Goal: Task Accomplishment & Management: Complete application form

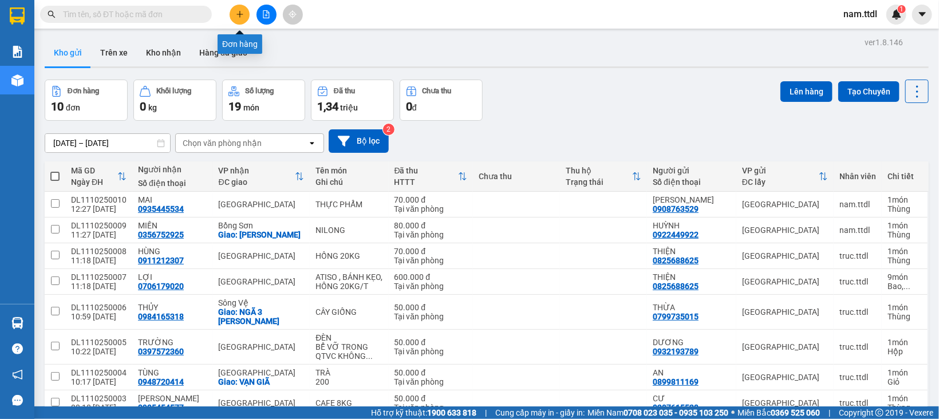
click at [234, 10] on button at bounding box center [240, 15] width 20 height 20
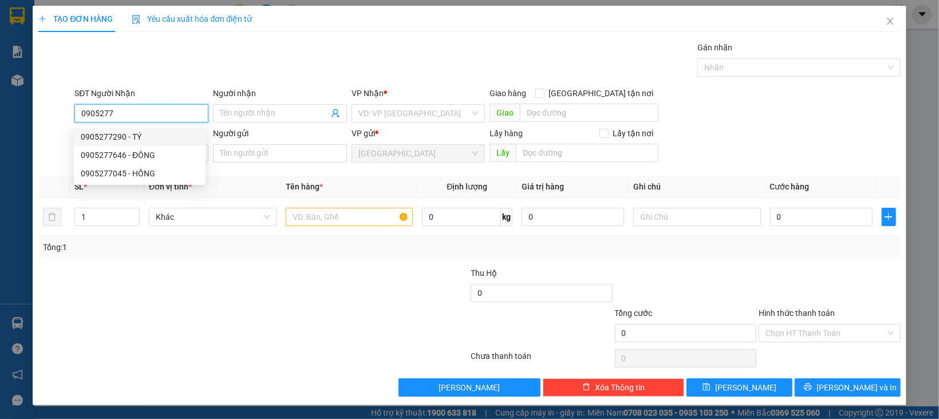
click at [143, 133] on div "0905277290 - TÝ" at bounding box center [140, 137] width 118 height 13
type input "0905277290"
type input "TÝ"
type input "50.000"
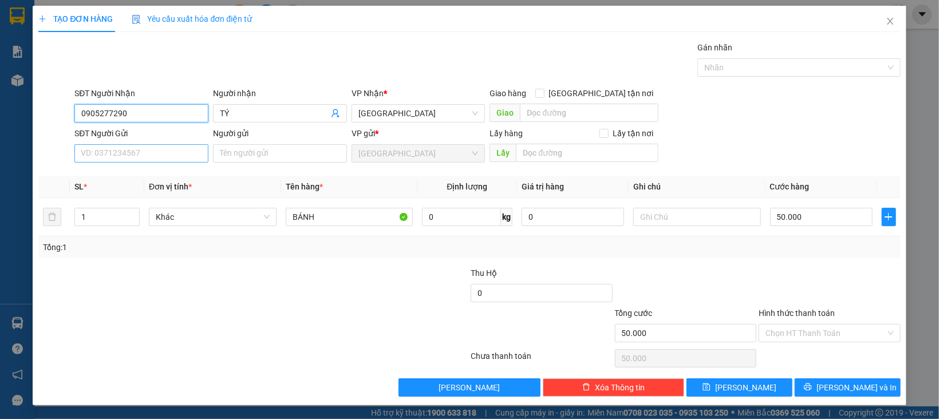
type input "0905277290"
click at [147, 154] on input "SĐT Người Gửi" at bounding box center [141, 153] width 134 height 18
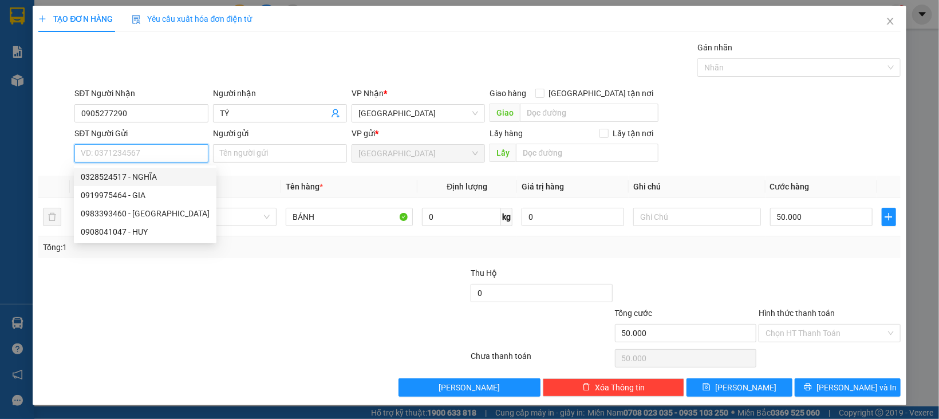
click at [135, 178] on div "0328524517 - NGHĨA" at bounding box center [145, 177] width 129 height 13
type input "0328524517"
type input "NGHĨA"
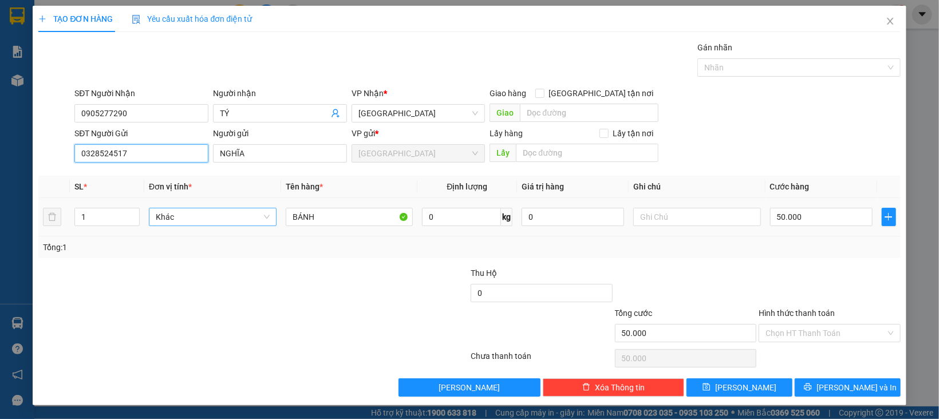
click at [214, 223] on span "Khác" at bounding box center [213, 216] width 114 height 17
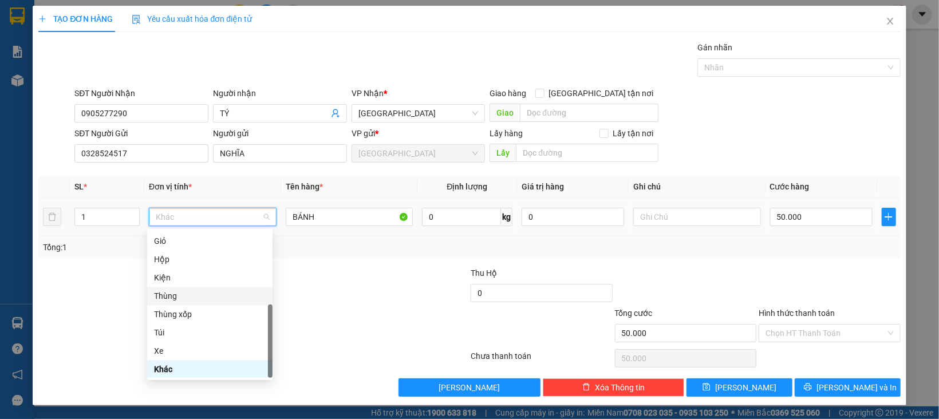
drag, startPoint x: 178, startPoint y: 295, endPoint x: 255, endPoint y: 258, distance: 86.6
click at [178, 295] on div "Thùng" at bounding box center [210, 296] width 112 height 13
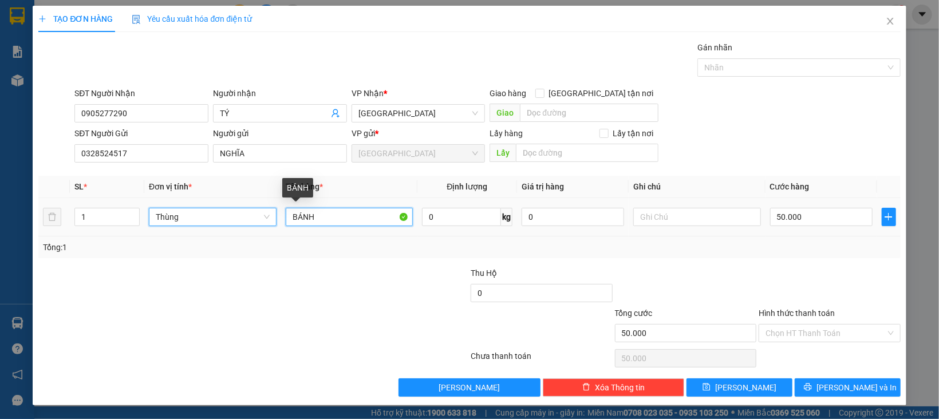
click at [366, 210] on input "BÁNH" at bounding box center [350, 217] width 128 height 18
type input "0"
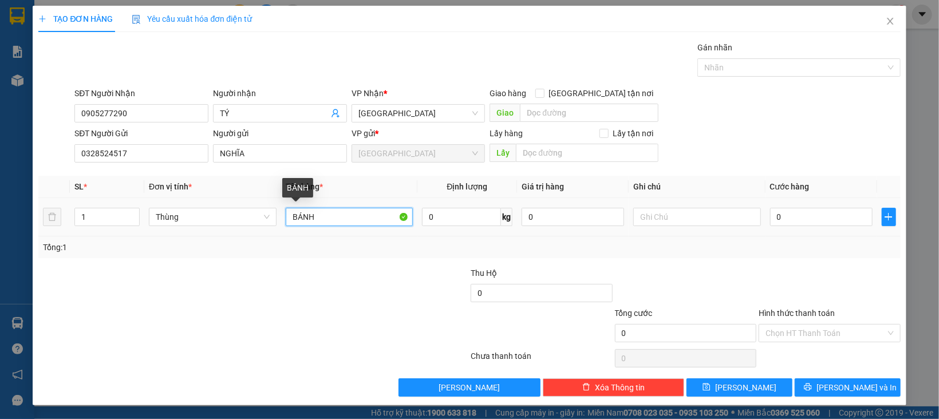
click at [386, 218] on input "BÁNH" at bounding box center [350, 217] width 128 height 18
type input "g"
type input "GIẤY TỜ + RAU CỦ"
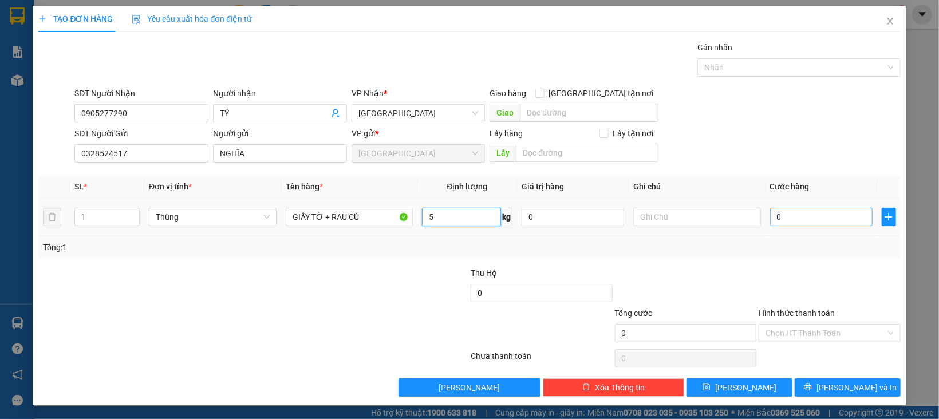
type input "5"
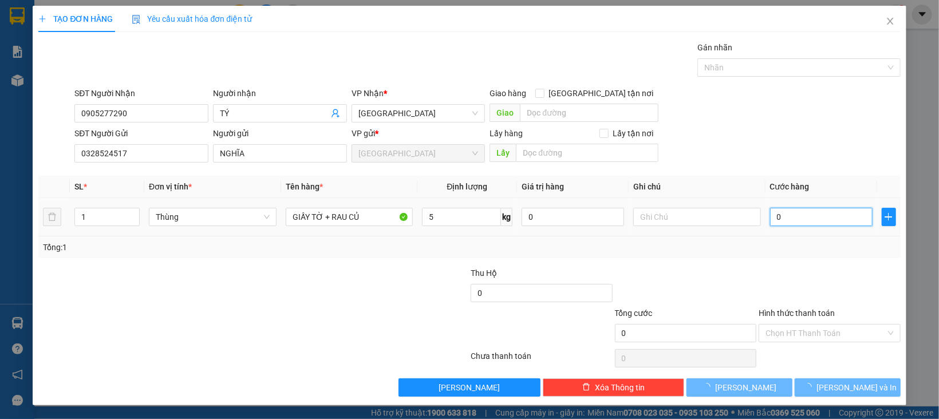
click at [786, 222] on input "0" at bounding box center [821, 217] width 103 height 18
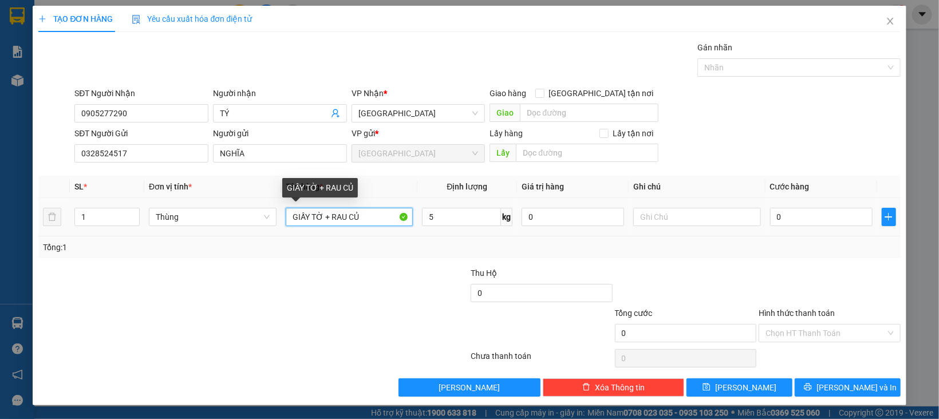
click at [372, 214] on input "GIẤY TỜ + RAU CỦ" at bounding box center [350, 217] width 128 height 18
type input "GIẤY TỜ + RAU CỦ SẤY"
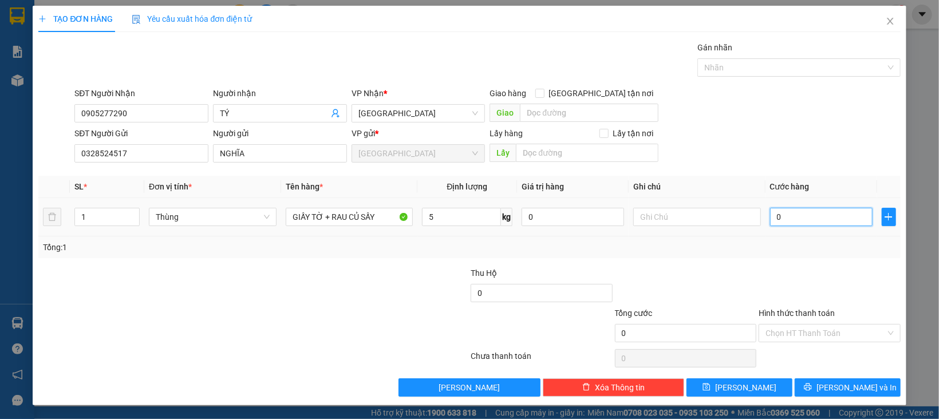
click at [780, 225] on input "0" at bounding box center [821, 217] width 103 height 18
type input "5"
type input "50"
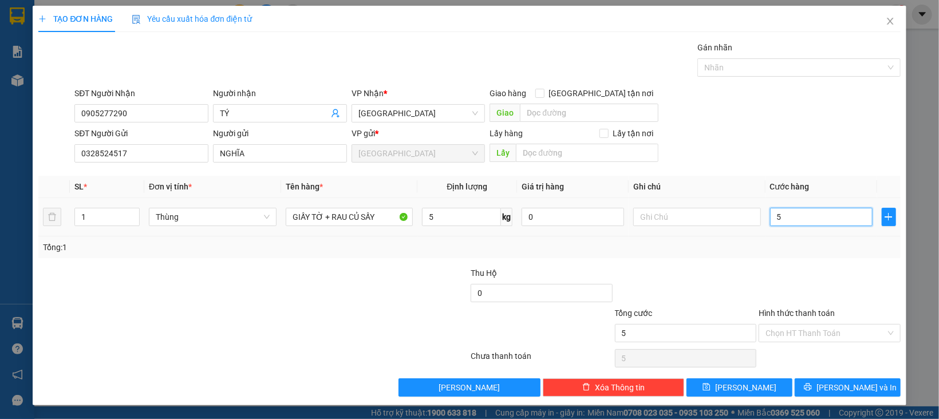
type input "50"
type input "50.000"
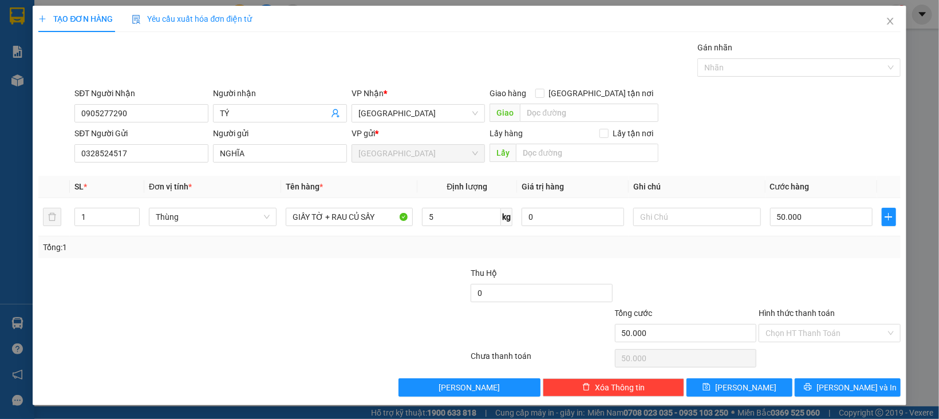
click at [765, 281] on div at bounding box center [830, 287] width 144 height 40
click at [819, 350] on div "Chọn HT Thanh Toán" at bounding box center [830, 358] width 144 height 23
click at [819, 326] on input "Hình thức thanh toán" at bounding box center [826, 333] width 120 height 17
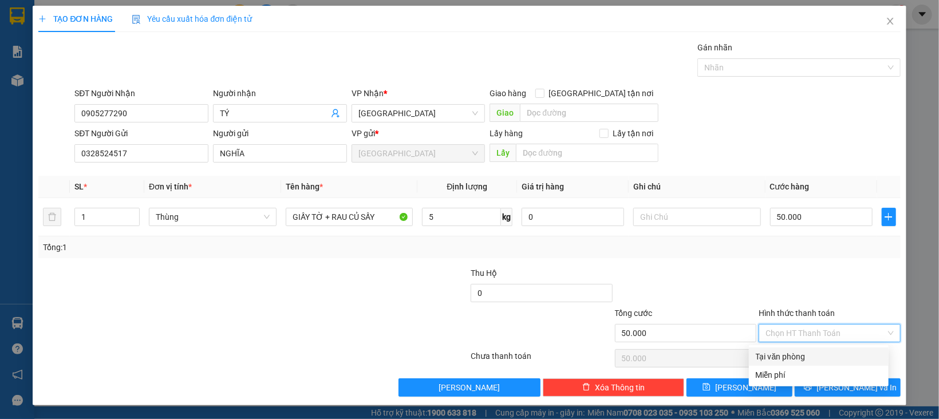
click at [810, 348] on div "Tại văn phòng" at bounding box center [819, 357] width 140 height 18
type input "0"
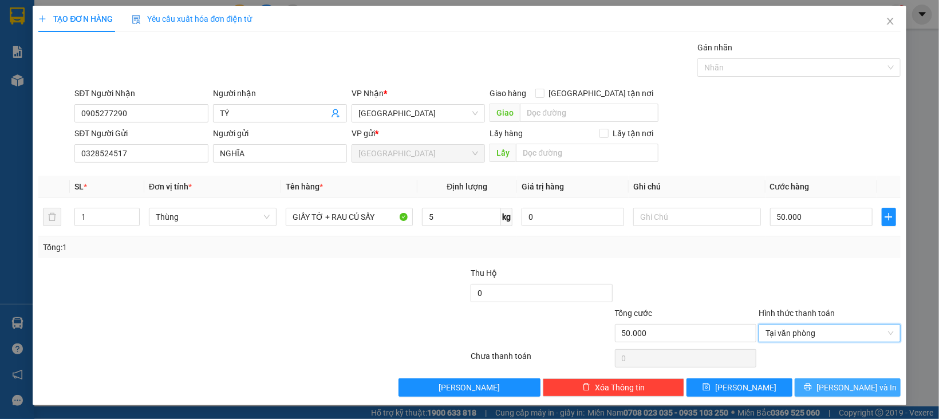
click at [824, 383] on button "[PERSON_NAME] và In" at bounding box center [848, 388] width 106 height 18
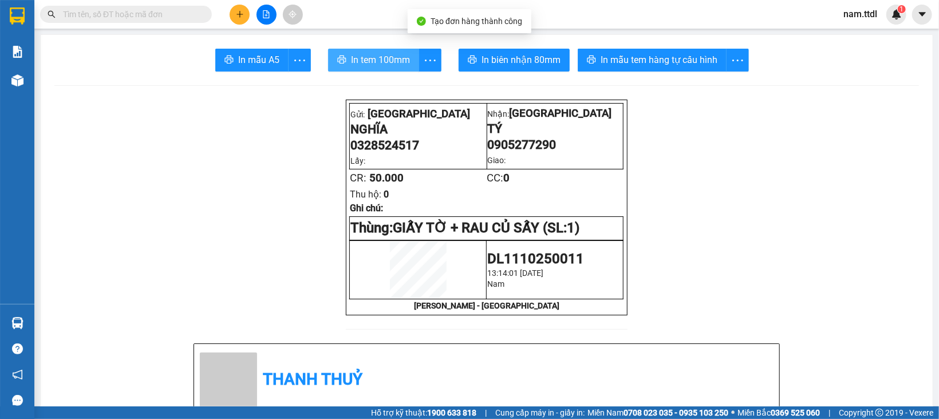
click at [397, 65] on span "In tem 100mm" at bounding box center [380, 60] width 59 height 14
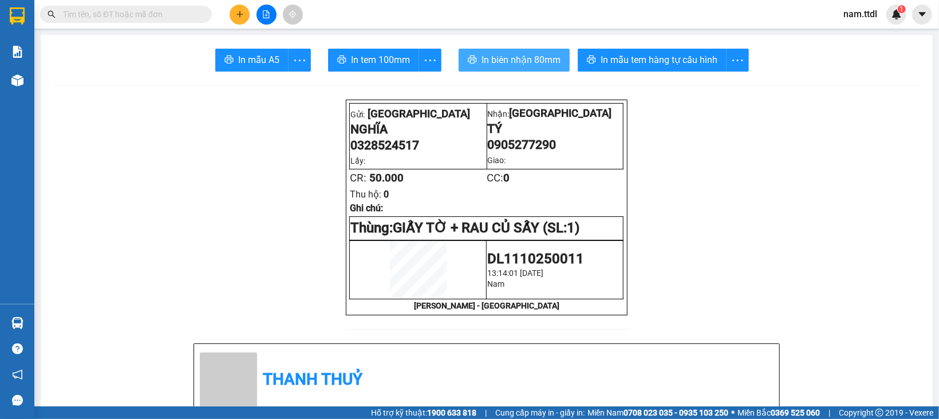
click at [538, 59] on span "In biên nhận 80mm" at bounding box center [521, 60] width 79 height 14
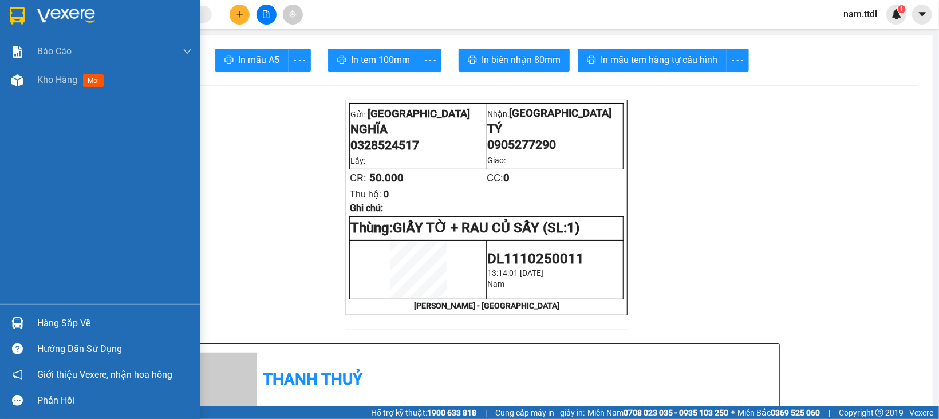
click at [38, 22] on img at bounding box center [66, 15] width 58 height 17
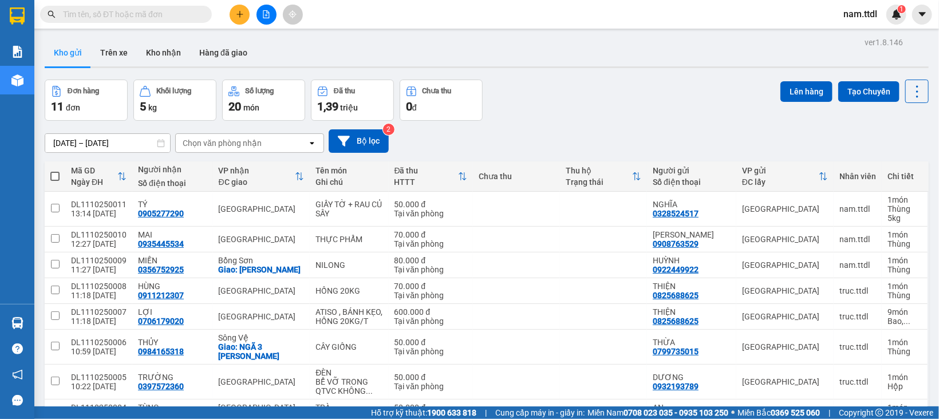
click at [242, 19] on button at bounding box center [240, 15] width 20 height 20
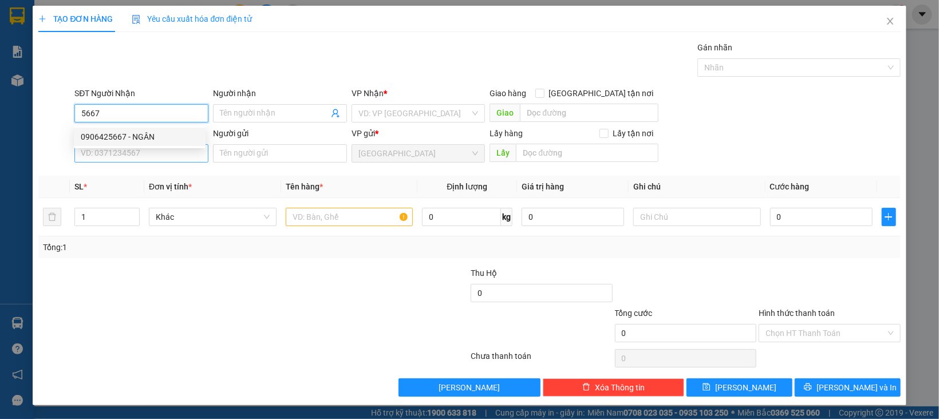
drag, startPoint x: 160, startPoint y: 140, endPoint x: 161, endPoint y: 153, distance: 12.6
click at [160, 140] on div "0906425667 - NGÂN" at bounding box center [140, 137] width 118 height 13
type input "0906425667"
type input "NGÂN"
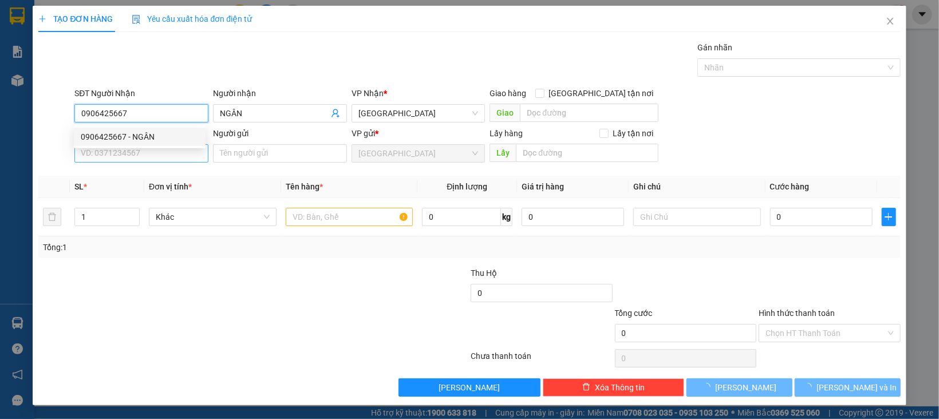
type input "100.000"
type input "0906425667"
click at [161, 155] on input "SĐT Người Gửi" at bounding box center [141, 153] width 134 height 18
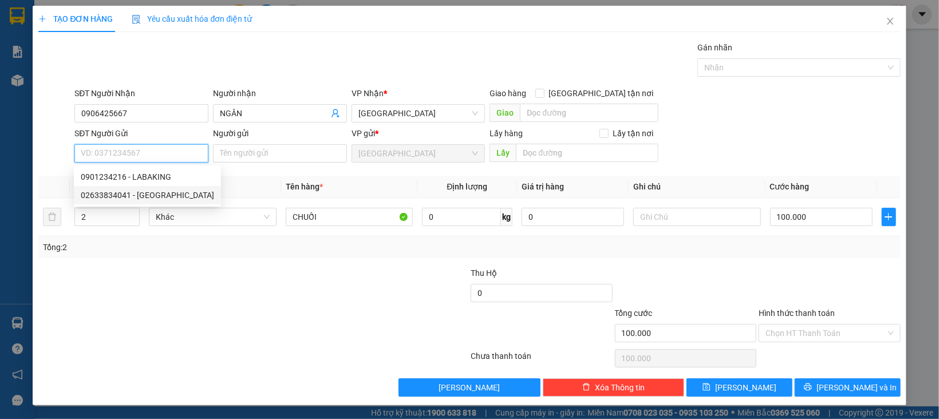
click at [161, 200] on div "02633834041 - ĐÀ LẠT GAP" at bounding box center [147, 195] width 133 height 13
type input "02633834041"
type input "ĐÀ LẠT GAP"
type input "280.000"
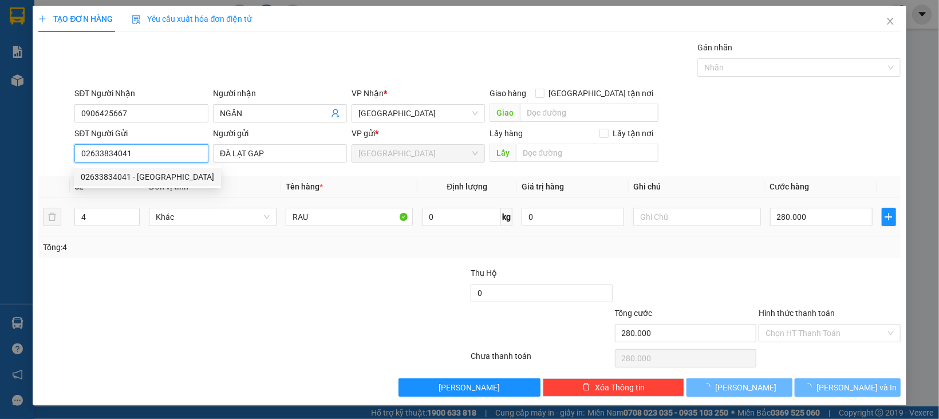
click at [201, 223] on span "Khác" at bounding box center [213, 216] width 114 height 17
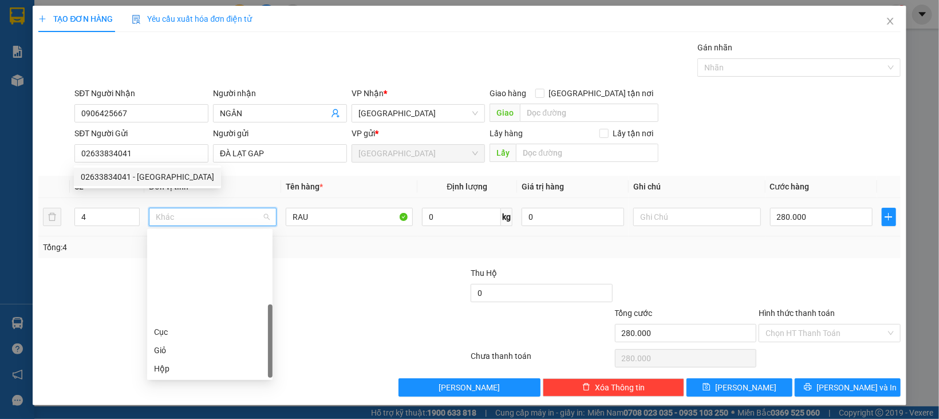
scroll to position [109, 0]
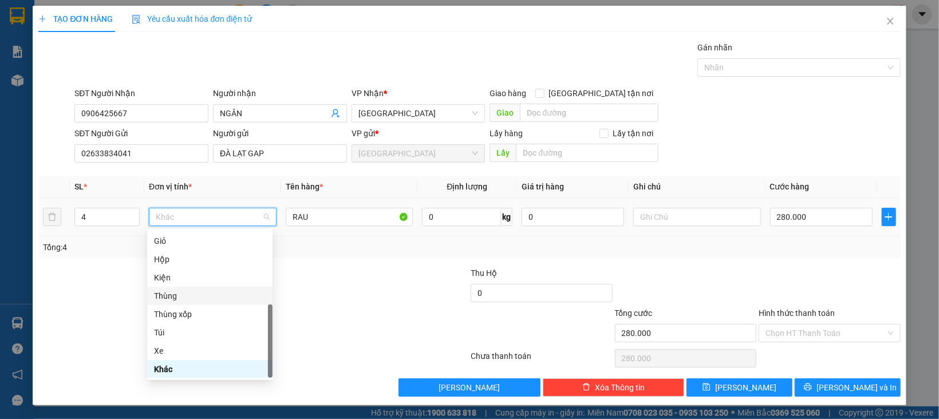
click at [178, 296] on div "Thùng" at bounding box center [210, 296] width 112 height 13
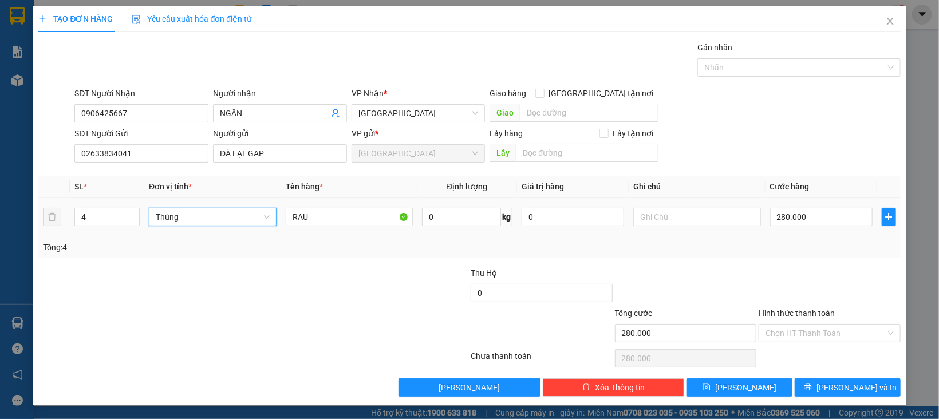
drag, startPoint x: 97, startPoint y: 216, endPoint x: 231, endPoint y: 275, distance: 146.2
click at [70, 226] on td "4" at bounding box center [107, 217] width 74 height 38
type input "3"
type input "0"
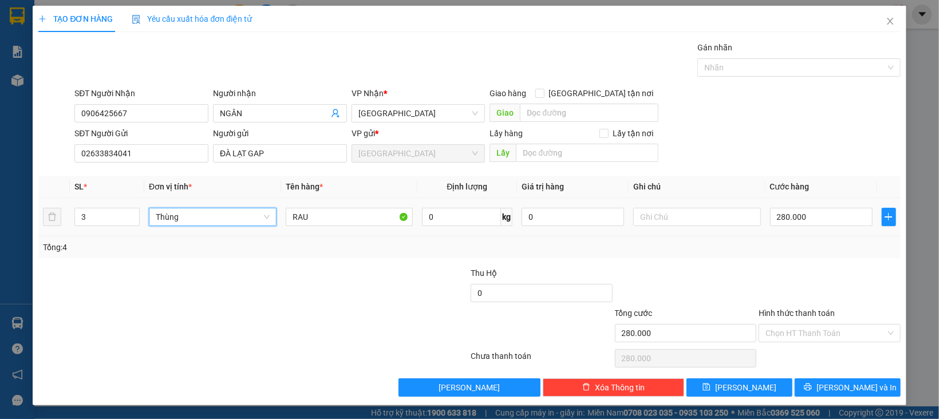
type input "0"
type input "3"
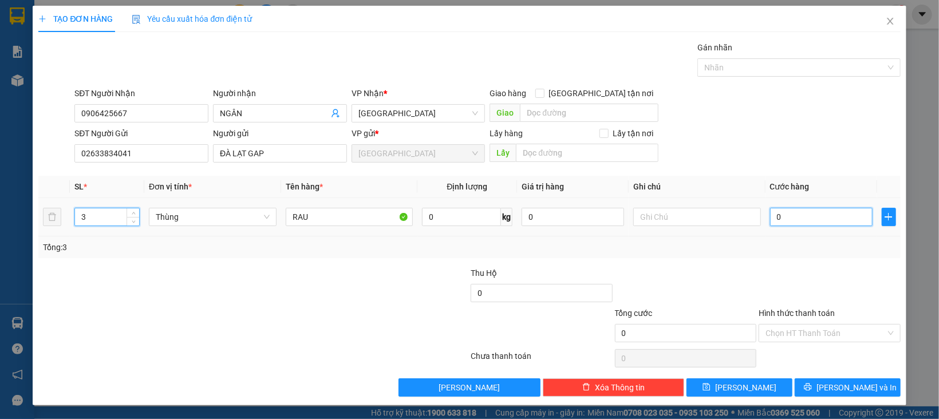
click at [796, 211] on input "0" at bounding box center [821, 217] width 103 height 18
type input "2"
type input "21"
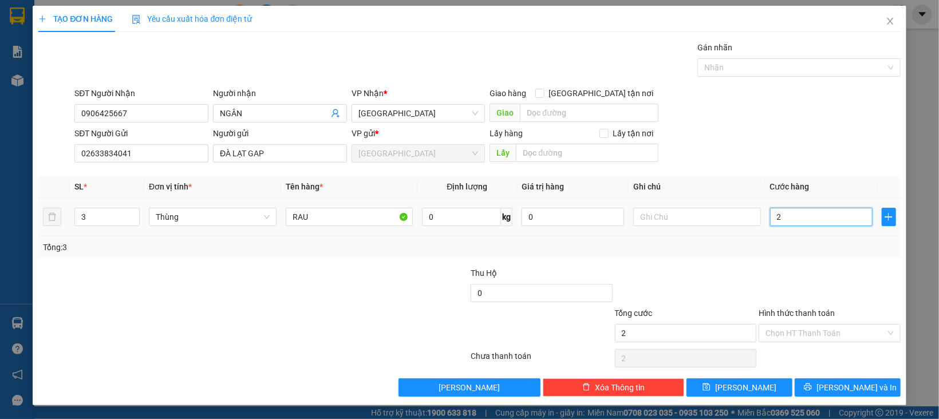
type input "21"
type input "210"
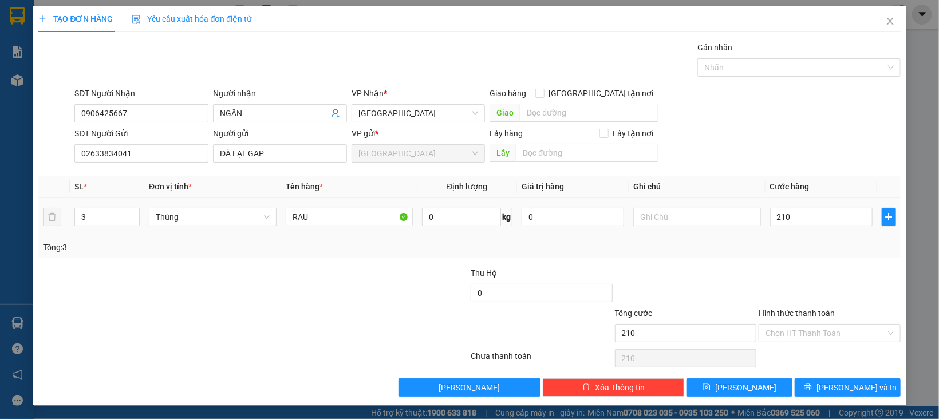
type input "210.000"
click at [793, 266] on div "Transit Pickup Surcharge Ids Transit Deliver Surcharge Ids Transit Deliver Surc…" at bounding box center [469, 219] width 862 height 356
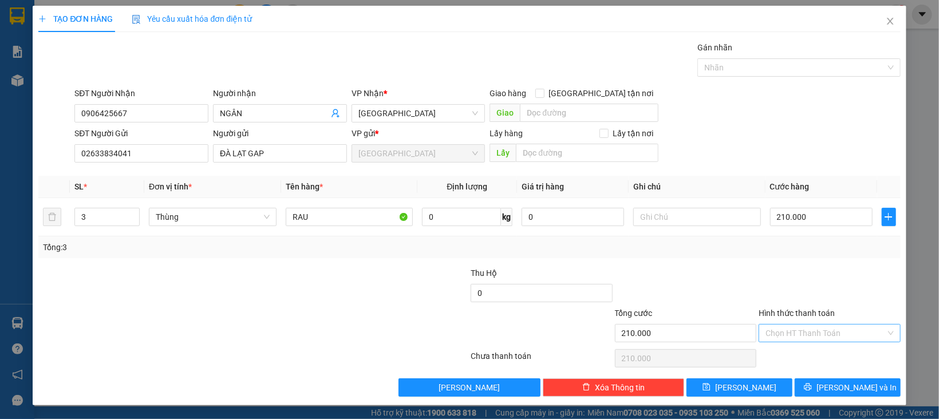
click at [821, 328] on input "Hình thức thanh toán" at bounding box center [826, 333] width 120 height 17
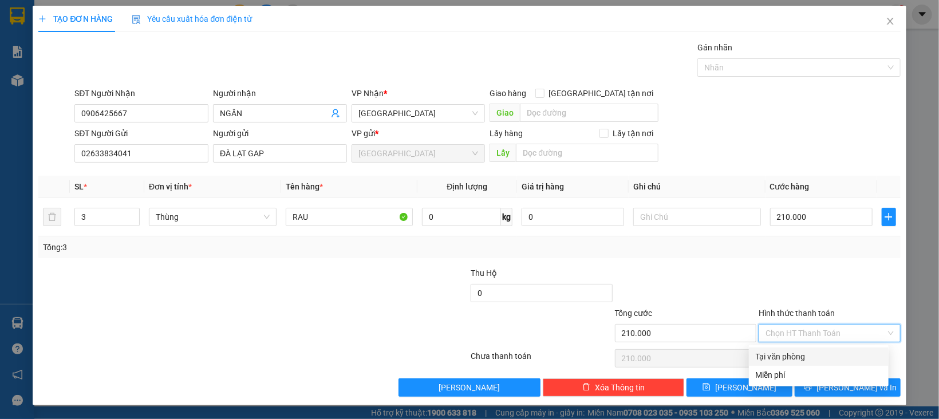
click at [823, 355] on div "Tại văn phòng" at bounding box center [819, 356] width 126 height 13
type input "0"
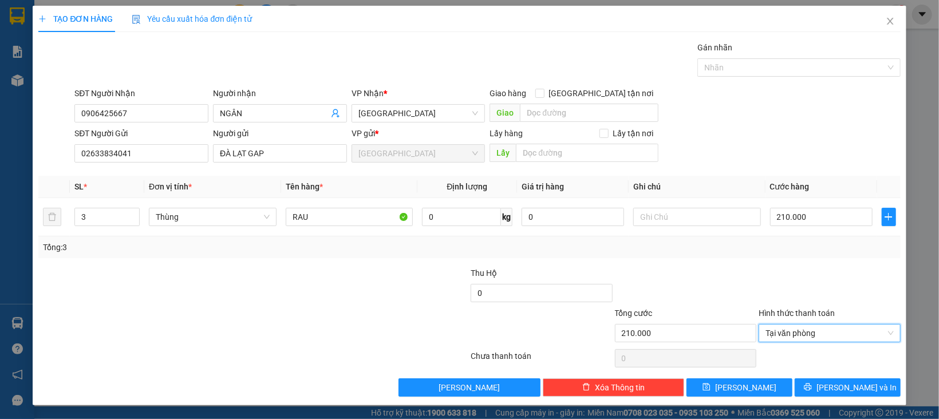
click at [830, 404] on div "TẠO ĐƠN HÀNG Yêu cầu xuất hóa đơn điện tử Transit Pickup Surcharge Ids Transit …" at bounding box center [469, 206] width 873 height 400
click at [827, 393] on span "[PERSON_NAME] và In" at bounding box center [857, 387] width 80 height 13
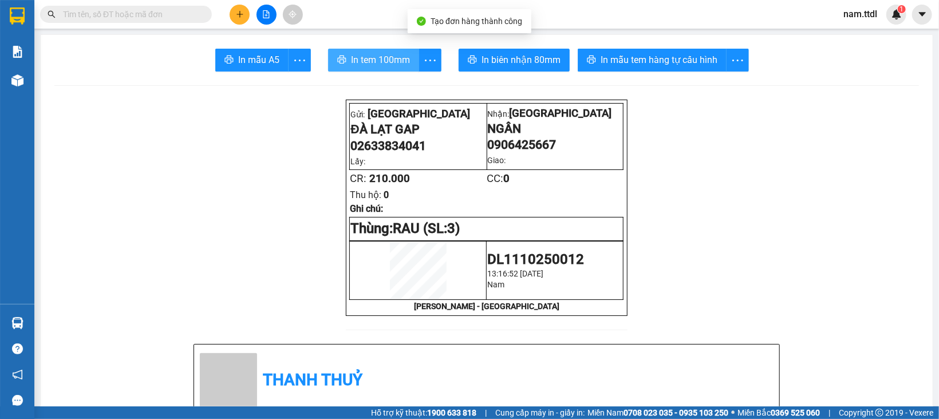
drag, startPoint x: 346, startPoint y: 55, endPoint x: 366, endPoint y: 58, distance: 19.7
click at [351, 55] on span "In tem 100mm" at bounding box center [380, 60] width 59 height 14
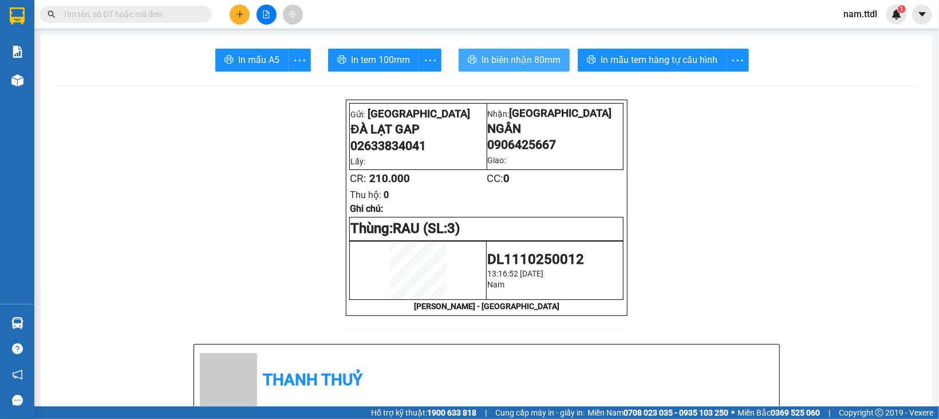
click at [518, 58] on span "In biên nhận 80mm" at bounding box center [521, 60] width 79 height 14
click at [243, 18] on button at bounding box center [240, 15] width 20 height 20
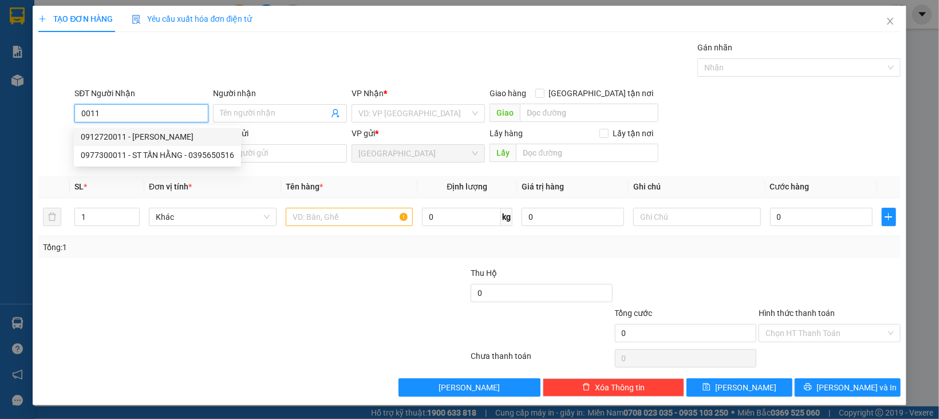
click at [129, 132] on div "0912720011 - VŨ" at bounding box center [157, 137] width 153 height 13
type input "0912720011"
type input "VŨ"
type input "80.000"
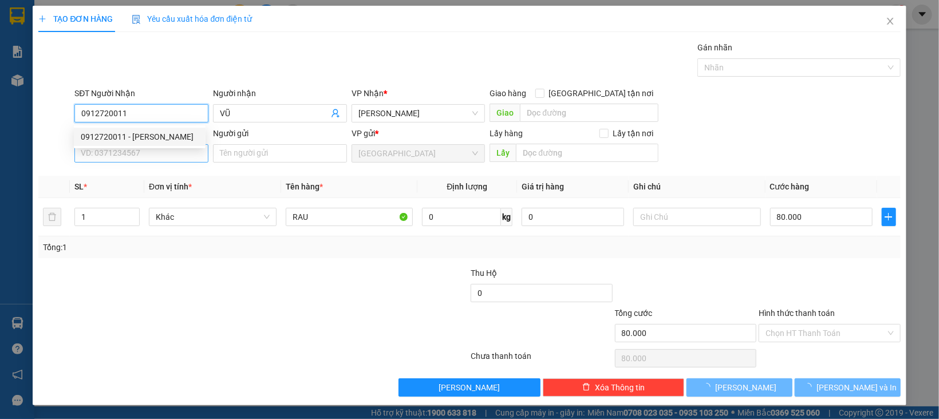
type input "0912720011"
click at [136, 161] on input "SĐT Người Gửi" at bounding box center [141, 153] width 134 height 18
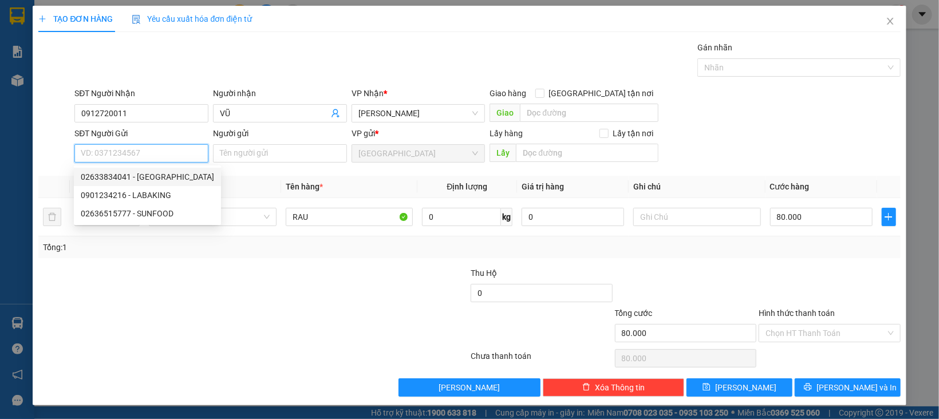
click at [163, 175] on div "02633834041 - ĐÀ LẠT GAP" at bounding box center [147, 177] width 133 height 13
type input "02633834041"
type input "ĐÀ LẠT GAP"
type input "HÓA ĐƠN"
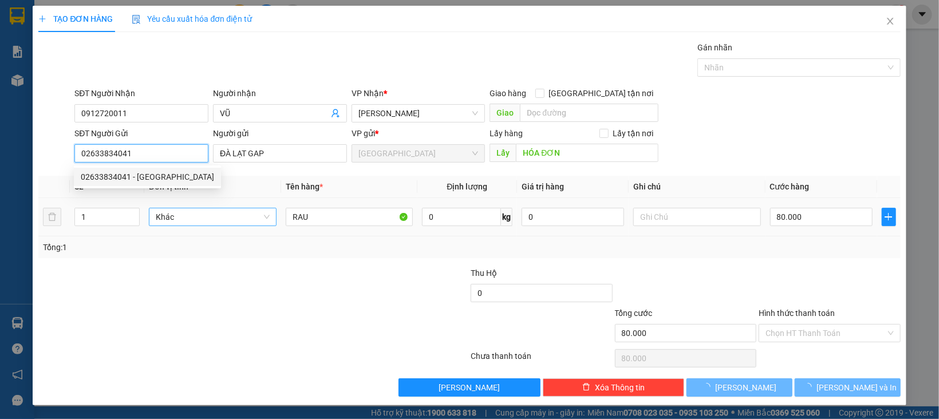
click at [186, 217] on span "Khác" at bounding box center [213, 216] width 114 height 17
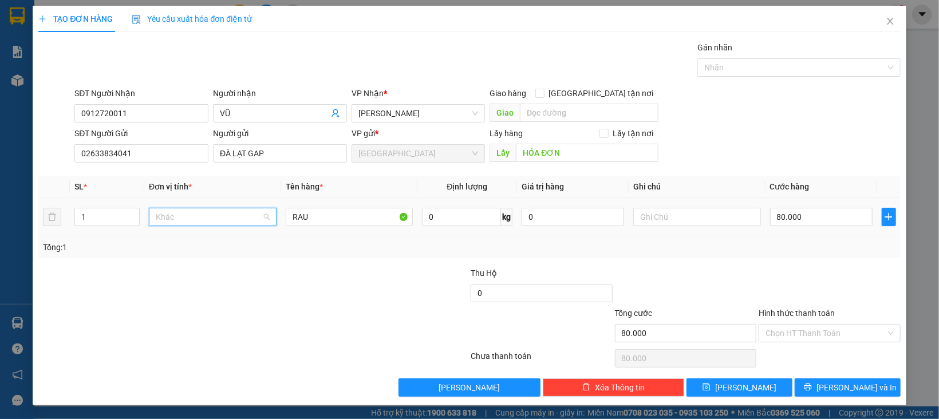
scroll to position [109, 0]
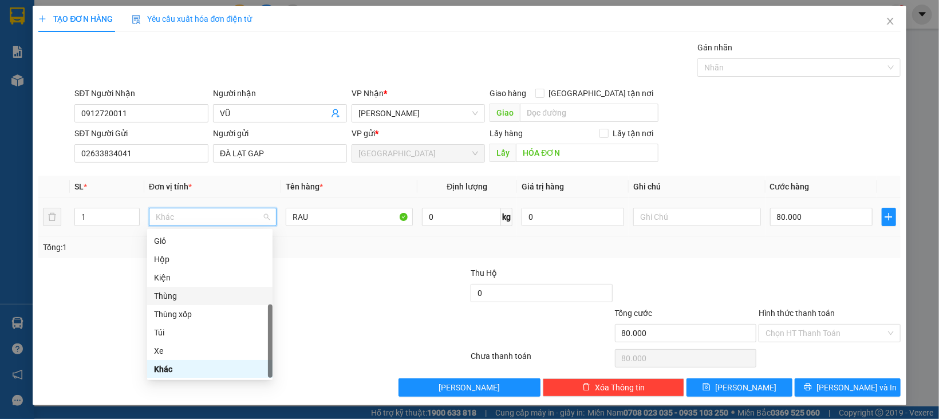
click at [185, 294] on div "Thùng" at bounding box center [210, 296] width 112 height 13
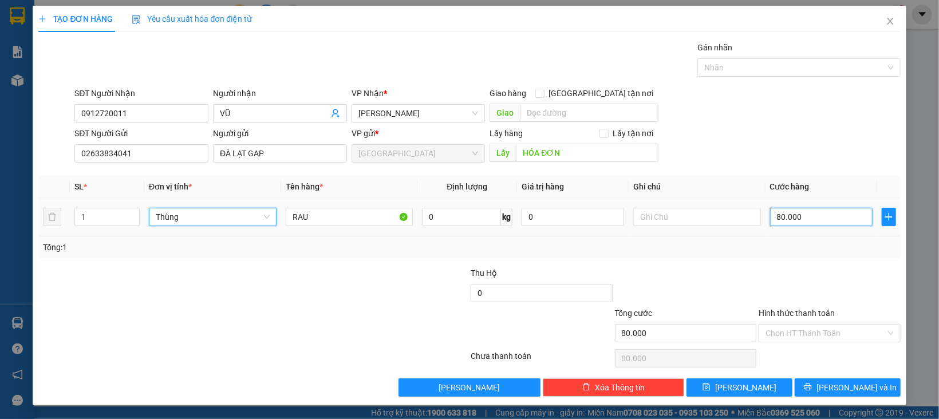
click at [777, 216] on input "80.000" at bounding box center [821, 217] width 103 height 18
type input "0"
type input "8"
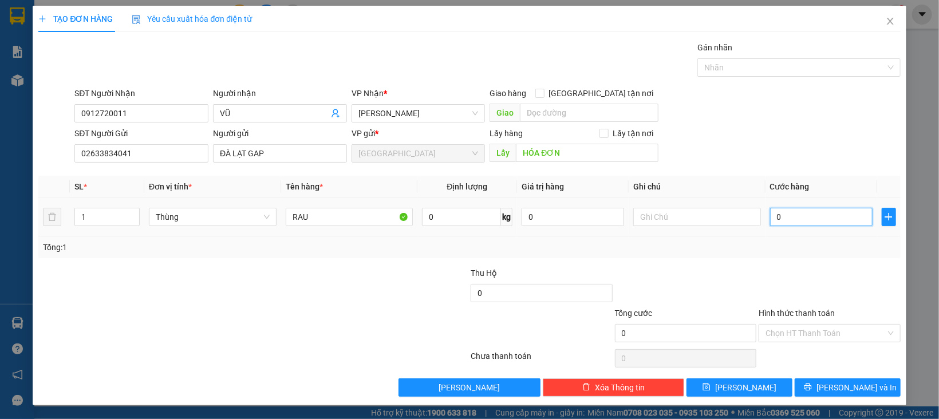
type input "8"
type input "080"
type input "80"
click at [759, 333] on div "Chọn HT Thanh Toán" at bounding box center [830, 333] width 142 height 18
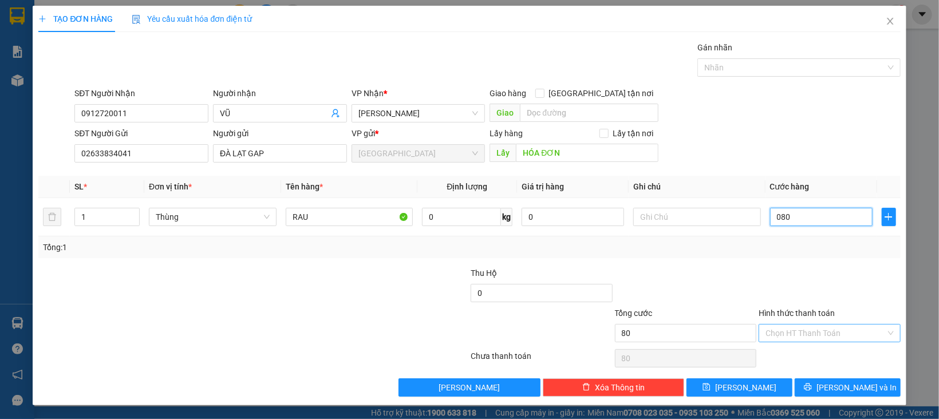
type input "080"
type input "80.000"
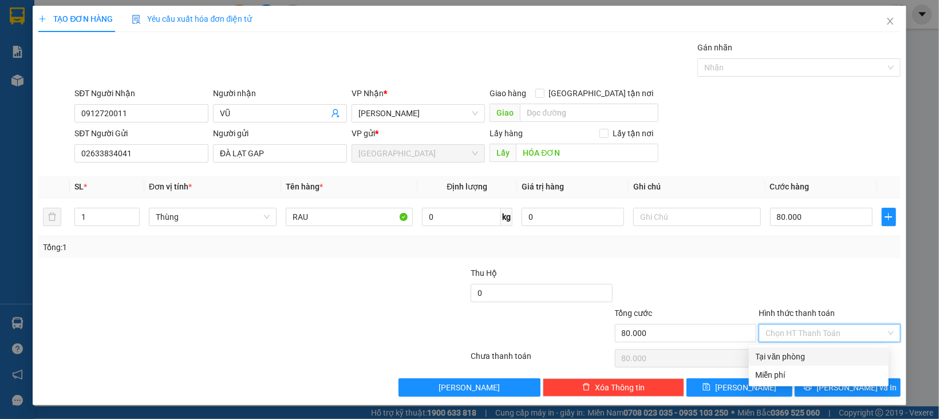
click at [776, 357] on div "Tại văn phòng" at bounding box center [819, 356] width 126 height 13
type input "0"
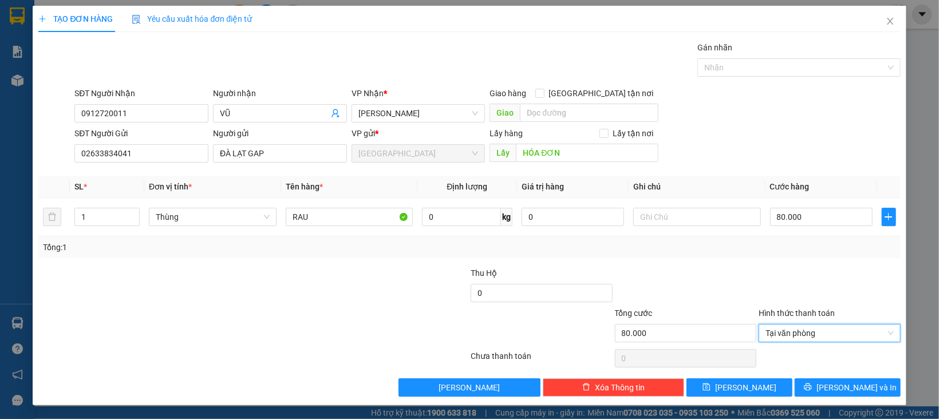
scroll to position [1, 0]
click at [826, 387] on span "[PERSON_NAME] và In" at bounding box center [857, 387] width 80 height 13
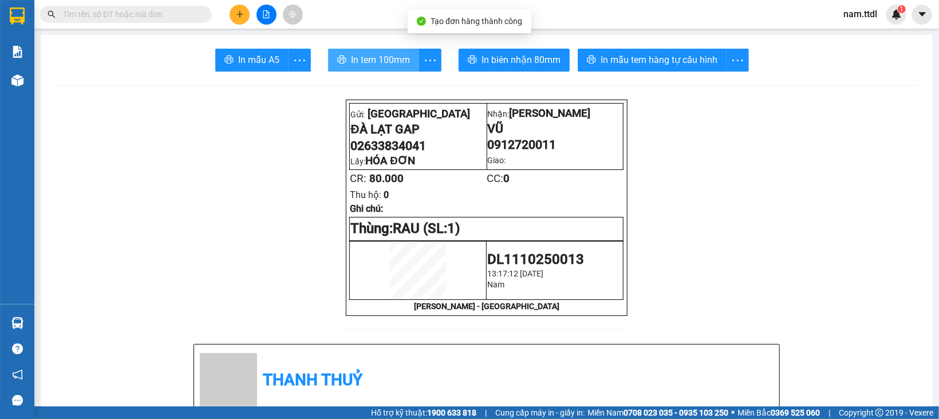
click at [377, 62] on span "In tem 100mm" at bounding box center [380, 60] width 59 height 14
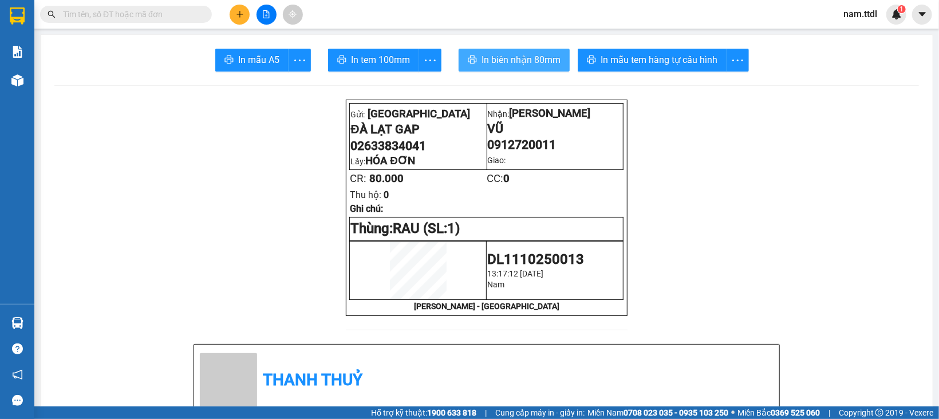
click at [531, 65] on span "In biên nhận 80mm" at bounding box center [521, 60] width 79 height 14
click at [228, 9] on div at bounding box center [266, 15] width 86 height 20
click at [243, 9] on button at bounding box center [240, 15] width 20 height 20
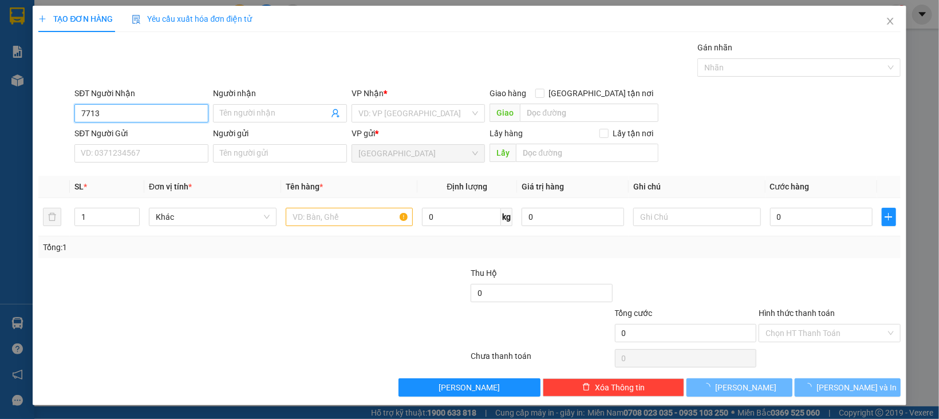
click at [184, 115] on input "7713" at bounding box center [141, 113] width 134 height 18
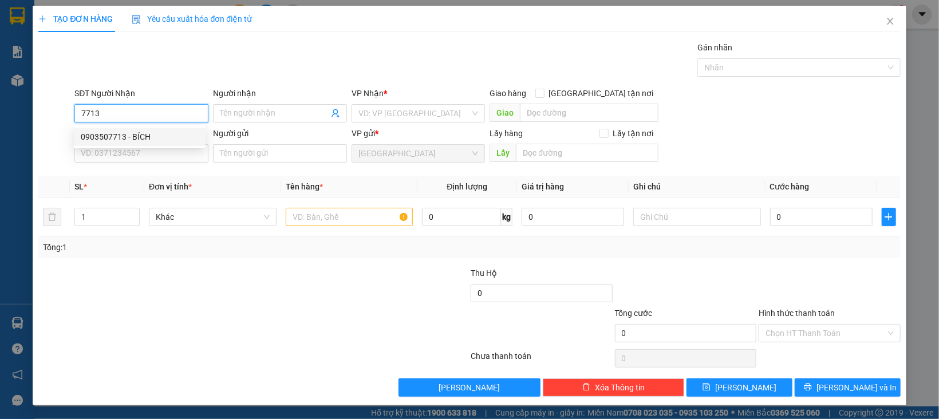
click at [143, 132] on div "0903507713 - BÍCH" at bounding box center [140, 137] width 118 height 13
type input "0903507713"
type input "BÍCH"
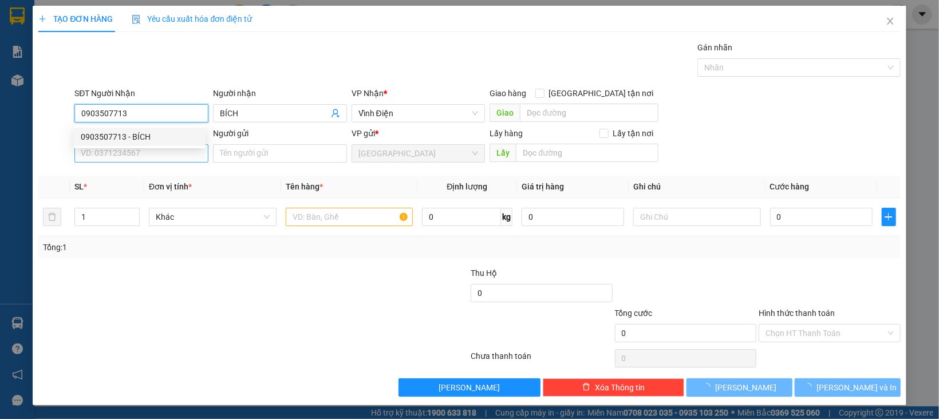
type input "140.000"
type input "0903507713"
click at [143, 149] on input "SĐT Người Gửi" at bounding box center [141, 153] width 134 height 18
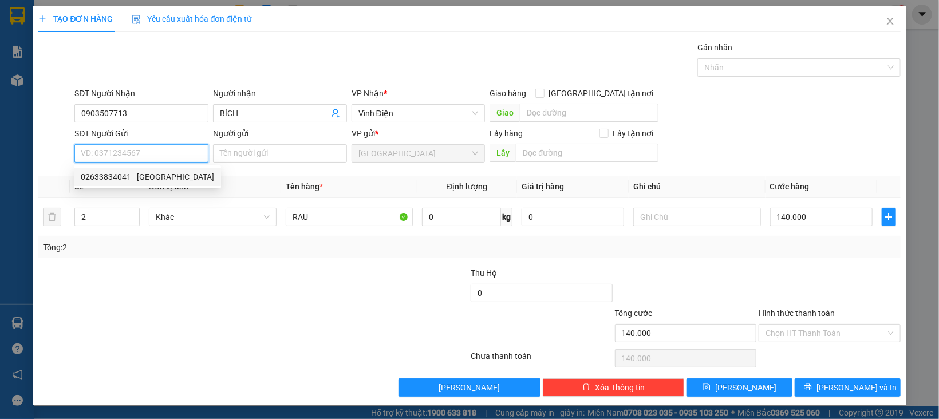
click at [161, 168] on div "02633834041 - ĐÀ LẠT GAP" at bounding box center [147, 177] width 147 height 18
type input "02633834041"
type input "ĐÀ LẠT GAP"
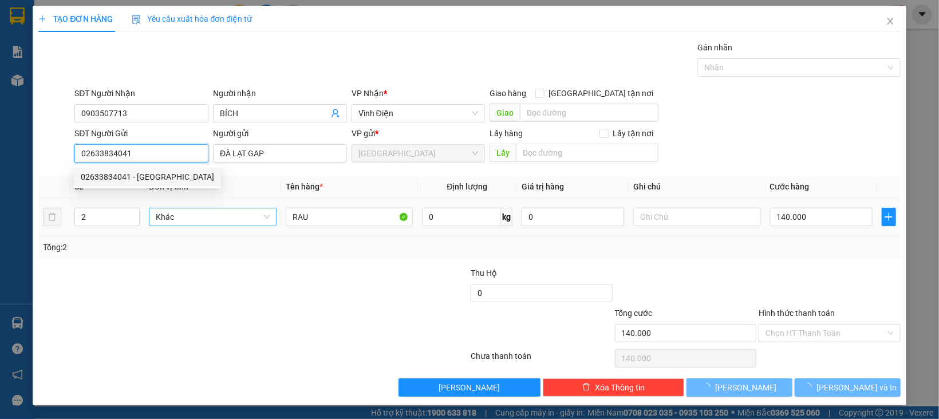
click at [176, 223] on span "Khác" at bounding box center [213, 216] width 114 height 17
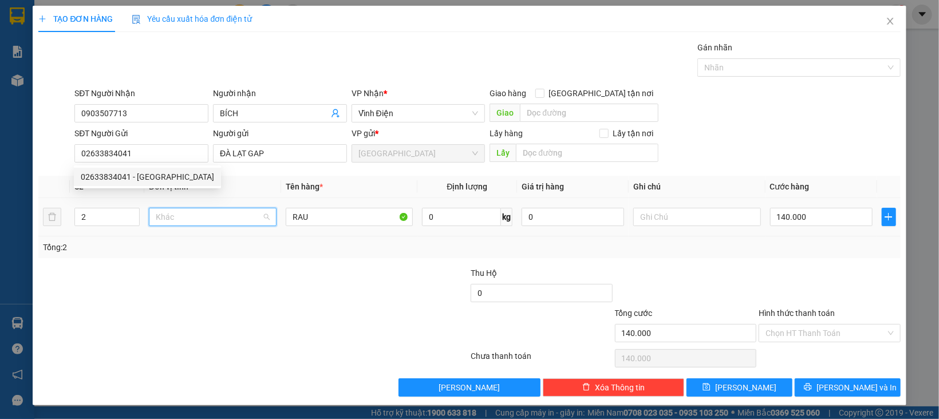
scroll to position [109, 0]
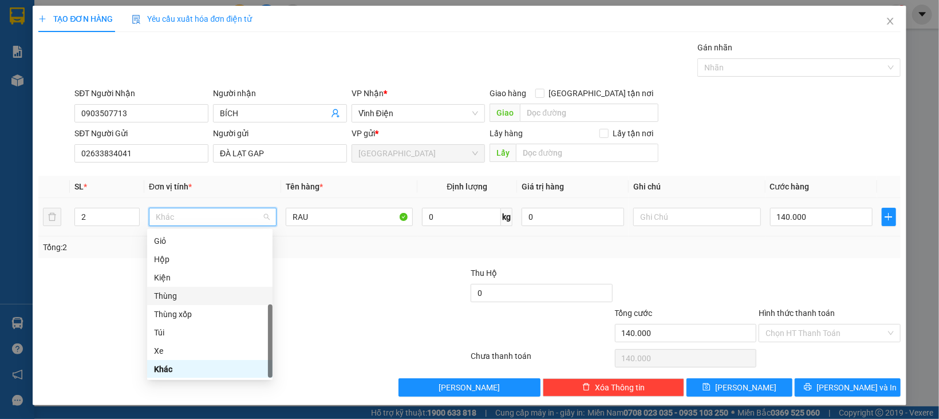
click at [167, 297] on div "Thùng" at bounding box center [210, 296] width 112 height 13
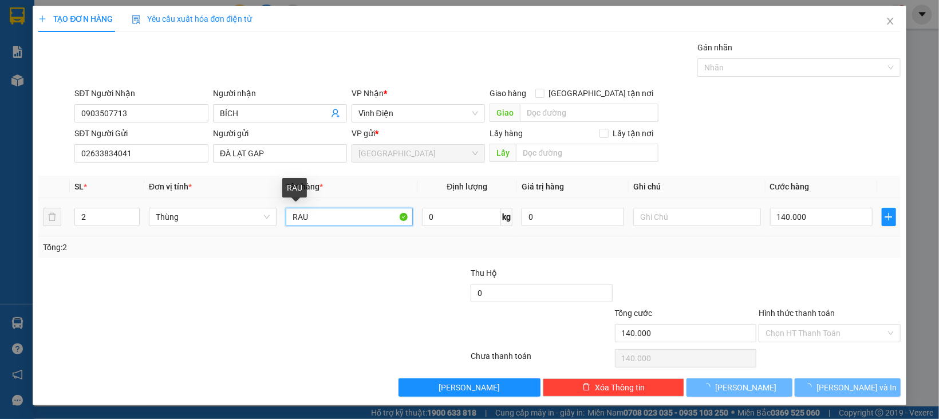
click at [312, 216] on input "RAU" at bounding box center [350, 217] width 128 height 18
type input "0"
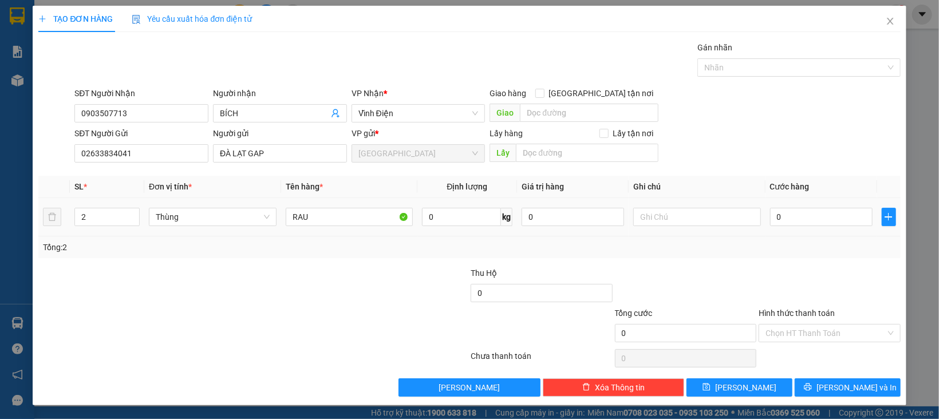
click at [803, 227] on div "0" at bounding box center [821, 217] width 103 height 23
click at [805, 223] on input "0" at bounding box center [821, 217] width 103 height 18
type input "1"
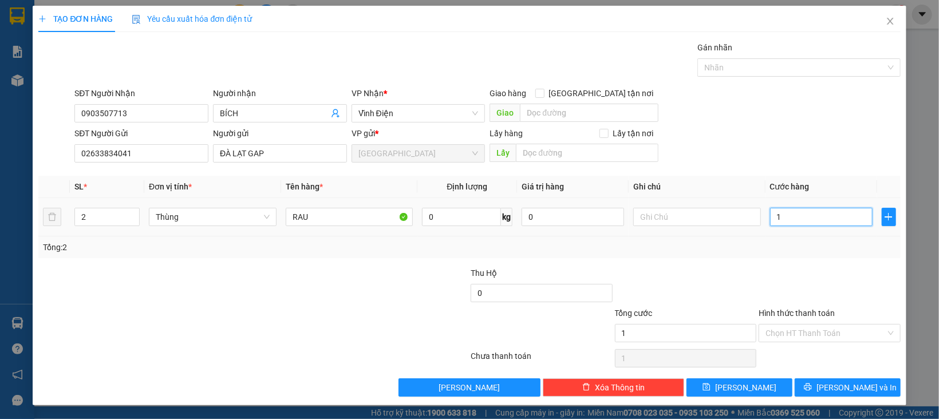
type input "14"
type input "140"
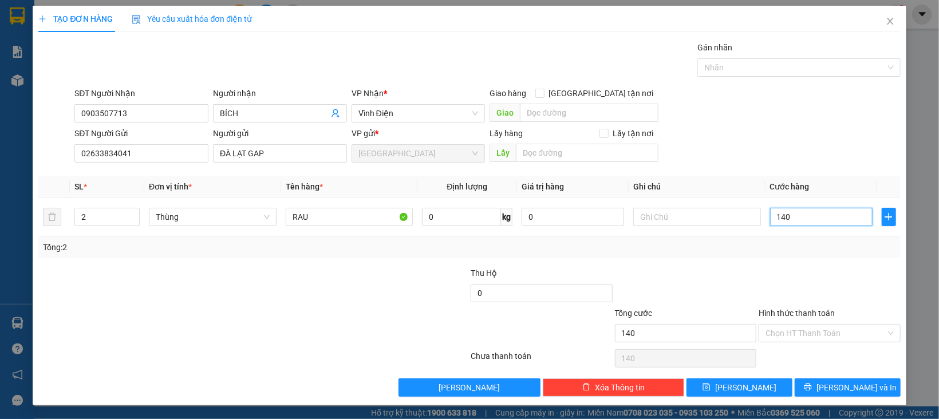
type input "140"
type input "140.000"
click at [836, 293] on div at bounding box center [830, 287] width 144 height 40
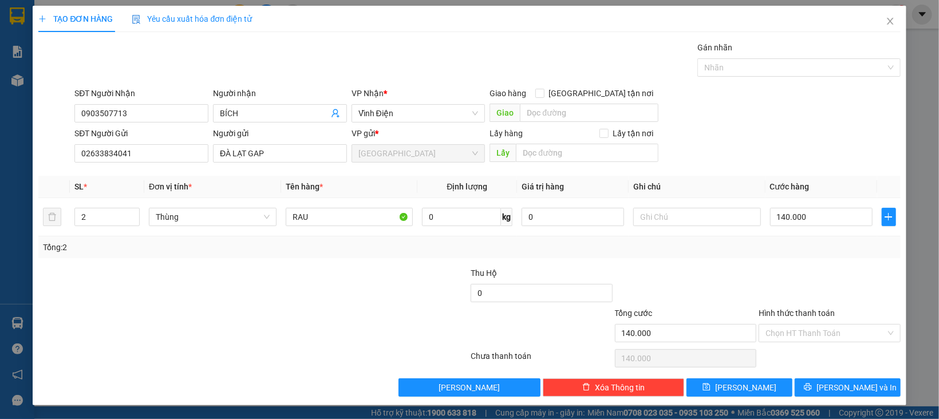
scroll to position [1, 0]
click at [818, 334] on input "Hình thức thanh toán" at bounding box center [826, 333] width 120 height 17
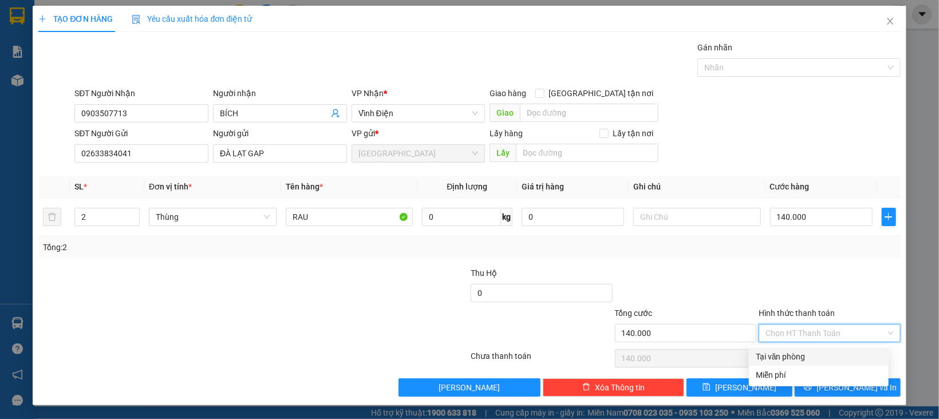
click at [818, 354] on div "Tại văn phòng" at bounding box center [819, 356] width 126 height 13
type input "0"
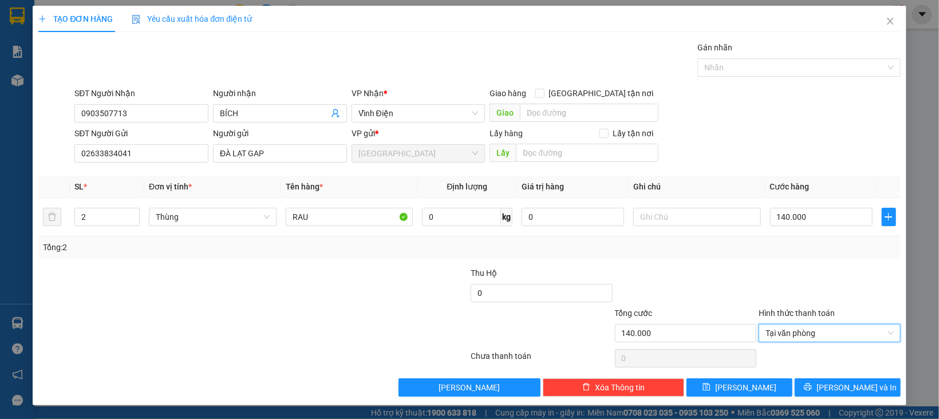
click at [822, 377] on div "Transit Pickup Surcharge Ids Transit Deliver Surcharge Ids Transit Deliver Surc…" at bounding box center [469, 219] width 862 height 356
click at [812, 391] on icon "printer" at bounding box center [808, 387] width 8 height 8
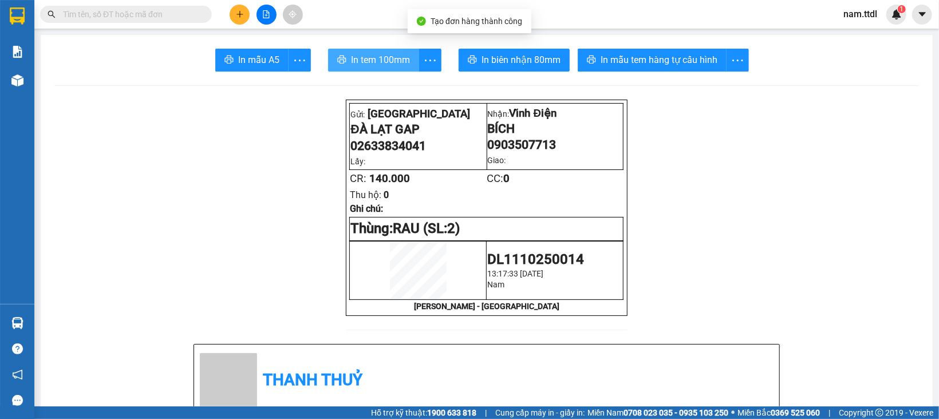
click at [377, 55] on span "In tem 100mm" at bounding box center [380, 60] width 59 height 14
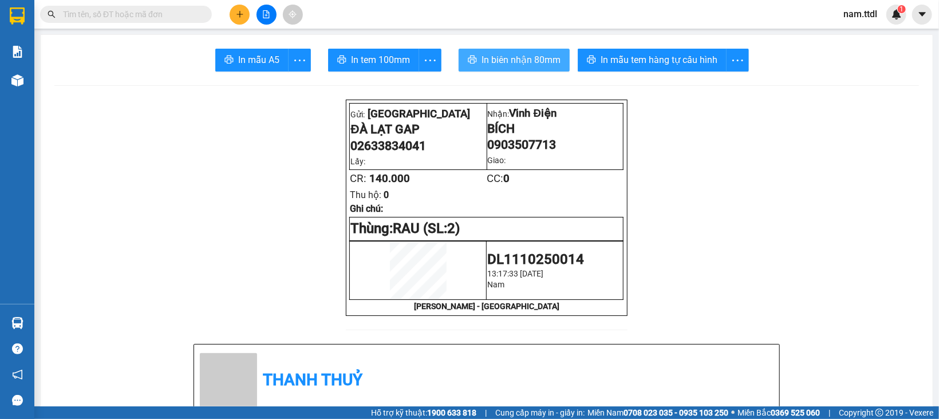
click at [525, 56] on span "In biên nhận 80mm" at bounding box center [521, 60] width 79 height 14
click at [242, 11] on icon "plus" at bounding box center [240, 14] width 8 height 8
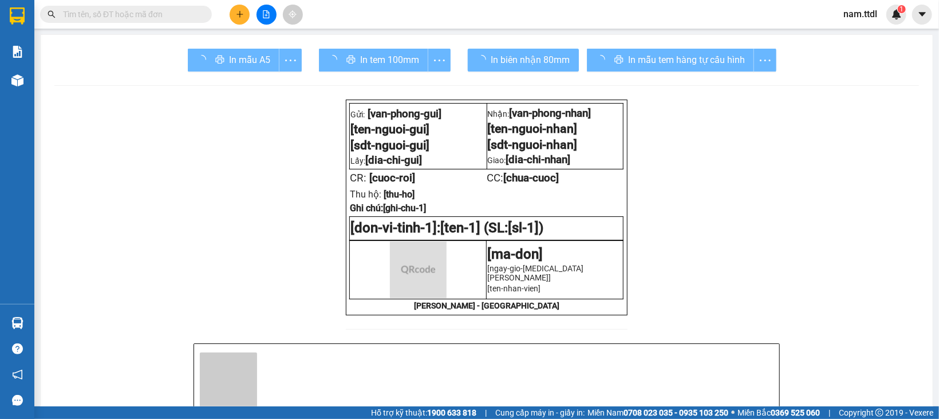
click at [174, 5] on div "Kết quả tìm kiếm ( 0 ) Bộ lọc 10/10 - 10/10 No Data" at bounding box center [111, 15] width 223 height 20
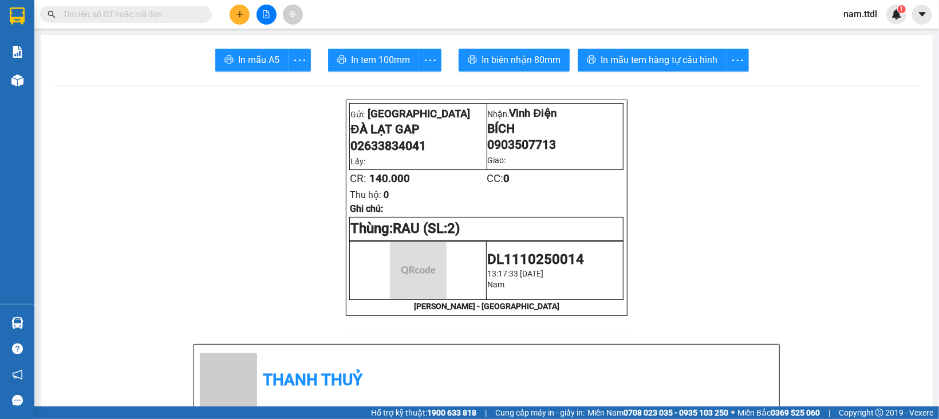
click at [165, 11] on input "text" at bounding box center [130, 14] width 135 height 13
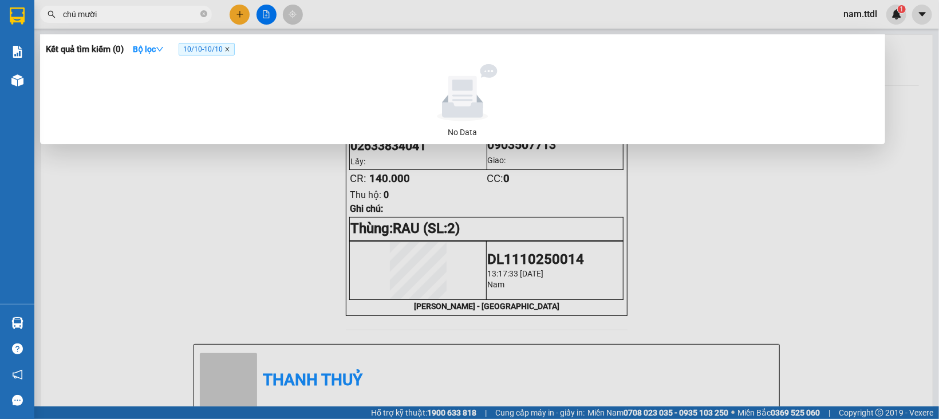
type input "chú mười"
click at [230, 49] on icon "close" at bounding box center [227, 49] width 6 height 6
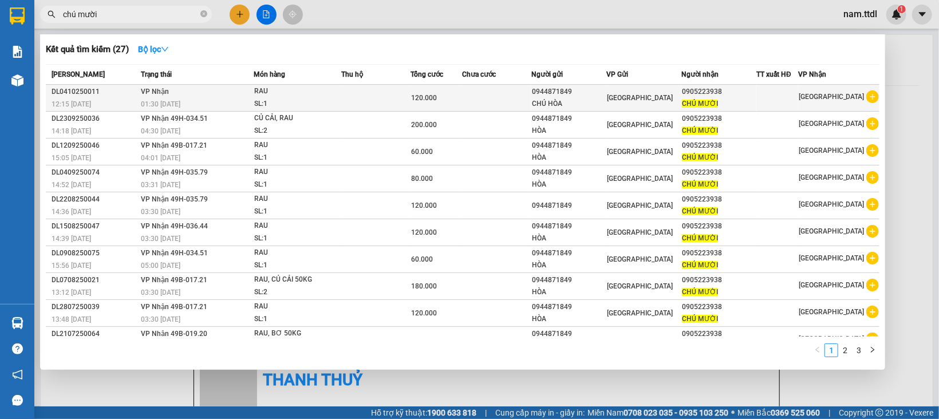
click at [455, 96] on div "120.000" at bounding box center [436, 98] width 51 height 13
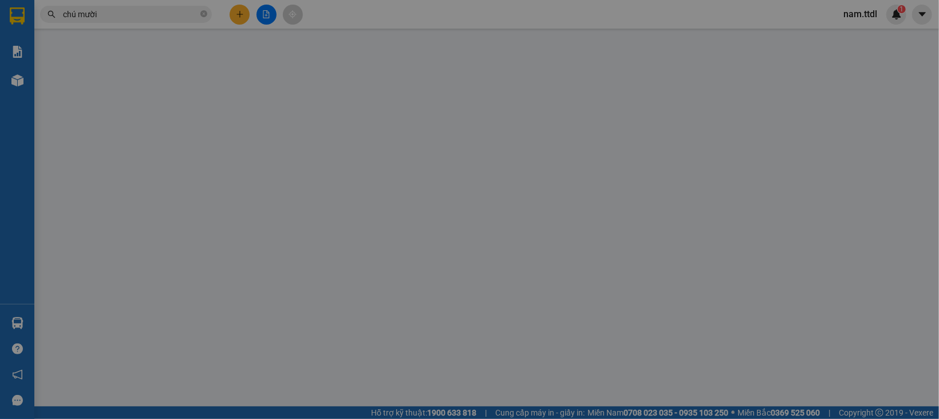
type input "0905223938"
type input "0944871849"
type input "120.000"
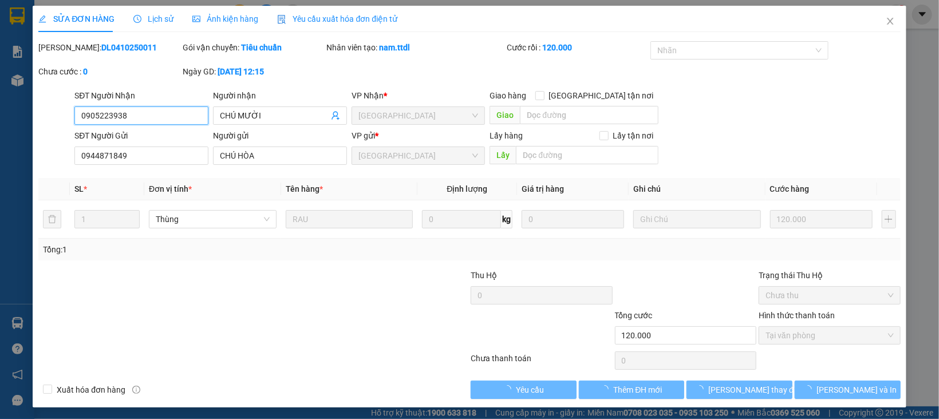
scroll to position [2, 0]
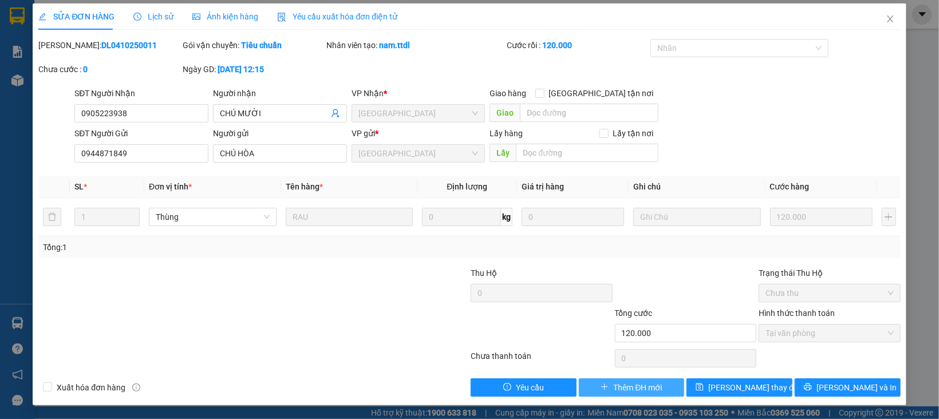
click at [613, 389] on span "Thêm ĐH mới" at bounding box center [637, 387] width 49 height 13
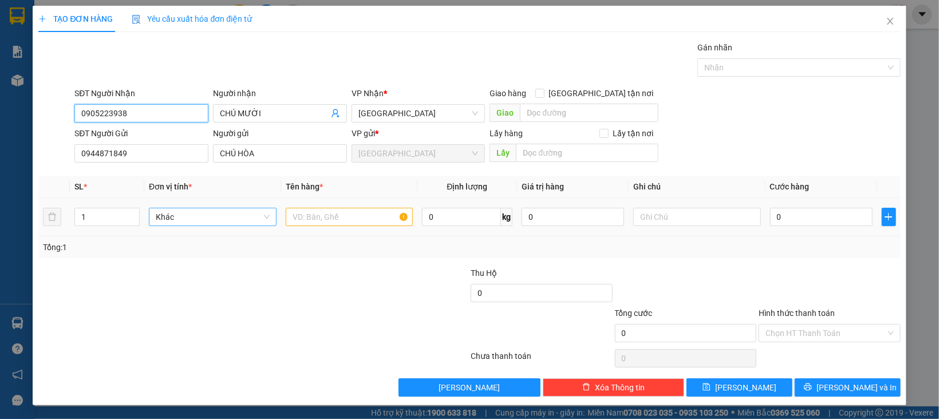
click at [190, 215] on span "Khác" at bounding box center [213, 216] width 114 height 17
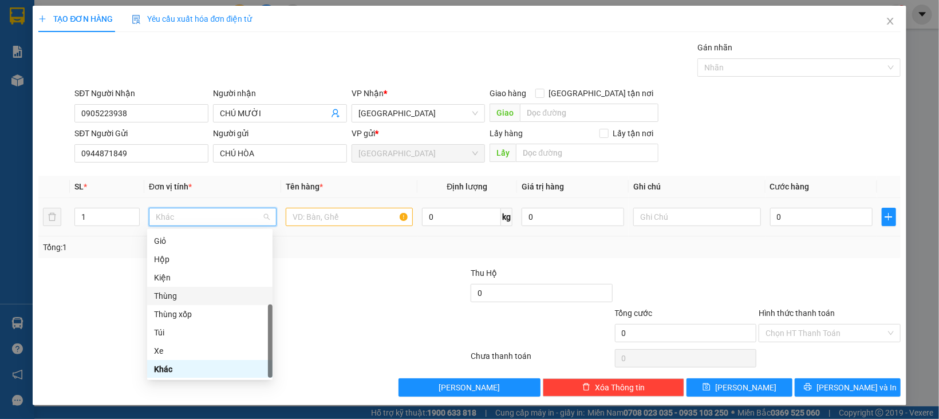
click at [167, 291] on div "Thùng" at bounding box center [210, 296] width 112 height 13
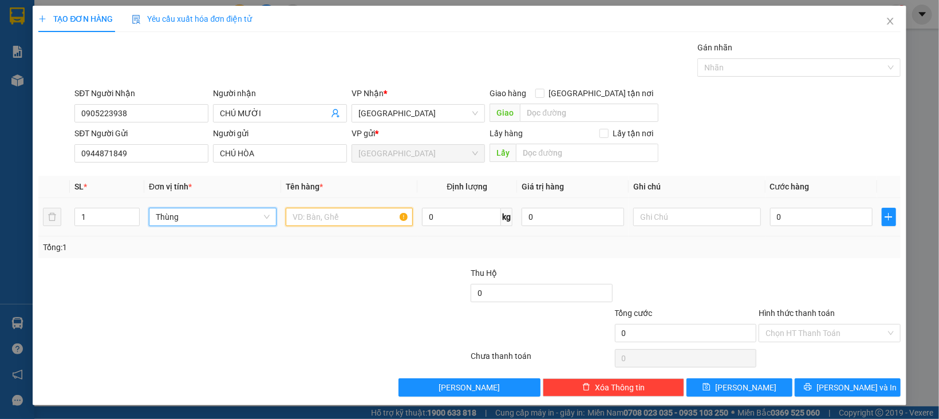
click at [366, 218] on input "text" at bounding box center [350, 217] width 128 height 18
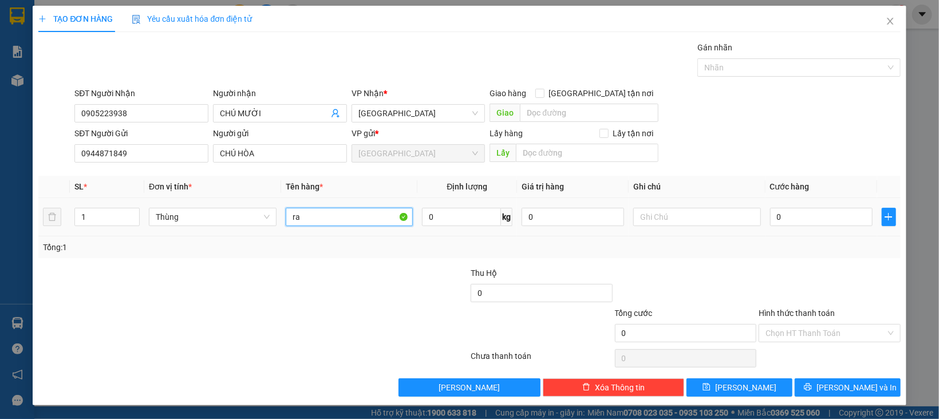
type input "r"
type input "RAU"
type input "8"
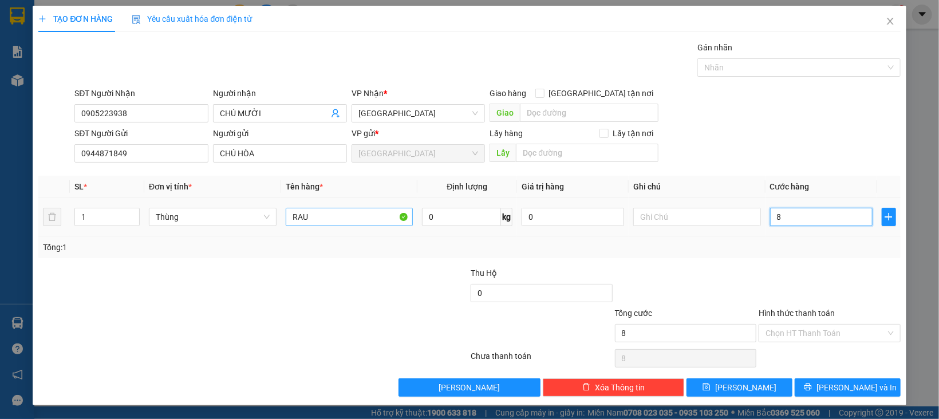
type input "80"
type input "80.000"
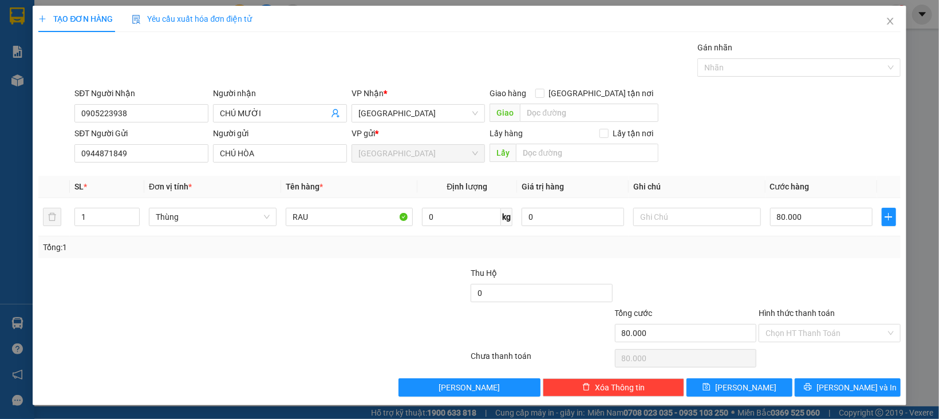
click at [738, 254] on div "Tổng: 1" at bounding box center [469, 247] width 853 height 13
click at [797, 330] on input "Hình thức thanh toán" at bounding box center [826, 333] width 120 height 17
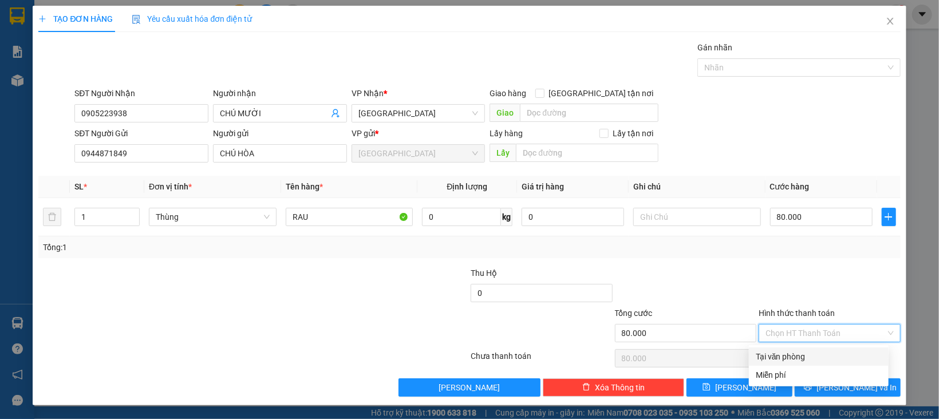
click at [798, 356] on div "Tại văn phòng" at bounding box center [819, 356] width 126 height 13
type input "0"
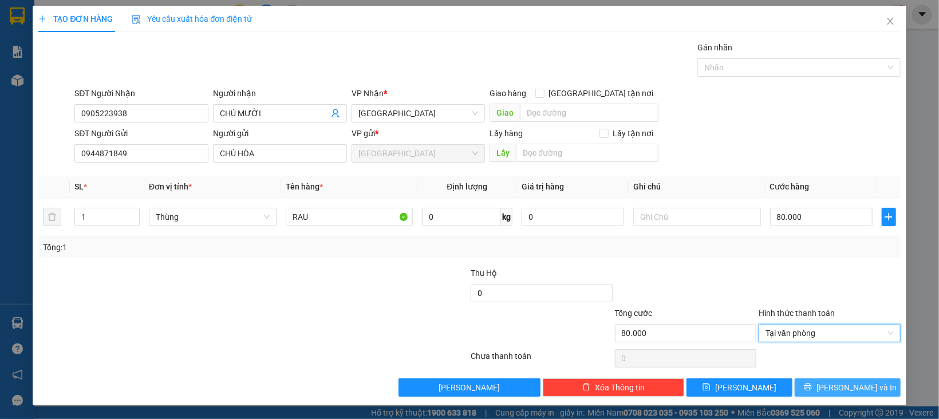
click at [815, 382] on button "[PERSON_NAME] và In" at bounding box center [848, 388] width 106 height 18
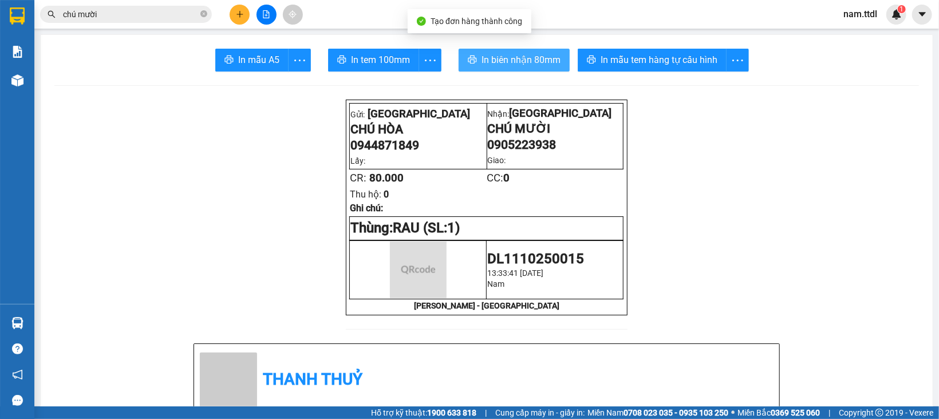
click at [501, 58] on span "In biên nhận 80mm" at bounding box center [521, 60] width 79 height 14
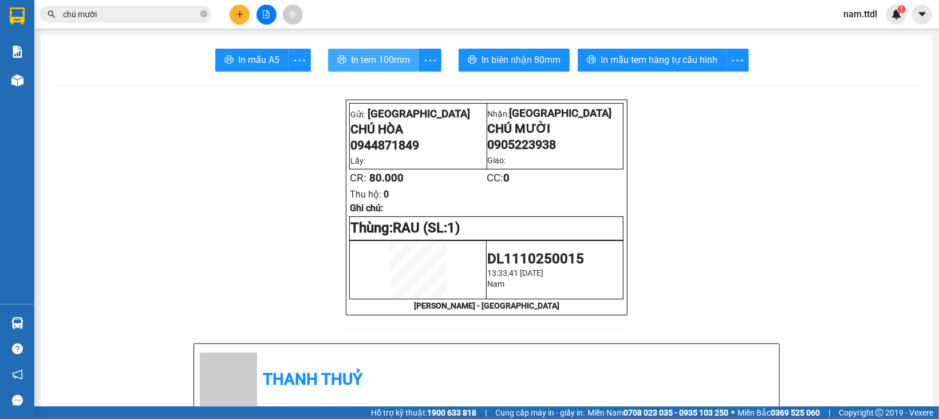
click at [373, 53] on span "In tem 100mm" at bounding box center [380, 60] width 59 height 14
click at [242, 15] on icon "plus" at bounding box center [240, 14] width 8 height 8
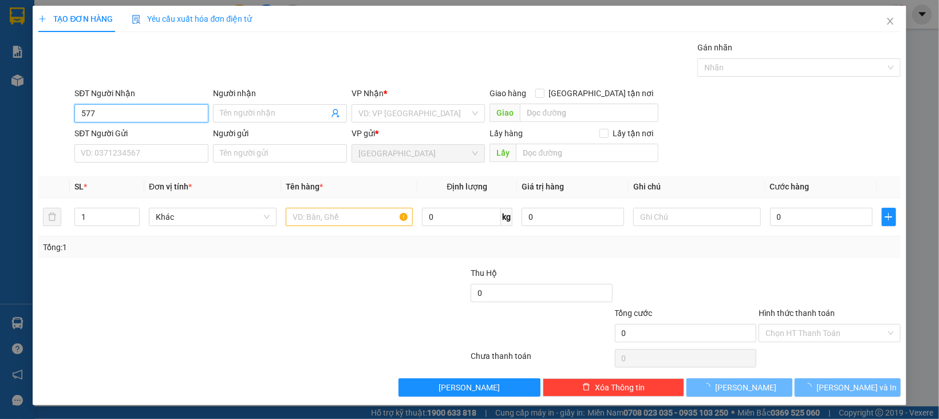
click at [163, 116] on input "577" at bounding box center [141, 113] width 134 height 18
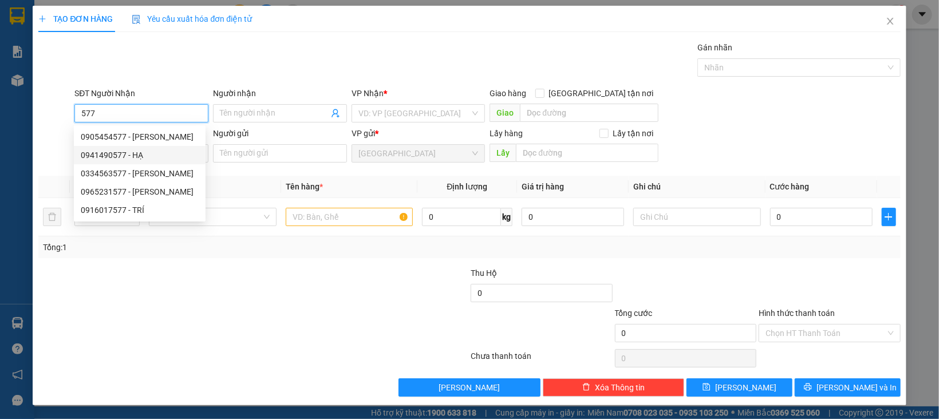
click at [140, 152] on div "0941490577 - HẠ" at bounding box center [140, 155] width 118 height 13
type input "0941490577"
type input "HẠ"
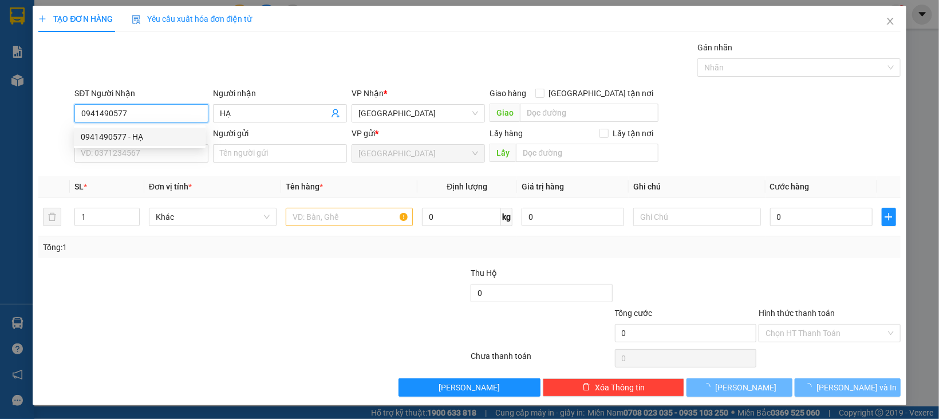
type input "70.000"
type input "0941490577"
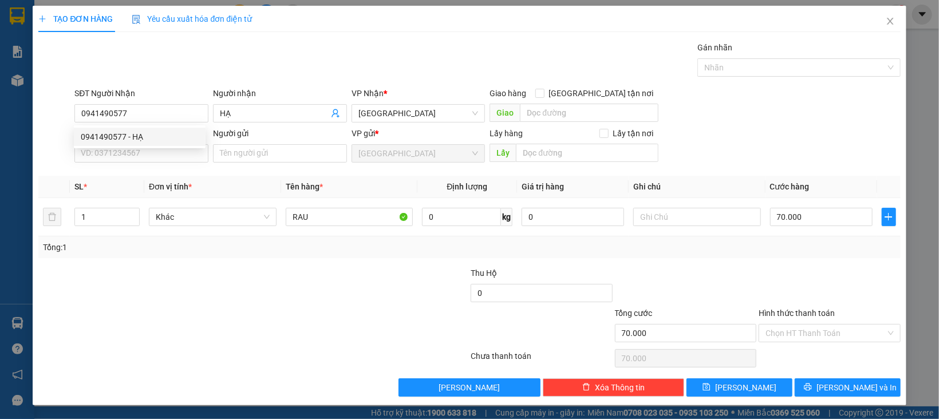
click at [180, 163] on div "SĐT Người Gửi VD: 0371234567" at bounding box center [141, 147] width 134 height 40
click at [174, 155] on input "SĐT Người Gửi" at bounding box center [141, 153] width 134 height 18
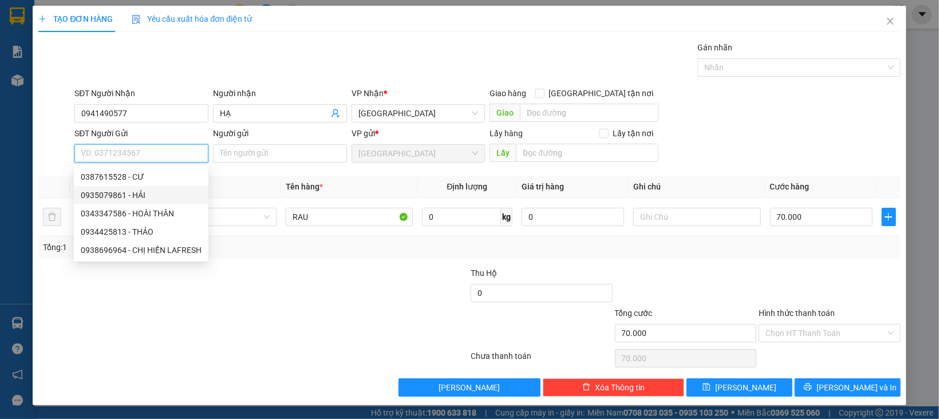
click at [144, 193] on div "0935079861 - HẢI" at bounding box center [141, 195] width 121 height 13
type input "0935079861"
type input "HẢI"
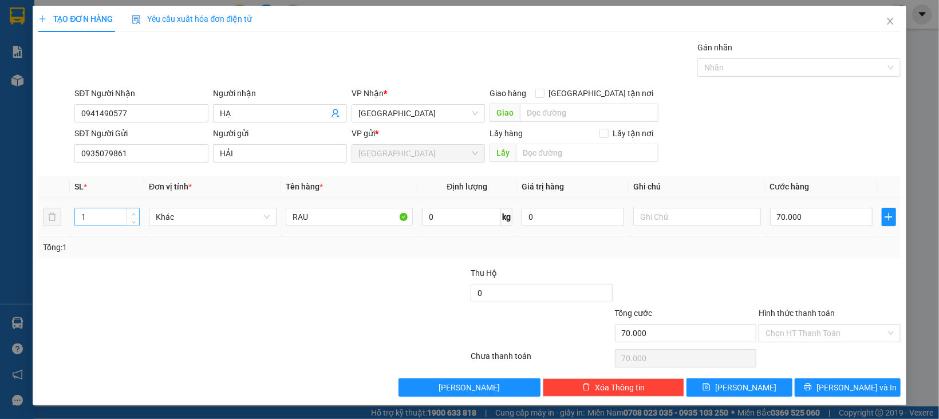
type input "2"
click at [130, 213] on span "up" at bounding box center [133, 214] width 7 height 7
click at [157, 220] on span "Khác" at bounding box center [213, 216] width 114 height 17
type input "0"
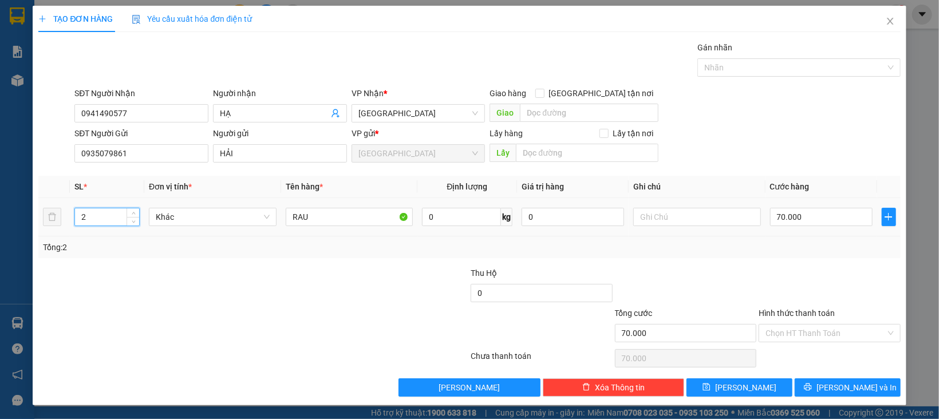
type input "0"
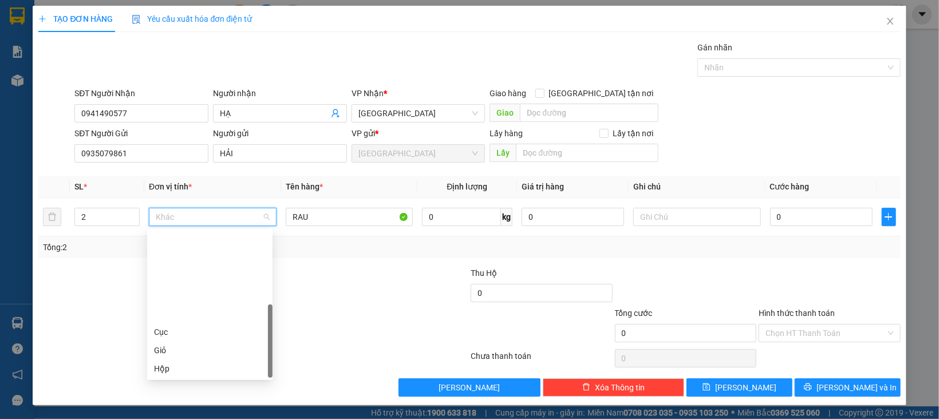
scroll to position [109, 0]
click at [170, 294] on div "Thùng" at bounding box center [210, 296] width 112 height 13
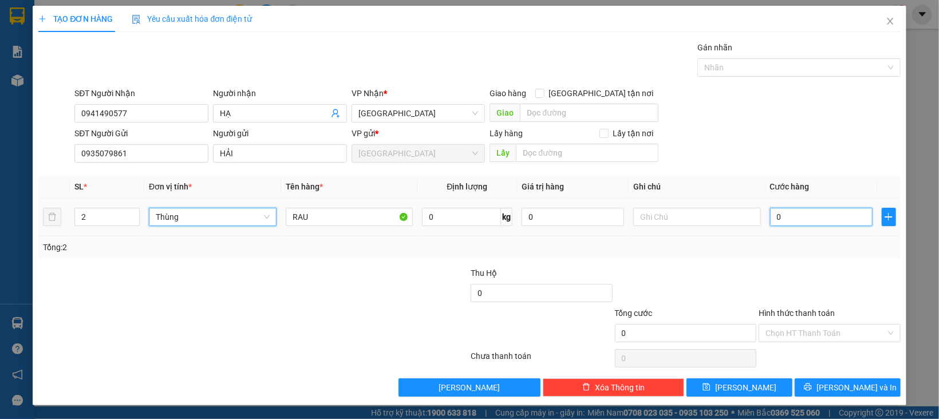
click at [824, 222] on input "0" at bounding box center [821, 217] width 103 height 18
type input "1"
type input "14"
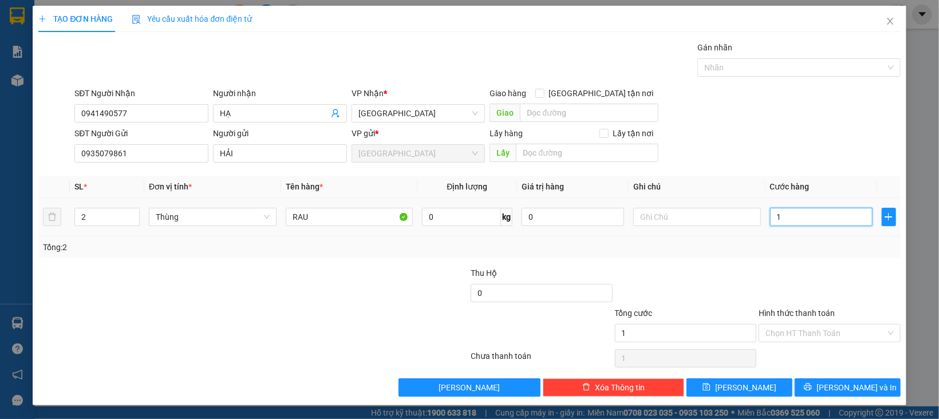
type input "14"
type input "140"
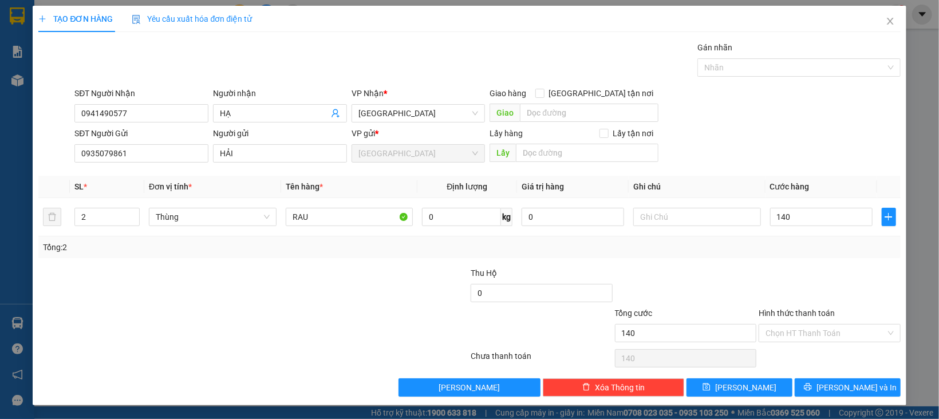
type input "140.000"
click at [798, 291] on div at bounding box center [830, 287] width 144 height 40
click at [805, 326] on input "Hình thức thanh toán" at bounding box center [826, 333] width 120 height 17
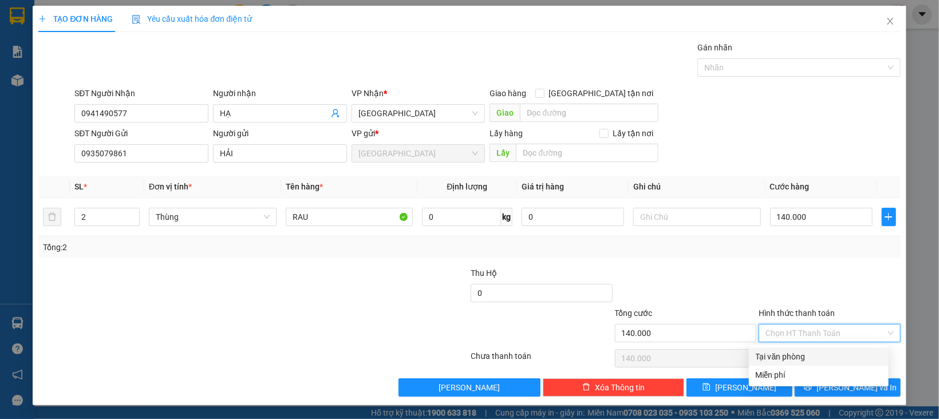
click at [803, 351] on div "Tại văn phòng" at bounding box center [819, 357] width 140 height 18
type input "0"
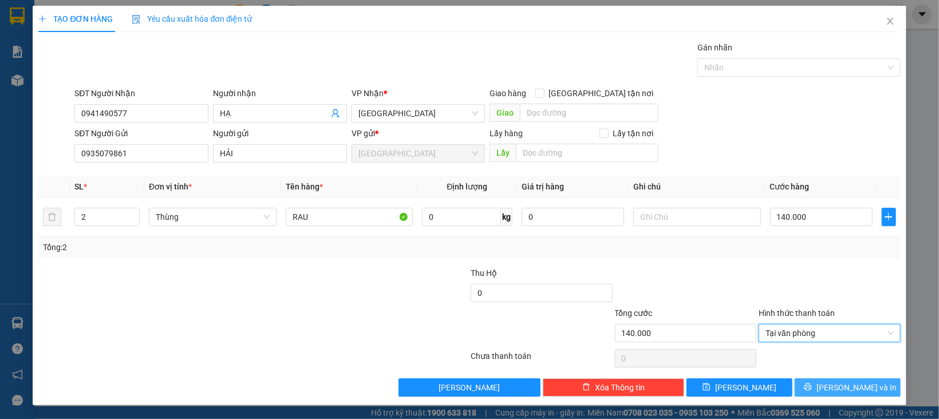
click at [826, 388] on span "[PERSON_NAME] và In" at bounding box center [857, 387] width 80 height 13
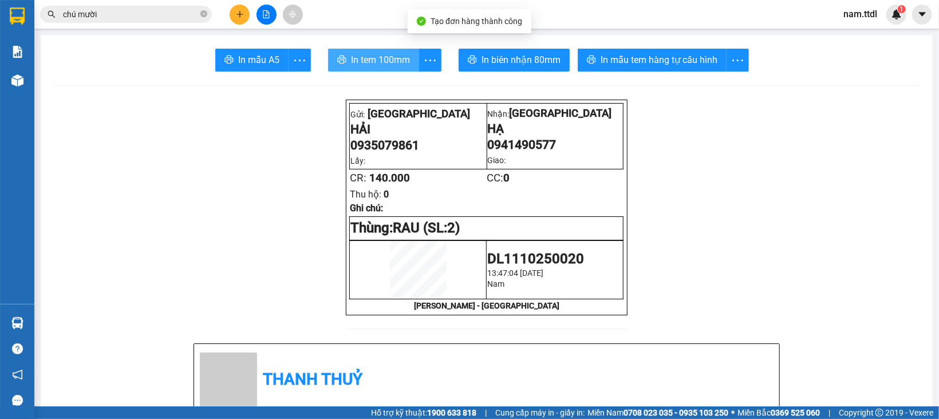
click at [356, 62] on span "In tem 100mm" at bounding box center [380, 60] width 59 height 14
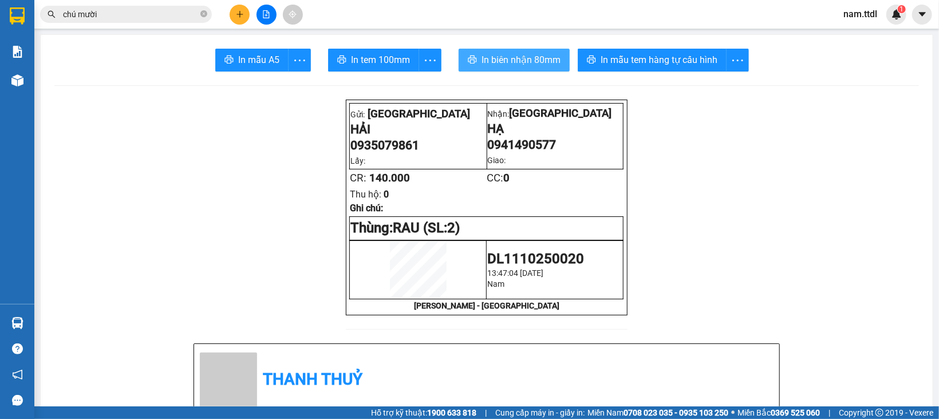
click at [511, 57] on span "In biên nhận 80mm" at bounding box center [521, 60] width 79 height 14
click at [240, 15] on icon "plus" at bounding box center [240, 14] width 8 height 8
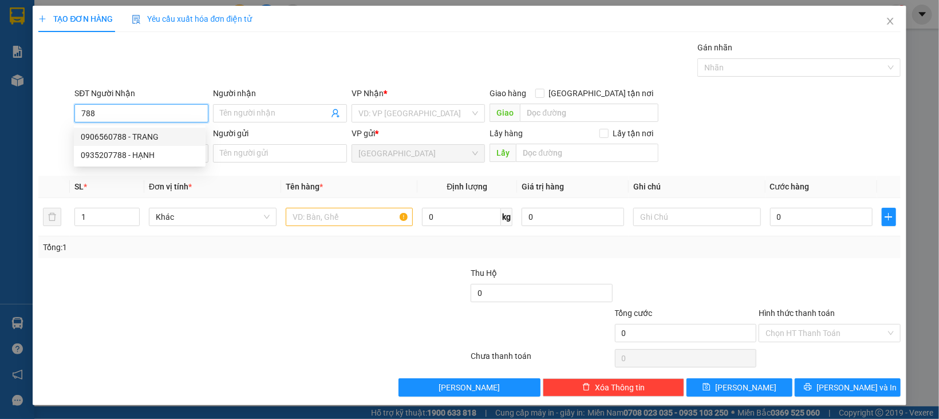
click at [149, 136] on div "0906560788 - TRANG" at bounding box center [140, 137] width 118 height 13
type input "0906560788"
type input "TRANG"
type input "50.000"
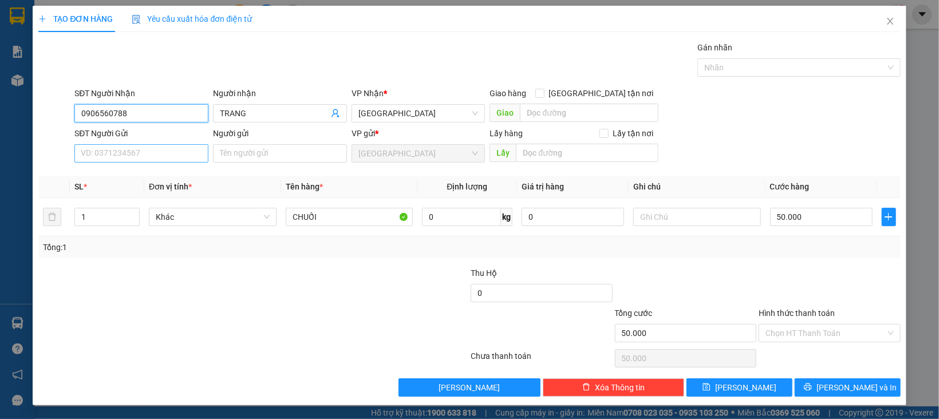
type input "0906560788"
click at [161, 152] on input "SĐT Người Gửi" at bounding box center [141, 153] width 134 height 18
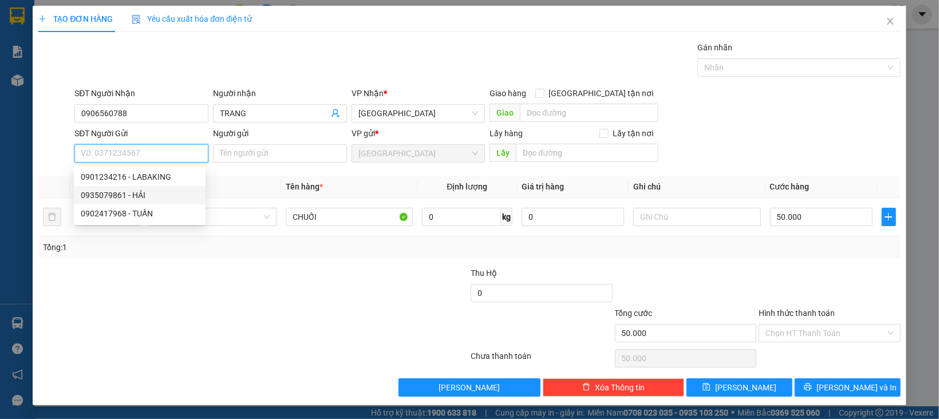
click at [142, 194] on div "0935079861 - HẢI" at bounding box center [140, 195] width 118 height 13
type input "0935079861"
type input "HẢI"
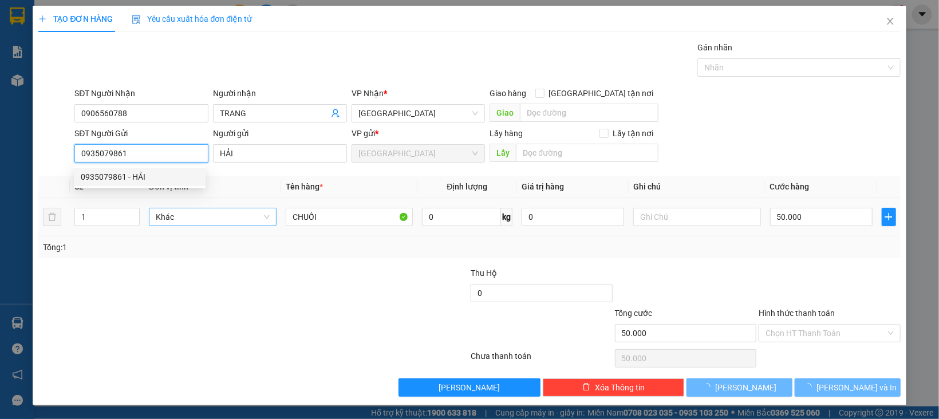
type input "80.000"
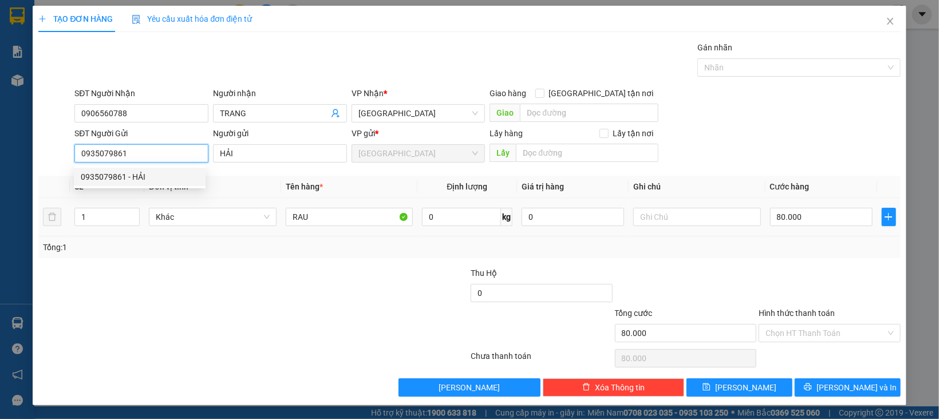
click at [235, 225] on span "Khác" at bounding box center [213, 216] width 114 height 17
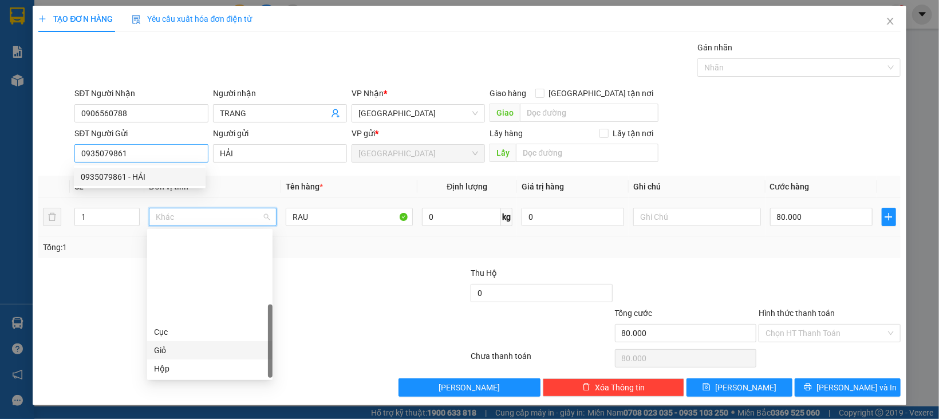
scroll to position [109, 0]
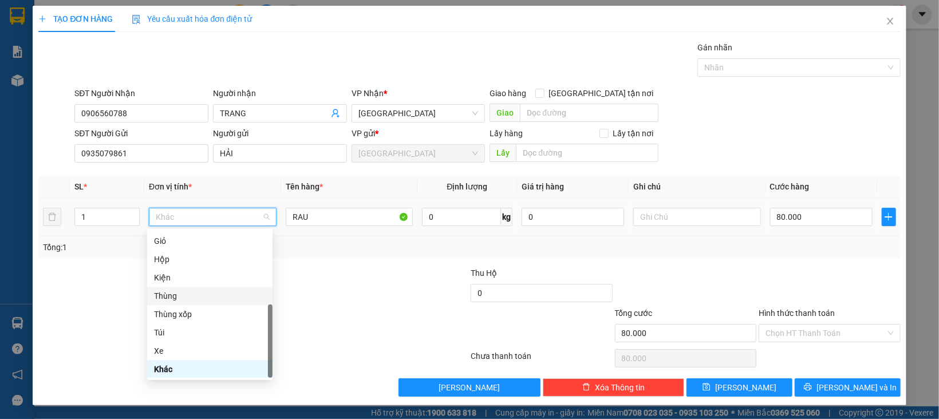
click at [168, 296] on div "Thùng" at bounding box center [210, 296] width 112 height 13
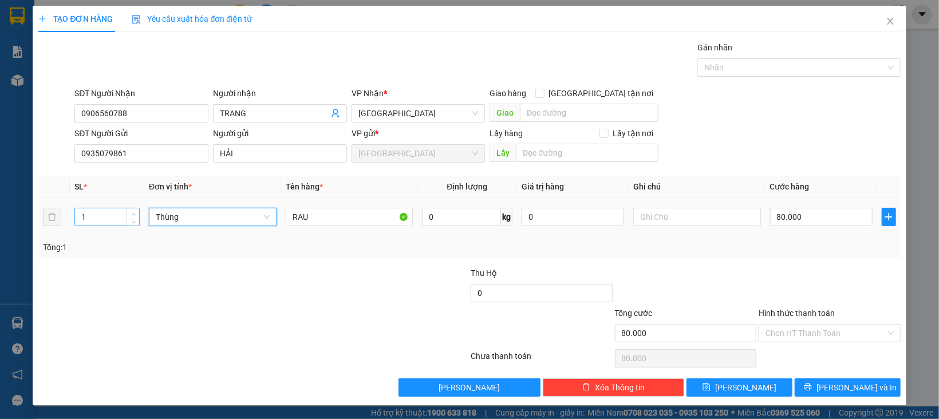
click at [133, 213] on icon "up" at bounding box center [134, 214] width 4 height 4
type input "0"
type input "2"
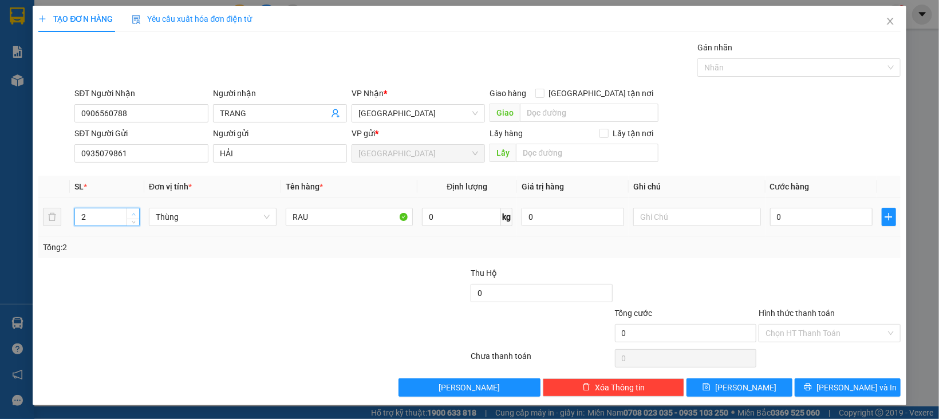
click at [133, 213] on icon "up" at bounding box center [134, 214] width 4 height 4
click at [802, 214] on input "0" at bounding box center [821, 217] width 103 height 18
type input "1"
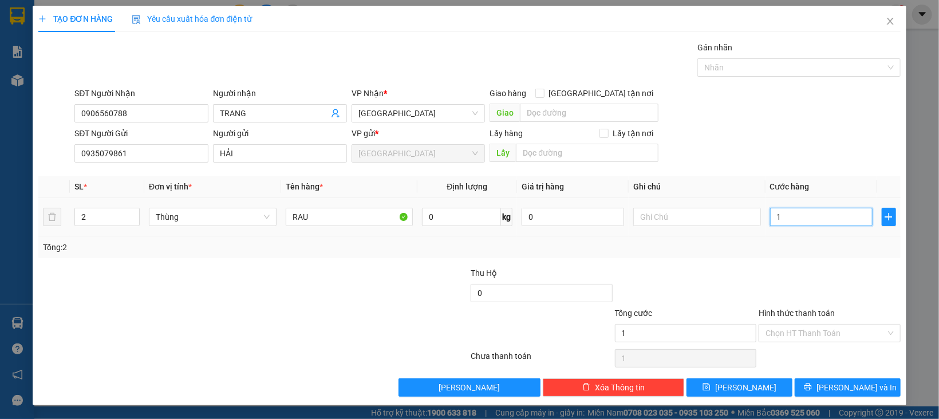
type input "14"
type input "140"
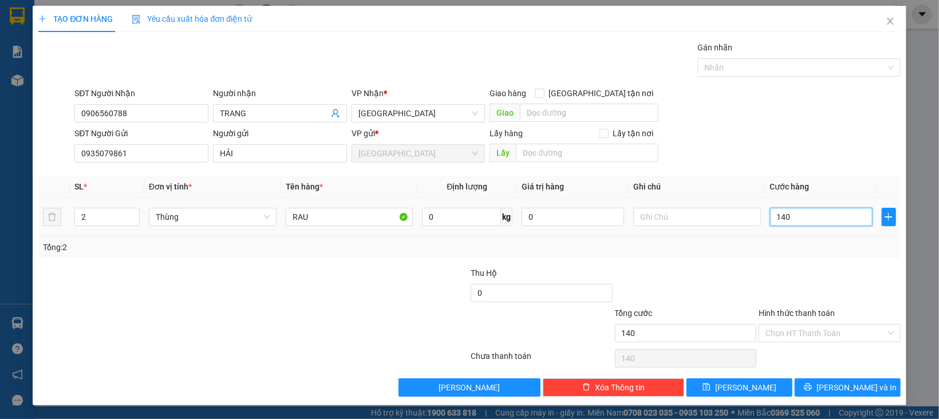
type input "140"
type input "140.000"
click at [830, 274] on div at bounding box center [830, 287] width 144 height 40
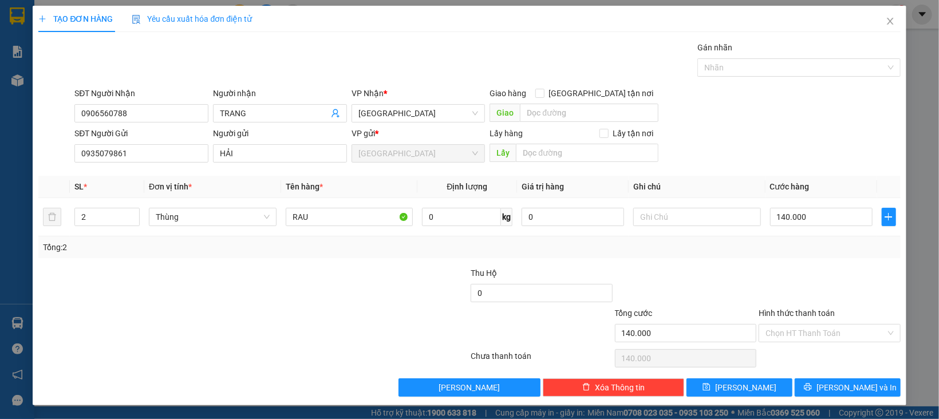
click at [833, 322] on div "Hình thức thanh toán" at bounding box center [830, 315] width 142 height 17
click at [833, 345] on div "Hình thức thanh toán Chọn HT Thanh Toán" at bounding box center [830, 327] width 142 height 40
click at [833, 337] on input "Hình thức thanh toán" at bounding box center [826, 333] width 120 height 17
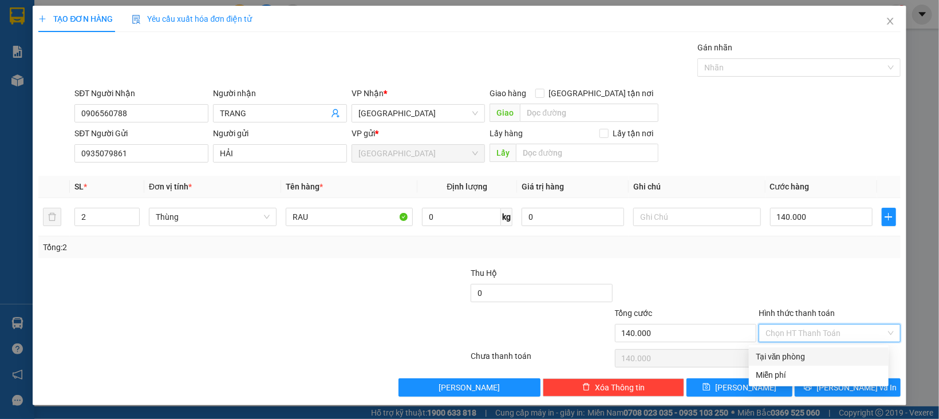
click at [823, 352] on div "Tại văn phòng" at bounding box center [819, 356] width 126 height 13
type input "0"
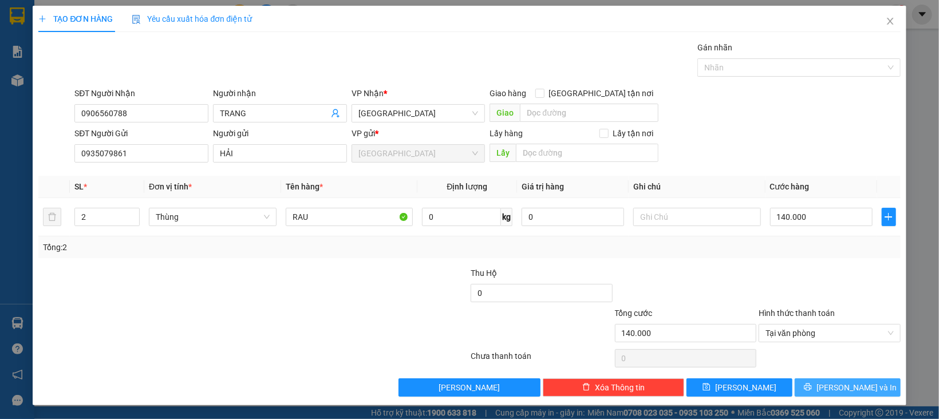
click at [823, 388] on button "[PERSON_NAME] và In" at bounding box center [848, 388] width 106 height 18
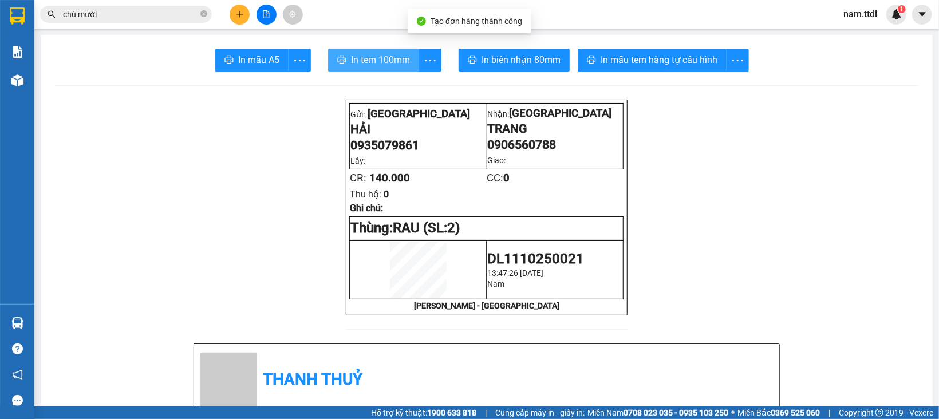
click at [362, 57] on span "In tem 100mm" at bounding box center [380, 60] width 59 height 14
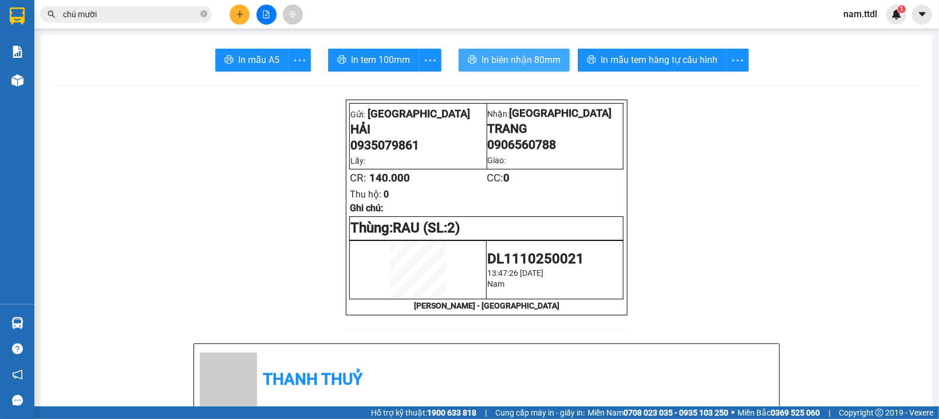
click at [527, 63] on span "In biên nhận 80mm" at bounding box center [521, 60] width 79 height 14
click at [243, 10] on icon "plus" at bounding box center [240, 14] width 8 height 8
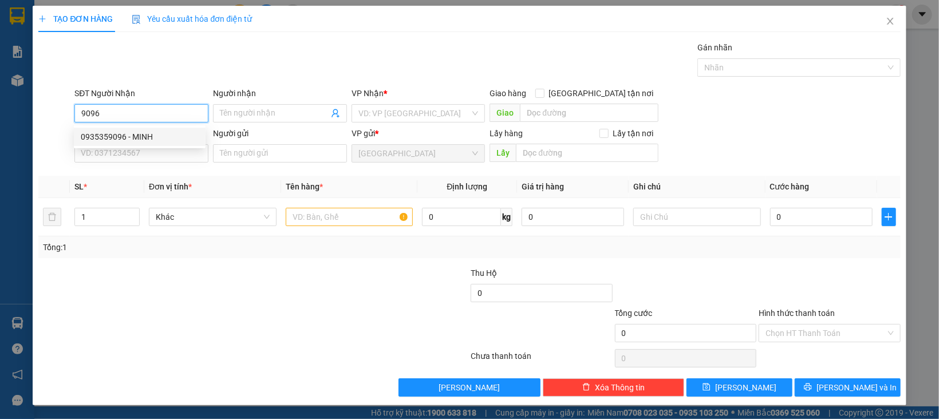
drag, startPoint x: 143, startPoint y: 129, endPoint x: 147, endPoint y: 144, distance: 15.4
click at [143, 130] on div "0935359096 - MINH" at bounding box center [140, 137] width 132 height 18
type input "0935359096"
type input "MINH"
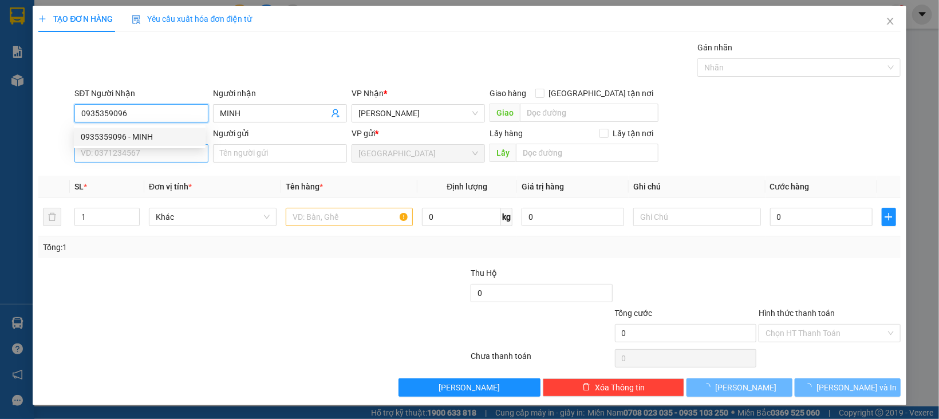
type input "70.000"
type input "0935359096"
click at [149, 151] on input "SĐT Người Gửi" at bounding box center [141, 153] width 134 height 18
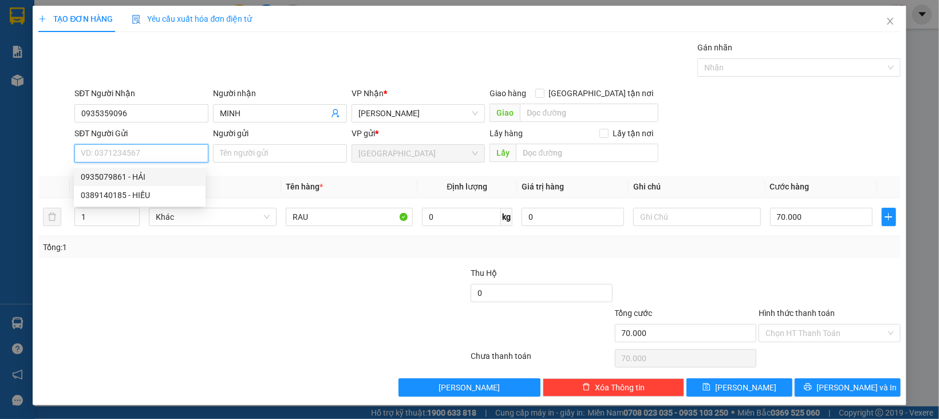
click at [136, 175] on div "0935079861 - HẢI" at bounding box center [140, 177] width 118 height 13
type input "0935079861"
type input "HẢI"
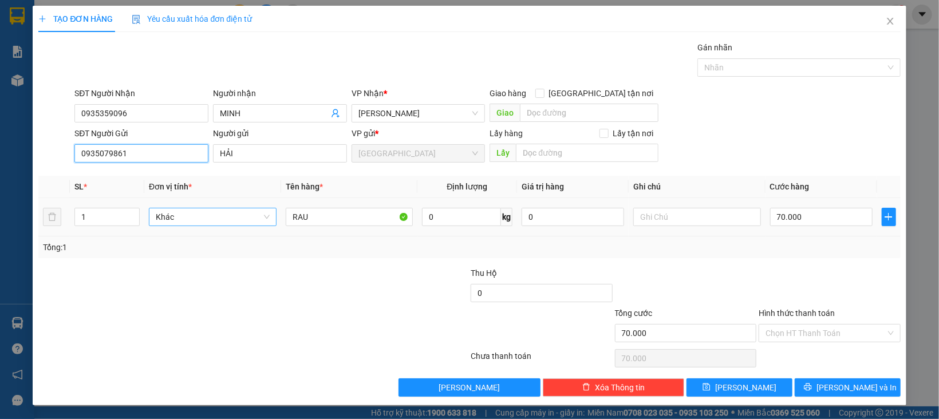
click at [170, 216] on span "Khác" at bounding box center [213, 216] width 114 height 17
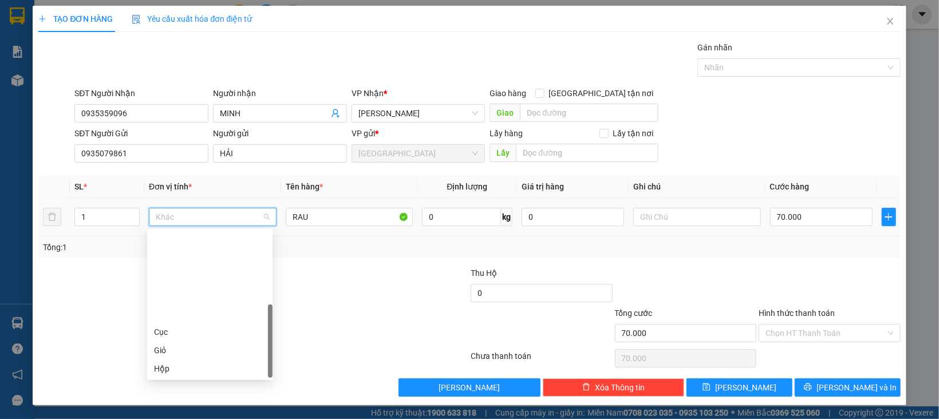
scroll to position [109, 0]
click at [182, 295] on div "Thùng" at bounding box center [210, 296] width 112 height 13
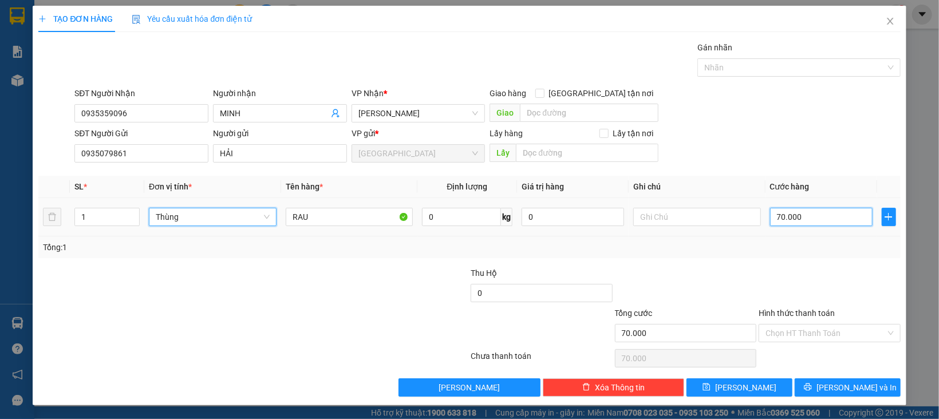
click at [791, 216] on input "70.000" at bounding box center [821, 217] width 103 height 18
type input "0"
type input "8"
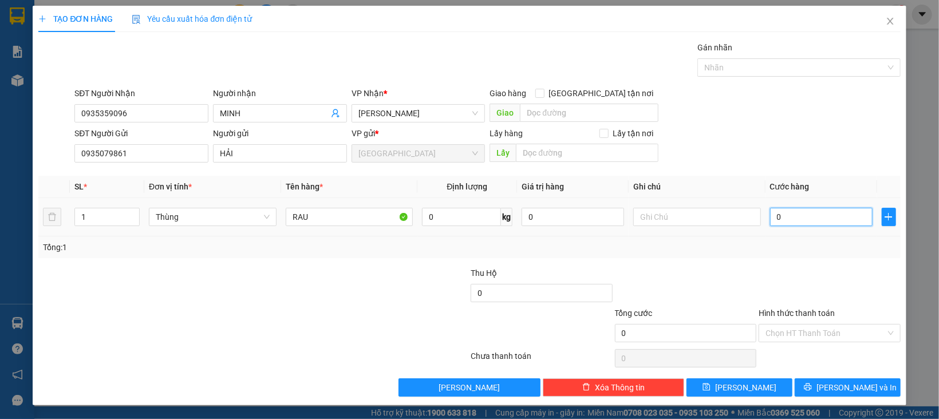
type input "8"
type input "08"
type input "80"
type input "080"
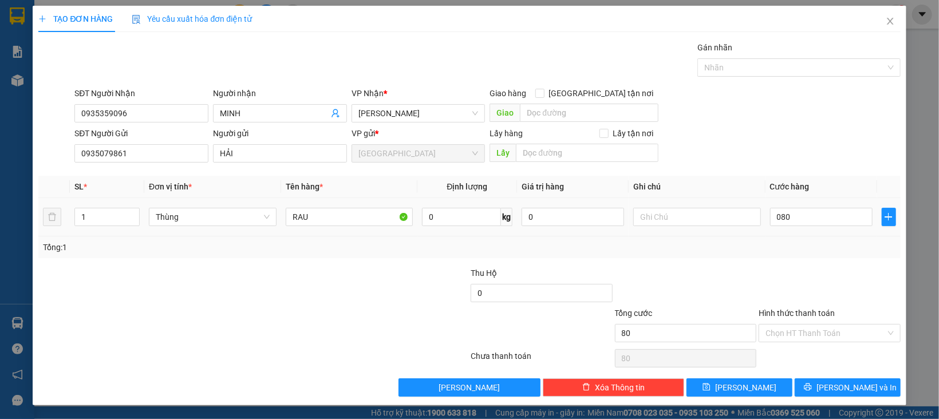
type input "80.000"
click at [776, 256] on div "Tổng: 1" at bounding box center [469, 247] width 862 height 22
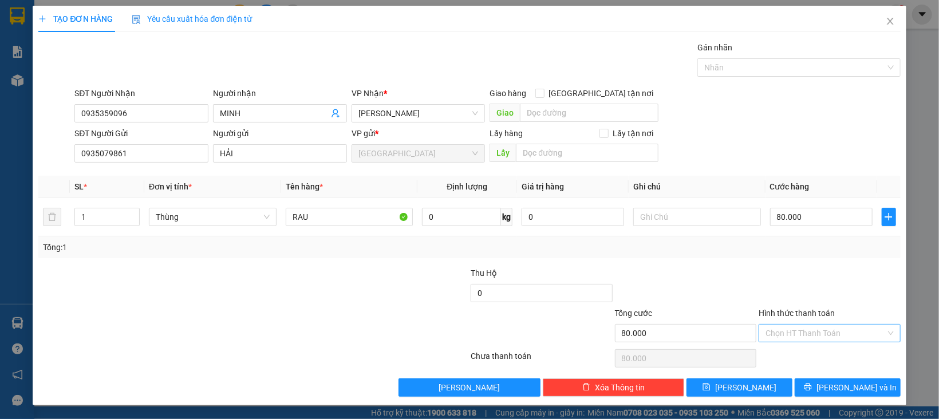
click at [788, 330] on input "Hình thức thanh toán" at bounding box center [826, 333] width 120 height 17
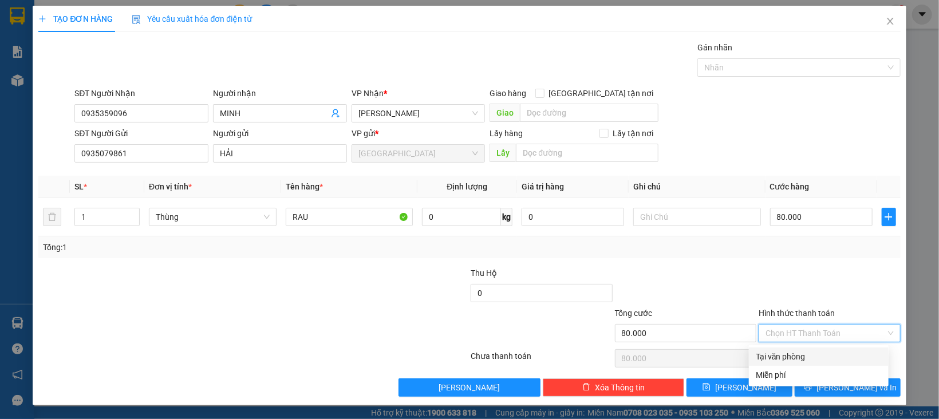
click at [792, 360] on div "Tại văn phòng" at bounding box center [819, 356] width 126 height 13
type input "0"
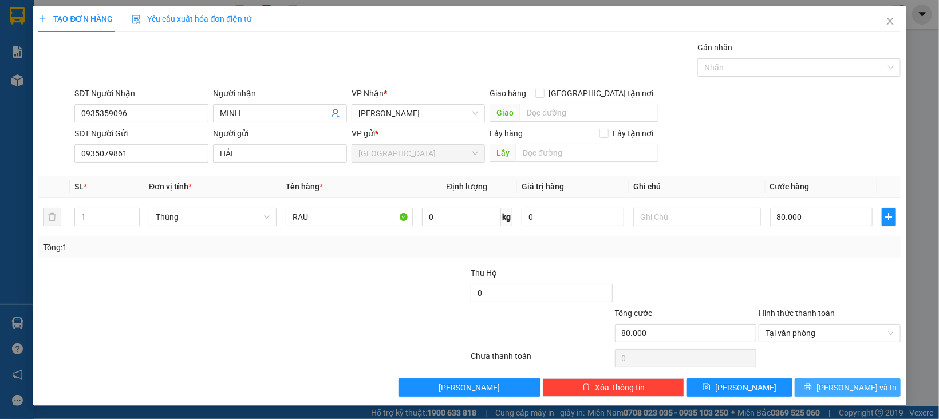
click at [805, 393] on button "[PERSON_NAME] và In" at bounding box center [848, 388] width 106 height 18
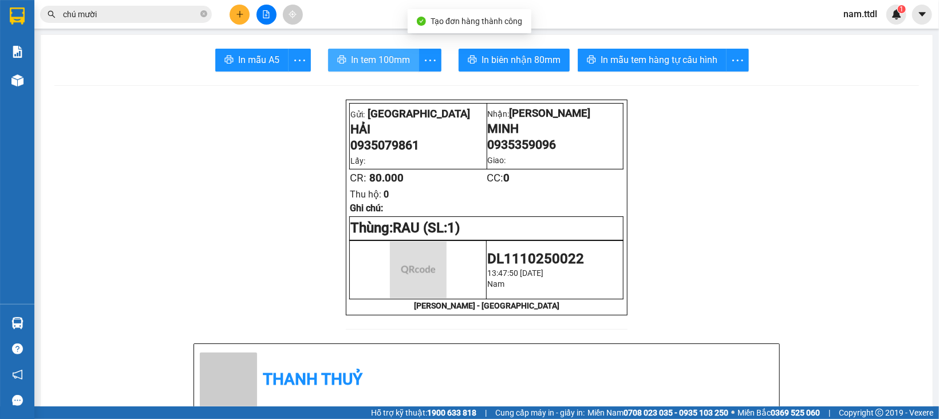
click at [390, 56] on span "In tem 100mm" at bounding box center [380, 60] width 59 height 14
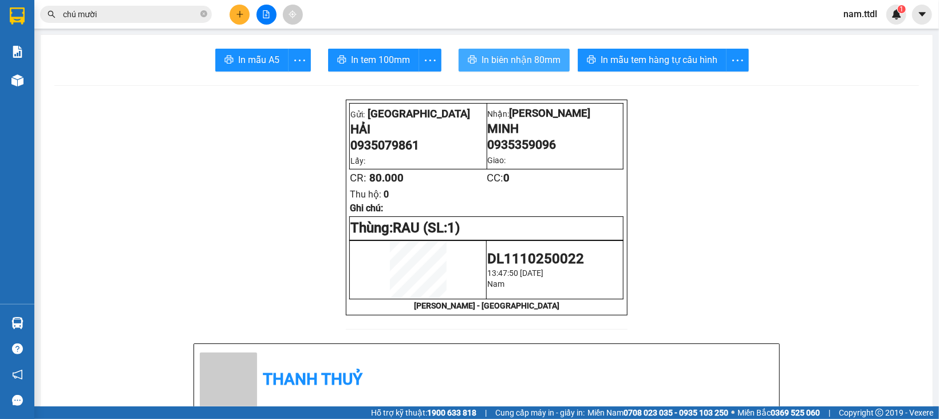
click at [515, 57] on span "In biên nhận 80mm" at bounding box center [521, 60] width 79 height 14
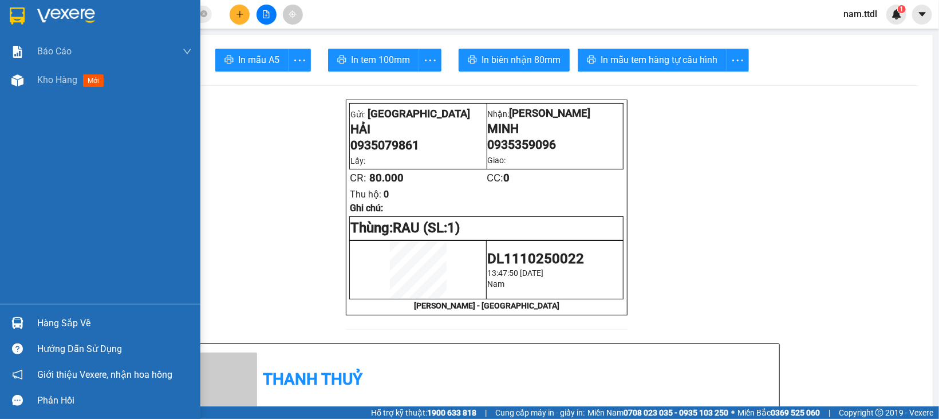
click at [22, 20] on img at bounding box center [17, 15] width 15 height 17
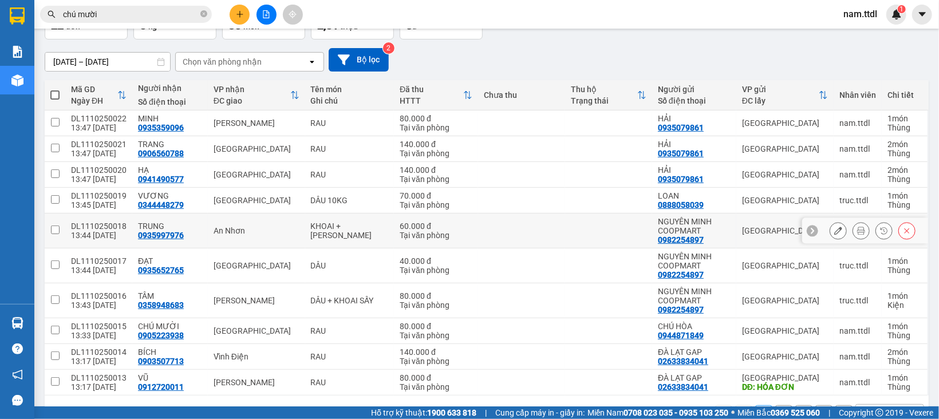
scroll to position [115, 0]
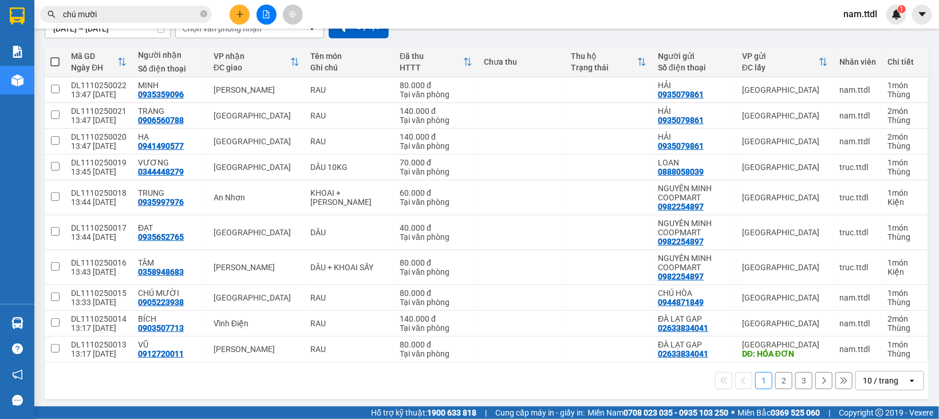
click at [236, 15] on icon "plus" at bounding box center [240, 14] width 8 height 8
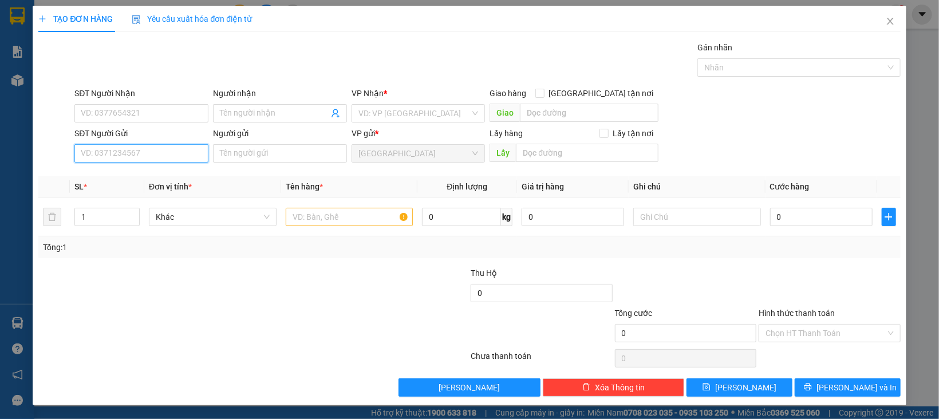
click at [132, 151] on input "SĐT Người Gửi" at bounding box center [141, 153] width 134 height 18
type input "1180"
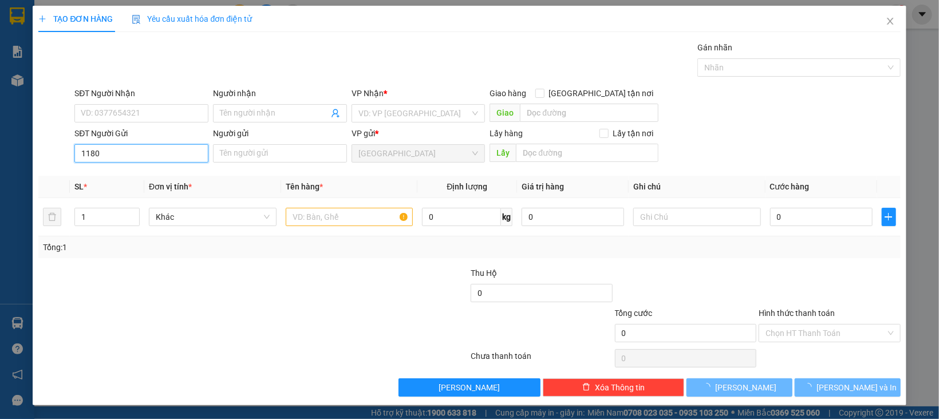
click at [140, 154] on input "1180" at bounding box center [141, 153] width 134 height 18
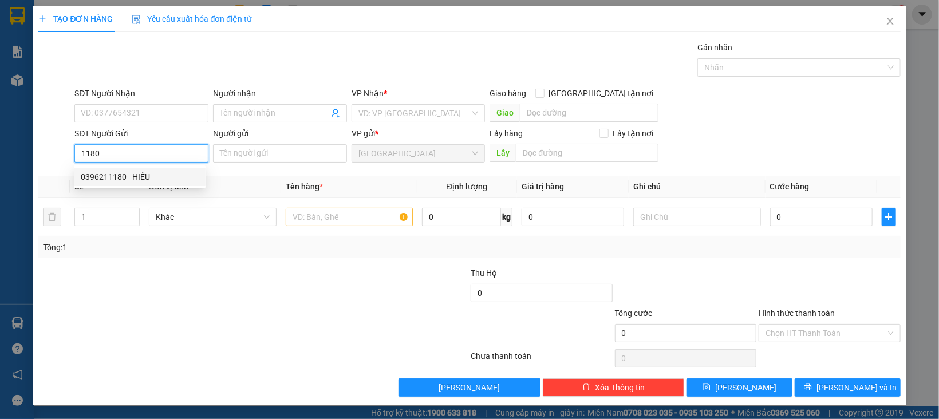
click at [150, 177] on div "0396211180 - HIẾU" at bounding box center [140, 177] width 118 height 13
type input "0344448279"
type input "VƯƠNG"
type input "0396211180"
type input "HIẾU"
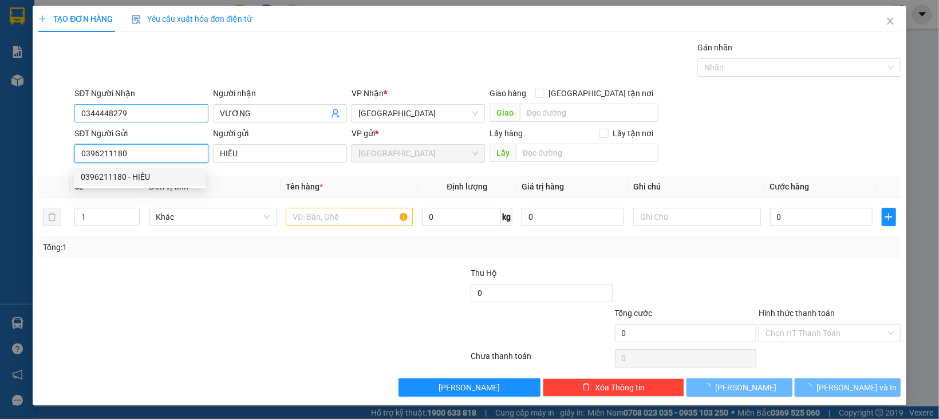
type input "60.000"
type input "0396211180"
click at [154, 113] on input "0344448279" at bounding box center [141, 113] width 134 height 18
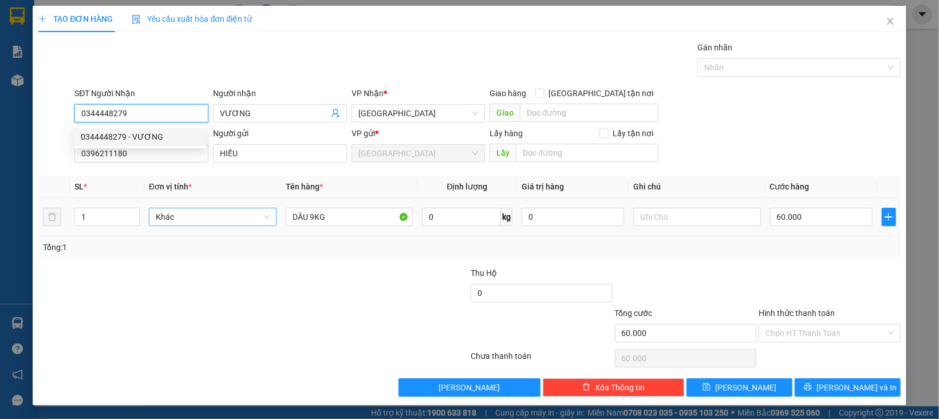
click at [173, 221] on span "Khác" at bounding box center [213, 216] width 114 height 17
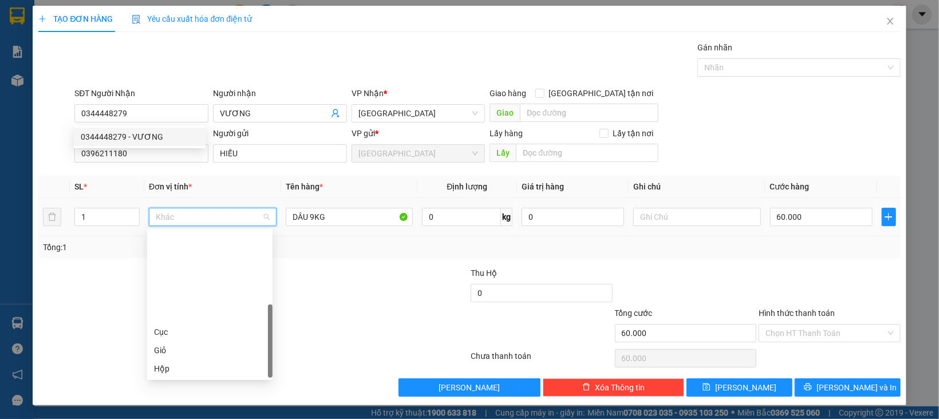
scroll to position [109, 0]
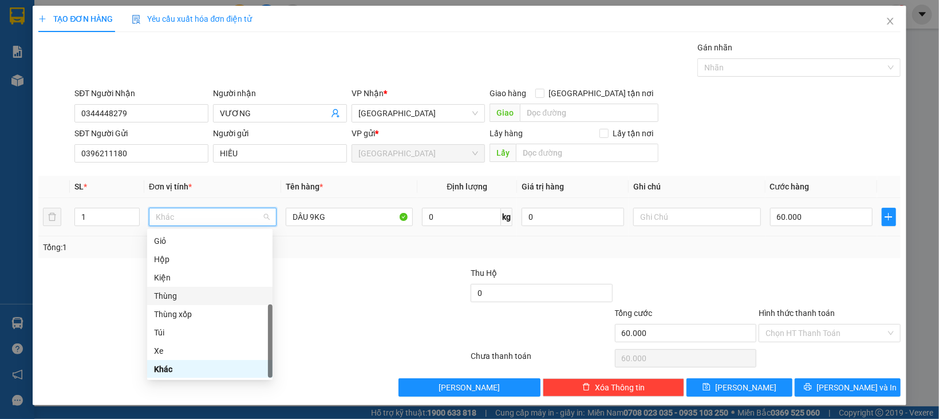
click at [176, 295] on div "Thùng" at bounding box center [210, 296] width 112 height 13
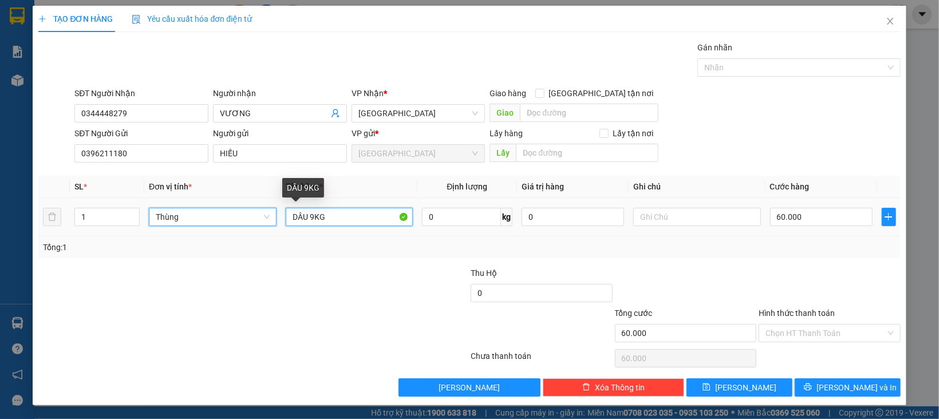
click at [310, 216] on input "DÂU 9KG" at bounding box center [350, 217] width 128 height 18
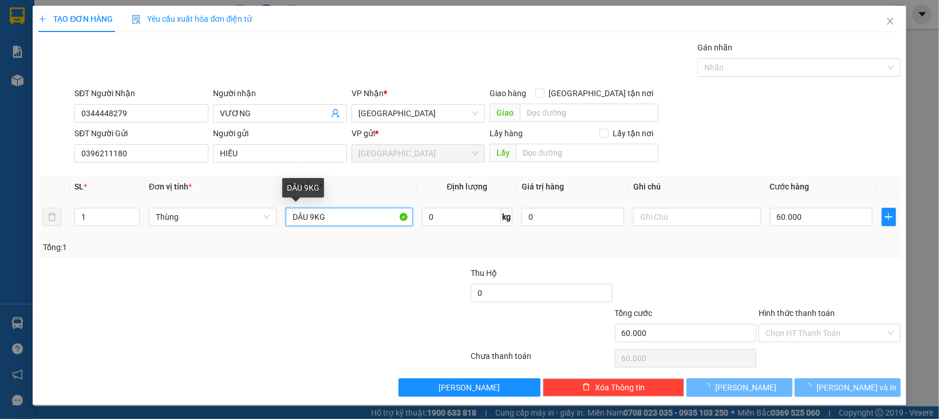
type input "0"
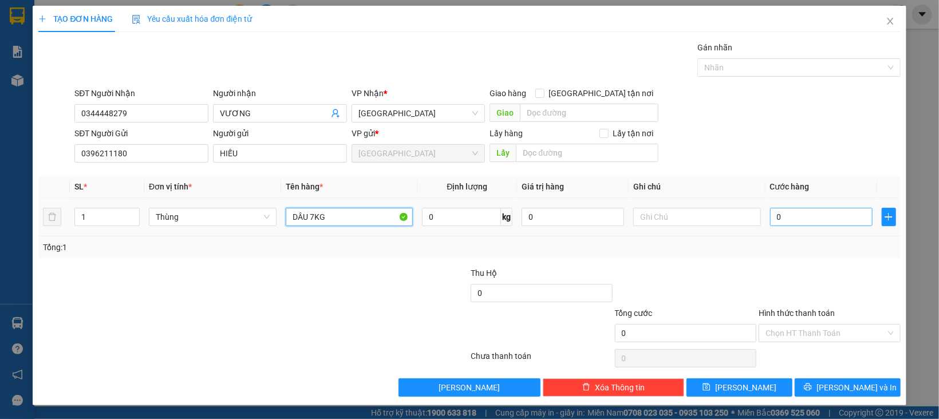
type input "DÂU 7KG"
click at [807, 223] on input "0" at bounding box center [821, 217] width 103 height 18
type input "5"
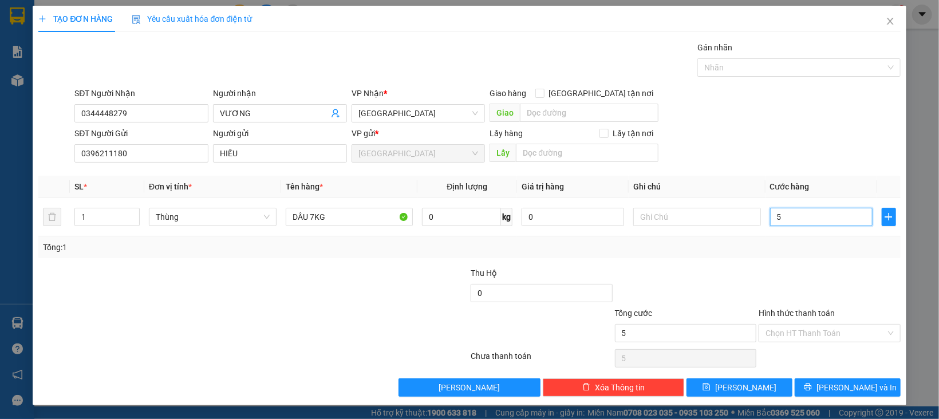
type input "50"
type input "50.000"
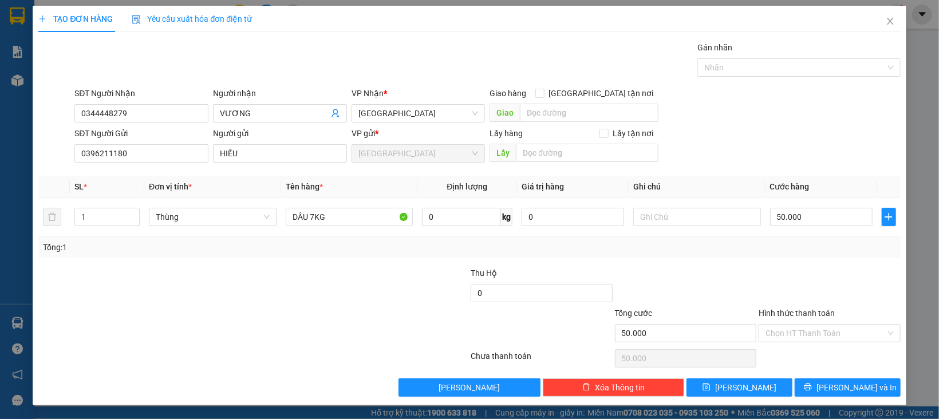
click at [681, 320] on div "Tổng cước" at bounding box center [686, 315] width 142 height 17
drag, startPoint x: 837, startPoint y: 335, endPoint x: 834, endPoint y: 341, distance: 6.4
click at [836, 336] on input "Hình thức thanh toán" at bounding box center [826, 333] width 120 height 17
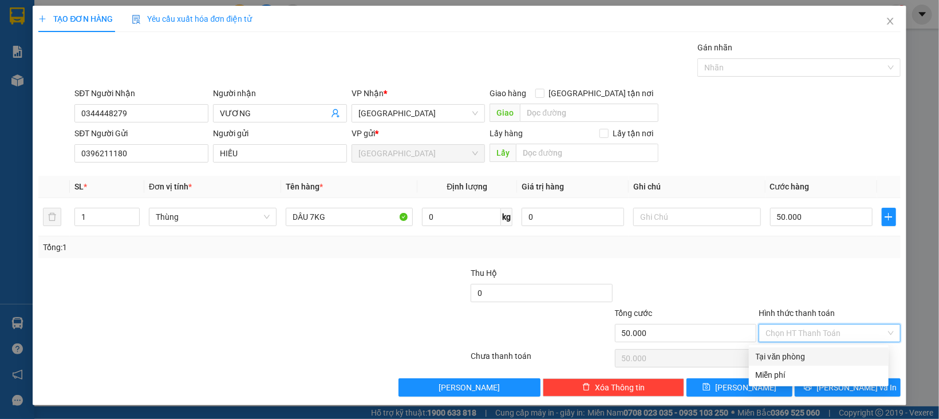
click at [822, 354] on div "Tại văn phòng" at bounding box center [819, 356] width 126 height 13
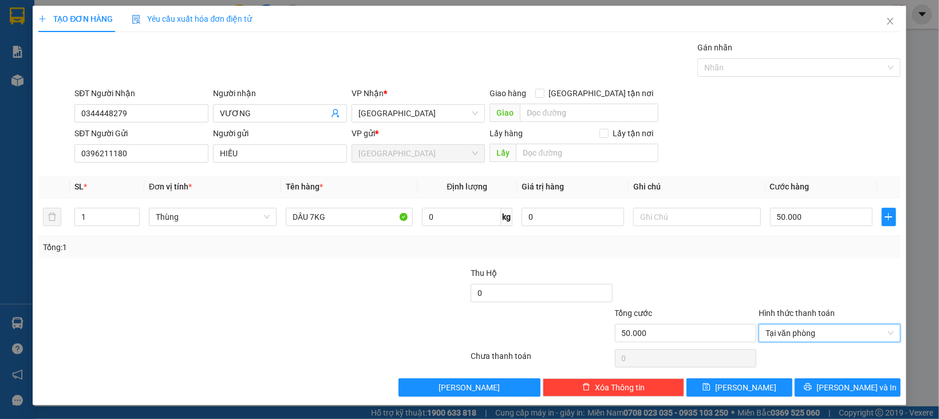
click at [820, 376] on div "Transit Pickup Surcharge Ids Transit Deliver Surcharge Ids Transit Deliver Surc…" at bounding box center [469, 219] width 862 height 356
click at [812, 385] on icon "printer" at bounding box center [808, 387] width 8 height 8
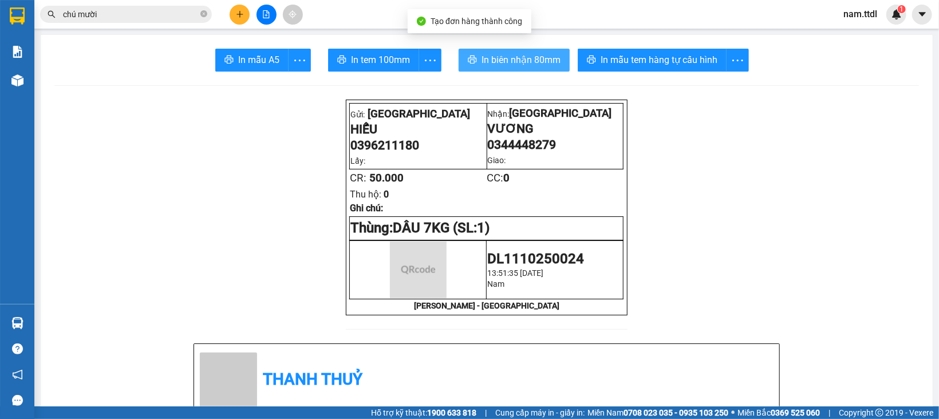
click at [508, 62] on span "In biên nhận 80mm" at bounding box center [521, 60] width 79 height 14
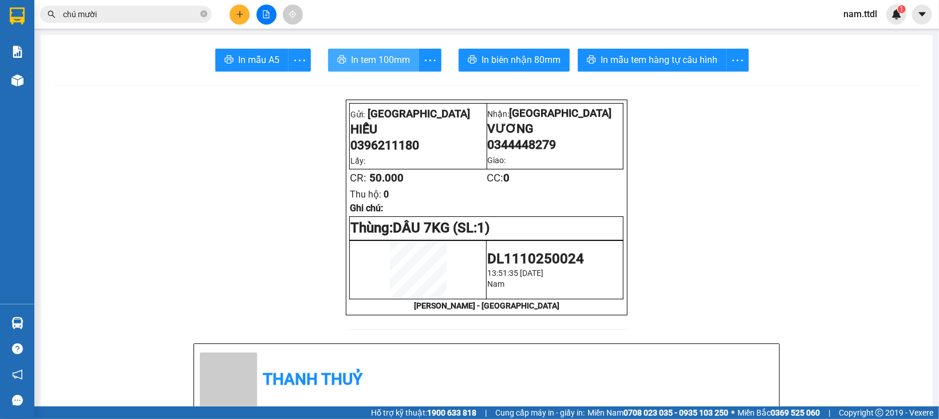
click at [370, 65] on span "In tem 100mm" at bounding box center [380, 60] width 59 height 14
click at [240, 15] on icon "plus" at bounding box center [240, 14] width 8 height 8
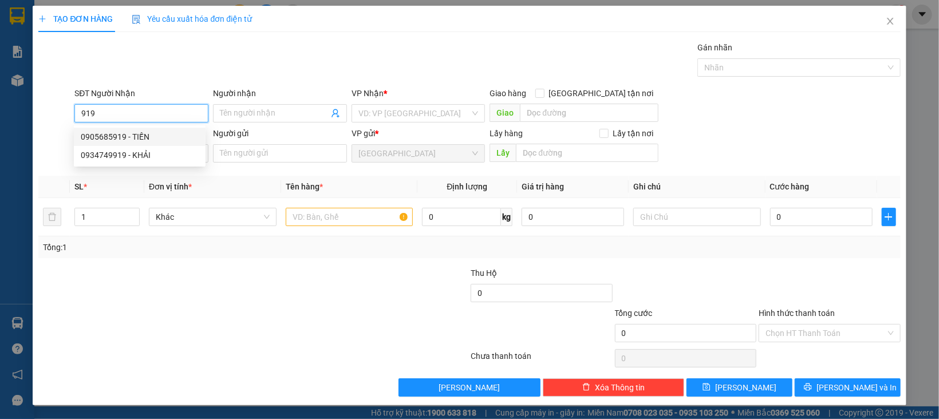
drag, startPoint x: 144, startPoint y: 138, endPoint x: 144, endPoint y: 168, distance: 29.8
click at [144, 141] on div "0905685919 - TIẾN" at bounding box center [140, 137] width 118 height 13
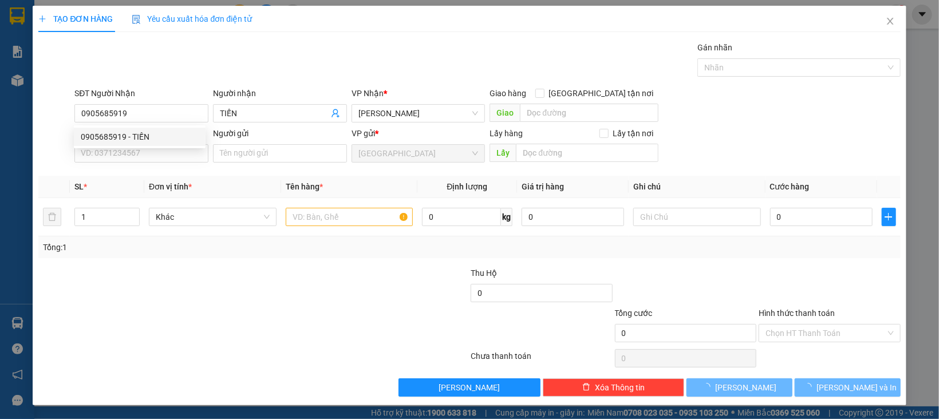
click at [143, 168] on div "Transit Pickup Surcharge Ids Transit Deliver Surcharge Ids Transit Deliver Surc…" at bounding box center [469, 219] width 862 height 356
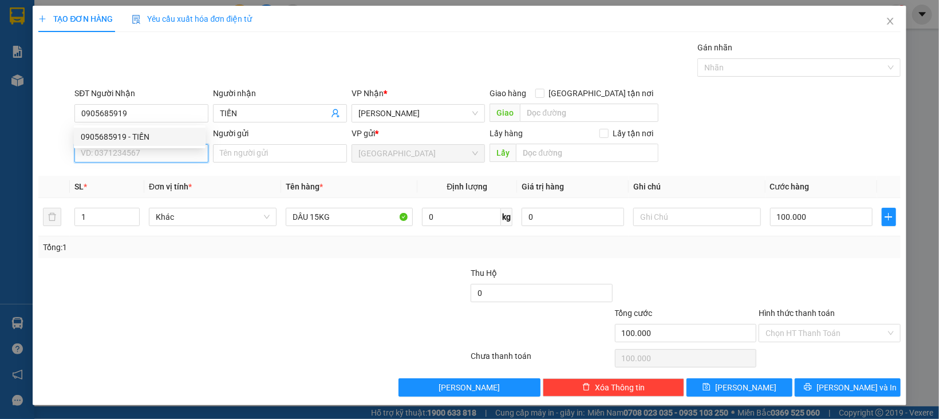
click at [144, 163] on input "SĐT Người Gửi" at bounding box center [141, 153] width 134 height 18
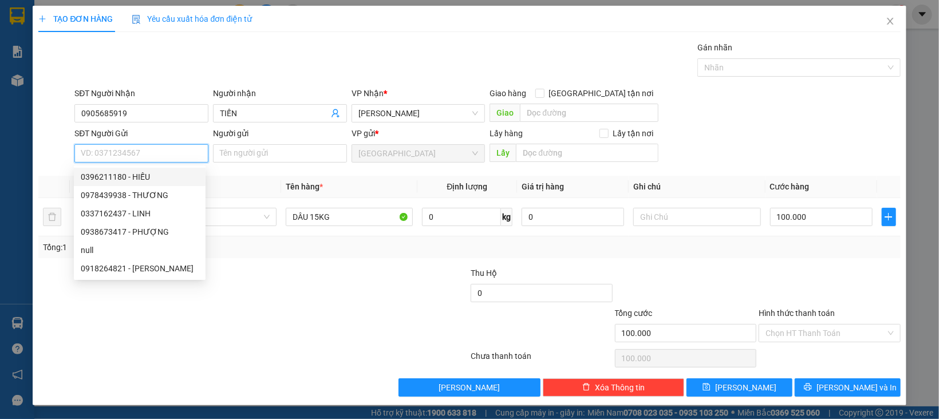
click at [156, 175] on div "0396211180 - HIẾU" at bounding box center [140, 177] width 118 height 13
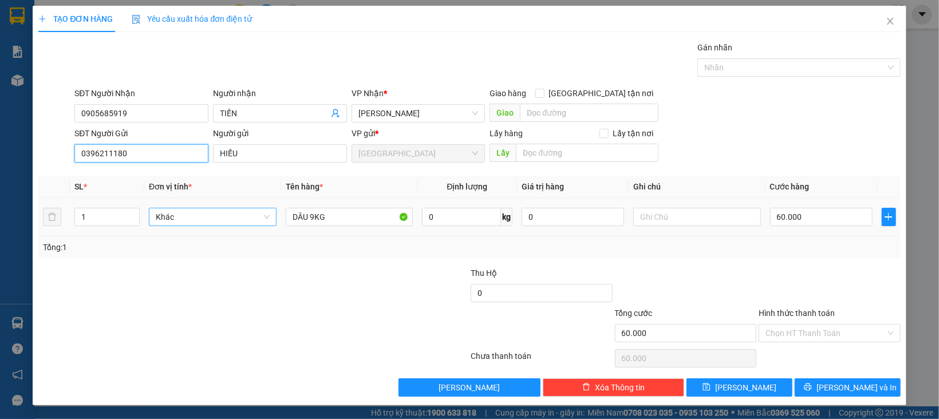
click at [211, 215] on span "Khác" at bounding box center [213, 216] width 114 height 17
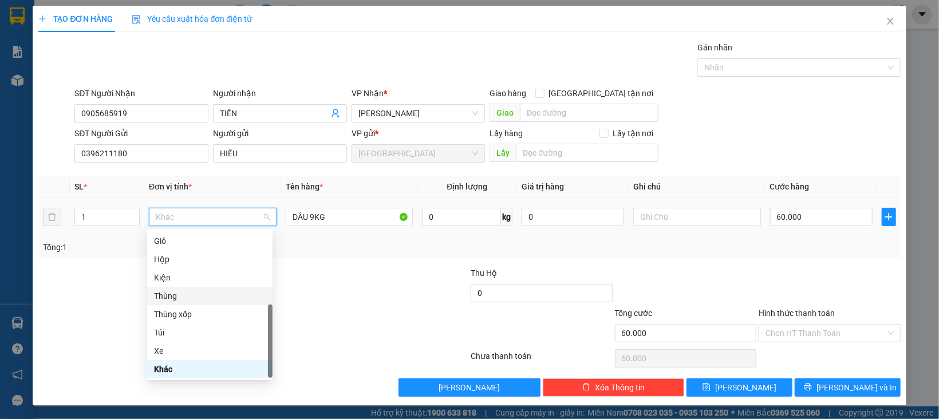
click at [175, 293] on div "Thùng" at bounding box center [210, 296] width 112 height 13
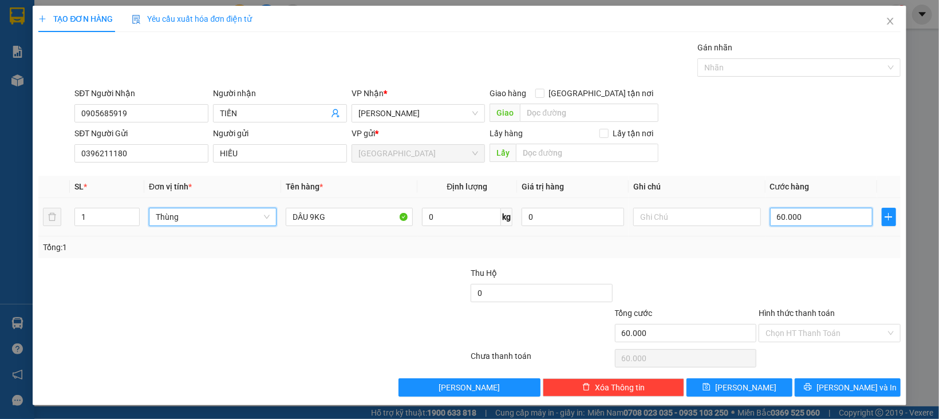
click at [817, 217] on input "60.000" at bounding box center [821, 217] width 103 height 18
click at [803, 276] on div at bounding box center [830, 287] width 144 height 40
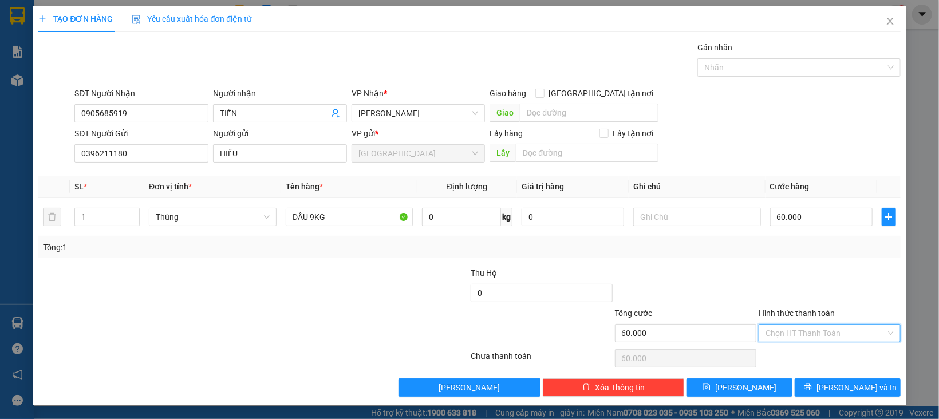
drag, startPoint x: 815, startPoint y: 330, endPoint x: 818, endPoint y: 351, distance: 20.8
click at [815, 331] on input "Hình thức thanh toán" at bounding box center [826, 333] width 120 height 17
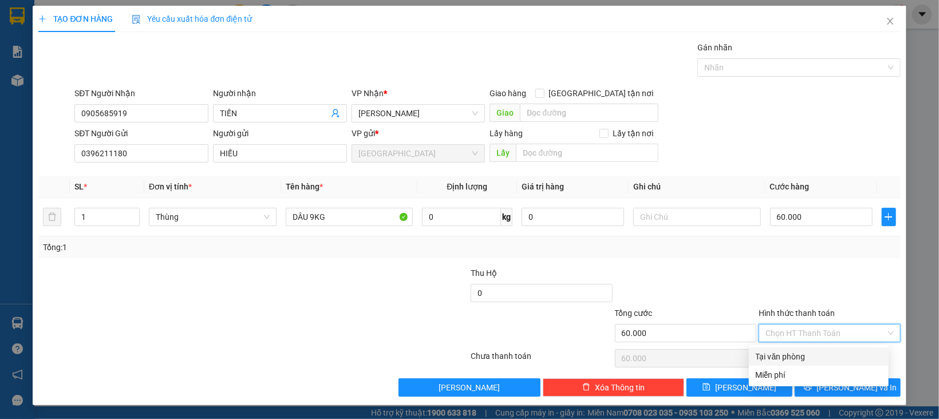
click at [819, 352] on div "Tại văn phòng" at bounding box center [819, 356] width 126 height 13
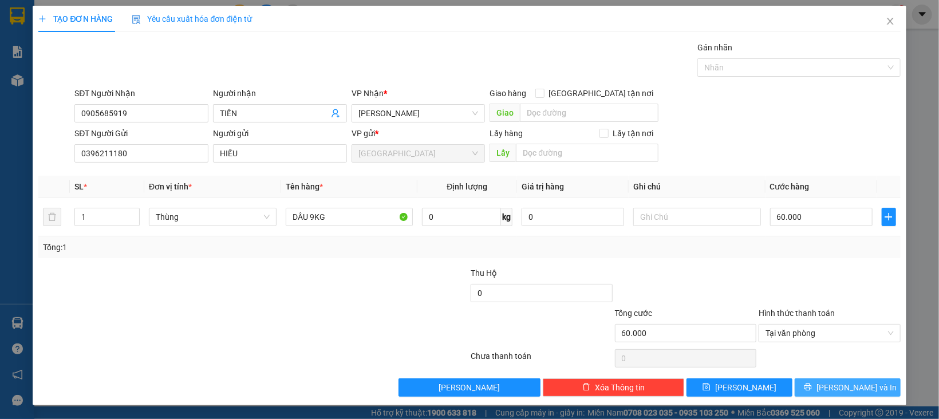
click at [822, 381] on button "[PERSON_NAME] và In" at bounding box center [848, 388] width 106 height 18
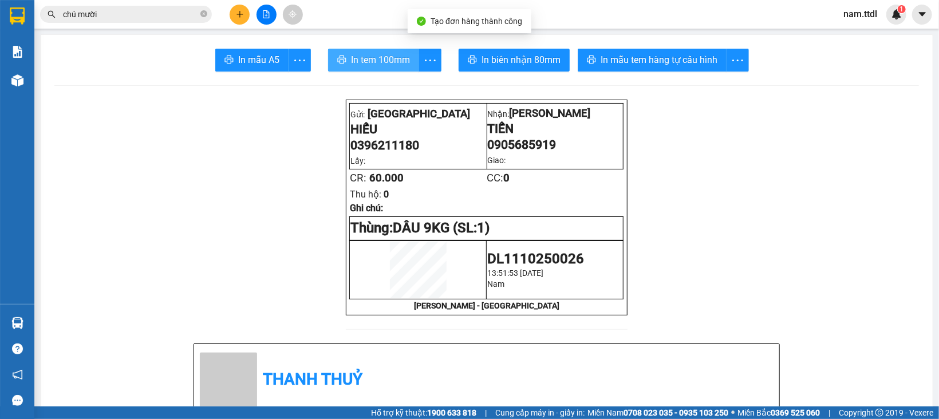
click at [391, 54] on span "In tem 100mm" at bounding box center [380, 60] width 59 height 14
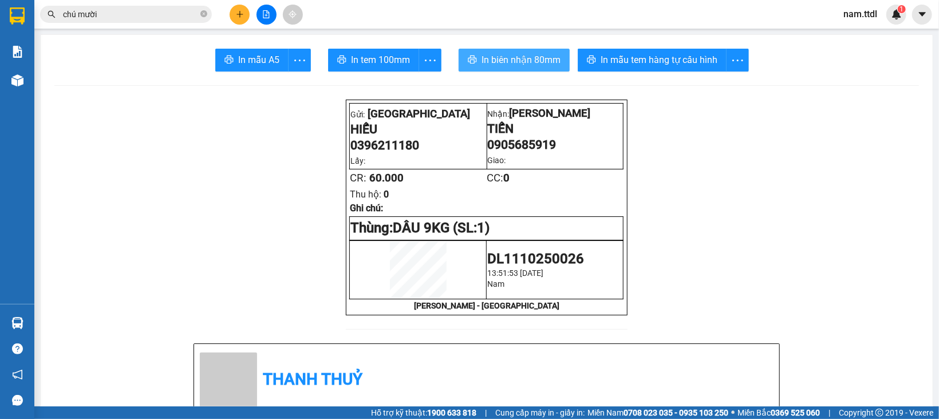
click at [524, 60] on span "In biên nhận 80mm" at bounding box center [521, 60] width 79 height 14
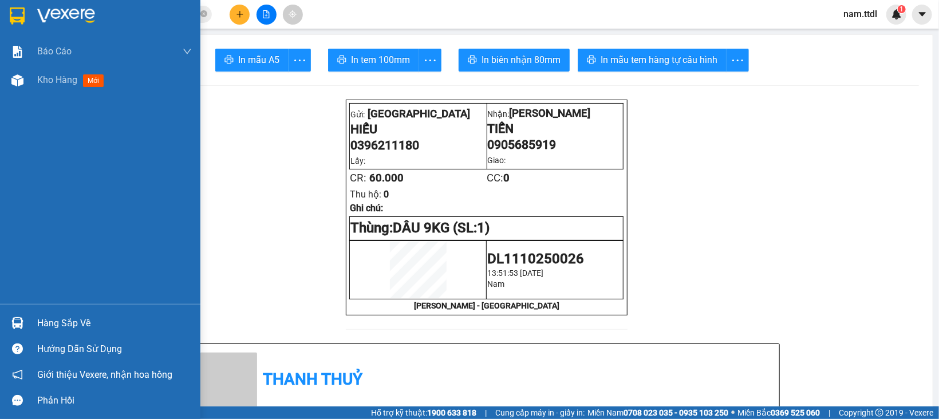
click at [26, 12] on div at bounding box center [17, 16] width 20 height 20
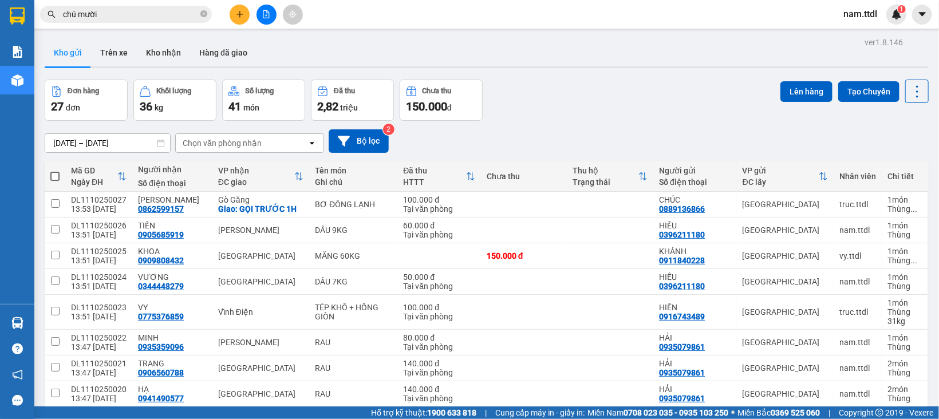
click at [159, 19] on input "chú mười" at bounding box center [130, 14] width 135 height 13
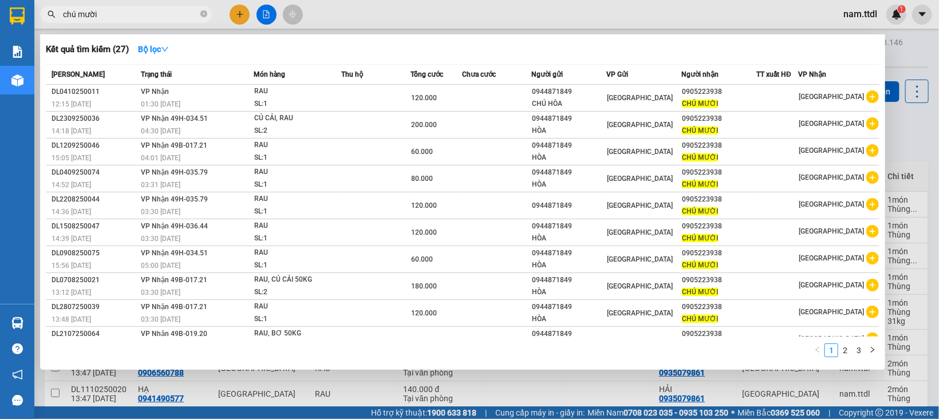
click at [159, 19] on input "chú mười" at bounding box center [130, 14] width 135 height 13
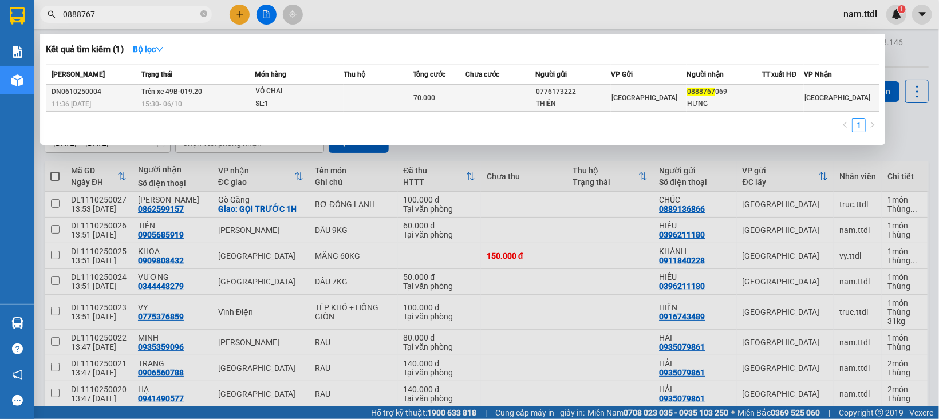
click at [352, 94] on td at bounding box center [379, 98] width 70 height 27
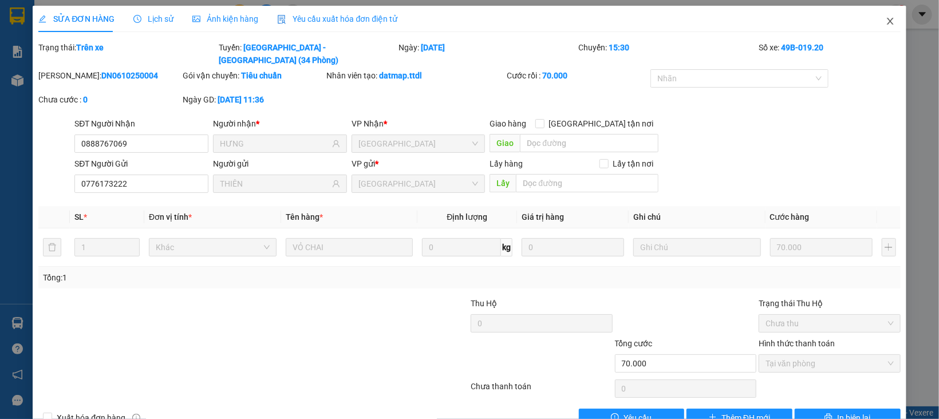
click at [884, 18] on span "Close" at bounding box center [890, 22] width 32 height 32
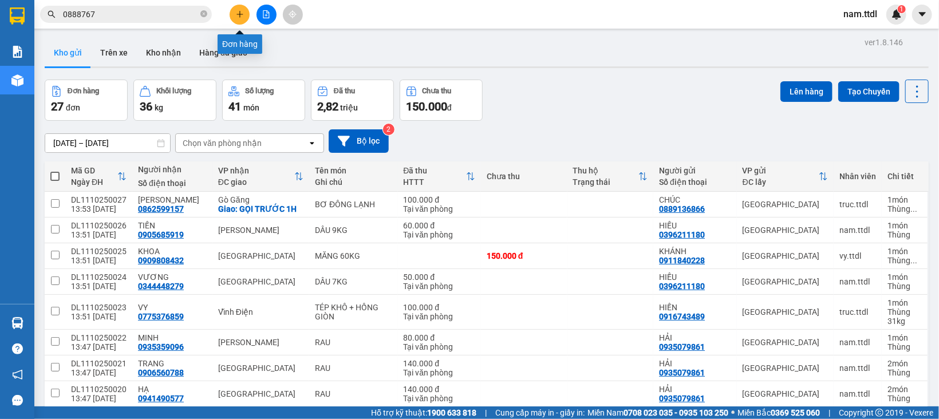
click at [231, 14] on button at bounding box center [240, 15] width 20 height 20
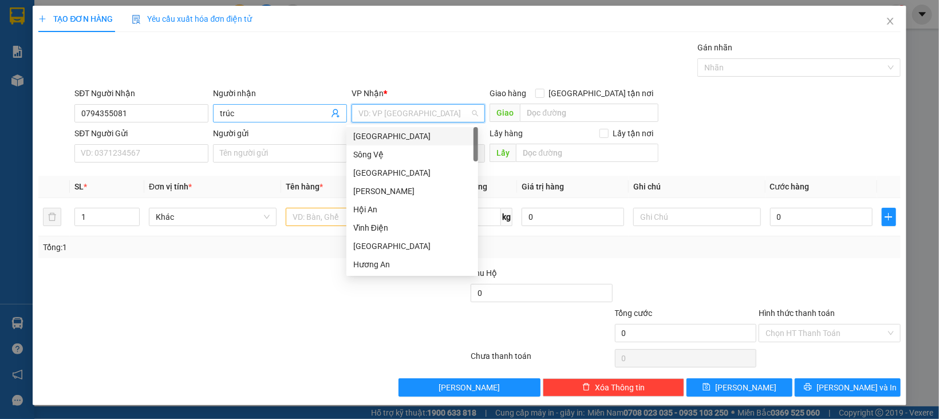
click at [245, 107] on input "trúc" at bounding box center [274, 113] width 109 height 13
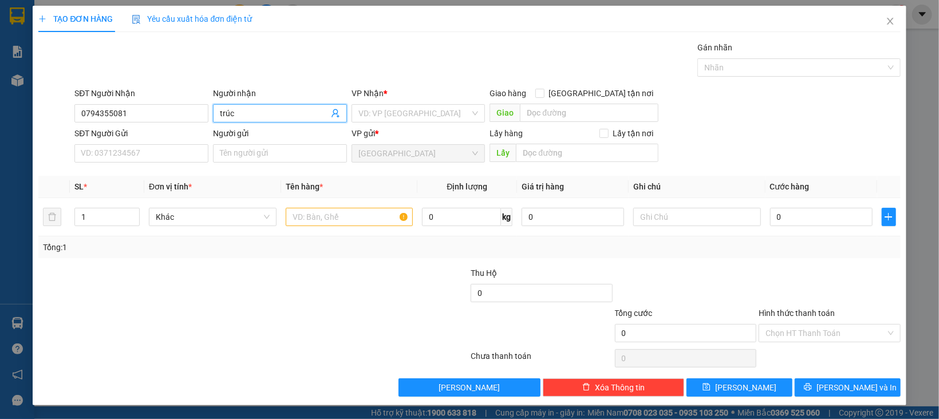
click at [243, 107] on input "trúc" at bounding box center [274, 113] width 109 height 13
click at [242, 107] on input "trúc" at bounding box center [274, 113] width 109 height 13
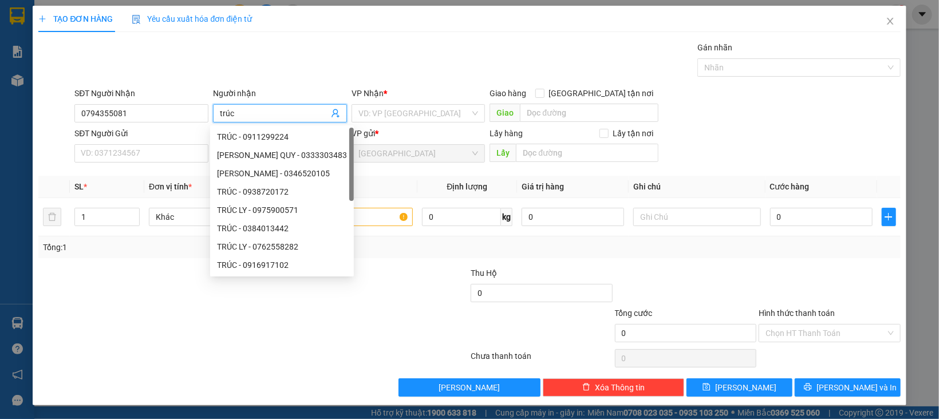
click at [242, 107] on input "trúc" at bounding box center [274, 113] width 109 height 13
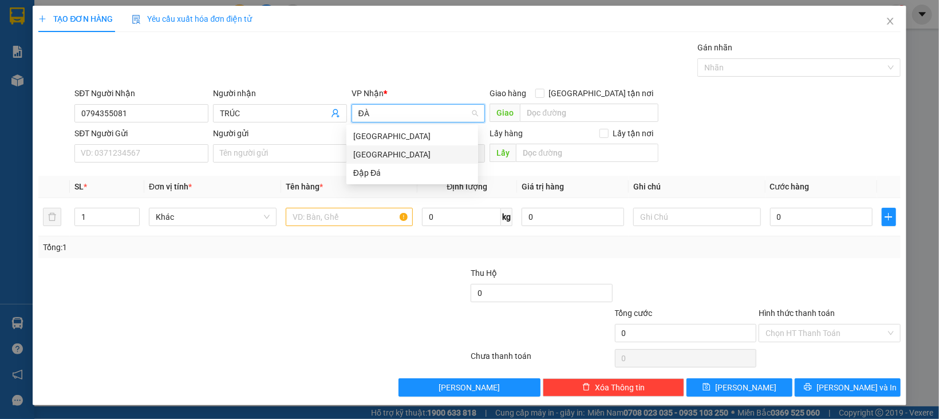
click at [385, 152] on div "[GEOGRAPHIC_DATA]" at bounding box center [412, 154] width 118 height 13
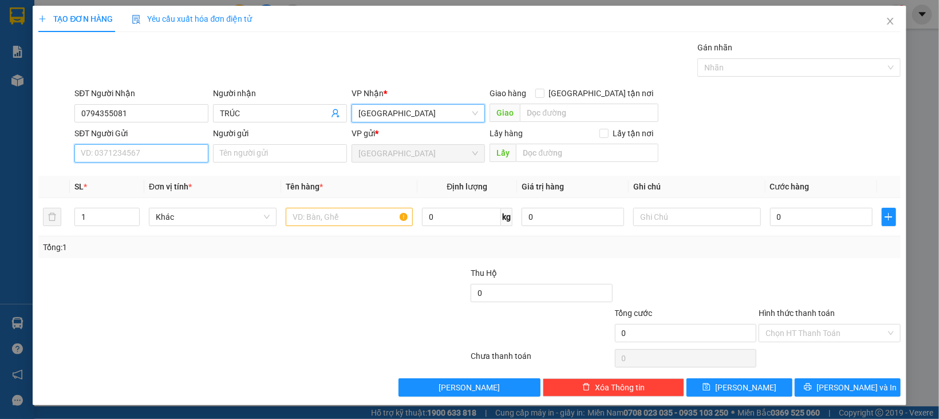
click at [148, 160] on input "SĐT Người Gửi" at bounding box center [141, 153] width 134 height 18
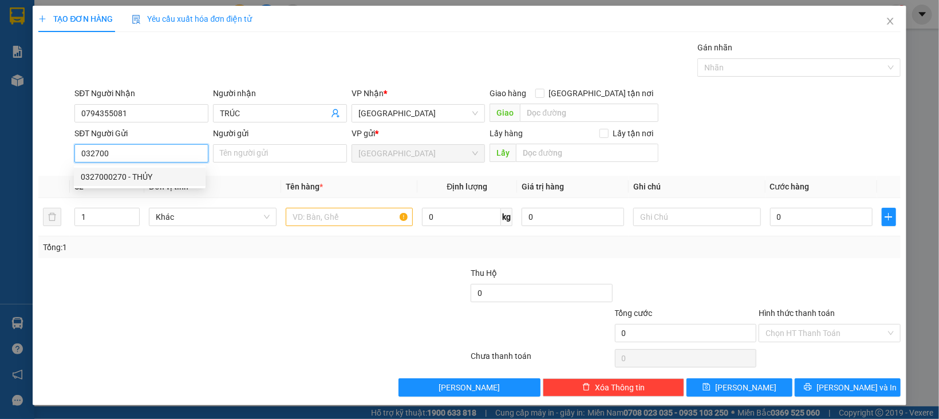
click at [149, 182] on div "0327000270 - THỦY" at bounding box center [140, 177] width 118 height 13
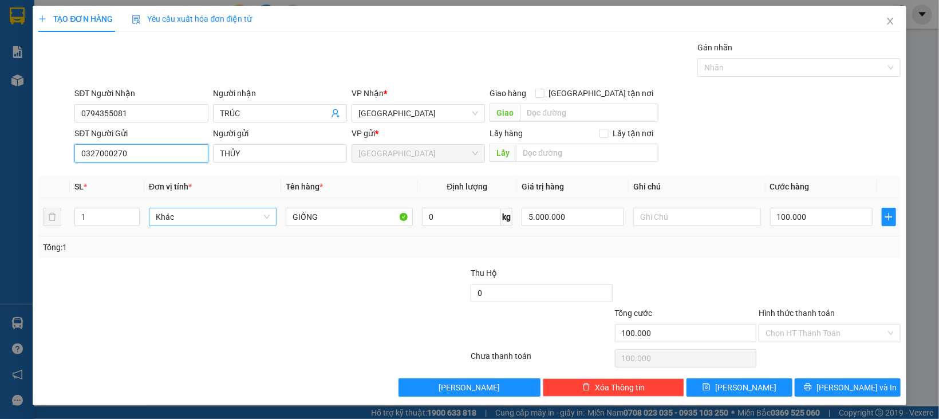
click at [191, 215] on span "Khác" at bounding box center [213, 216] width 114 height 17
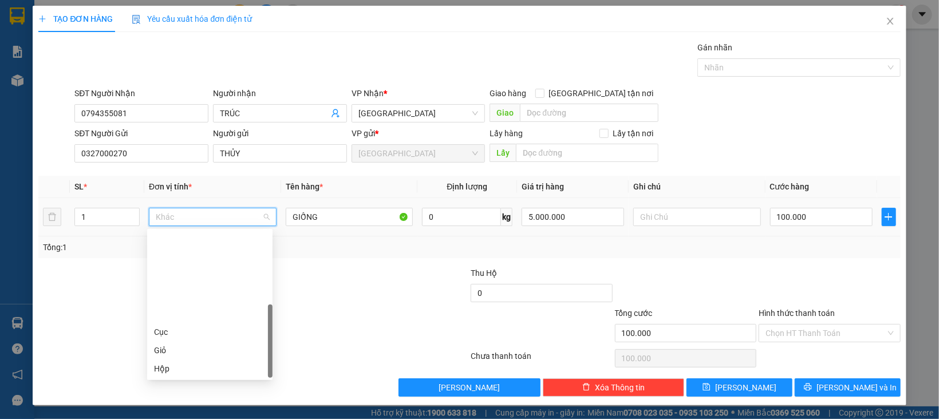
scroll to position [109, 0]
click at [175, 299] on div "Thùng" at bounding box center [210, 296] width 112 height 13
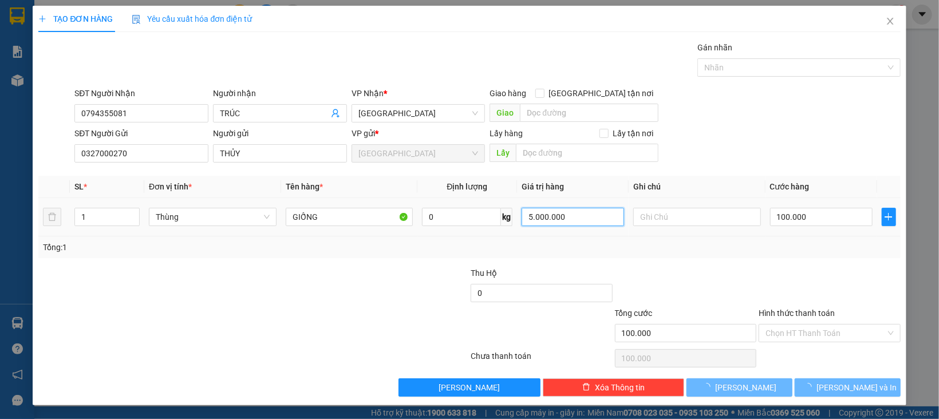
click at [553, 220] on input "5.000.000" at bounding box center [573, 217] width 103 height 18
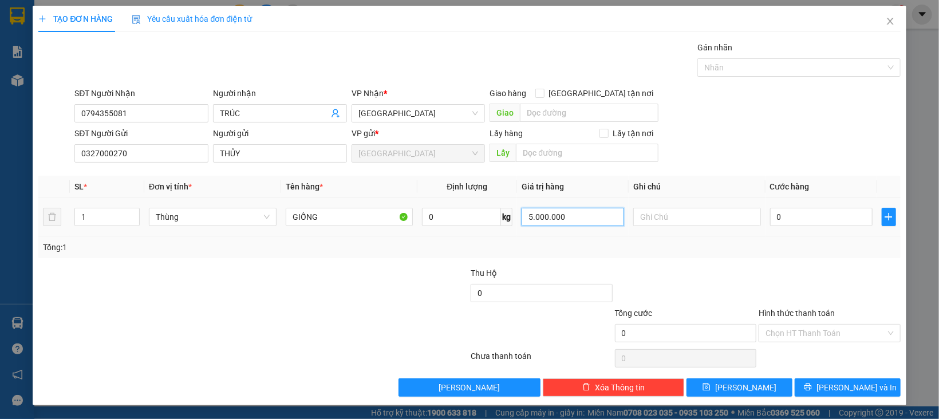
click at [553, 220] on input "5.000.000" at bounding box center [573, 217] width 103 height 18
click at [767, 292] on div at bounding box center [830, 287] width 144 height 40
click at [822, 326] on input "Hình thức thanh toán" at bounding box center [826, 333] width 120 height 17
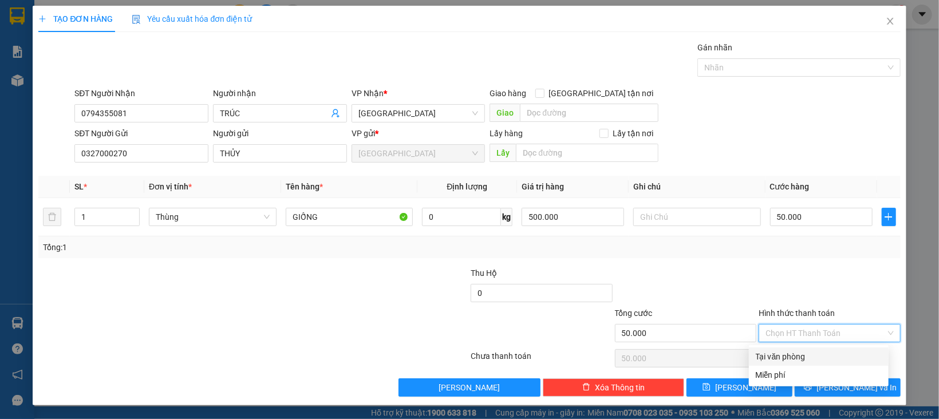
click at [801, 353] on div "Tại văn phòng" at bounding box center [819, 356] width 126 height 13
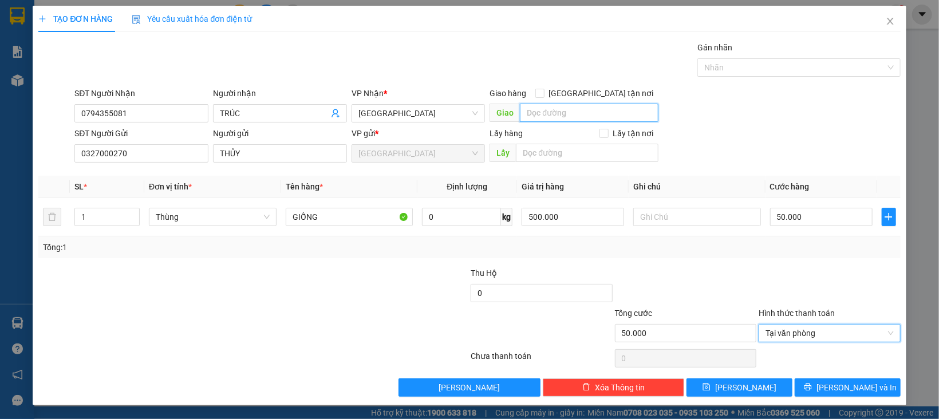
click at [579, 110] on input "text" at bounding box center [589, 113] width 138 height 18
click at [545, 97] on span at bounding box center [539, 93] width 9 height 9
click at [543, 97] on input "[GEOGRAPHIC_DATA] tận nơi" at bounding box center [539, 93] width 8 height 8
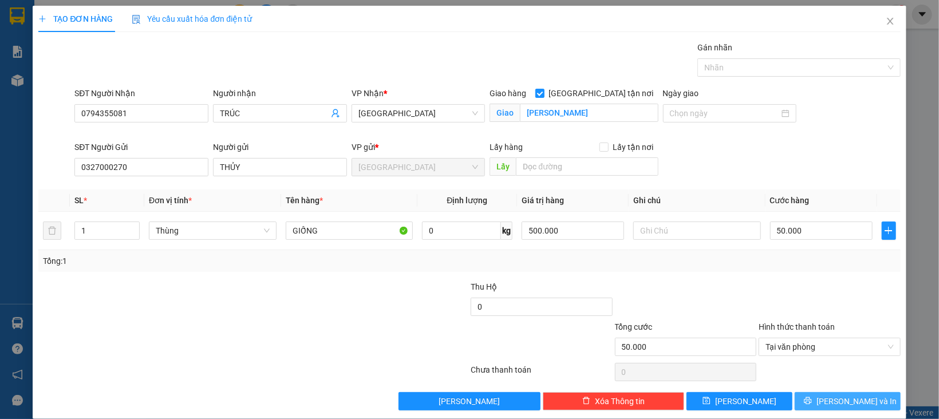
click at [809, 400] on button "[PERSON_NAME] và In" at bounding box center [848, 401] width 106 height 18
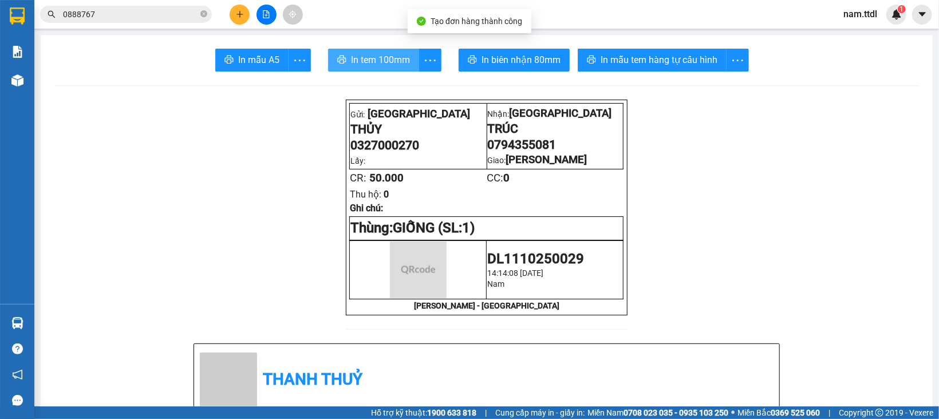
click at [370, 60] on span "In tem 100mm" at bounding box center [380, 60] width 59 height 14
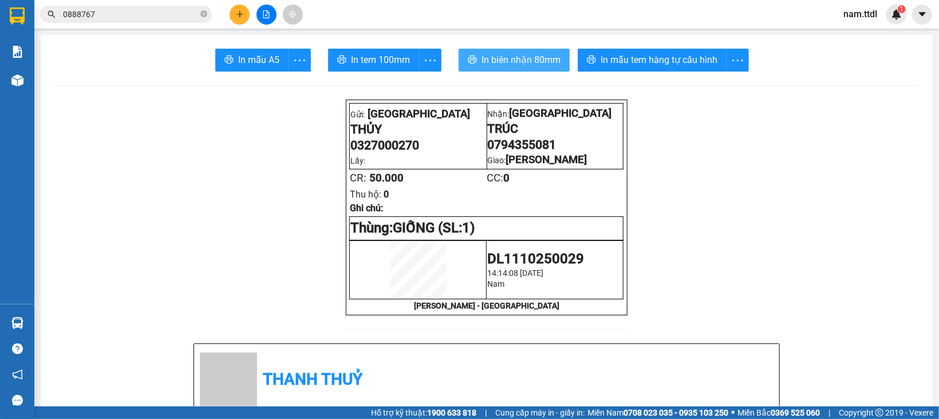
click at [483, 59] on span "In biên nhận 80mm" at bounding box center [521, 60] width 79 height 14
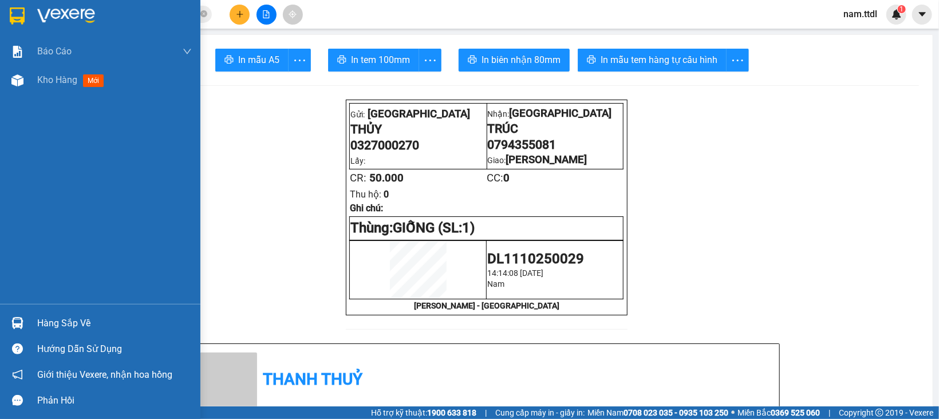
click at [21, 7] on img at bounding box center [17, 15] width 15 height 17
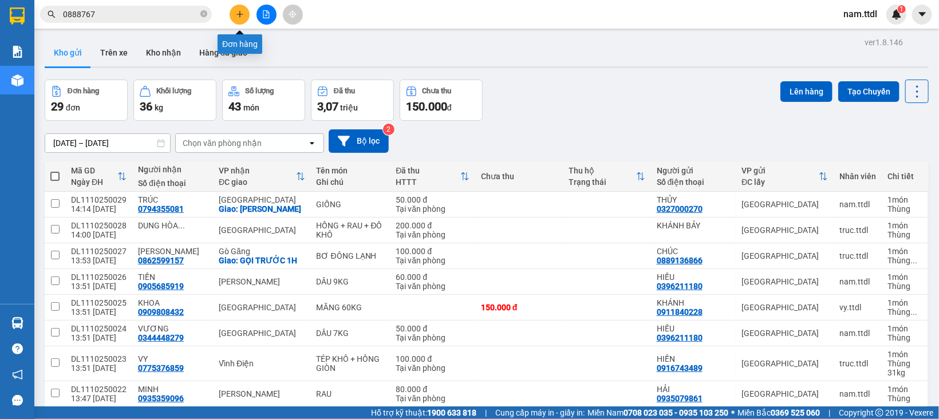
click at [246, 13] on button at bounding box center [240, 15] width 20 height 20
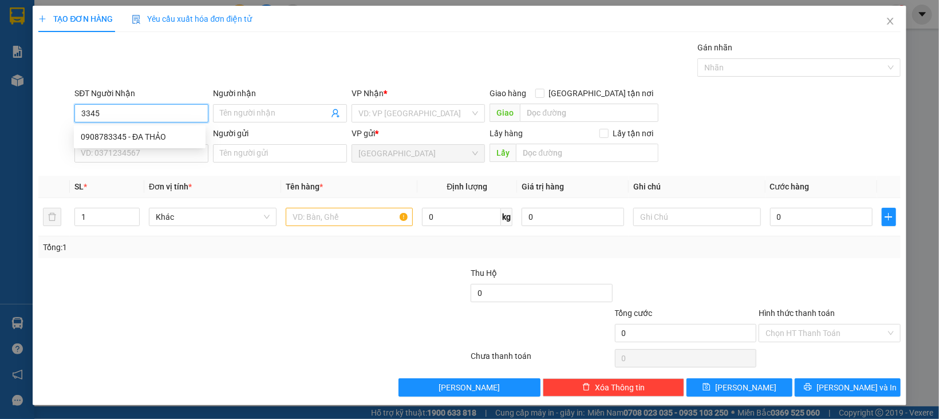
click at [150, 132] on div "0908783345 - ĐA THẢO" at bounding box center [140, 137] width 118 height 13
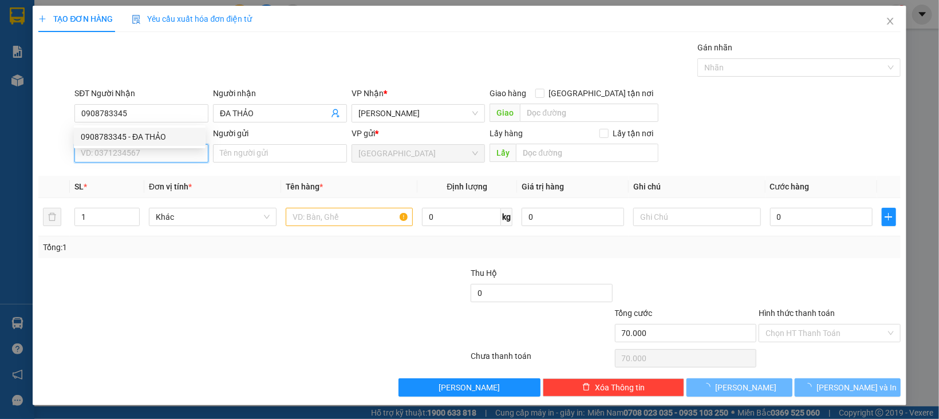
click at [156, 155] on input "SĐT Người Gửi" at bounding box center [141, 153] width 134 height 18
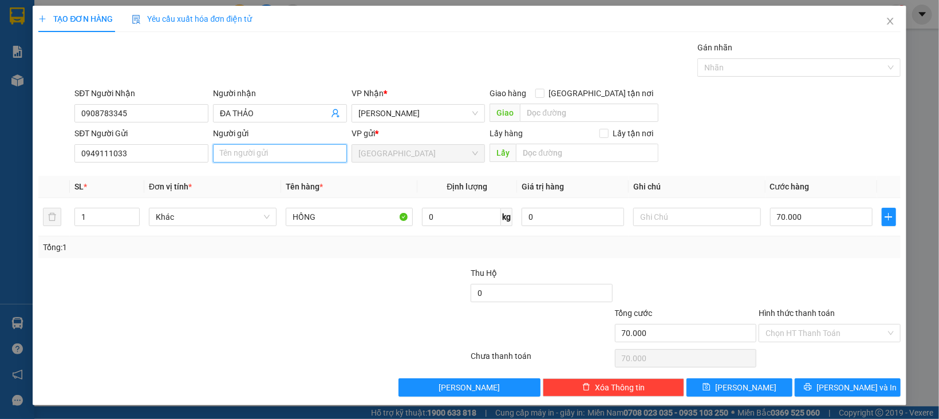
click at [258, 151] on input "Người gửi" at bounding box center [280, 153] width 134 height 18
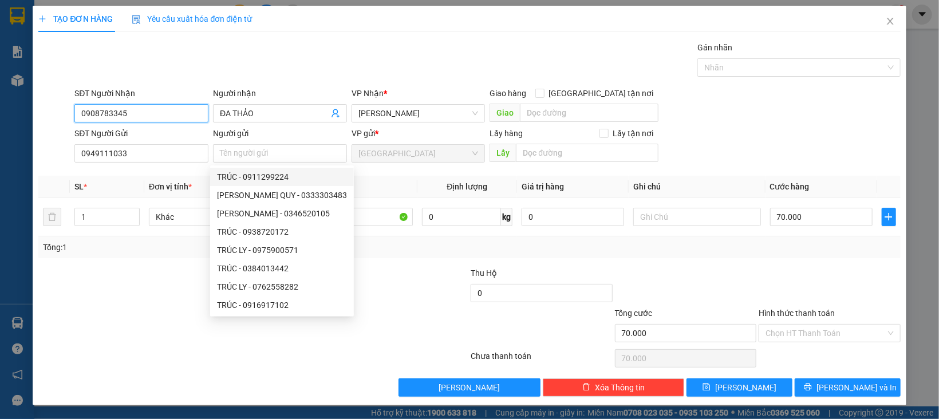
click at [145, 111] on input "0908783345" at bounding box center [141, 113] width 134 height 18
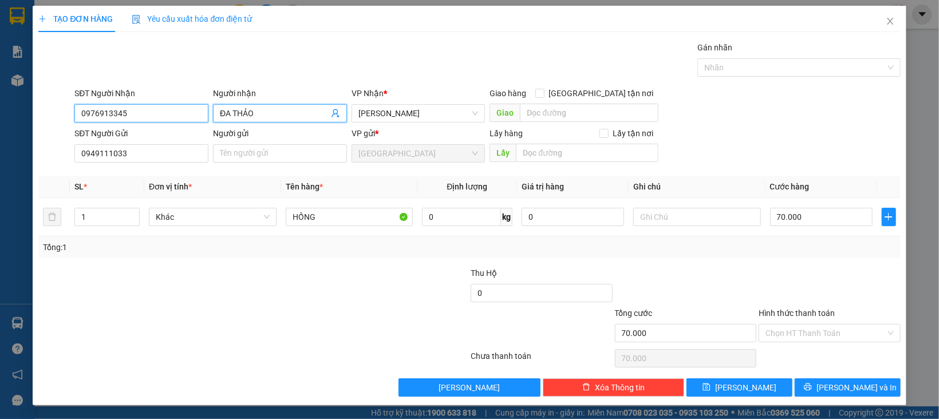
click at [169, 114] on input "0976913345" at bounding box center [141, 113] width 134 height 18
click at [156, 137] on div "0976913345 - YẾN" at bounding box center [140, 137] width 118 height 13
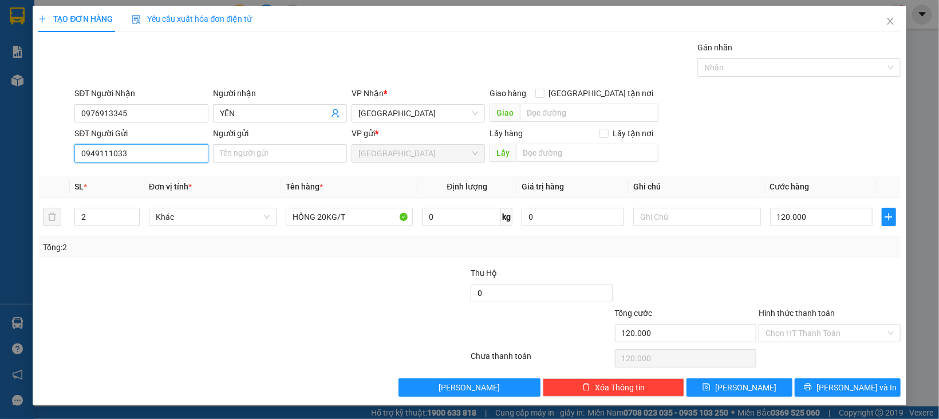
click at [178, 153] on input "0949111033" at bounding box center [141, 153] width 134 height 18
click at [232, 159] on input "Người gửi" at bounding box center [280, 153] width 134 height 18
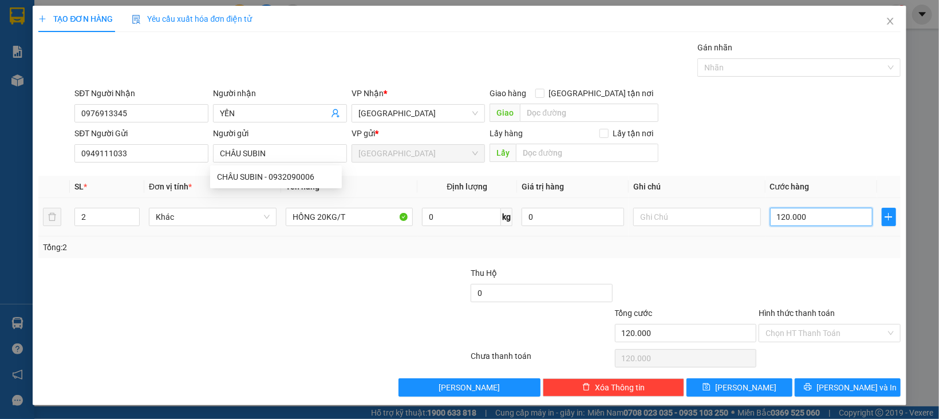
click at [832, 221] on input "120.000" at bounding box center [821, 217] width 103 height 18
click at [234, 217] on span "Khác" at bounding box center [213, 216] width 114 height 17
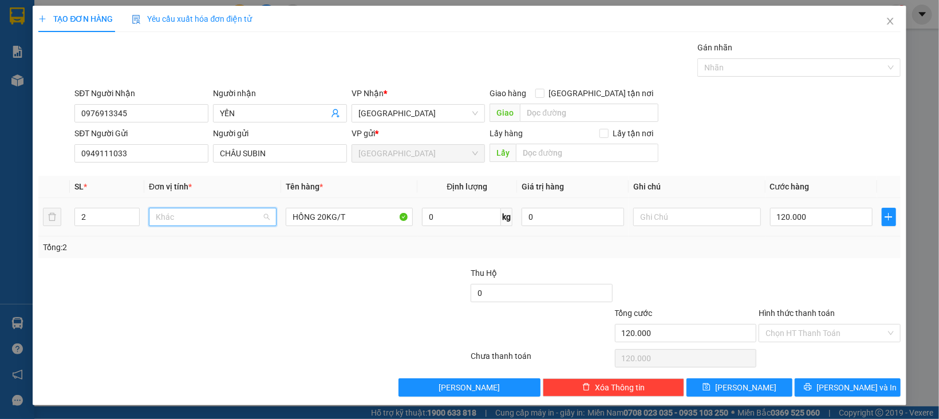
scroll to position [109, 0]
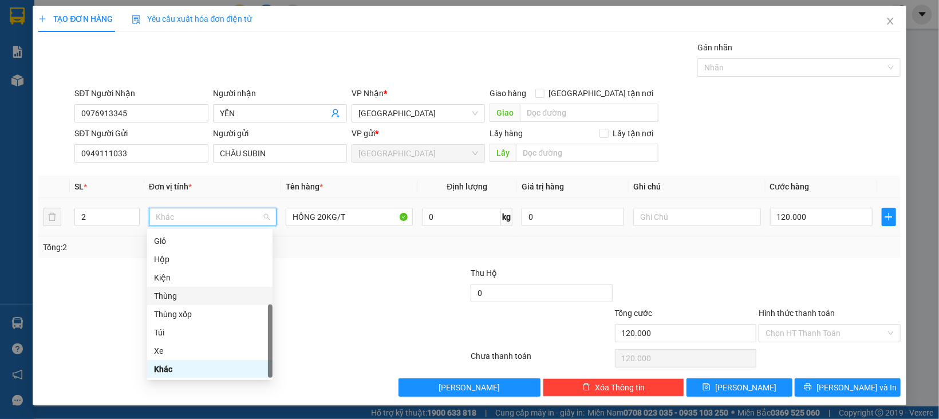
click at [178, 287] on div "Thùng" at bounding box center [209, 296] width 125 height 18
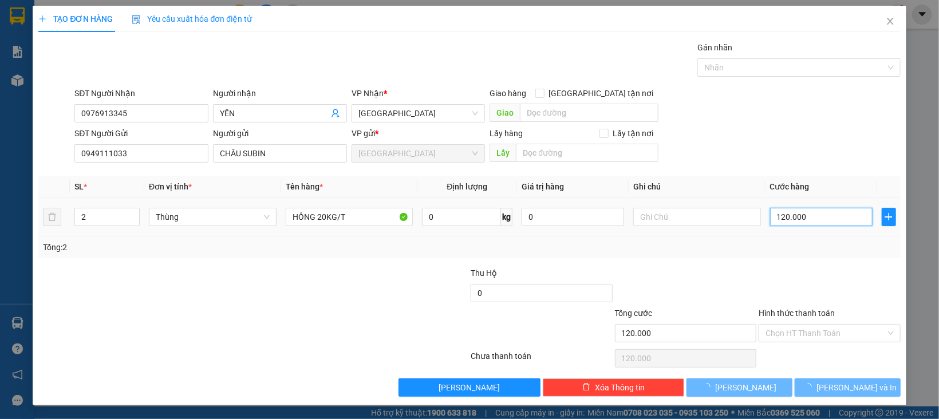
click at [812, 225] on input "120.000" at bounding box center [821, 217] width 103 height 18
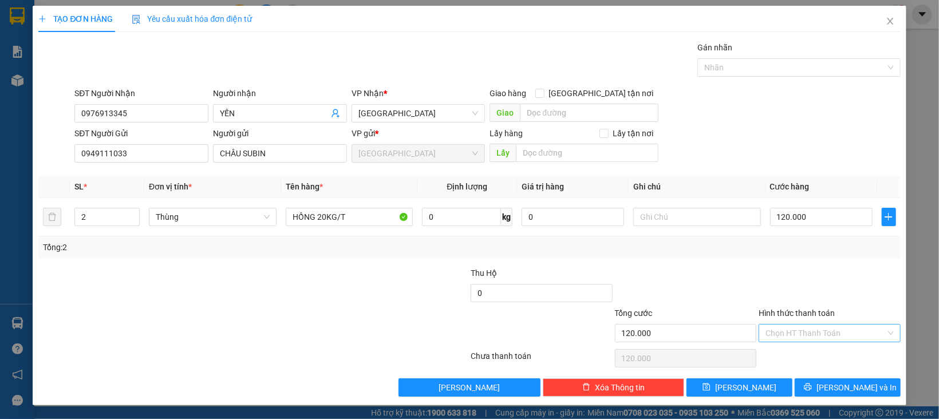
click at [843, 334] on input "Hình thức thanh toán" at bounding box center [826, 333] width 120 height 17
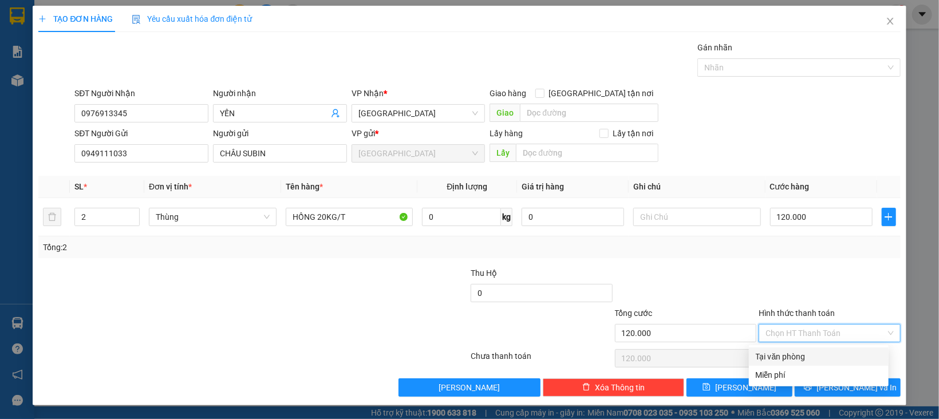
click at [836, 350] on div "Tại văn phòng" at bounding box center [819, 356] width 126 height 13
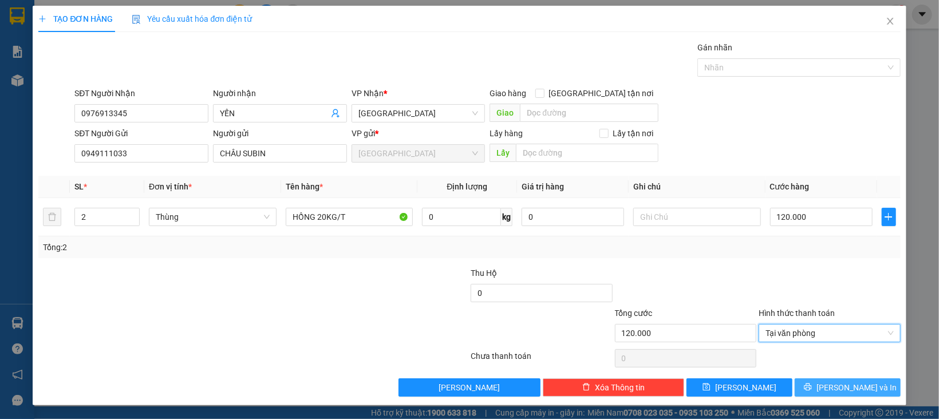
click at [833, 384] on span "[PERSON_NAME] và In" at bounding box center [857, 387] width 80 height 13
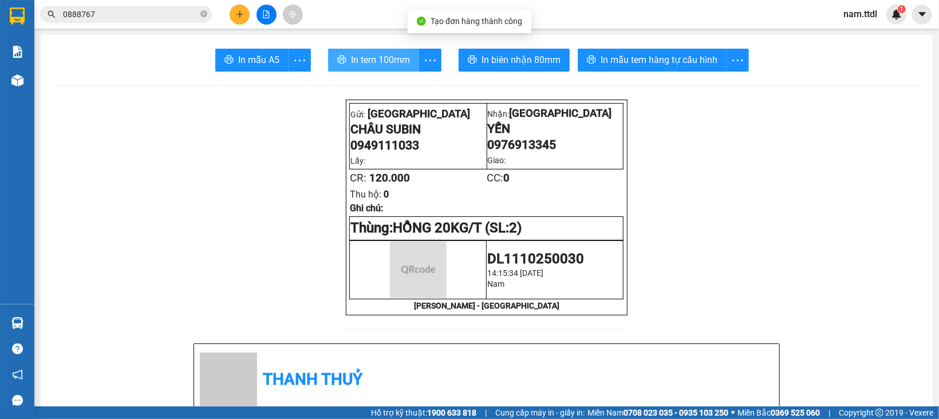
click at [370, 55] on span "In tem 100mm" at bounding box center [380, 60] width 59 height 14
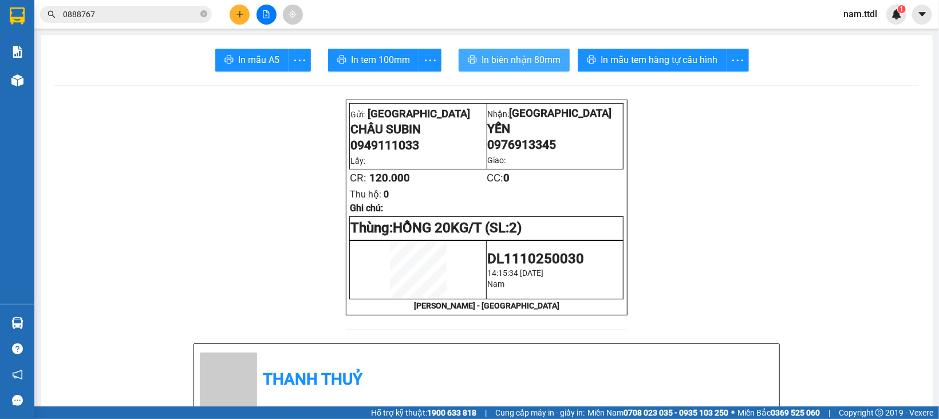
click at [533, 61] on span "In biên nhận 80mm" at bounding box center [521, 60] width 79 height 14
click at [242, 13] on icon "plus" at bounding box center [240, 14] width 8 height 8
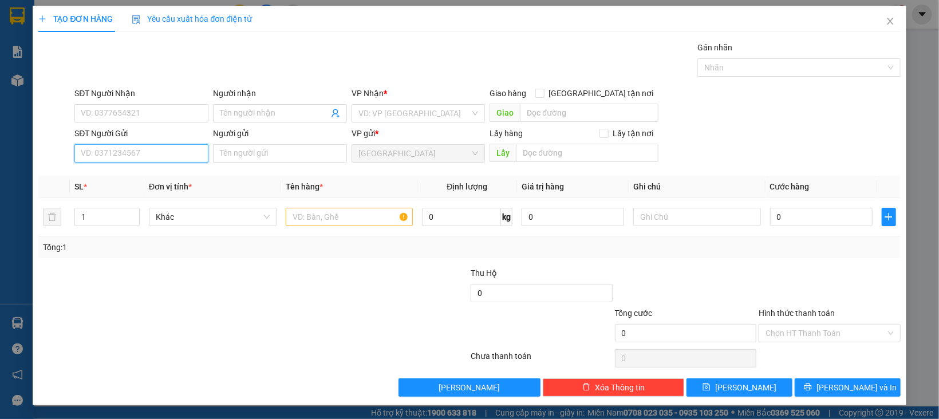
click at [172, 152] on input "SĐT Người Gửi" at bounding box center [141, 153] width 134 height 18
click at [136, 159] on input "131" at bounding box center [141, 153] width 134 height 18
click at [139, 176] on div "0977979131 - HƯNG" at bounding box center [140, 177] width 118 height 13
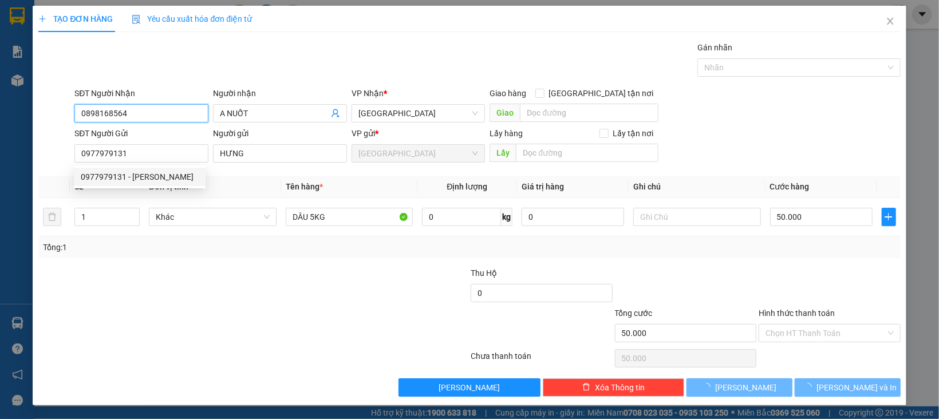
click at [148, 104] on input "0898168564" at bounding box center [141, 113] width 134 height 18
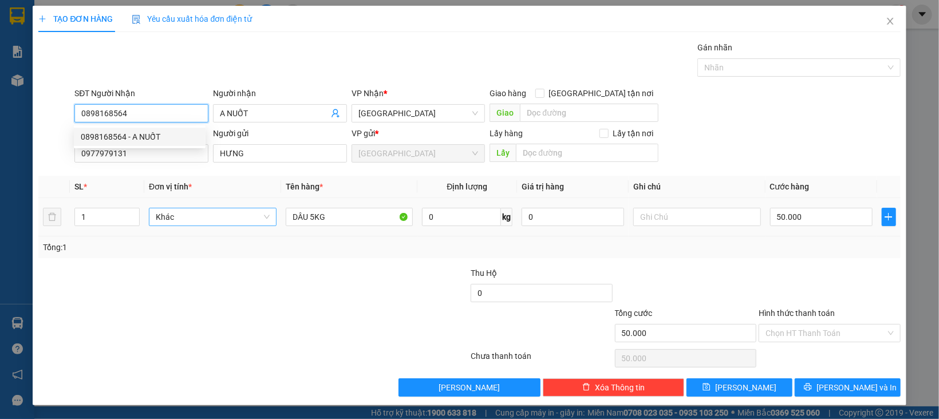
click at [184, 215] on span "Khác" at bounding box center [213, 216] width 114 height 17
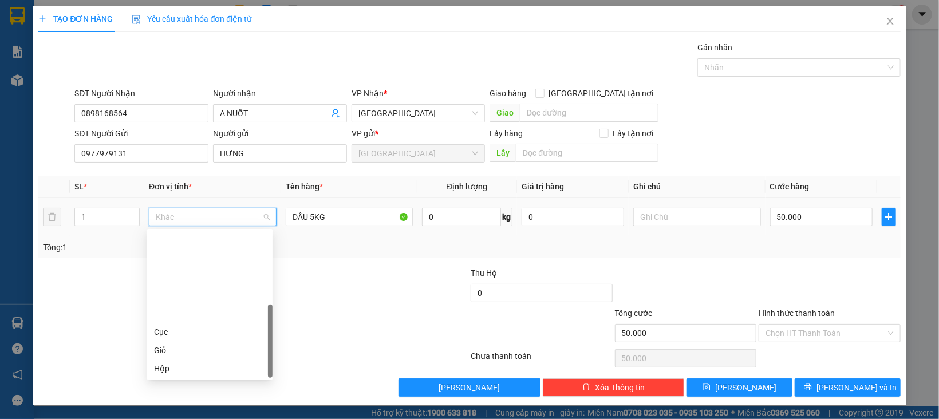
click at [186, 399] on div "Thùng" at bounding box center [210, 405] width 112 height 13
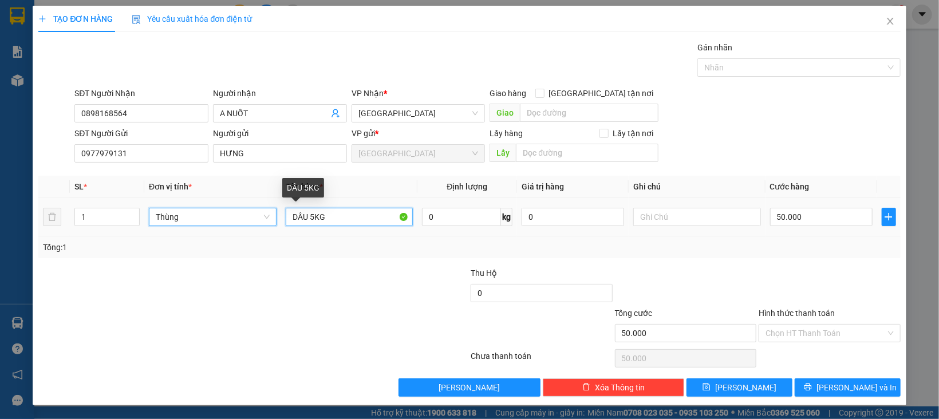
click at [309, 216] on input "DÂU 5KG" at bounding box center [350, 217] width 128 height 18
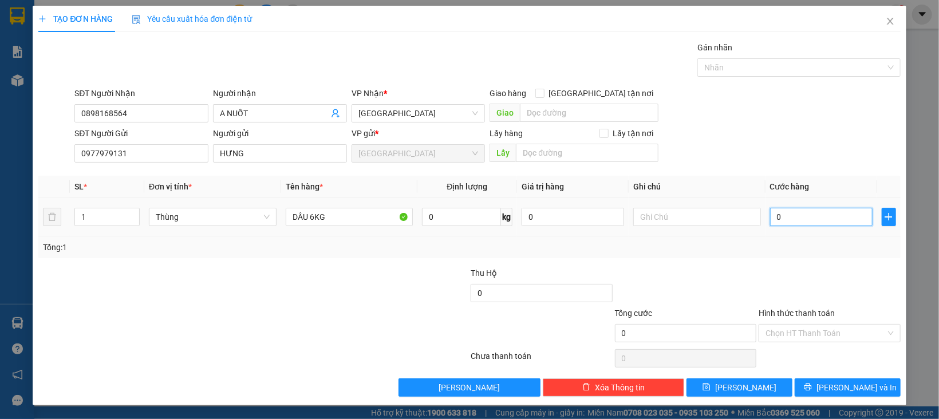
click at [785, 214] on input "0" at bounding box center [821, 217] width 103 height 18
click at [779, 282] on div at bounding box center [830, 287] width 144 height 40
click at [805, 328] on input "Hình thức thanh toán" at bounding box center [826, 333] width 120 height 17
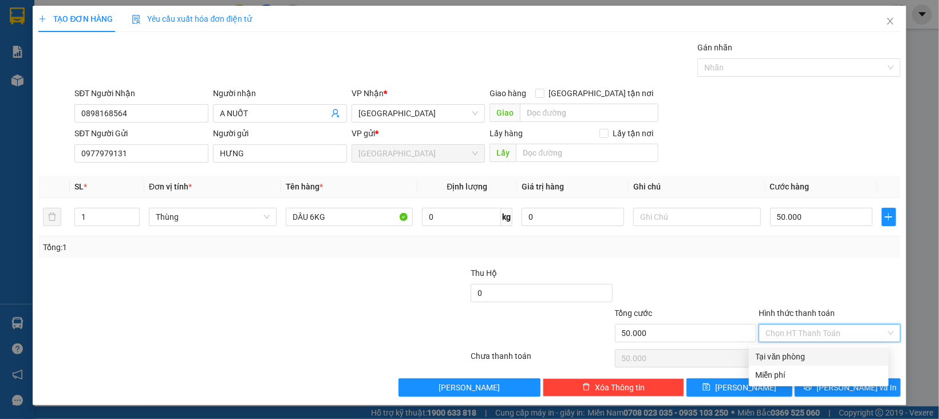
click at [813, 357] on div "Tại văn phòng" at bounding box center [819, 356] width 126 height 13
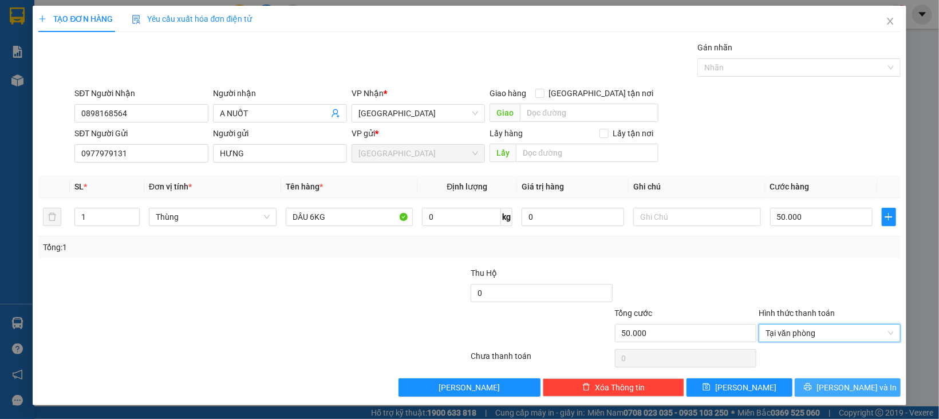
click at [833, 381] on button "[PERSON_NAME] và In" at bounding box center [848, 388] width 106 height 18
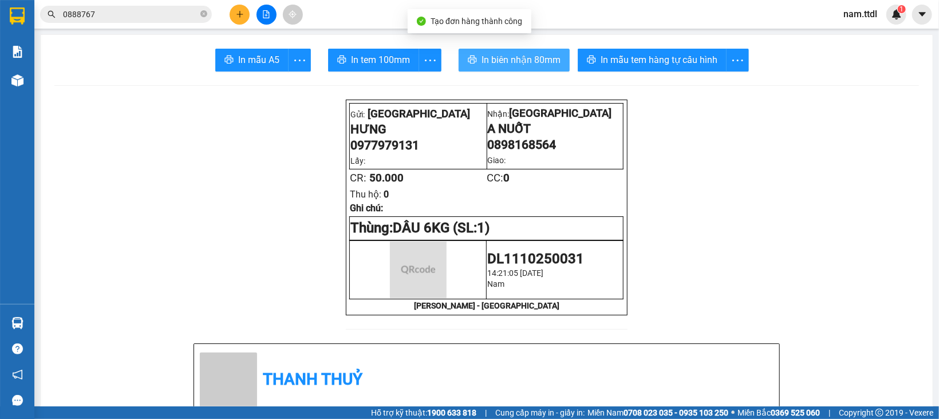
click at [482, 62] on span "In biên nhận 80mm" at bounding box center [521, 60] width 79 height 14
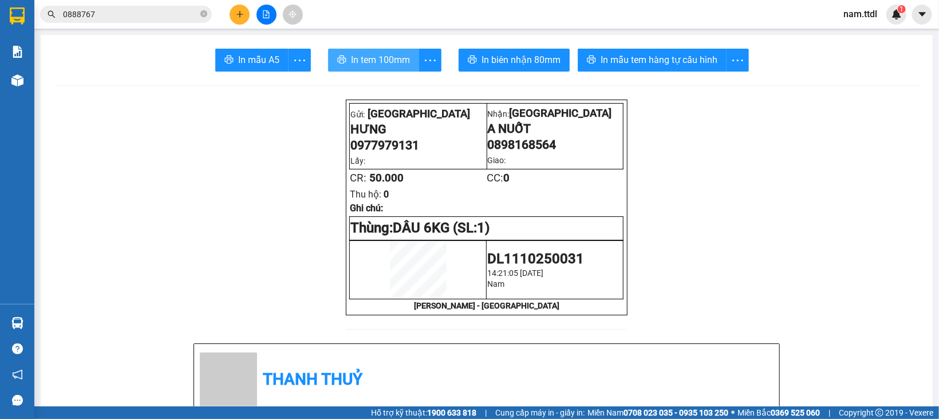
click at [380, 60] on span "In tem 100mm" at bounding box center [380, 60] width 59 height 14
click at [232, 9] on button at bounding box center [240, 15] width 20 height 20
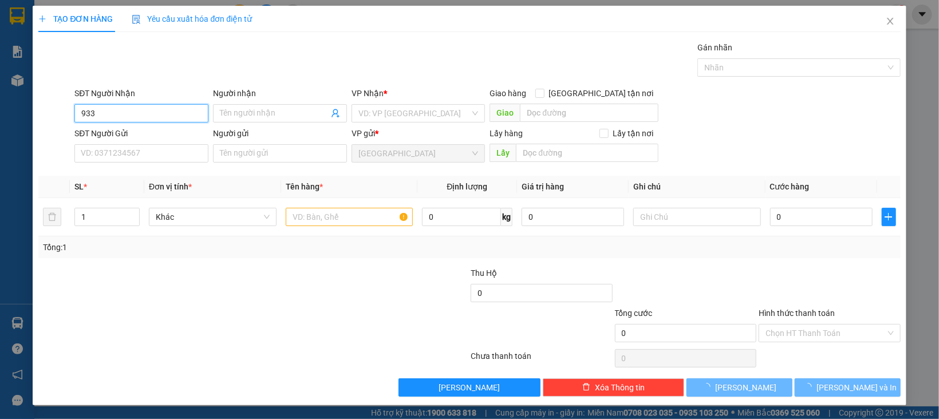
click at [154, 115] on input "933" at bounding box center [141, 113] width 134 height 18
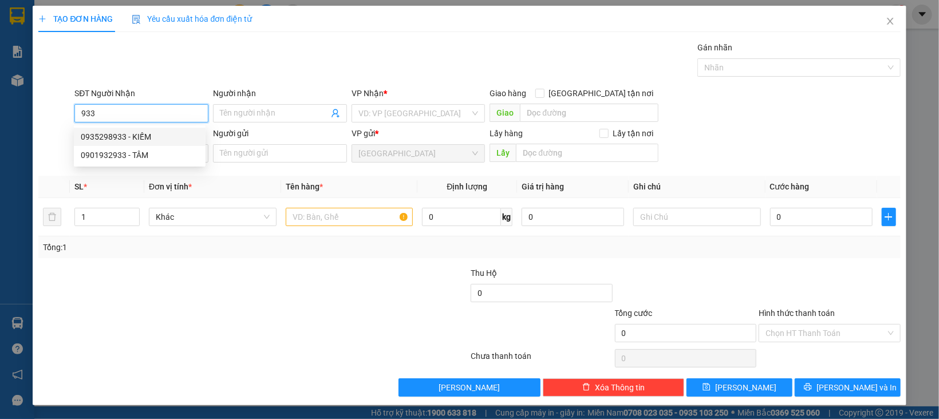
click at [155, 138] on div "0935298933 - KIẾM" at bounding box center [140, 137] width 118 height 13
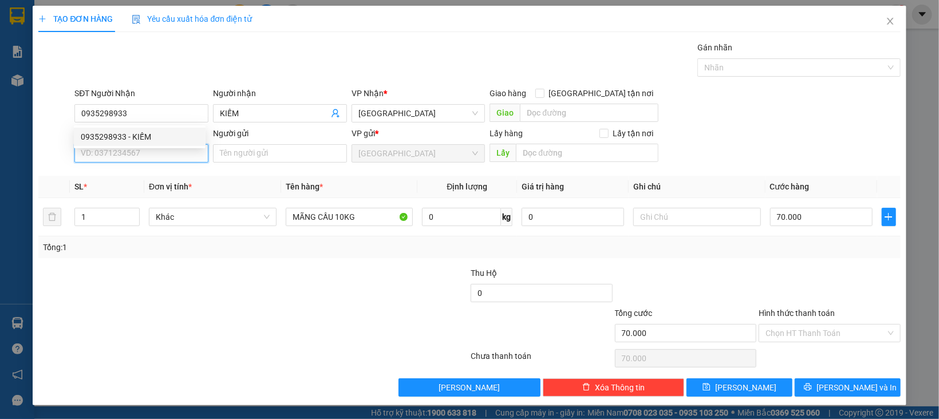
click at [157, 156] on input "SĐT Người Gửi" at bounding box center [141, 153] width 134 height 18
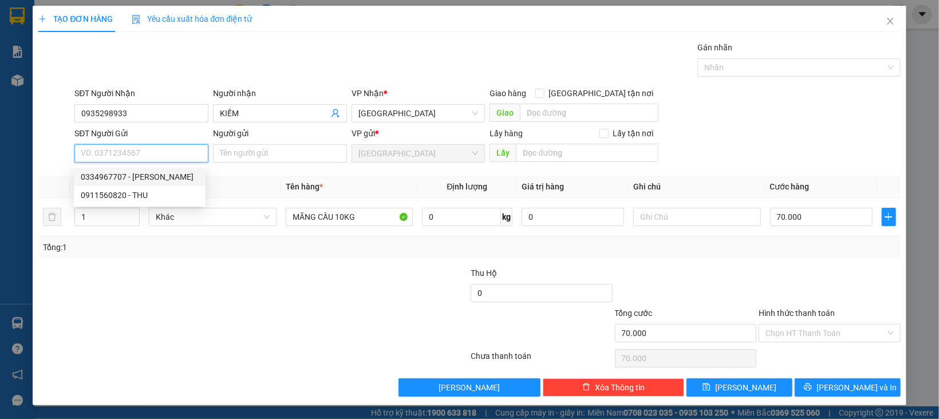
click at [170, 179] on div "0334967707 - CÁT TƯỜNG" at bounding box center [140, 177] width 118 height 13
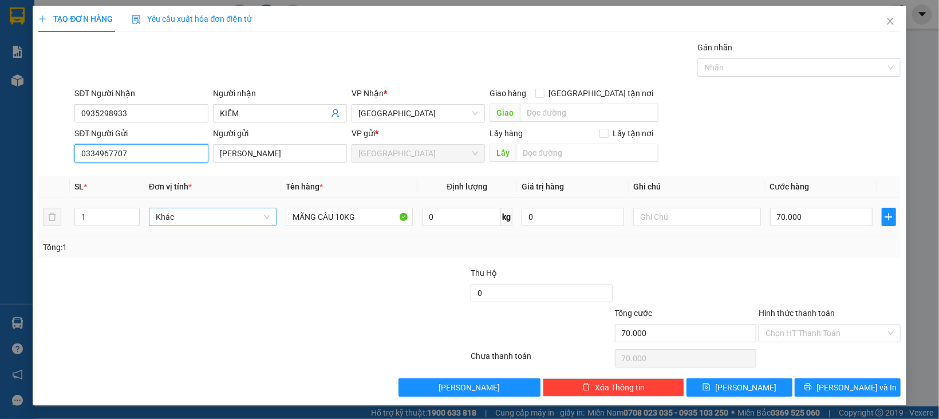
click at [199, 214] on span "Khác" at bounding box center [213, 216] width 114 height 17
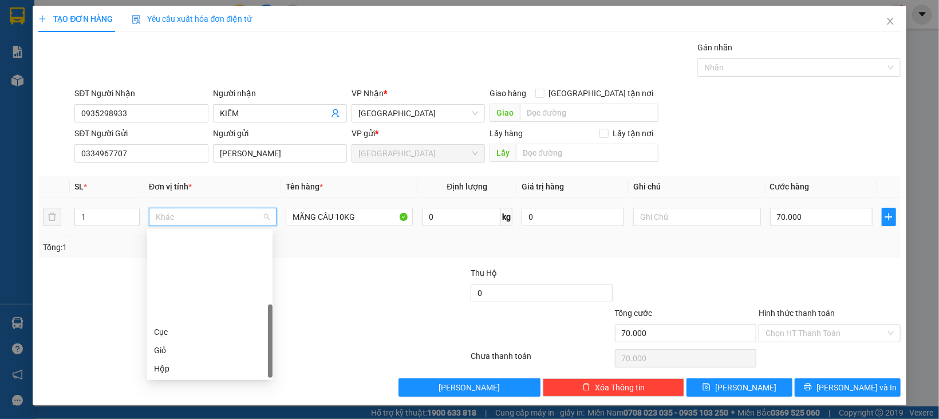
click at [181, 396] on div "Thùng" at bounding box center [209, 405] width 125 height 18
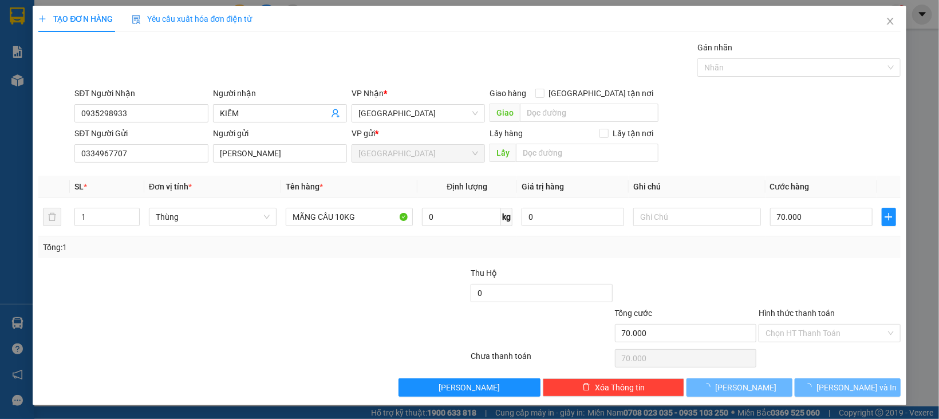
click at [798, 279] on div at bounding box center [830, 287] width 144 height 40
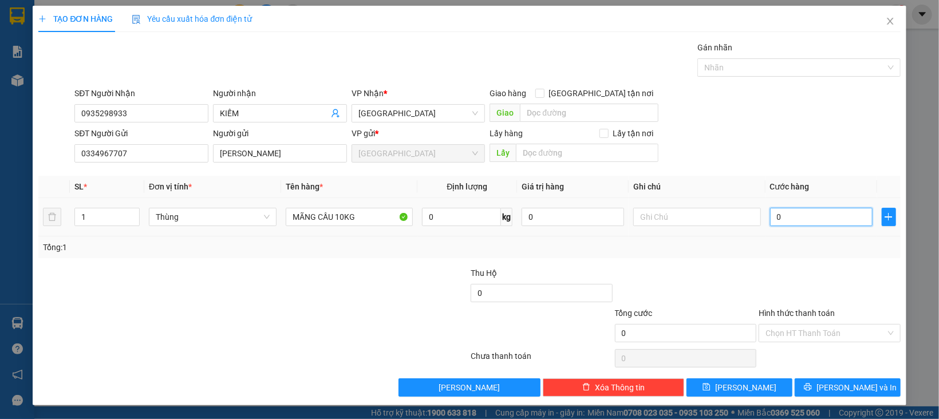
click at [810, 221] on input "0" at bounding box center [821, 217] width 103 height 18
click at [836, 341] on input "Hình thức thanh toán" at bounding box center [826, 333] width 120 height 17
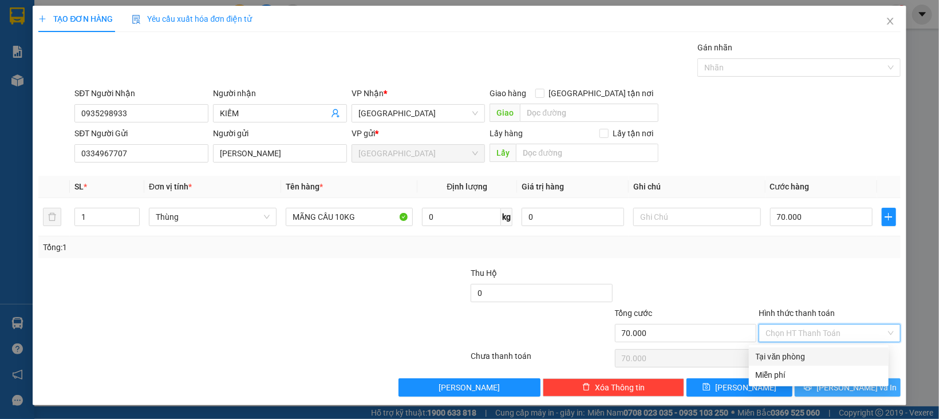
drag, startPoint x: 819, startPoint y: 354, endPoint x: 819, endPoint y: 381, distance: 26.9
click at [819, 361] on div "Tại văn phòng" at bounding box center [819, 356] width 126 height 13
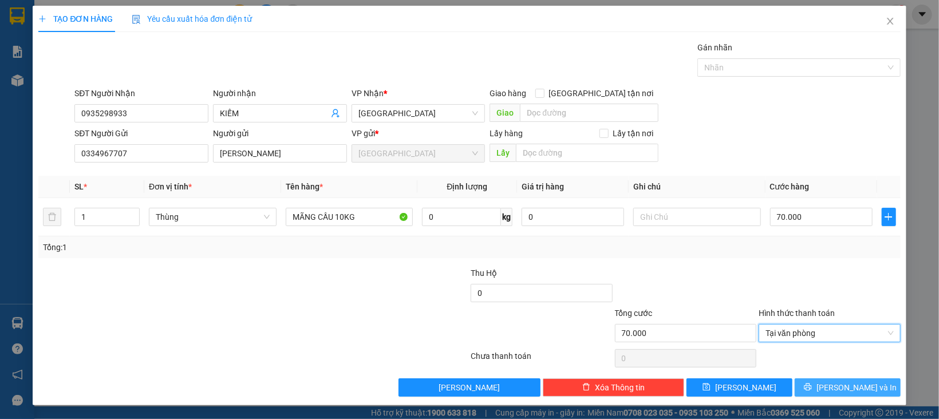
click at [819, 383] on button "[PERSON_NAME] và In" at bounding box center [848, 388] width 106 height 18
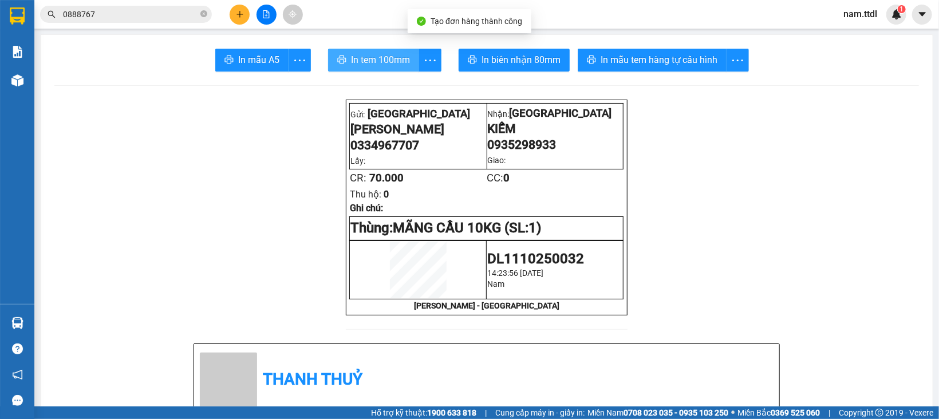
click at [380, 56] on span "In tem 100mm" at bounding box center [380, 60] width 59 height 14
click at [242, 15] on icon "plus" at bounding box center [240, 14] width 8 height 8
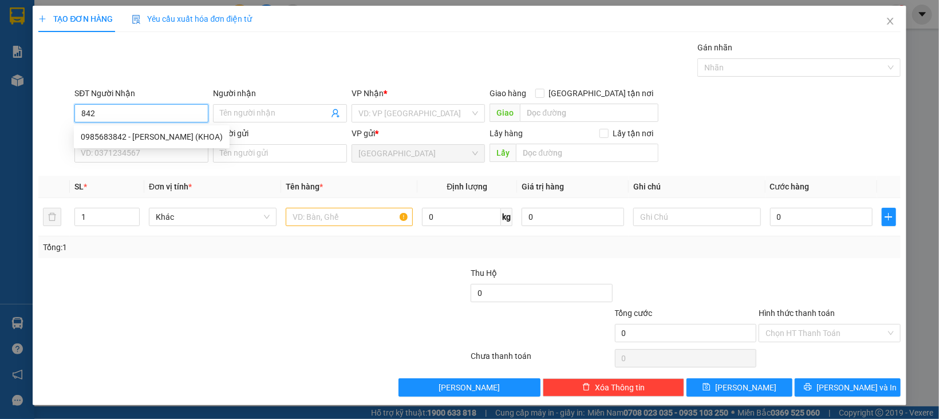
click at [163, 117] on input "842" at bounding box center [141, 113] width 134 height 18
click at [160, 140] on div "0985683842 - ĐĂNG (KHOA)" at bounding box center [152, 137] width 142 height 13
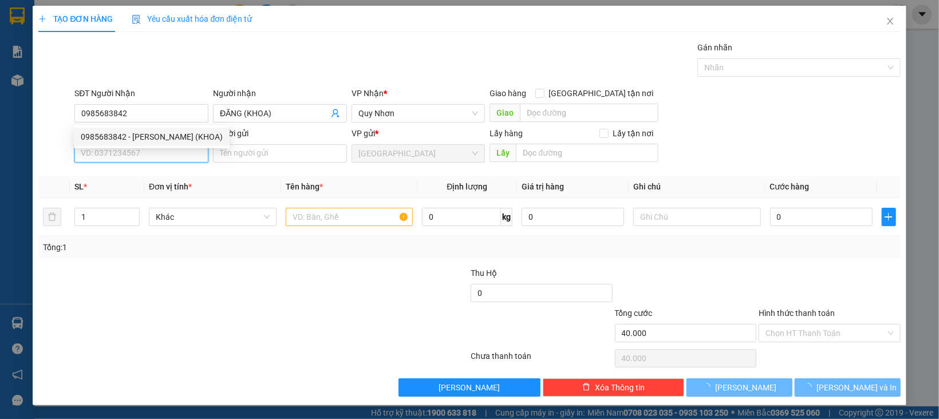
drag, startPoint x: 159, startPoint y: 154, endPoint x: 162, endPoint y: 148, distance: 6.7
click at [159, 155] on input "SĐT Người Gửi" at bounding box center [141, 153] width 134 height 18
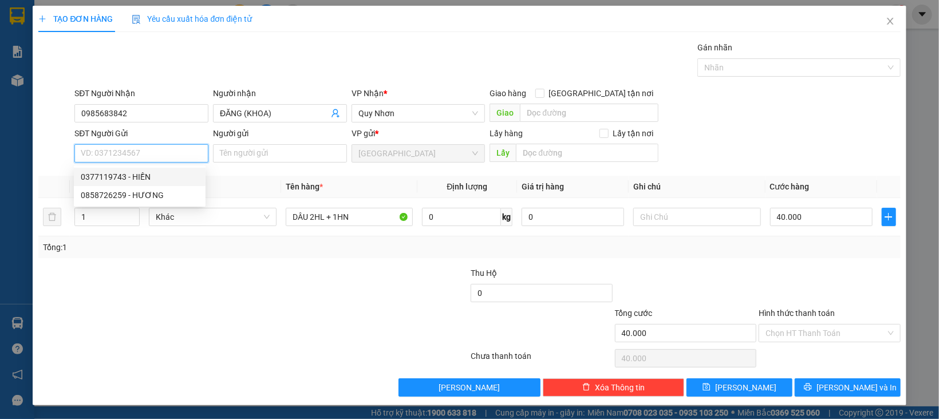
click at [148, 180] on div "0377119743 - HIỀN" at bounding box center [140, 177] width 118 height 13
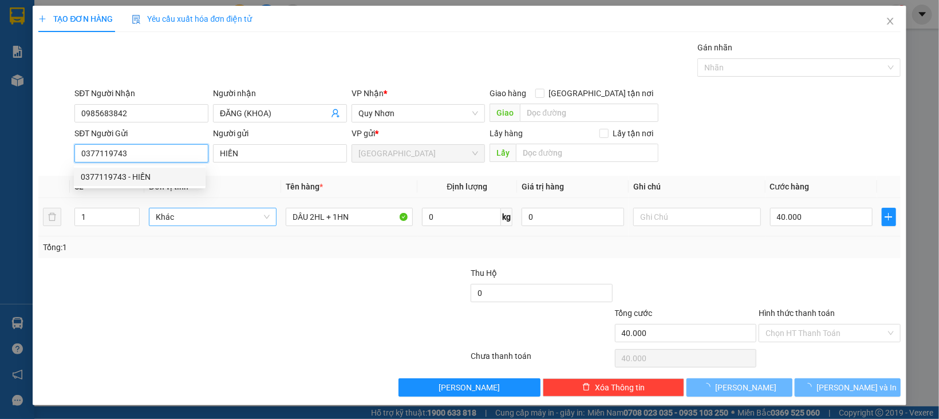
click at [185, 214] on span "Khác" at bounding box center [213, 216] width 114 height 17
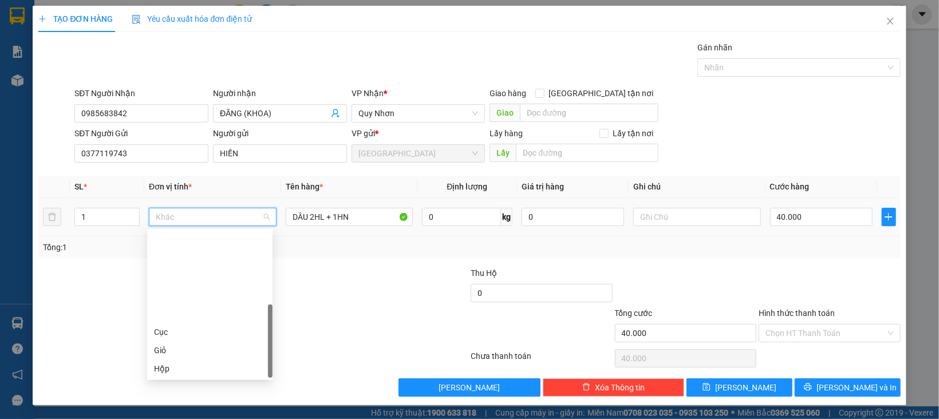
click at [176, 381] on div "Kiện" at bounding box center [210, 387] width 112 height 13
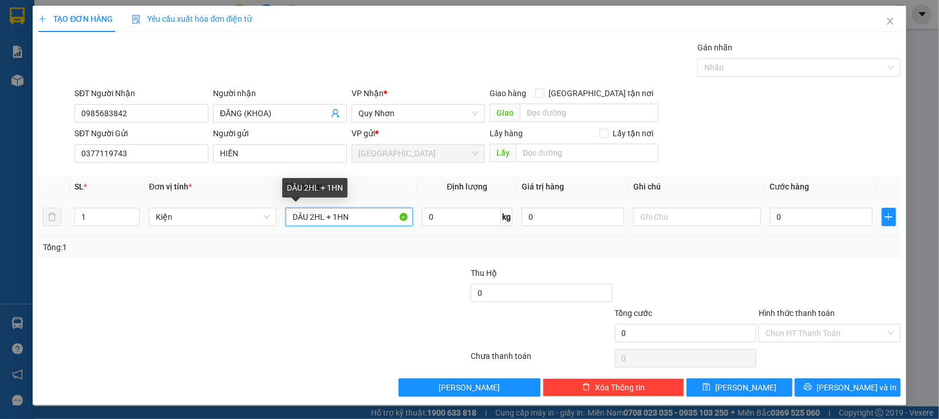
drag, startPoint x: 356, startPoint y: 221, endPoint x: 305, endPoint y: 225, distance: 50.6
click at [305, 225] on input "DÂU 2HL + 1HN" at bounding box center [350, 217] width 128 height 18
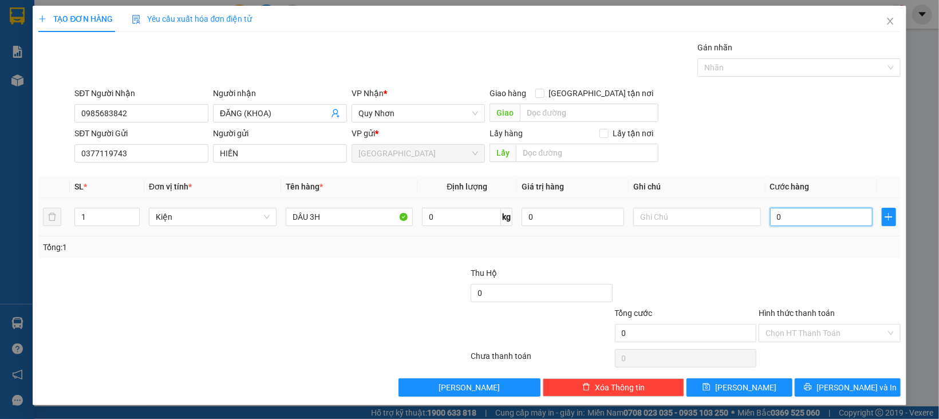
click at [796, 223] on input "0" at bounding box center [821, 217] width 103 height 18
click at [790, 278] on div at bounding box center [830, 287] width 144 height 40
click at [813, 327] on input "Hình thức thanh toán" at bounding box center [826, 333] width 120 height 17
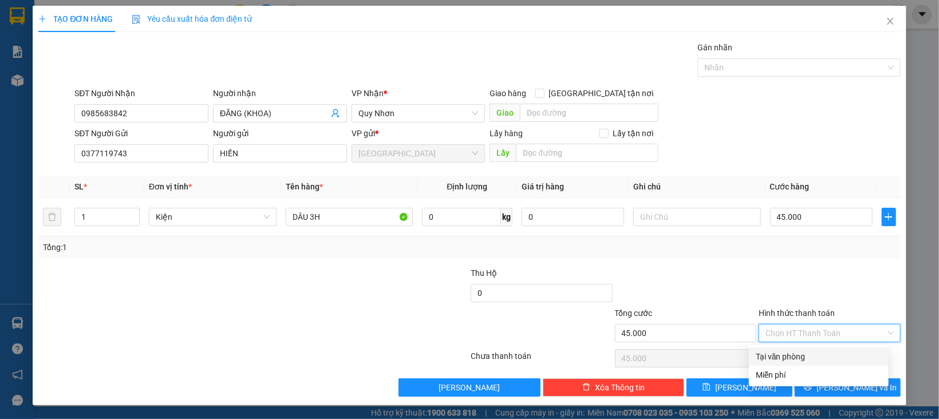
click at [808, 348] on div "Tại văn phòng" at bounding box center [819, 357] width 140 height 18
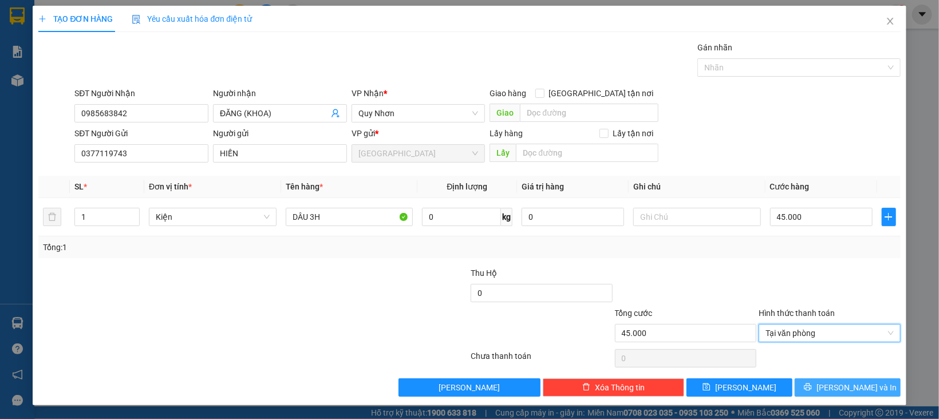
click at [813, 380] on button "[PERSON_NAME] và In" at bounding box center [848, 388] width 106 height 18
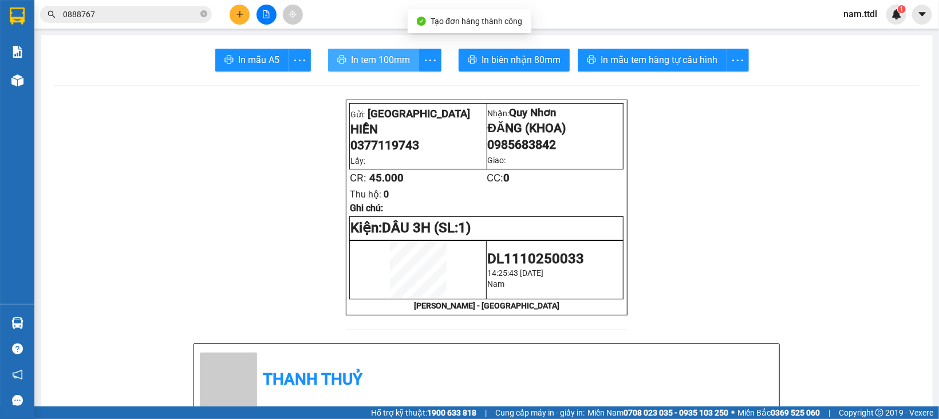
click at [387, 54] on span "In tem 100mm" at bounding box center [380, 60] width 59 height 14
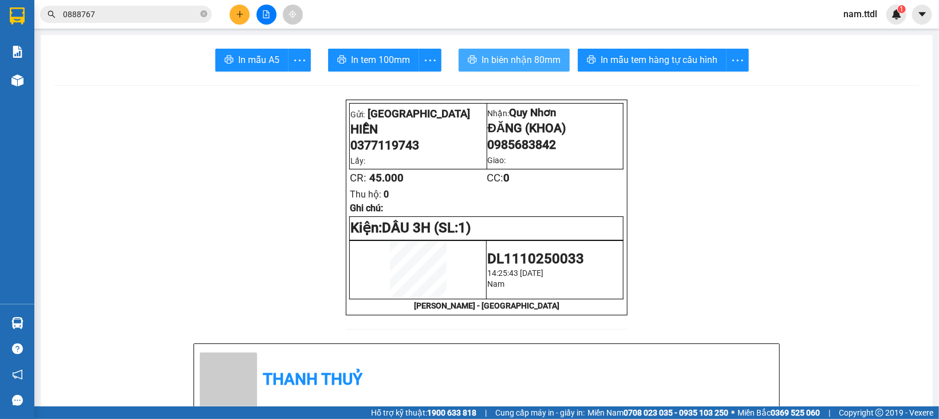
click at [537, 70] on button "In biên nhận 80mm" at bounding box center [514, 60] width 111 height 23
click at [236, 21] on button at bounding box center [240, 15] width 20 height 20
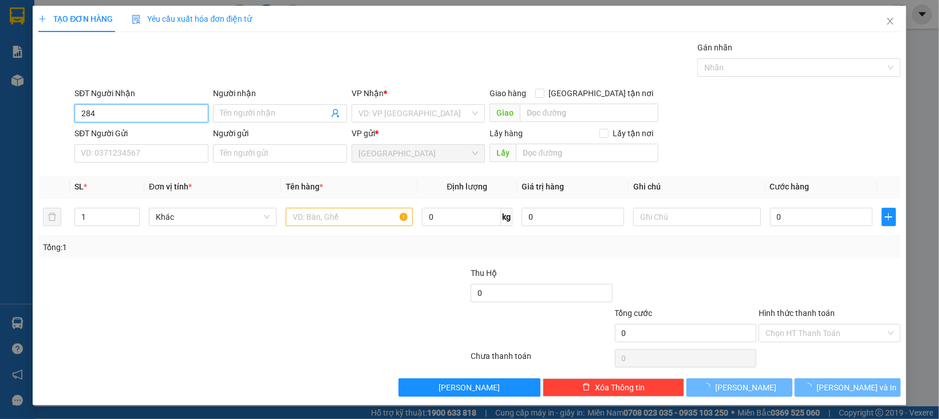
click at [131, 112] on input "284" at bounding box center [141, 113] width 134 height 18
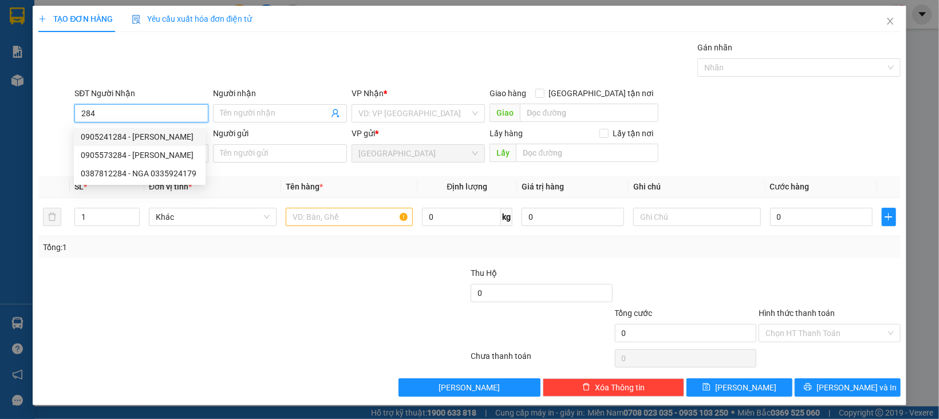
click at [143, 137] on div "0905241284 - VŨ JOLYMART" at bounding box center [140, 137] width 118 height 13
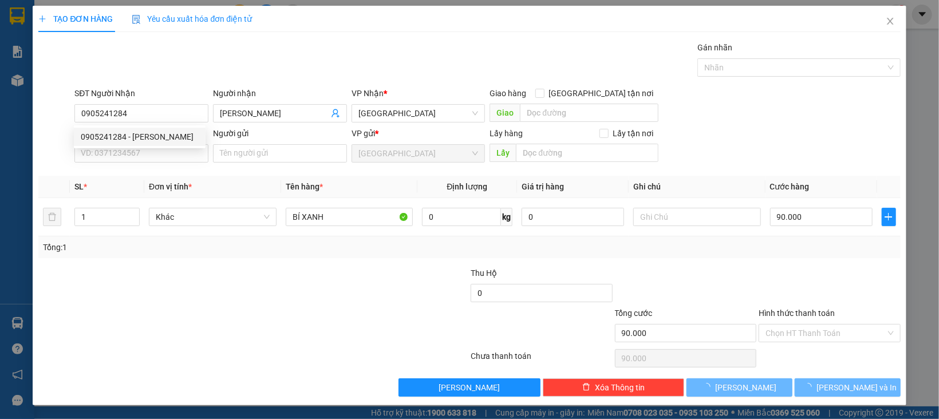
click at [162, 172] on div "Transit Pickup Surcharge Ids Transit Deliver Surcharge Ids Transit Deliver Surc…" at bounding box center [469, 219] width 862 height 356
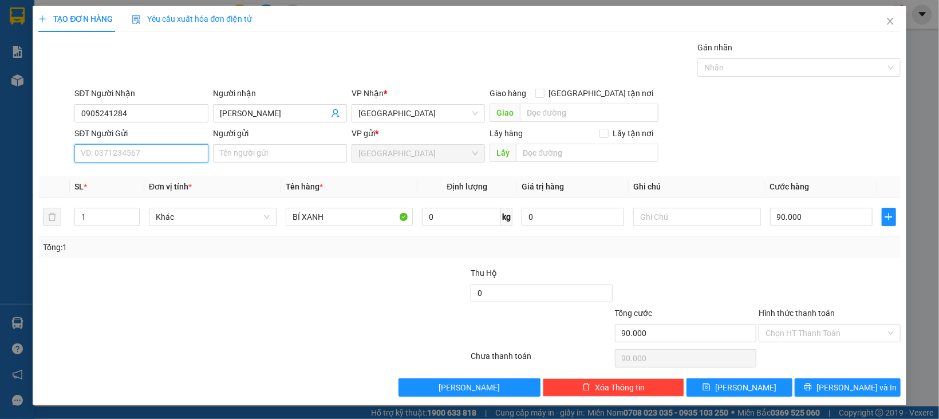
click at [162, 159] on input "SĐT Người Gửi" at bounding box center [141, 153] width 134 height 18
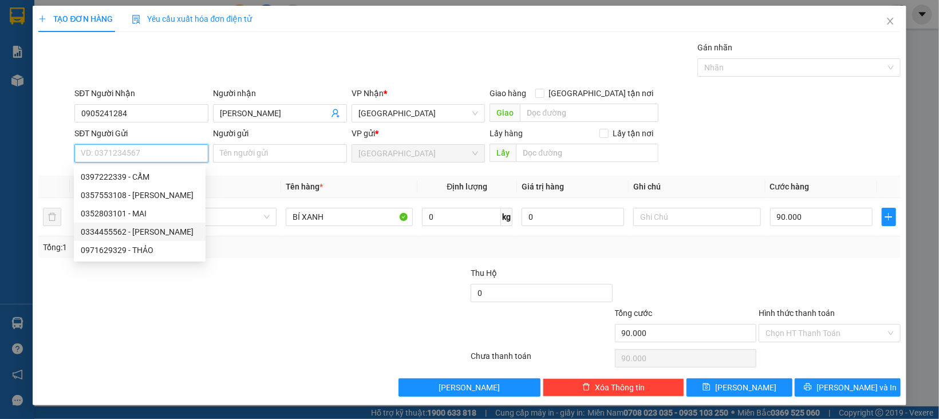
click at [145, 231] on div "0334455562 - KHÁNH" at bounding box center [140, 232] width 118 height 13
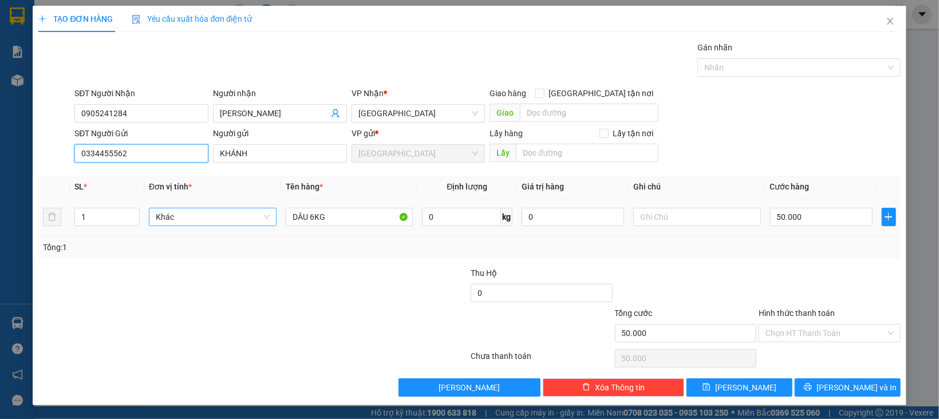
click at [236, 219] on span "Khác" at bounding box center [213, 216] width 114 height 17
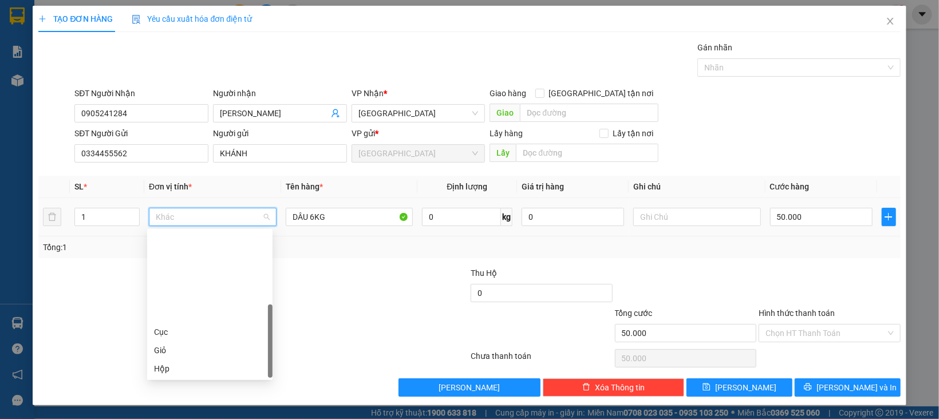
click at [173, 399] on div "Thùng" at bounding box center [210, 405] width 112 height 13
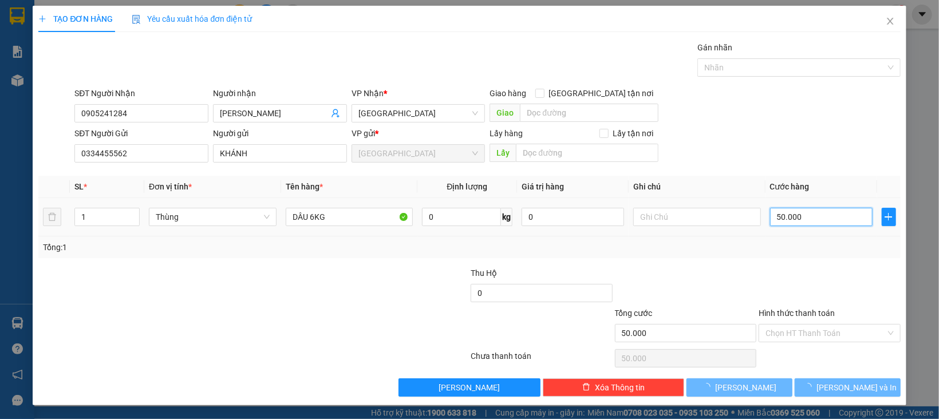
click at [816, 208] on input "50.000" at bounding box center [821, 217] width 103 height 18
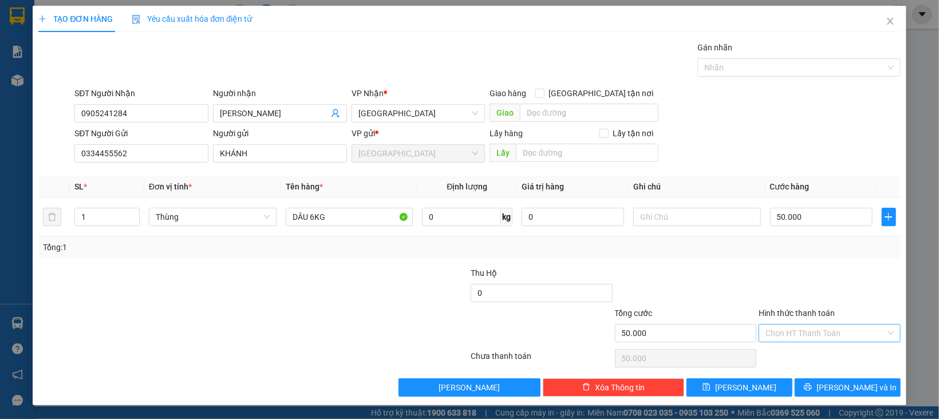
click at [816, 341] on input "Hình thức thanh toán" at bounding box center [826, 333] width 120 height 17
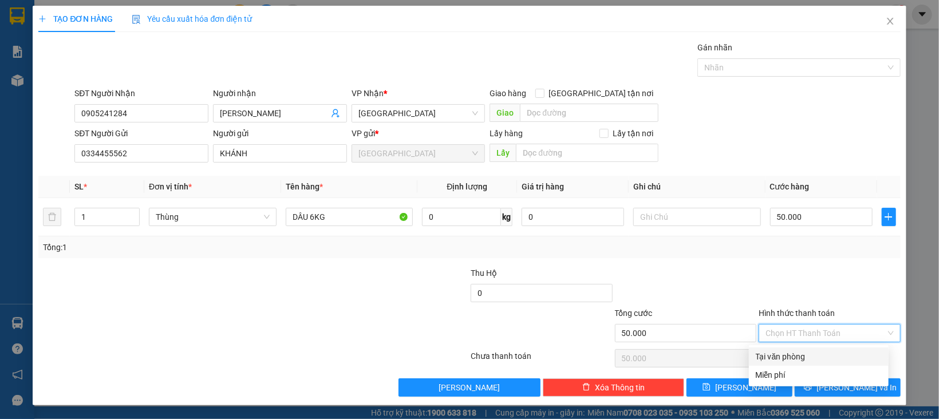
click at [814, 354] on div "Tại văn phòng" at bounding box center [819, 356] width 126 height 13
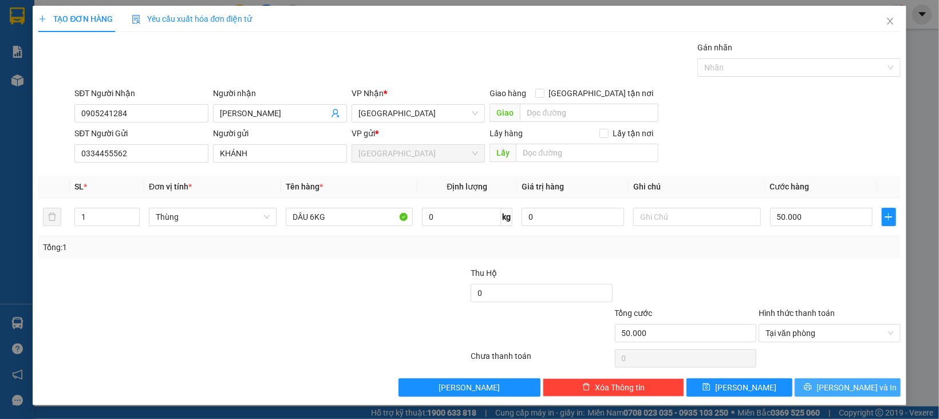
click at [826, 396] on button "[PERSON_NAME] và In" at bounding box center [848, 388] width 106 height 18
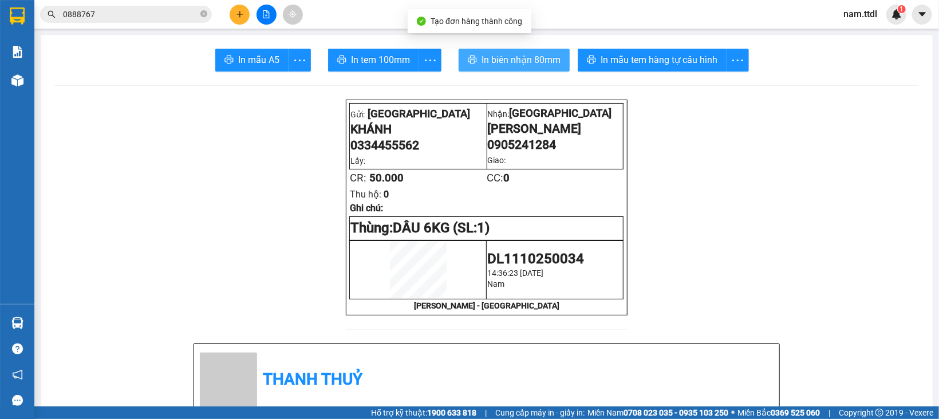
click at [490, 56] on span "In biên nhận 80mm" at bounding box center [521, 60] width 79 height 14
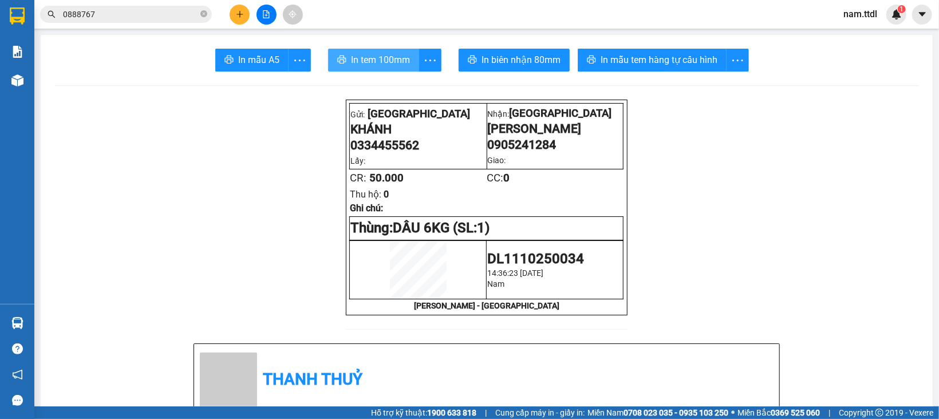
click at [391, 54] on span "In tem 100mm" at bounding box center [380, 60] width 59 height 14
click at [230, 12] on button at bounding box center [240, 15] width 20 height 20
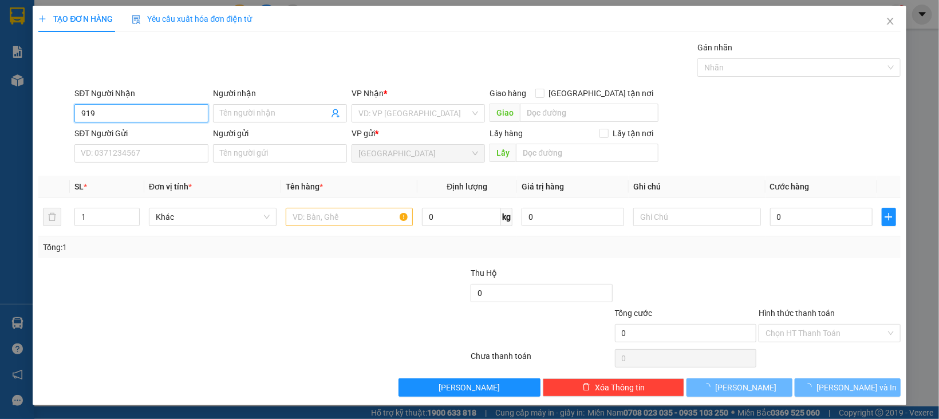
click at [143, 120] on input "919" at bounding box center [141, 113] width 134 height 18
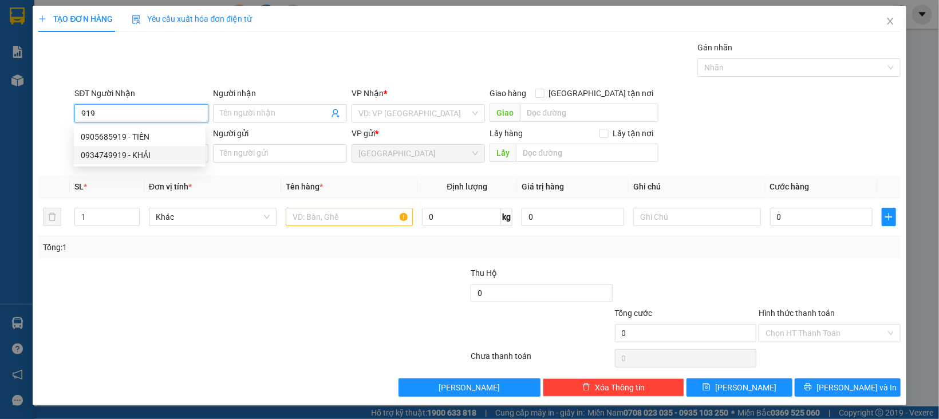
click at [149, 151] on div "0934749919 - KHẢI" at bounding box center [140, 155] width 118 height 13
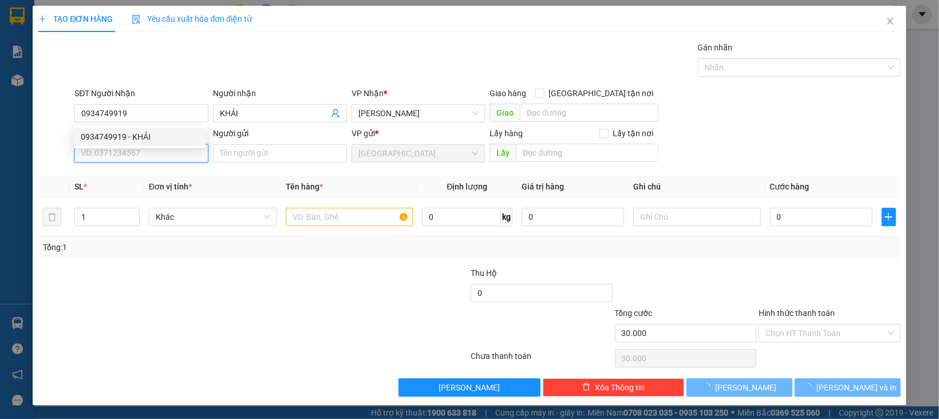
click at [149, 161] on input "SĐT Người Gửi" at bounding box center [141, 153] width 134 height 18
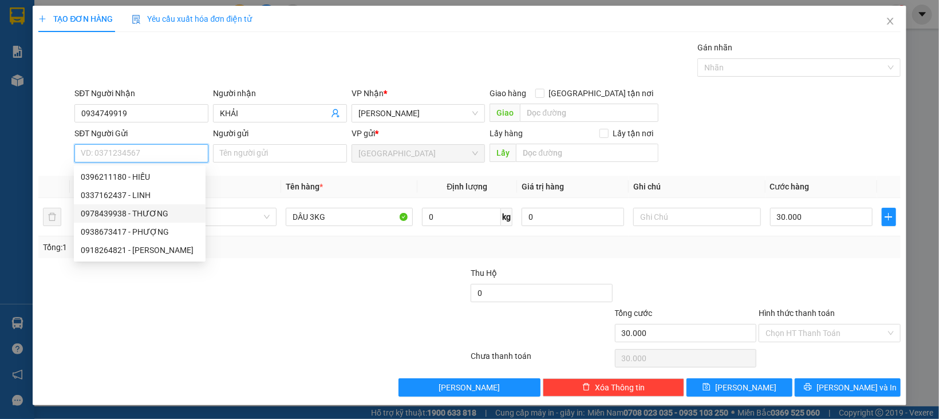
click at [155, 213] on div "0978439938 - THƯƠNG" at bounding box center [140, 213] width 118 height 13
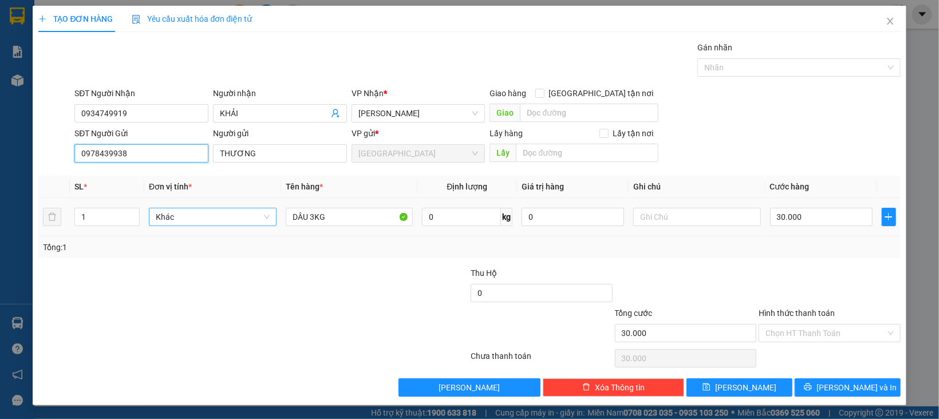
click at [193, 214] on span "Khác" at bounding box center [213, 216] width 114 height 17
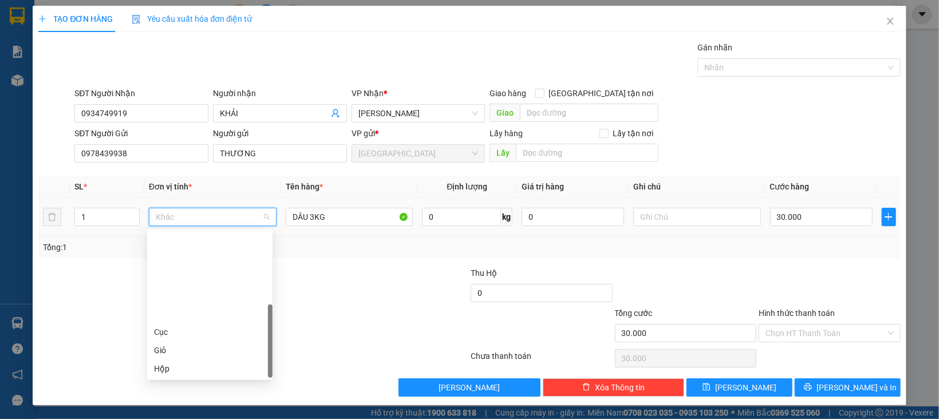
click at [167, 399] on div "Thùng" at bounding box center [210, 405] width 112 height 13
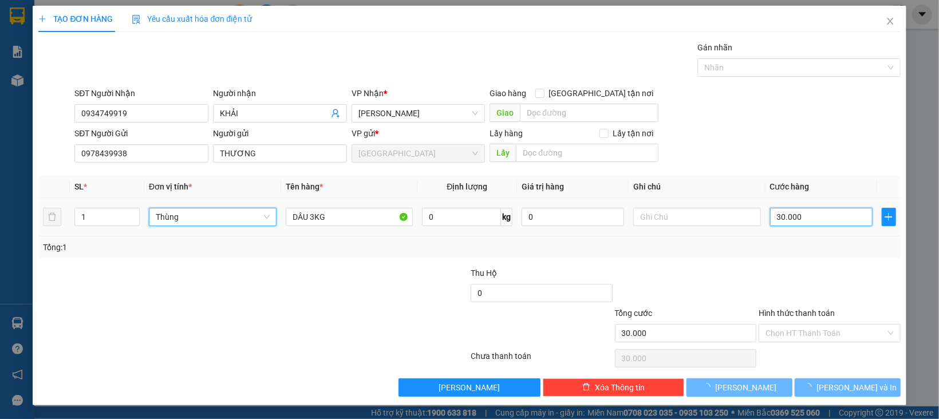
click at [774, 216] on input "30.000" at bounding box center [821, 217] width 103 height 18
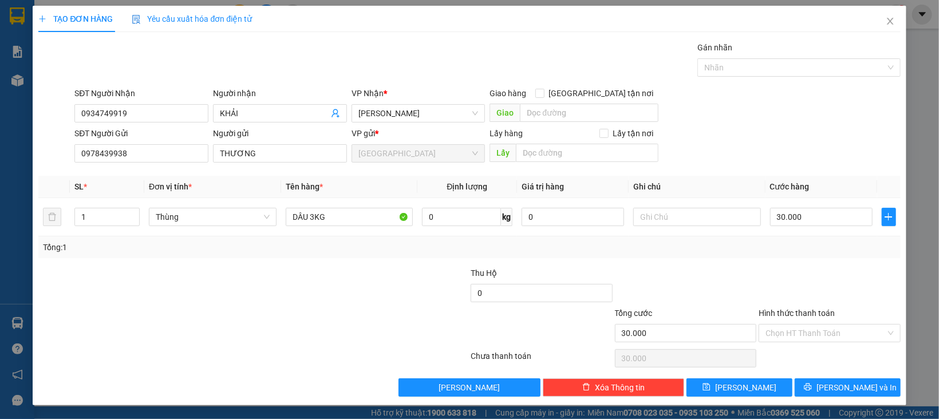
click at [776, 265] on div "Transit Pickup Surcharge Ids Transit Deliver Surcharge Ids Transit Deliver Surc…" at bounding box center [469, 219] width 862 height 356
click at [794, 337] on input "Hình thức thanh toán" at bounding box center [826, 333] width 120 height 17
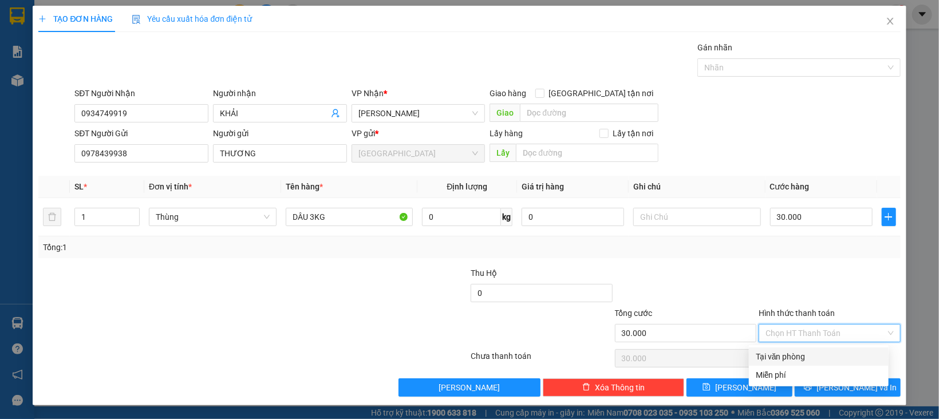
click at [796, 349] on div "Tại văn phòng" at bounding box center [819, 357] width 140 height 18
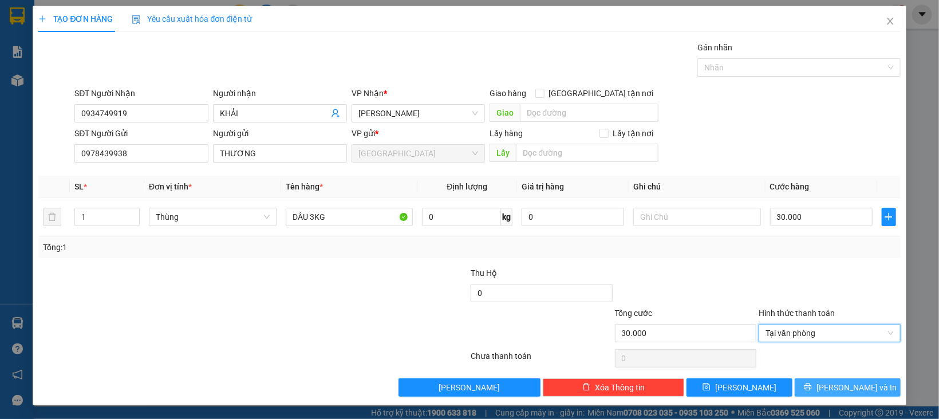
click at [802, 381] on button "[PERSON_NAME] và In" at bounding box center [848, 388] width 106 height 18
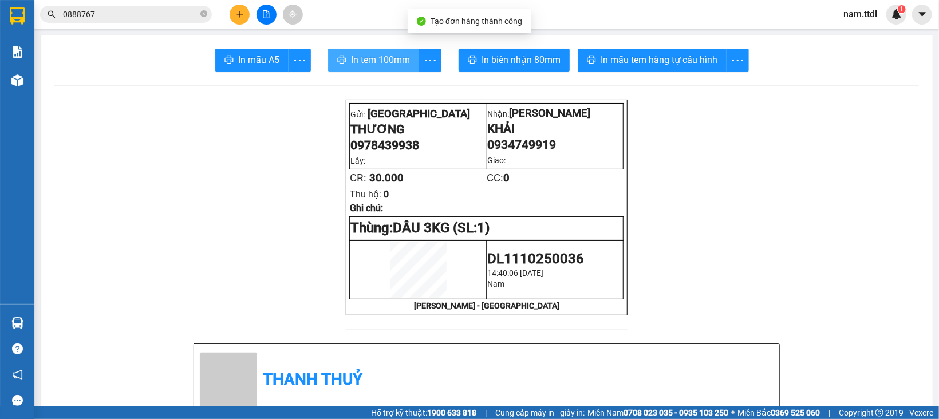
click at [351, 56] on span "In tem 100mm" at bounding box center [380, 60] width 59 height 14
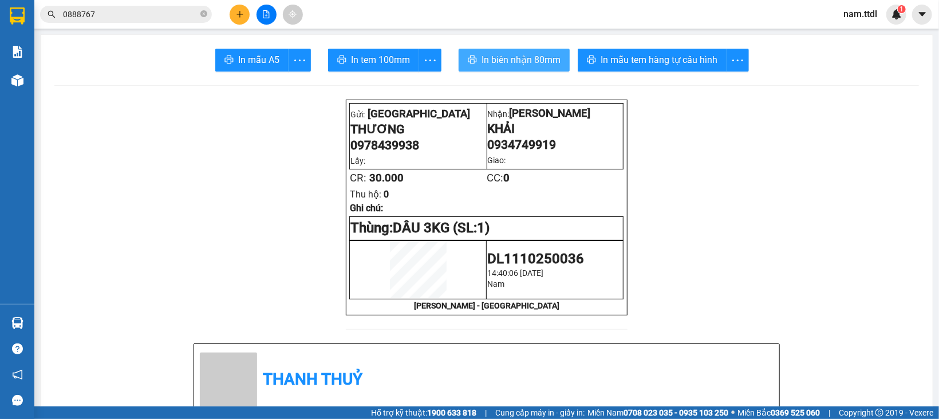
click at [523, 59] on span "In biên nhận 80mm" at bounding box center [521, 60] width 79 height 14
click at [246, 17] on button at bounding box center [240, 15] width 20 height 20
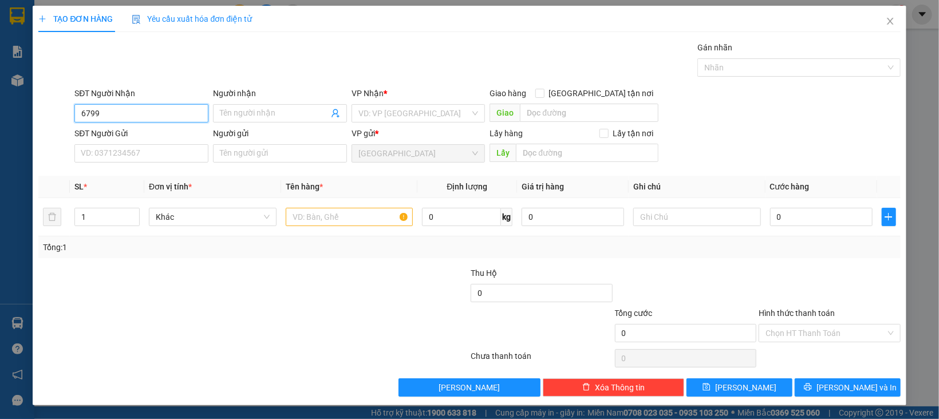
click at [148, 119] on input "6799" at bounding box center [141, 113] width 134 height 18
click at [156, 113] on input "6799" at bounding box center [141, 113] width 134 height 18
click at [156, 137] on div "0915496799 - QUYÊN" at bounding box center [140, 137] width 118 height 13
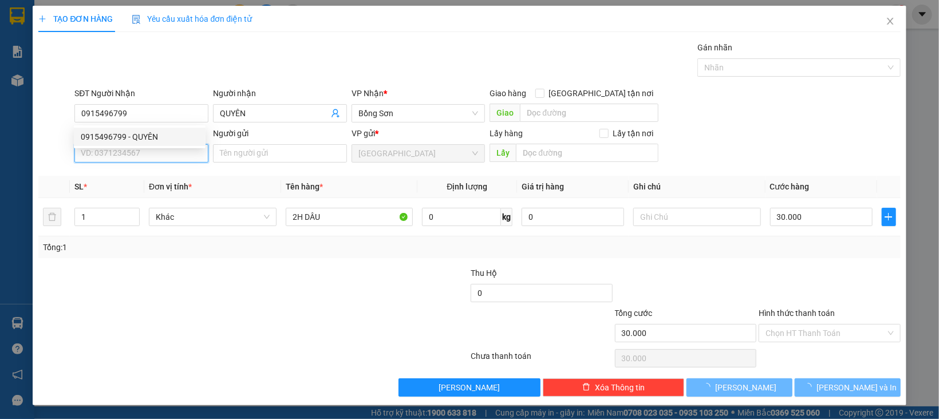
click at [161, 161] on input "SĐT Người Gửi" at bounding box center [141, 153] width 134 height 18
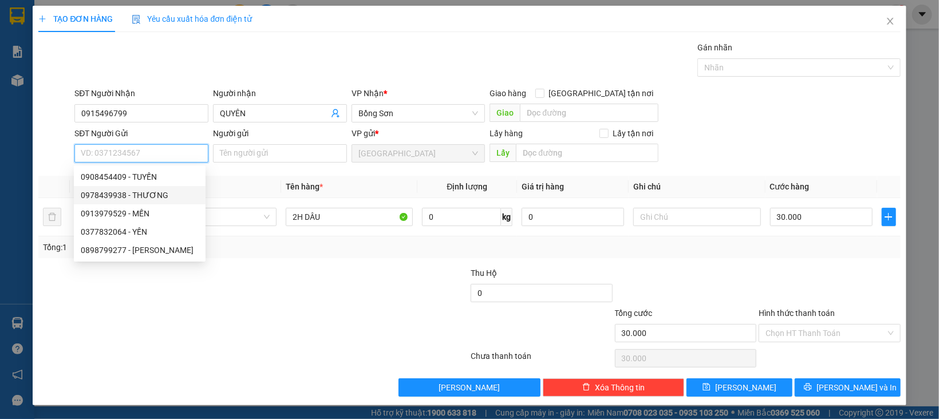
click at [163, 196] on div "0978439938 - THƯƠNG" at bounding box center [140, 195] width 118 height 13
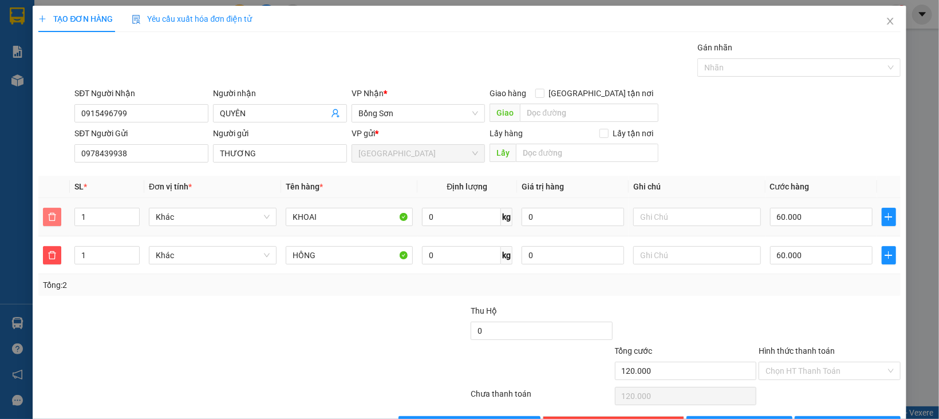
click at [48, 213] on icon "delete" at bounding box center [52, 216] width 9 height 9
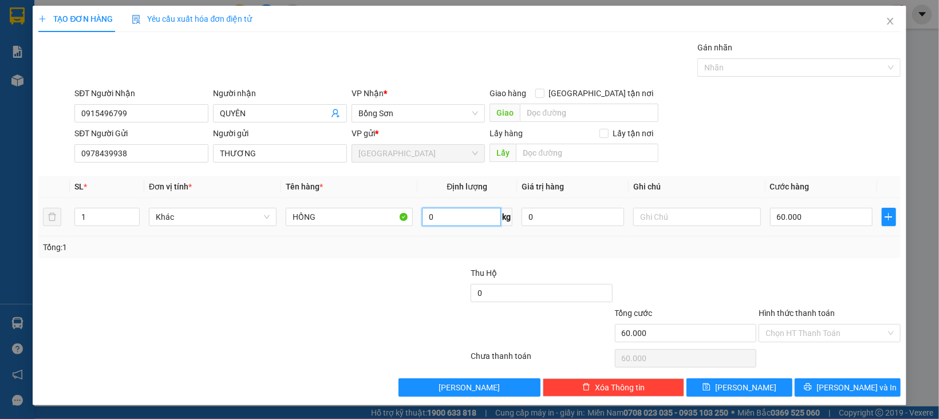
click at [451, 221] on input "0" at bounding box center [461, 217] width 79 height 18
click at [164, 223] on span "Khác" at bounding box center [213, 216] width 114 height 17
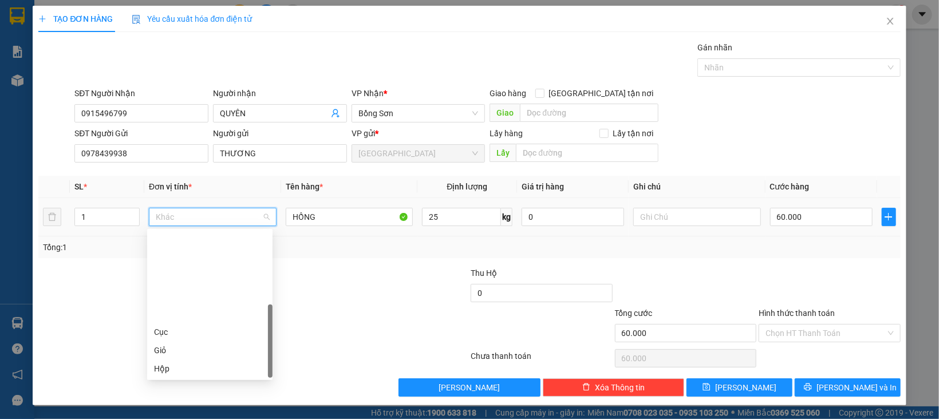
click at [167, 399] on div "Thùng" at bounding box center [210, 405] width 112 height 13
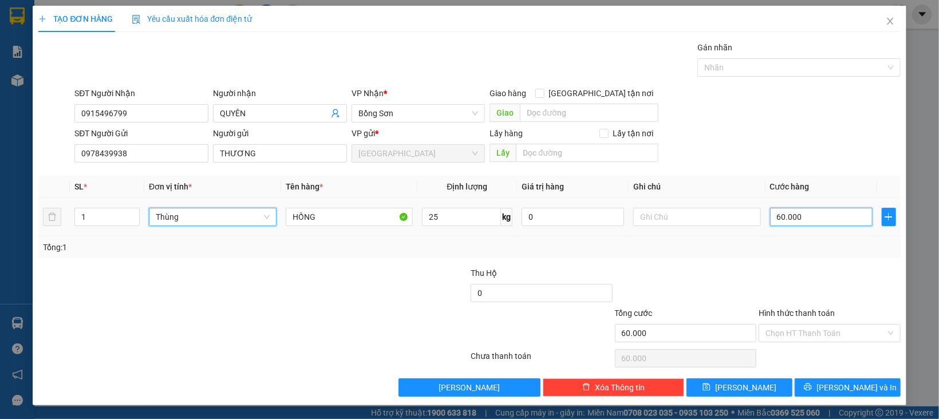
click at [782, 213] on input "60.000" at bounding box center [821, 217] width 103 height 18
drag, startPoint x: 776, startPoint y: 326, endPoint x: 784, endPoint y: 336, distance: 13.1
click at [778, 326] on input "Hình thức thanh toán" at bounding box center [826, 333] width 120 height 17
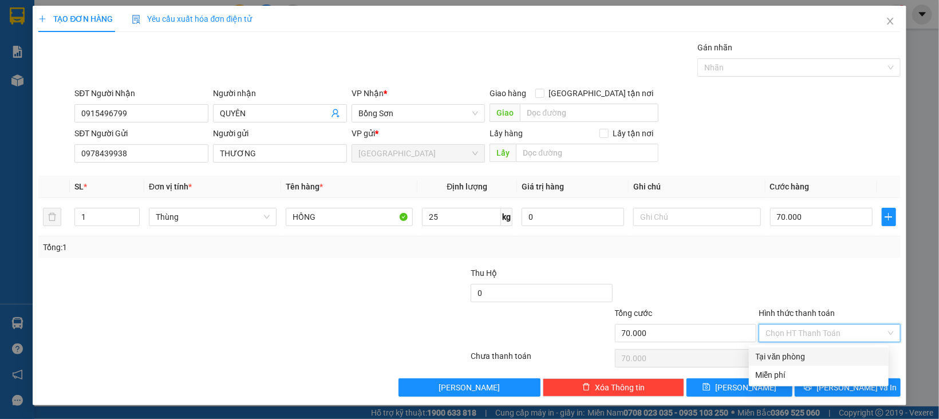
click at [794, 356] on div "Tại văn phòng" at bounding box center [819, 356] width 126 height 13
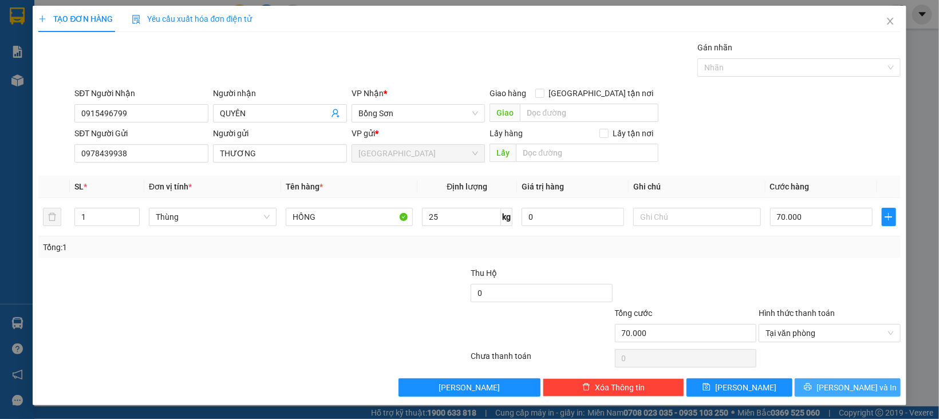
click at [808, 384] on button "[PERSON_NAME] và In" at bounding box center [848, 388] width 106 height 18
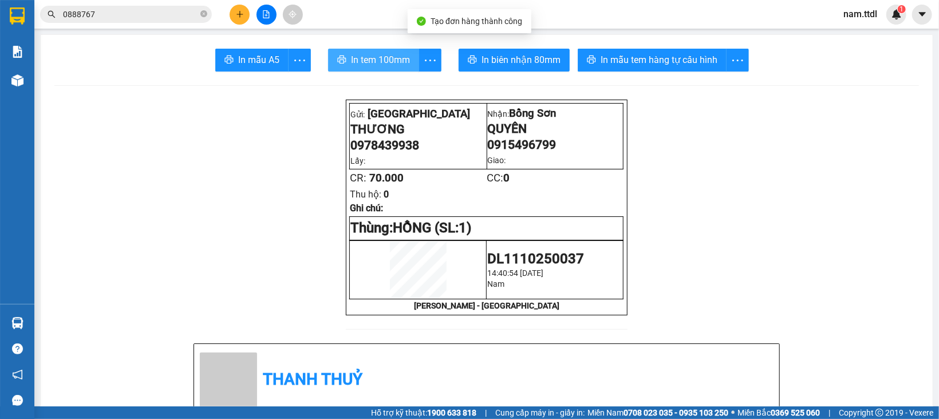
click at [387, 65] on span "In tem 100mm" at bounding box center [380, 60] width 59 height 14
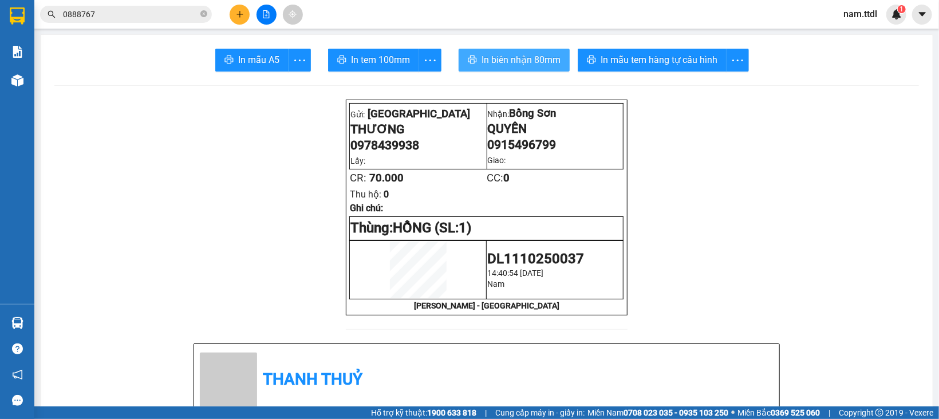
click at [521, 59] on span "In biên nhận 80mm" at bounding box center [521, 60] width 79 height 14
click at [245, 19] on button at bounding box center [240, 15] width 20 height 20
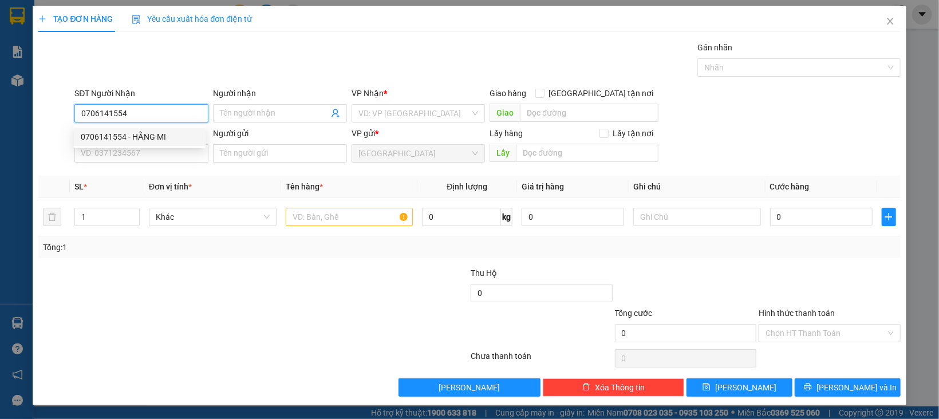
click at [173, 139] on div "0706141554 - HẰNG MI" at bounding box center [140, 137] width 118 height 13
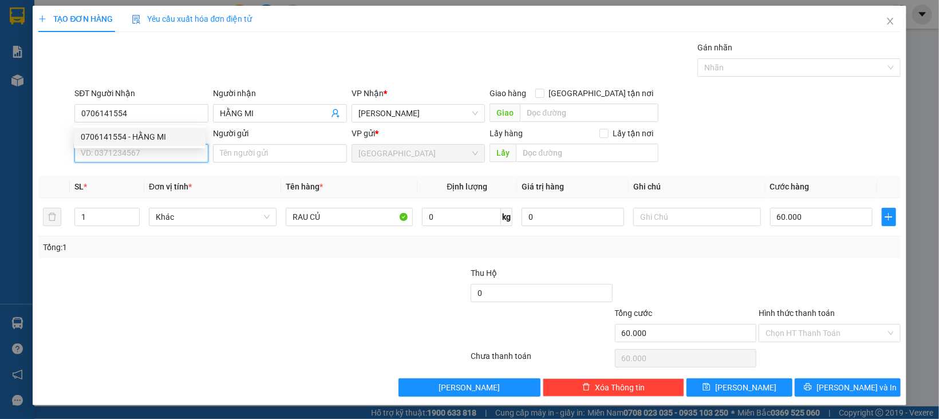
click at [170, 148] on input "SĐT Người Gửi" at bounding box center [141, 153] width 134 height 18
click at [157, 177] on div "0982101089 - NGUYỆT" at bounding box center [140, 177] width 118 height 13
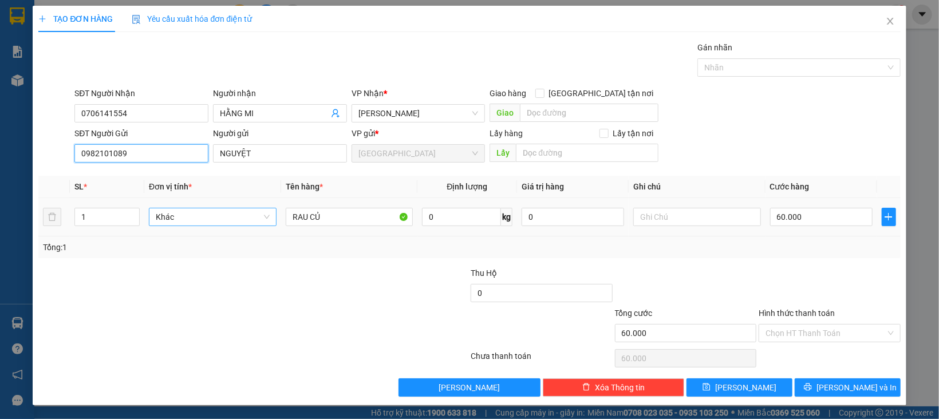
click at [207, 220] on span "Khác" at bounding box center [213, 216] width 114 height 17
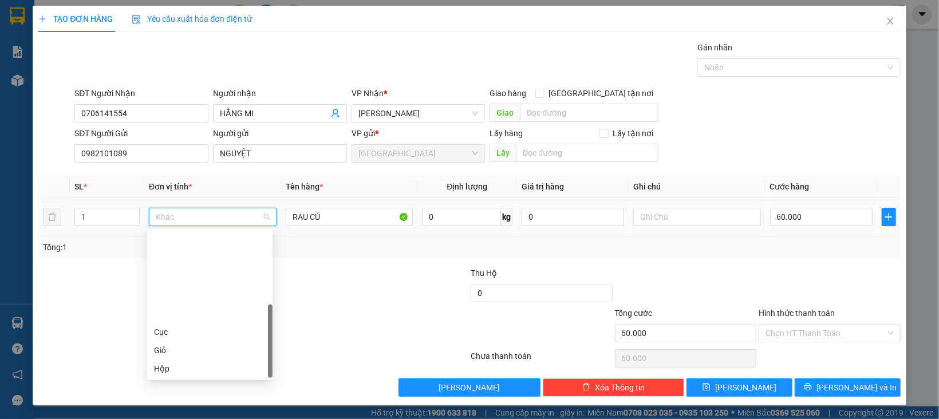
click at [180, 399] on div "Thùng" at bounding box center [210, 405] width 112 height 13
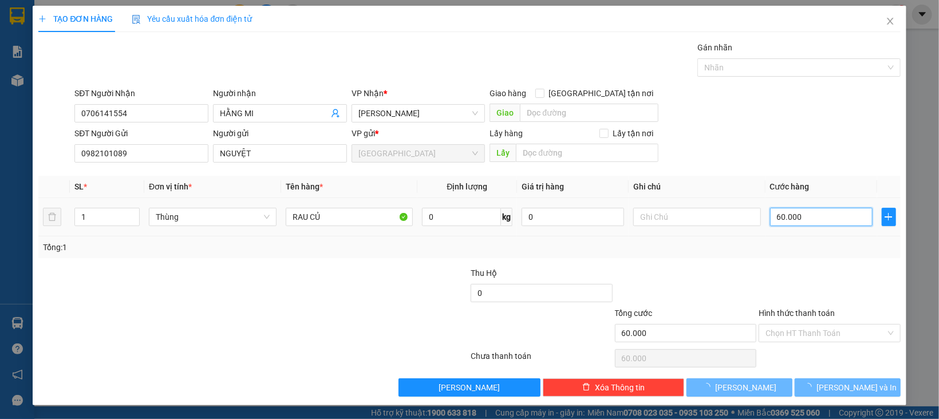
click at [817, 210] on input "60.000" at bounding box center [821, 217] width 103 height 18
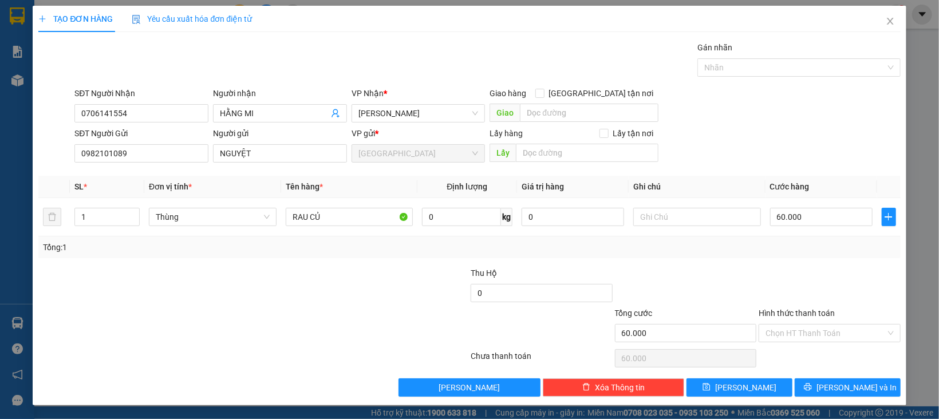
click at [843, 262] on div "Transit Pickup Surcharge Ids Transit Deliver Surcharge Ids Transit Deliver Surc…" at bounding box center [469, 219] width 862 height 356
click at [827, 331] on input "Hình thức thanh toán" at bounding box center [826, 333] width 120 height 17
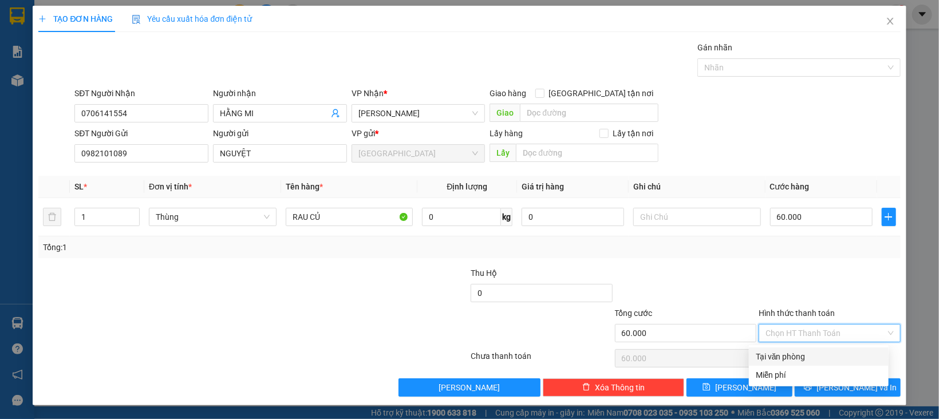
click at [826, 352] on div "Tại văn phòng" at bounding box center [819, 356] width 126 height 13
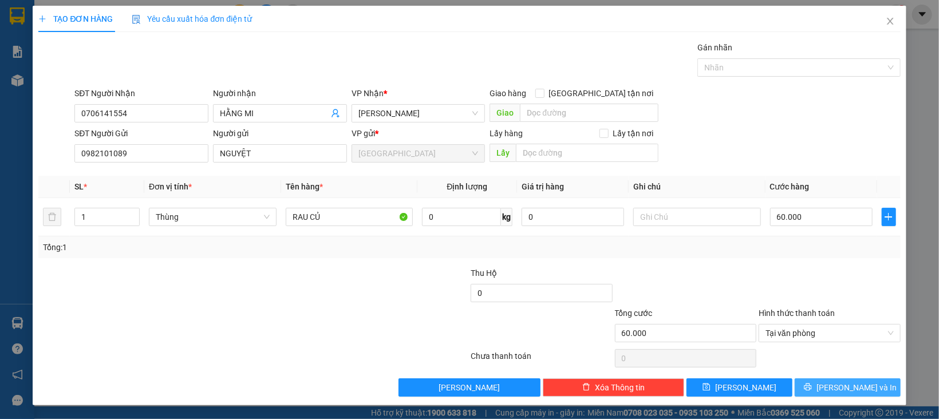
click at [830, 385] on span "[PERSON_NAME] và In" at bounding box center [857, 387] width 80 height 13
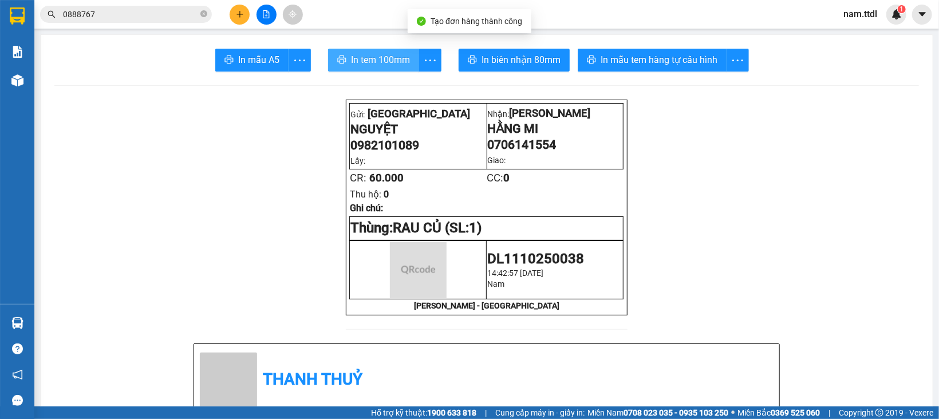
click at [383, 52] on button "In tem 100mm" at bounding box center [373, 60] width 91 height 23
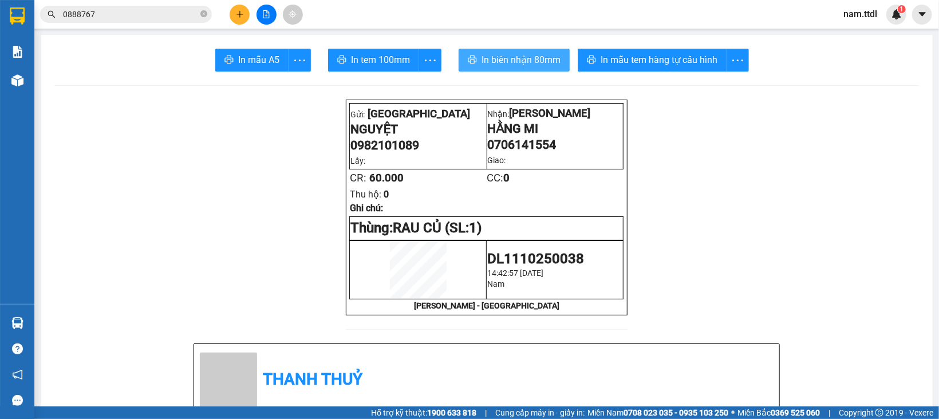
click at [539, 65] on span "In biên nhận 80mm" at bounding box center [521, 60] width 79 height 14
click at [238, 15] on icon "plus" at bounding box center [240, 14] width 8 height 8
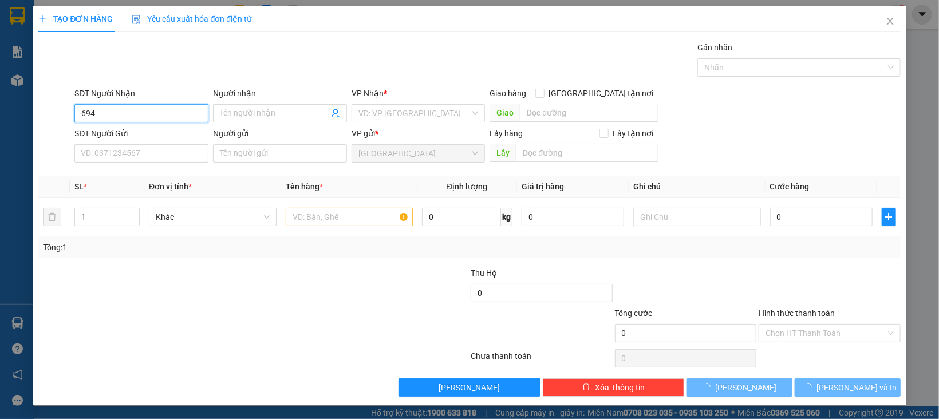
click at [191, 115] on input "694" at bounding box center [141, 113] width 134 height 18
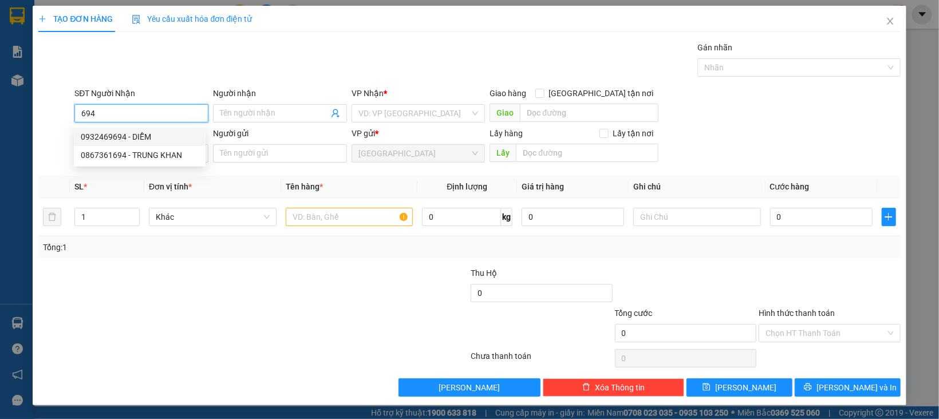
click at [162, 131] on div "0932469694 - DIỄM" at bounding box center [140, 137] width 118 height 13
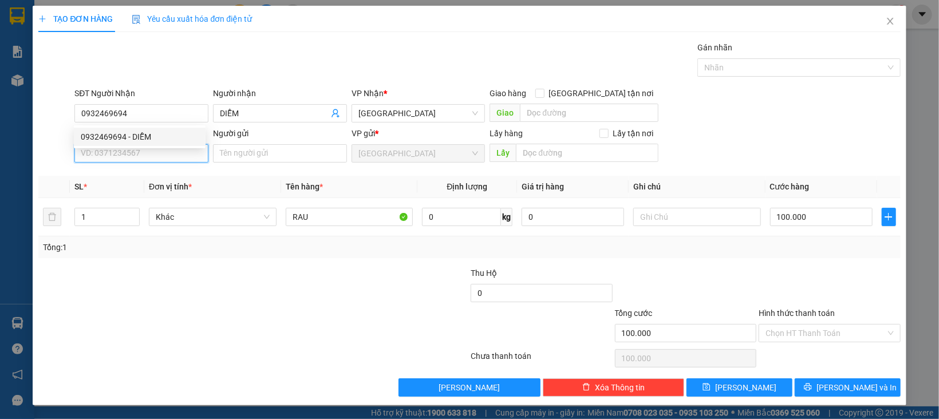
click at [165, 156] on input "SĐT Người Gửi" at bounding box center [141, 153] width 134 height 18
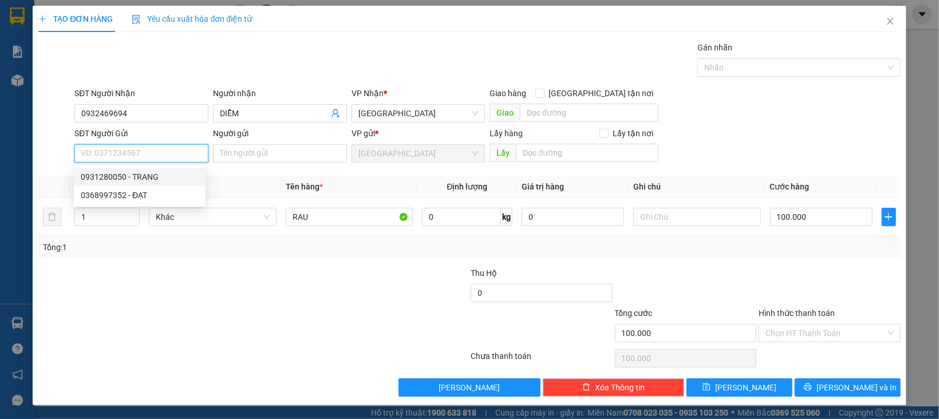
click at [163, 178] on div "0931280050 - TRANG" at bounding box center [140, 177] width 118 height 13
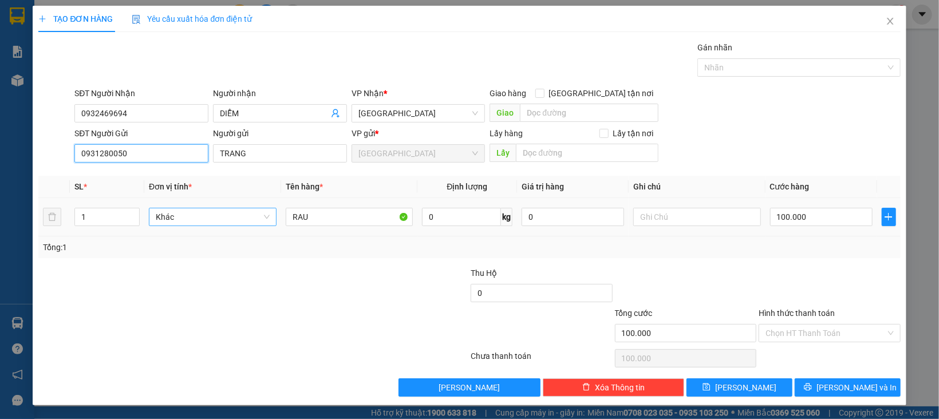
click at [240, 221] on span "Khác" at bounding box center [213, 216] width 114 height 17
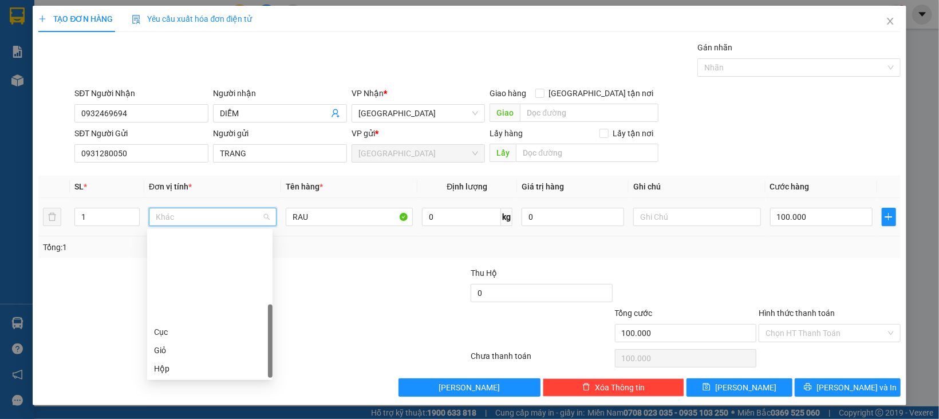
click at [184, 399] on div "Thùng" at bounding box center [210, 405] width 112 height 13
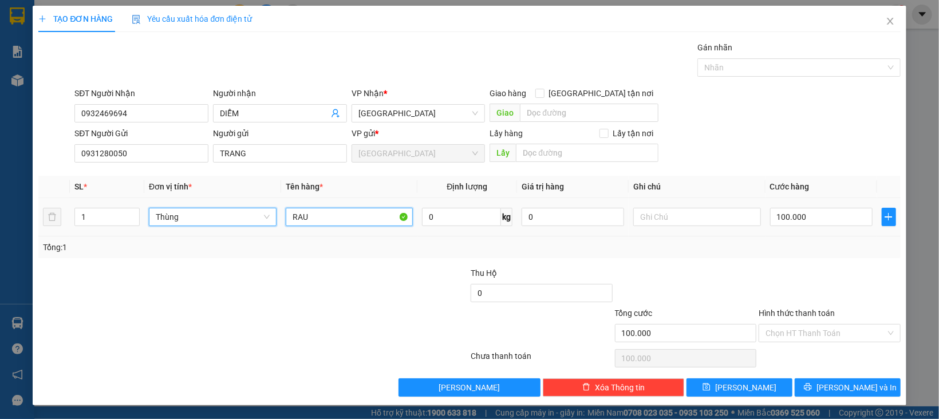
click at [346, 223] on input "RAU" at bounding box center [350, 217] width 128 height 18
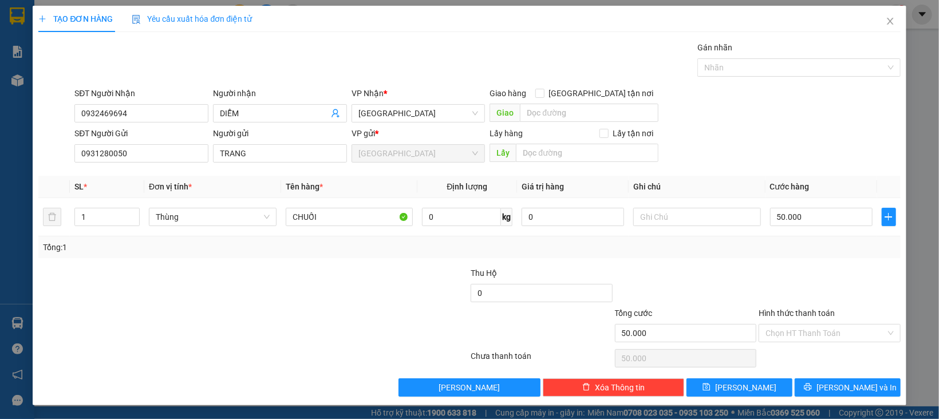
click at [839, 283] on div at bounding box center [830, 287] width 144 height 40
click at [817, 332] on input "Hình thức thanh toán" at bounding box center [826, 333] width 120 height 17
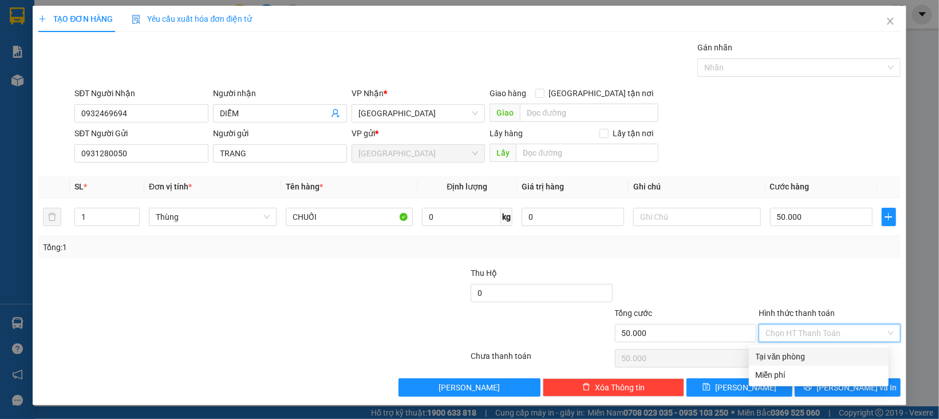
click at [809, 357] on div "Tại văn phòng" at bounding box center [819, 356] width 126 height 13
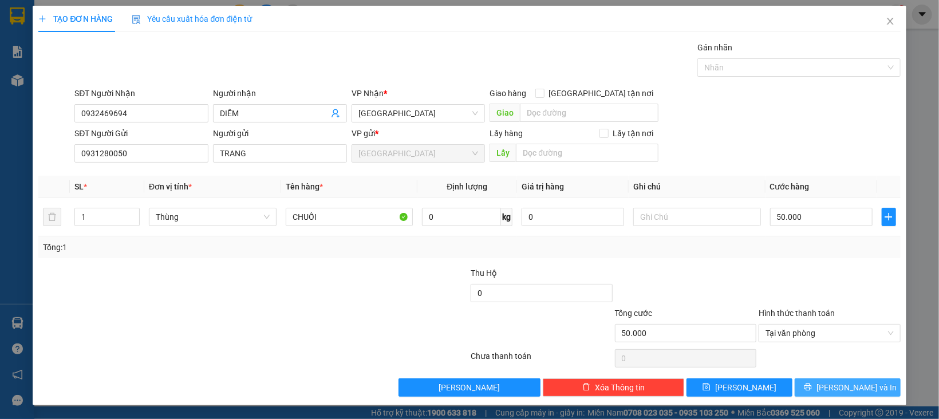
click at [827, 385] on span "[PERSON_NAME] và In" at bounding box center [857, 387] width 80 height 13
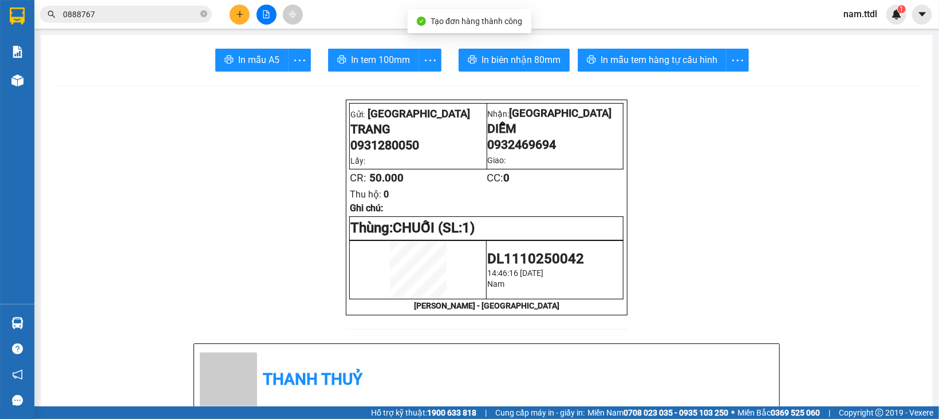
drag, startPoint x: 386, startPoint y: 52, endPoint x: 403, endPoint y: 52, distance: 17.2
click at [387, 53] on span "In tem 100mm" at bounding box center [380, 60] width 59 height 14
click at [238, 10] on icon "plus" at bounding box center [240, 14] width 8 height 8
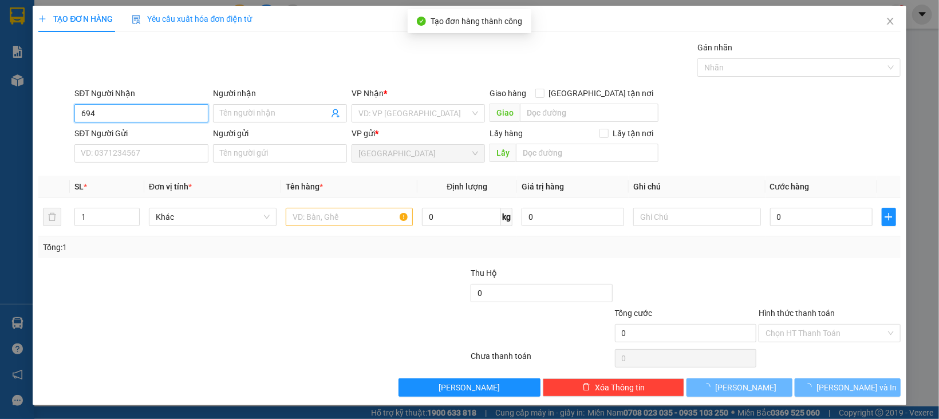
click at [163, 113] on input "694" at bounding box center [141, 113] width 134 height 18
click at [154, 116] on input "694" at bounding box center [141, 113] width 134 height 18
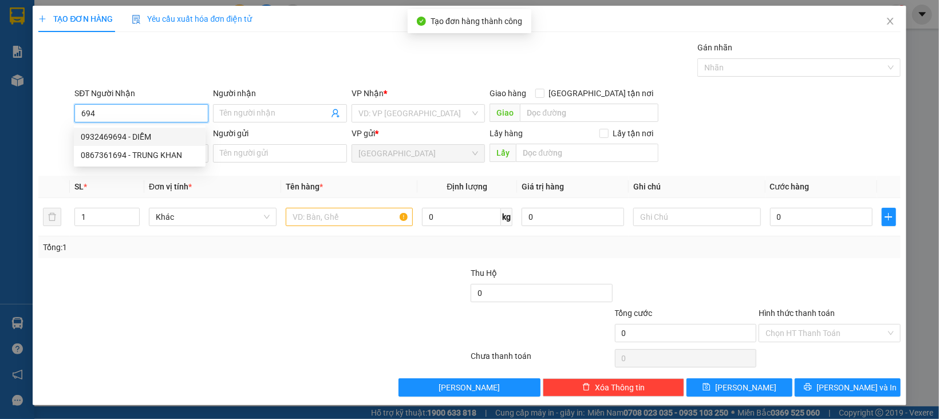
click at [159, 135] on div "0932469694 - DIỄM" at bounding box center [140, 137] width 118 height 13
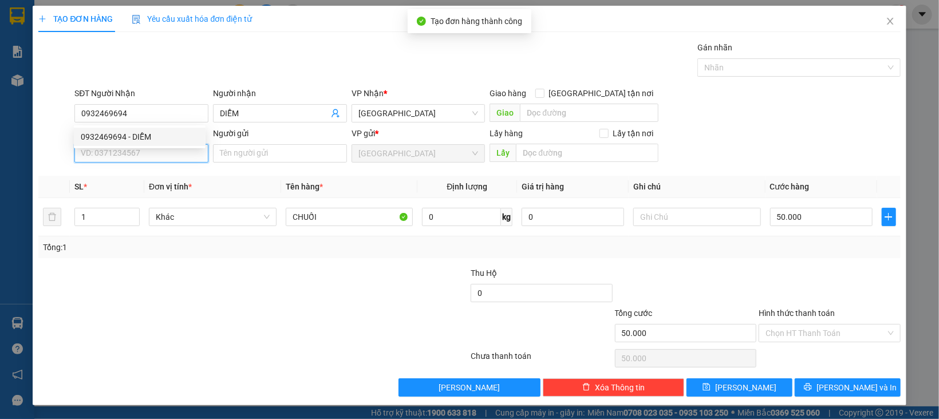
click at [156, 159] on input "SĐT Người Gửi" at bounding box center [141, 153] width 134 height 18
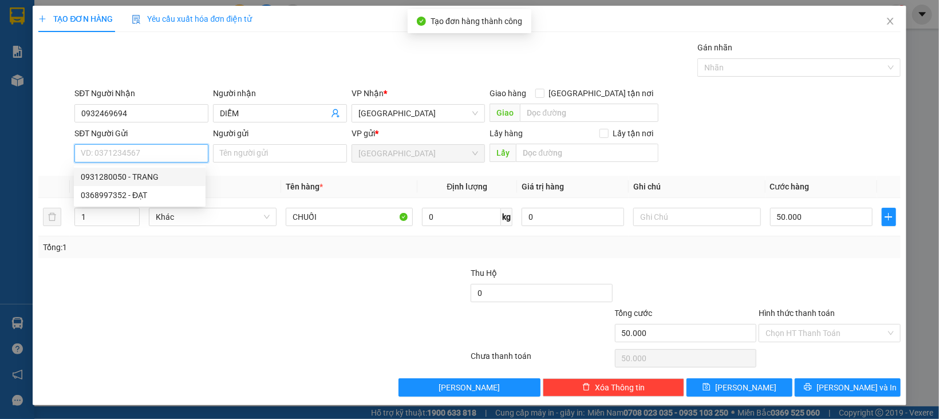
click at [157, 171] on div "0931280050 - TRANG" at bounding box center [140, 177] width 118 height 13
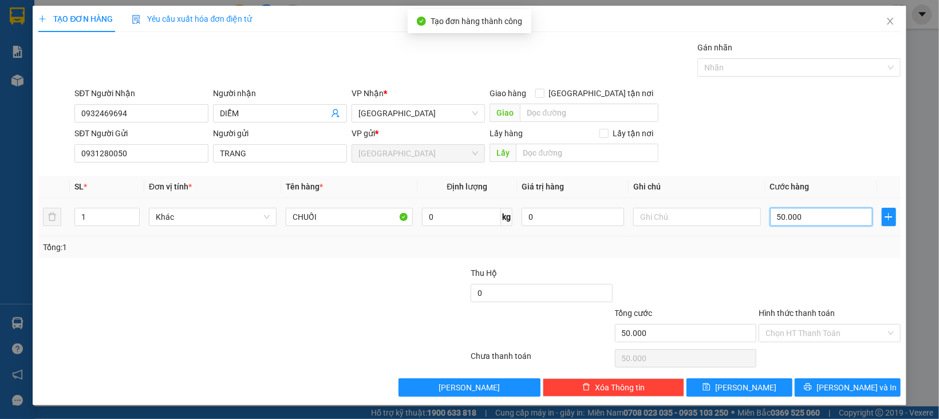
click at [793, 213] on input "50.000" at bounding box center [821, 217] width 103 height 18
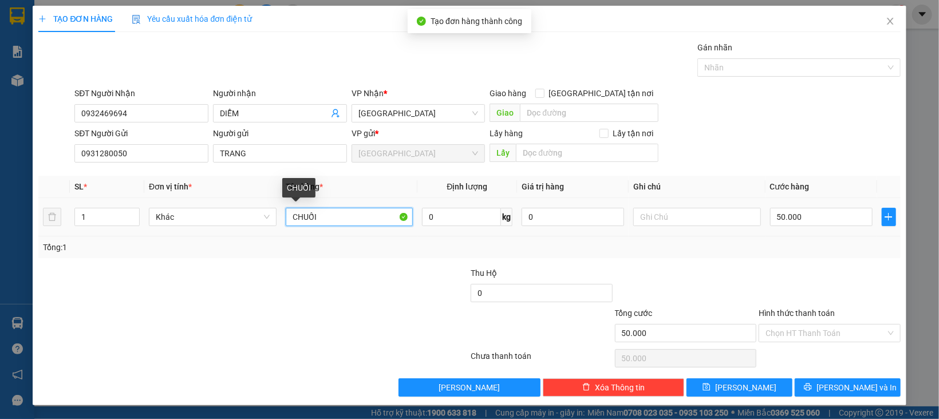
click at [313, 218] on input "CHUỐI" at bounding box center [350, 217] width 128 height 18
click at [326, 234] on td "CHUỐI" at bounding box center [349, 217] width 137 height 38
click at [349, 223] on input "CHUỐI" at bounding box center [350, 217] width 128 height 18
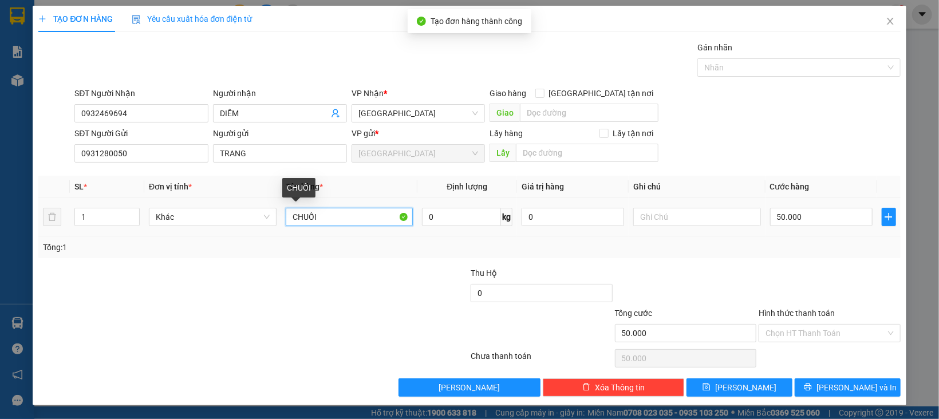
click at [349, 221] on input "CHUỐI" at bounding box center [350, 217] width 128 height 18
drag, startPoint x: 715, startPoint y: 239, endPoint x: 742, endPoint y: 248, distance: 27.9
click at [716, 239] on div "Tổng: 1" at bounding box center [469, 247] width 862 height 22
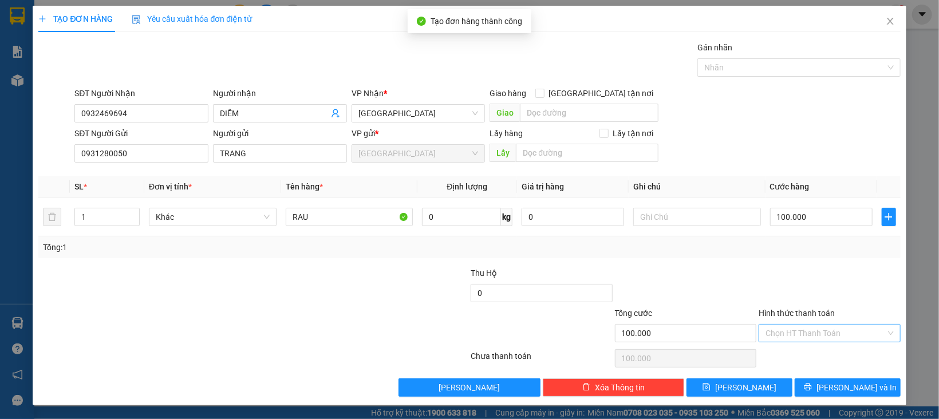
click at [823, 335] on input "Hình thức thanh toán" at bounding box center [826, 333] width 120 height 17
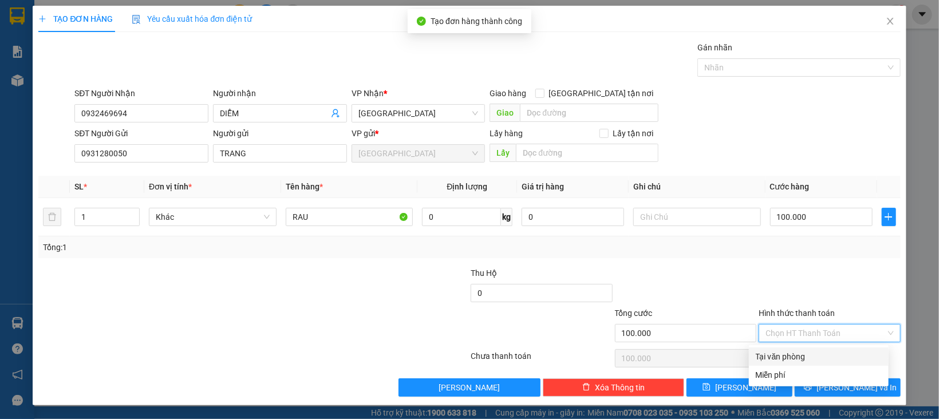
drag, startPoint x: 822, startPoint y: 351, endPoint x: 822, endPoint y: 370, distance: 19.5
click at [822, 353] on div "Tại văn phòng" at bounding box center [819, 356] width 126 height 13
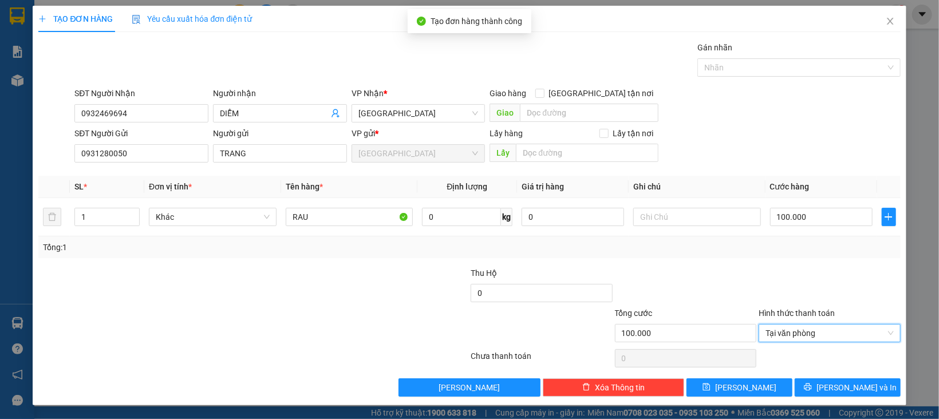
click at [822, 372] on div "Transit Pickup Surcharge Ids Transit Deliver Surcharge Ids Transit Deliver Surc…" at bounding box center [469, 219] width 862 height 356
click at [822, 385] on button "[PERSON_NAME] và In" at bounding box center [848, 388] width 106 height 18
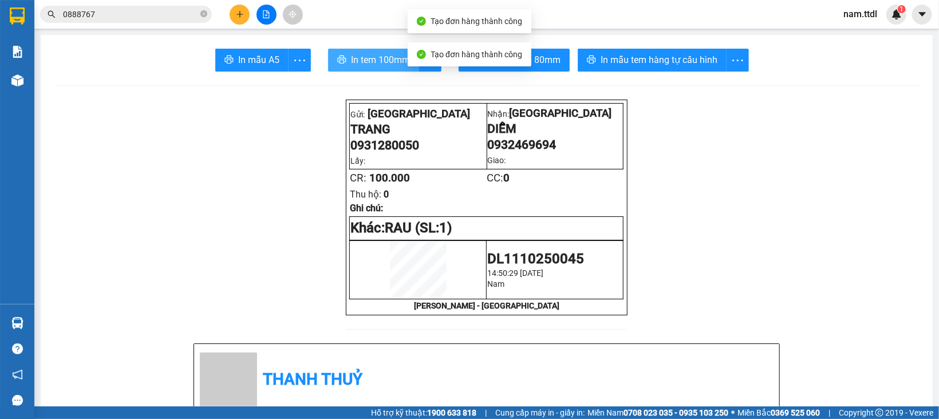
click at [365, 69] on button "In tem 100mm" at bounding box center [373, 60] width 91 height 23
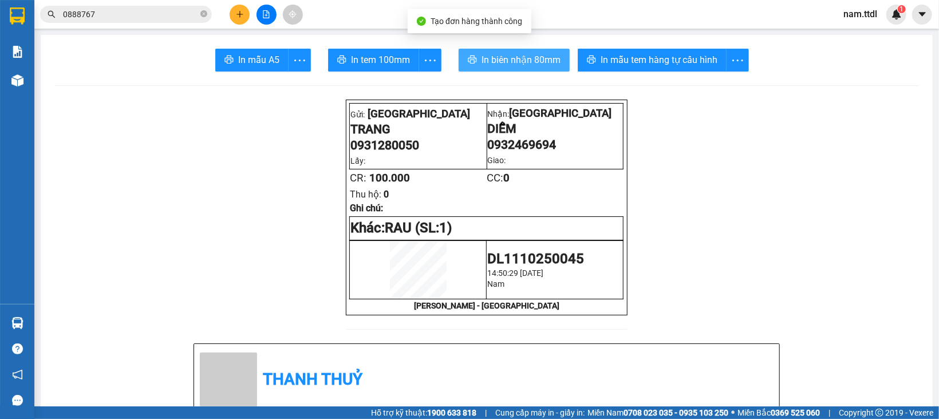
click at [507, 56] on span "In biên nhận 80mm" at bounding box center [521, 60] width 79 height 14
click at [245, 18] on button at bounding box center [240, 15] width 20 height 20
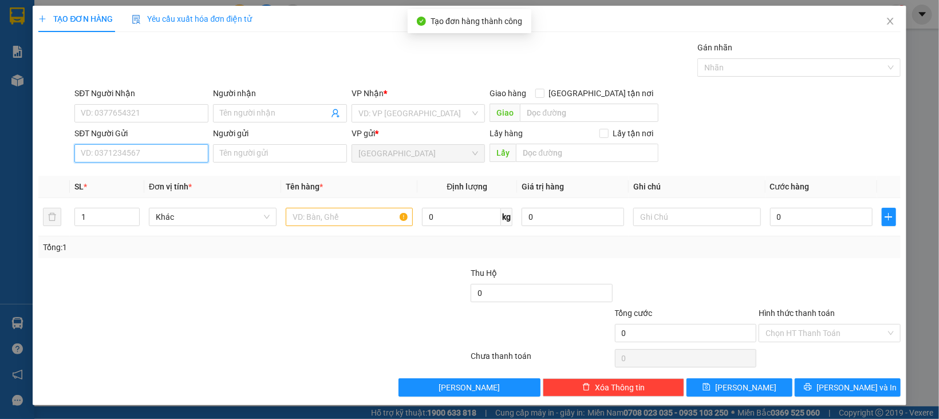
click at [181, 147] on input "SĐT Người Gửi" at bounding box center [141, 153] width 134 height 18
click at [151, 183] on div "0918205395 - HÒA" at bounding box center [140, 177] width 118 height 13
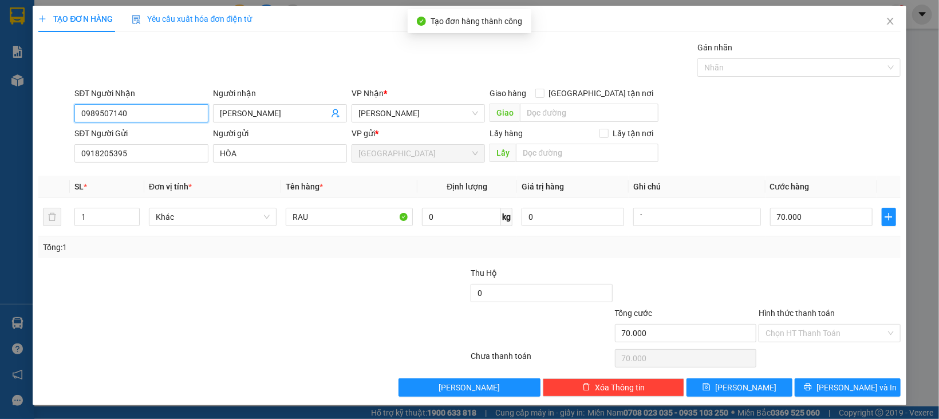
click at [166, 111] on input "0989507140" at bounding box center [141, 113] width 134 height 18
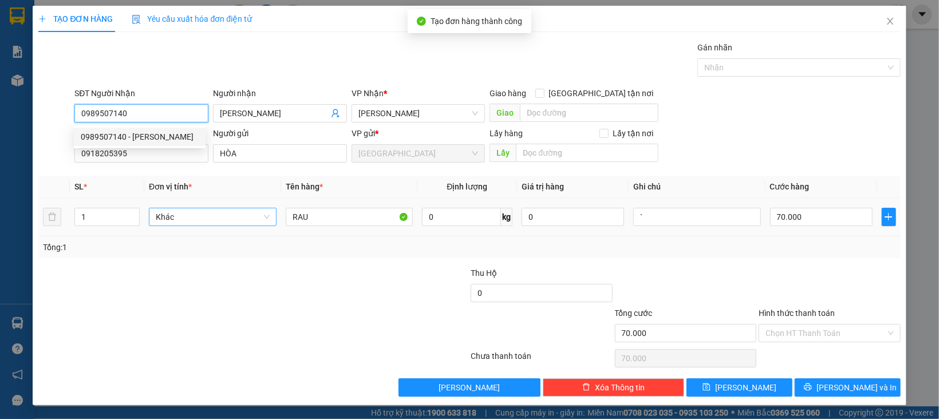
click at [226, 221] on span "Khác" at bounding box center [213, 216] width 114 height 17
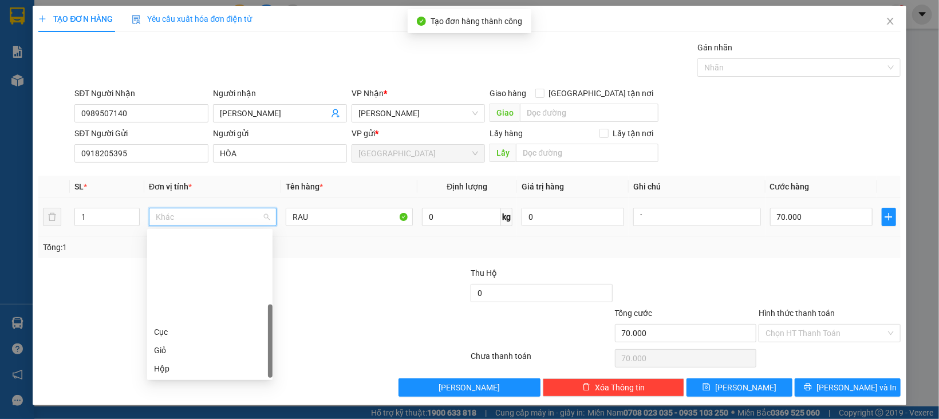
click at [172, 399] on div "Thùng" at bounding box center [210, 405] width 112 height 13
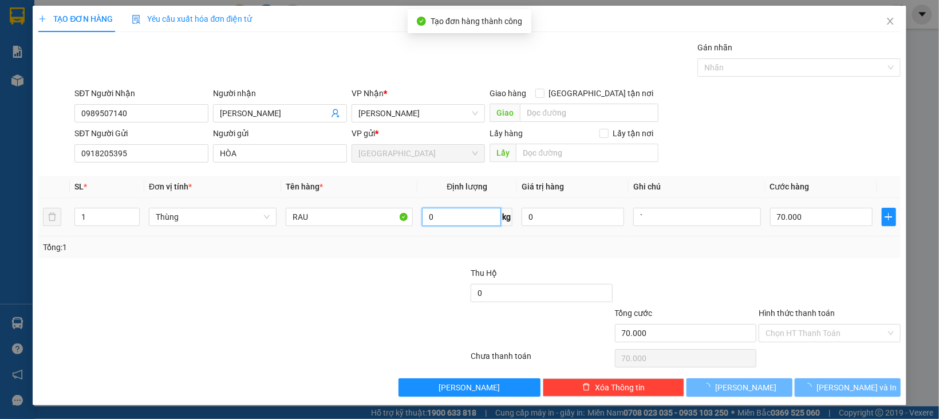
click at [444, 215] on input "0" at bounding box center [461, 217] width 79 height 18
click at [815, 209] on input "0" at bounding box center [821, 217] width 103 height 18
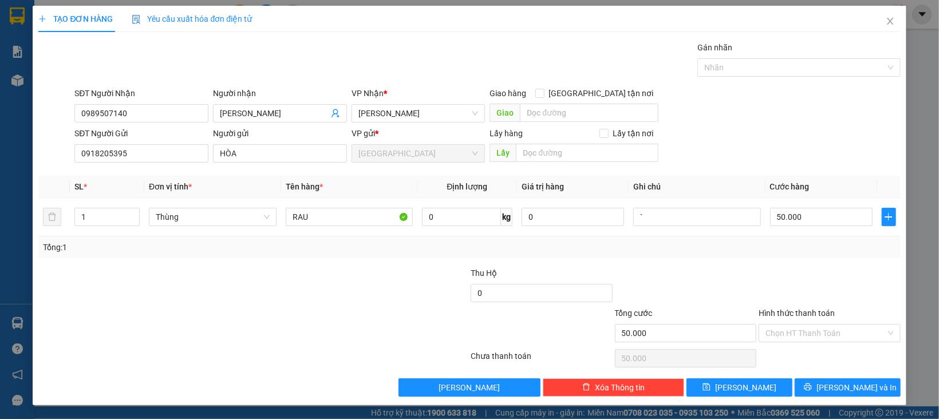
click at [798, 267] on div at bounding box center [830, 287] width 144 height 40
click at [356, 210] on input "RAU" at bounding box center [350, 217] width 128 height 18
click at [447, 215] on input "0" at bounding box center [461, 217] width 79 height 18
click at [800, 213] on input "50.000" at bounding box center [821, 217] width 103 height 18
click at [823, 274] on div at bounding box center [830, 287] width 144 height 40
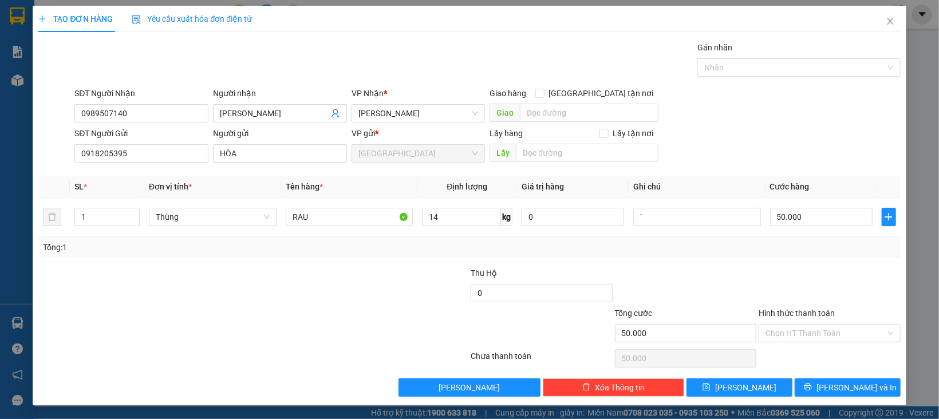
click at [793, 289] on div at bounding box center [830, 287] width 144 height 40
click at [815, 327] on input "Hình thức thanh toán" at bounding box center [826, 333] width 120 height 17
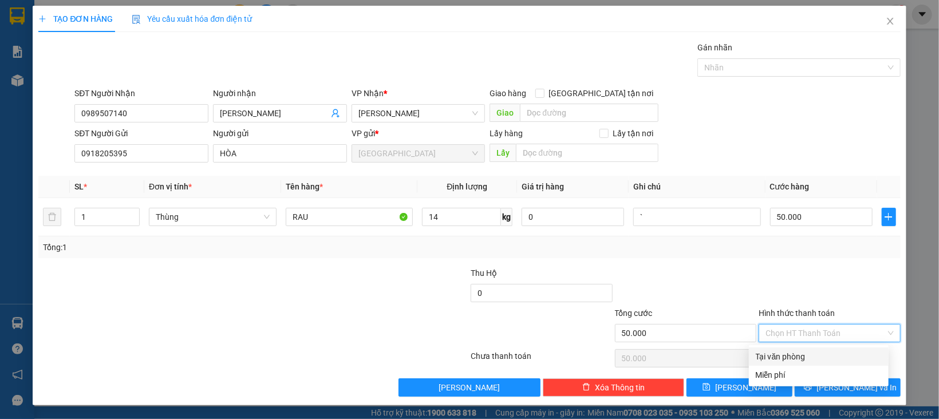
click at [815, 355] on div "Tại văn phòng" at bounding box center [819, 356] width 126 height 13
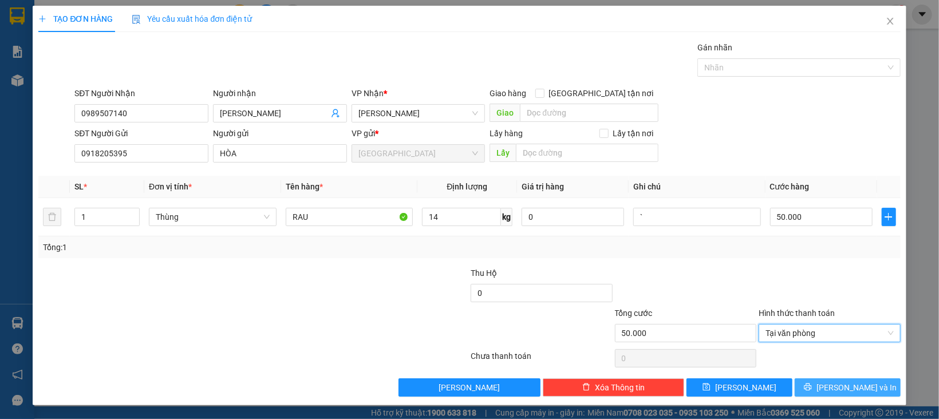
click at [823, 385] on button "[PERSON_NAME] và In" at bounding box center [848, 388] width 106 height 18
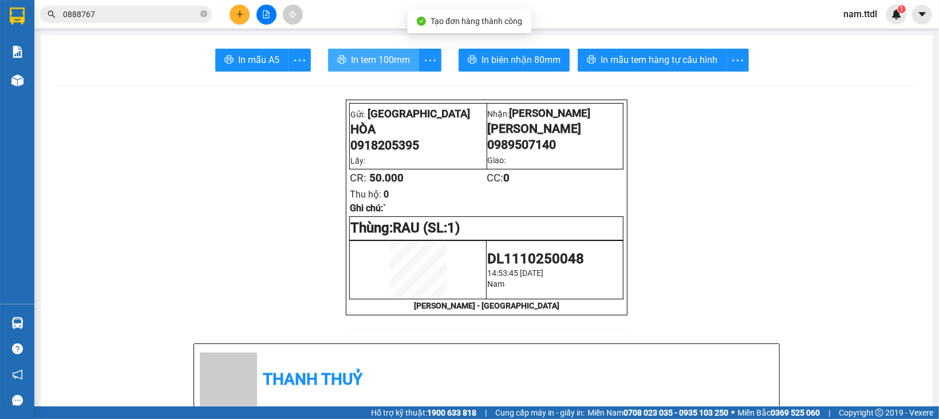
click at [375, 51] on button "In tem 100mm" at bounding box center [373, 60] width 91 height 23
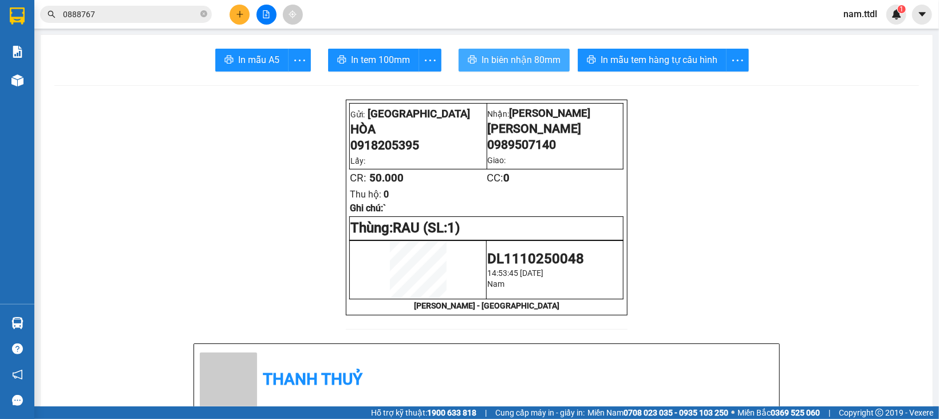
click at [523, 53] on span "In biên nhận 80mm" at bounding box center [521, 60] width 79 height 14
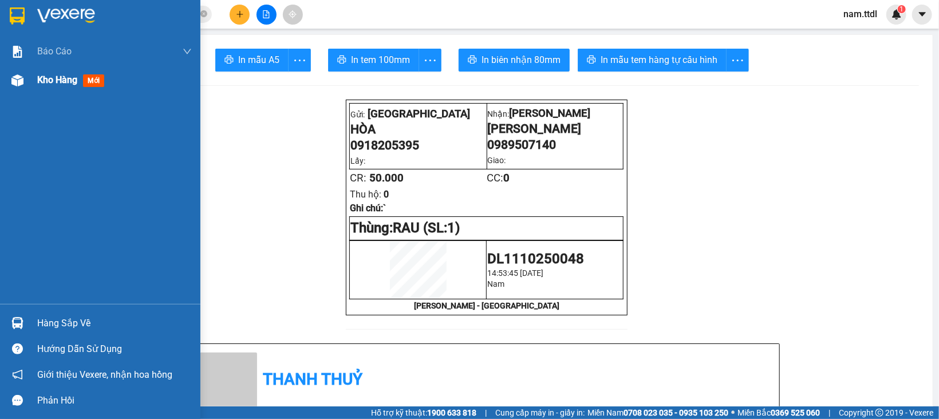
drag, startPoint x: 11, startPoint y: 6, endPoint x: 85, endPoint y: 68, distance: 96.3
click at [12, 6] on div at bounding box center [17, 16] width 20 height 20
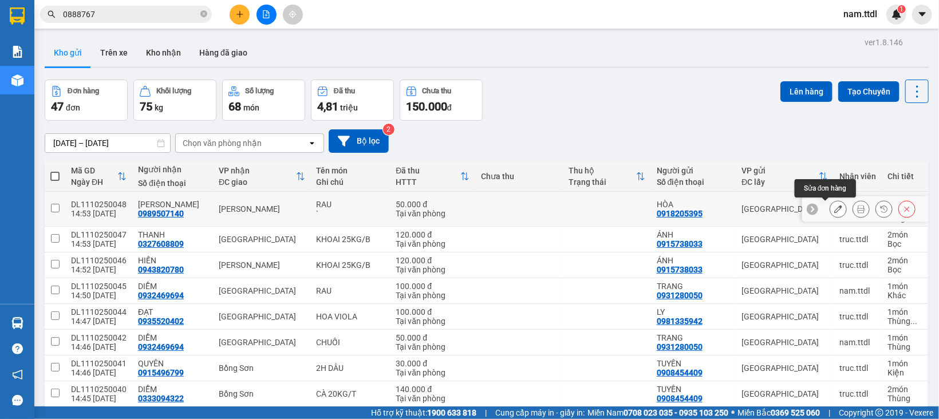
click at [834, 211] on icon at bounding box center [838, 209] width 8 height 8
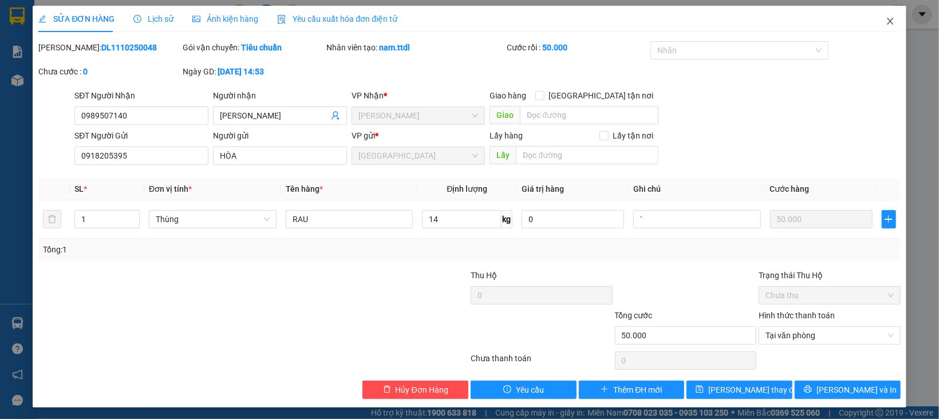
click at [886, 20] on icon "close" at bounding box center [890, 21] width 9 height 9
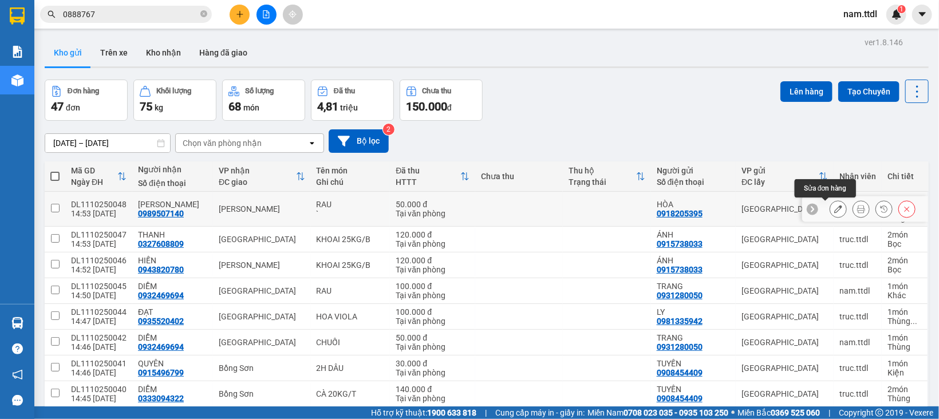
click at [834, 211] on icon at bounding box center [838, 209] width 8 height 8
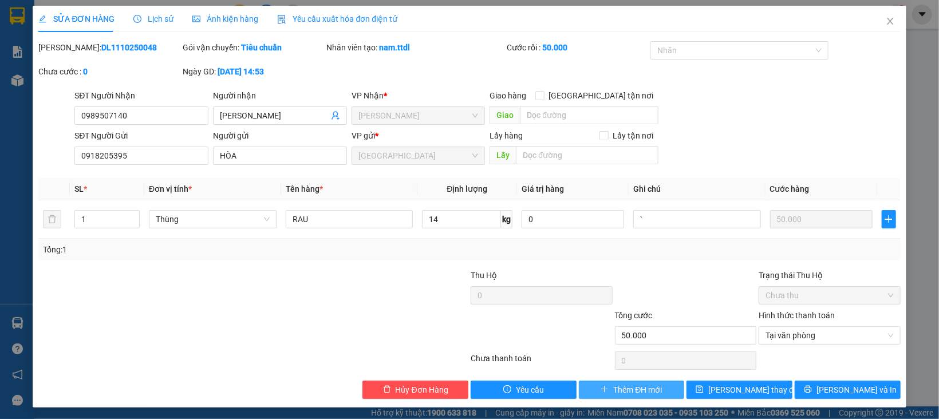
click at [663, 391] on button "Thêm ĐH mới" at bounding box center [632, 390] width 106 height 18
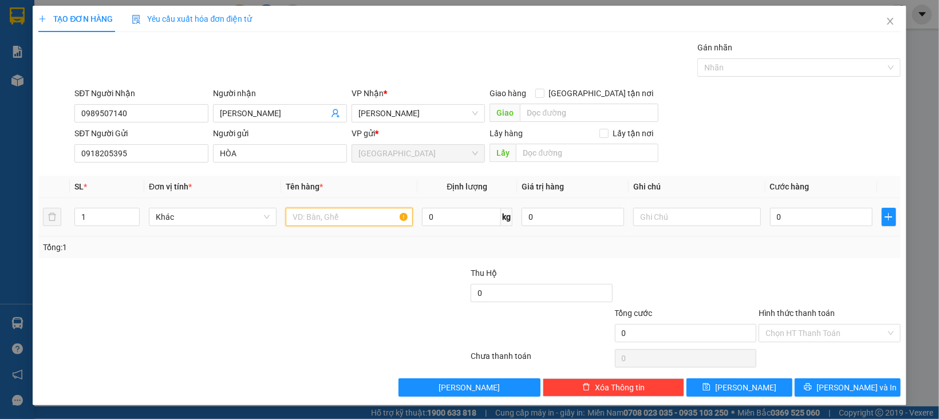
click at [320, 215] on input "text" at bounding box center [350, 217] width 128 height 18
click at [799, 332] on input "Hình thức thanh toán" at bounding box center [826, 333] width 120 height 17
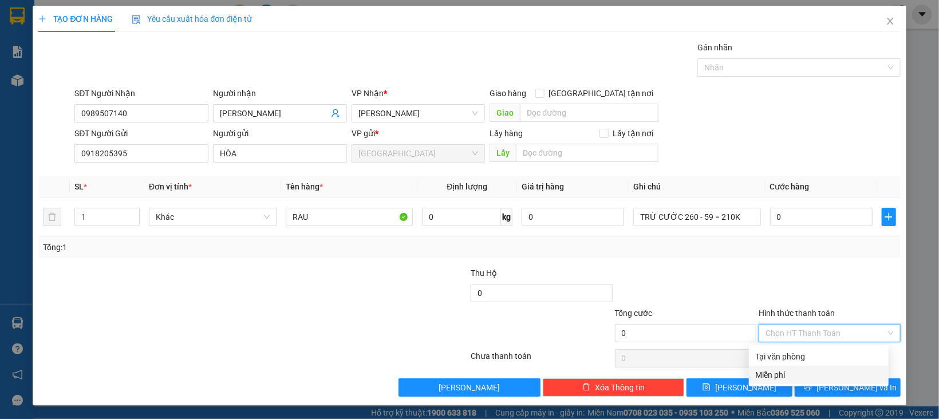
click at [793, 375] on div "Miễn phí" at bounding box center [819, 375] width 126 height 13
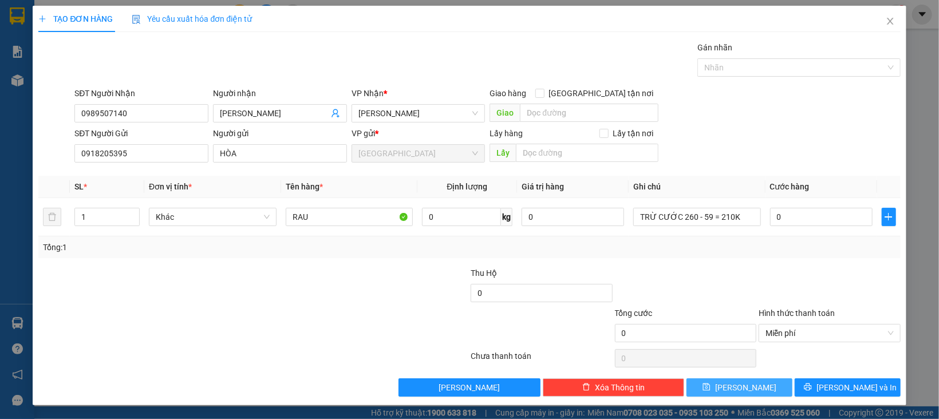
click at [764, 389] on button "[PERSON_NAME]" at bounding box center [740, 388] width 106 height 18
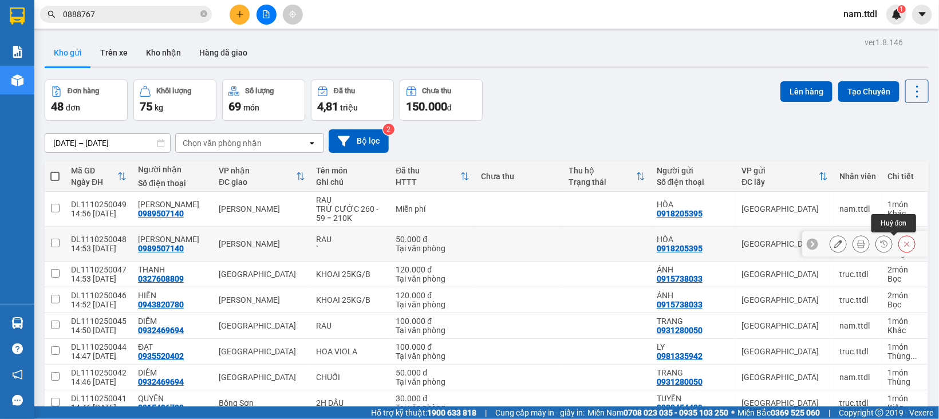
click at [905, 245] on icon at bounding box center [907, 244] width 5 height 5
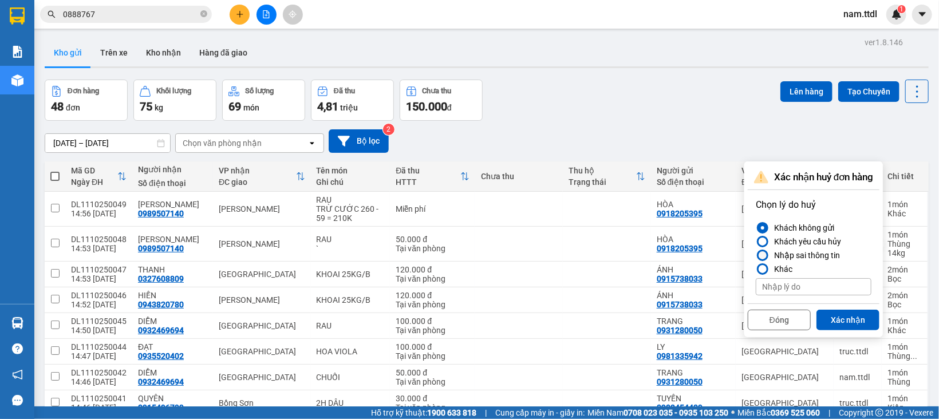
click at [764, 255] on div at bounding box center [763, 255] width 8 height 8
click at [756, 255] on input "Nhập sai thông tin" at bounding box center [756, 255] width 0 height 0
click at [854, 320] on button "Xác nhận" at bounding box center [848, 320] width 63 height 21
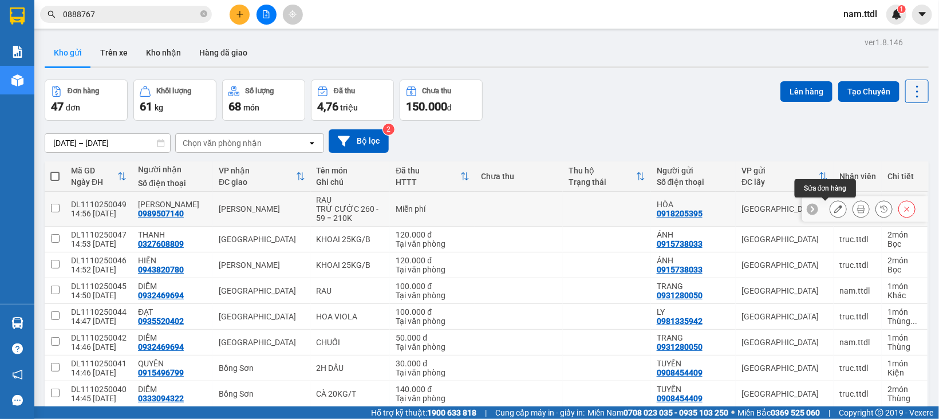
click at [834, 210] on icon at bounding box center [838, 209] width 8 height 8
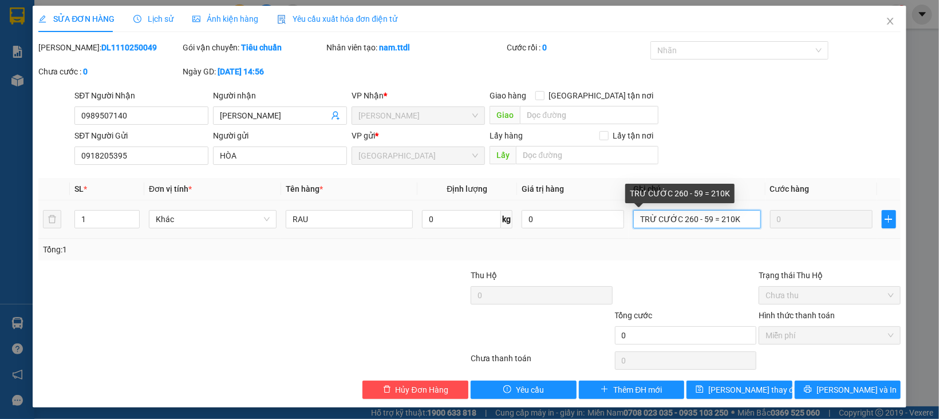
click at [699, 221] on input "TRỪ CƯỚC 260 - 59 = 210K" at bounding box center [697, 219] width 128 height 18
click at [700, 218] on input "TRỪ CƯỚC 260 - 59 = 210K" at bounding box center [697, 219] width 128 height 18
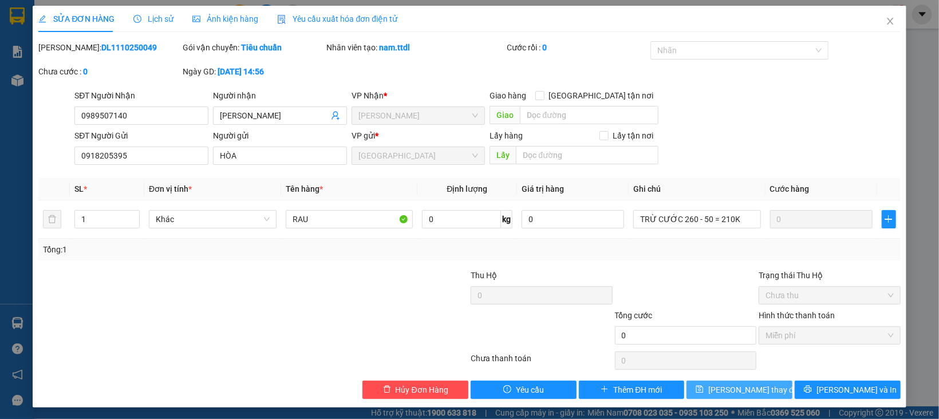
click at [734, 387] on span "[PERSON_NAME] thay đổi" at bounding box center [754, 390] width 92 height 13
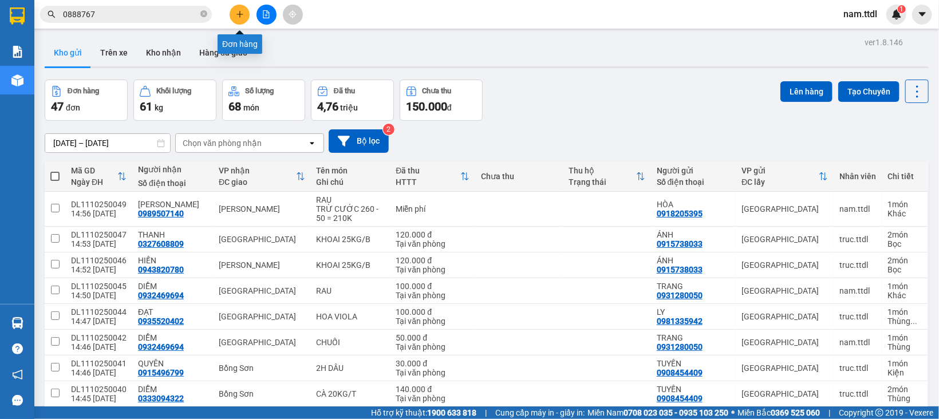
click at [232, 10] on button at bounding box center [240, 15] width 20 height 20
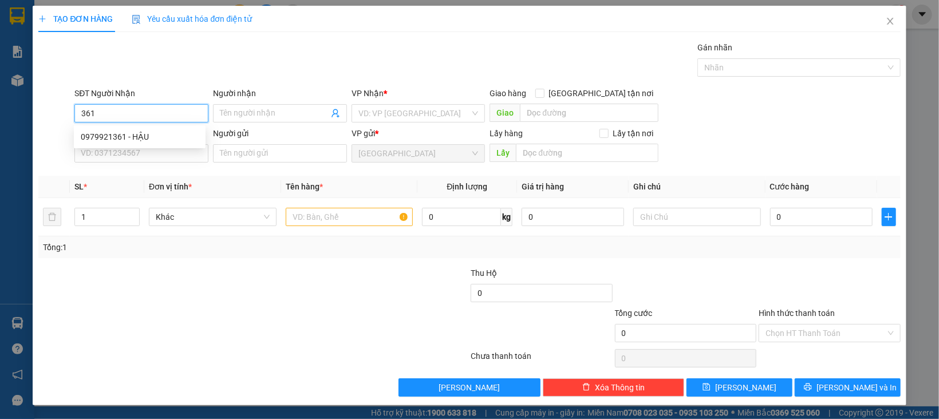
click at [139, 109] on input "361" at bounding box center [141, 113] width 134 height 18
click at [133, 136] on div "0979921361 - HẬU" at bounding box center [140, 137] width 118 height 13
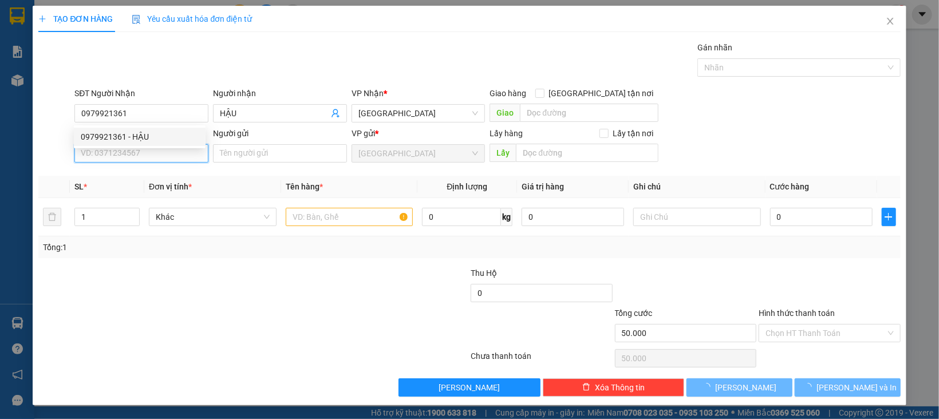
click at [147, 163] on input "SĐT Người Gửi" at bounding box center [141, 153] width 134 height 18
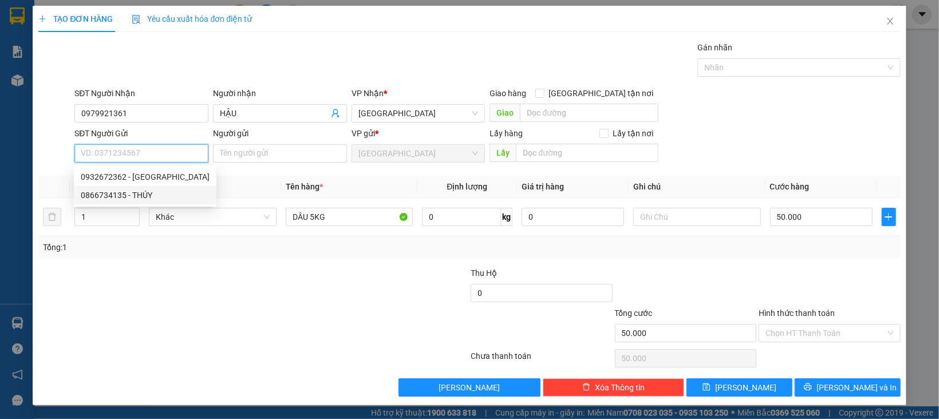
click at [153, 190] on div "0866734135 - THÚY" at bounding box center [145, 195] width 129 height 13
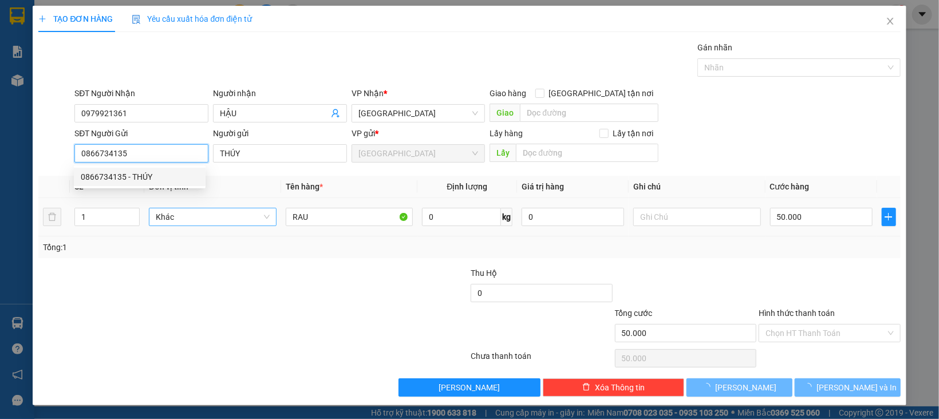
click at [206, 224] on span "Khác" at bounding box center [213, 216] width 114 height 17
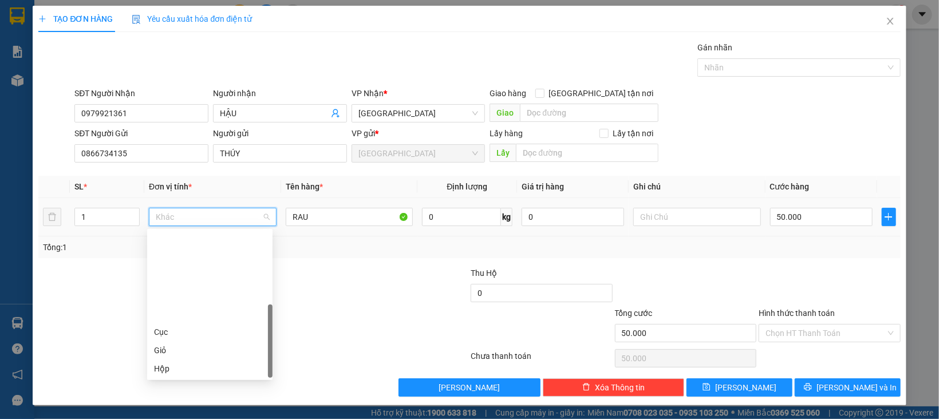
click at [176, 399] on div "Thùng" at bounding box center [210, 405] width 112 height 13
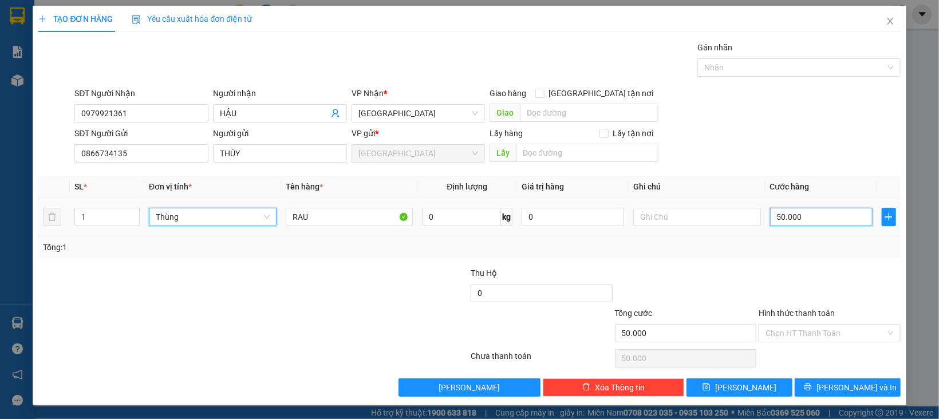
click at [814, 210] on input "50.000" at bounding box center [821, 217] width 103 height 18
click at [825, 302] on div at bounding box center [830, 287] width 144 height 40
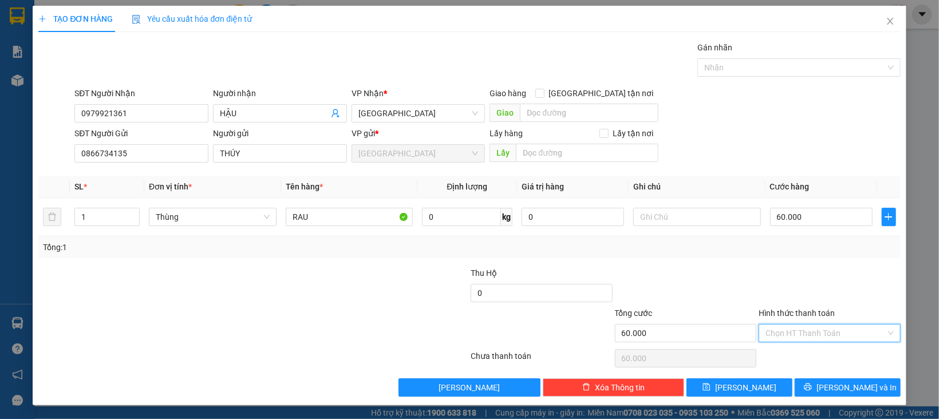
click at [826, 341] on input "Hình thức thanh toán" at bounding box center [826, 333] width 120 height 17
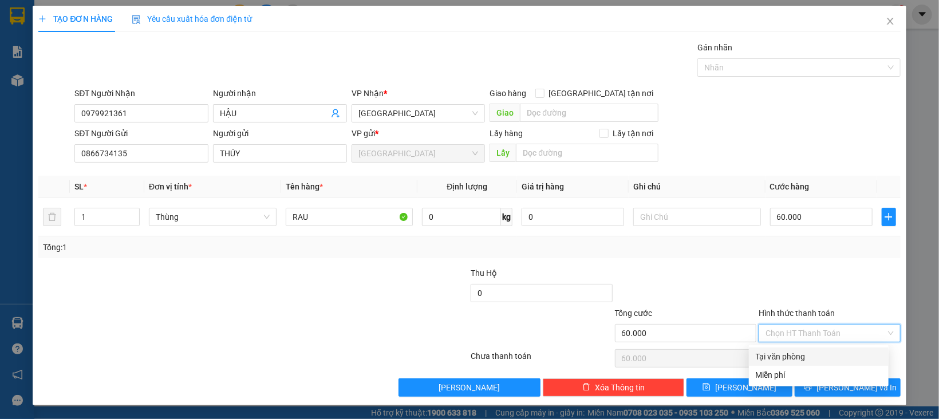
click at [820, 357] on div "Tại văn phòng" at bounding box center [819, 356] width 126 height 13
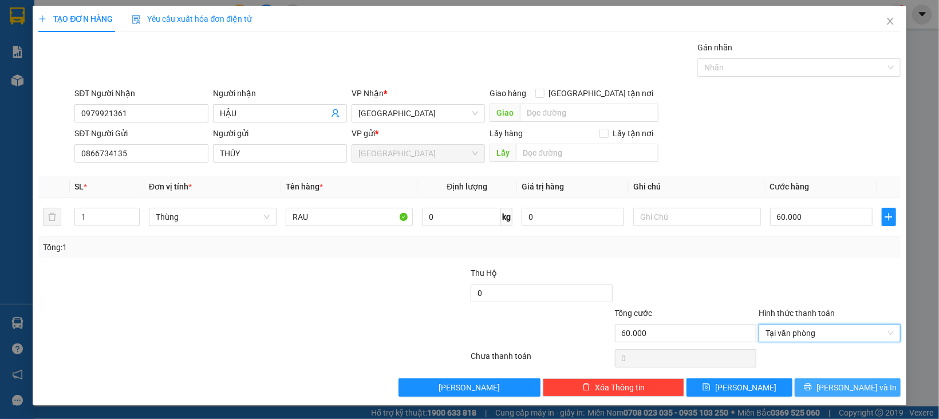
click at [823, 384] on button "[PERSON_NAME] và In" at bounding box center [848, 388] width 106 height 18
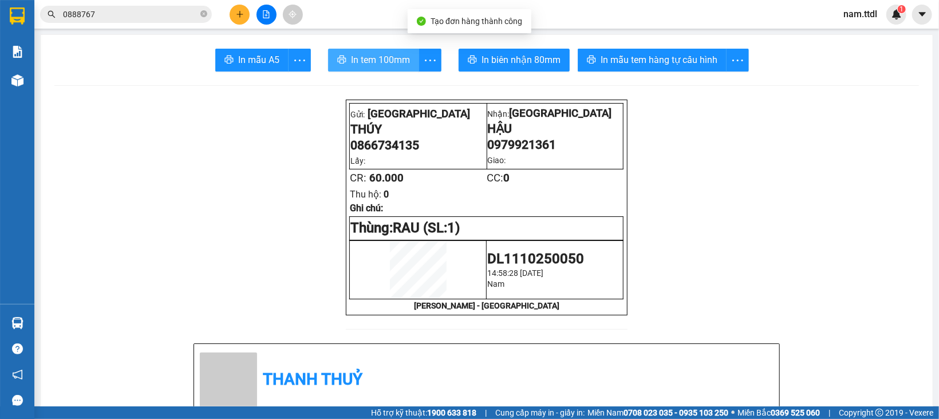
click at [379, 54] on span "In tem 100mm" at bounding box center [380, 60] width 59 height 14
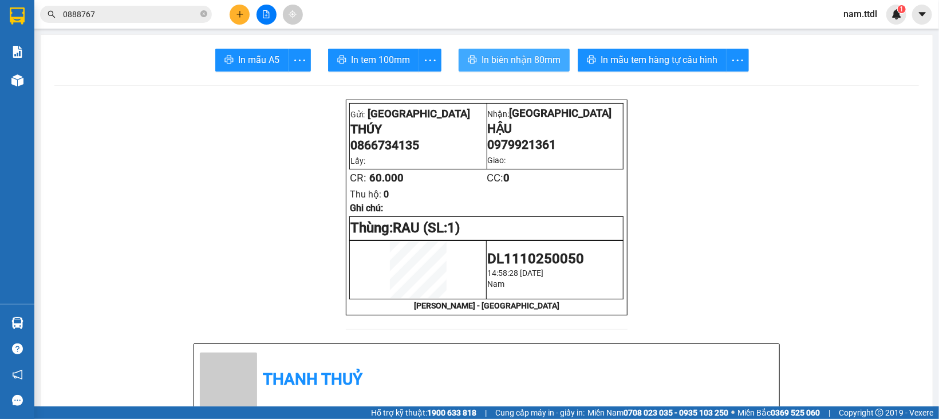
click at [535, 53] on span "In biên nhận 80mm" at bounding box center [521, 60] width 79 height 14
click at [241, 17] on icon "plus" at bounding box center [240, 14] width 8 height 8
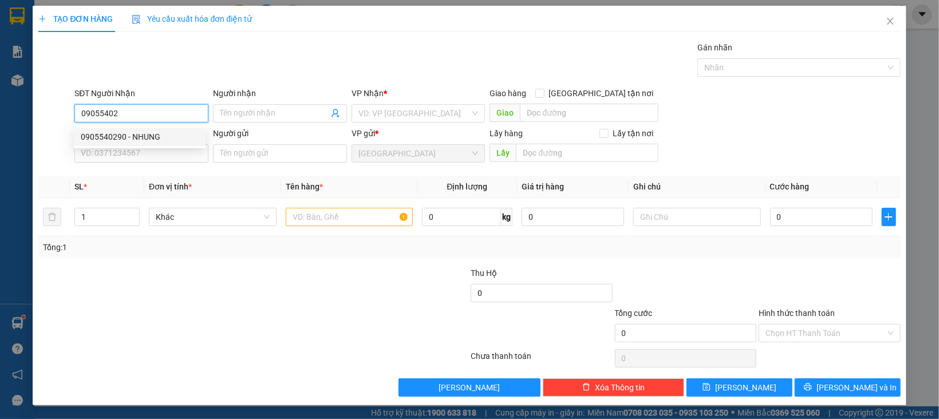
click at [160, 137] on div "0905540290 - NHUNG" at bounding box center [140, 137] width 118 height 13
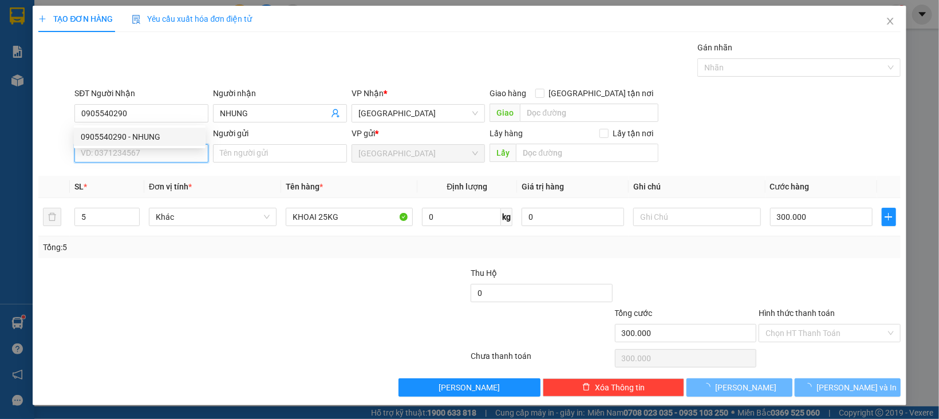
click at [164, 159] on input "SĐT Người Gửi" at bounding box center [141, 153] width 134 height 18
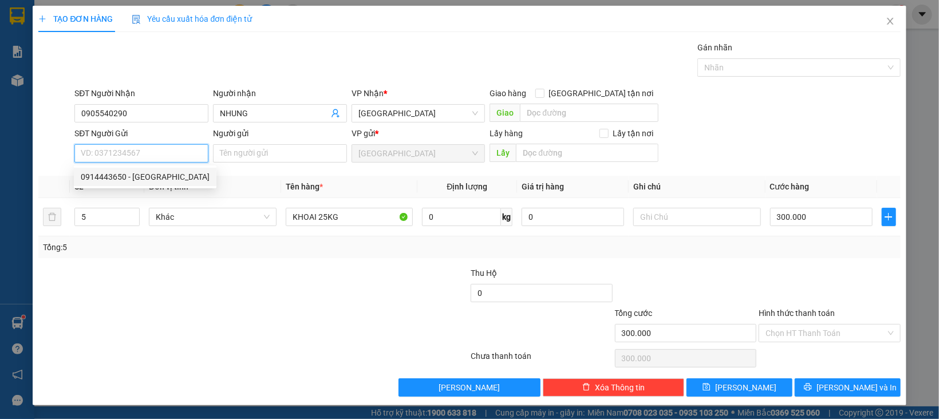
click at [148, 175] on div "0914443650 - NY" at bounding box center [145, 177] width 129 height 13
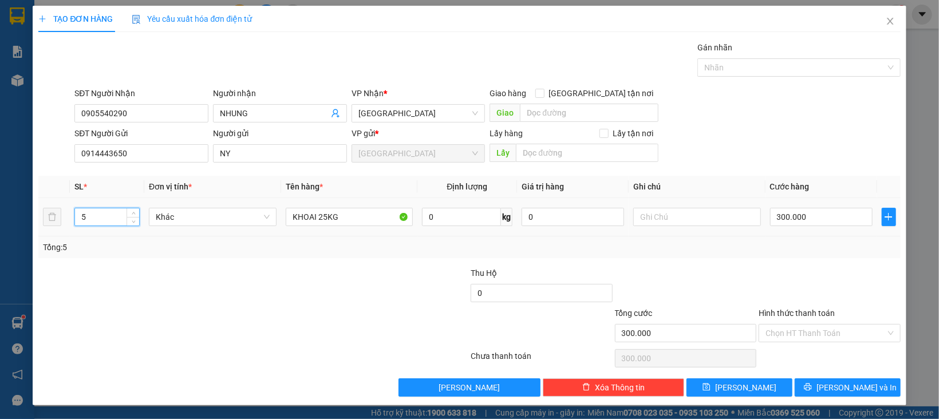
click at [53, 218] on tr "5 Khác KHOAI 25KG 0 kg 0 300.000" at bounding box center [469, 217] width 862 height 38
click at [186, 220] on span "Khác" at bounding box center [213, 216] width 114 height 17
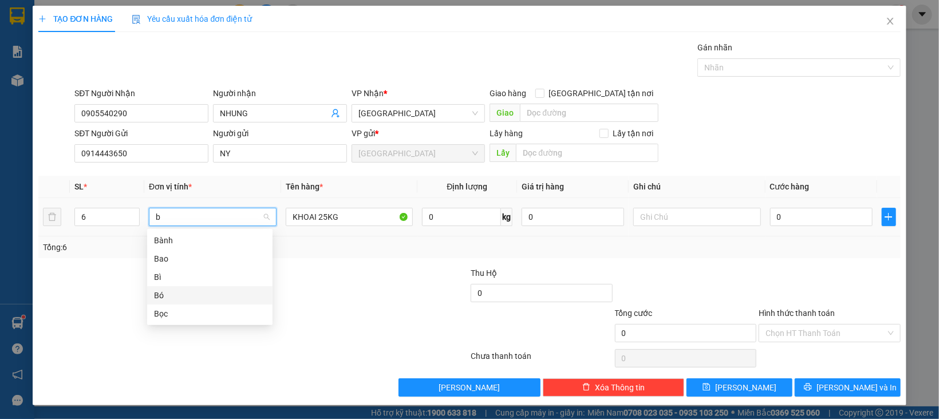
click at [175, 320] on div "Bọc" at bounding box center [210, 314] width 112 height 13
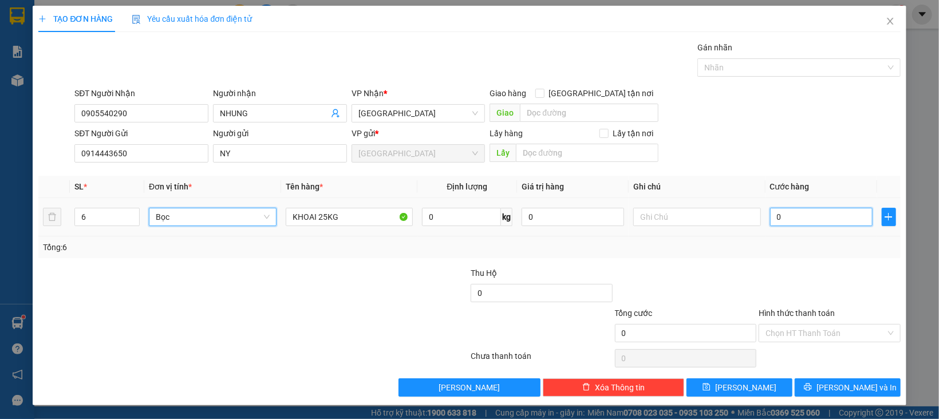
click at [813, 222] on input "0" at bounding box center [821, 217] width 103 height 18
click at [806, 309] on label "Hình thức thanh toán" at bounding box center [797, 313] width 76 height 9
click at [806, 325] on input "Hình thức thanh toán" at bounding box center [826, 333] width 120 height 17
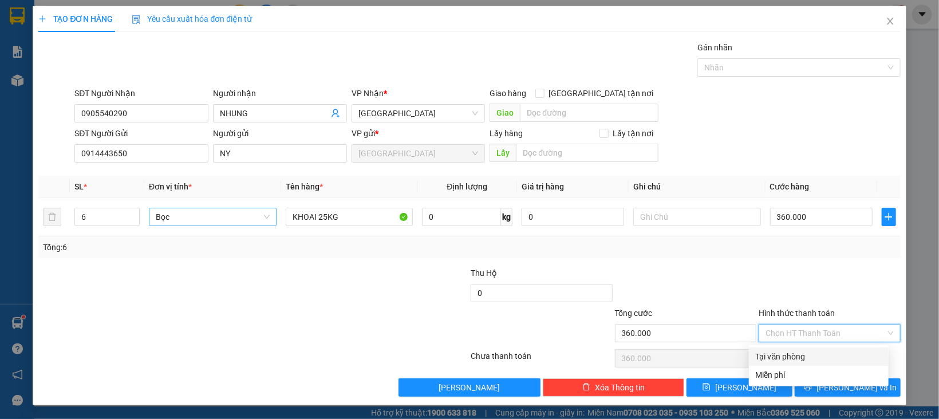
click at [813, 357] on div "Tại văn phòng" at bounding box center [819, 356] width 126 height 13
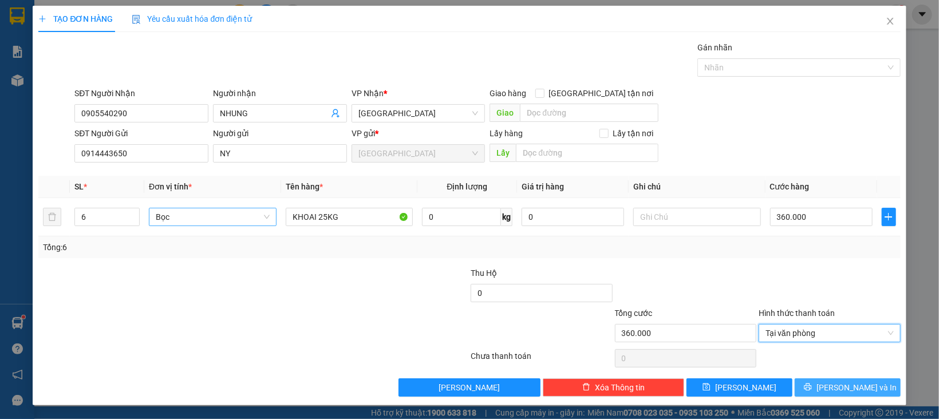
click at [812, 383] on button "[PERSON_NAME] và In" at bounding box center [848, 388] width 106 height 18
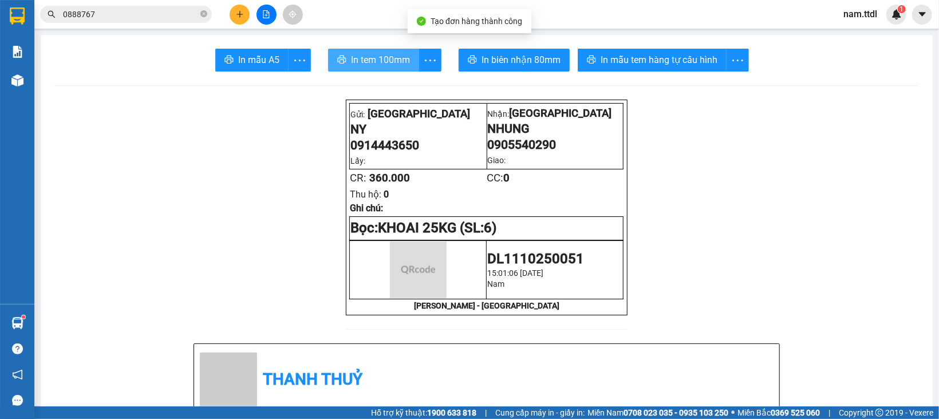
click at [393, 54] on span "In tem 100mm" at bounding box center [380, 60] width 59 height 14
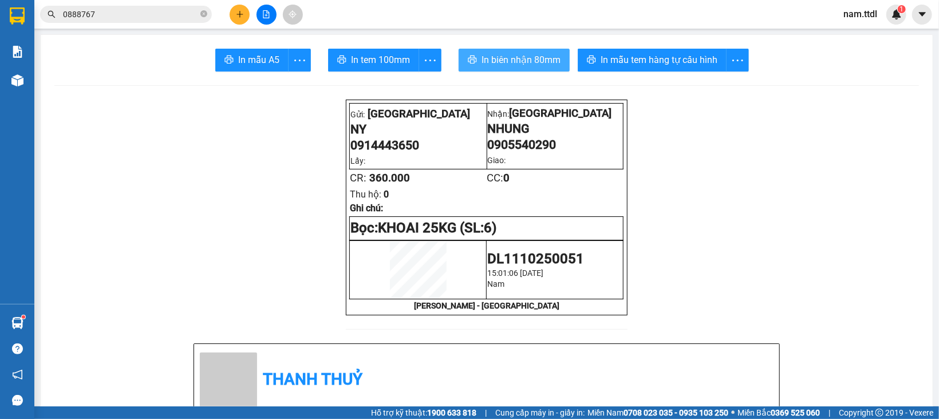
click at [535, 61] on span "In biên nhận 80mm" at bounding box center [521, 60] width 79 height 14
click at [248, 11] on button at bounding box center [240, 15] width 20 height 20
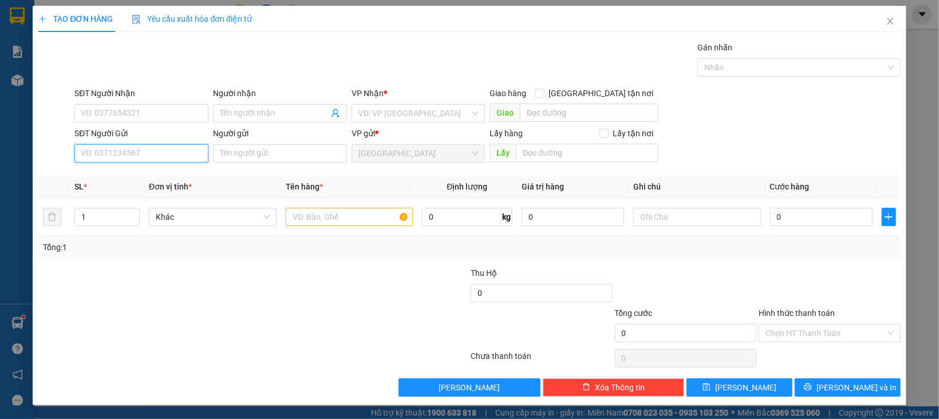
click at [171, 148] on input "SĐT Người Gửi" at bounding box center [141, 153] width 134 height 18
click at [168, 158] on input "0905039" at bounding box center [141, 153] width 134 height 18
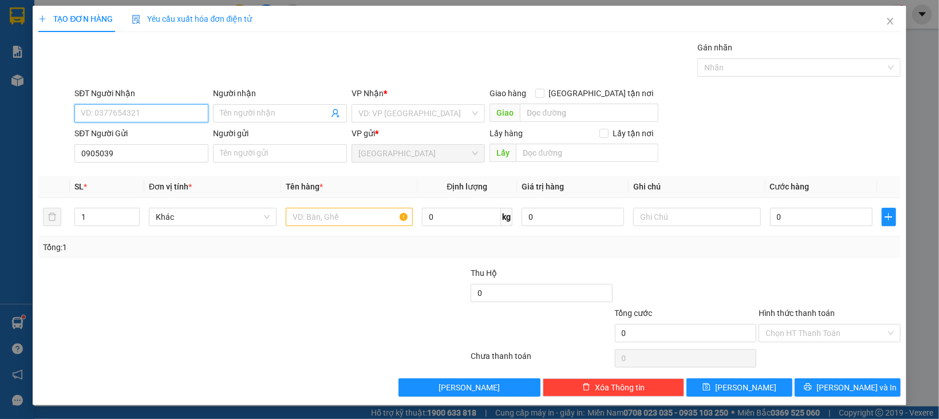
click at [121, 115] on input "SĐT Người Nhận" at bounding box center [141, 113] width 134 height 18
paste input "0905039"
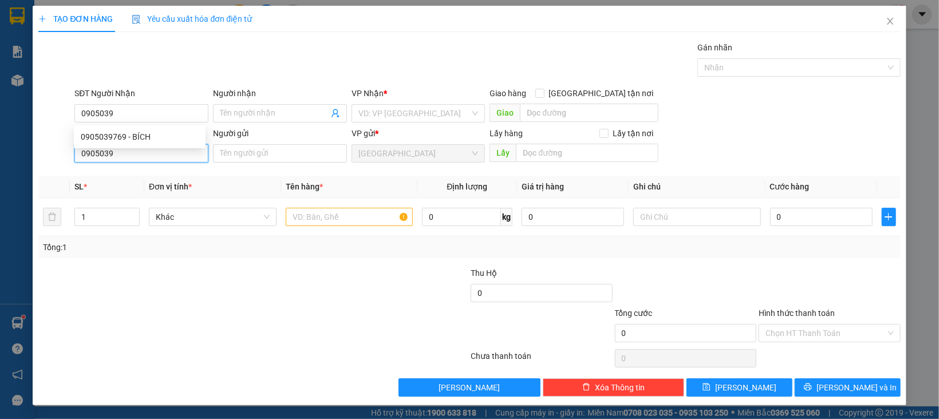
click at [121, 159] on input "0905039" at bounding box center [141, 153] width 134 height 18
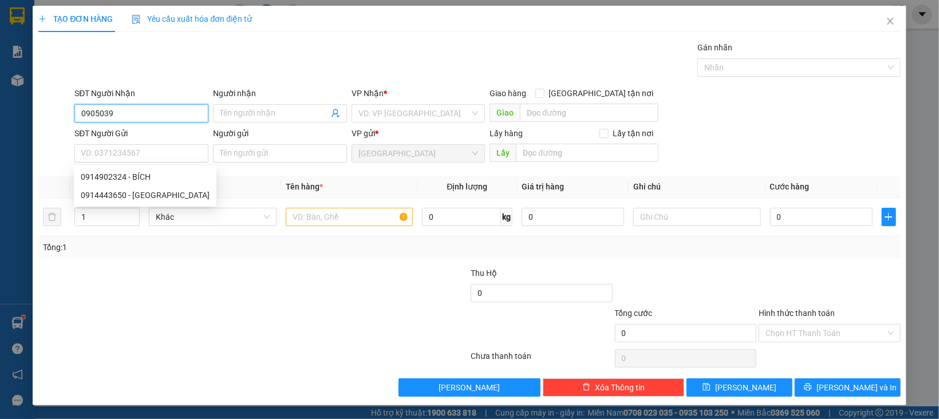
click at [133, 110] on input "0905039" at bounding box center [141, 113] width 134 height 18
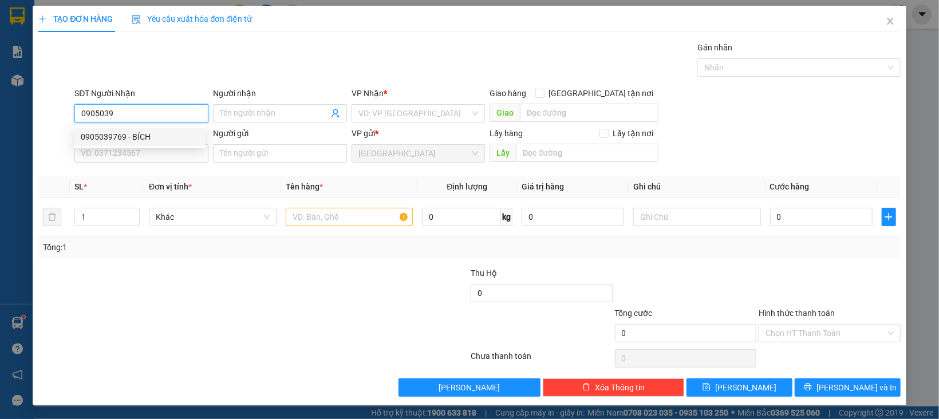
click at [146, 135] on div "0905039769 - BÍCH" at bounding box center [140, 137] width 118 height 13
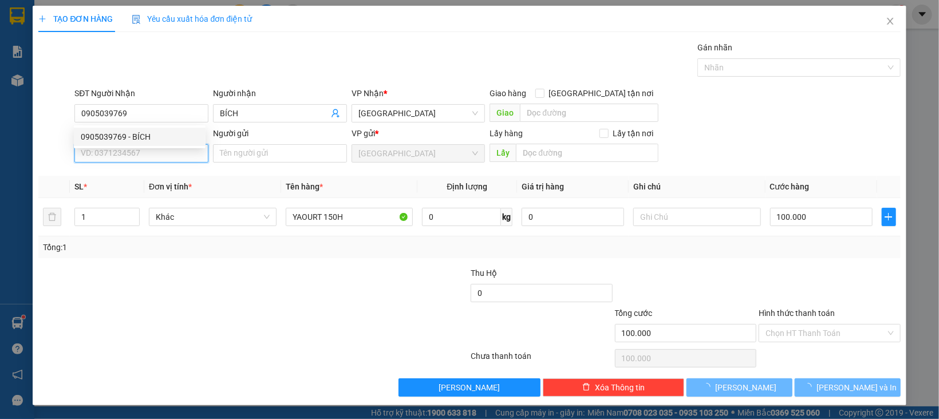
click at [143, 155] on input "SĐT Người Gửi" at bounding box center [141, 153] width 134 height 18
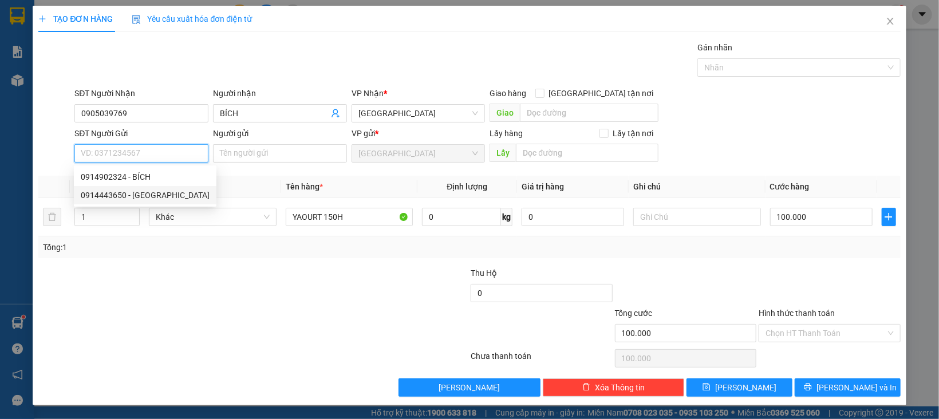
click at [143, 198] on div "0914443650 - NY" at bounding box center [145, 195] width 129 height 13
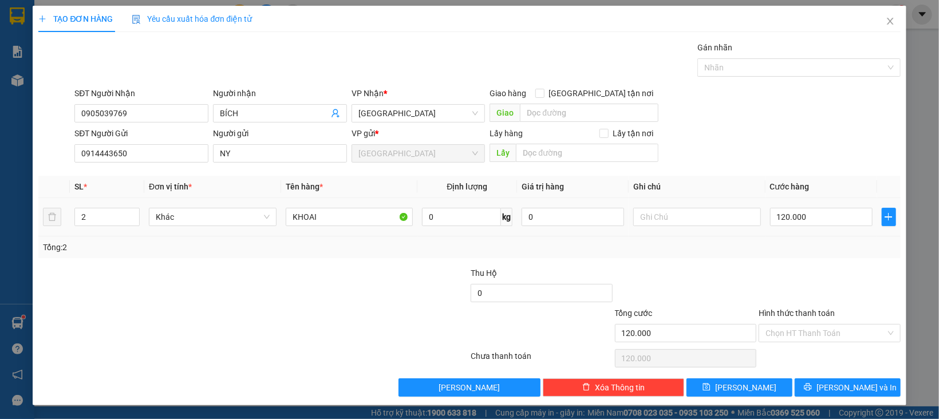
click at [222, 228] on div "Khác" at bounding box center [213, 217] width 128 height 23
click at [183, 208] on span "Khác" at bounding box center [213, 216] width 114 height 17
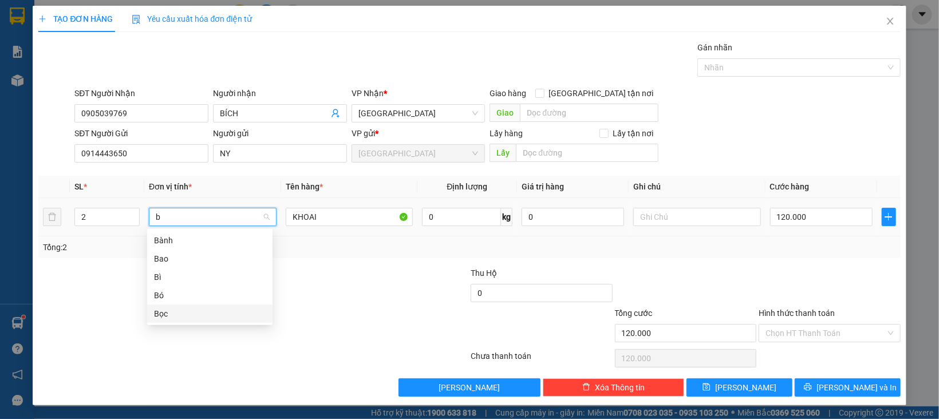
click at [167, 308] on div "Bọc" at bounding box center [210, 314] width 112 height 13
click at [822, 292] on div at bounding box center [830, 287] width 144 height 40
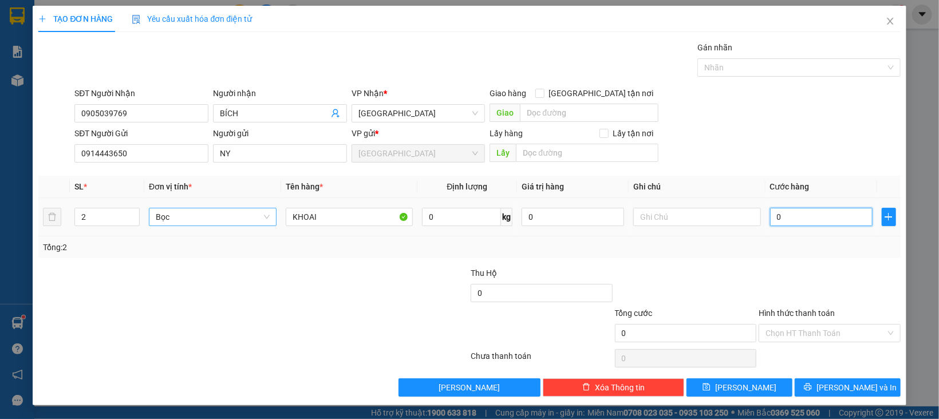
click at [811, 216] on input "0" at bounding box center [821, 217] width 103 height 18
click at [822, 251] on div "Tổng: 2" at bounding box center [469, 247] width 853 height 13
click at [793, 333] on input "Hình thức thanh toán" at bounding box center [826, 333] width 120 height 17
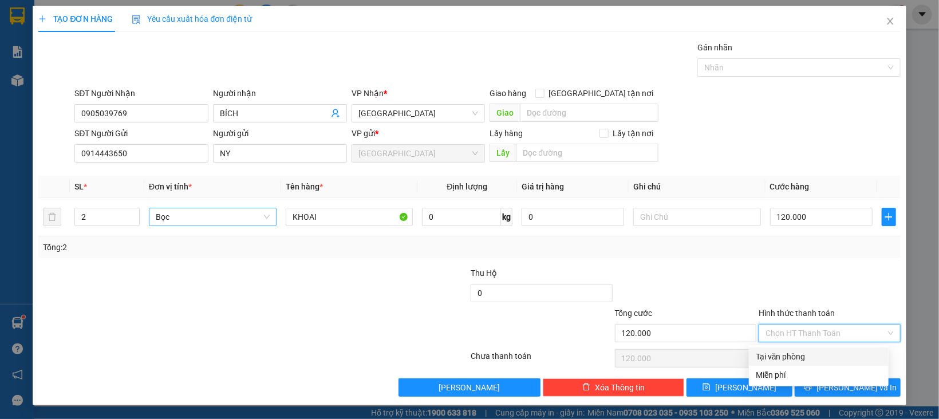
click at [794, 351] on div "Tại văn phòng" at bounding box center [819, 356] width 126 height 13
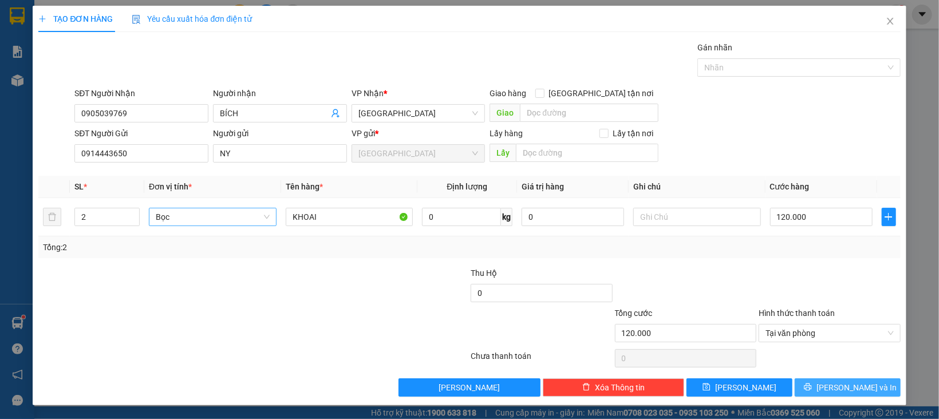
click at [801, 384] on button "[PERSON_NAME] và In" at bounding box center [848, 388] width 106 height 18
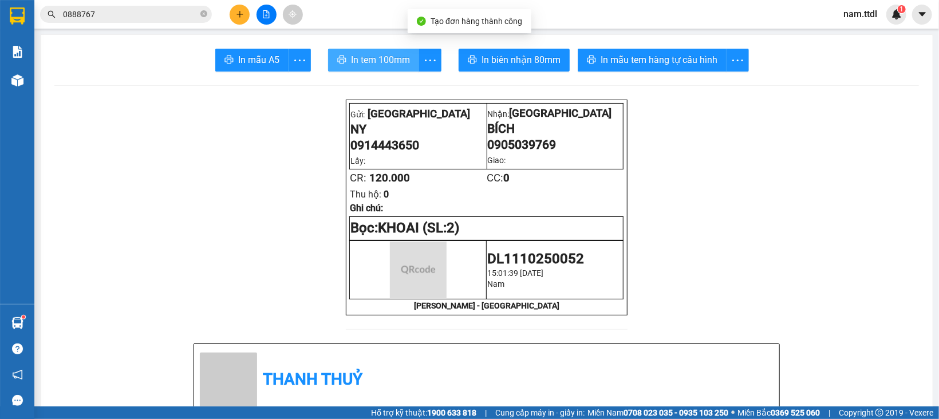
click at [393, 54] on span "In tem 100mm" at bounding box center [380, 60] width 59 height 14
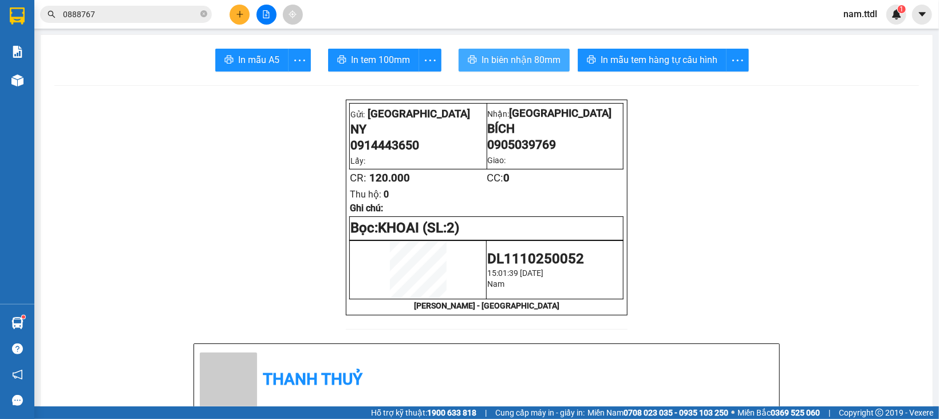
click at [544, 59] on span "In biên nhận 80mm" at bounding box center [521, 60] width 79 height 14
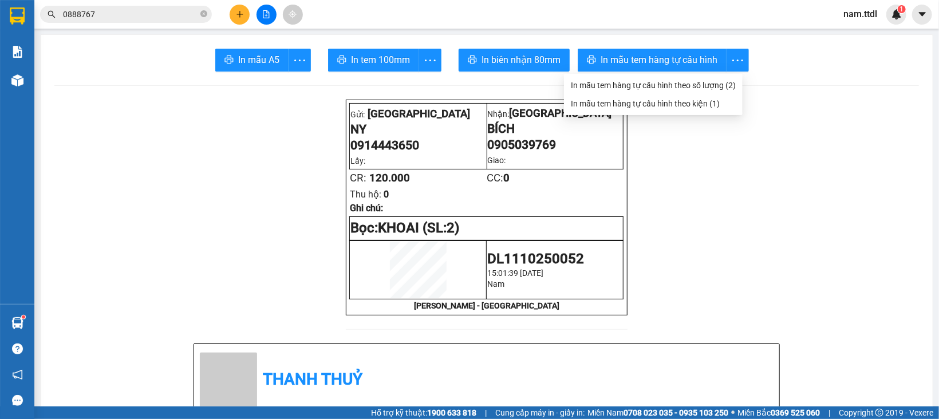
click at [232, 10] on button at bounding box center [240, 15] width 20 height 20
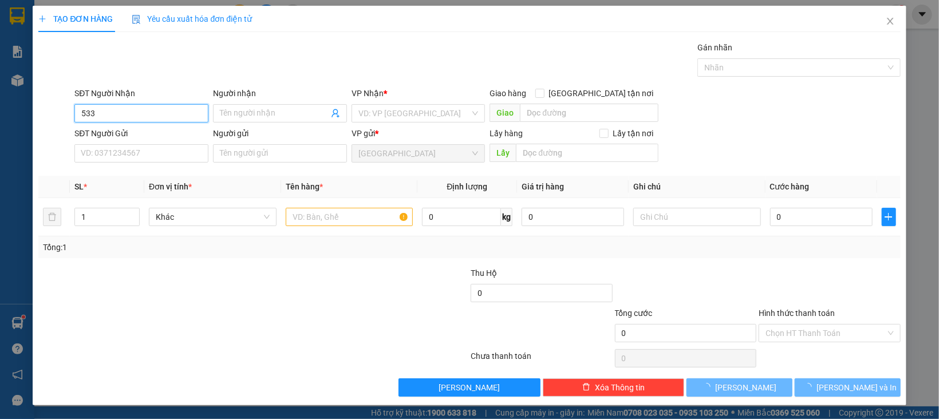
click at [147, 120] on input "533" at bounding box center [141, 113] width 134 height 18
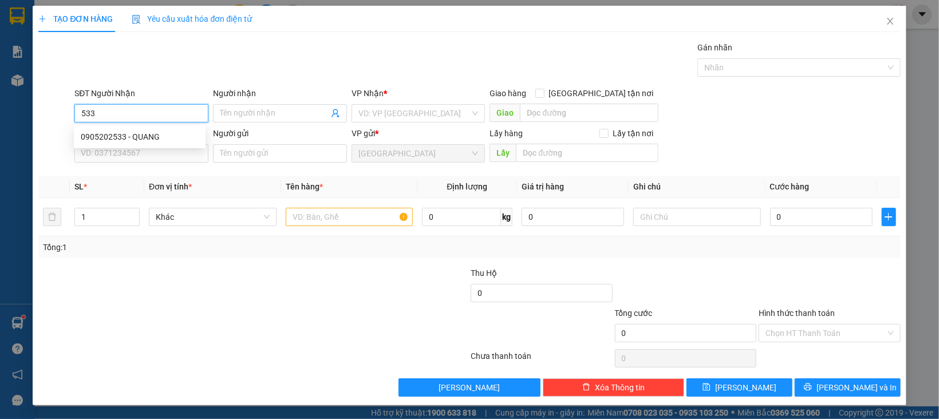
click at [147, 130] on div "0905202533 - QUANG" at bounding box center [140, 137] width 132 height 18
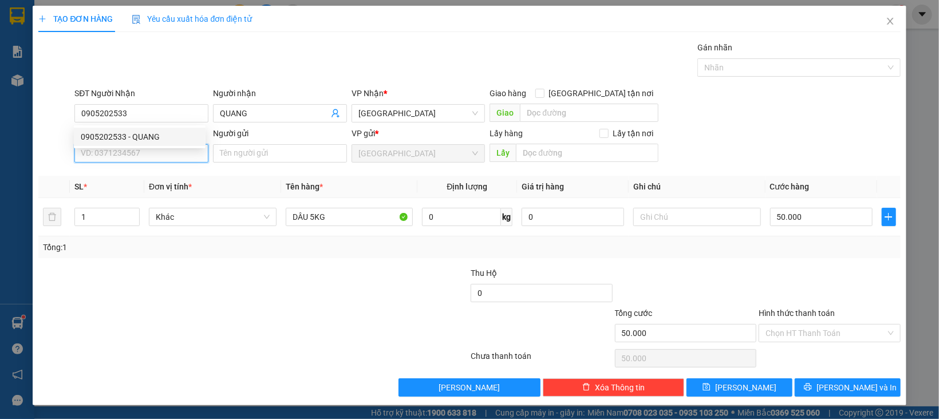
click at [152, 156] on input "SĐT Người Gửi" at bounding box center [141, 153] width 134 height 18
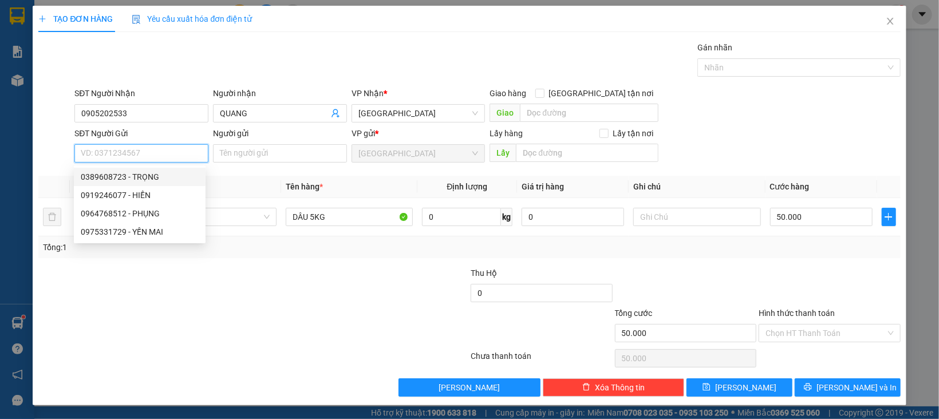
click at [140, 173] on div "0389608723 - TRỌNG" at bounding box center [140, 177] width 118 height 13
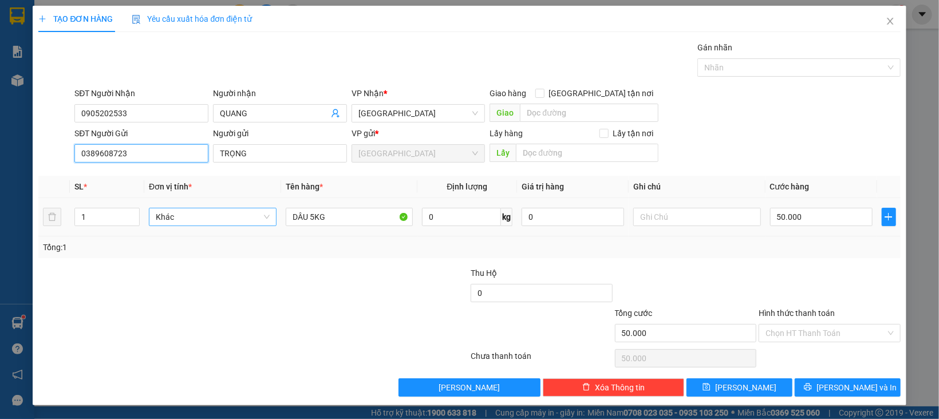
click at [208, 225] on span "Khác" at bounding box center [213, 216] width 114 height 17
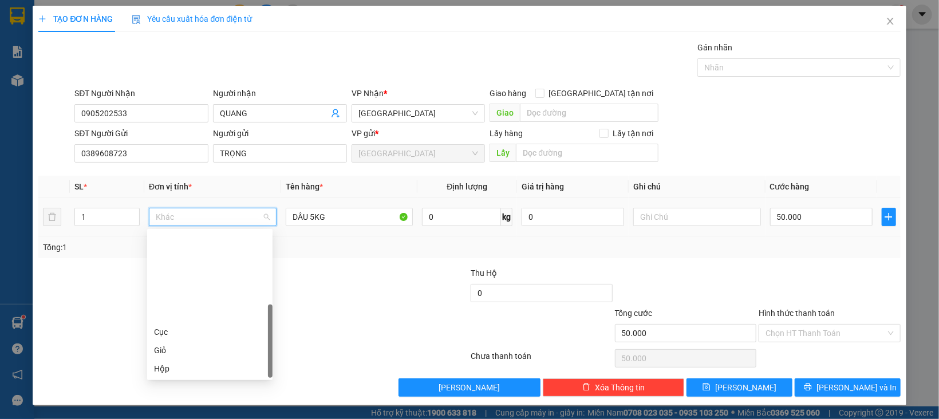
click at [186, 399] on div "Thùng" at bounding box center [210, 405] width 112 height 13
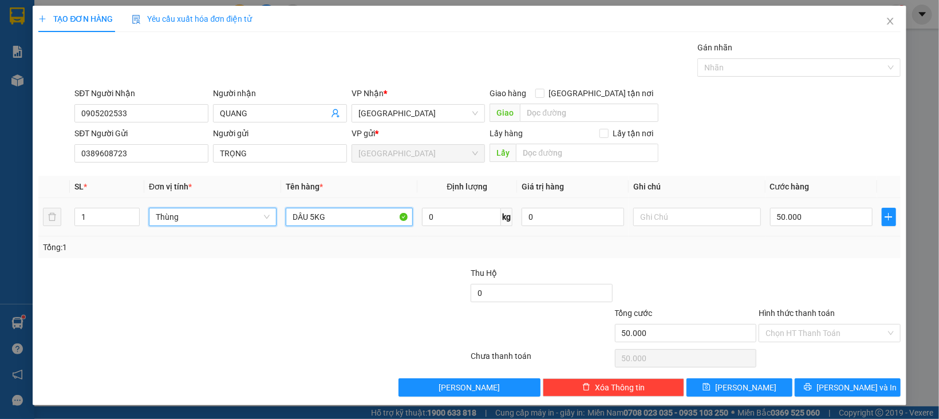
click at [310, 210] on input "DÂU 5KG" at bounding box center [350, 217] width 128 height 18
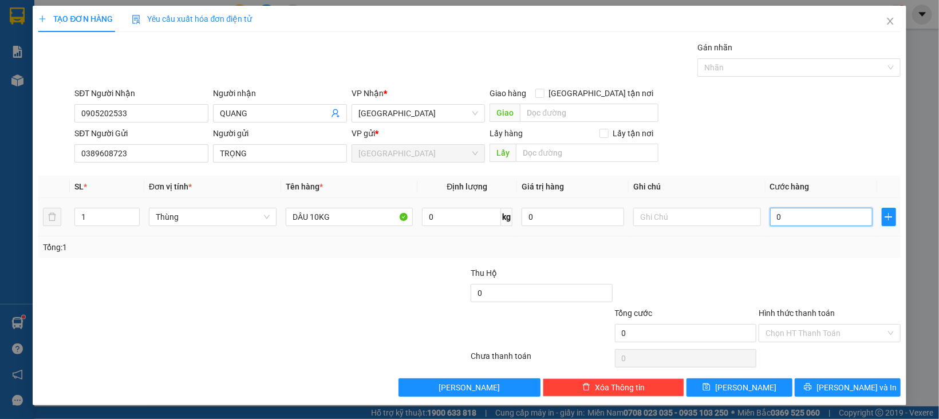
click at [777, 213] on input "0" at bounding box center [821, 217] width 103 height 18
click at [819, 283] on div at bounding box center [830, 287] width 144 height 40
click at [817, 334] on input "Hình thức thanh toán" at bounding box center [826, 333] width 120 height 17
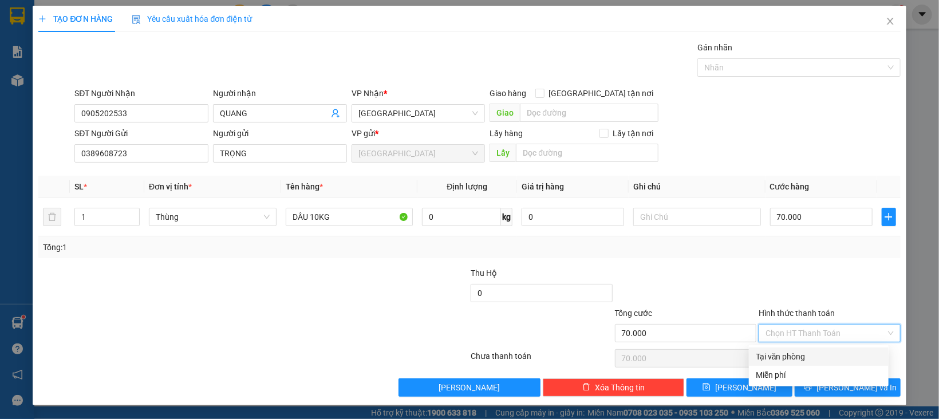
click at [815, 348] on div "Tại văn phòng" at bounding box center [819, 357] width 140 height 18
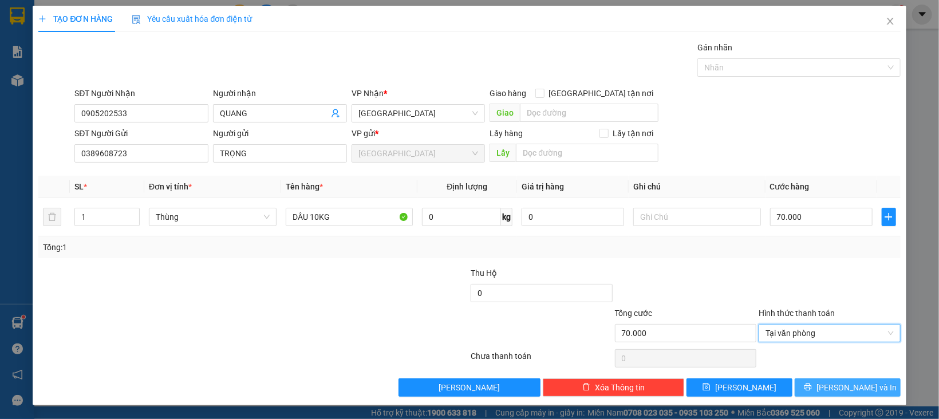
click at [811, 385] on icon "printer" at bounding box center [807, 387] width 7 height 7
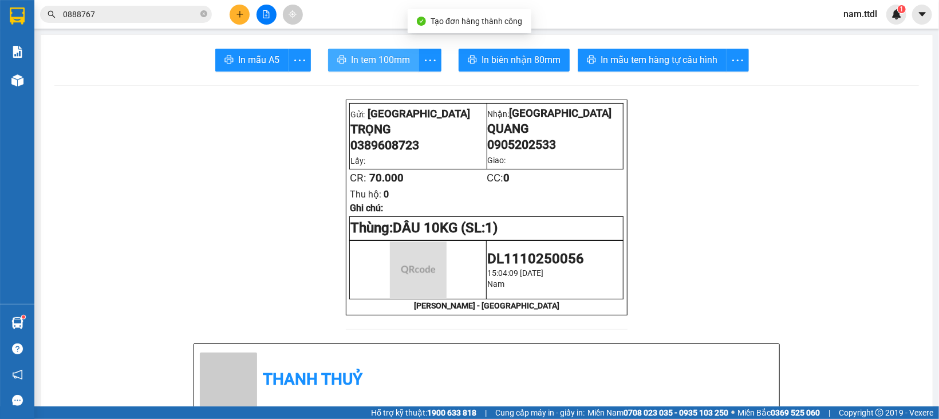
click at [376, 57] on span "In tem 100mm" at bounding box center [380, 60] width 59 height 14
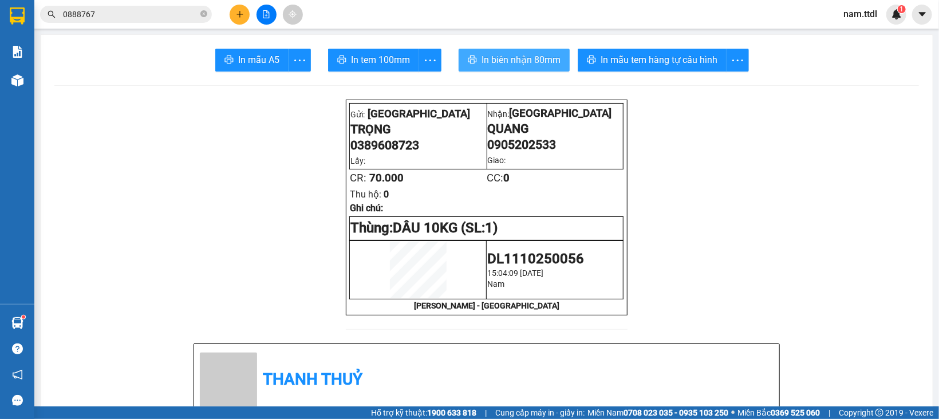
click at [517, 65] on span "In biên nhận 80mm" at bounding box center [521, 60] width 79 height 14
click at [238, 11] on icon "plus" at bounding box center [240, 14] width 8 height 8
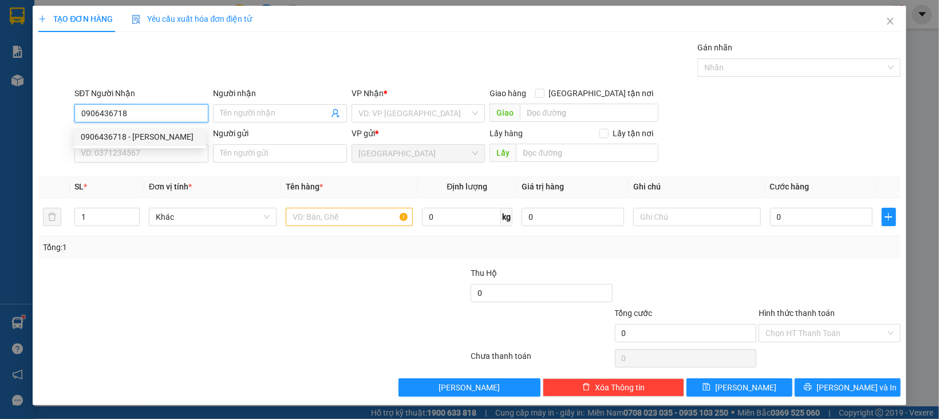
click at [157, 141] on div "0906436718 - KIM LIÊN" at bounding box center [140, 137] width 118 height 13
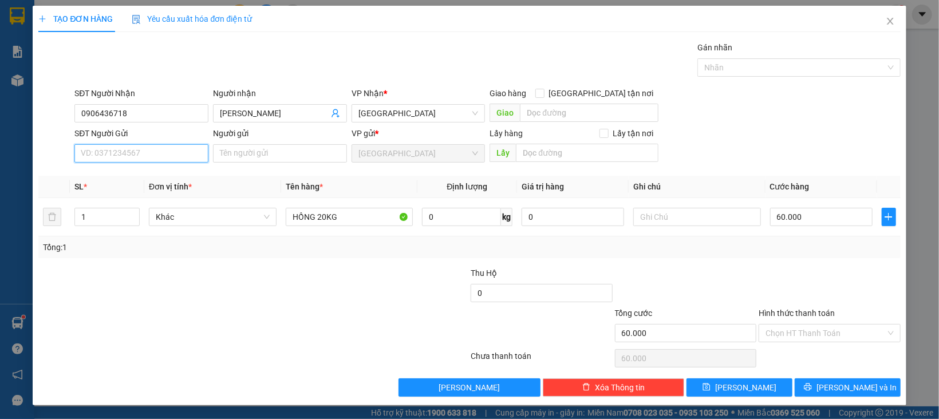
click at [164, 157] on input "SĐT Người Gửi" at bounding box center [141, 153] width 134 height 18
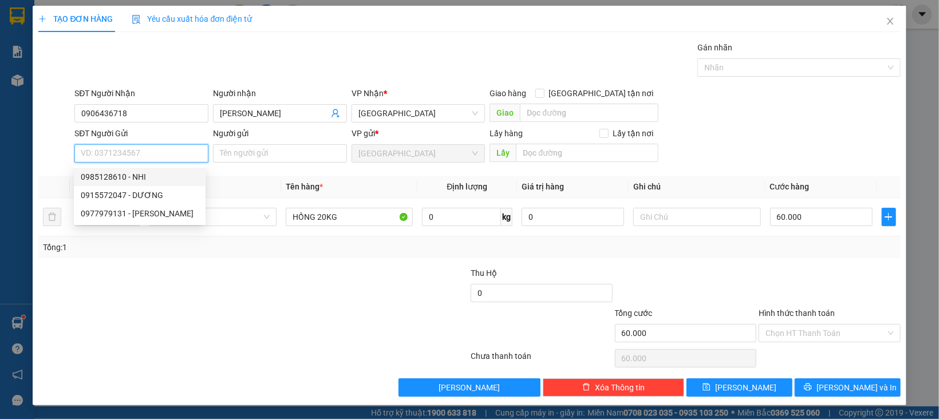
click at [151, 179] on div "0985128610 - NHI" at bounding box center [140, 177] width 118 height 13
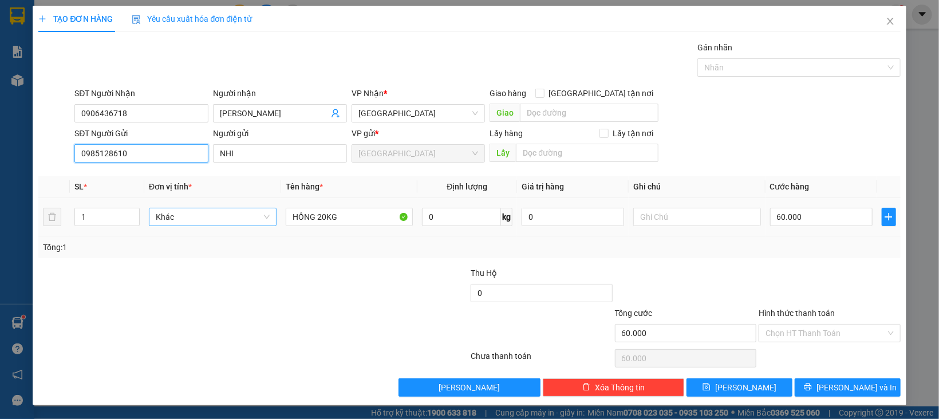
click at [215, 221] on span "Khác" at bounding box center [213, 216] width 114 height 17
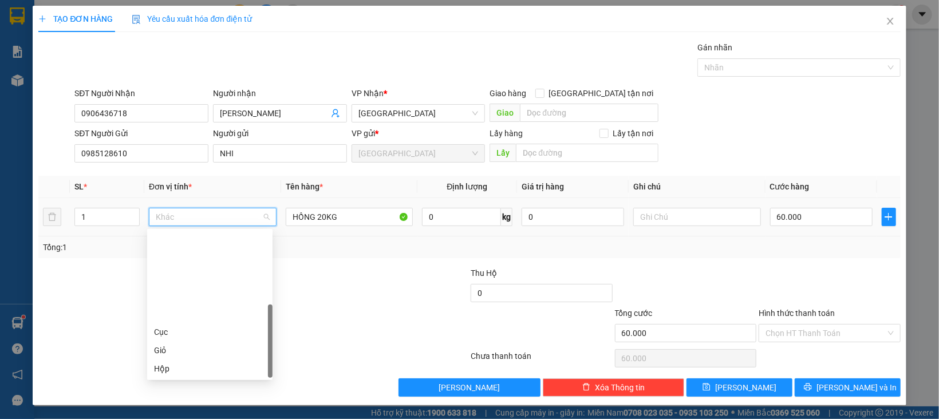
drag, startPoint x: 178, startPoint y: 292, endPoint x: 185, endPoint y: 290, distance: 7.6
click at [178, 399] on div "Thùng" at bounding box center [210, 405] width 112 height 13
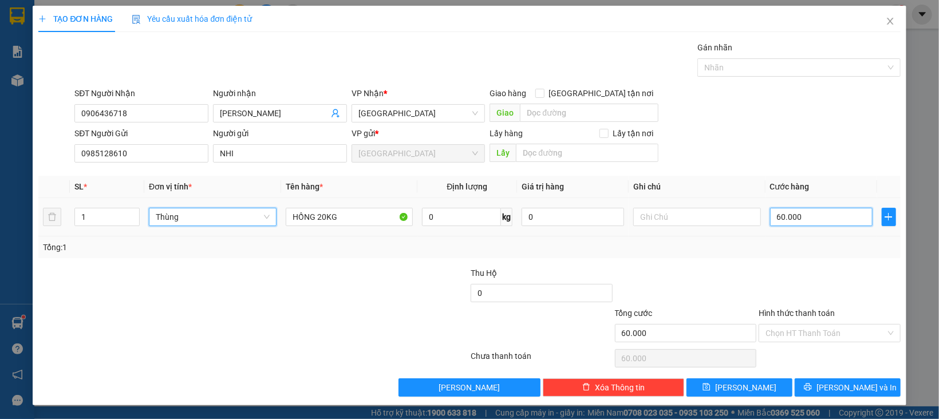
click at [801, 220] on input "60.000" at bounding box center [821, 217] width 103 height 18
click at [793, 296] on div at bounding box center [830, 287] width 144 height 40
click at [808, 333] on input "Hình thức thanh toán" at bounding box center [826, 333] width 120 height 17
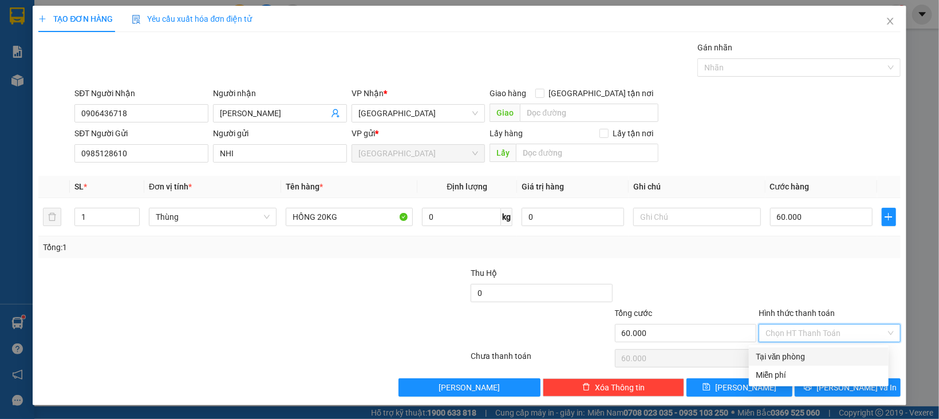
click at [808, 353] on div "Tại văn phòng" at bounding box center [819, 356] width 126 height 13
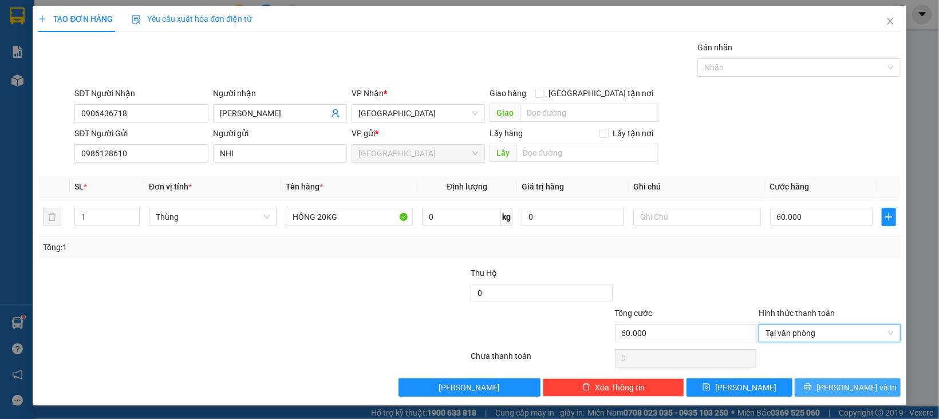
click at [810, 379] on button "[PERSON_NAME] và In" at bounding box center [848, 388] width 106 height 18
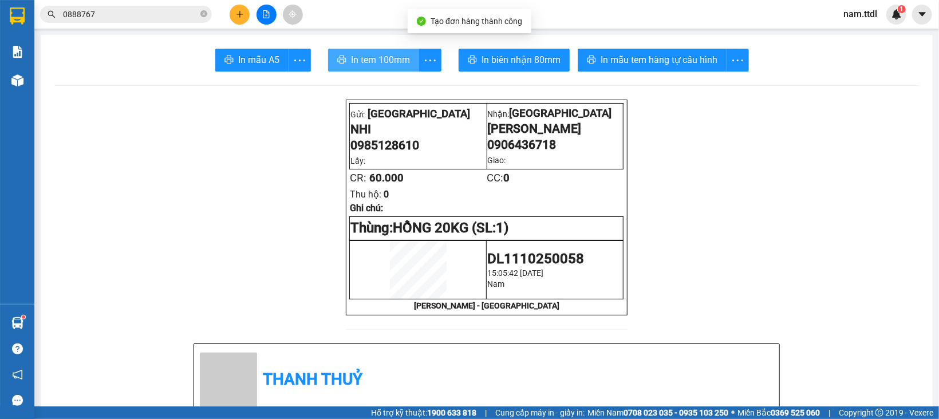
click at [362, 59] on span "In tem 100mm" at bounding box center [380, 60] width 59 height 14
click at [389, 63] on span "In tem 100mm" at bounding box center [380, 60] width 59 height 14
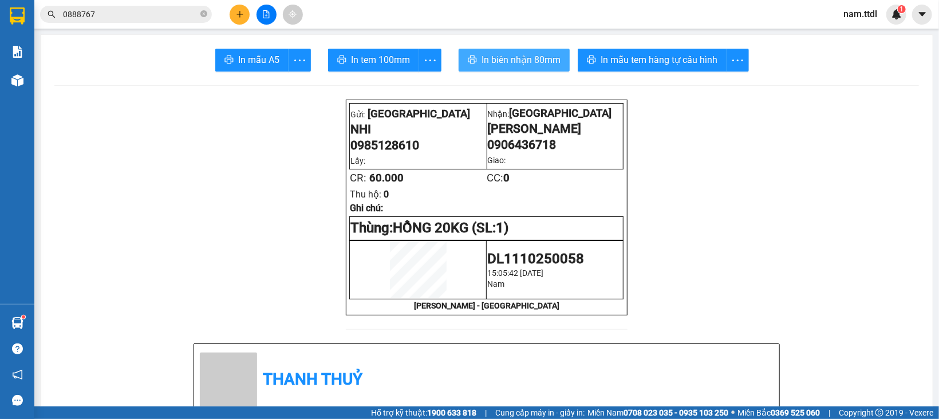
click at [482, 62] on span "In biên nhận 80mm" at bounding box center [521, 60] width 79 height 14
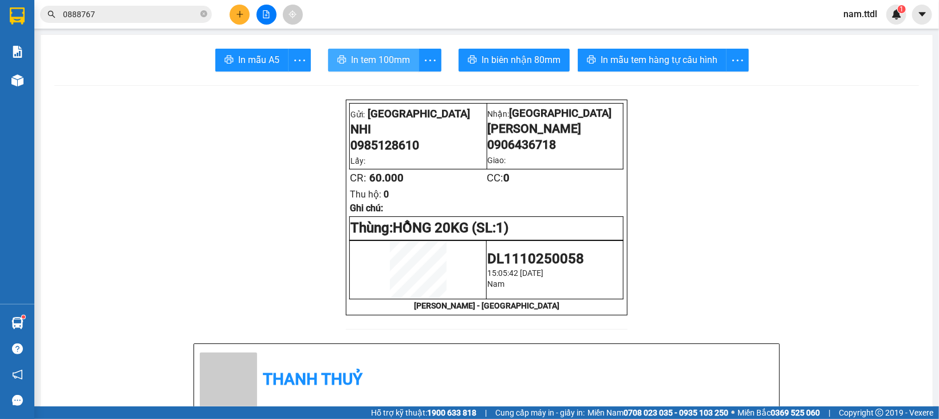
click at [365, 60] on span "In tem 100mm" at bounding box center [380, 60] width 59 height 14
click at [242, 12] on icon "plus" at bounding box center [240, 14] width 8 height 8
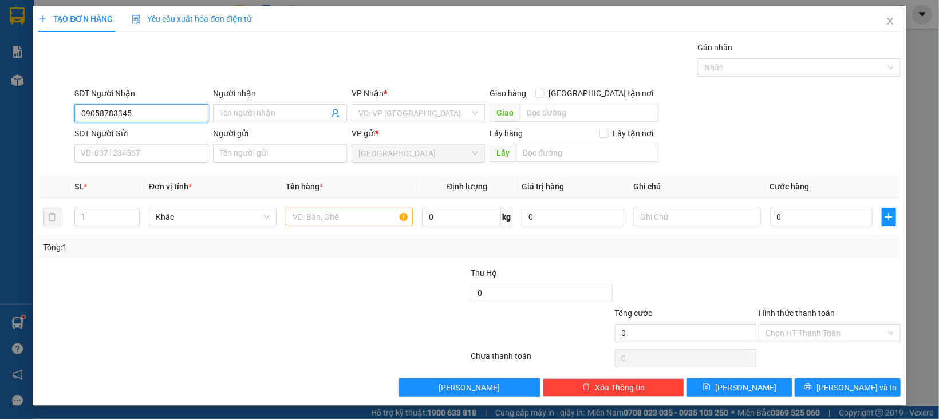
click at [159, 120] on input "09058783345" at bounding box center [141, 113] width 134 height 18
click at [100, 117] on input "09058783345" at bounding box center [141, 113] width 134 height 18
click at [98, 115] on input "09058783345" at bounding box center [141, 113] width 134 height 18
click at [149, 135] on div "0908783345 - ĐA THẢO" at bounding box center [140, 137] width 118 height 13
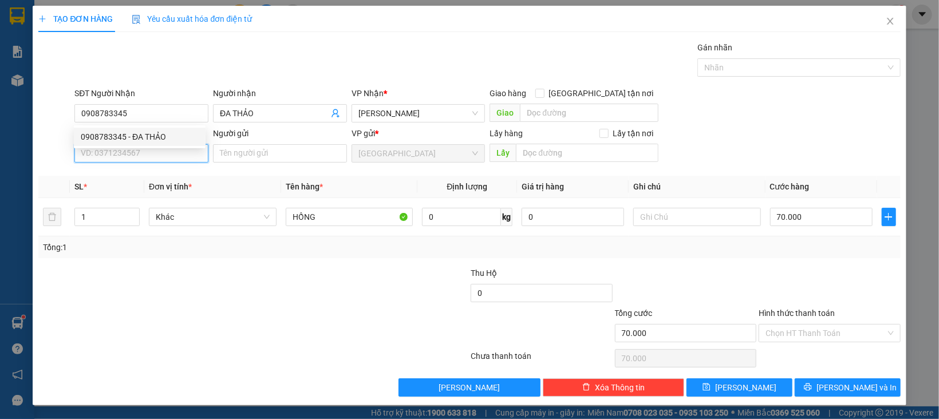
click at [167, 159] on input "SĐT Người Gửi" at bounding box center [141, 153] width 134 height 18
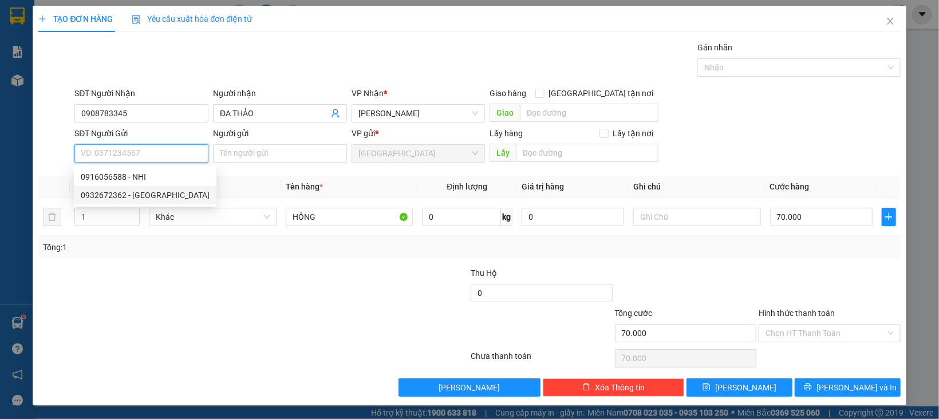
click at [150, 190] on div "0932672362 - NGA" at bounding box center [145, 195] width 129 height 13
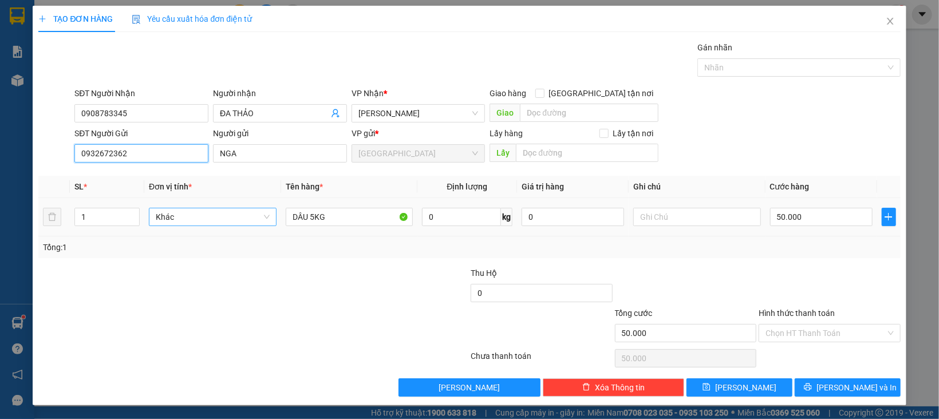
click at [231, 211] on span "Khác" at bounding box center [213, 216] width 114 height 17
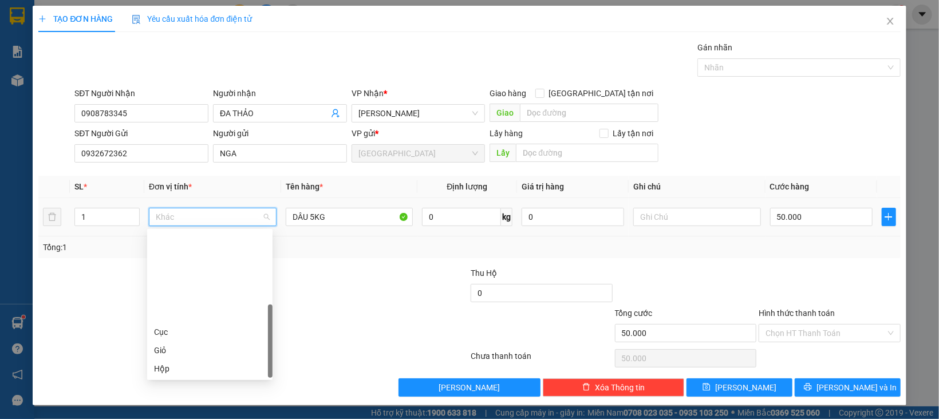
click at [178, 399] on div "Thùng" at bounding box center [210, 405] width 112 height 13
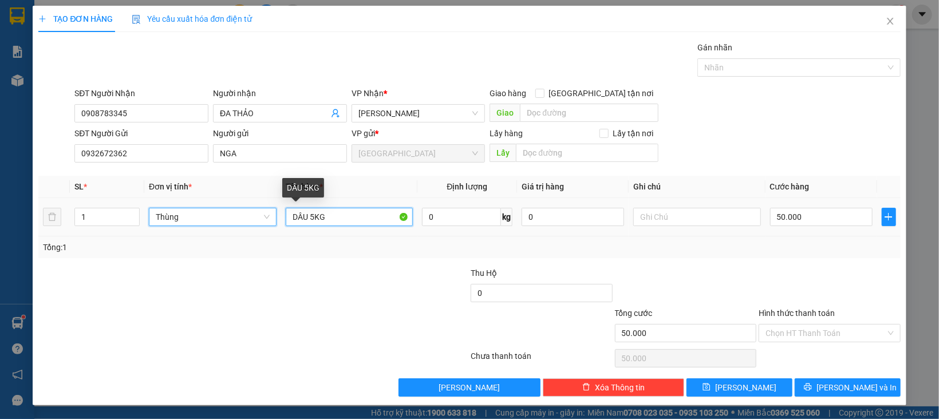
click at [311, 218] on input "DÂU 5KG" at bounding box center [350, 217] width 128 height 18
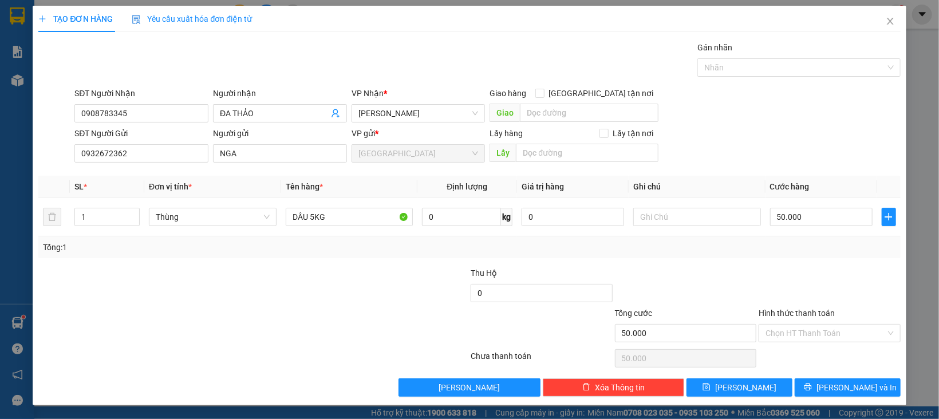
click at [738, 310] on div "Tổng cước" at bounding box center [686, 315] width 142 height 17
click at [782, 337] on input "Hình thức thanh toán" at bounding box center [826, 333] width 120 height 17
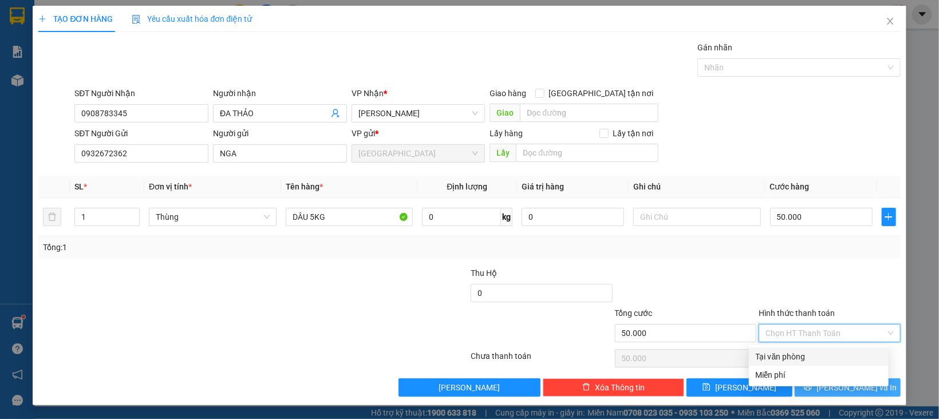
drag, startPoint x: 785, startPoint y: 364, endPoint x: 792, endPoint y: 397, distance: 33.9
click at [786, 365] on div "Tại văn phòng" at bounding box center [819, 357] width 140 height 18
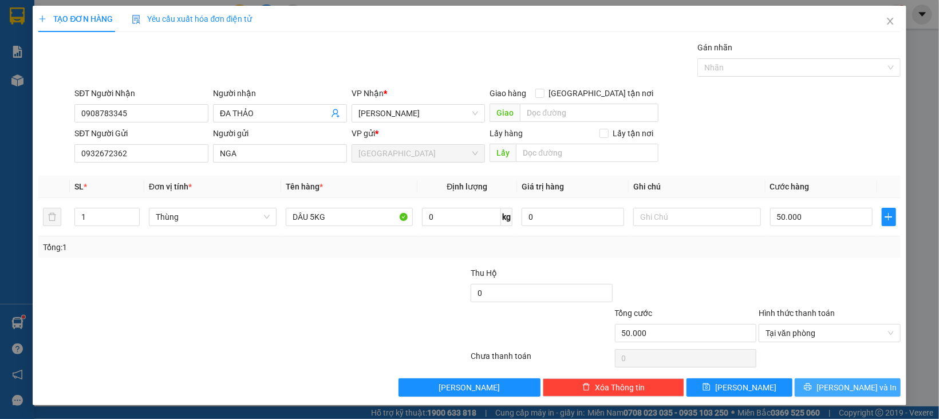
click at [795, 389] on button "[PERSON_NAME] và In" at bounding box center [848, 388] width 106 height 18
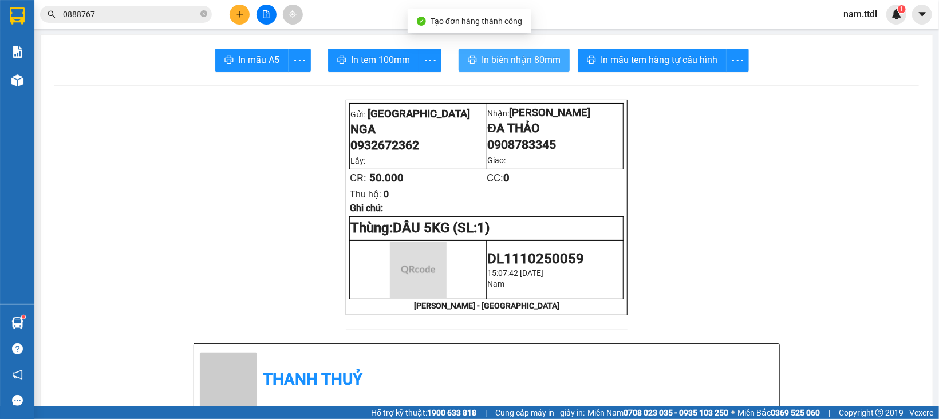
click at [532, 65] on span "In biên nhận 80mm" at bounding box center [521, 60] width 79 height 14
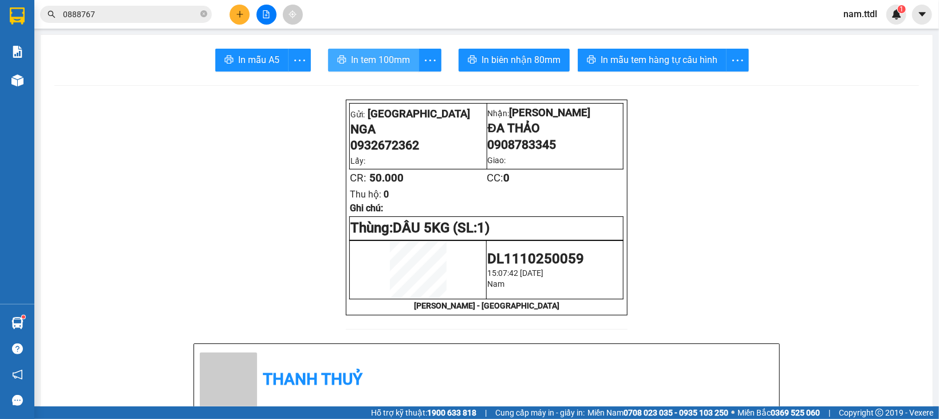
click at [383, 55] on span "In tem 100mm" at bounding box center [380, 60] width 59 height 14
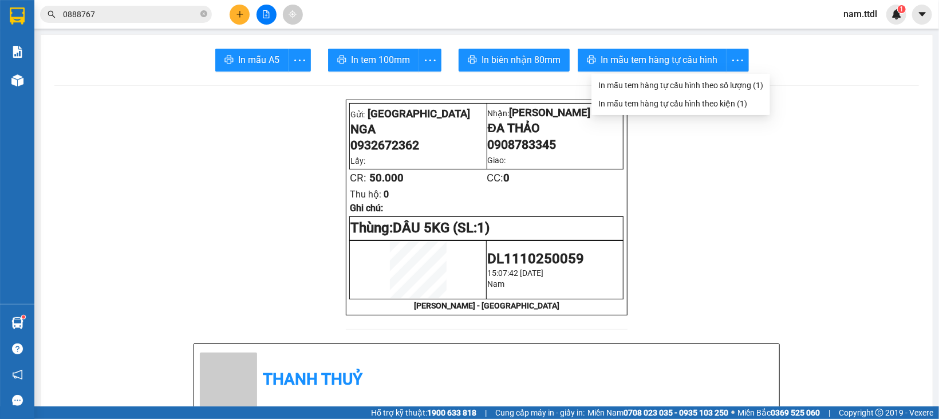
click at [236, 5] on button at bounding box center [240, 15] width 20 height 20
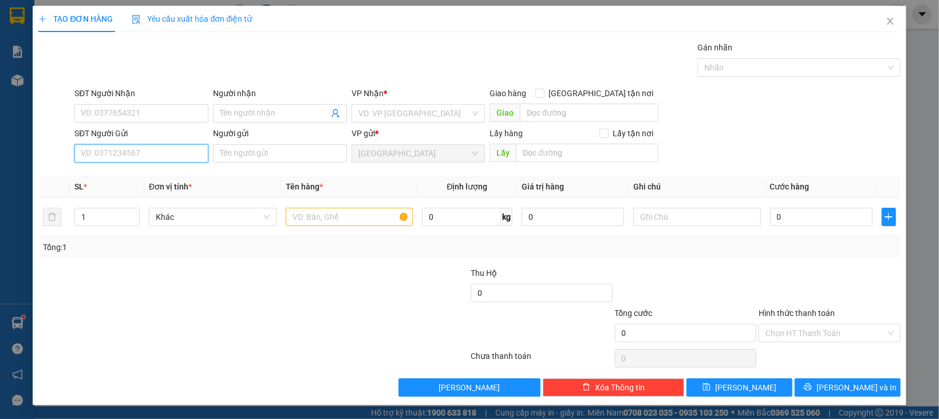
click at [169, 157] on input "SĐT Người Gửi" at bounding box center [141, 153] width 134 height 18
click at [147, 179] on div "0918396565 - VÂN" at bounding box center [140, 177] width 118 height 13
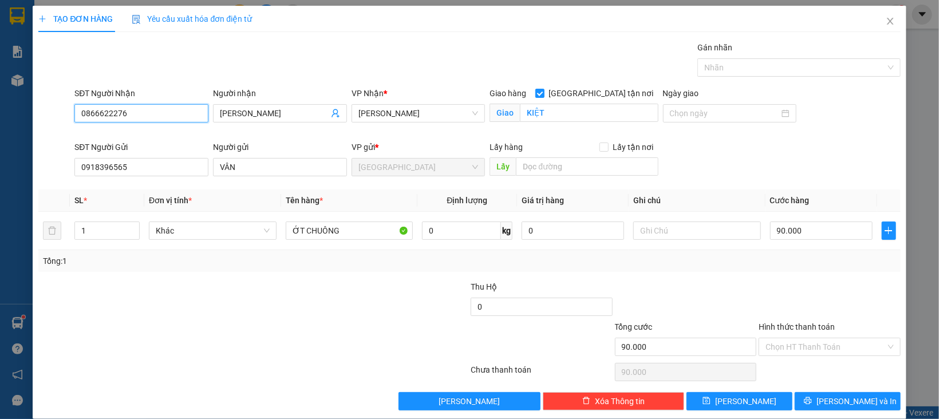
click at [138, 110] on input "0866622276" at bounding box center [141, 113] width 134 height 18
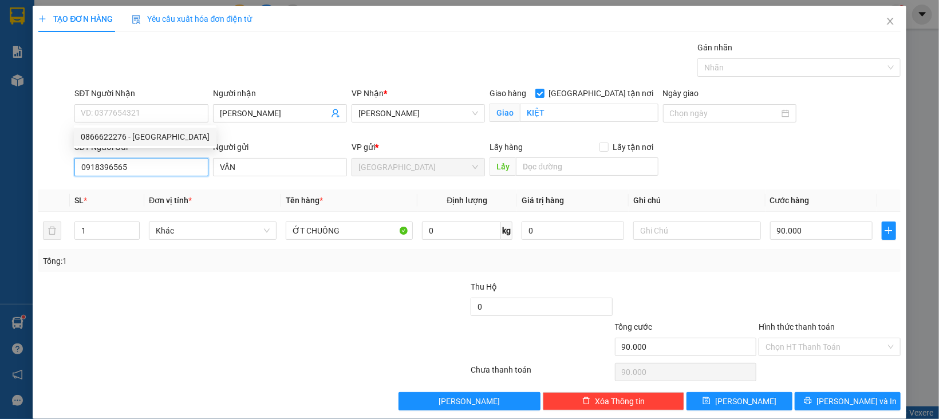
click at [195, 158] on input "0918396565" at bounding box center [141, 167] width 134 height 18
click at [193, 159] on input "0918396565" at bounding box center [141, 167] width 134 height 18
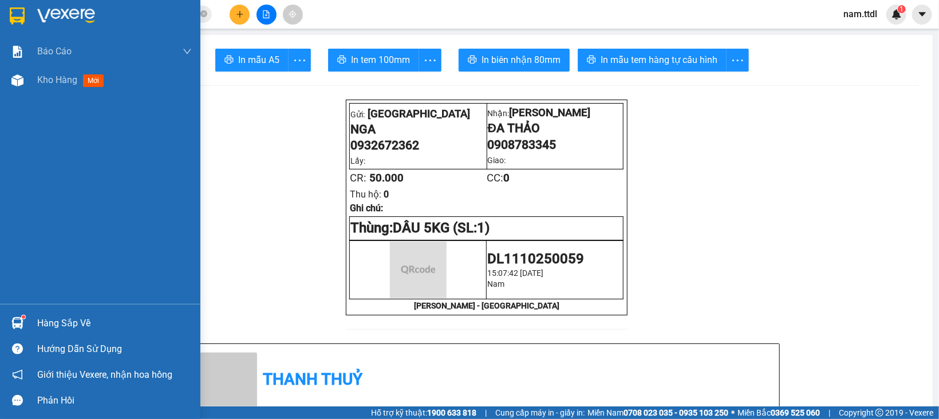
click at [15, 17] on img at bounding box center [17, 15] width 15 height 17
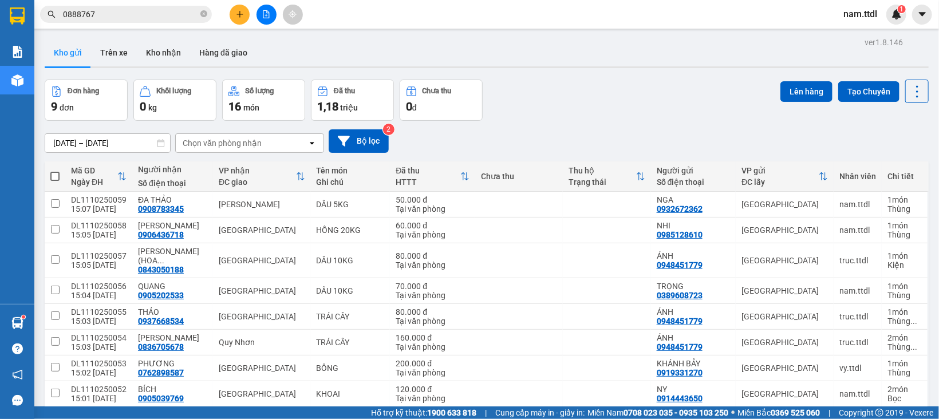
click at [152, 5] on div "Kết quả tìm kiếm ( 1 ) Bộ lọc Mã ĐH Trạng thái Món hàng Thu hộ Tổng cước Chưa c…" at bounding box center [111, 15] width 223 height 20
click at [150, 13] on input "0888767" at bounding box center [130, 14] width 135 height 13
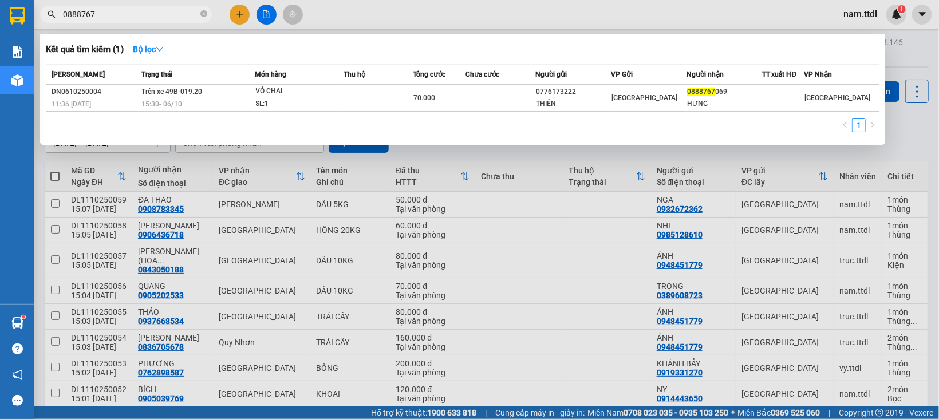
click at [150, 13] on input "0888767" at bounding box center [130, 14] width 135 height 13
paste input "918396565"
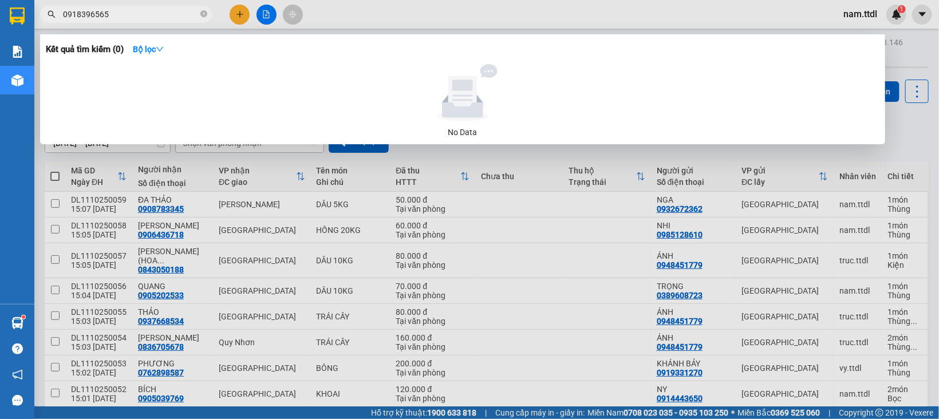
click at [140, 11] on input "0918396565" at bounding box center [130, 14] width 135 height 13
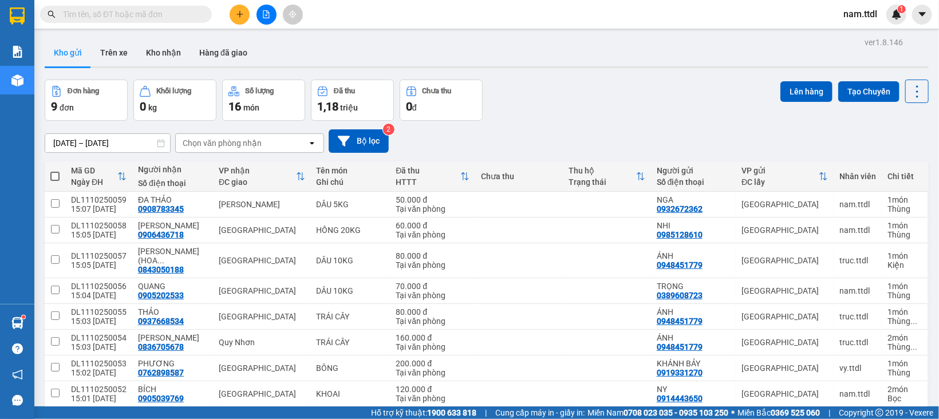
click at [128, 11] on input "text" at bounding box center [130, 14] width 135 height 13
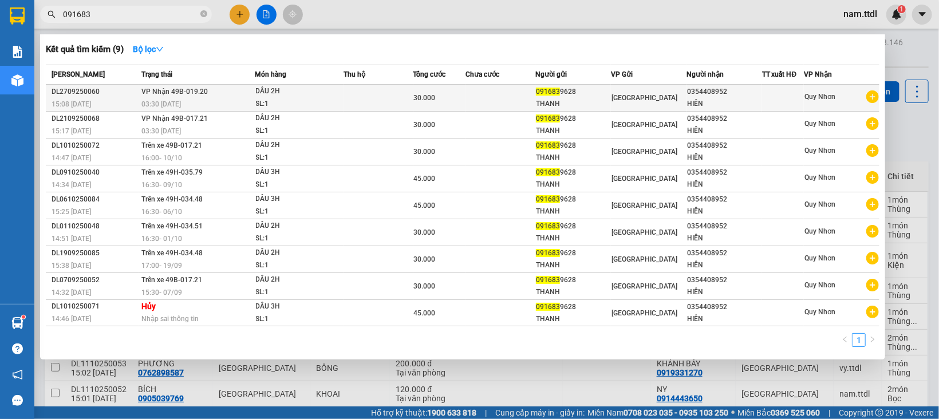
click at [733, 98] on div "HIỀN" at bounding box center [724, 104] width 74 height 12
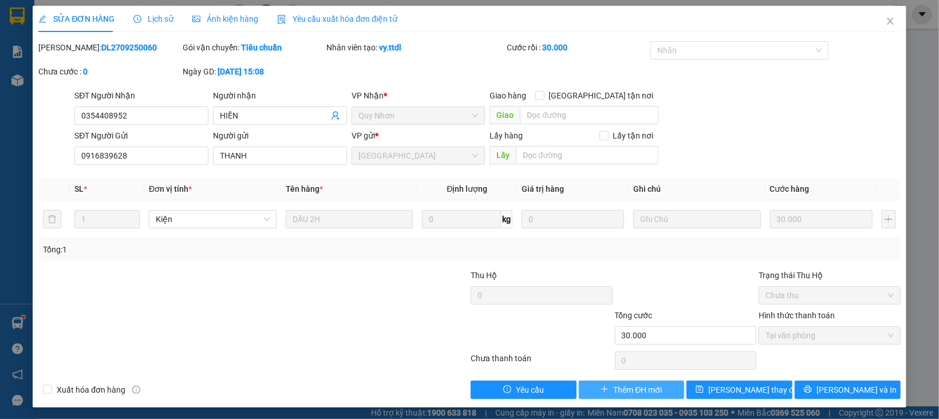
click at [614, 395] on span "Thêm ĐH mới" at bounding box center [637, 390] width 49 height 13
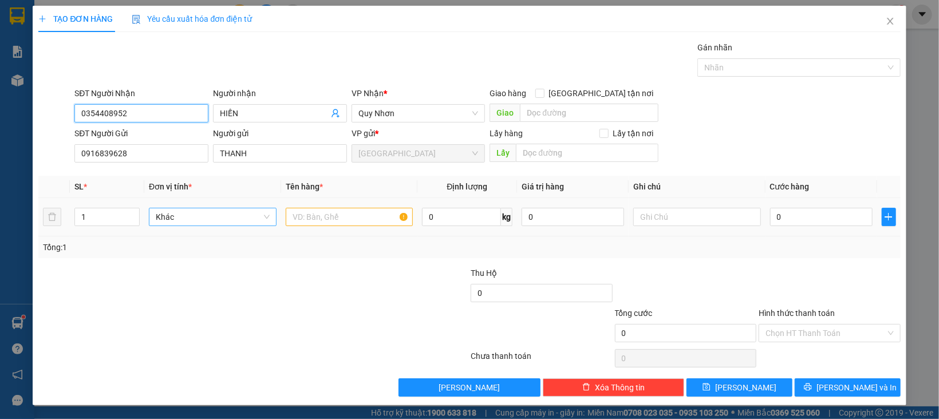
click at [174, 210] on span "Khác" at bounding box center [213, 216] width 114 height 17
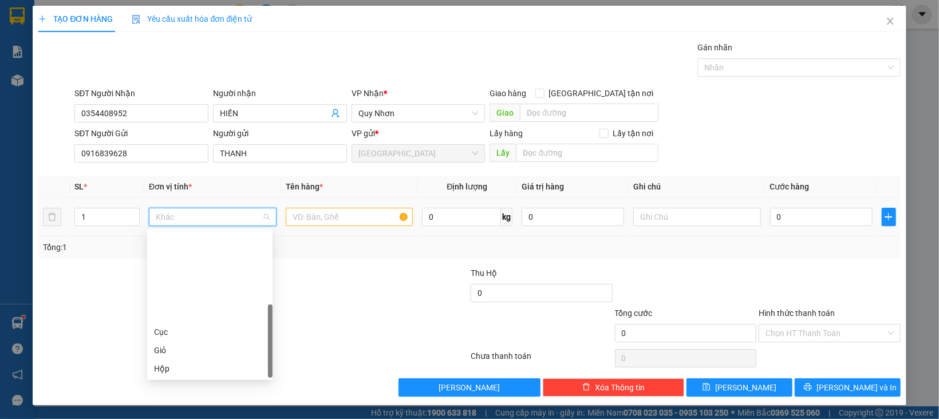
click at [172, 381] on div "Kiện" at bounding box center [210, 387] width 112 height 13
click at [359, 224] on input "text" at bounding box center [350, 217] width 128 height 18
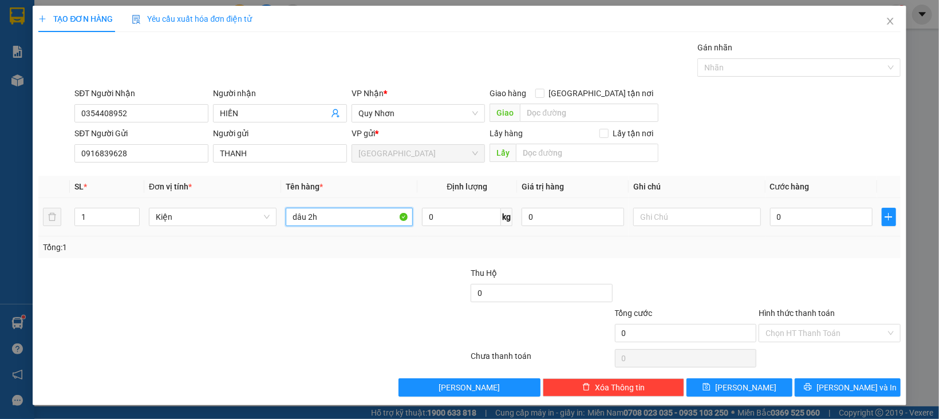
click at [359, 224] on input "dâu 2h" at bounding box center [350, 217] width 128 height 18
click at [789, 299] on div at bounding box center [830, 287] width 144 height 40
click at [795, 344] on div "Hình thức thanh toán Chọn HT Thanh Toán" at bounding box center [830, 327] width 142 height 40
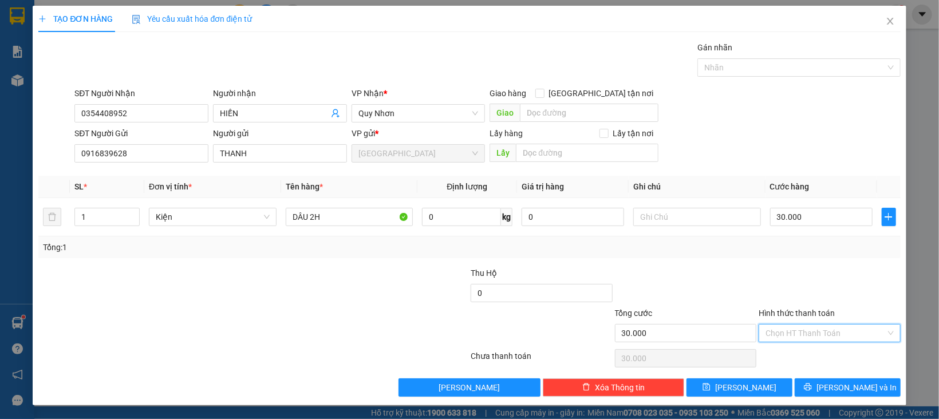
click at [795, 340] on input "Hình thức thanh toán" at bounding box center [826, 333] width 120 height 17
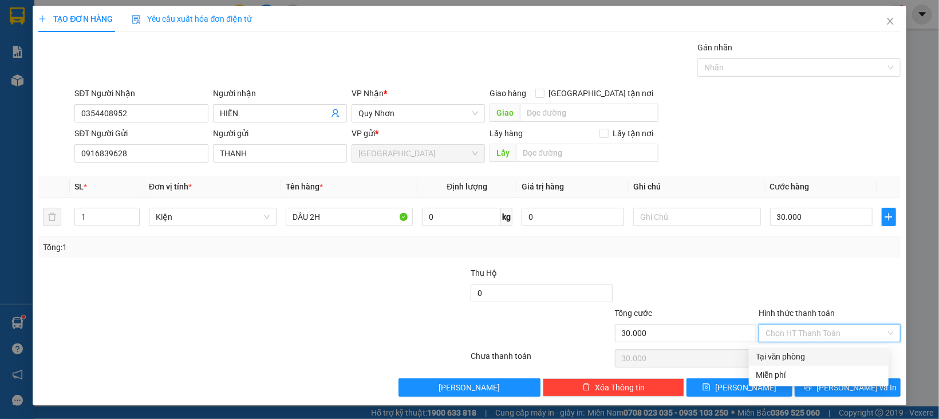
click at [797, 357] on div "Tại văn phòng" at bounding box center [819, 356] width 126 height 13
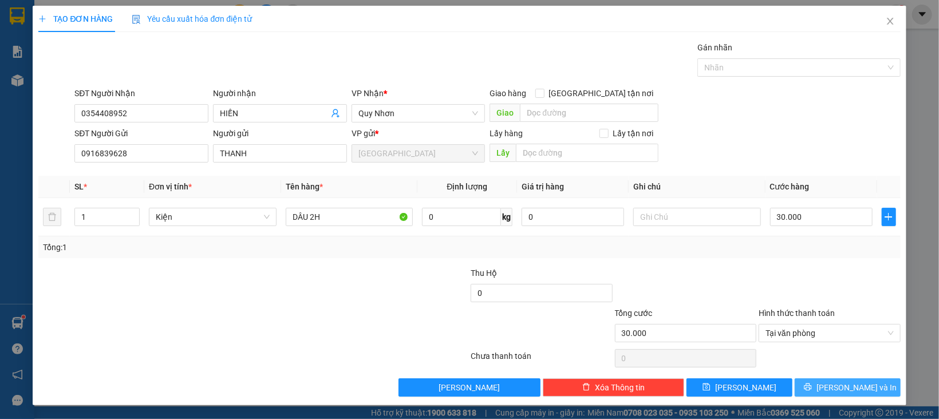
click at [802, 384] on button "[PERSON_NAME] và In" at bounding box center [848, 388] width 106 height 18
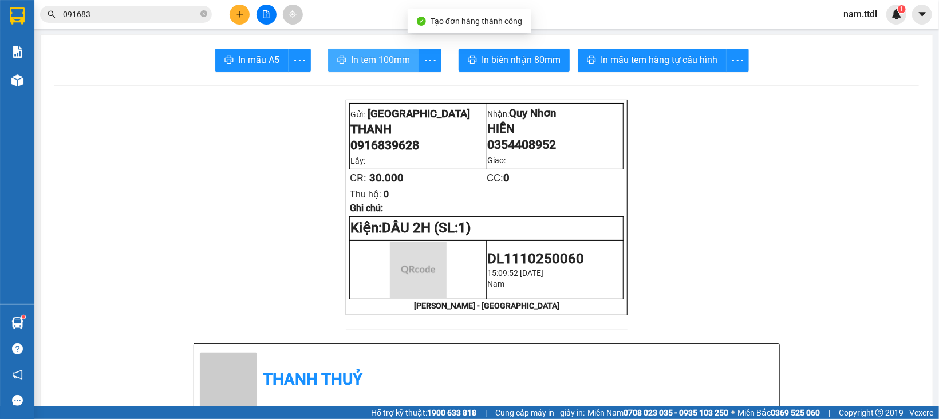
click at [337, 65] on span "printer" at bounding box center [341, 60] width 9 height 11
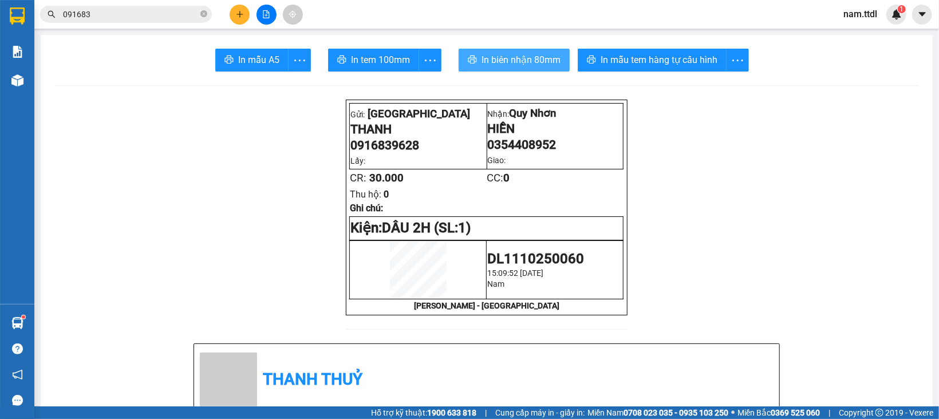
click at [515, 66] on span "In biên nhận 80mm" at bounding box center [521, 60] width 79 height 14
click at [35, 18] on div "091683" at bounding box center [111, 14] width 223 height 17
click at [29, 17] on div at bounding box center [17, 18] width 34 height 37
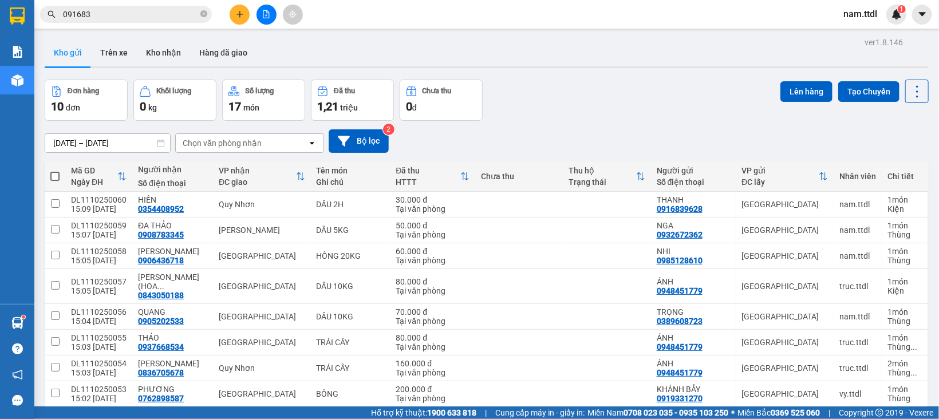
click at [173, 15] on input "091683" at bounding box center [130, 14] width 135 height 13
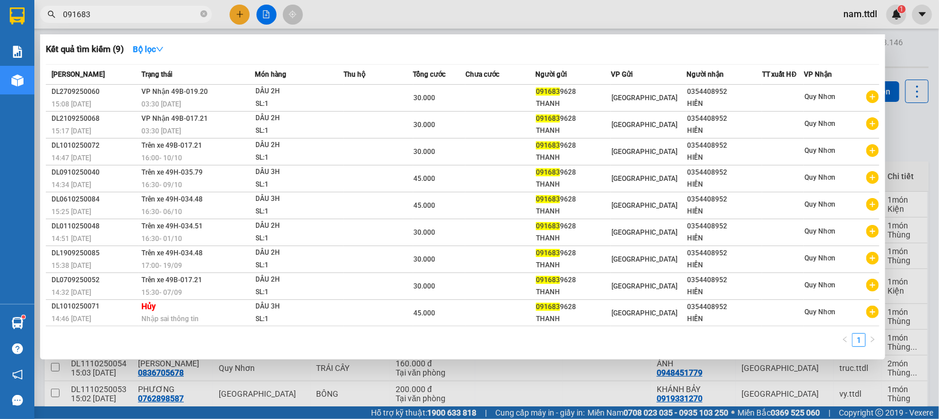
click at [173, 15] on input "091683" at bounding box center [130, 14] width 135 height 13
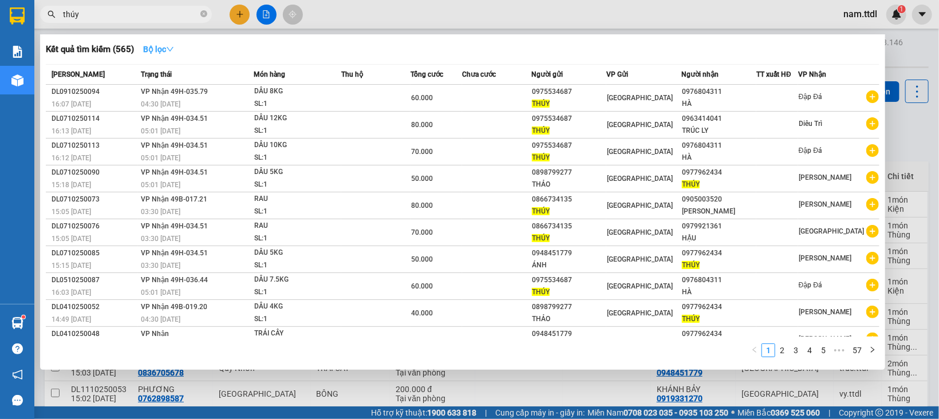
click at [162, 46] on strong "Bộ lọc" at bounding box center [158, 49] width 31 height 9
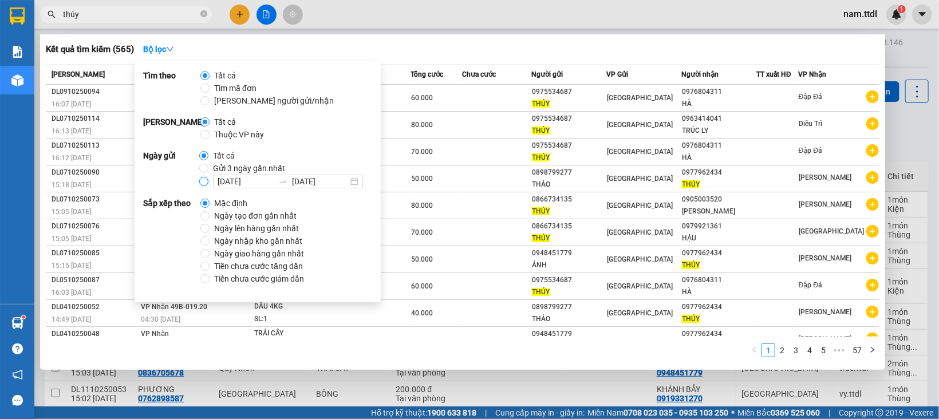
click at [204, 183] on input "11/10/2025 11/10/2025" at bounding box center [203, 181] width 9 height 9
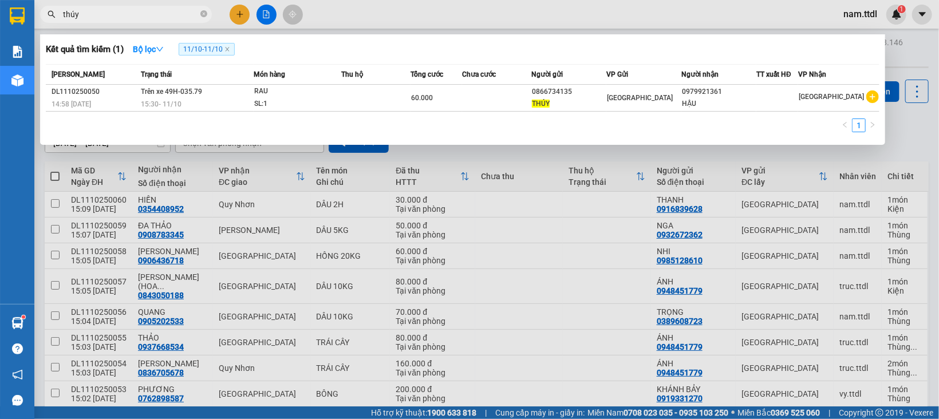
click at [634, 58] on div "Kết quả tìm kiếm ( 1 ) Bộ lọc 11/10 - 11/10" at bounding box center [463, 49] width 834 height 18
click at [288, 312] on div "[GEOGRAPHIC_DATA]" at bounding box center [262, 316] width 86 height 9
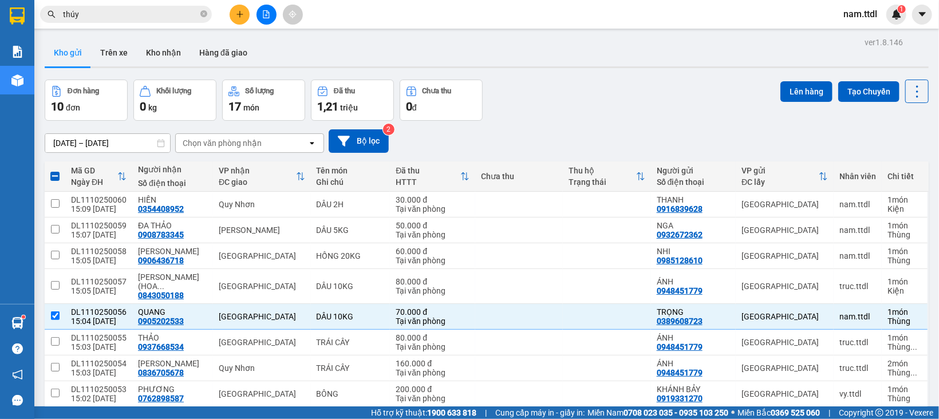
click at [54, 172] on span at bounding box center [54, 176] width 9 height 9
click at [55, 171] on input "checkbox" at bounding box center [55, 171] width 0 height 0
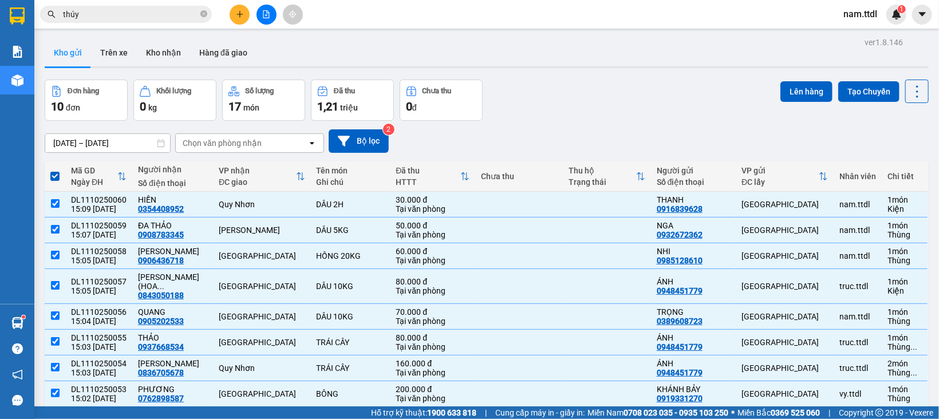
click at [480, 121] on div "05/10/2025 – 11/10/2025 Press the down arrow key to interact with the calendar …" at bounding box center [487, 141] width 884 height 41
click at [491, 129] on div "05/10/2025 – 11/10/2025 Press the down arrow key to interact with the calendar …" at bounding box center [487, 140] width 884 height 23
click at [780, 88] on button "Lên hàng" at bounding box center [806, 91] width 52 height 21
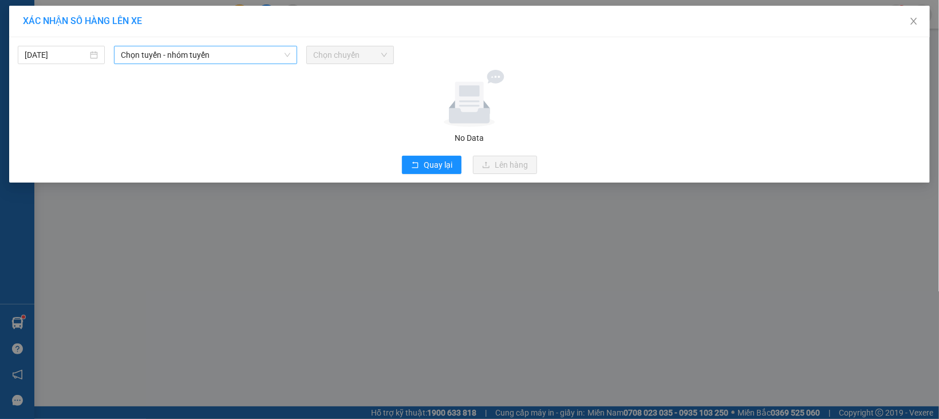
click at [180, 55] on span "Chọn tuyến - nhóm tuyến" at bounding box center [205, 54] width 169 height 17
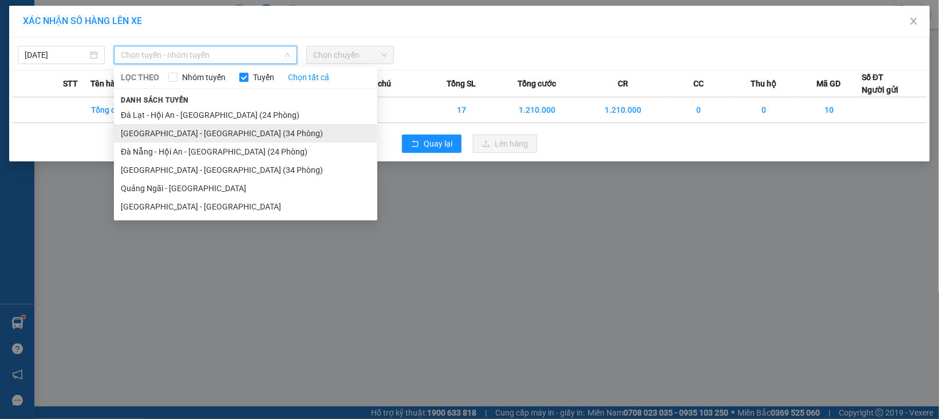
click at [171, 128] on li "Đà Lạt - Đà Nẵng (34 Phòng)" at bounding box center [245, 133] width 263 height 18
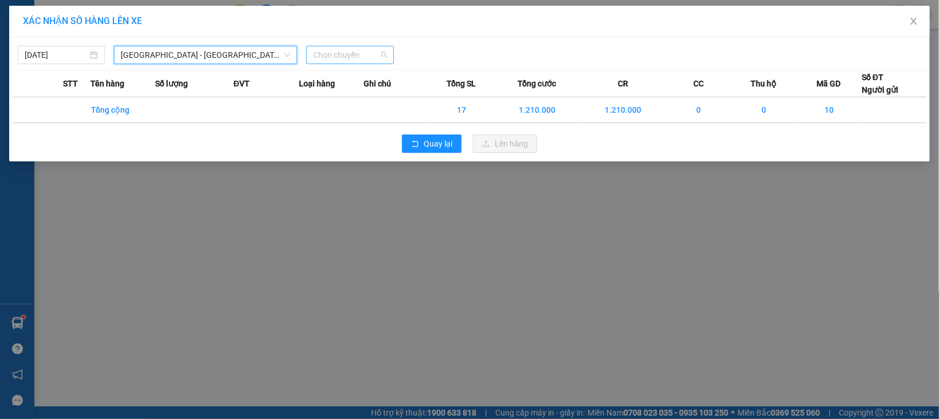
click at [374, 56] on span "Chọn chuyến" at bounding box center [349, 54] width 73 height 17
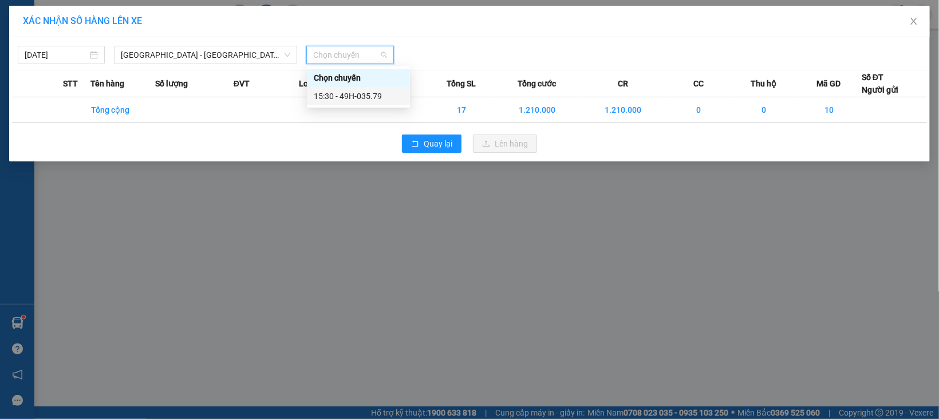
click at [377, 100] on div "15:30 - 49H-035.79" at bounding box center [358, 96] width 89 height 13
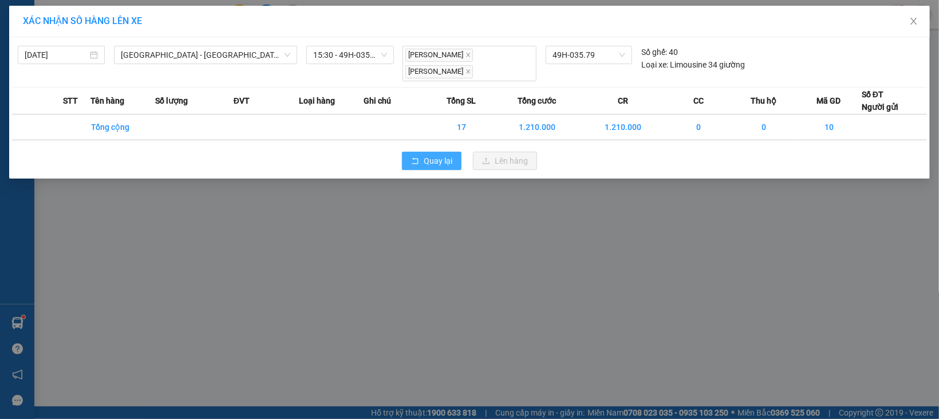
click at [444, 158] on button "Quay lại" at bounding box center [432, 161] width 60 height 18
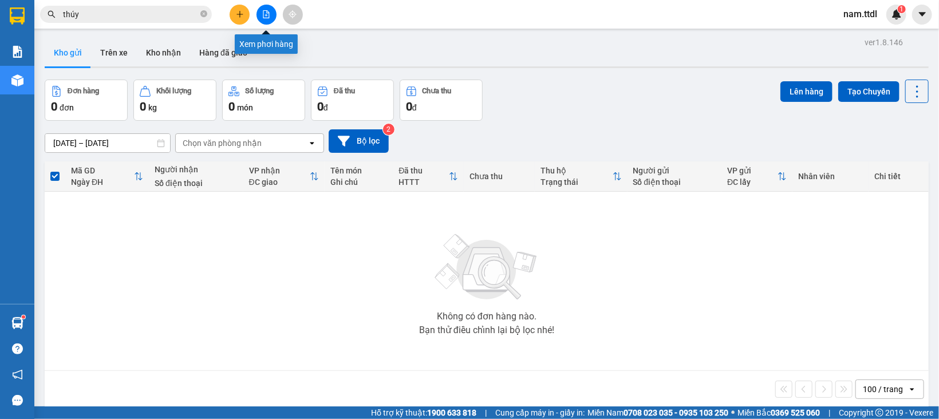
click at [262, 11] on icon "file-add" at bounding box center [266, 14] width 8 height 8
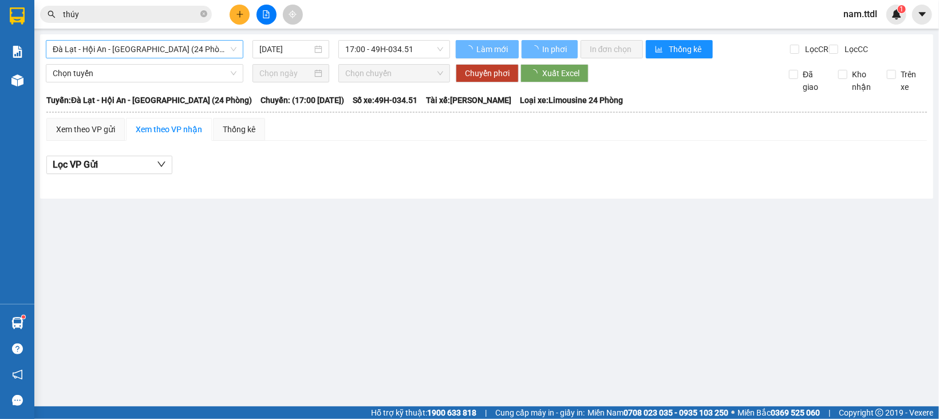
click at [61, 58] on input "search" at bounding box center [141, 49] width 176 height 17
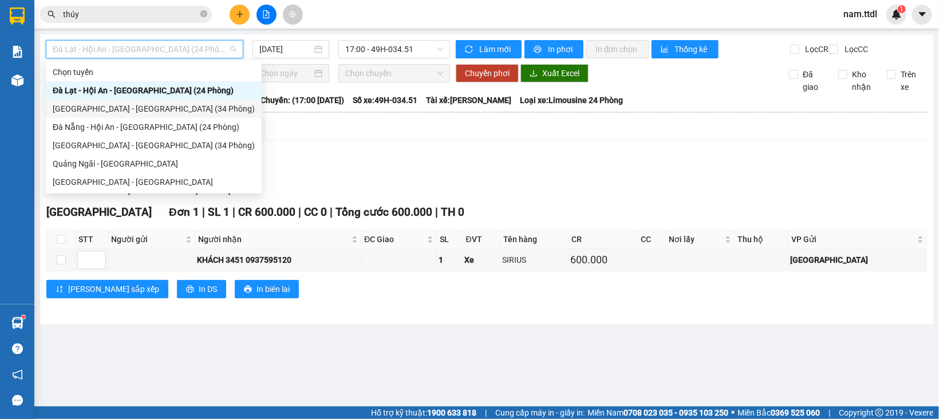
click at [99, 108] on div "Đà Lạt - Đà Nẵng (34 Phòng)" at bounding box center [154, 109] width 202 height 13
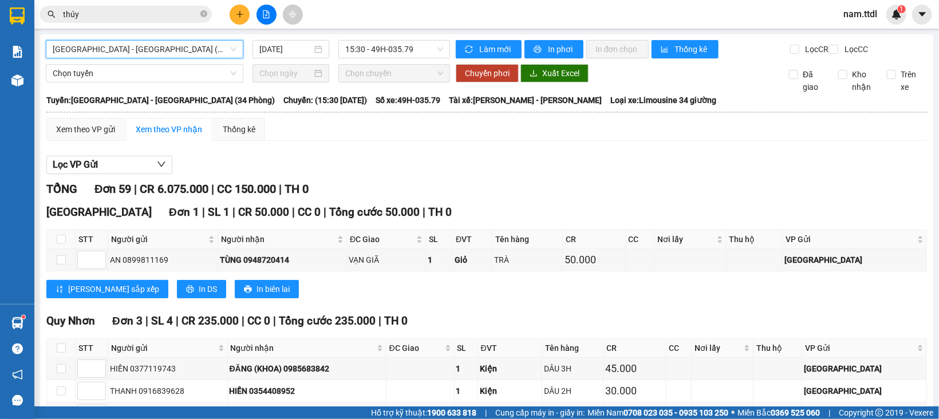
click at [322, 173] on div "Lọc VP Gửi" at bounding box center [486, 165] width 881 height 19
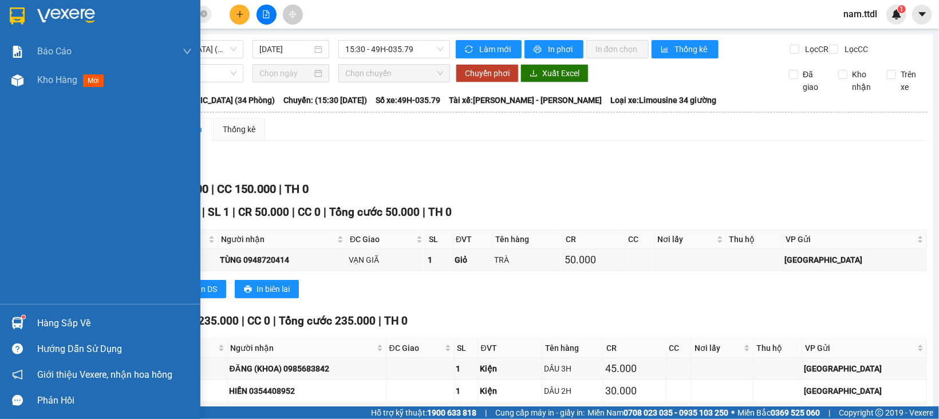
click at [12, 13] on img at bounding box center [17, 15] width 15 height 17
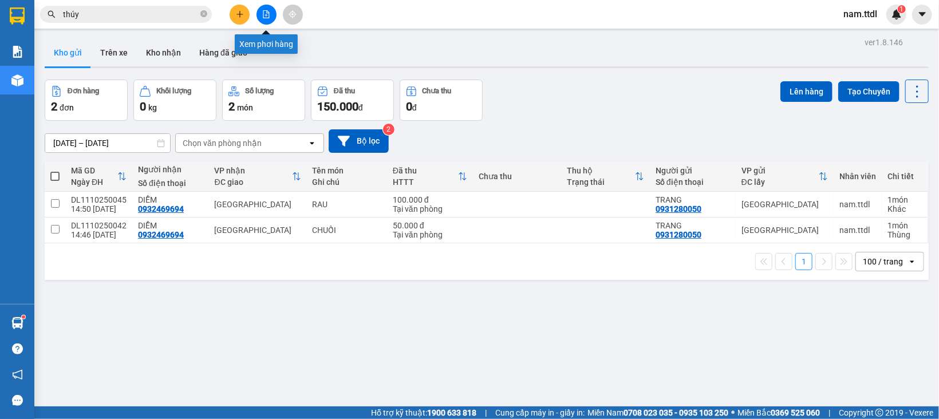
click at [264, 10] on icon "file-add" at bounding box center [266, 14] width 8 height 8
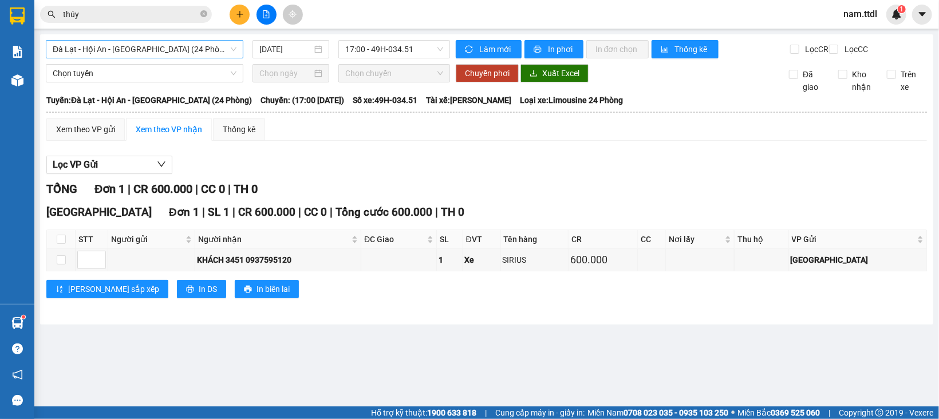
click at [169, 41] on span "Đà Lạt - Hội An - Đà Nẵng (24 Phòng)" at bounding box center [145, 49] width 184 height 17
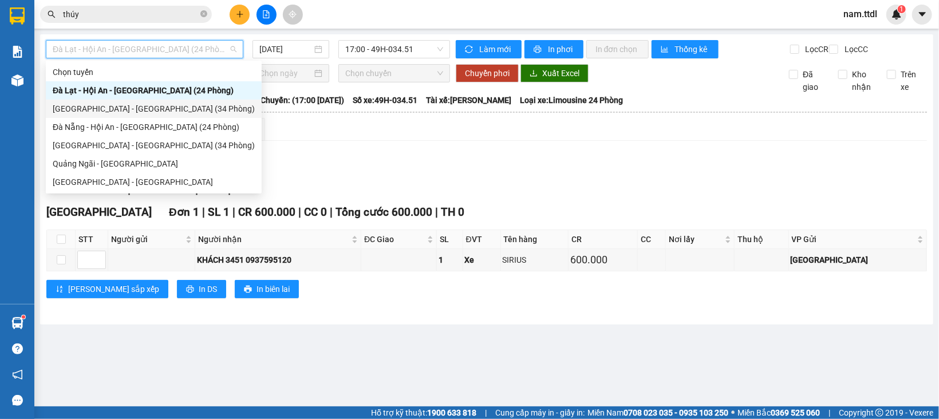
click at [117, 107] on div "Đà Lạt - Đà Nẵng (34 Phòng)" at bounding box center [154, 109] width 202 height 13
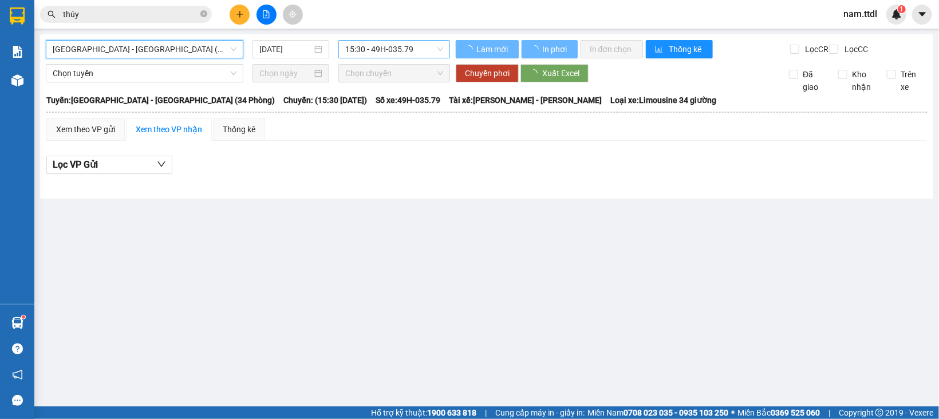
click at [397, 45] on span "15:30 - 49H-035.79" at bounding box center [394, 49] width 98 height 17
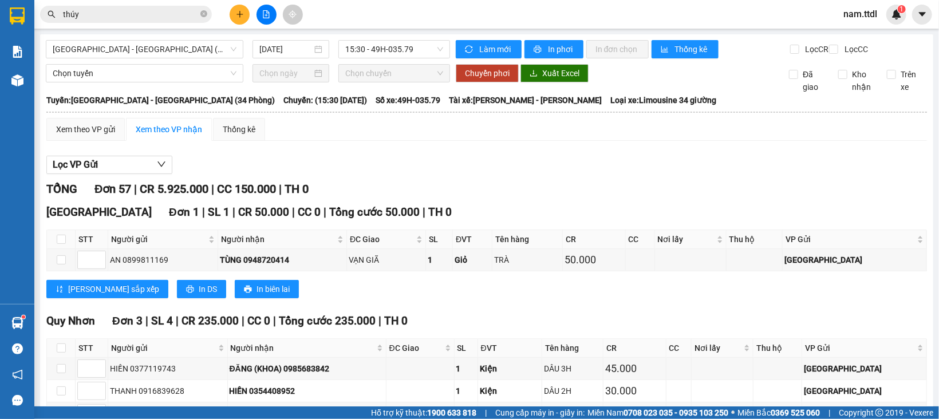
click at [548, 48] on span "In phơi" at bounding box center [561, 49] width 26 height 13
click at [249, 7] on div at bounding box center [266, 15] width 86 height 20
click at [241, 15] on icon "plus" at bounding box center [240, 14] width 8 height 8
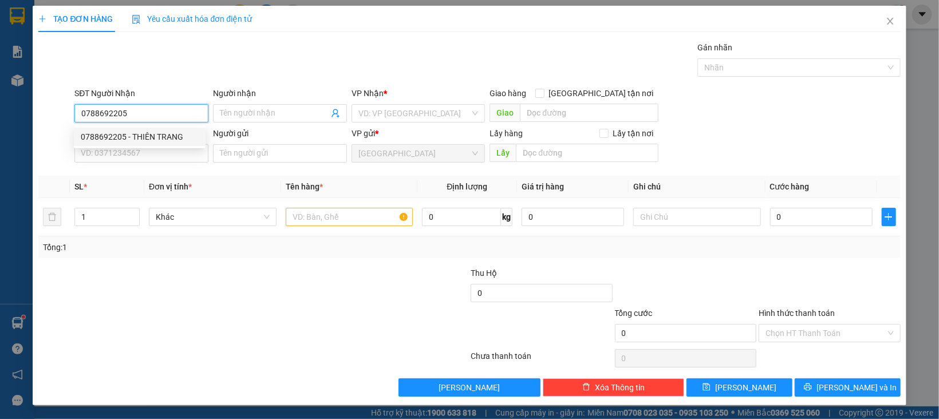
click at [177, 138] on div "0788692205 - THIÊN TRANG" at bounding box center [140, 137] width 118 height 13
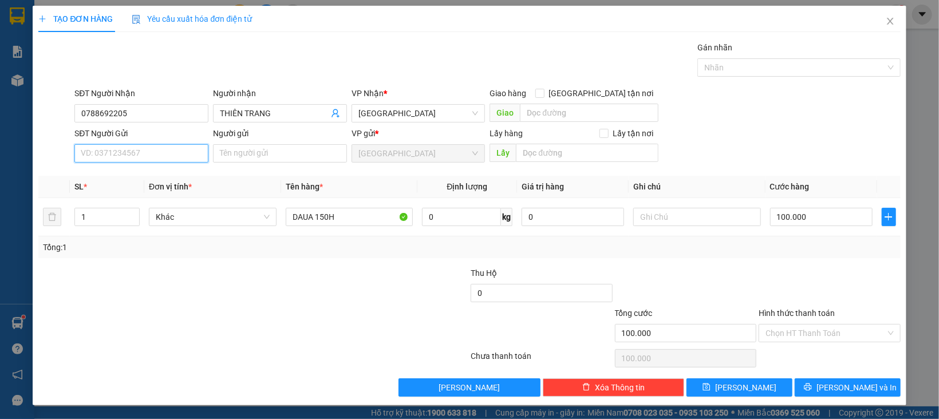
click at [171, 158] on input "SĐT Người Gửi" at bounding box center [141, 153] width 134 height 18
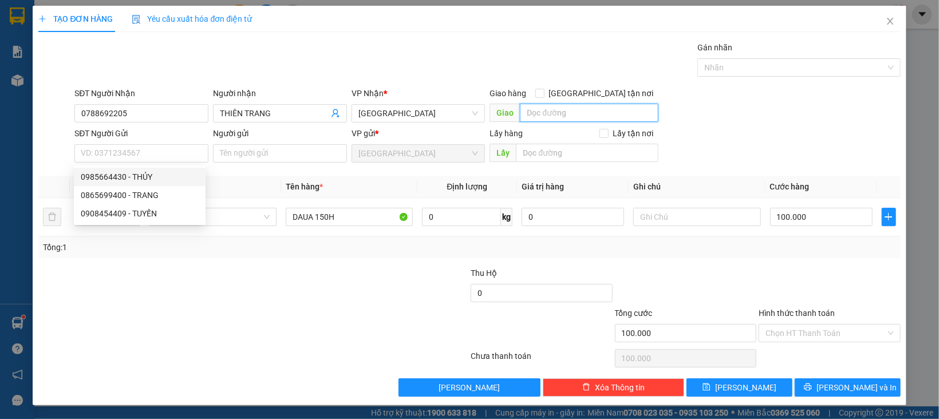
click at [538, 118] on input "text" at bounding box center [589, 113] width 138 height 18
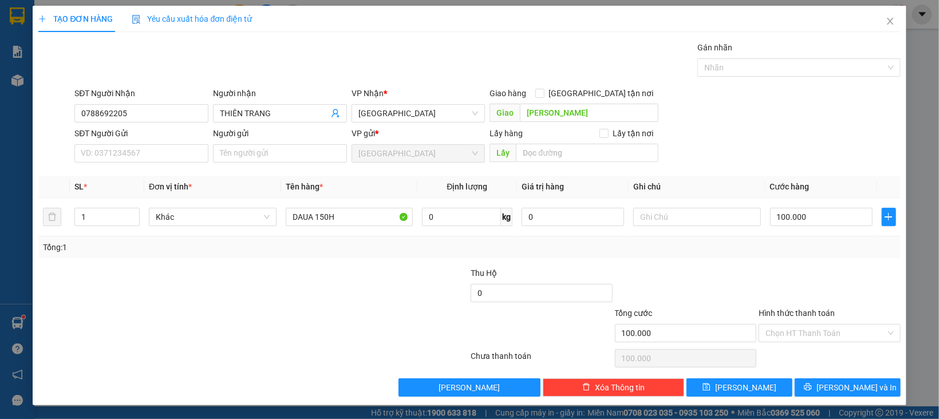
click at [592, 103] on div "Giao hàng Giao tận nơi" at bounding box center [574, 95] width 168 height 17
click at [545, 90] on span at bounding box center [539, 93] width 9 height 9
click at [543, 90] on input "[GEOGRAPHIC_DATA] tận nơi" at bounding box center [539, 93] width 8 height 8
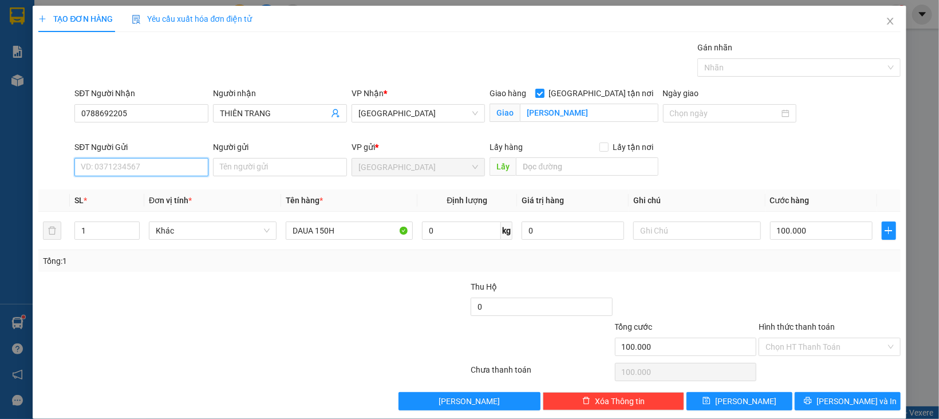
click at [115, 160] on input "SĐT Người Gửi" at bounding box center [141, 167] width 134 height 18
click at [141, 191] on div "0865699400 - TRANG" at bounding box center [140, 190] width 118 height 13
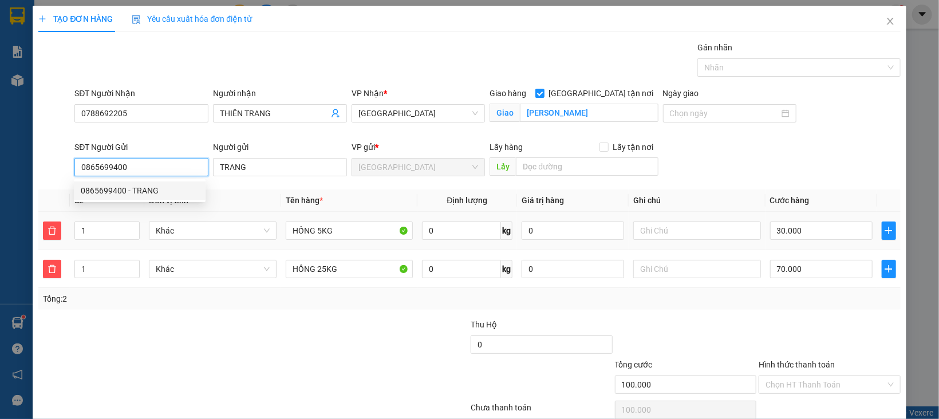
click at [184, 234] on span "Khác" at bounding box center [213, 230] width 114 height 17
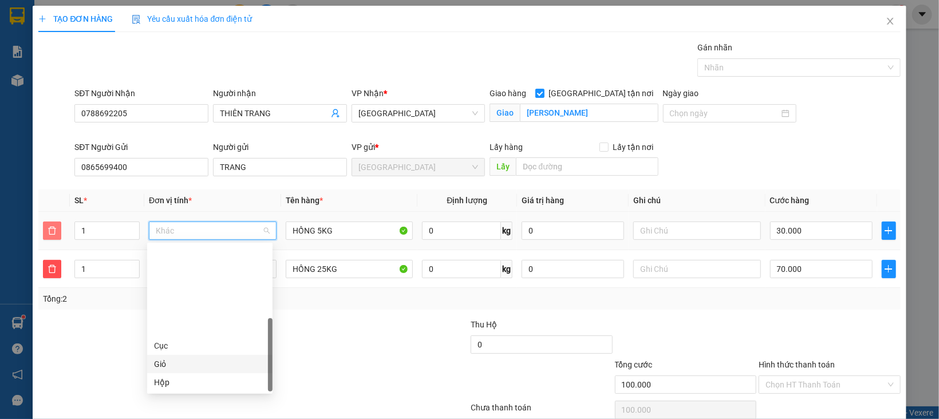
click at [53, 228] on icon "delete" at bounding box center [53, 231] width 8 height 8
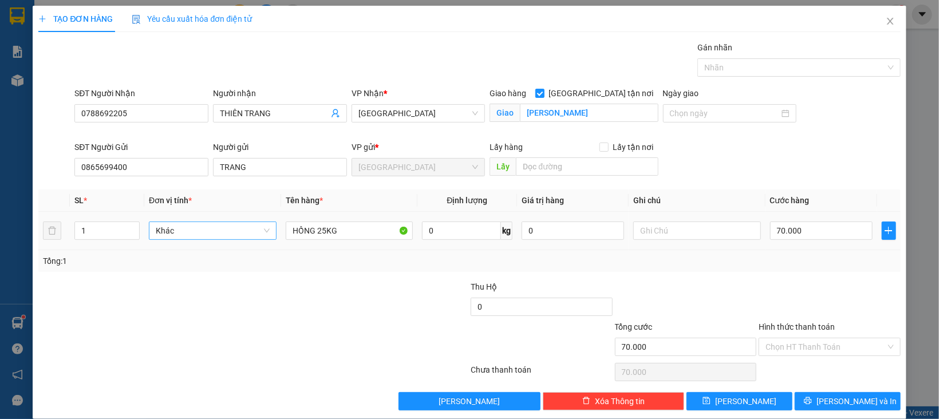
click at [211, 234] on span "Khác" at bounding box center [213, 230] width 114 height 17
click at [188, 395] on div "Kiện" at bounding box center [210, 401] width 112 height 13
click at [334, 231] on input "HỒNG 25KG" at bounding box center [350, 231] width 128 height 18
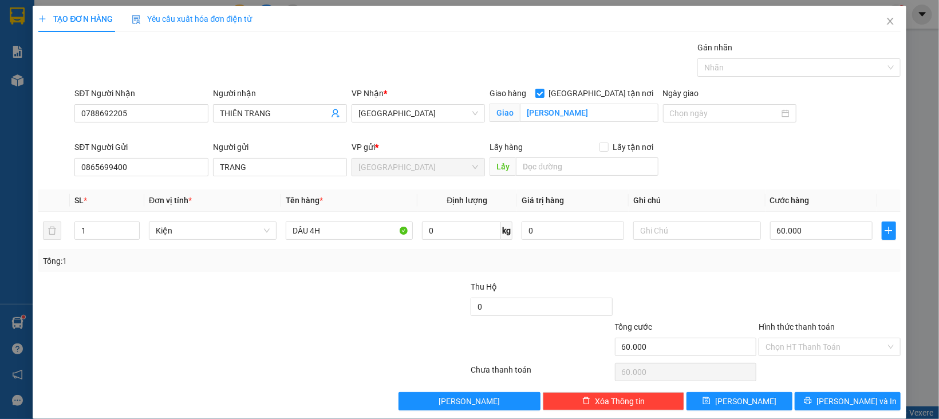
click at [772, 252] on div "Tổng: 1" at bounding box center [469, 261] width 862 height 22
click at [810, 338] on input "Hình thức thanh toán" at bounding box center [826, 346] width 120 height 17
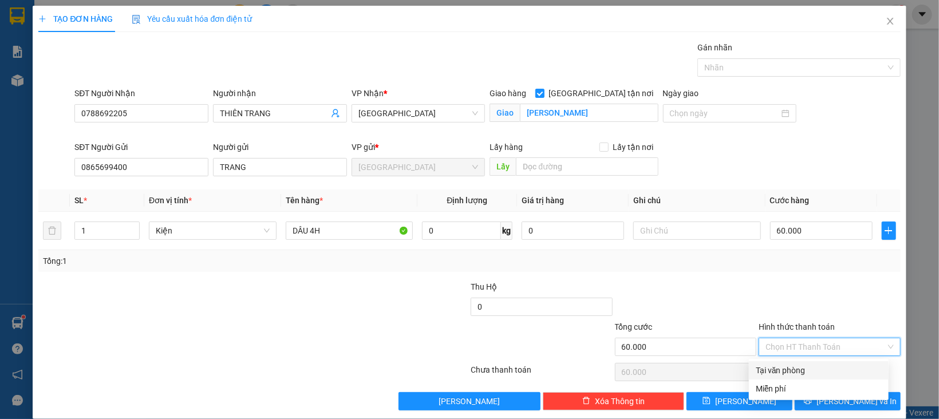
click at [813, 364] on div "Tại văn phòng" at bounding box center [819, 370] width 126 height 13
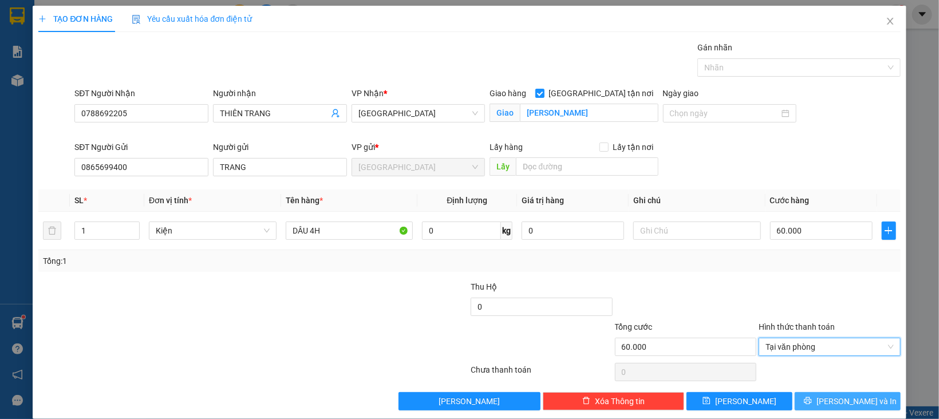
click at [818, 392] on button "[PERSON_NAME] và In" at bounding box center [848, 401] width 106 height 18
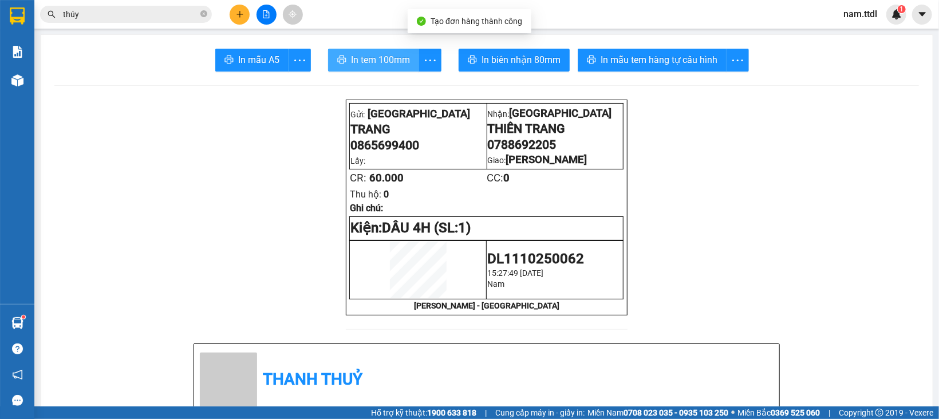
click at [351, 53] on span "In tem 100mm" at bounding box center [380, 60] width 59 height 14
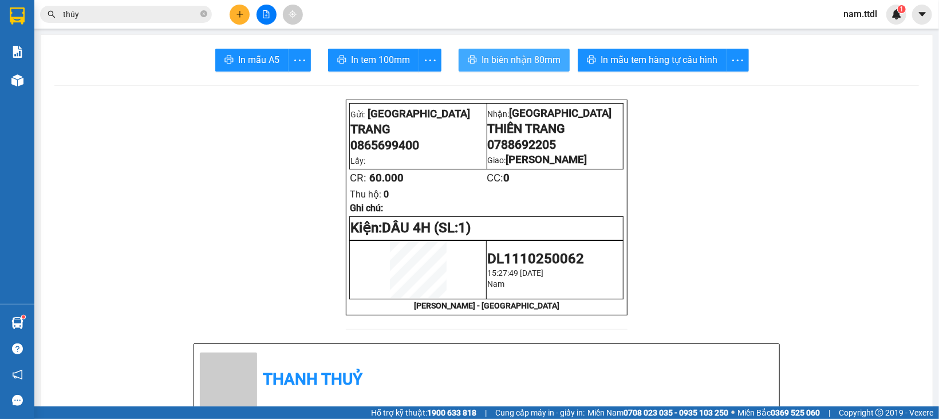
click at [516, 63] on span "In biên nhận 80mm" at bounding box center [521, 60] width 79 height 14
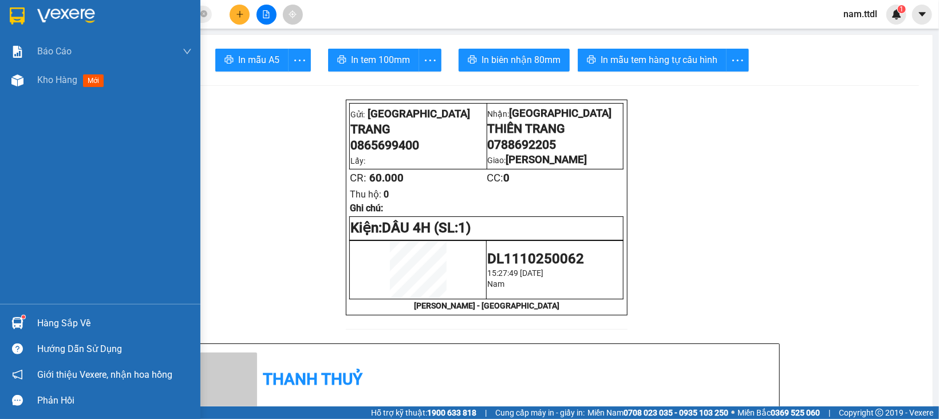
drag, startPoint x: 6, startPoint y: 12, endPoint x: 174, endPoint y: 17, distance: 167.9
click at [7, 12] on div at bounding box center [17, 16] width 20 height 20
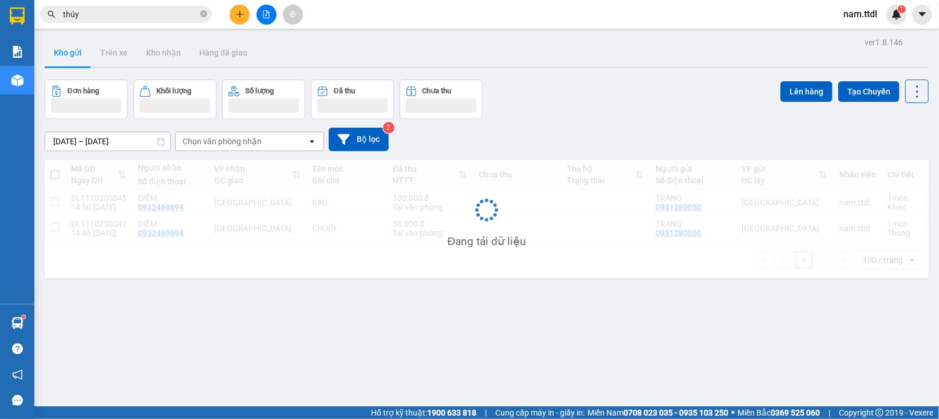
click at [242, 7] on button at bounding box center [240, 15] width 20 height 20
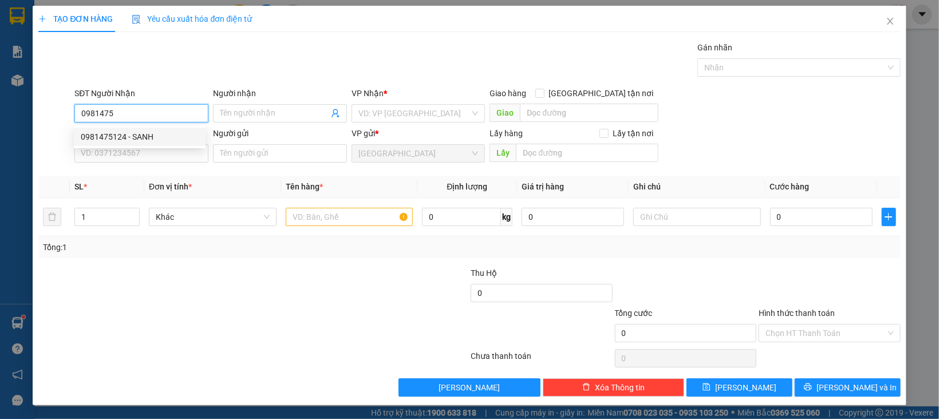
click at [171, 129] on div "0981475124 - SANH" at bounding box center [140, 137] width 132 height 18
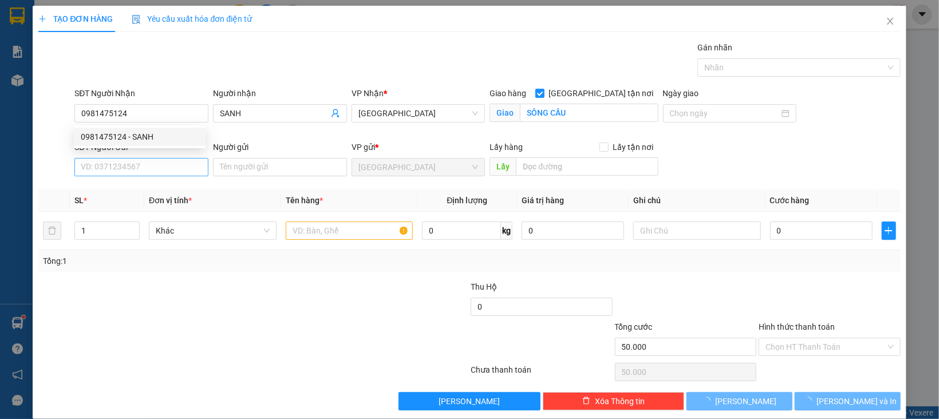
click at [169, 160] on div "SĐT Người Gửi VD: 0371234567" at bounding box center [141, 161] width 134 height 40
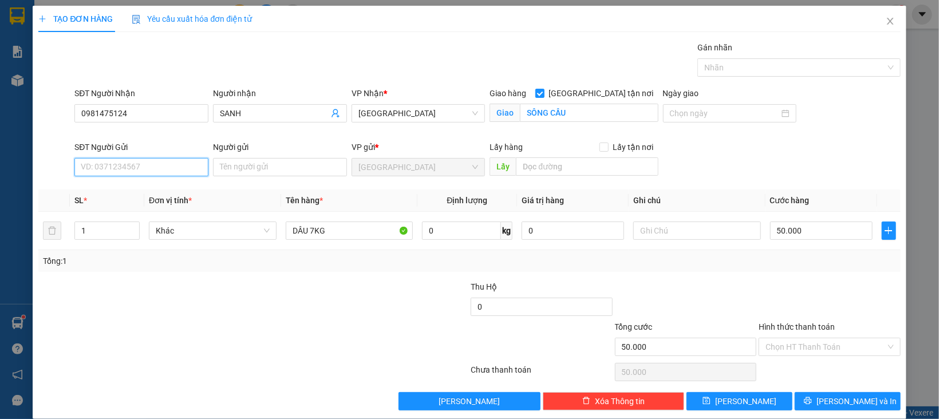
click at [171, 162] on input "SĐT Người Gửi" at bounding box center [141, 167] width 134 height 18
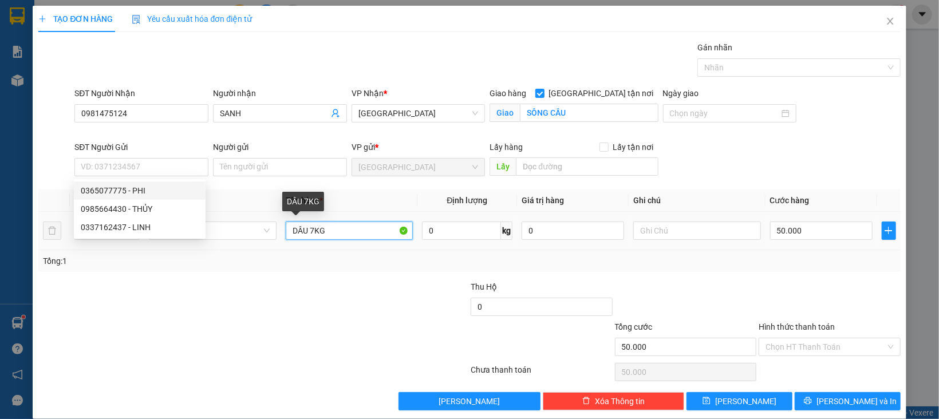
click at [311, 230] on input "DÂU 7KG" at bounding box center [350, 231] width 128 height 18
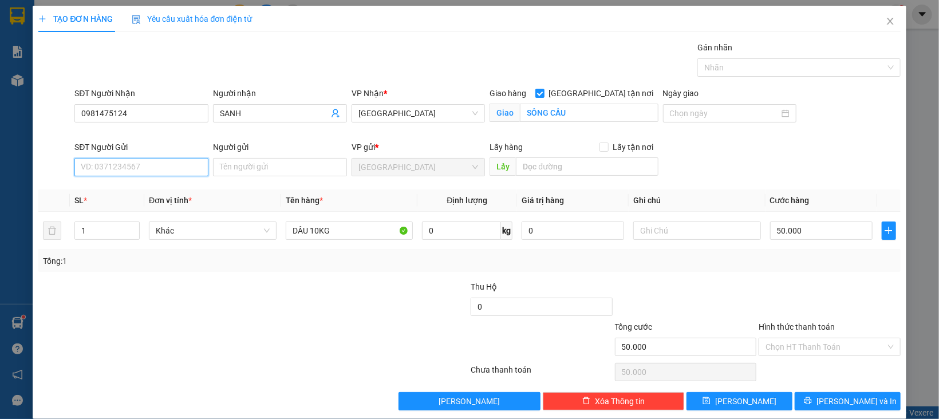
click at [135, 172] on input "SĐT Người Gửi" at bounding box center [141, 167] width 134 height 18
click at [145, 224] on div "0337162437 - LINH" at bounding box center [140, 227] width 118 height 13
click at [210, 234] on span "Khác" at bounding box center [213, 230] width 114 height 17
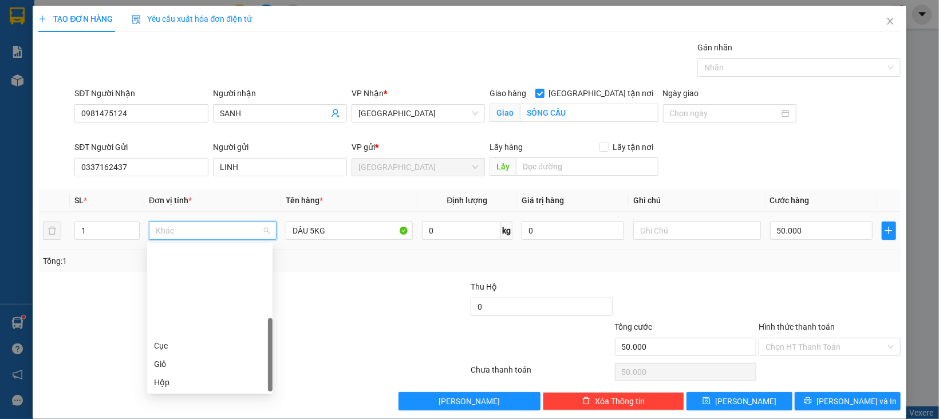
click at [175, 395] on div "Kiện" at bounding box center [210, 401] width 112 height 13
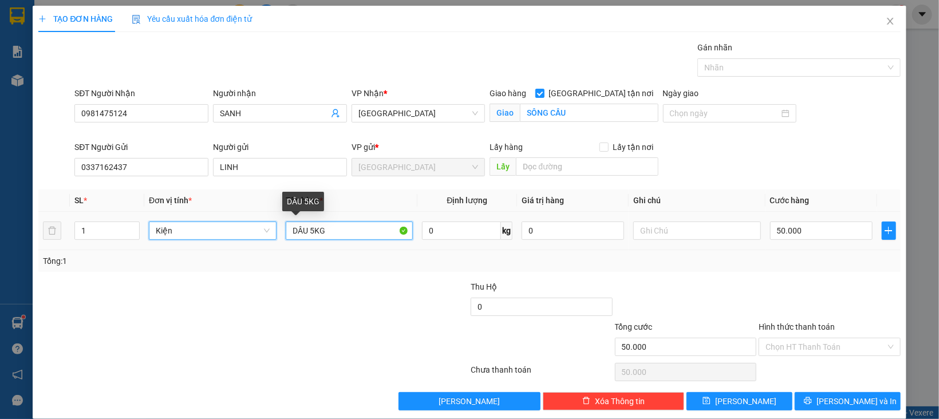
click at [311, 233] on input "DÂU 5KG" at bounding box center [350, 231] width 128 height 18
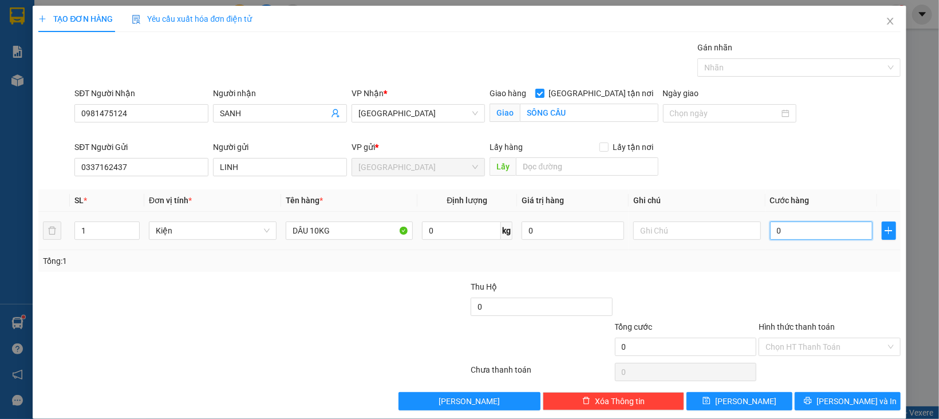
click at [770, 230] on input "0" at bounding box center [821, 231] width 103 height 18
click at [809, 289] on div at bounding box center [830, 301] width 144 height 40
click at [811, 338] on input "Hình thức thanh toán" at bounding box center [826, 346] width 120 height 17
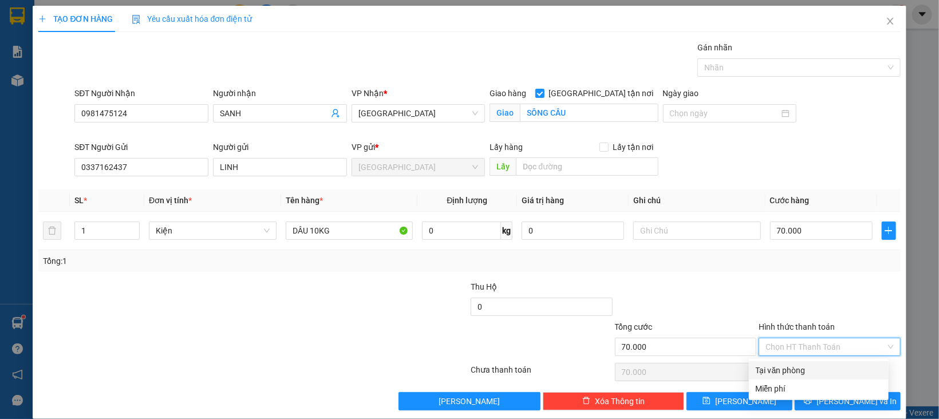
click at [811, 364] on div "Tại văn phòng" at bounding box center [819, 370] width 126 height 13
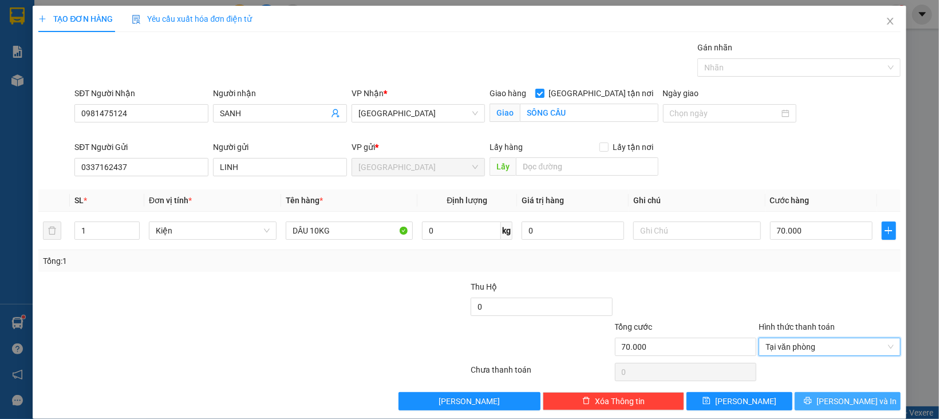
click at [812, 397] on icon "printer" at bounding box center [808, 401] width 8 height 8
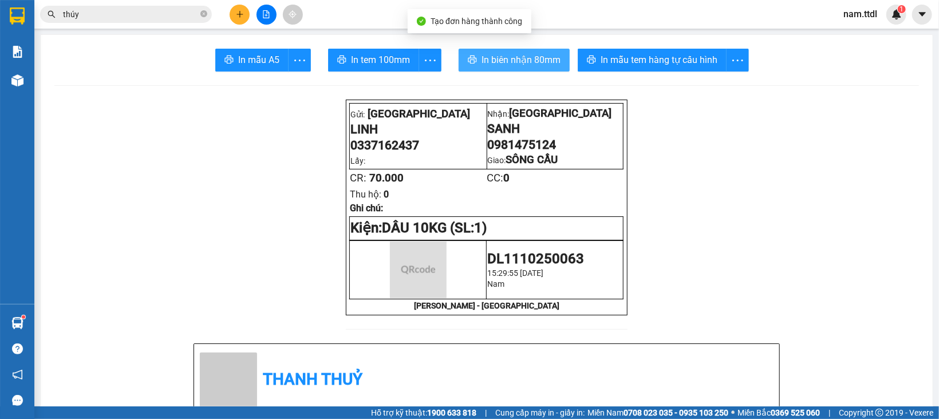
click at [513, 56] on span "In biên nhận 80mm" at bounding box center [521, 60] width 79 height 14
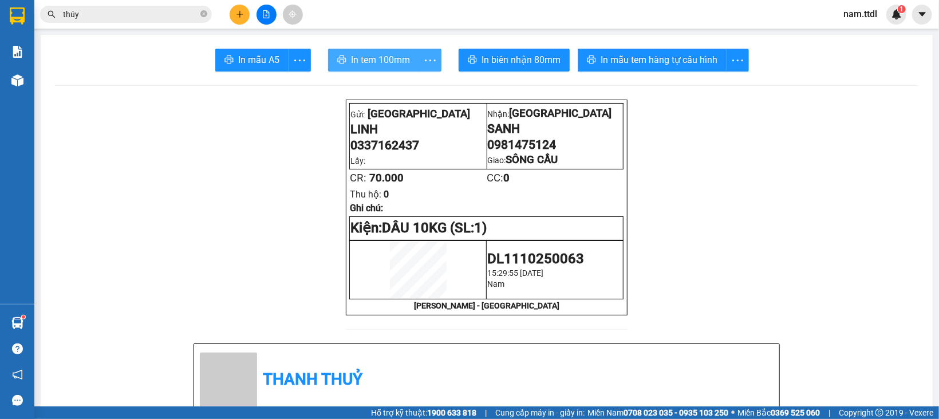
click at [365, 55] on span "In tem 100mm" at bounding box center [380, 60] width 59 height 14
click at [236, 18] on button at bounding box center [240, 15] width 20 height 20
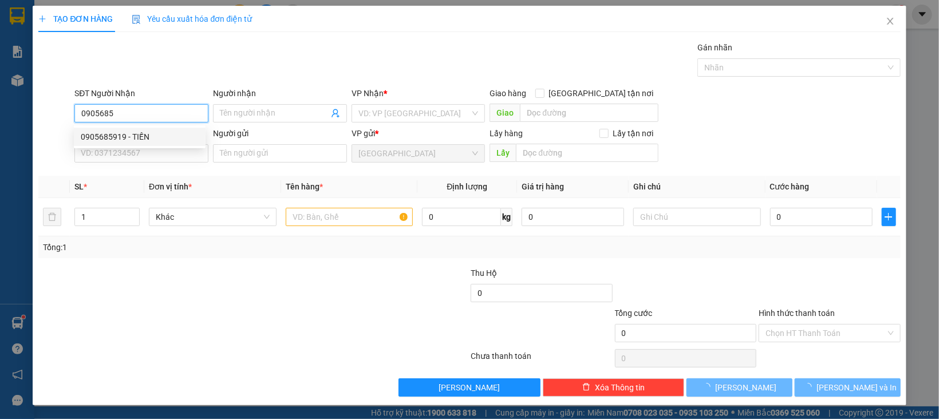
click at [152, 144] on div "0905685919 - TIẾN" at bounding box center [140, 137] width 132 height 18
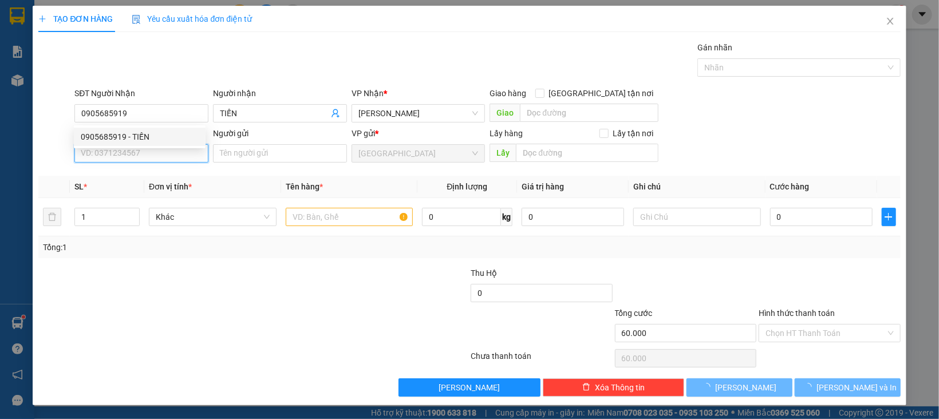
click at [140, 157] on input "SĐT Người Gửi" at bounding box center [141, 153] width 134 height 18
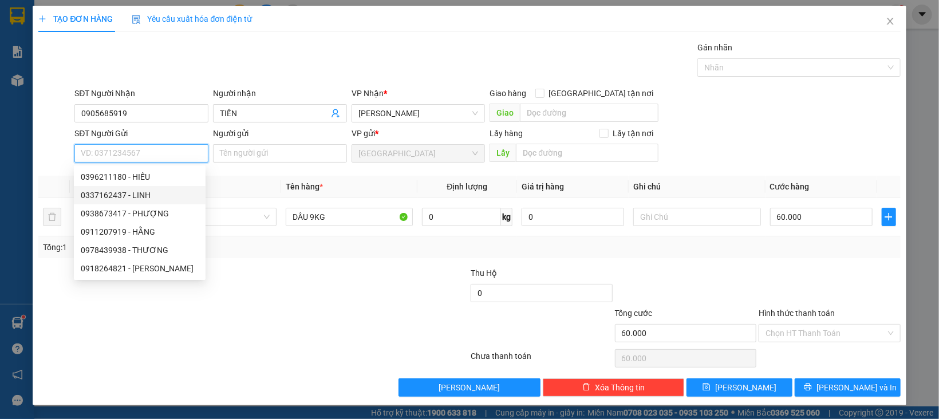
click at [152, 194] on div "0337162437 - LINH" at bounding box center [140, 195] width 118 height 13
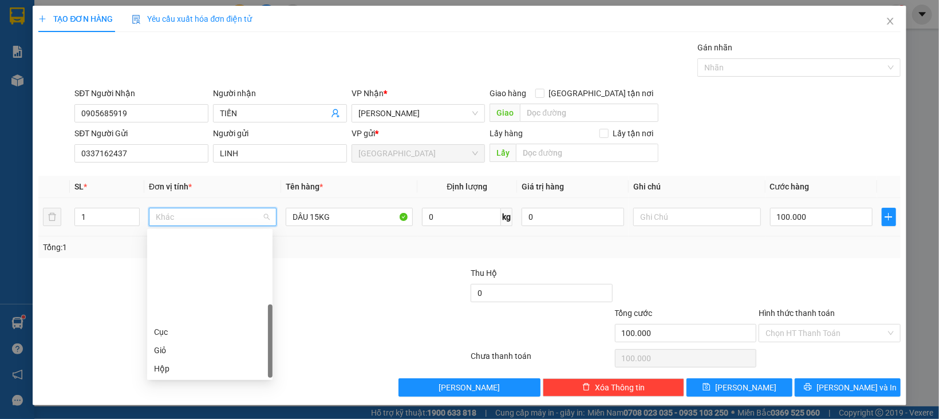
click at [172, 381] on div "Kiện" at bounding box center [210, 387] width 112 height 13
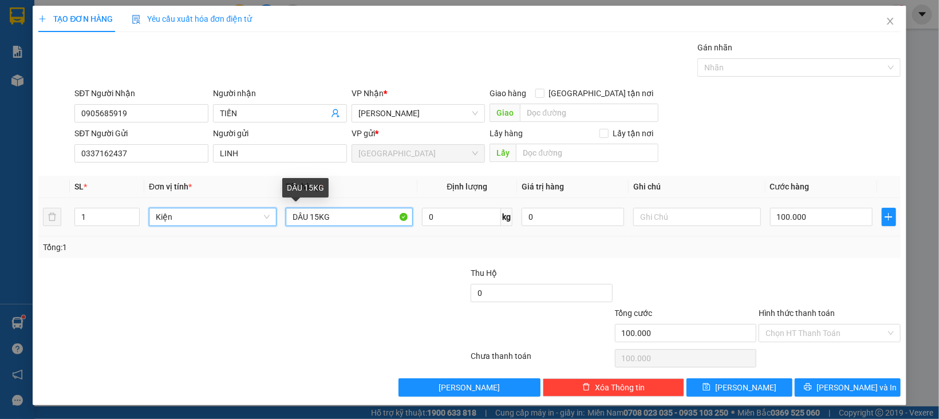
click at [316, 220] on input "DÂU 15KG" at bounding box center [350, 217] width 128 height 18
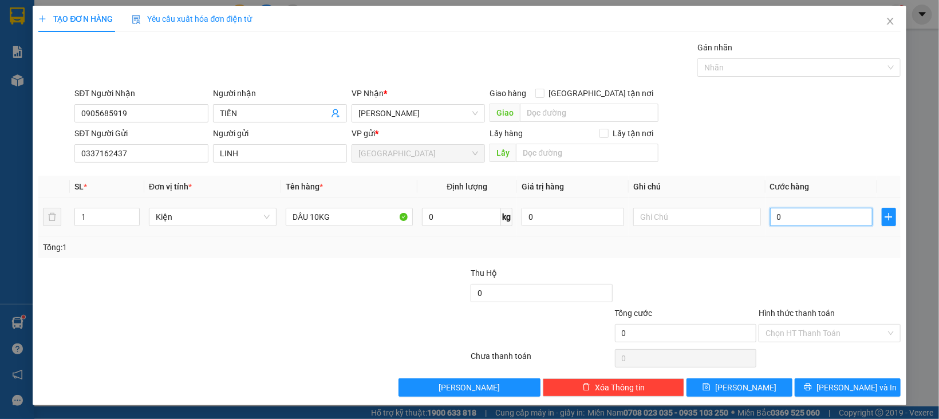
click at [826, 221] on input "0" at bounding box center [821, 217] width 103 height 18
click at [808, 297] on div at bounding box center [830, 287] width 144 height 40
click at [809, 329] on input "Hình thức thanh toán" at bounding box center [826, 333] width 120 height 17
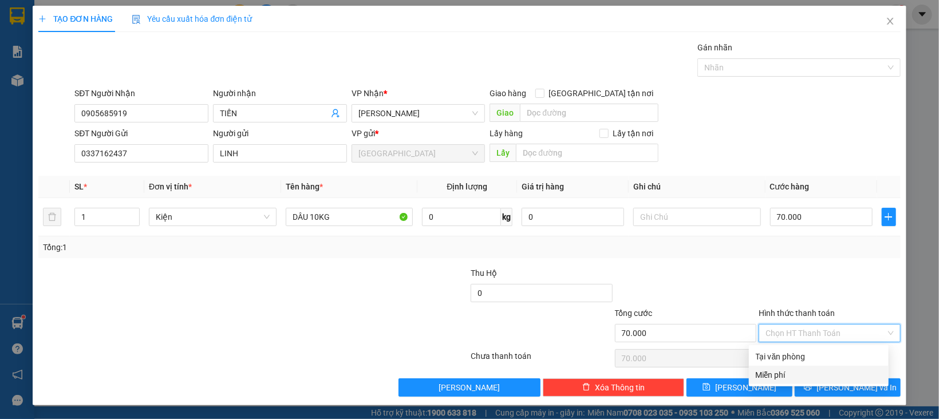
click at [814, 366] on div "Miễn phí" at bounding box center [819, 375] width 140 height 18
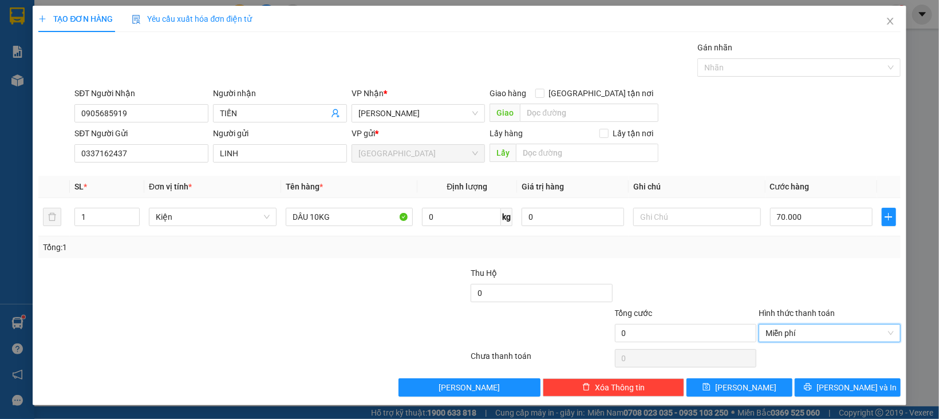
drag, startPoint x: 810, startPoint y: 333, endPoint x: 810, endPoint y: 349, distance: 16.0
click at [810, 336] on span "Miễn phí" at bounding box center [830, 333] width 128 height 17
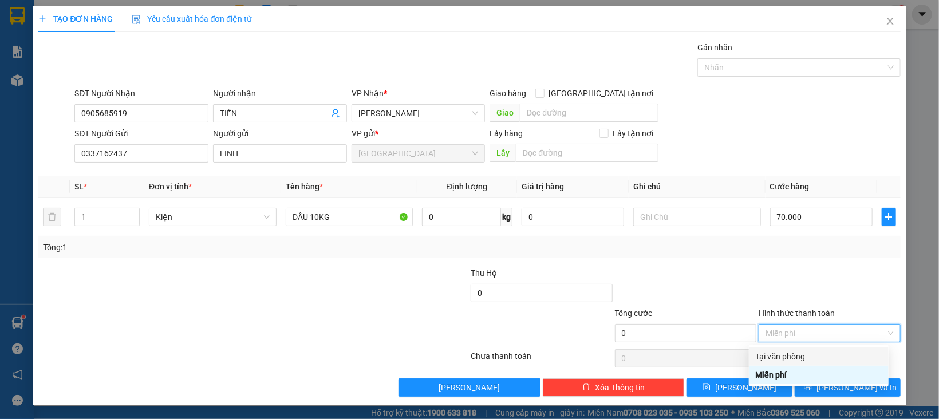
click at [803, 357] on div "Tại văn phòng" at bounding box center [819, 356] width 126 height 13
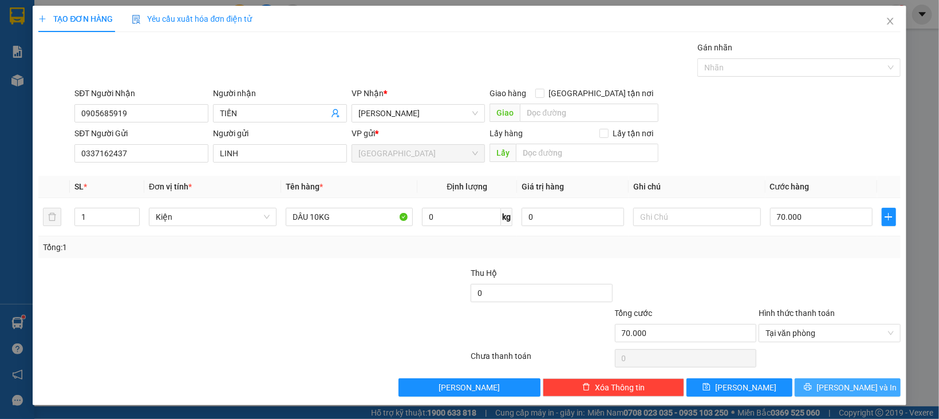
click at [812, 385] on icon "printer" at bounding box center [808, 387] width 8 height 8
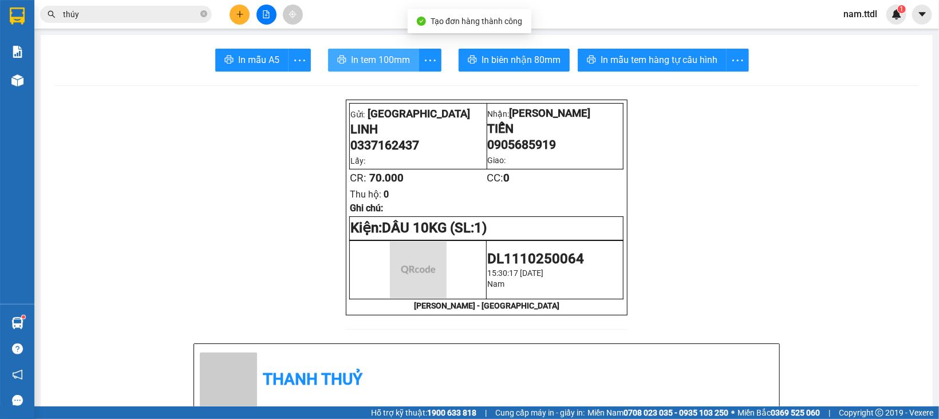
click at [379, 55] on span "In tem 100mm" at bounding box center [380, 60] width 59 height 14
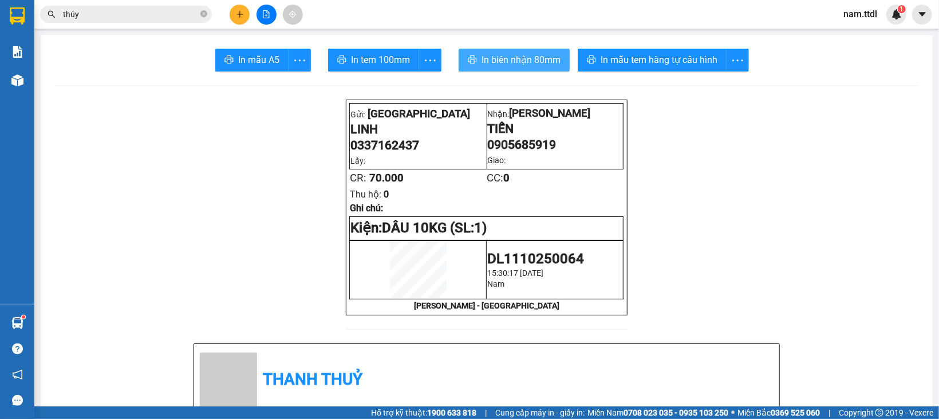
click at [531, 53] on span "In biên nhận 80mm" at bounding box center [521, 60] width 79 height 14
click at [236, 22] on button at bounding box center [240, 15] width 20 height 20
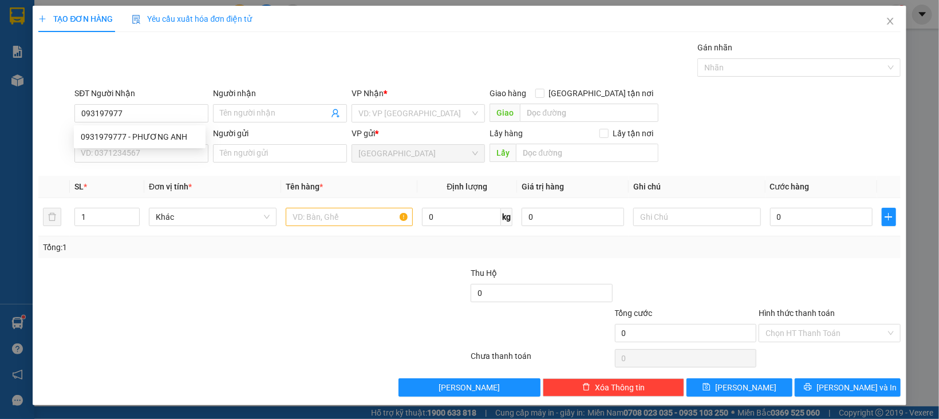
type input "0931979777"
click at [147, 145] on div "0931979777 - PHƯƠNG ANH" at bounding box center [140, 137] width 132 height 18
type input "PHƯƠNG ANH"
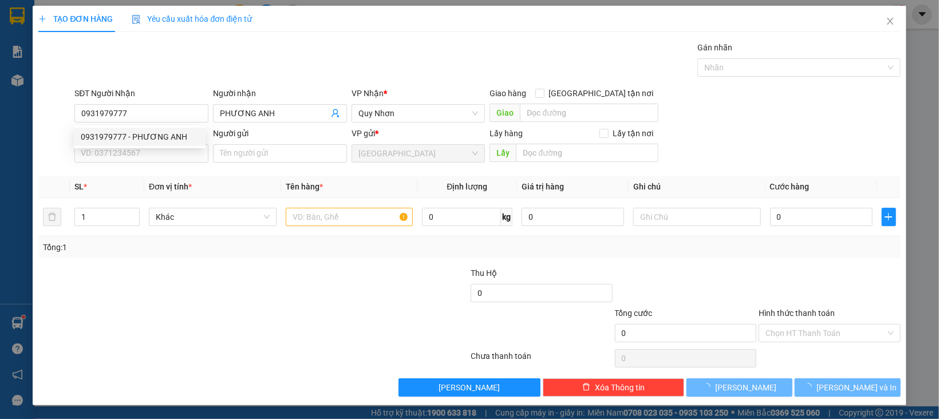
type input "50.000"
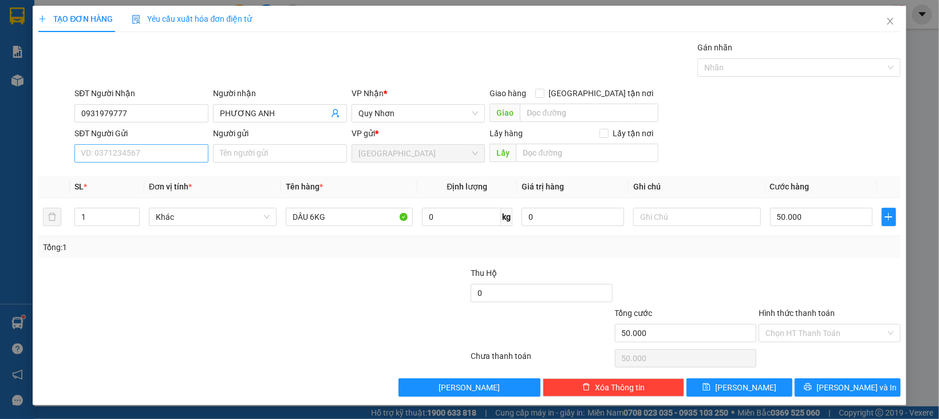
type input "0931979777"
click at [155, 163] on input "SĐT Người Gửi" at bounding box center [141, 153] width 134 height 18
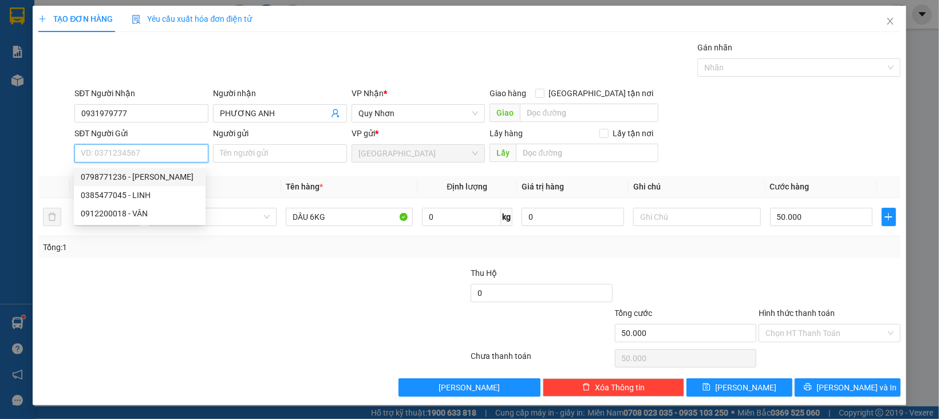
click at [130, 173] on div "0798771236 - KIM" at bounding box center [140, 177] width 118 height 13
type input "0798771236"
type input "KIM"
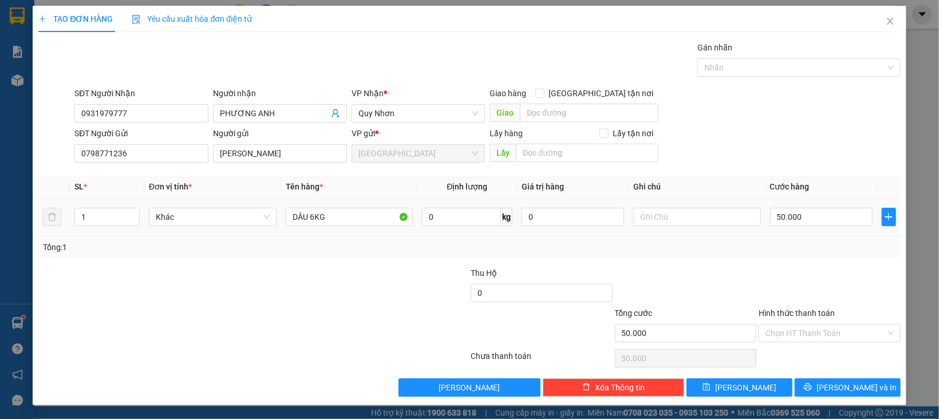
click at [228, 228] on div "Khác" at bounding box center [213, 217] width 128 height 23
click at [228, 221] on span "Khác" at bounding box center [213, 216] width 114 height 17
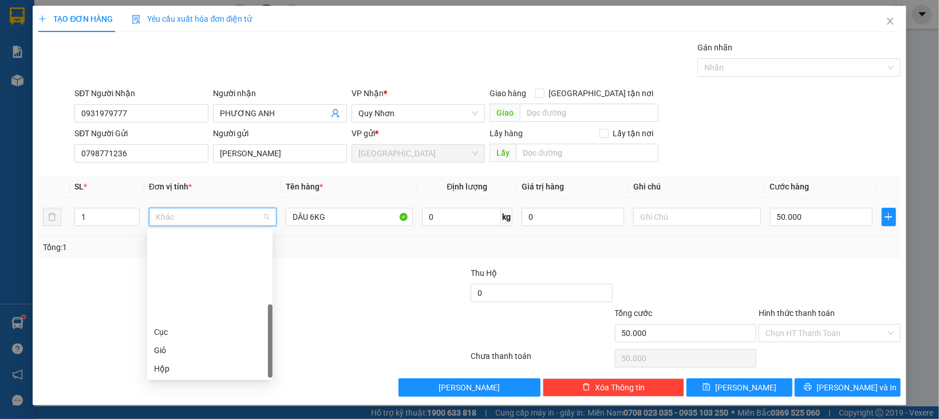
scroll to position [109, 0]
click at [178, 293] on div "Thùng" at bounding box center [210, 296] width 112 height 13
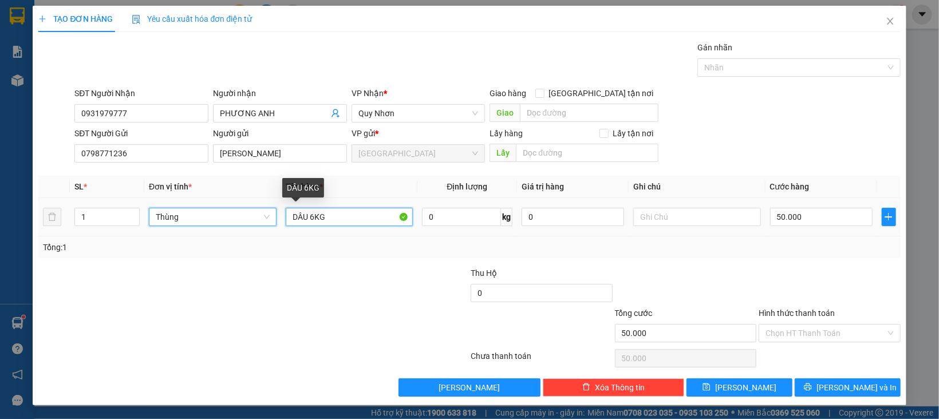
click at [313, 220] on input "DÂU 6KG" at bounding box center [350, 217] width 128 height 18
type input "0"
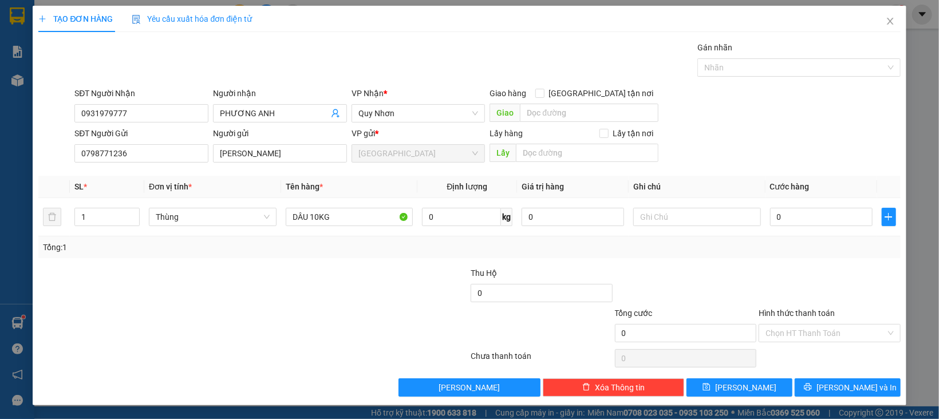
click at [692, 289] on div at bounding box center [686, 287] width 144 height 40
drag, startPoint x: 317, startPoint y: 216, endPoint x: 242, endPoint y: 231, distance: 76.9
click at [242, 231] on tr "1 Thùng DÂU 10KG 0 kg 0 0" at bounding box center [469, 217] width 862 height 38
type input "HỒNG 10KG"
type input "5"
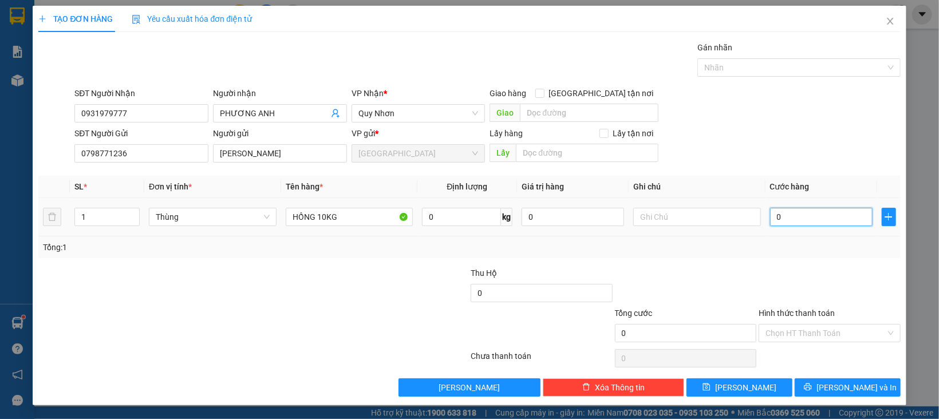
type input "5"
type input "50"
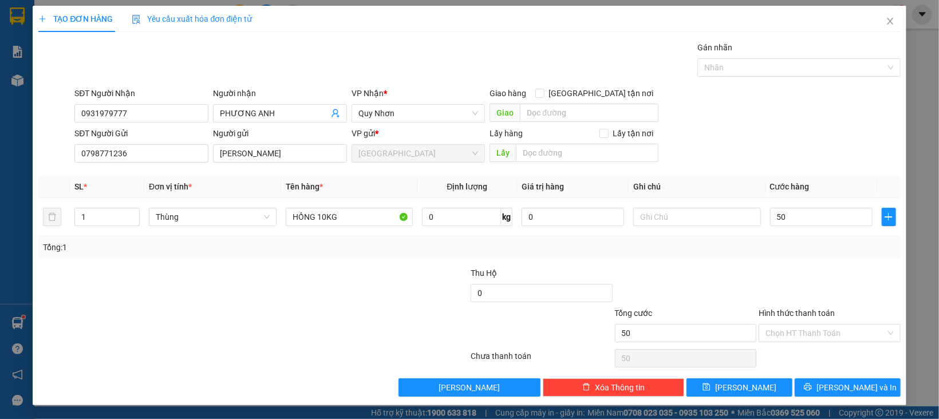
type input "50.000"
click at [775, 272] on div at bounding box center [830, 287] width 144 height 40
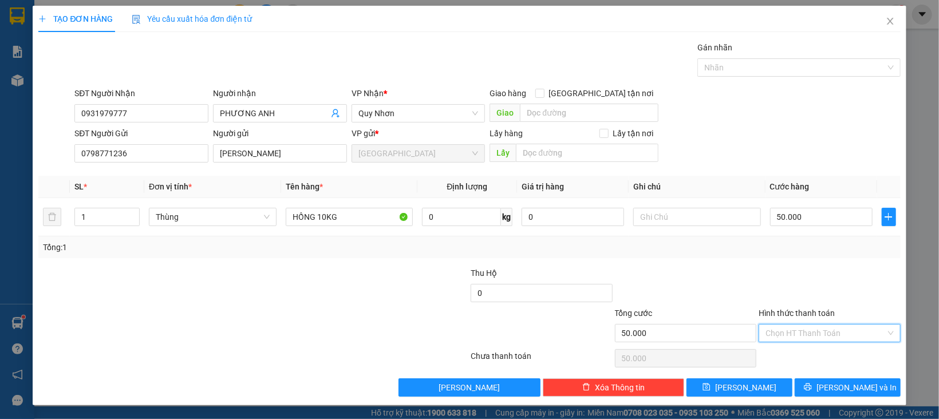
click at [801, 337] on input "Hình thức thanh toán" at bounding box center [826, 333] width 120 height 17
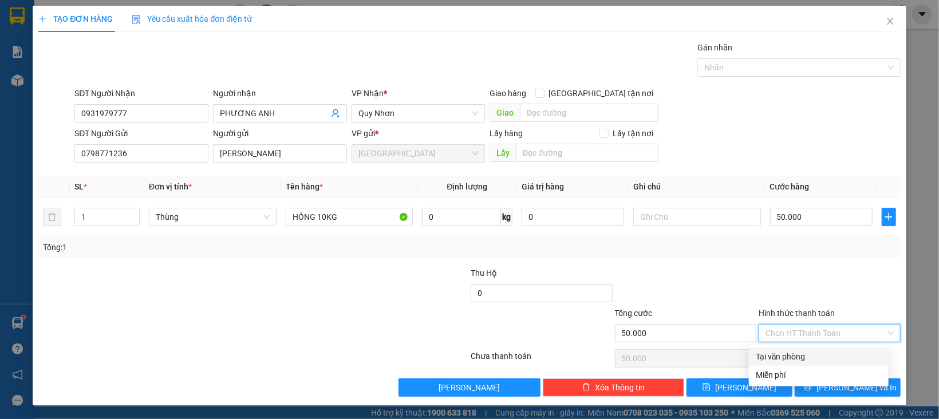
drag, startPoint x: 802, startPoint y: 358, endPoint x: 803, endPoint y: 368, distance: 9.8
click at [802, 361] on div "Tại văn phòng" at bounding box center [819, 356] width 126 height 13
type input "0"
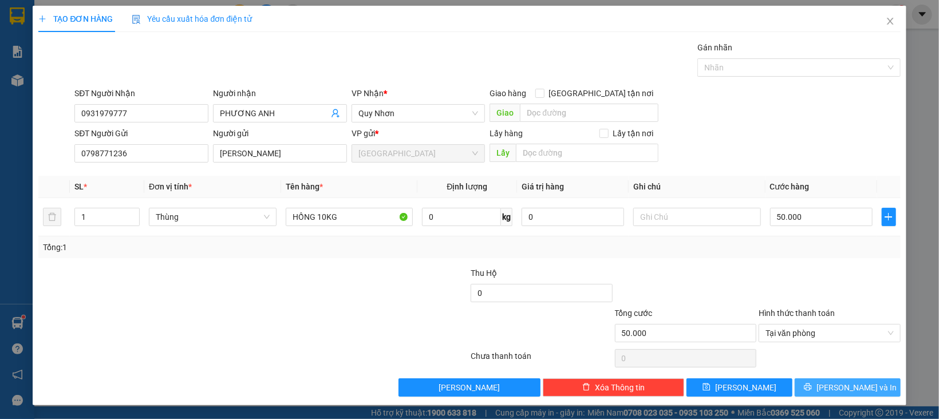
click at [805, 383] on button "[PERSON_NAME] và In" at bounding box center [848, 388] width 106 height 18
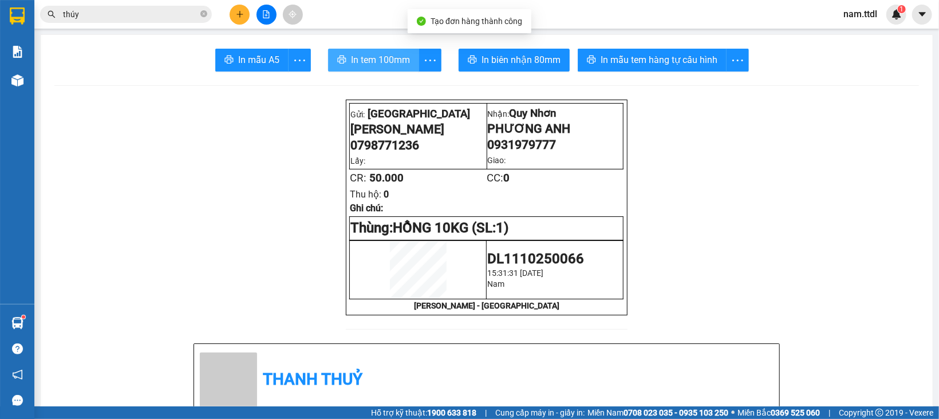
click at [353, 59] on span "In tem 100mm" at bounding box center [380, 60] width 59 height 14
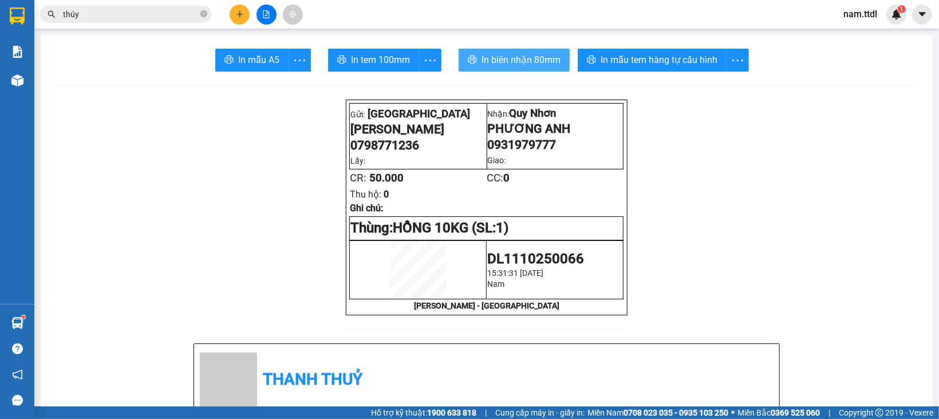
click at [517, 59] on span "In biên nhận 80mm" at bounding box center [521, 60] width 79 height 14
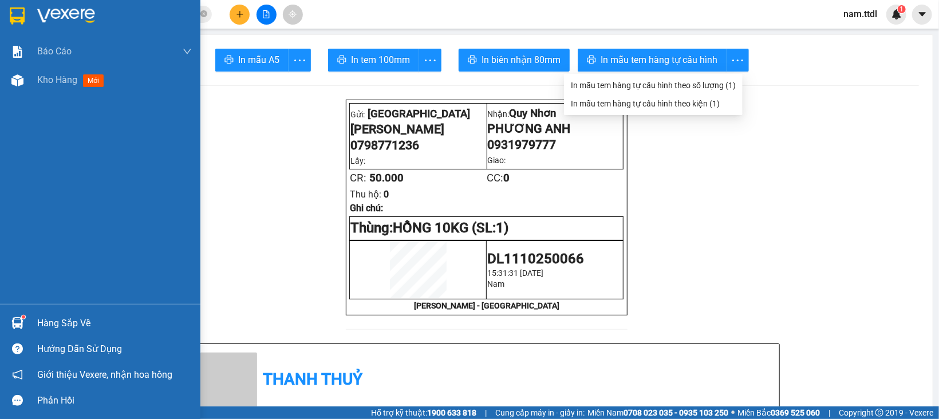
click at [26, 7] on div at bounding box center [17, 16] width 20 height 20
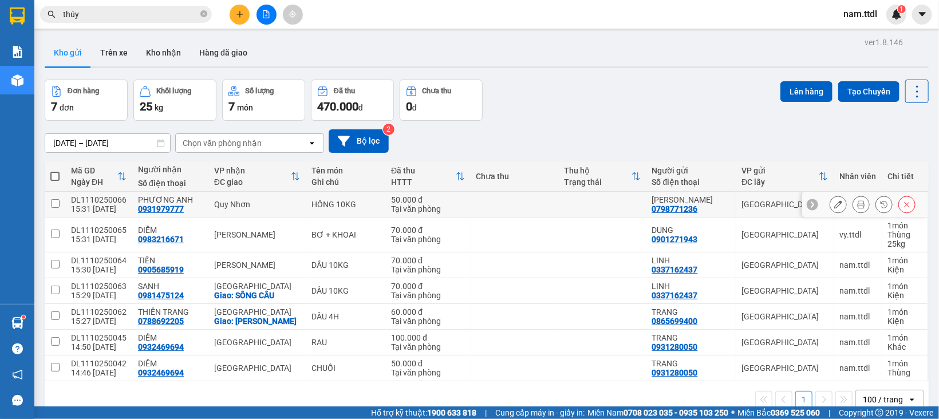
click at [476, 204] on td at bounding box center [515, 205] width 88 height 26
checkbox input "true"
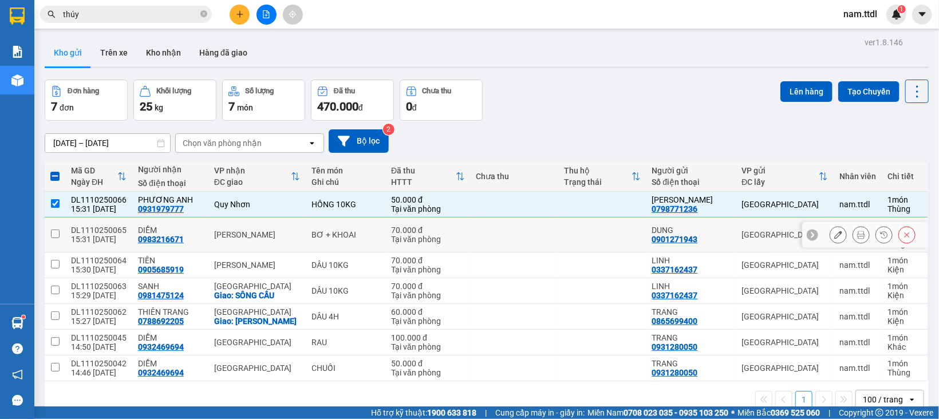
scroll to position [52, 0]
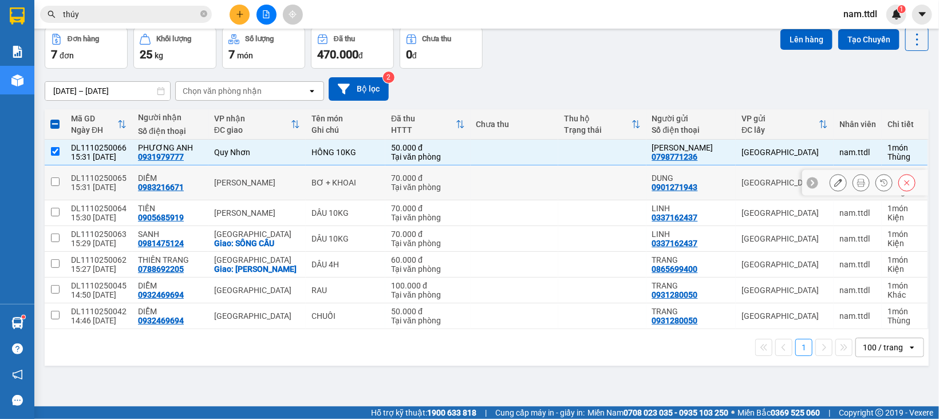
click at [455, 186] on div "Tại văn phòng" at bounding box center [428, 187] width 74 height 9
checkbox input "true"
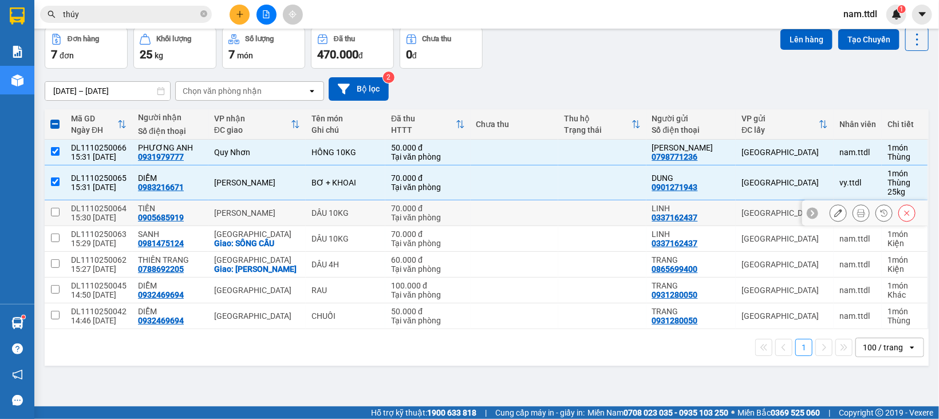
click at [461, 214] on td "70.000 đ Tại văn phòng" at bounding box center [427, 213] width 85 height 26
checkbox input "true"
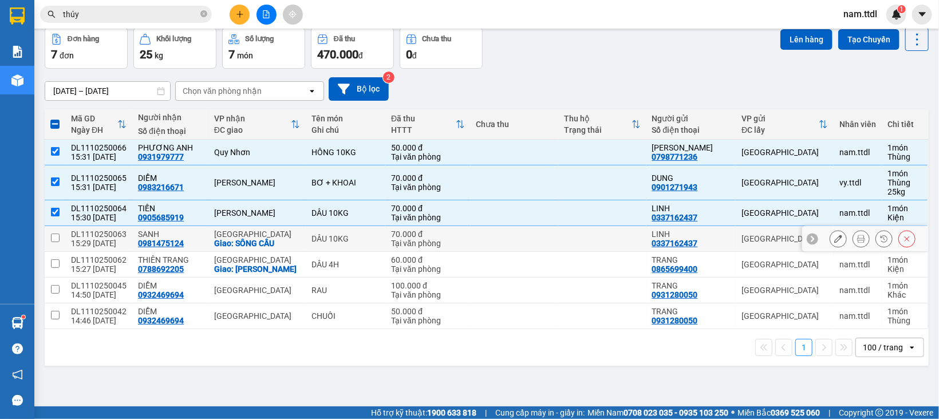
click at [455, 241] on div "Tại văn phòng" at bounding box center [428, 243] width 74 height 9
checkbox input "true"
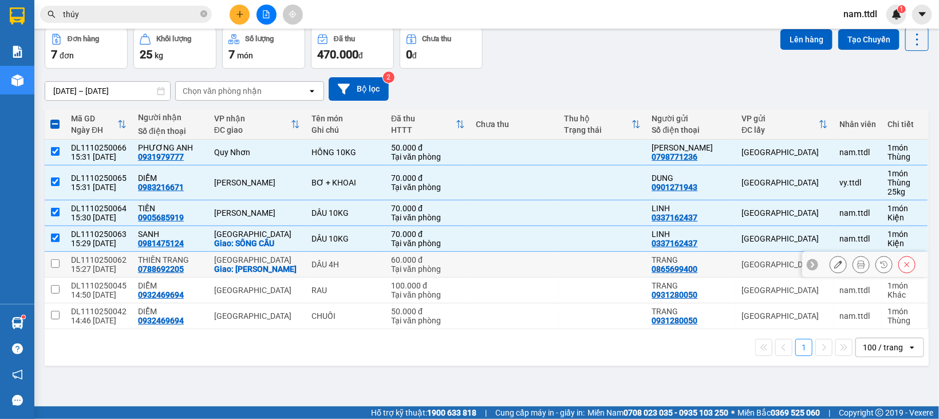
click at [437, 269] on div "Tại văn phòng" at bounding box center [428, 269] width 74 height 9
checkbox input "true"
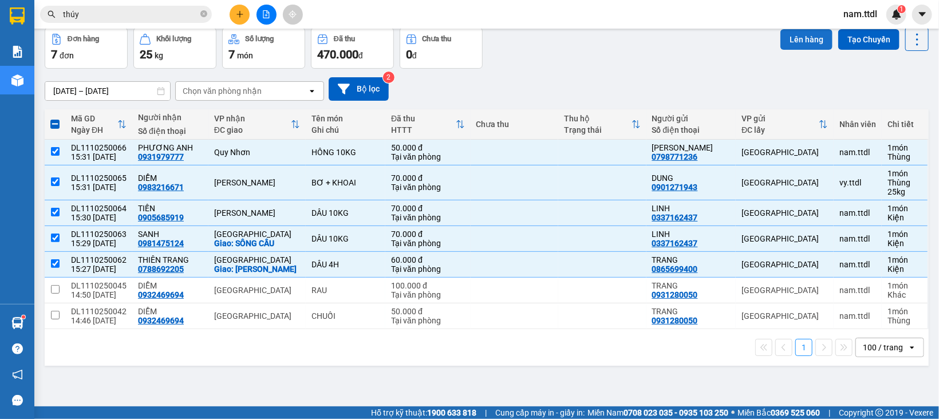
click at [780, 36] on button "Lên hàng" at bounding box center [806, 39] width 52 height 21
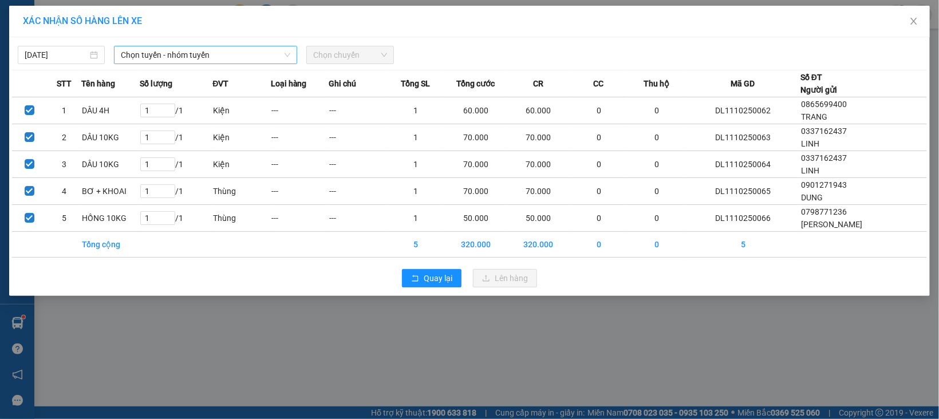
click at [211, 58] on span "Chọn tuyến - nhóm tuyến" at bounding box center [205, 54] width 169 height 17
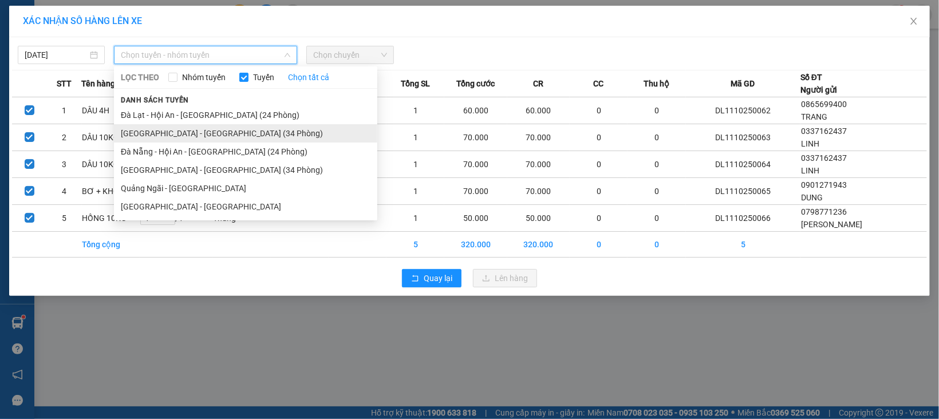
click at [149, 134] on li "Đà Lạt - Đà Nẵng (34 Phòng)" at bounding box center [245, 133] width 263 height 18
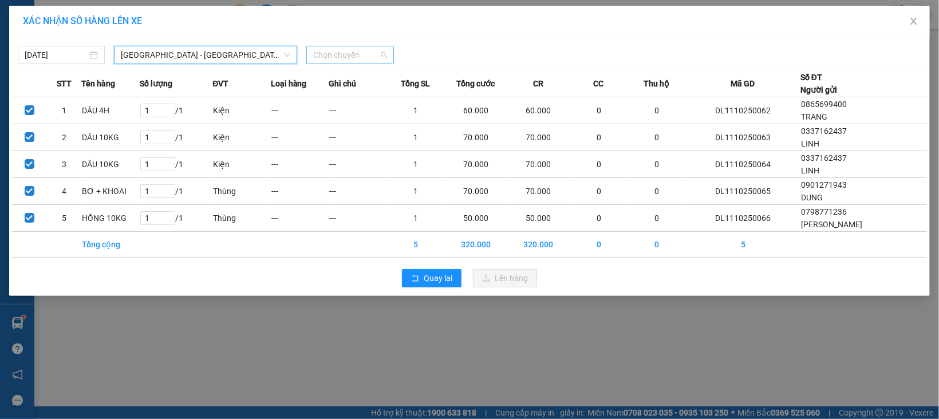
click at [366, 50] on span "Chọn chuyến" at bounding box center [349, 54] width 73 height 17
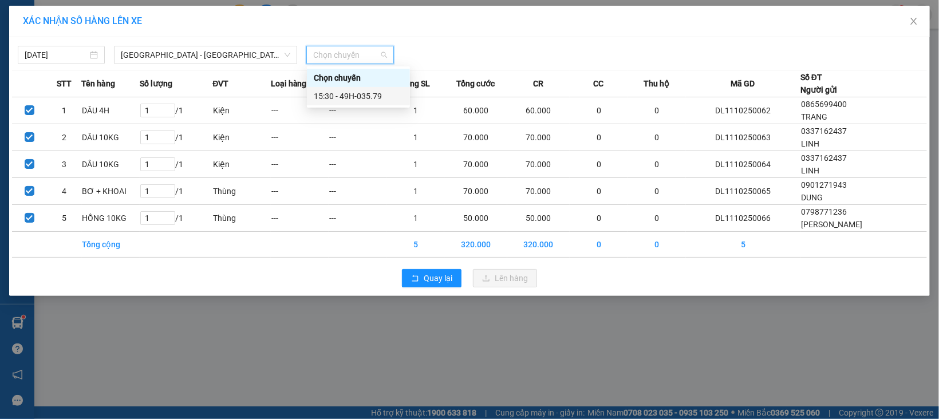
click at [370, 97] on div "15:30 - 49H-035.79" at bounding box center [358, 96] width 89 height 13
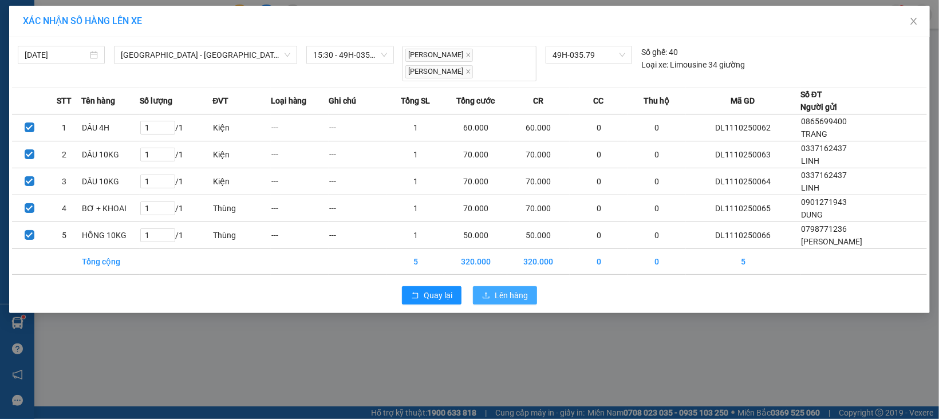
click at [495, 289] on span "Lên hàng" at bounding box center [511, 295] width 33 height 13
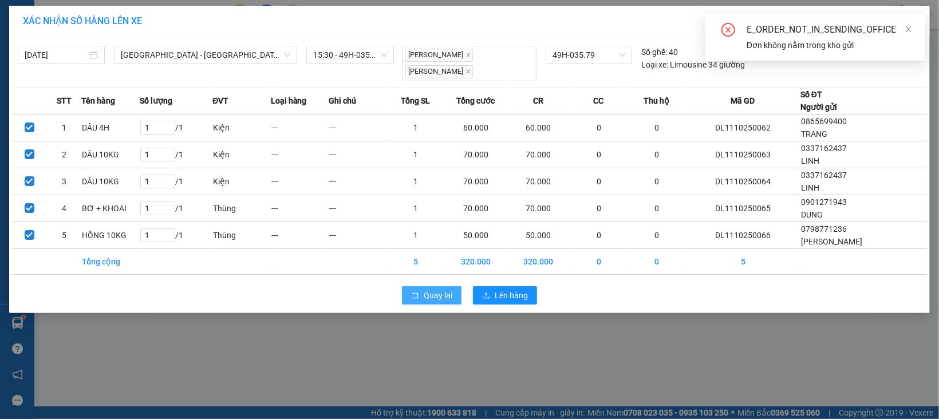
click at [433, 289] on span "Quay lại" at bounding box center [438, 295] width 29 height 13
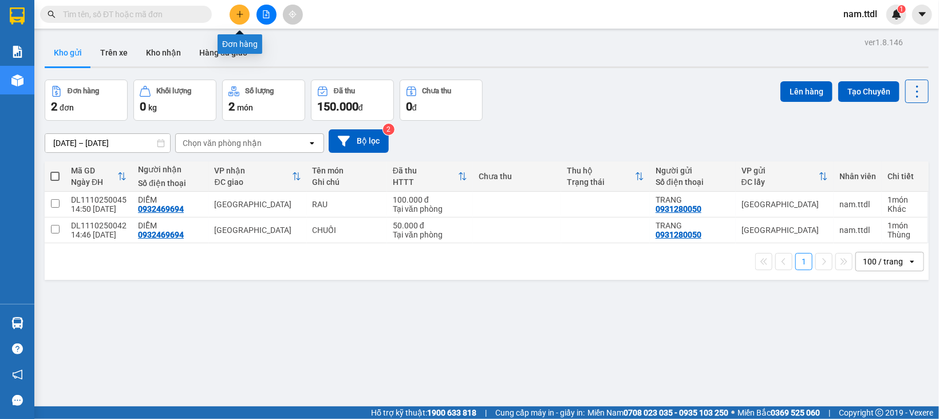
click at [236, 14] on icon "plus" at bounding box center [240, 14] width 8 height 8
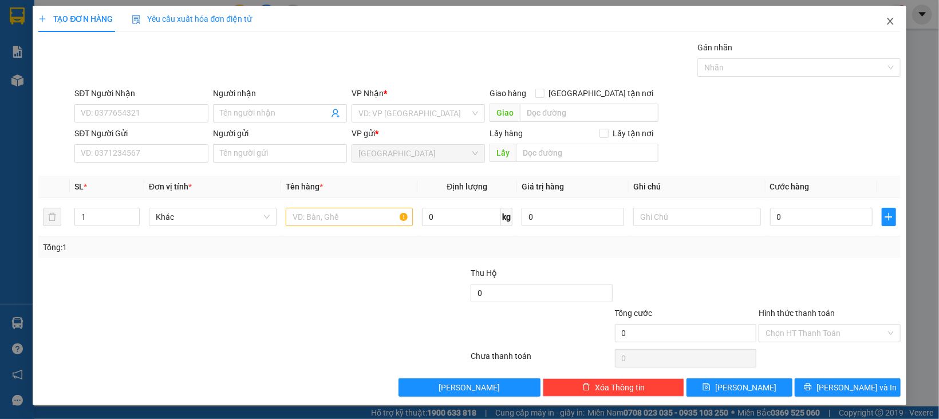
click at [874, 18] on span "Close" at bounding box center [890, 22] width 32 height 32
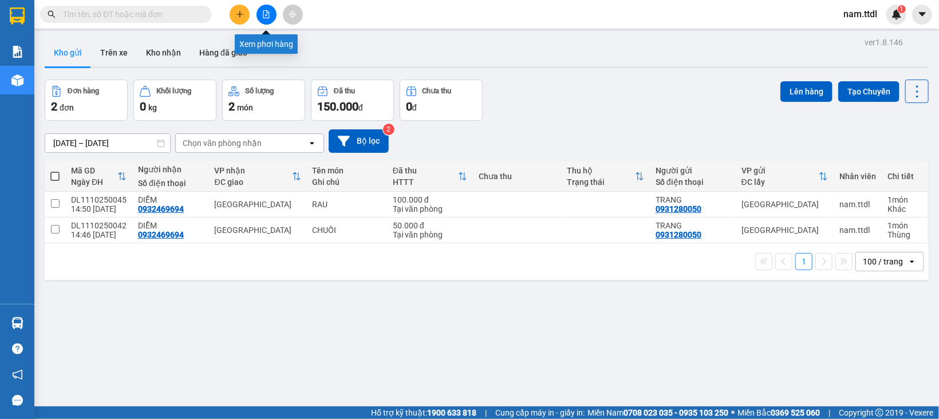
click at [260, 15] on button at bounding box center [267, 15] width 20 height 20
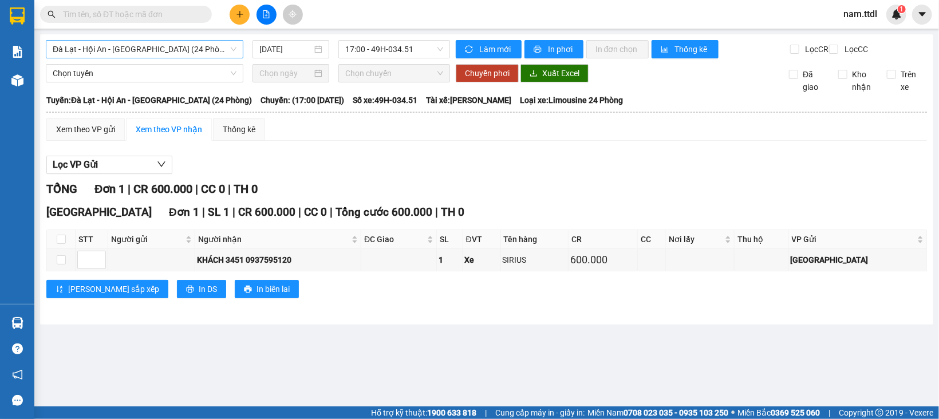
click at [123, 52] on span "Đà Lạt - Hội An - [GEOGRAPHIC_DATA] (24 Phòng)" at bounding box center [145, 49] width 184 height 17
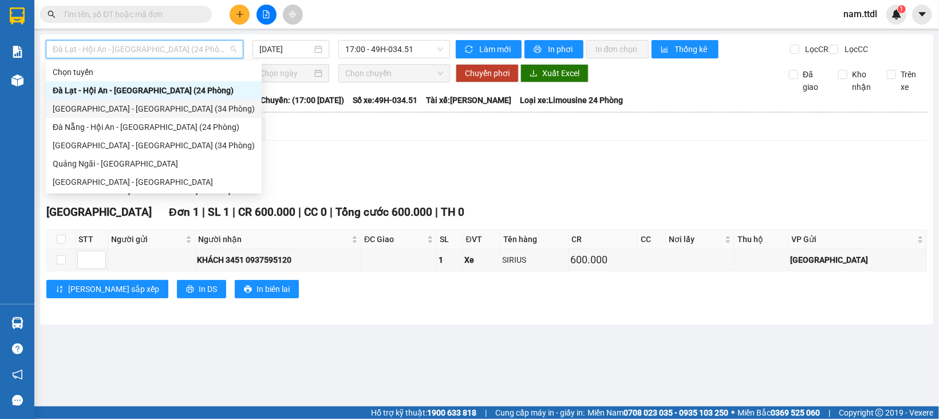
click at [94, 110] on div "[GEOGRAPHIC_DATA] - [GEOGRAPHIC_DATA] (34 Phòng)" at bounding box center [154, 109] width 202 height 13
type input "[DATE]"
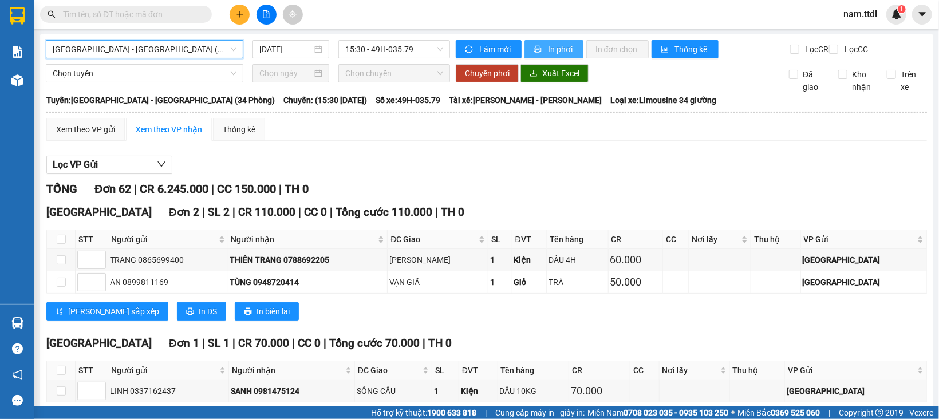
click at [548, 46] on span "In phơi" at bounding box center [561, 49] width 26 height 13
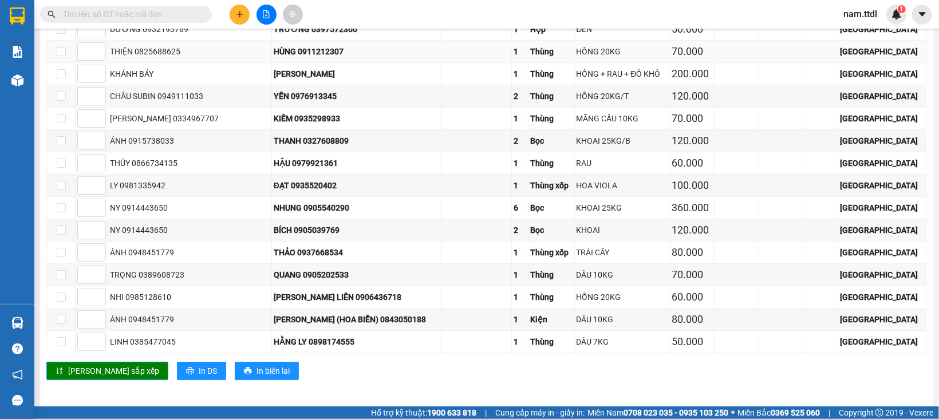
scroll to position [2384, 0]
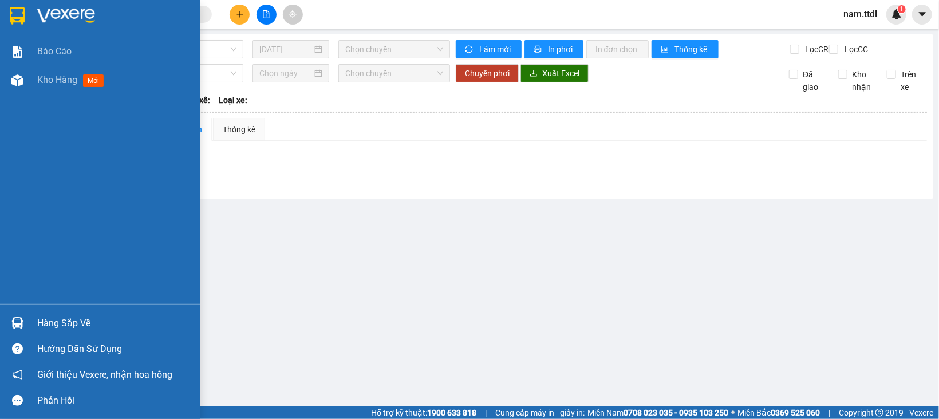
click at [23, 22] on img at bounding box center [17, 15] width 15 height 17
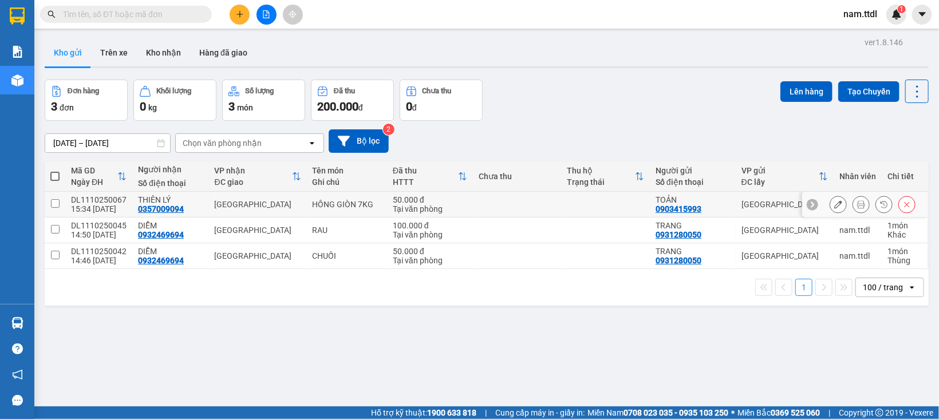
click at [460, 210] on td "50.000 đ Tại văn phòng" at bounding box center [430, 205] width 86 height 26
checkbox input "true"
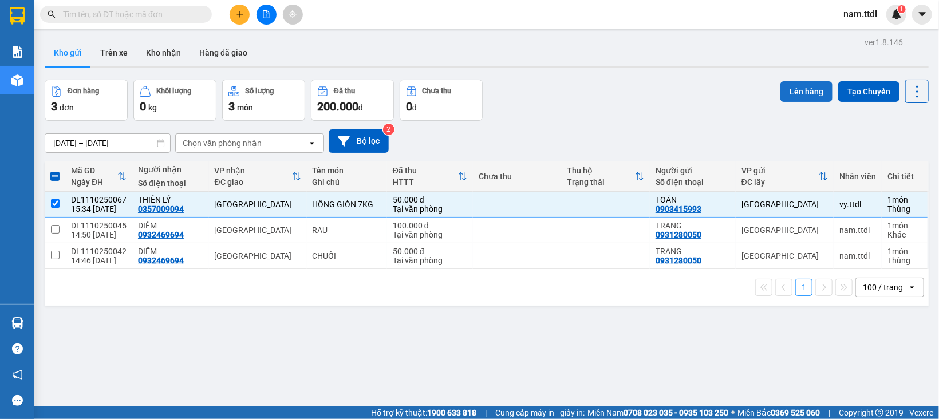
click at [805, 93] on button "Lên hàng" at bounding box center [806, 91] width 52 height 21
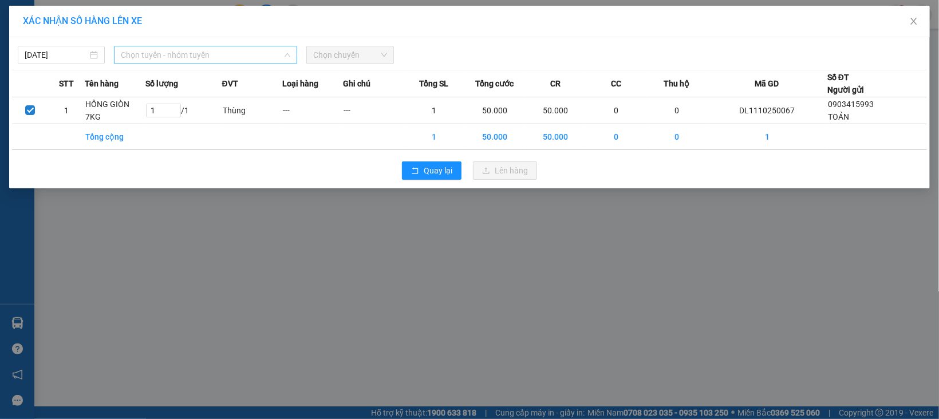
click at [223, 55] on span "Chọn tuyến - nhóm tuyến" at bounding box center [205, 54] width 169 height 17
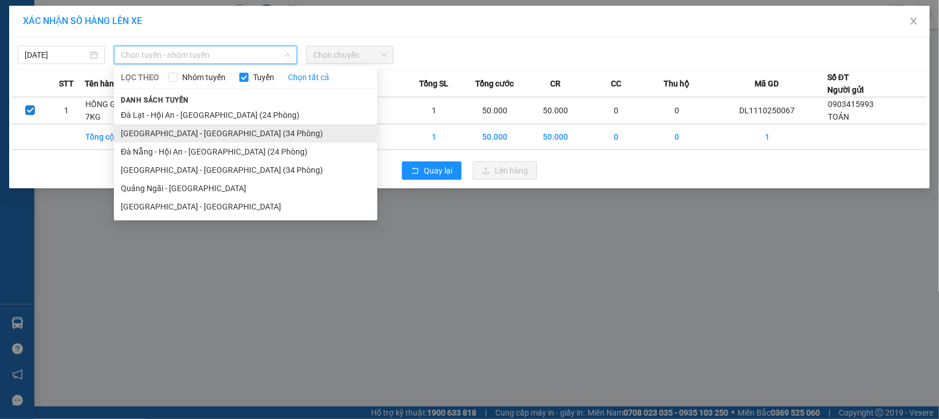
click at [156, 132] on li "[GEOGRAPHIC_DATA] - [GEOGRAPHIC_DATA] (34 Phòng)" at bounding box center [245, 133] width 263 height 18
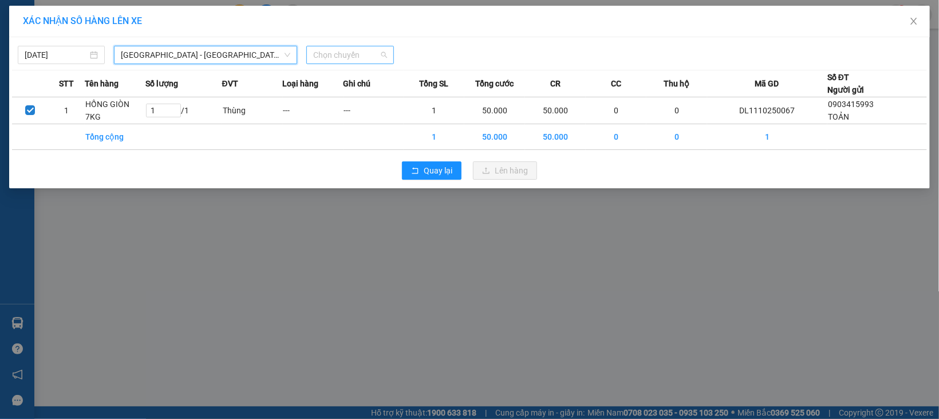
click at [335, 56] on span "Chọn chuyến" at bounding box center [349, 54] width 73 height 17
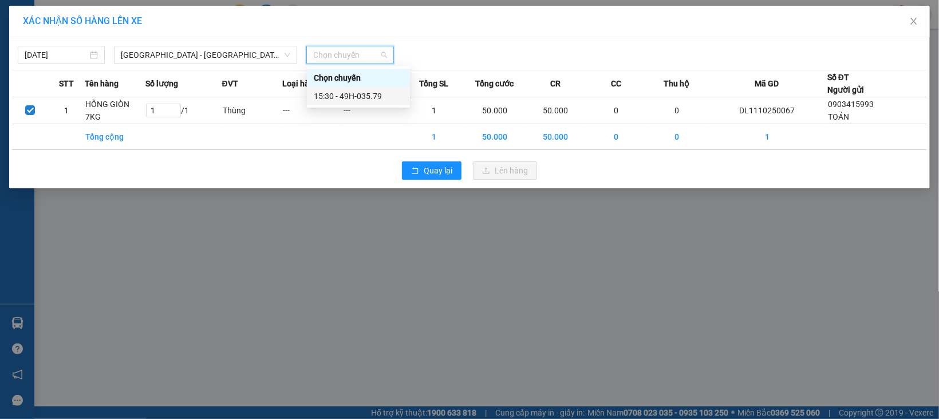
click at [343, 100] on div "15:30 - 49H-035.79" at bounding box center [358, 96] width 89 height 13
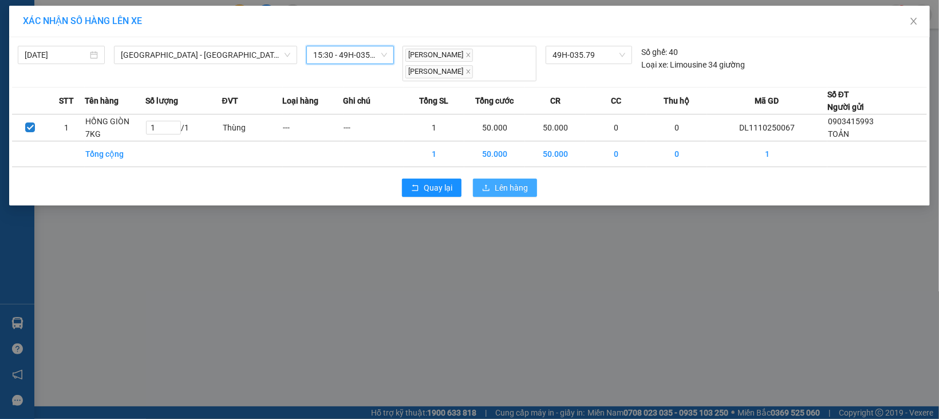
click at [521, 182] on span "Lên hàng" at bounding box center [511, 188] width 33 height 13
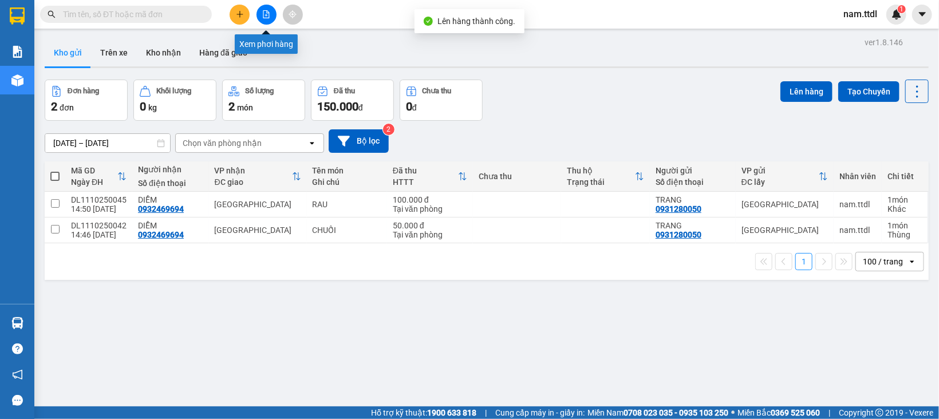
click at [267, 18] on icon "file-add" at bounding box center [266, 14] width 6 height 8
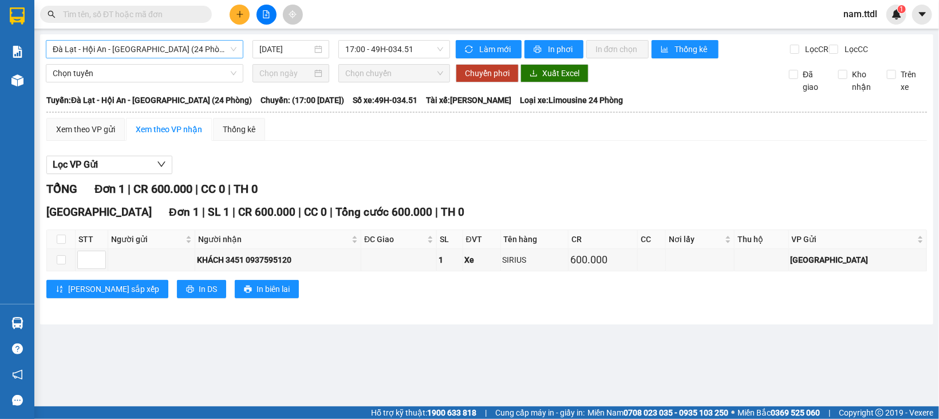
click at [66, 46] on span "Đà Lạt - Hội An - [GEOGRAPHIC_DATA] (24 Phòng)" at bounding box center [145, 49] width 184 height 17
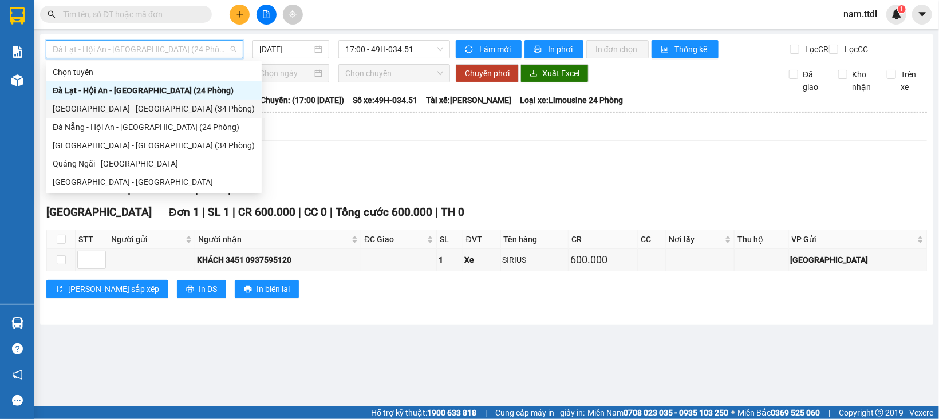
click at [108, 111] on div "[GEOGRAPHIC_DATA] - [GEOGRAPHIC_DATA] (34 Phòng)" at bounding box center [154, 109] width 202 height 13
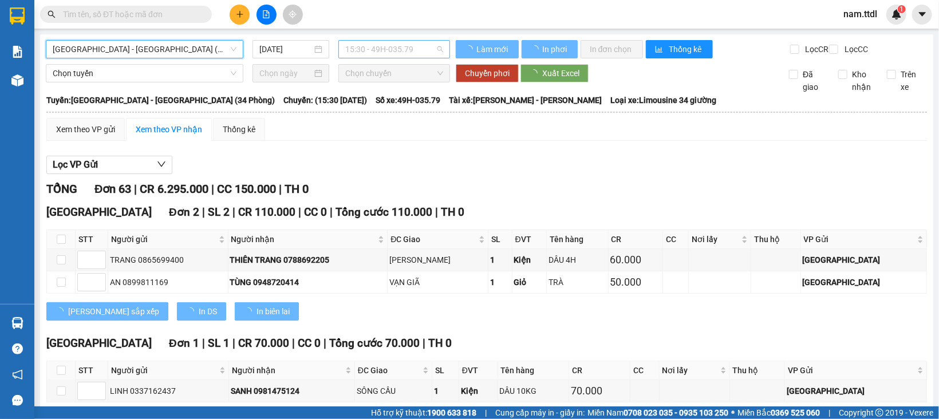
click at [399, 54] on span "15:30 - 49H-035.79" at bounding box center [394, 49] width 98 height 17
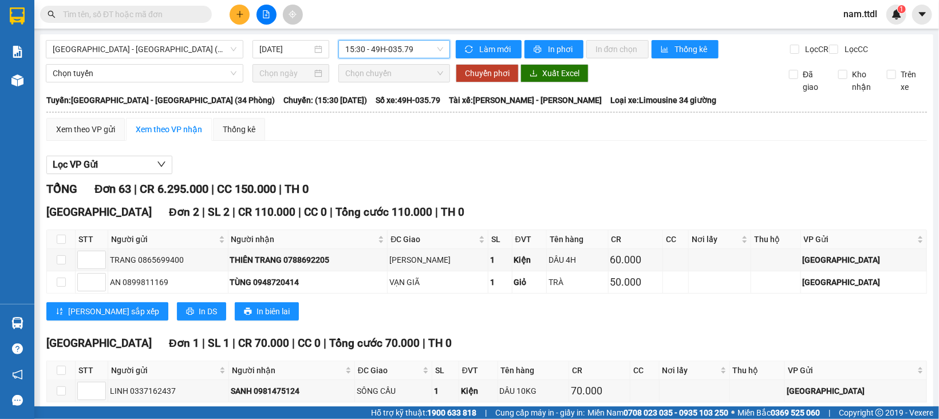
click at [397, 42] on span "15:30 - 49H-035.79" at bounding box center [394, 49] width 98 height 17
click at [267, 46] on input "[DATE]" at bounding box center [285, 49] width 53 height 13
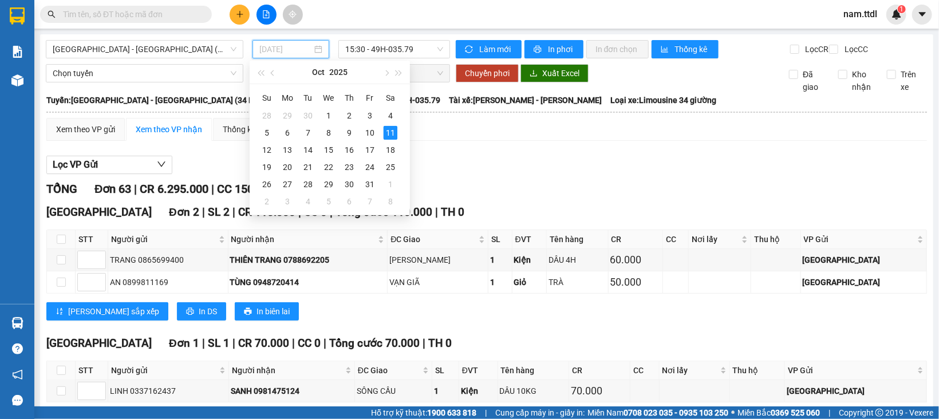
type input "[DATE]"
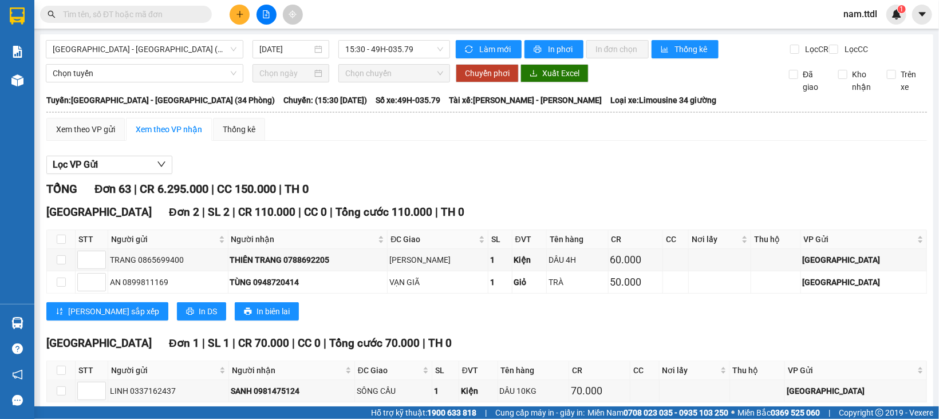
click at [570, 25] on div "Kết quả tìm kiếm ( 0 ) Bộ lọc 11/10 - 11/10 No Data nam.ttdl 1" at bounding box center [469, 14] width 939 height 29
click at [537, 45] on button "In phơi" at bounding box center [554, 49] width 59 height 18
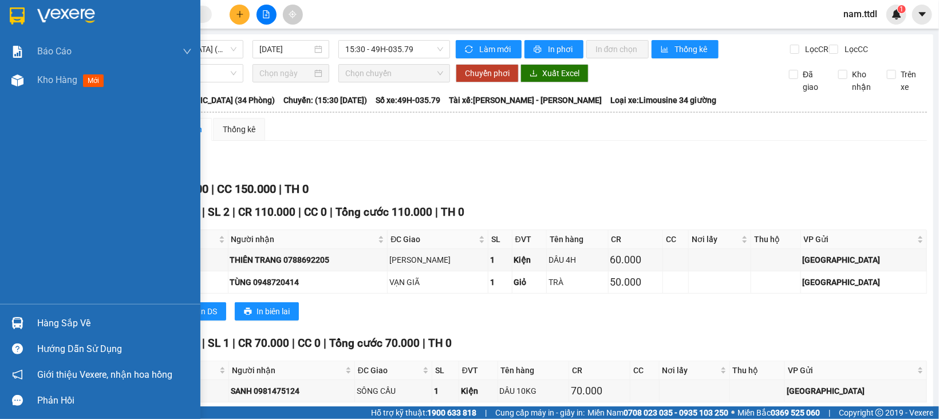
click at [17, 24] on img at bounding box center [17, 15] width 15 height 17
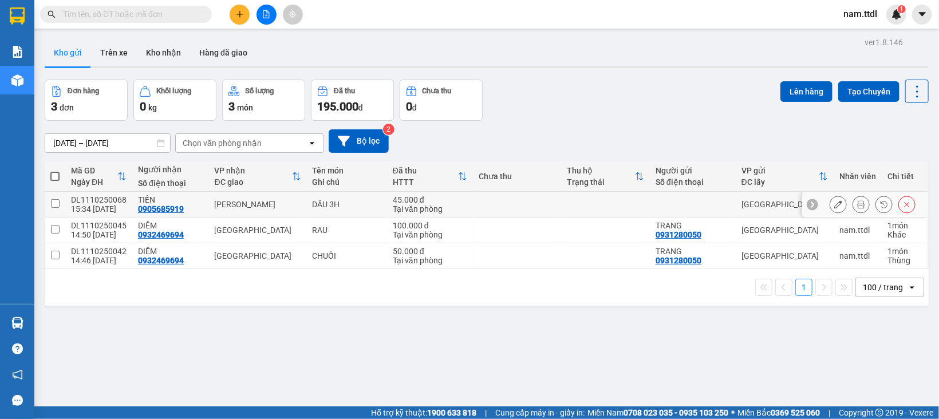
click at [531, 206] on td at bounding box center [517, 205] width 89 height 26
checkbox input "true"
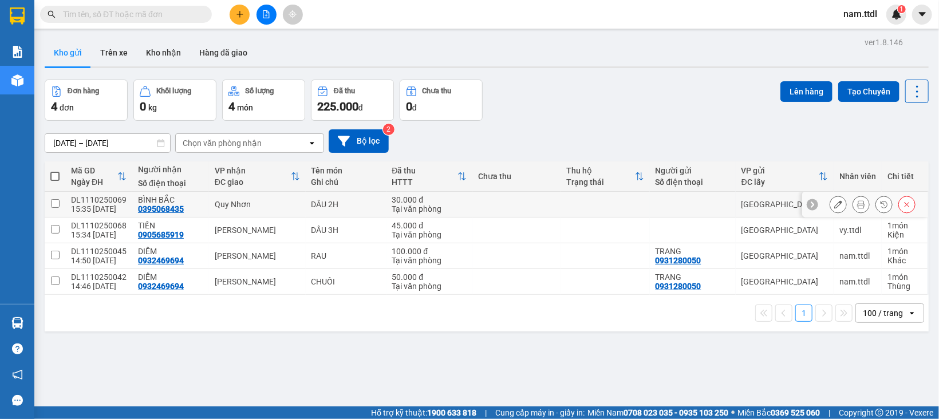
click at [472, 207] on td at bounding box center [516, 205] width 89 height 26
checkbox input "true"
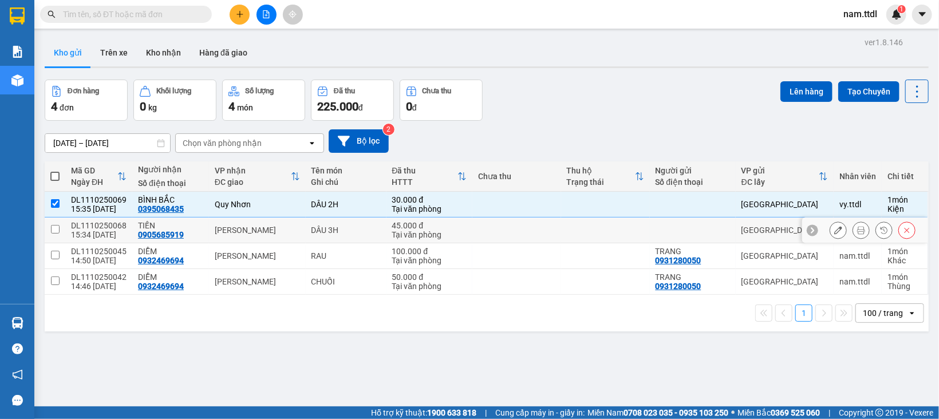
click at [472, 241] on td at bounding box center [516, 231] width 89 height 26
checkbox input "true"
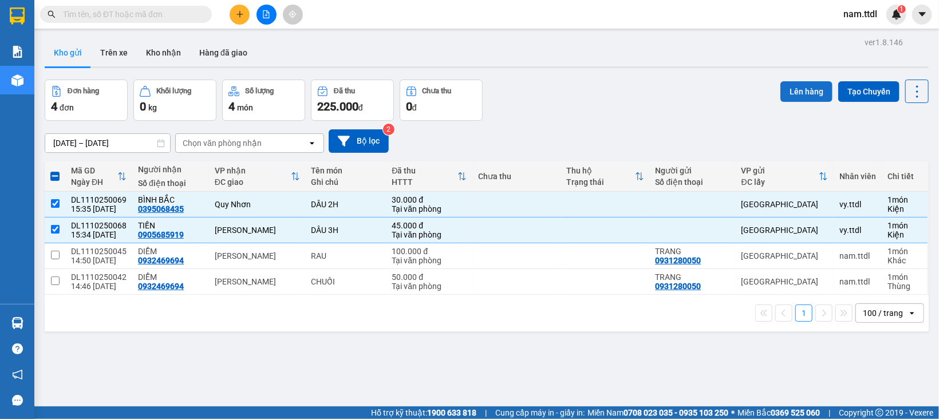
click at [780, 90] on button "Lên hàng" at bounding box center [806, 91] width 52 height 21
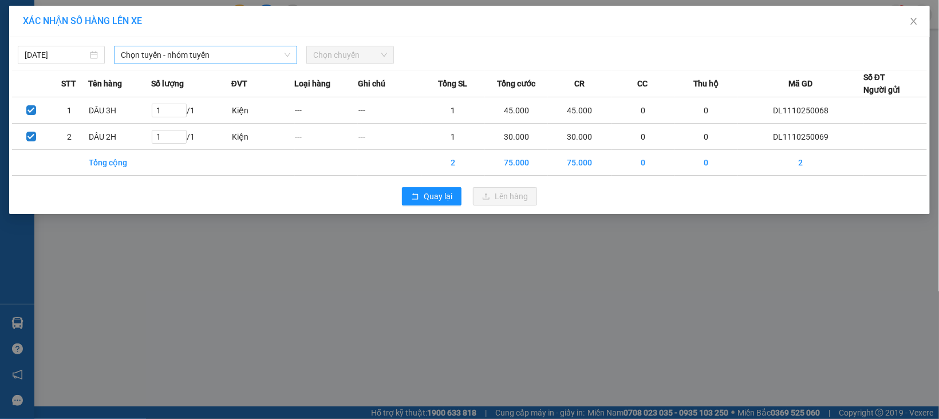
click at [198, 52] on span "Chọn tuyến - nhóm tuyến" at bounding box center [205, 54] width 169 height 17
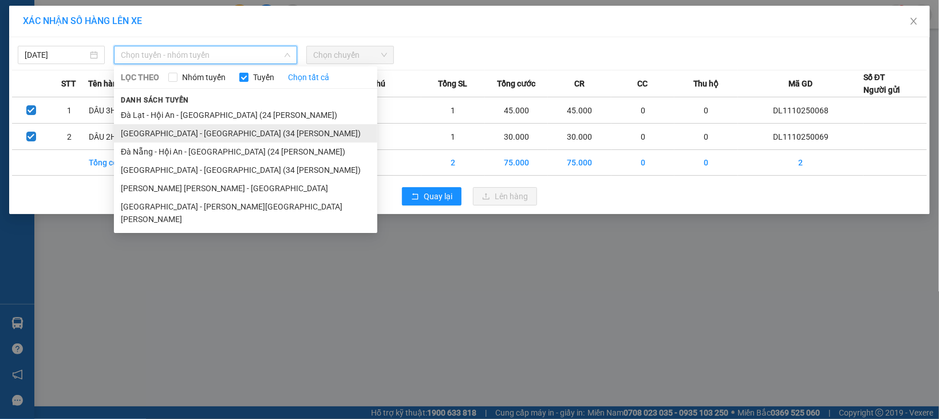
click at [169, 137] on li "Đà Lạt - Đà Nẵng (34 Phòng)" at bounding box center [245, 133] width 263 height 18
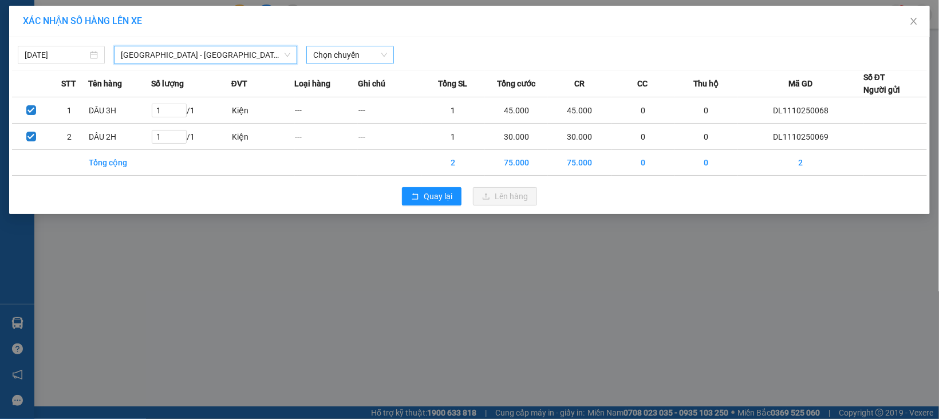
click at [341, 62] on span "Chọn chuyến" at bounding box center [349, 54] width 73 height 17
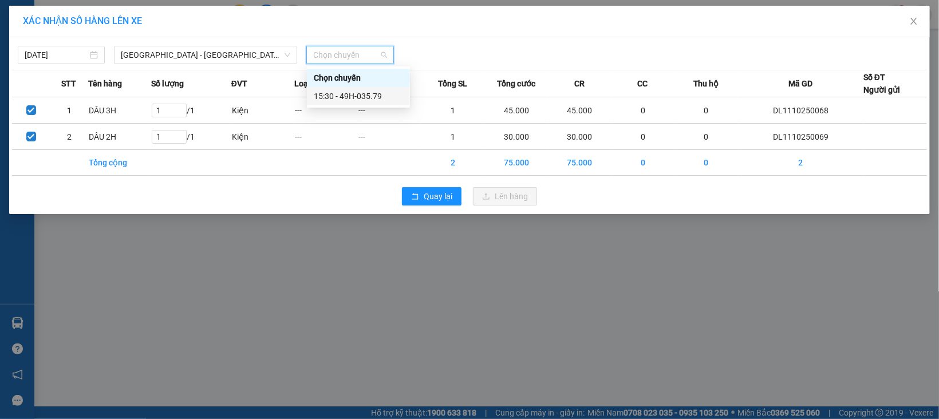
click at [374, 96] on div "15:30 - 49H-035.79" at bounding box center [358, 96] width 89 height 13
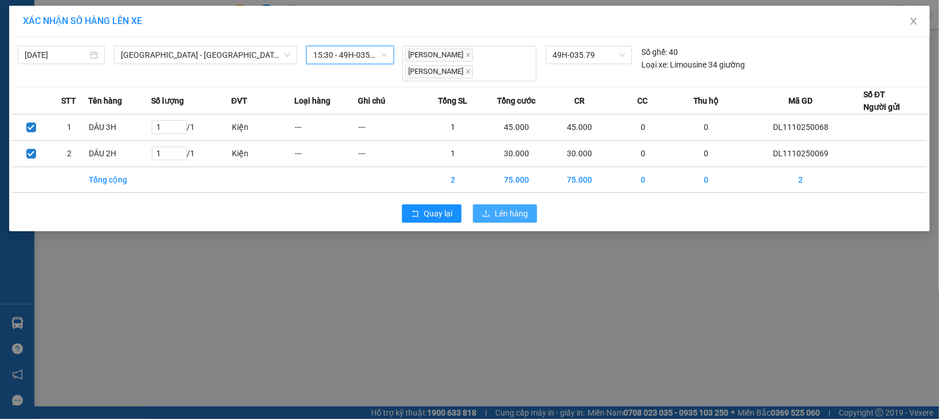
click at [482, 204] on button "Lên hàng" at bounding box center [505, 213] width 64 height 18
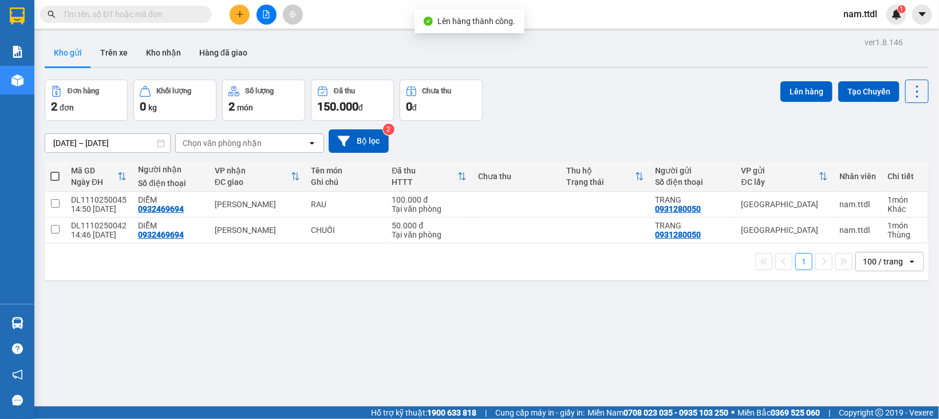
click at [253, 12] on div at bounding box center [266, 15] width 86 height 20
click at [264, 11] on icon "file-add" at bounding box center [266, 14] width 8 height 8
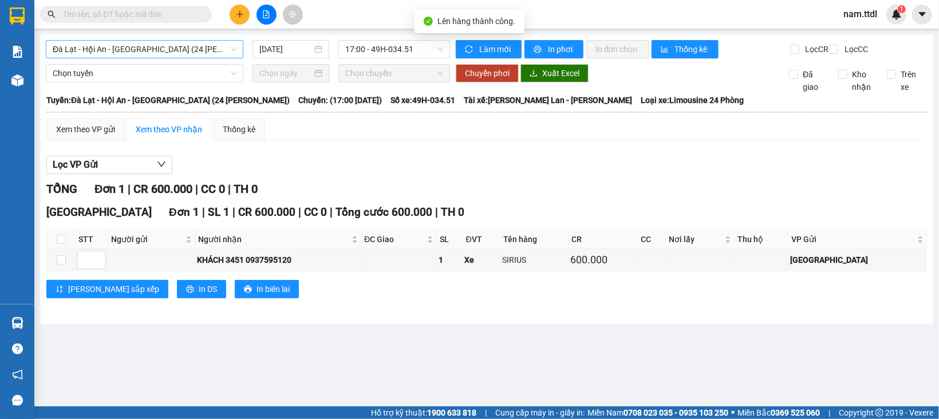
click at [167, 49] on span "Đà Lạt - Hội An - Đà Nẵng (24 Phòng)" at bounding box center [145, 49] width 184 height 17
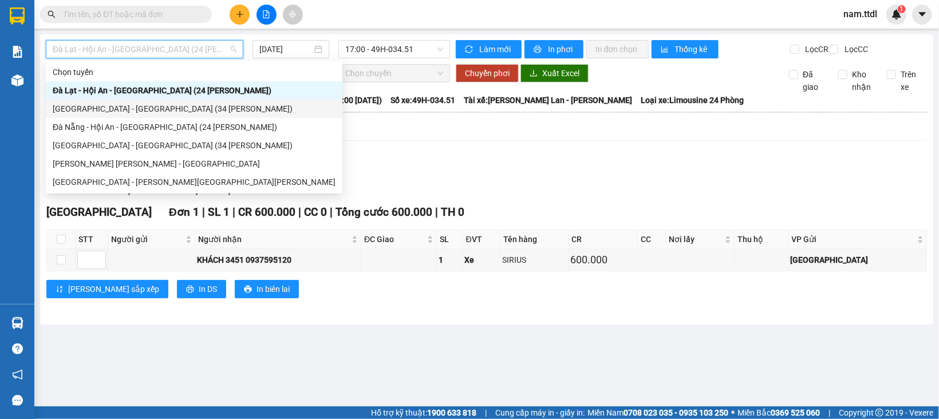
click at [101, 113] on div "Đà Lạt - Đà Nẵng (34 Phòng)" at bounding box center [194, 109] width 283 height 13
type input "[DATE]"
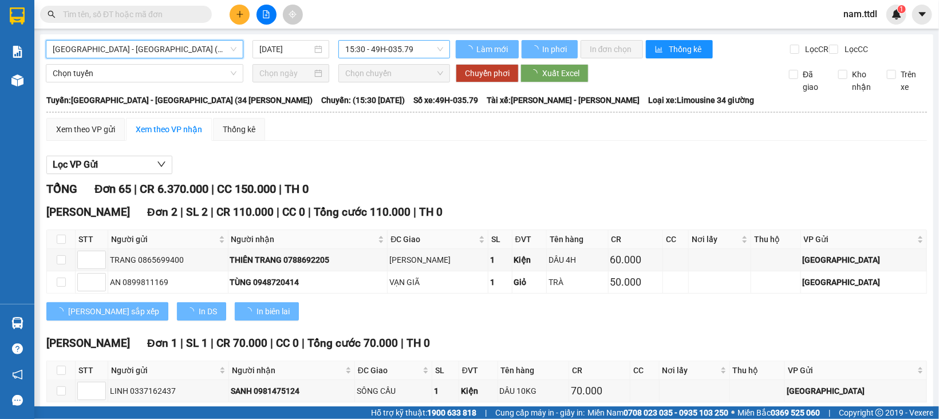
click at [385, 49] on span "15:30 - 49H-035.79" at bounding box center [394, 49] width 98 height 17
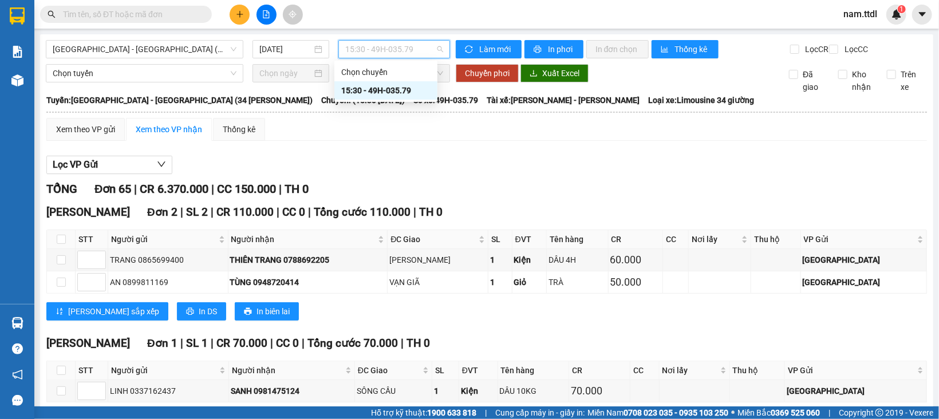
click at [413, 94] on div "15:30 - 49H-035.79" at bounding box center [385, 90] width 89 height 13
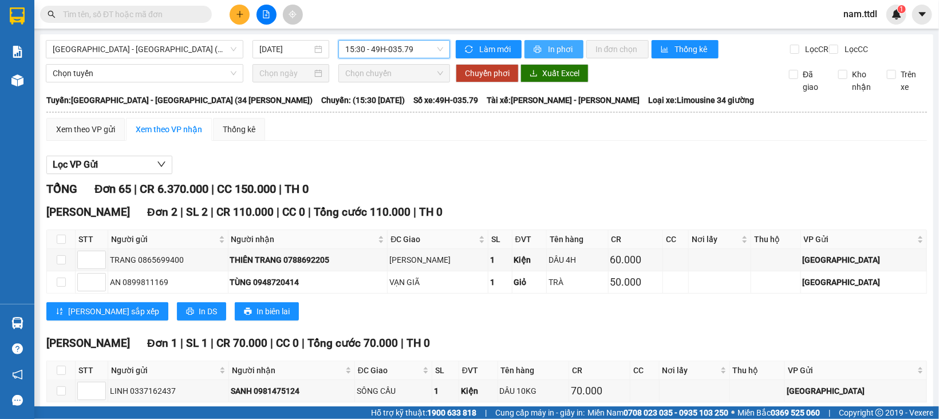
click at [537, 54] on span "printer" at bounding box center [539, 49] width 10 height 9
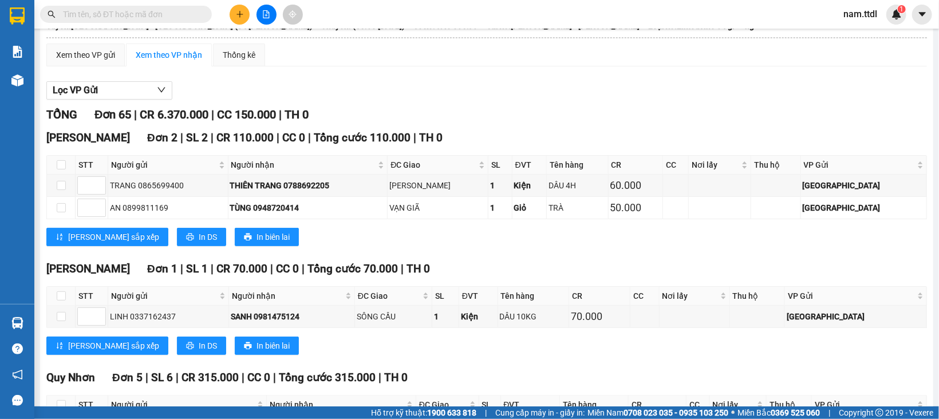
scroll to position [115, 0]
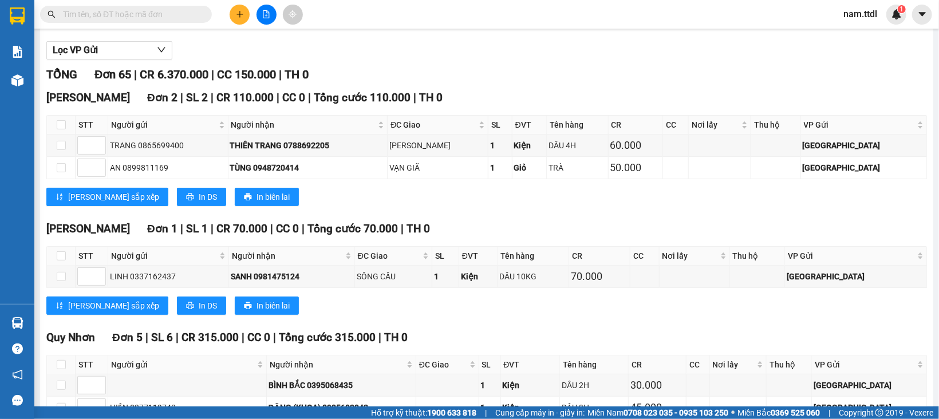
click at [695, 60] on div at bounding box center [486, 60] width 881 height 1
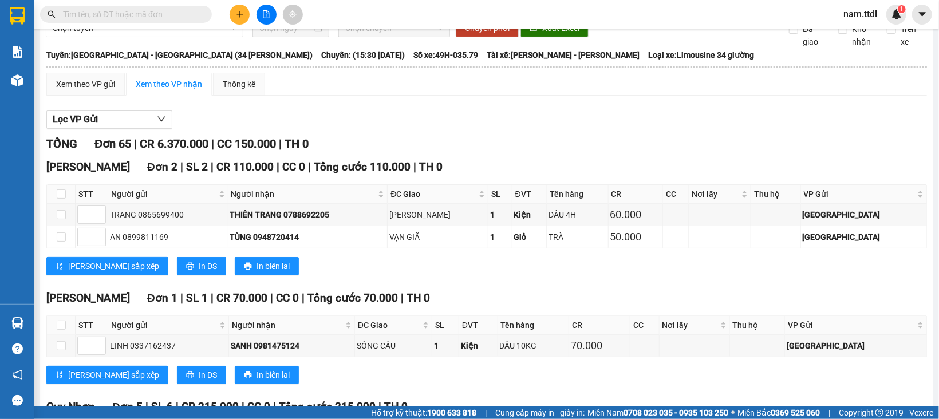
scroll to position [0, 0]
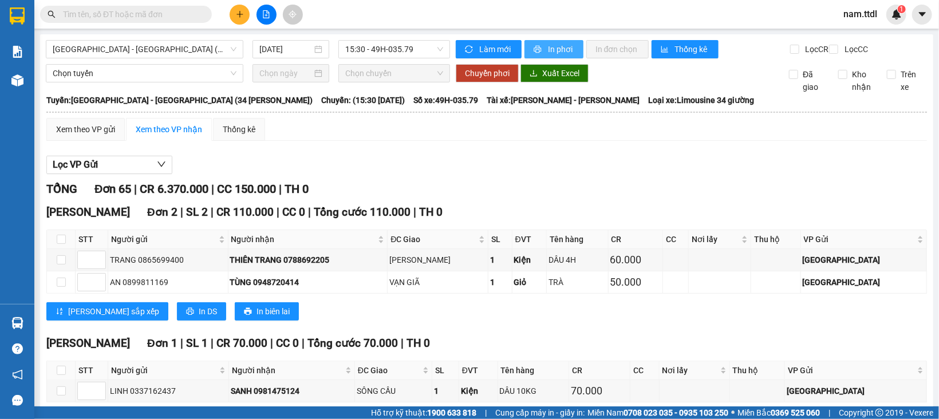
click at [553, 53] on span "In phơi" at bounding box center [561, 49] width 26 height 13
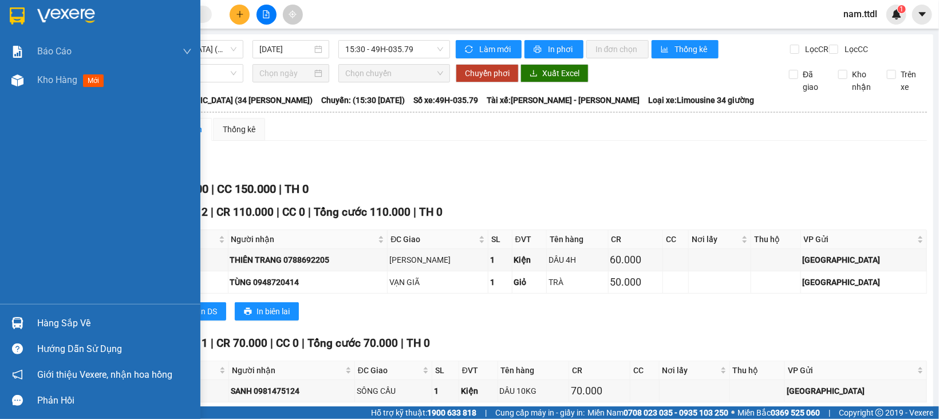
click at [6, 14] on div at bounding box center [100, 18] width 200 height 37
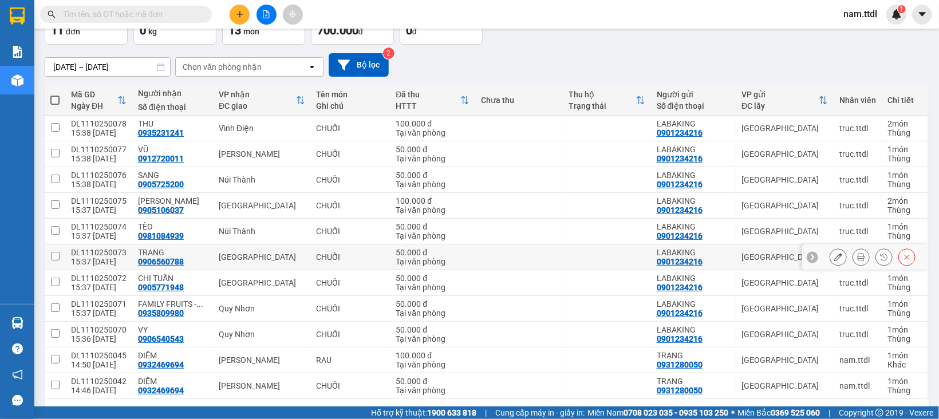
scroll to position [117, 0]
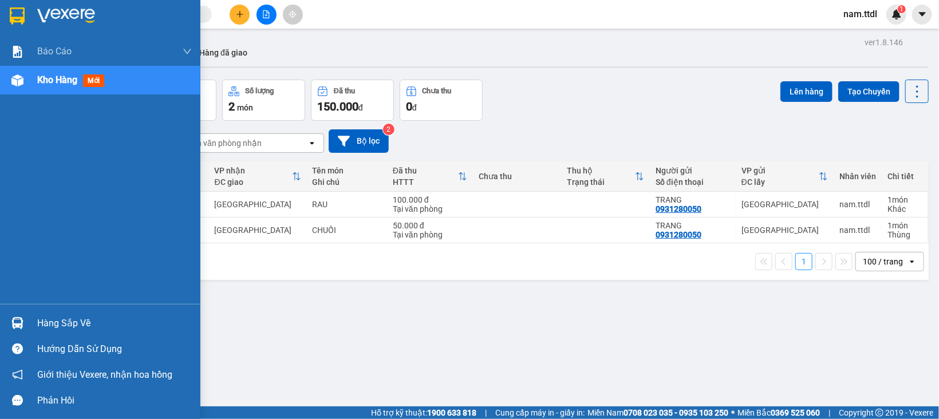
click at [7, 11] on div at bounding box center [17, 16] width 20 height 20
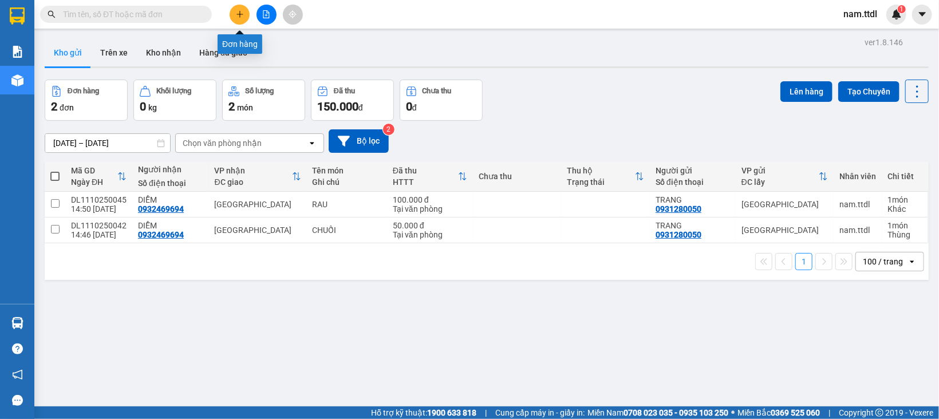
click at [232, 9] on button at bounding box center [240, 15] width 20 height 20
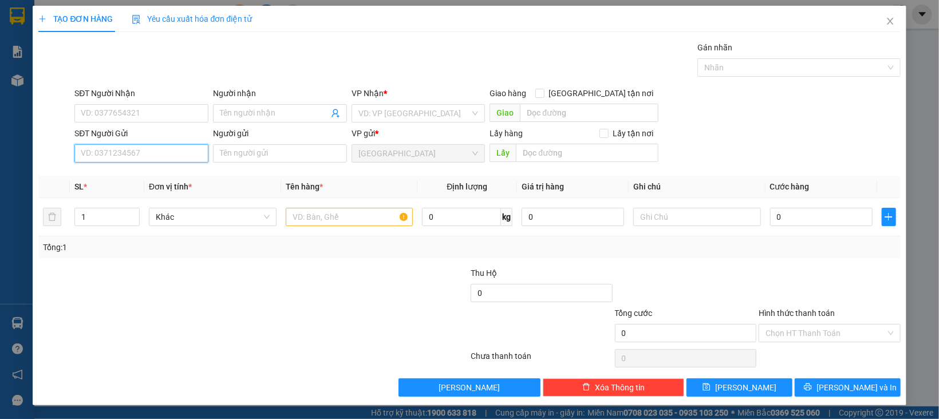
click at [114, 157] on input "SĐT Người Gửi" at bounding box center [141, 153] width 134 height 18
type input "0945626"
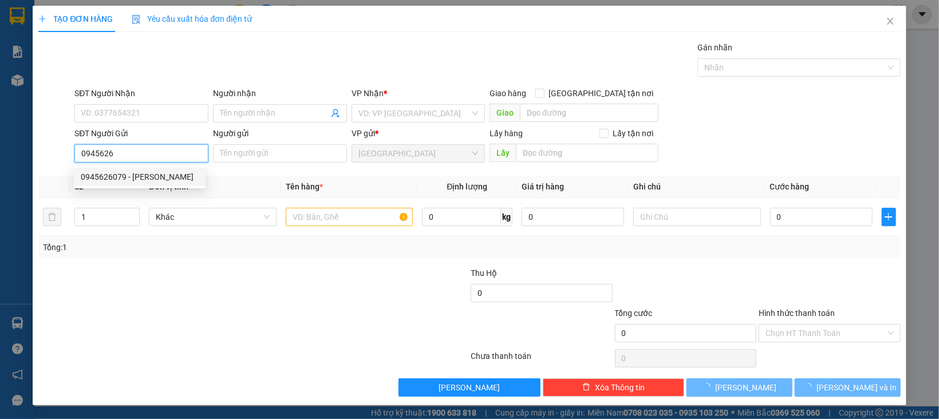
drag, startPoint x: 132, startPoint y: 177, endPoint x: 148, endPoint y: 168, distance: 19.0
click at [132, 177] on div "0945626079 - [PERSON_NAME]" at bounding box center [140, 177] width 118 height 13
type input "0911669567"
type input "HUYÊN"
type input "0945626079"
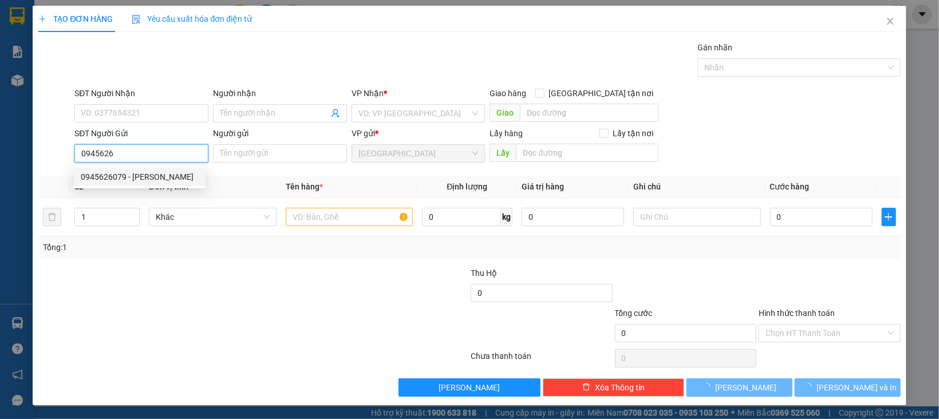
type input "HUYỀN"
type input "50.000"
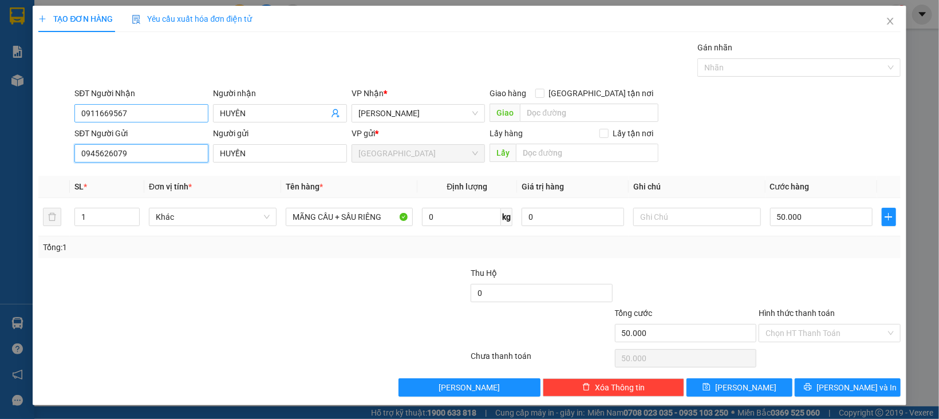
type input "0945626079"
click at [170, 115] on input "0911669567" at bounding box center [141, 113] width 134 height 18
click at [171, 115] on input "0911669567" at bounding box center [141, 113] width 134 height 18
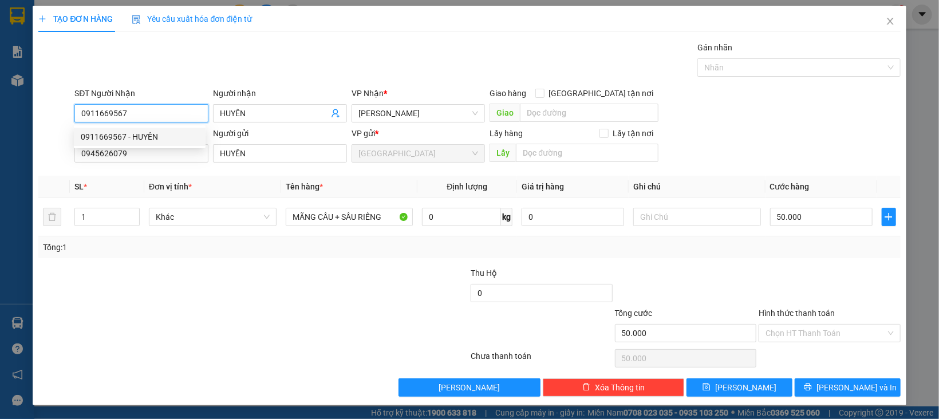
click at [171, 115] on input "0911669567" at bounding box center [141, 113] width 134 height 18
drag, startPoint x: 156, startPoint y: 137, endPoint x: 227, endPoint y: 129, distance: 72.1
click at [156, 137] on div "0911669567 - HUYÊN" at bounding box center [140, 137] width 118 height 13
type input "0911669567"
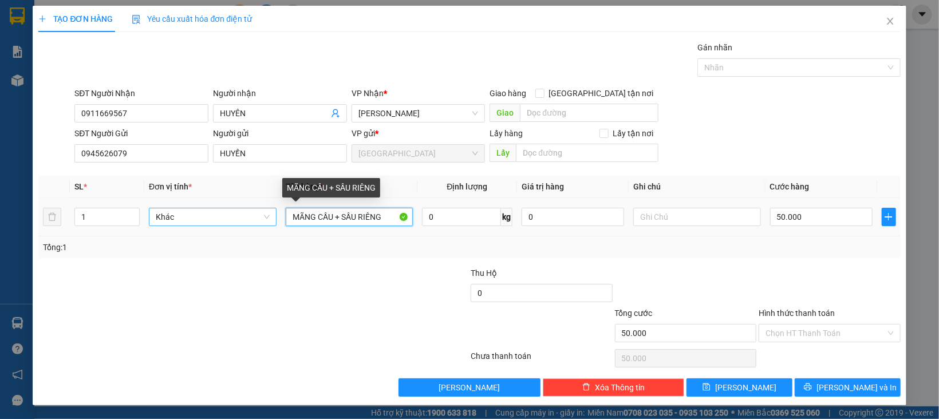
drag, startPoint x: 338, startPoint y: 218, endPoint x: 241, endPoint y: 210, distance: 97.1
click at [242, 207] on tr "1 Khác MÃNG CẦU + SẦU RIÊNG 0 kg 0 50.000" at bounding box center [469, 217] width 862 height 38
click at [345, 221] on input "SẦU RIÊNG" at bounding box center [350, 217] width 128 height 18
type input "SẦU RIÊNG + BÁNH"
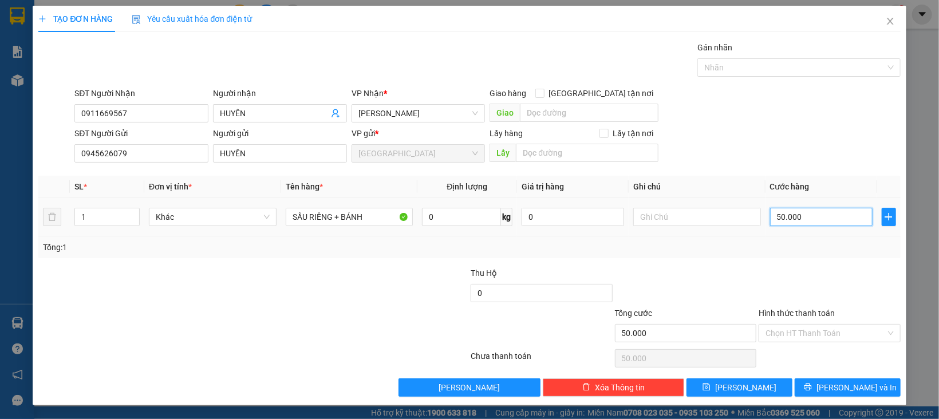
click at [807, 223] on input "50.000" at bounding box center [821, 217] width 103 height 18
type input "8"
type input "80"
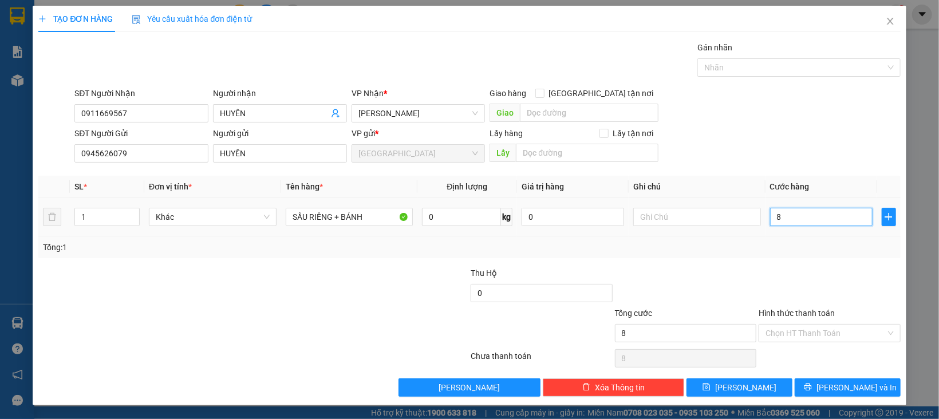
type input "80"
type input "80.000"
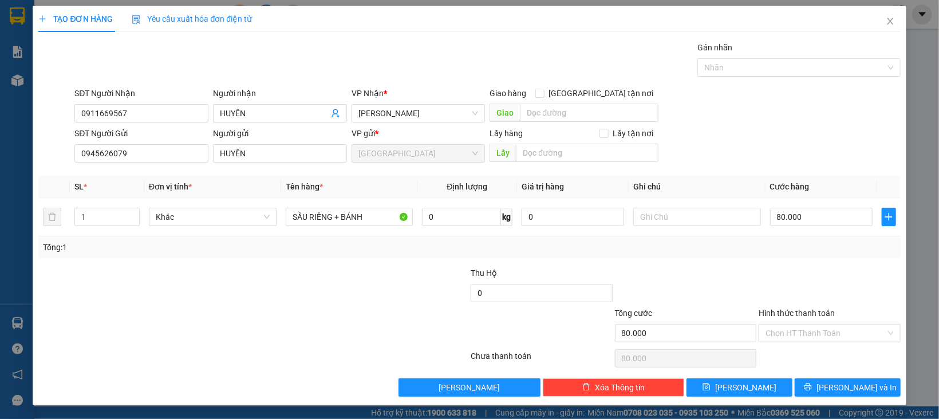
click at [800, 238] on div "Tổng: 1" at bounding box center [469, 247] width 862 height 22
click at [794, 233] on td "80.000" at bounding box center [822, 217] width 112 height 38
click at [795, 220] on input "80.000" at bounding box center [821, 217] width 103 height 18
type input "7"
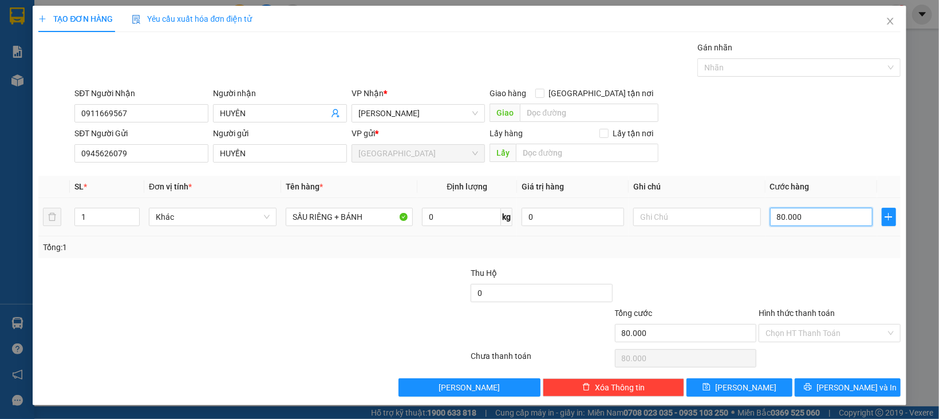
type input "7"
type input "70"
type input "70.000"
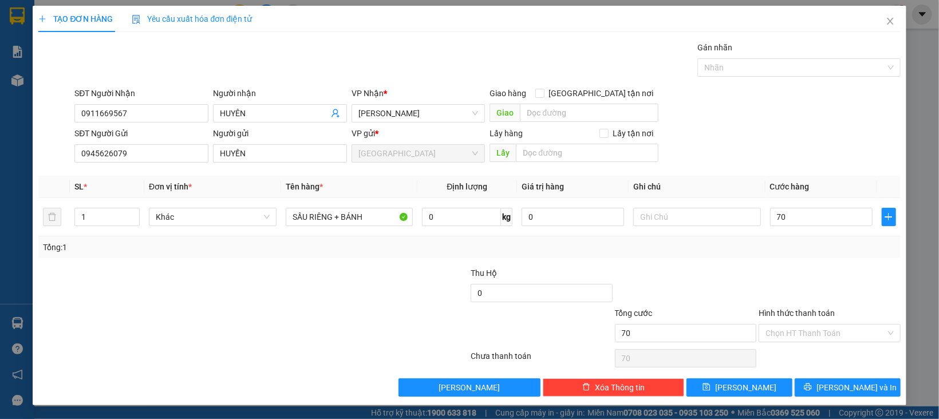
type input "70.000"
click at [775, 290] on div at bounding box center [830, 287] width 144 height 40
click at [816, 326] on input "Hình thức thanh toán" at bounding box center [826, 333] width 120 height 17
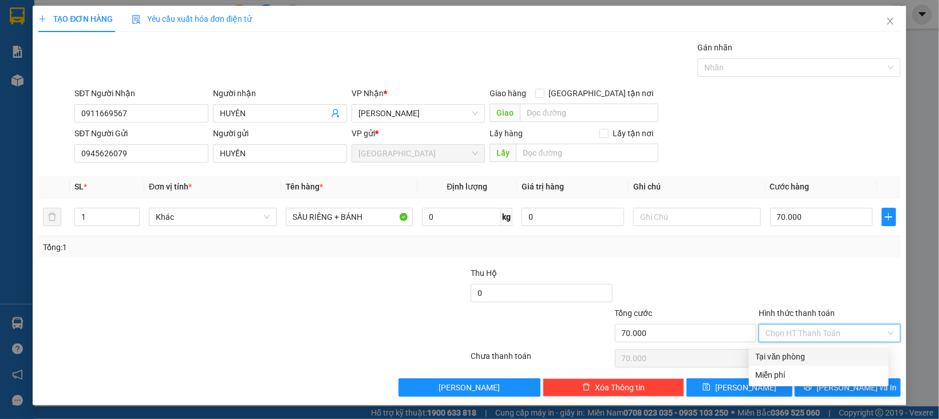
click at [822, 350] on div "Tại văn phòng" at bounding box center [819, 356] width 126 height 13
type input "0"
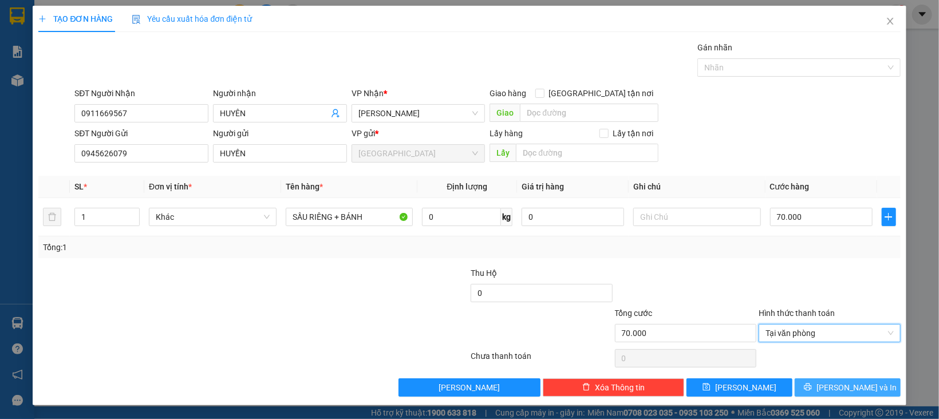
click at [840, 383] on span "[PERSON_NAME] và In" at bounding box center [857, 387] width 80 height 13
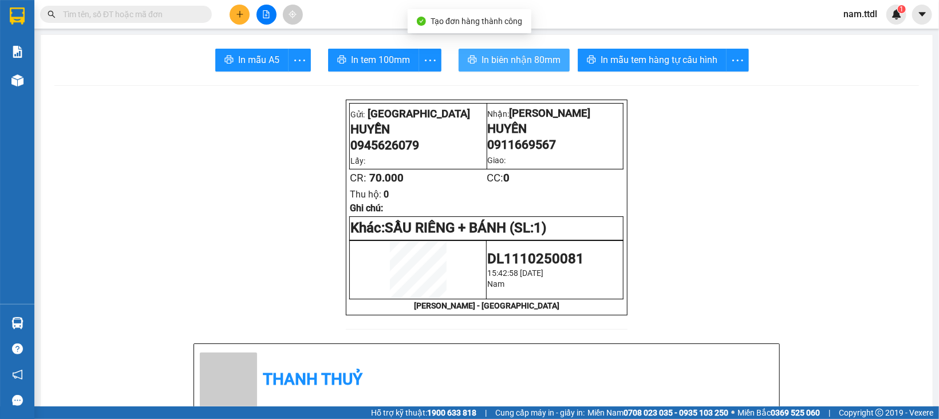
click at [500, 65] on span "In biên nhận 80mm" at bounding box center [521, 60] width 79 height 14
click at [410, 72] on div "In tem 100mm" at bounding box center [384, 60] width 113 height 23
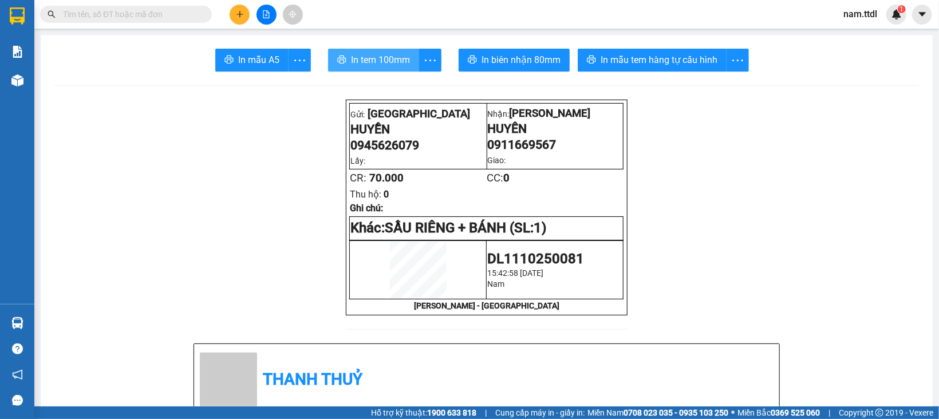
click at [399, 65] on span "In tem 100mm" at bounding box center [380, 60] width 59 height 14
click at [246, 15] on button at bounding box center [240, 15] width 20 height 20
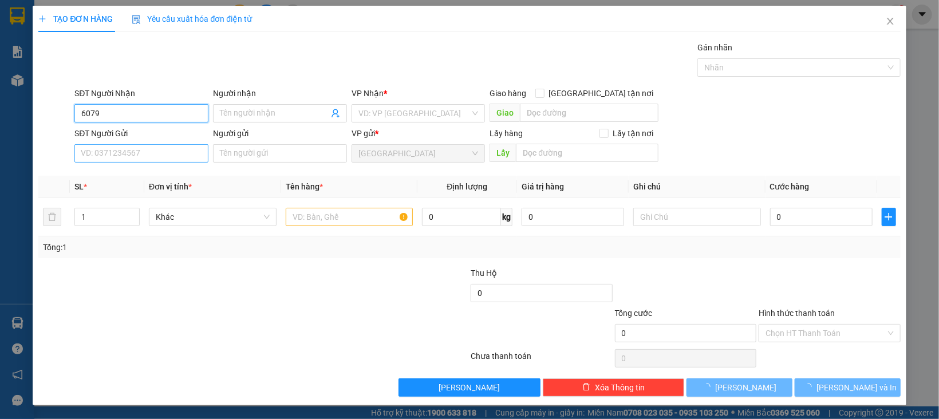
type input "6079"
click at [178, 144] on input "SĐT Người Gửi" at bounding box center [141, 153] width 134 height 18
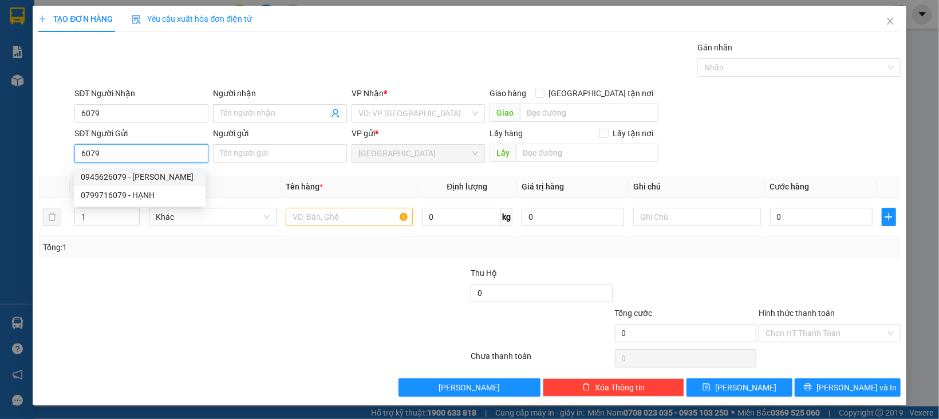
click at [148, 179] on div "0945626079 - [PERSON_NAME]" at bounding box center [140, 177] width 118 height 13
type input "0945626079"
type input "HUYỀN"
type input "70.000"
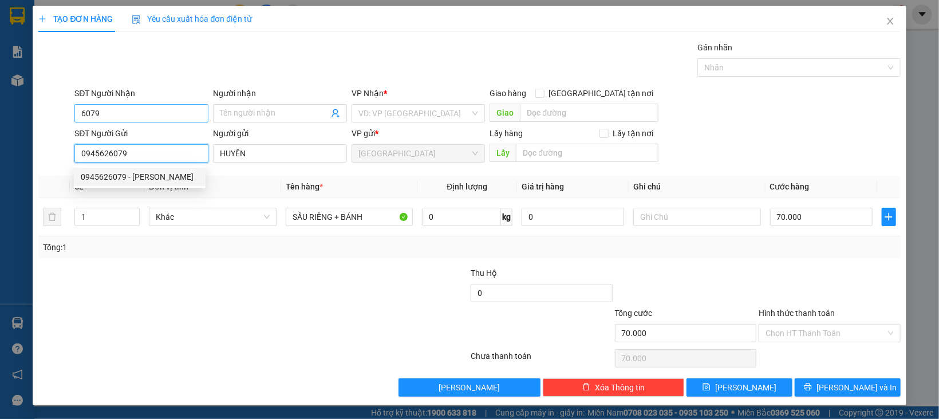
type input "0945626079"
click at [95, 109] on input "6079" at bounding box center [141, 113] width 134 height 18
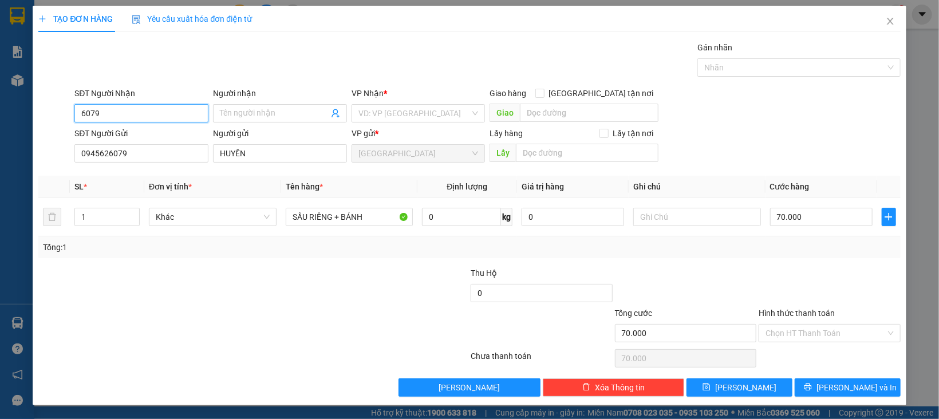
click at [95, 109] on input "6079" at bounding box center [141, 113] width 134 height 18
click at [143, 156] on div "0931917557 - HÒA" at bounding box center [140, 155] width 118 height 13
type input "0931917557"
type input "HÒA"
type input "50.000"
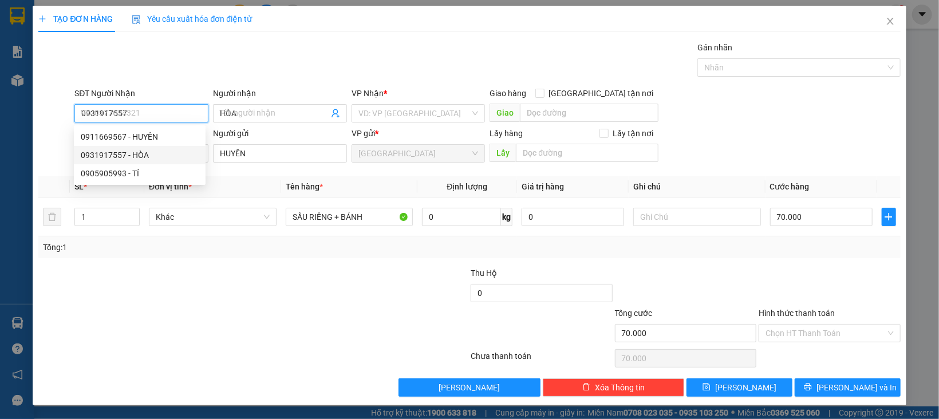
type input "50.000"
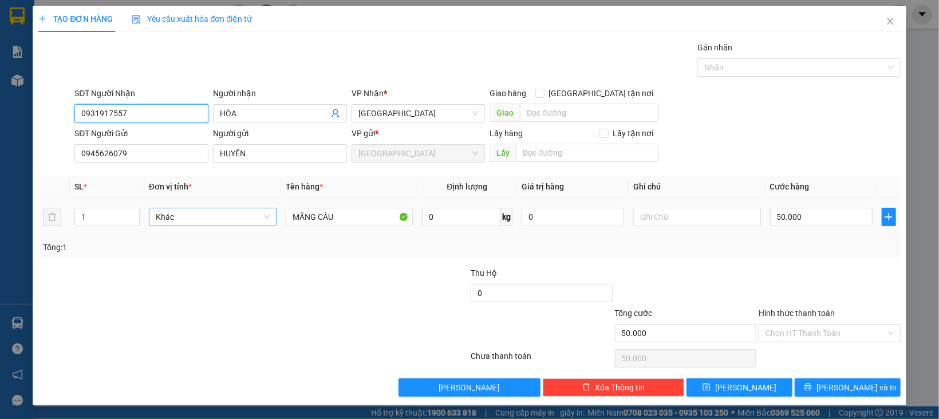
click at [212, 216] on span "Khác" at bounding box center [213, 216] width 114 height 17
type input "0931917557"
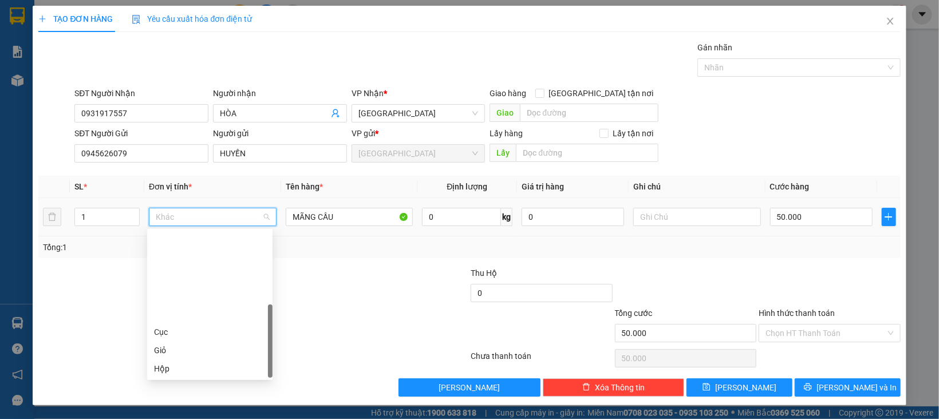
scroll to position [109, 0]
click at [171, 296] on div "Thùng" at bounding box center [210, 296] width 112 height 13
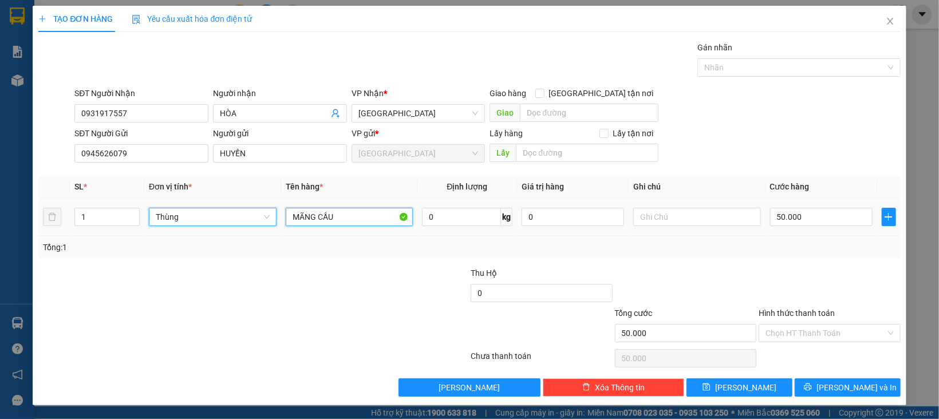
click at [328, 223] on input "MÃNG CẦU" at bounding box center [350, 217] width 128 height 18
type input "0"
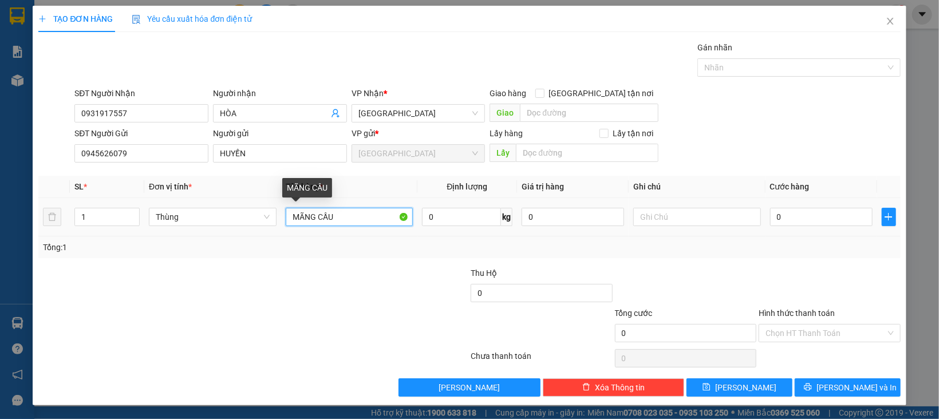
click at [328, 223] on input "MÃNG CẦU" at bounding box center [350, 217] width 128 height 18
type input "SẦU RIÊNG + BÁNH"
type input "6"
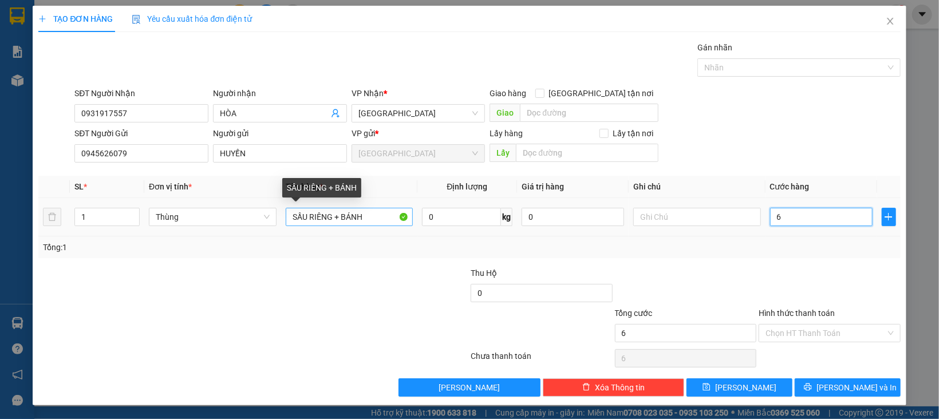
type input "60"
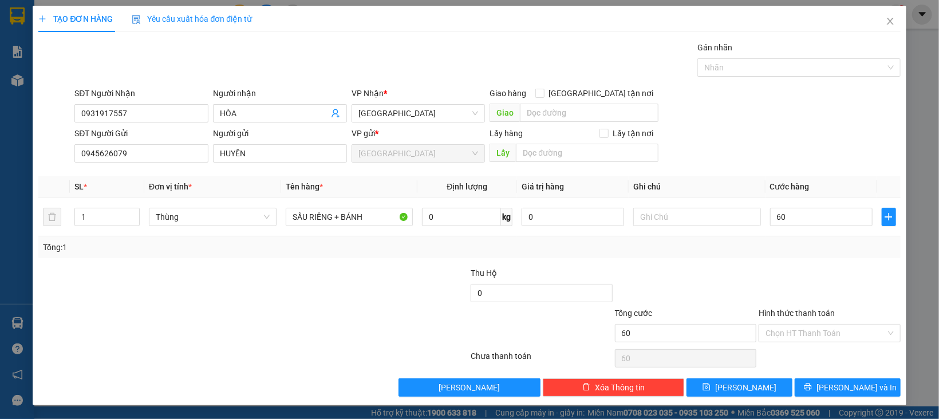
type input "60.000"
drag, startPoint x: 853, startPoint y: 273, endPoint x: 837, endPoint y: 277, distance: 16.0
click at [841, 275] on div at bounding box center [830, 287] width 144 height 40
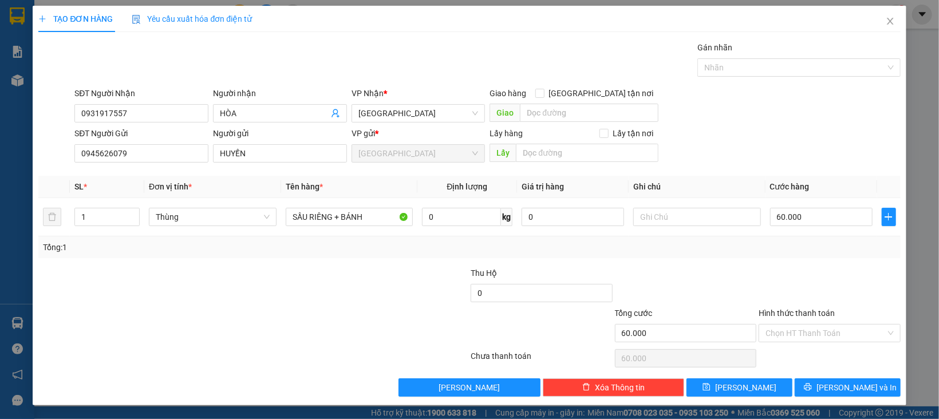
scroll to position [1, 0]
click at [809, 325] on input "Hình thức thanh toán" at bounding box center [826, 333] width 120 height 17
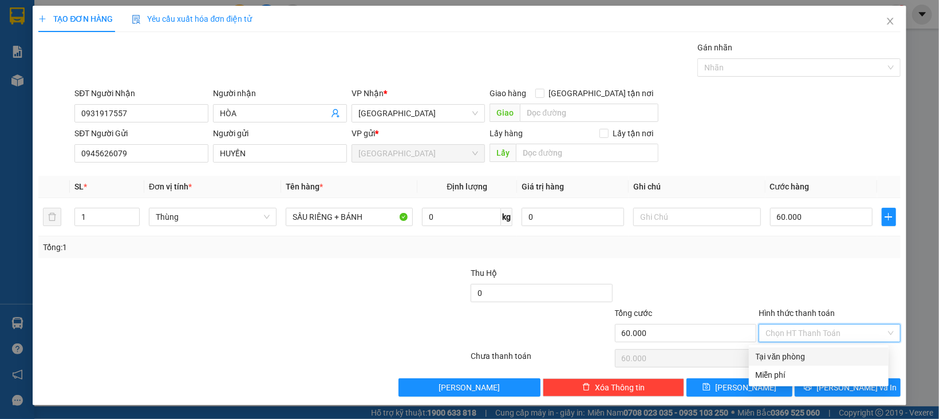
click at [811, 348] on div "Tại văn phòng" at bounding box center [819, 357] width 140 height 18
type input "0"
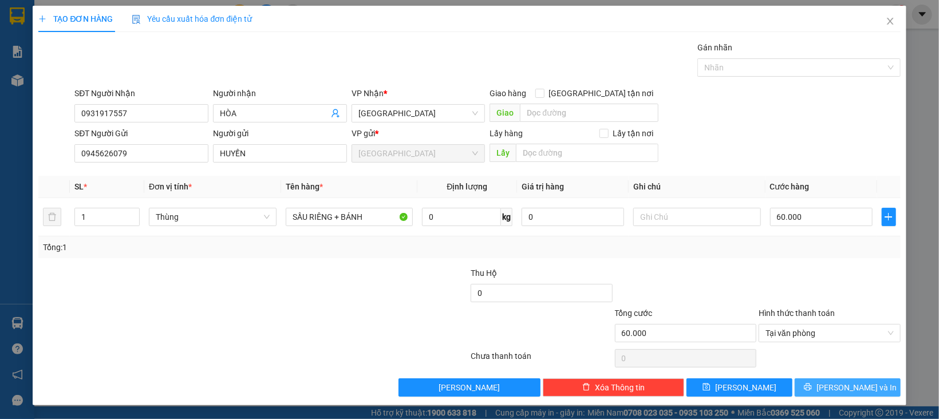
click at [812, 381] on button "[PERSON_NAME] và In" at bounding box center [848, 388] width 106 height 18
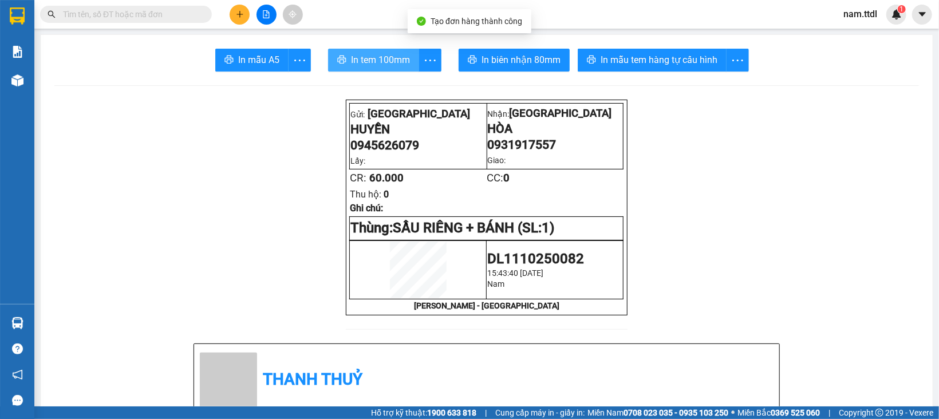
click at [377, 56] on span "In tem 100mm" at bounding box center [380, 60] width 59 height 14
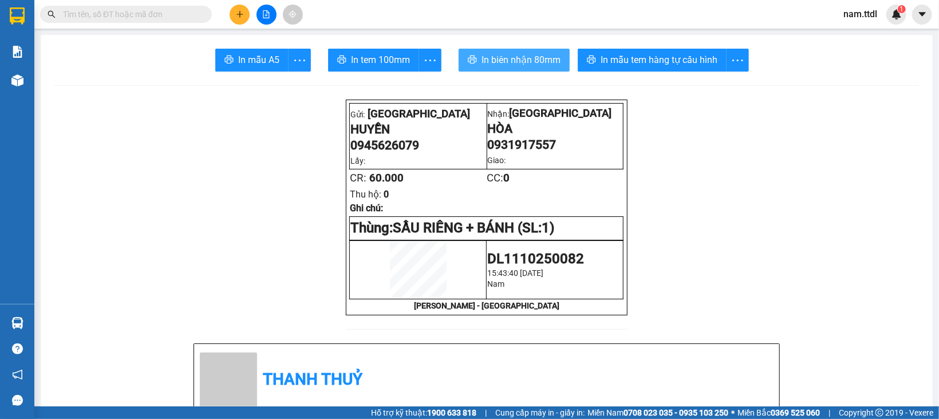
click at [499, 52] on button "In biên nhận 80mm" at bounding box center [514, 60] width 111 height 23
click at [235, 13] on button at bounding box center [240, 15] width 20 height 20
click at [238, 10] on icon "plus" at bounding box center [240, 14] width 8 height 8
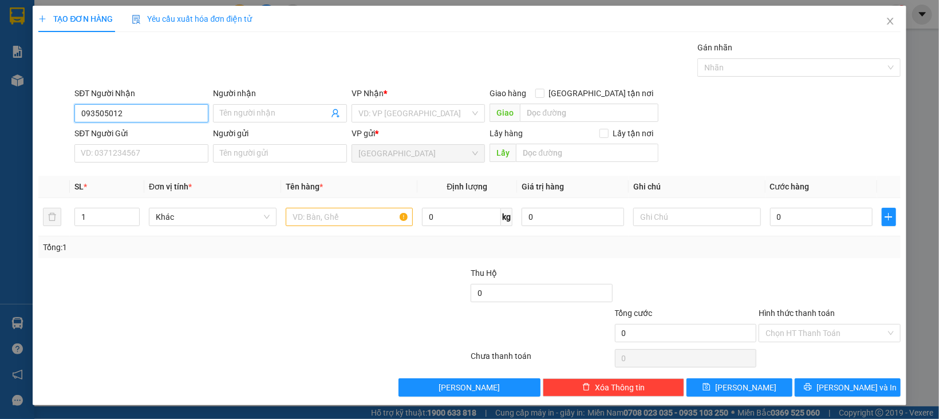
type input "0935050125"
click at [152, 137] on div "0935050125 - LỘC" at bounding box center [140, 137] width 118 height 13
type input "LỘC"
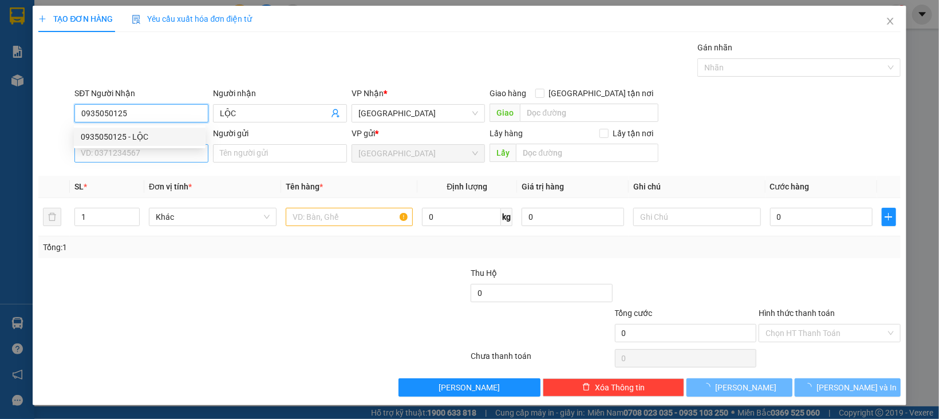
type input "0935050125"
click at [157, 157] on input "SĐT Người Gửi" at bounding box center [141, 153] width 134 height 18
type input "100.000"
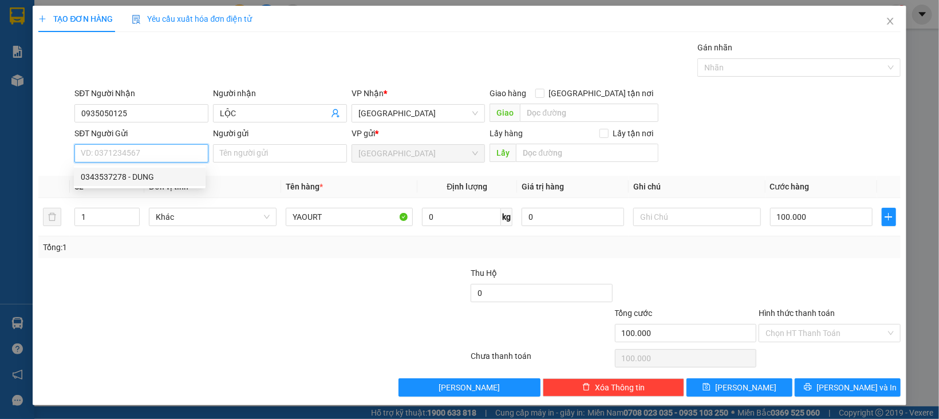
click at [160, 171] on div "0343537278 - DUNG" at bounding box center [140, 177] width 118 height 13
type input "0343537278"
type input "DUNG"
click at [202, 214] on span "Khác" at bounding box center [213, 216] width 114 height 17
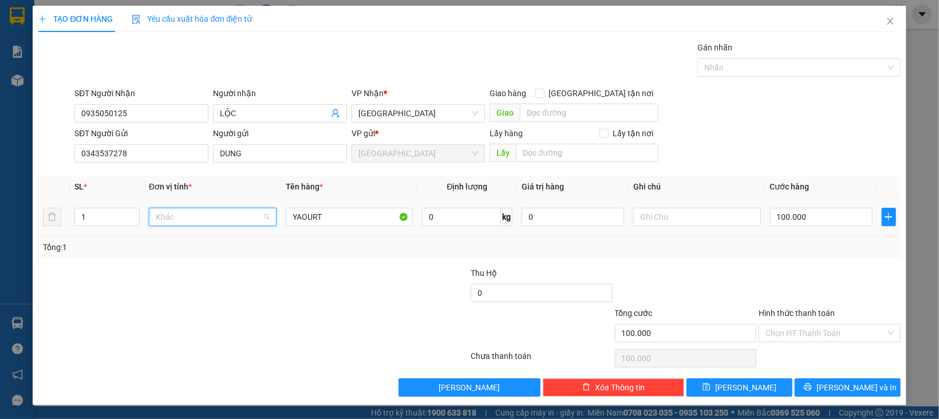
scroll to position [109, 0]
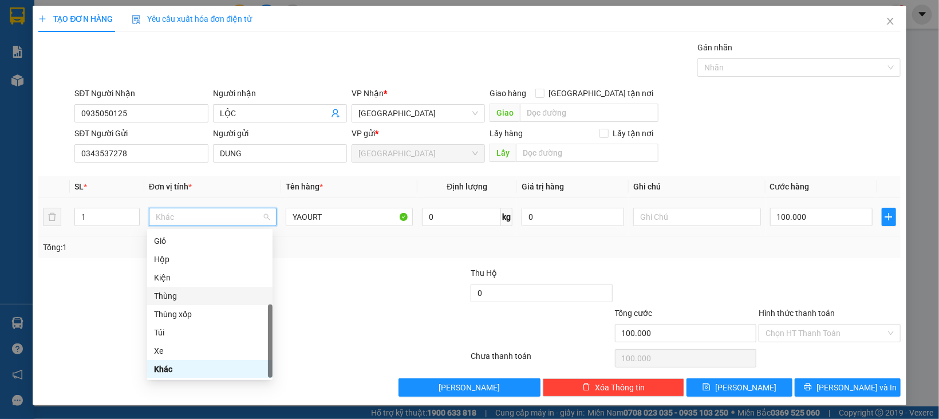
click at [184, 297] on div "Thùng" at bounding box center [210, 296] width 112 height 13
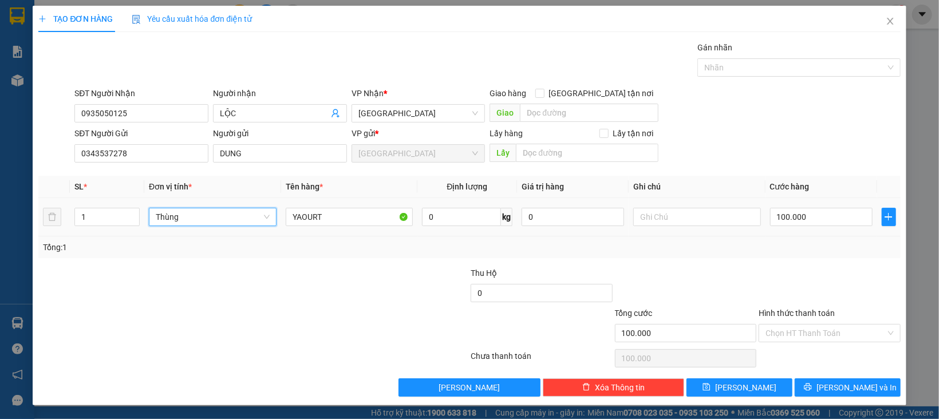
click at [180, 220] on span "Thùng" at bounding box center [213, 216] width 114 height 17
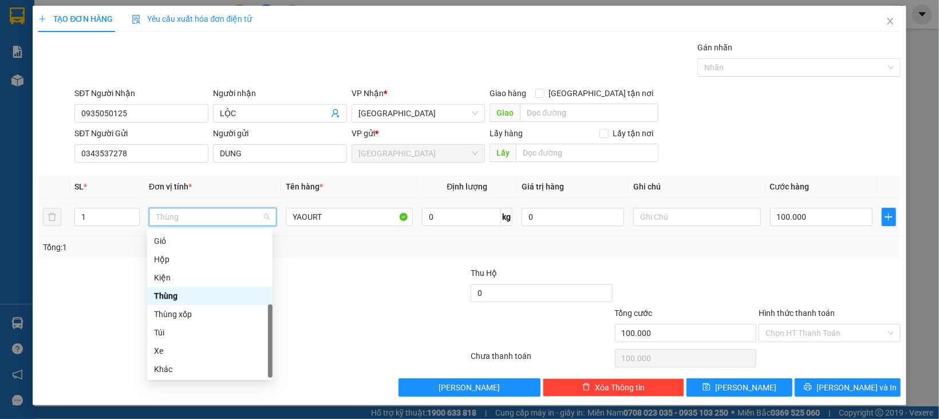
type input "X"
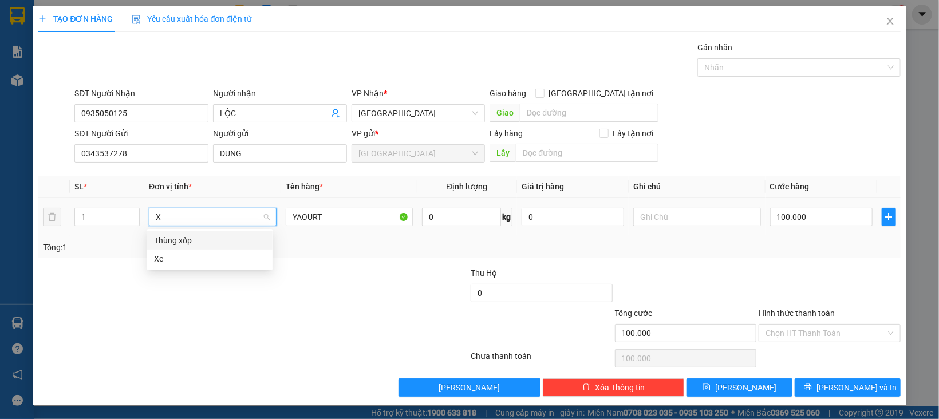
click at [188, 242] on div "Thùng xốp" at bounding box center [210, 240] width 112 height 13
click at [789, 216] on input "100.000" at bounding box center [821, 217] width 103 height 18
type input "0"
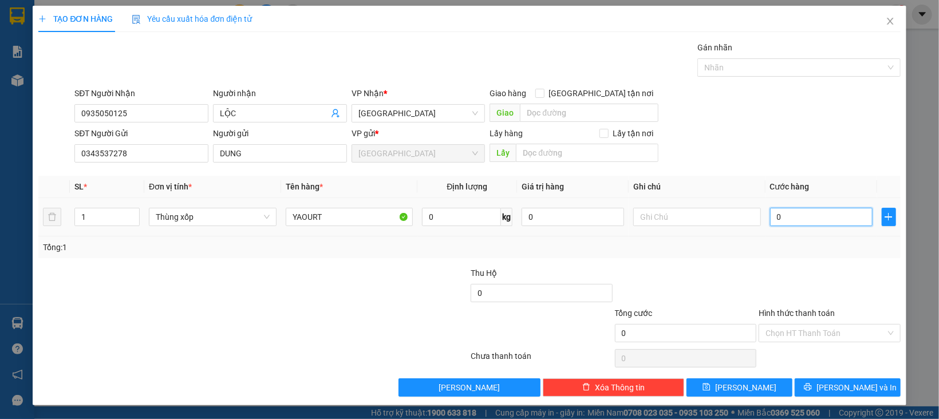
type input "5"
type input "05"
type input "50"
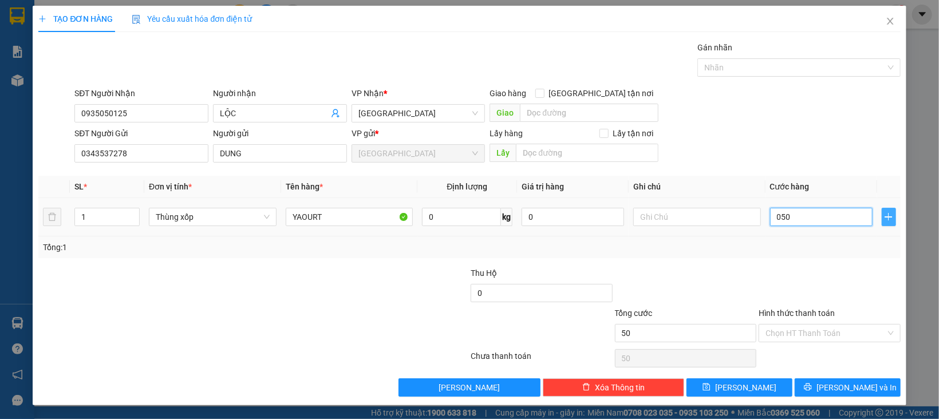
type input "050"
type input "50.000"
click at [884, 221] on icon "plus" at bounding box center [888, 216] width 9 height 9
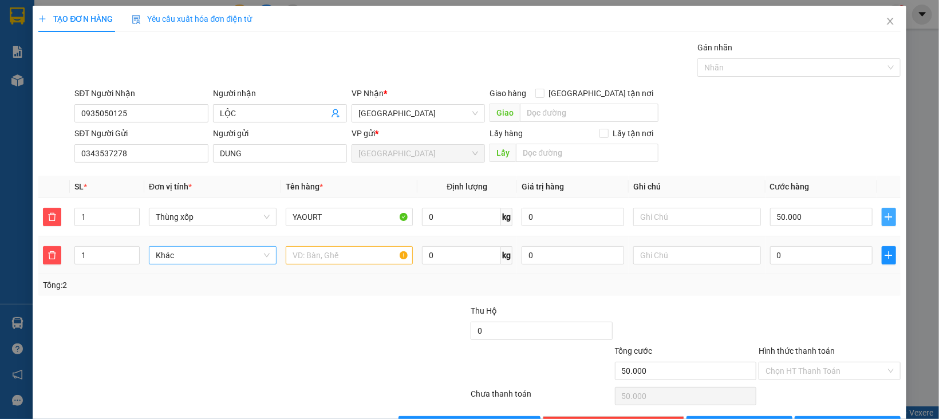
click at [215, 264] on span "Khác" at bounding box center [213, 255] width 114 height 17
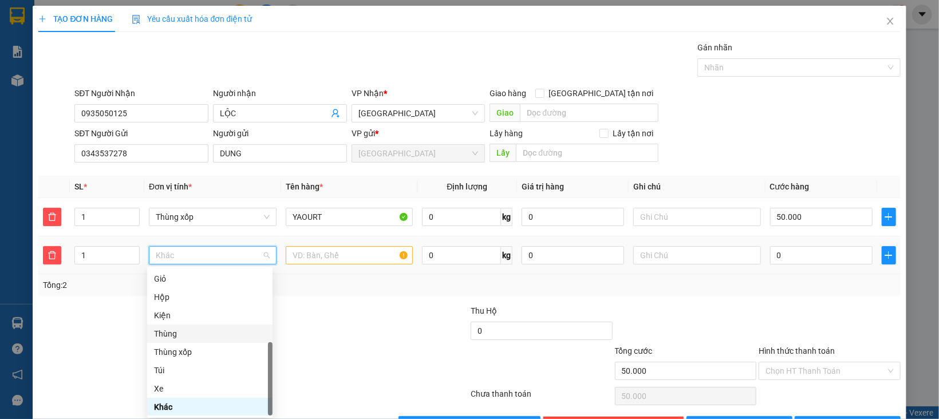
click at [172, 334] on div "Thùng" at bounding box center [210, 334] width 112 height 13
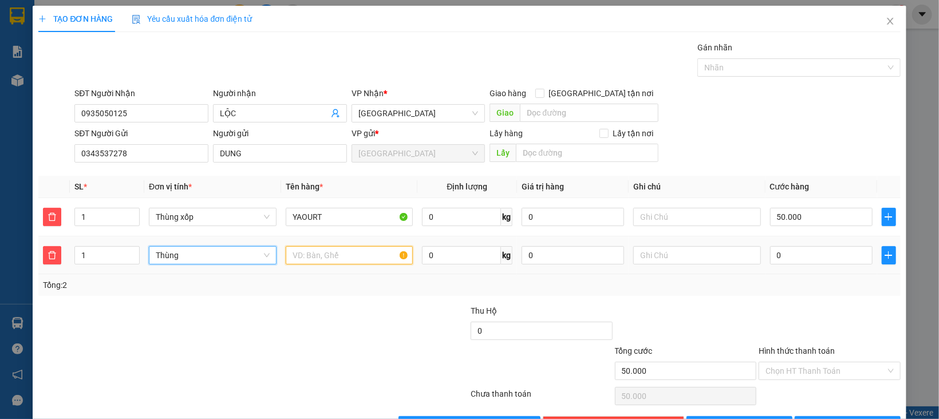
click at [308, 257] on input "text" at bounding box center [350, 255] width 128 height 18
type input "RAU CỦ"
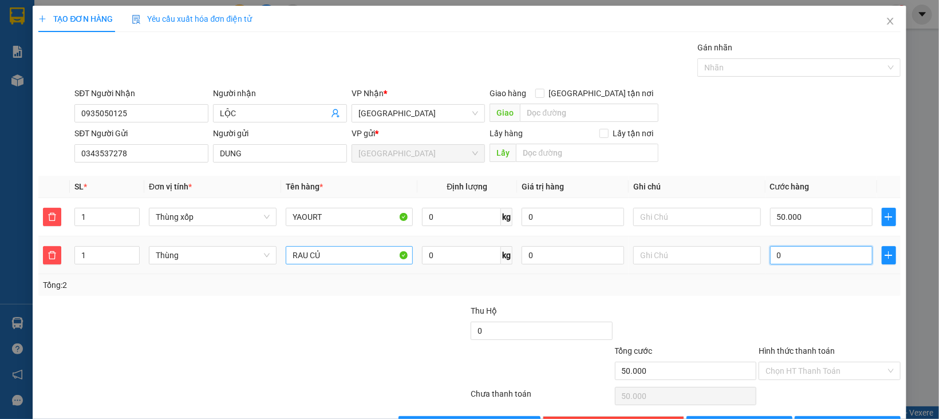
type input "50.005"
type input "5"
type input "50.050"
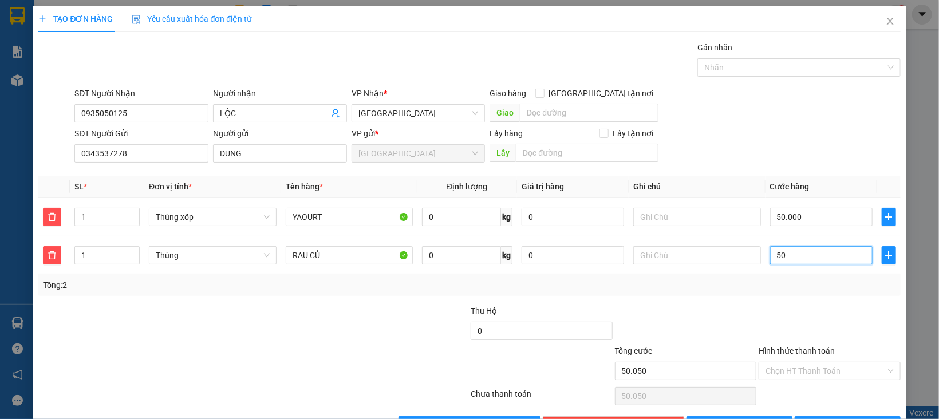
type input "50"
type input "100.000"
type input "50.000"
click at [676, 314] on div at bounding box center [686, 325] width 144 height 40
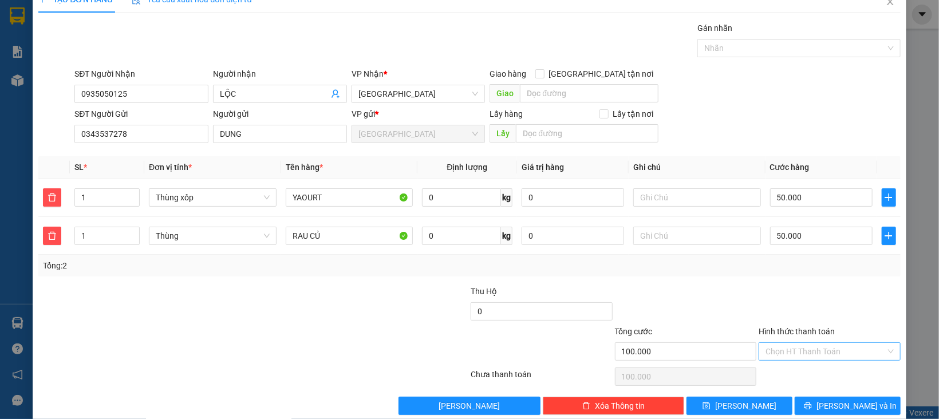
scroll to position [39, 0]
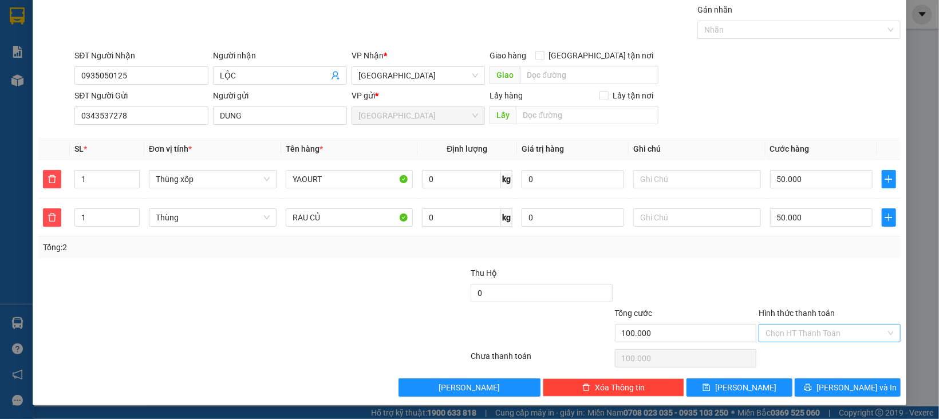
click at [817, 330] on input "Hình thức thanh toán" at bounding box center [826, 333] width 120 height 17
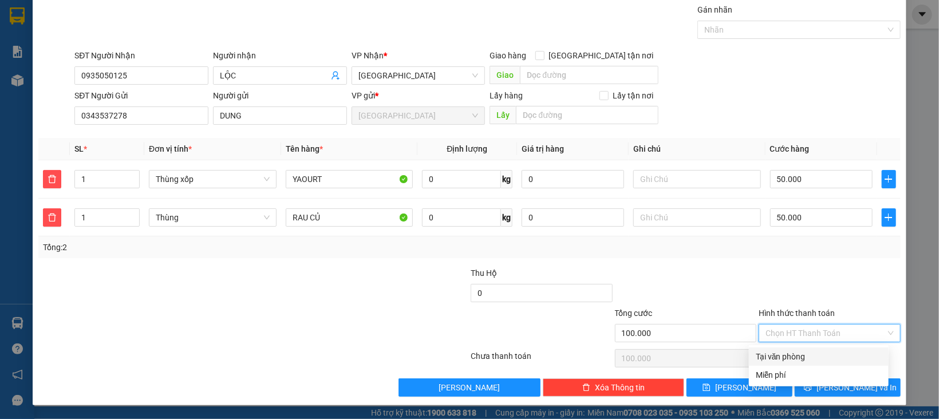
click at [812, 358] on div "Tại văn phòng" at bounding box center [819, 356] width 126 height 13
type input "0"
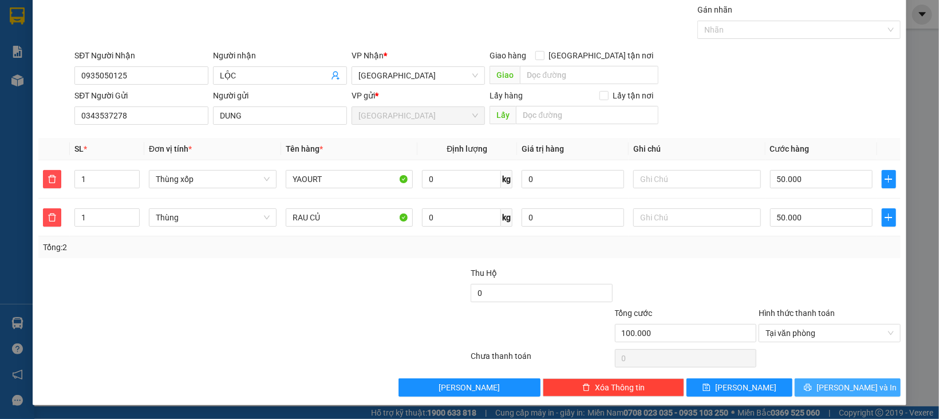
drag, startPoint x: 818, startPoint y: 385, endPoint x: 813, endPoint y: 392, distance: 9.4
click at [812, 385] on icon "printer" at bounding box center [808, 388] width 8 height 8
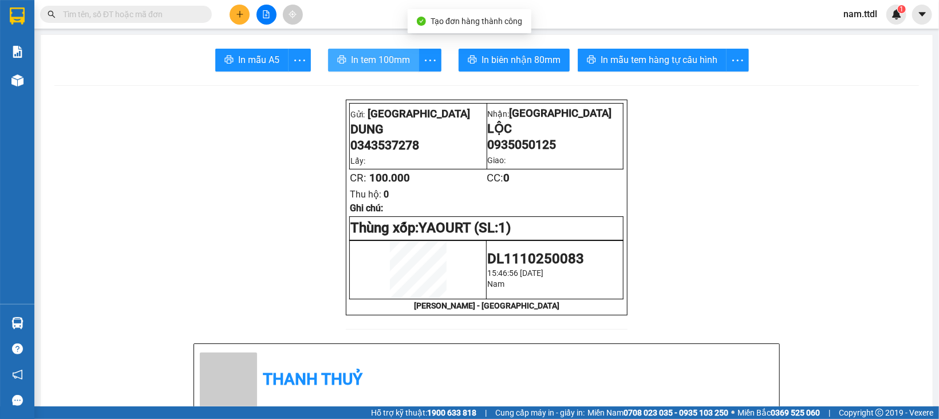
click at [381, 58] on span "In tem 100mm" at bounding box center [380, 60] width 59 height 14
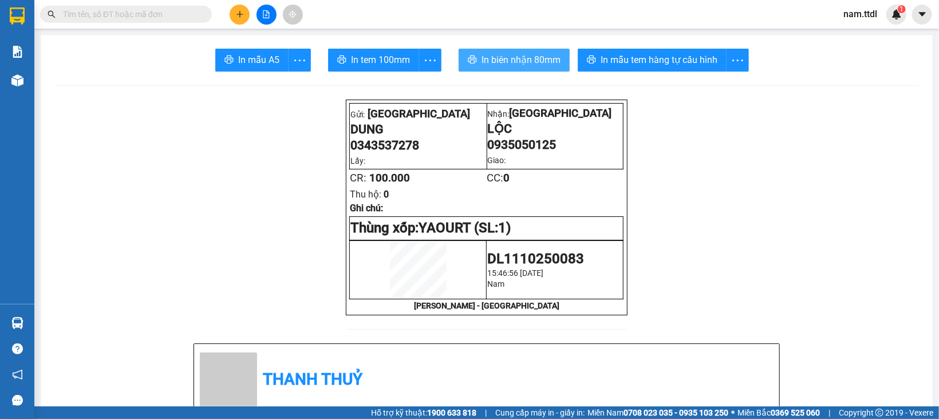
click at [525, 62] on span "In biên nhận 80mm" at bounding box center [521, 60] width 79 height 14
click at [238, 17] on icon "plus" at bounding box center [240, 14] width 8 height 8
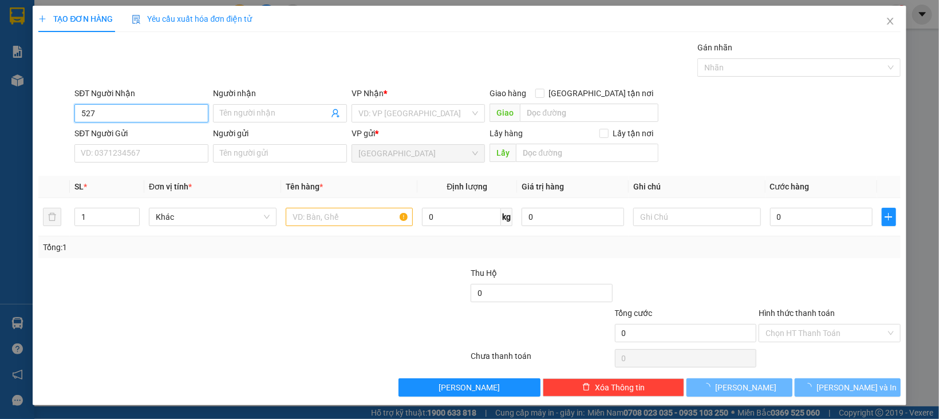
click at [145, 118] on input "527" at bounding box center [141, 113] width 134 height 18
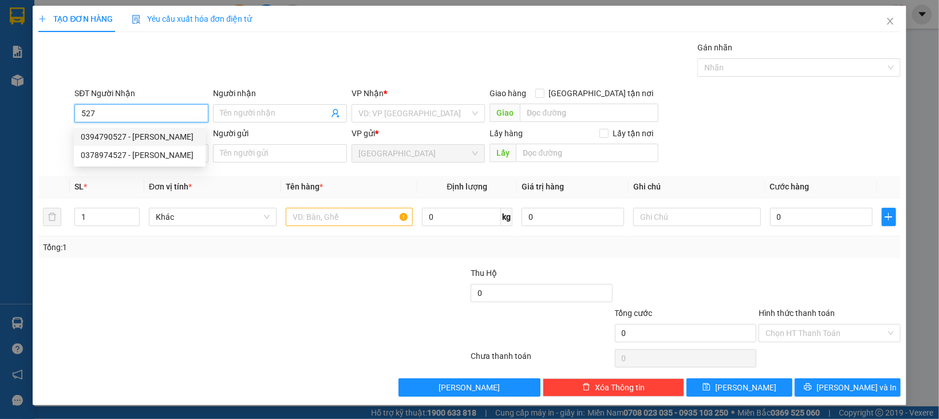
click at [160, 137] on div "0394790527 - [PERSON_NAME]" at bounding box center [140, 137] width 118 height 13
type input "0394790527"
type input "[PERSON_NAME]"
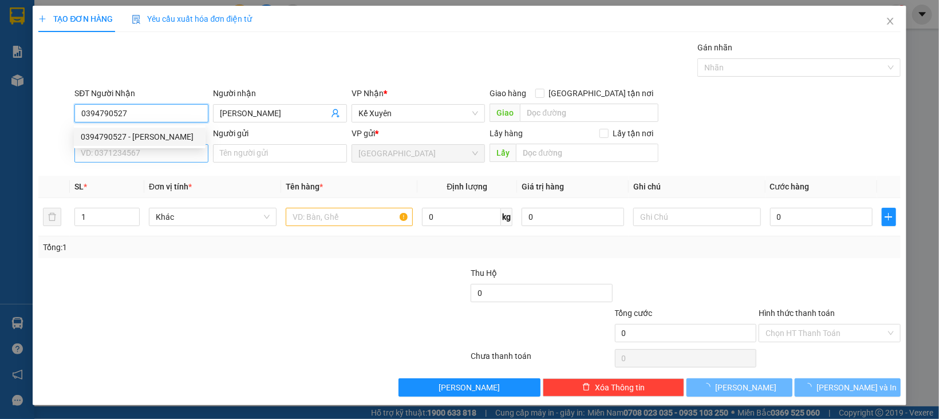
type input "0394790527"
type input "70.000"
click at [163, 153] on input "SĐT Người Gửi" at bounding box center [141, 153] width 134 height 18
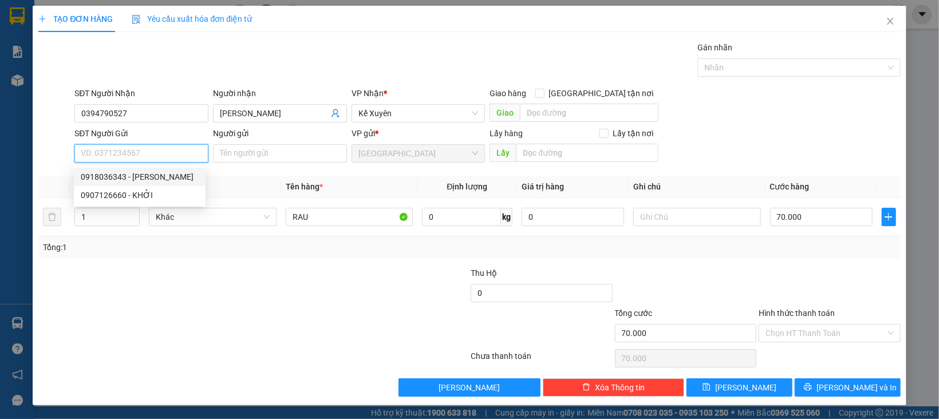
click at [169, 179] on div "0918036343 - [PERSON_NAME]" at bounding box center [140, 177] width 118 height 13
type input "0918036343"
type input "[PERSON_NAME]"
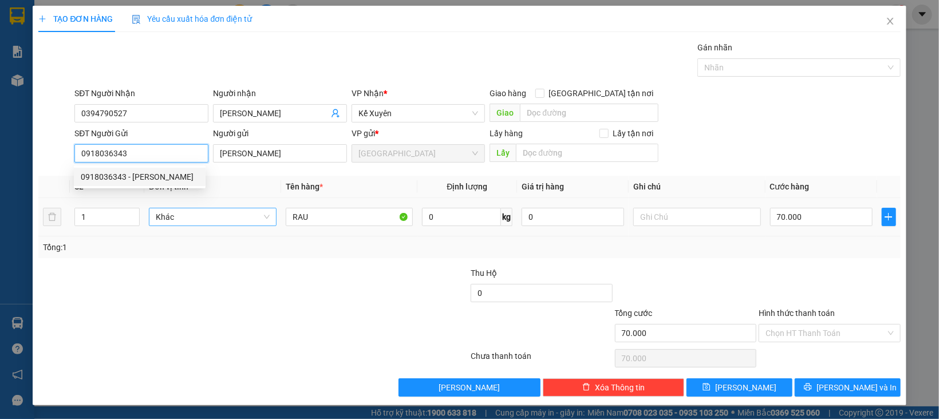
click at [191, 210] on span "Khác" at bounding box center [213, 216] width 114 height 17
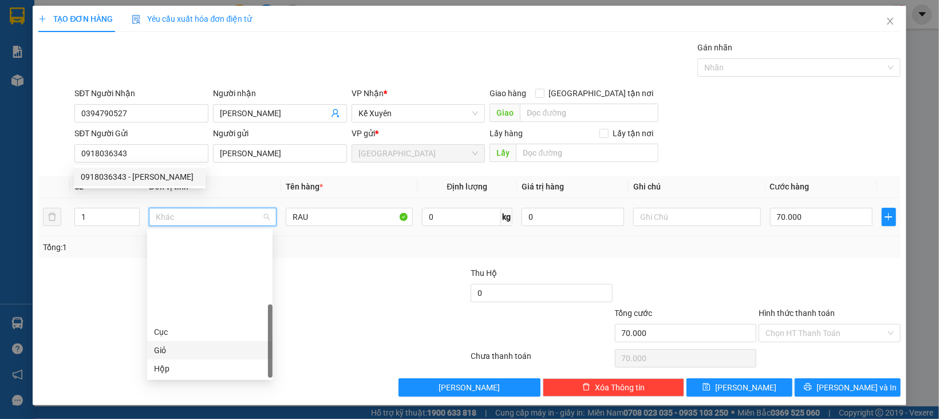
scroll to position [109, 0]
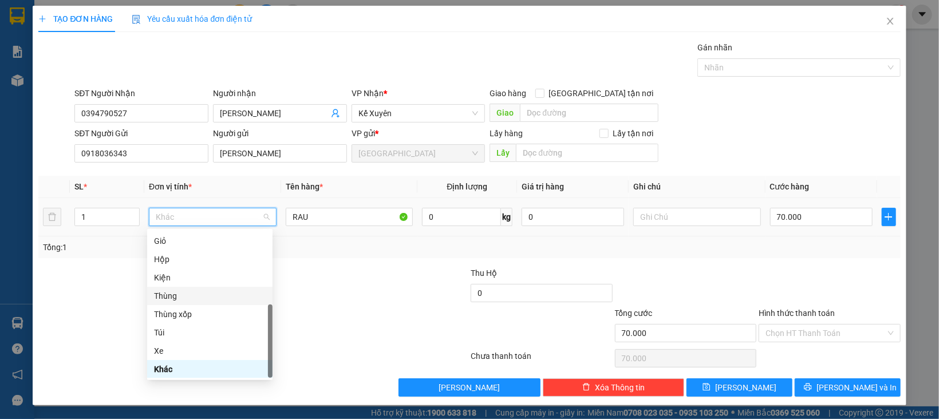
click at [175, 294] on div "Thùng" at bounding box center [210, 296] width 112 height 13
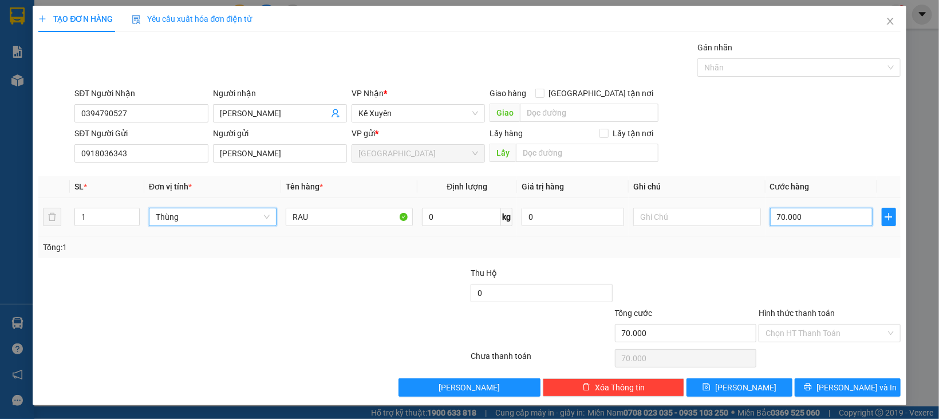
click at [781, 221] on input "70.000" at bounding box center [821, 217] width 103 height 18
type input "0"
type input "8"
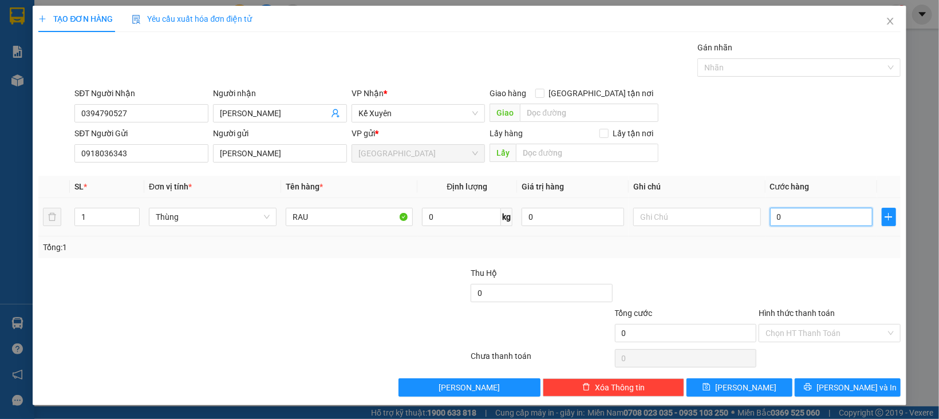
type input "8"
type input "08"
type input "80"
type input "080"
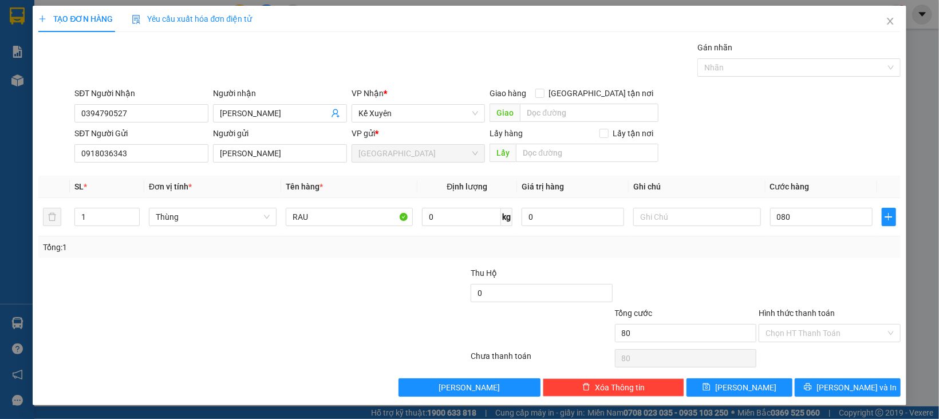
type input "80.000"
click at [818, 298] on div at bounding box center [830, 287] width 144 height 40
click at [811, 330] on input "Hình thức thanh toán" at bounding box center [826, 333] width 120 height 17
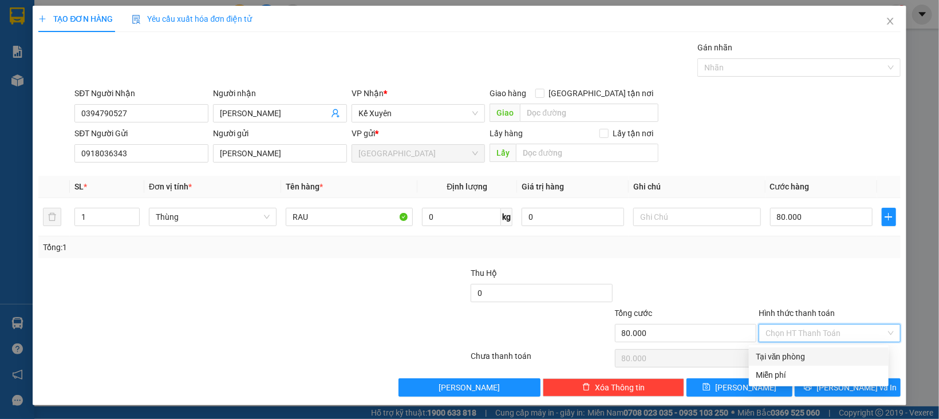
drag, startPoint x: 802, startPoint y: 357, endPoint x: 806, endPoint y: 375, distance: 18.2
click at [802, 357] on div "Tại văn phòng" at bounding box center [819, 356] width 126 height 13
type input "0"
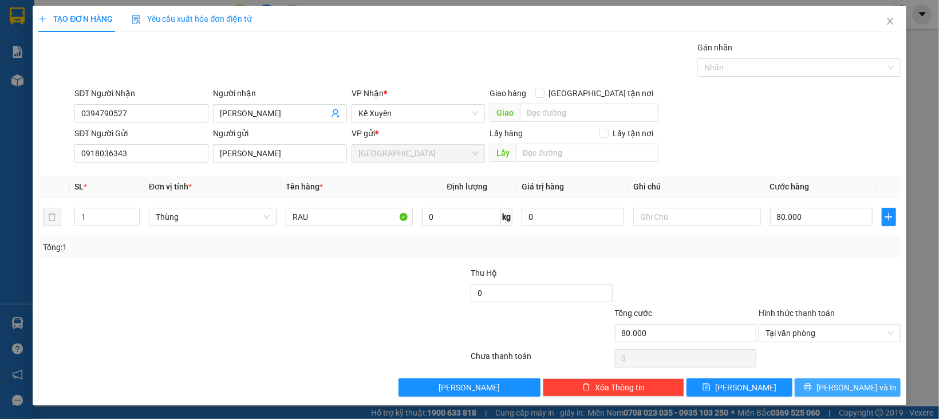
click at [807, 386] on button "[PERSON_NAME] và In" at bounding box center [848, 388] width 106 height 18
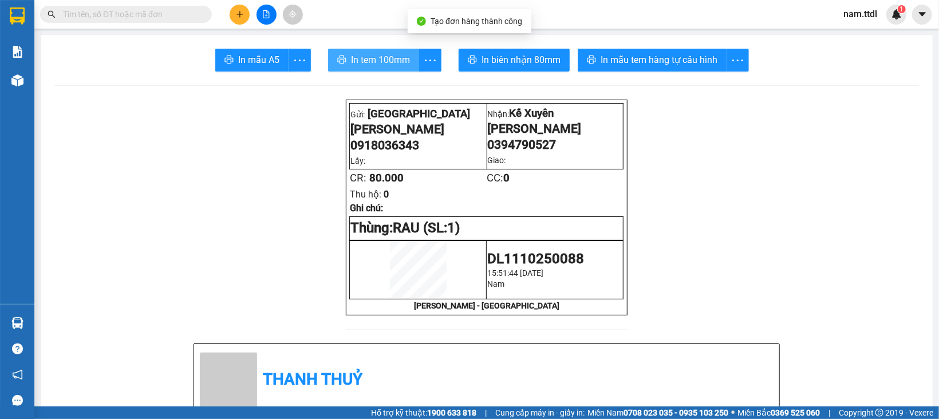
click at [379, 58] on span "In tem 100mm" at bounding box center [380, 60] width 59 height 14
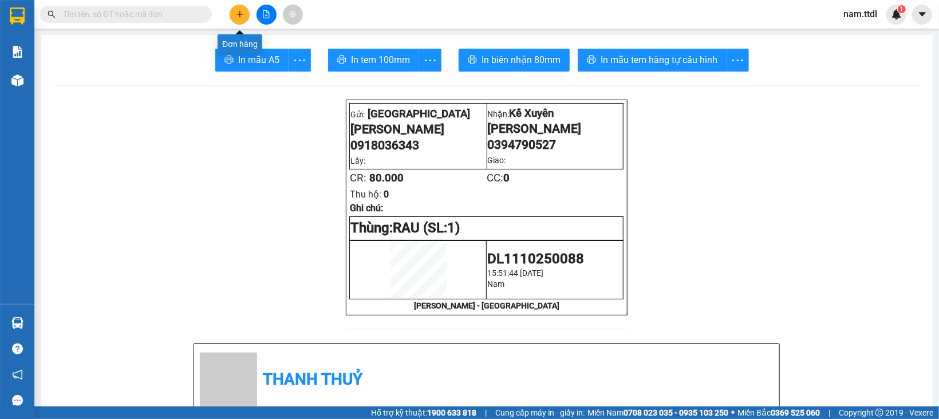
click at [245, 15] on button at bounding box center [240, 15] width 20 height 20
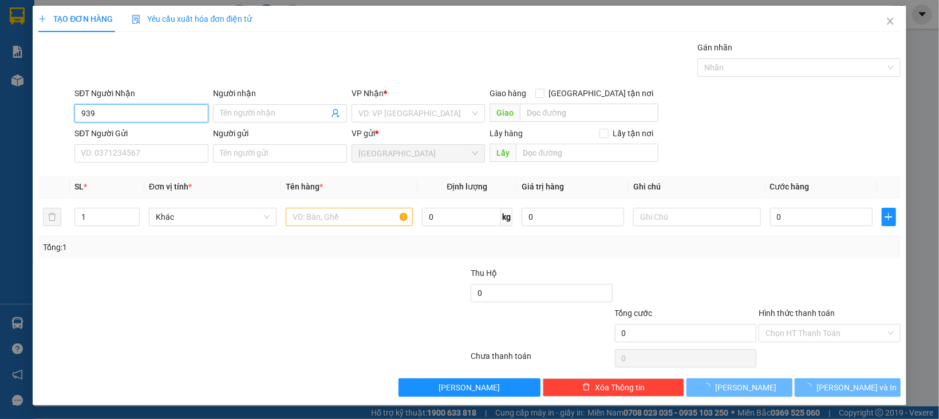
click at [173, 108] on input "939" at bounding box center [141, 113] width 134 height 18
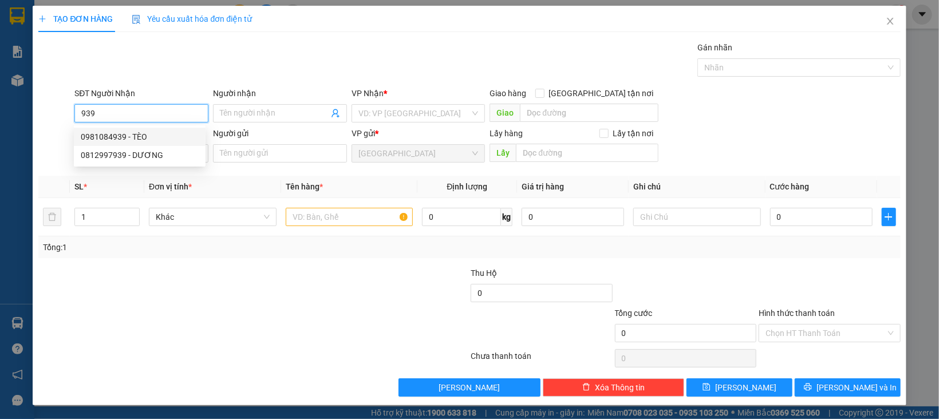
click at [159, 135] on div "0981084939 - TÈO" at bounding box center [140, 137] width 118 height 13
type input "0981084939"
type input "TÈO"
type input "50.000"
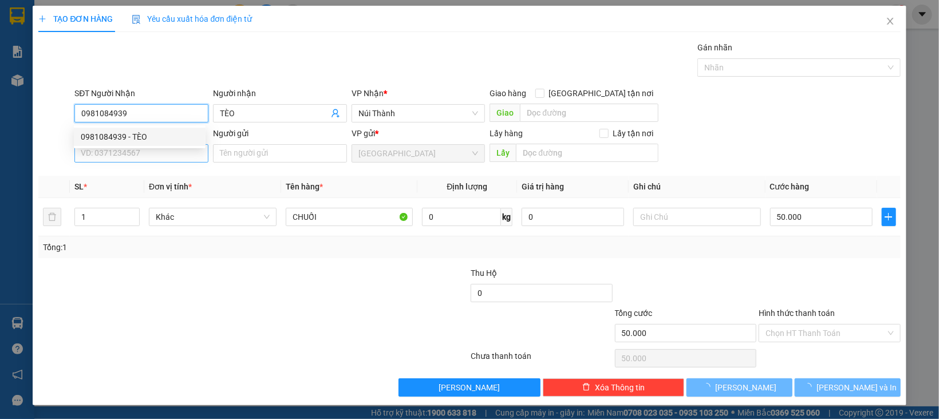
type input "0981084939"
click at [160, 151] on input "SĐT Người Gửi" at bounding box center [141, 153] width 134 height 18
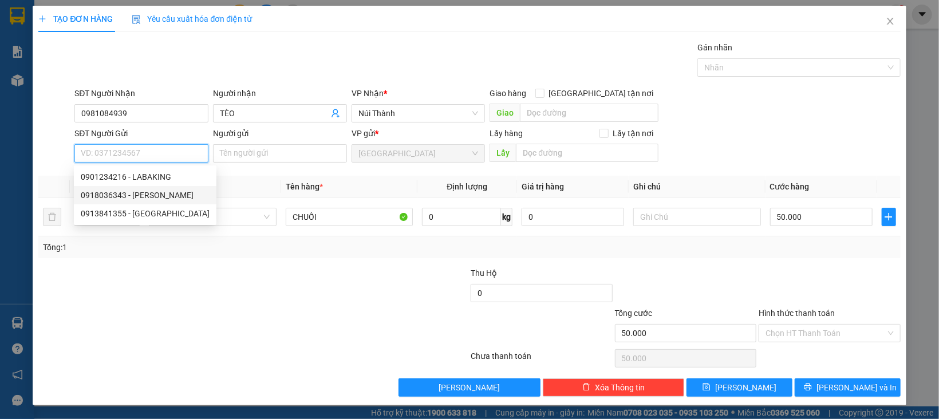
click at [154, 197] on div "0918036343 - [PERSON_NAME]" at bounding box center [145, 195] width 129 height 13
type input "0918036343"
type input "[PERSON_NAME]"
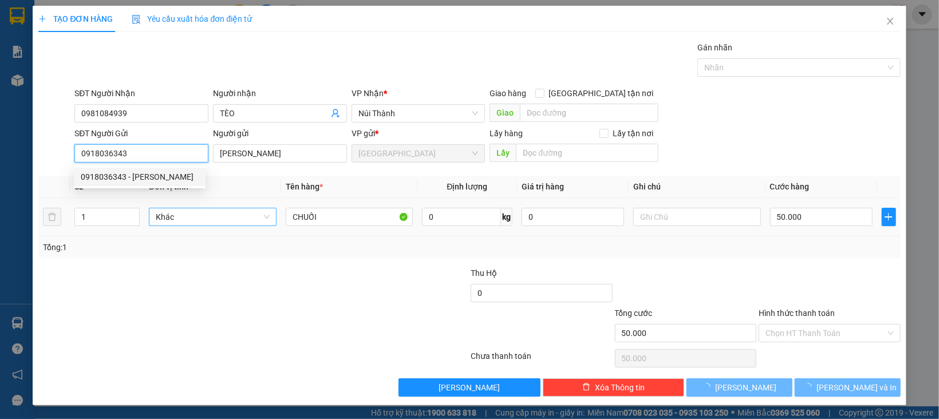
type input "80.000"
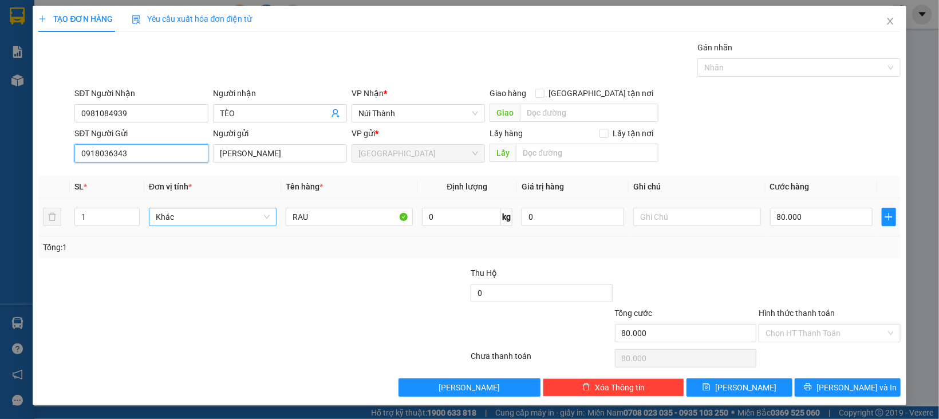
click at [249, 223] on span "Khác" at bounding box center [213, 216] width 114 height 17
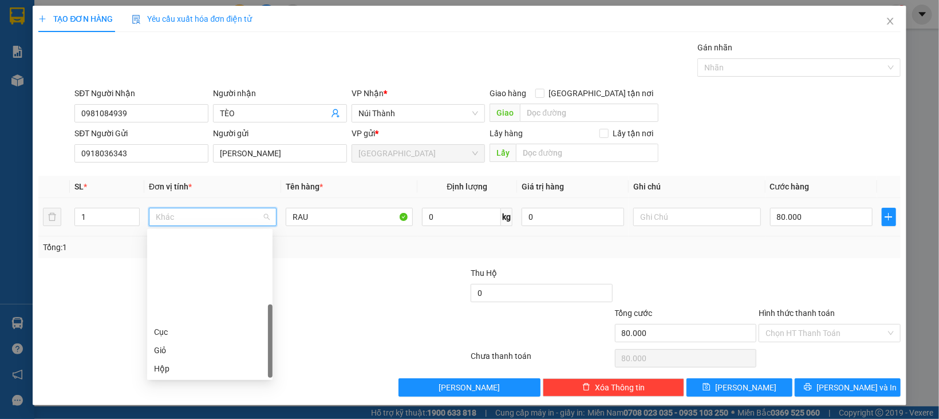
drag, startPoint x: 179, startPoint y: 289, endPoint x: 180, endPoint y: 295, distance: 5.8
click at [179, 399] on div "Thùng" at bounding box center [210, 405] width 112 height 13
click at [812, 321] on div "Hình thức thanh toán" at bounding box center [830, 315] width 142 height 17
type input "0"
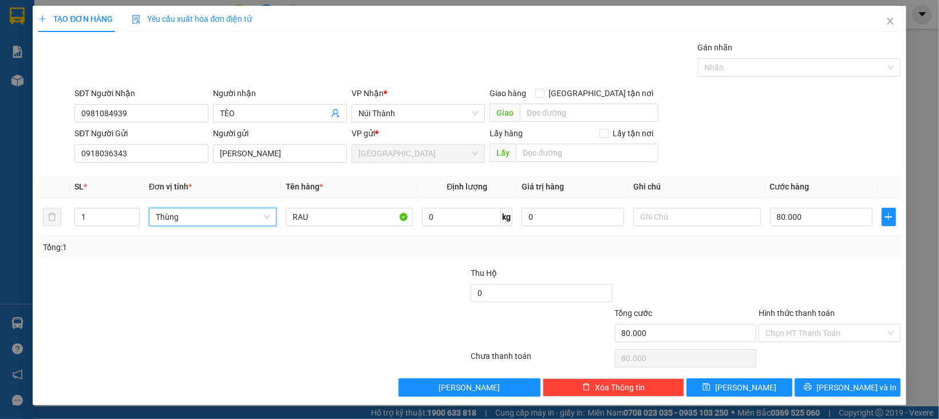
type input "0"
click at [784, 231] on td "0" at bounding box center [822, 217] width 112 height 38
click at [784, 222] on input "0" at bounding box center [821, 217] width 103 height 18
click at [805, 347] on div "Chọn HT Thanh Toán" at bounding box center [830, 358] width 144 height 23
click at [806, 338] on input "Hình thức thanh toán" at bounding box center [826, 333] width 120 height 17
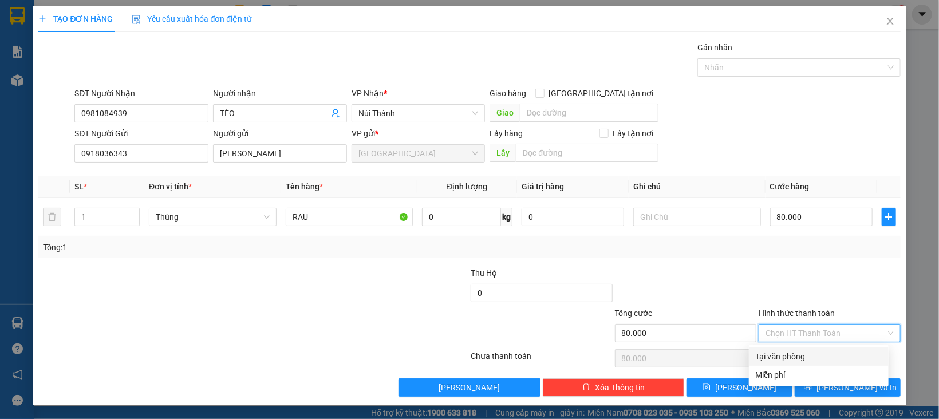
drag, startPoint x: 809, startPoint y: 354, endPoint x: 814, endPoint y: 379, distance: 25.0
click at [809, 356] on div "Tại văn phòng" at bounding box center [819, 356] width 126 height 13
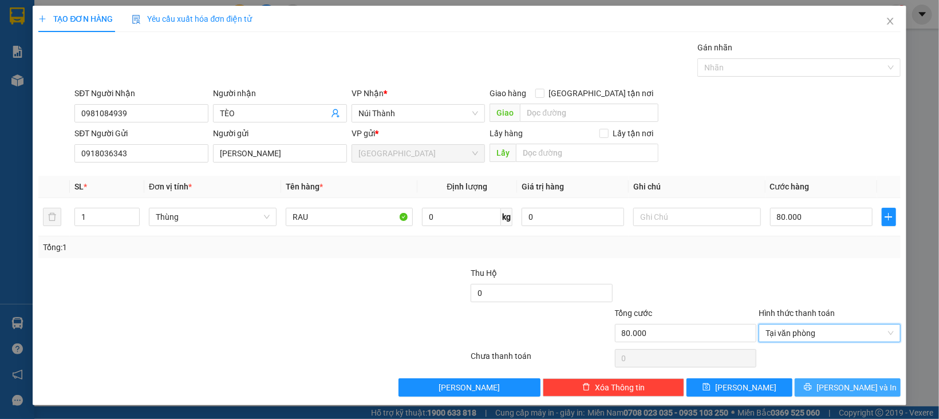
click at [811, 389] on icon "printer" at bounding box center [807, 387] width 7 height 7
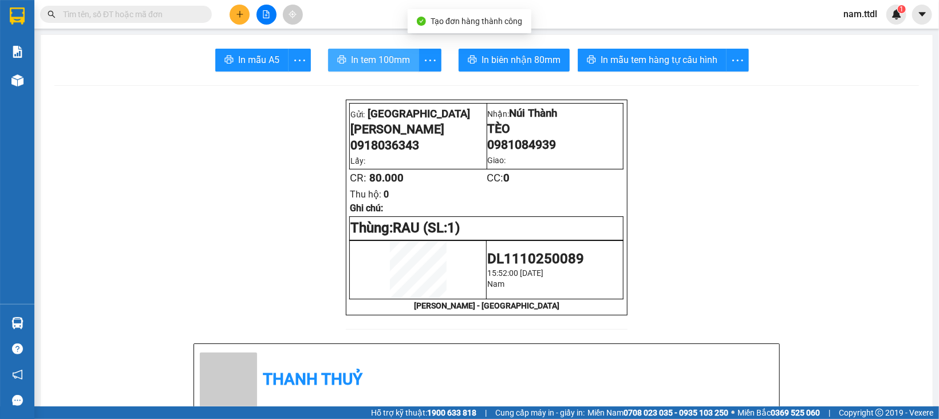
click at [394, 53] on span "In tem 100mm" at bounding box center [380, 60] width 59 height 14
click at [245, 18] on button at bounding box center [240, 15] width 20 height 20
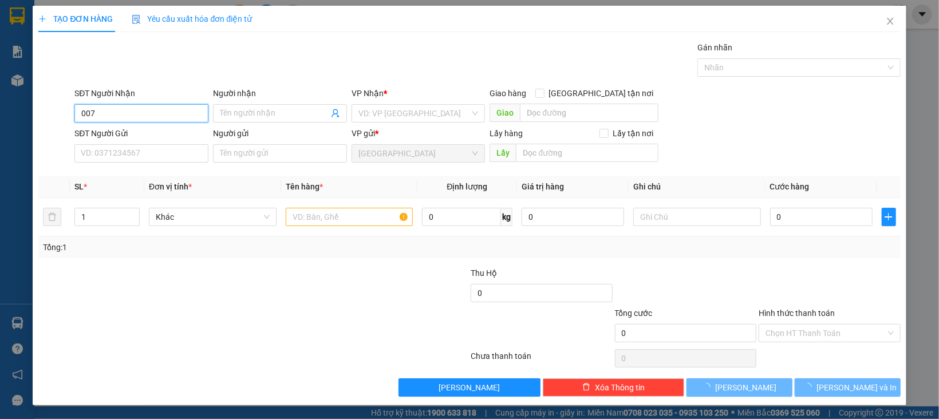
click at [135, 117] on input "007" at bounding box center [141, 113] width 134 height 18
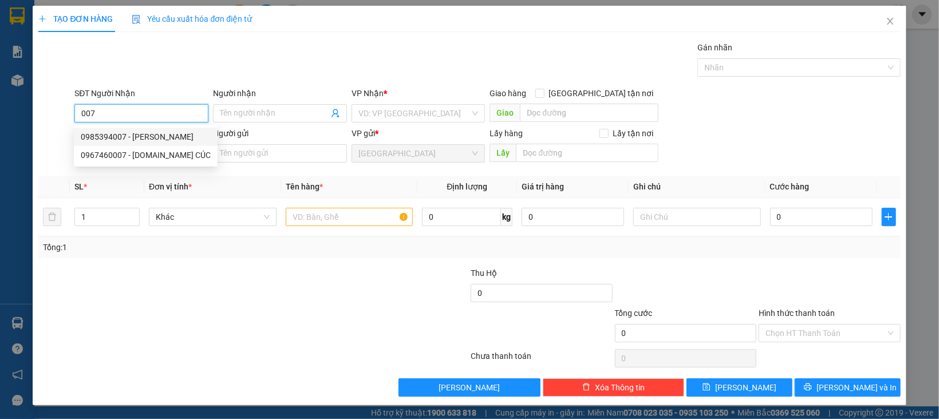
click at [135, 133] on div "0985394007 - [PERSON_NAME]" at bounding box center [146, 137] width 130 height 13
type input "0985394007"
type input "[PERSON_NAME]"
type input "70.000"
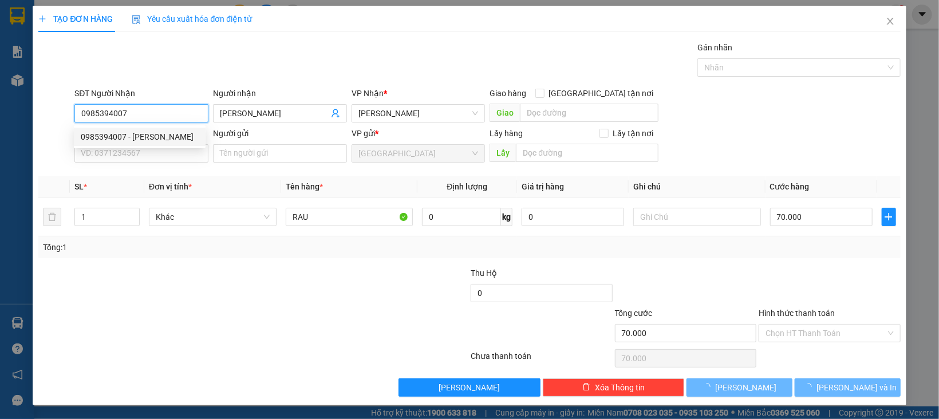
type input "0985394007"
click at [194, 169] on div "Transit Pickup Surcharge Ids Transit Deliver Surcharge Ids Transit Deliver Surc…" at bounding box center [469, 219] width 862 height 356
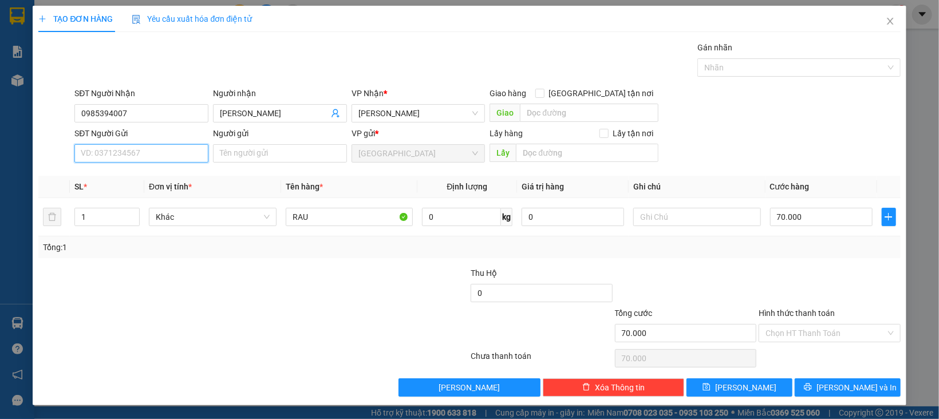
click at [184, 161] on input "SĐT Người Gửi" at bounding box center [141, 153] width 134 height 18
click at [167, 179] on div "0918036343 - [PERSON_NAME]" at bounding box center [140, 177] width 118 height 13
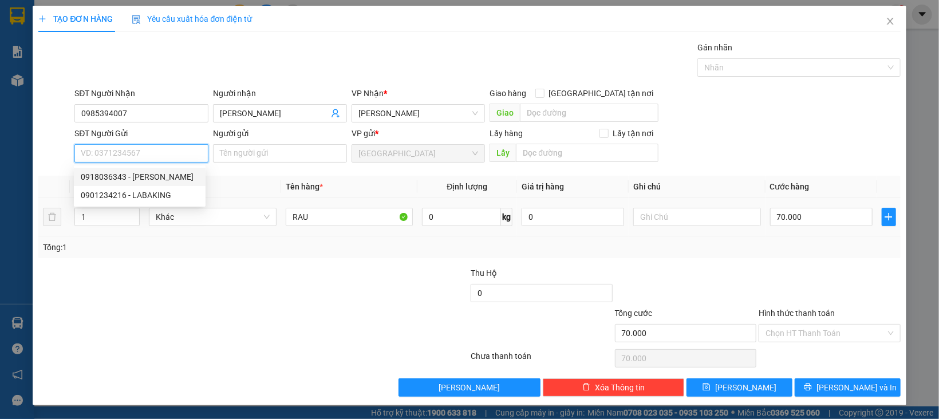
type input "0918036343"
type input "[PERSON_NAME]"
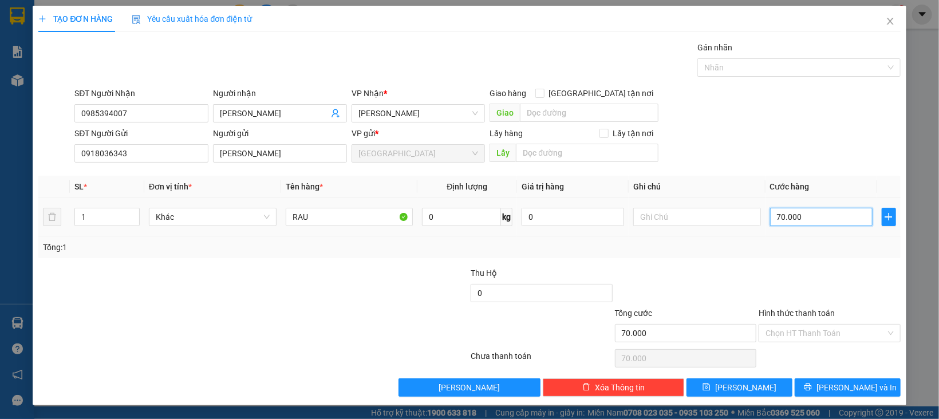
click at [783, 216] on input "70.000" at bounding box center [821, 217] width 103 height 18
click at [823, 324] on div "Chọn HT Thanh Toán" at bounding box center [830, 333] width 142 height 18
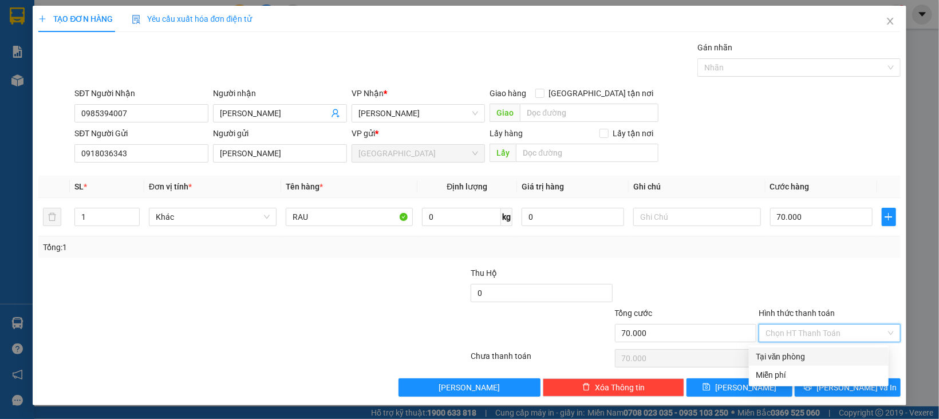
click at [820, 333] on input "Hình thức thanh toán" at bounding box center [826, 333] width 120 height 17
click at [805, 356] on div "Tại văn phòng" at bounding box center [819, 356] width 126 height 13
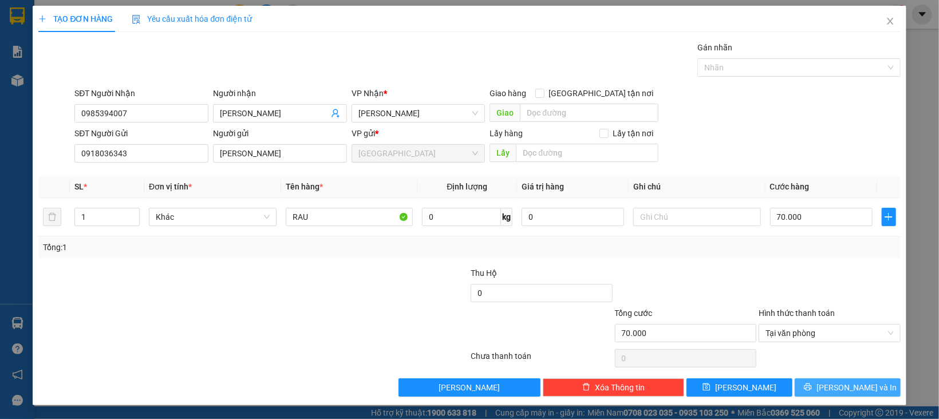
click at [812, 390] on icon "printer" at bounding box center [808, 387] width 8 height 8
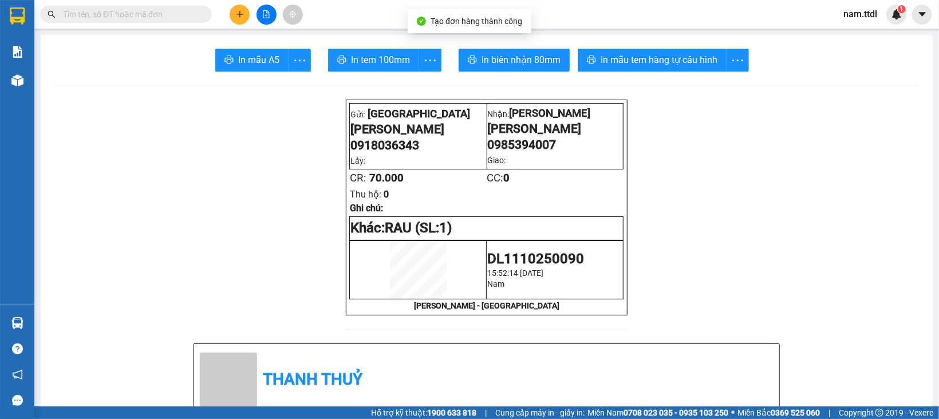
click at [372, 60] on span "In tem 100mm" at bounding box center [380, 60] width 59 height 14
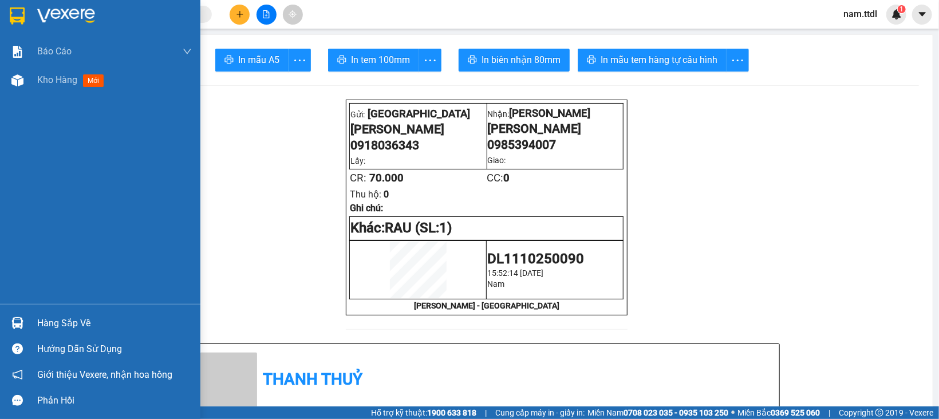
click at [9, 23] on div at bounding box center [17, 16] width 20 height 20
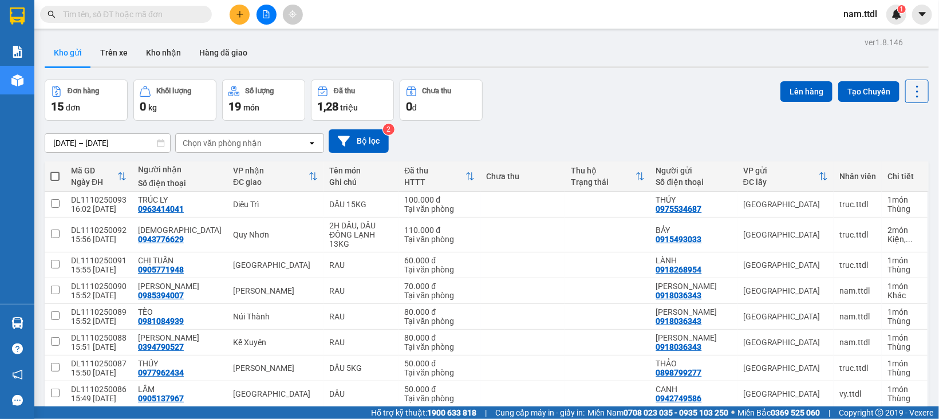
click at [233, 10] on button at bounding box center [240, 15] width 20 height 20
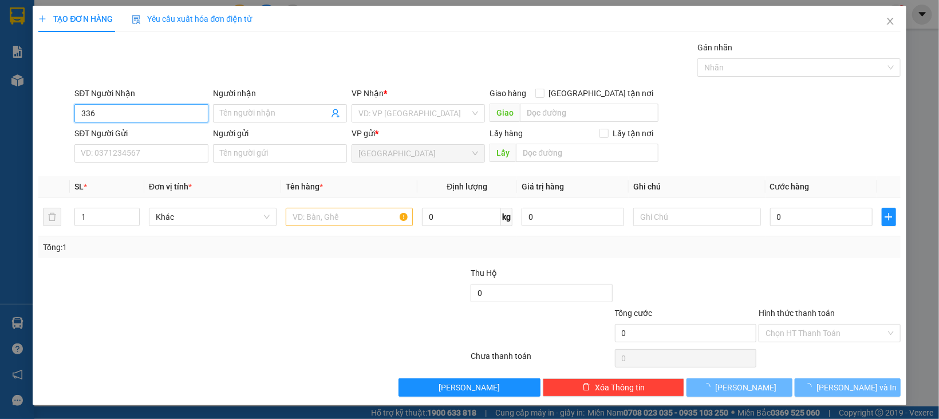
click at [161, 108] on input "336" at bounding box center [141, 113] width 134 height 18
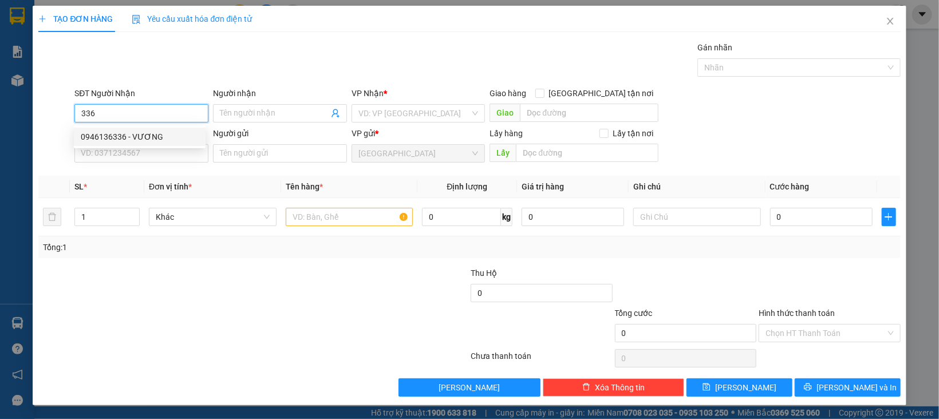
click at [160, 134] on div "0946136336 - VƯƠNG" at bounding box center [140, 137] width 118 height 13
type input "0946136336"
type input "VƯƠNG"
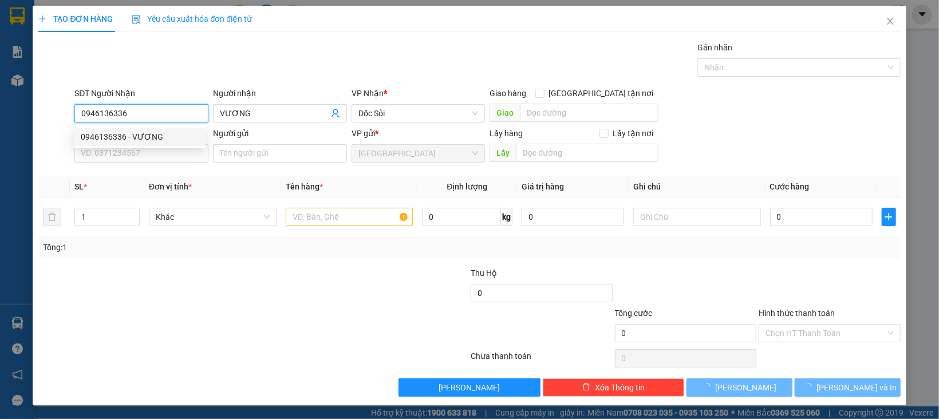
type input "120.000"
type input "0946136336"
click at [163, 163] on div "SĐT Người Gửi VD: 0371234567" at bounding box center [141, 147] width 134 height 40
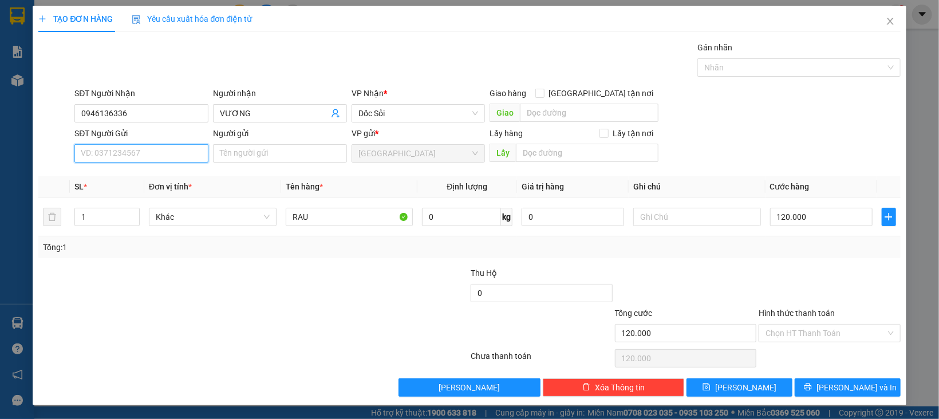
click at [165, 160] on input "SĐT Người Gửi" at bounding box center [141, 153] width 134 height 18
click at [169, 172] on div "0978179979 - CÚC" at bounding box center [140, 177] width 118 height 13
type input "0978179979"
type input "CÚC"
drag, startPoint x: 185, startPoint y: 210, endPoint x: 194, endPoint y: 211, distance: 9.2
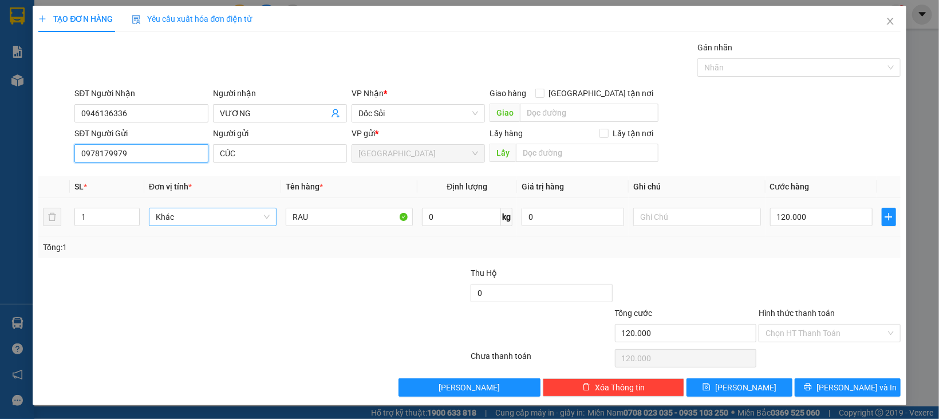
click at [185, 210] on span "Khác" at bounding box center [213, 216] width 114 height 17
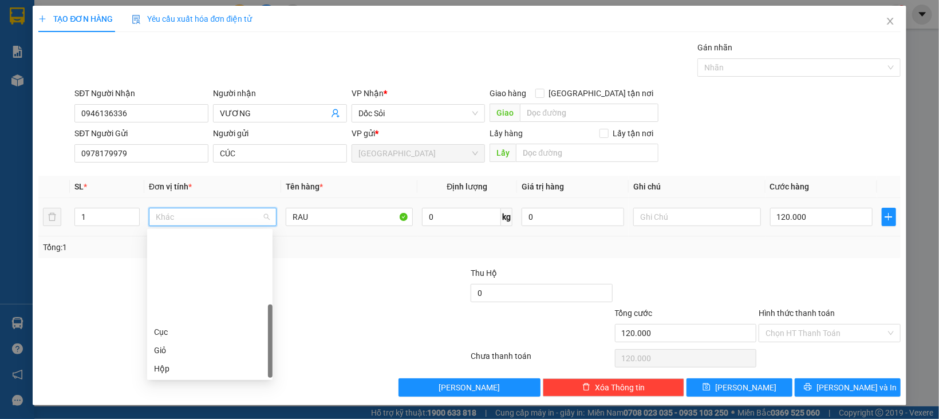
click at [165, 417] on div "Thùng xốp" at bounding box center [210, 423] width 112 height 13
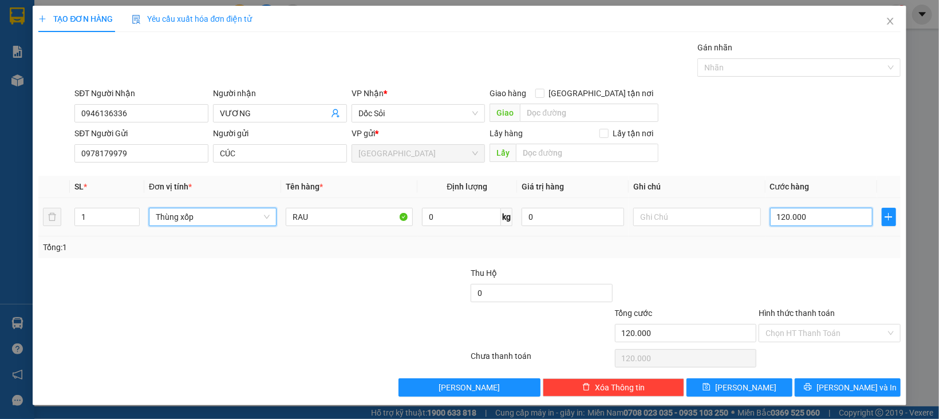
drag, startPoint x: 771, startPoint y: 216, endPoint x: 801, endPoint y: 222, distance: 30.3
click at [772, 216] on input "120.000" at bounding box center [821, 217] width 103 height 18
type input "0"
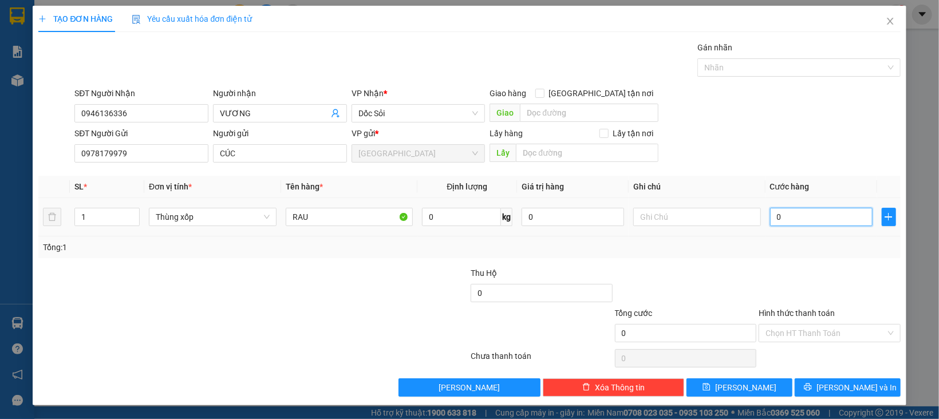
type input "8"
type input "08"
type input "80"
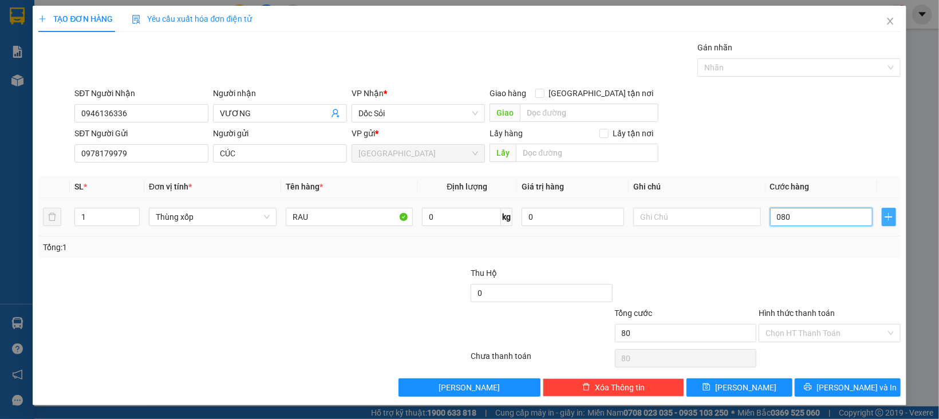
type input "080"
type input "80.000"
click at [884, 220] on icon "plus" at bounding box center [888, 216] width 9 height 9
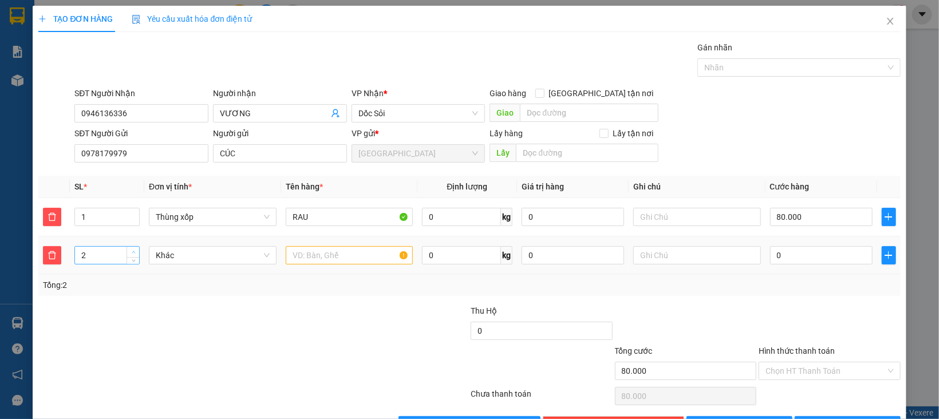
click at [131, 247] on span "Increase Value" at bounding box center [133, 252] width 13 height 10
type input "2"
click at [131, 262] on span "down" at bounding box center [133, 258] width 7 height 7
click at [175, 256] on span "Khác" at bounding box center [213, 255] width 114 height 17
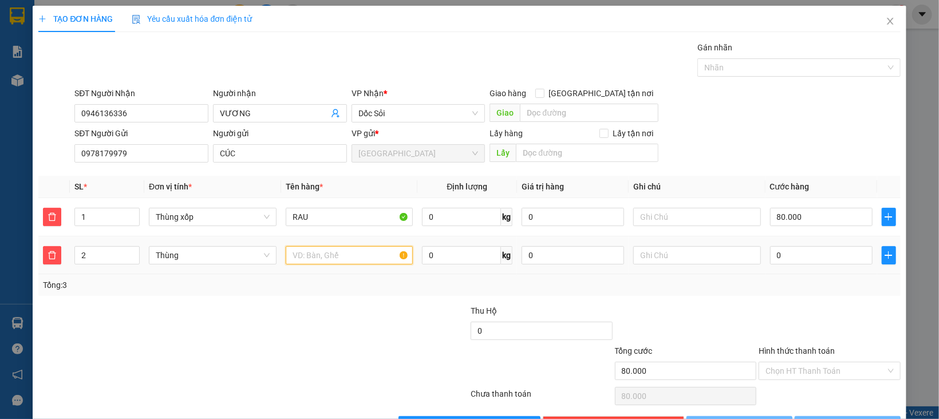
click at [312, 259] on input "text" at bounding box center [350, 255] width 128 height 18
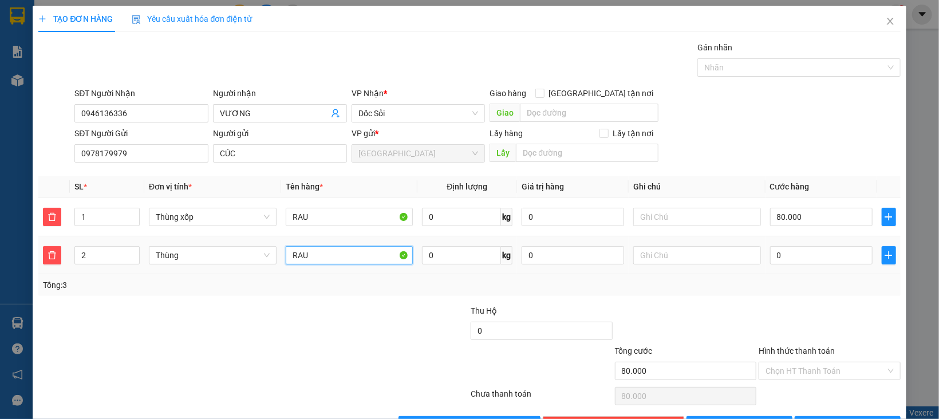
type input "RAU"
type input "80.001"
type input "1"
type input "80.016"
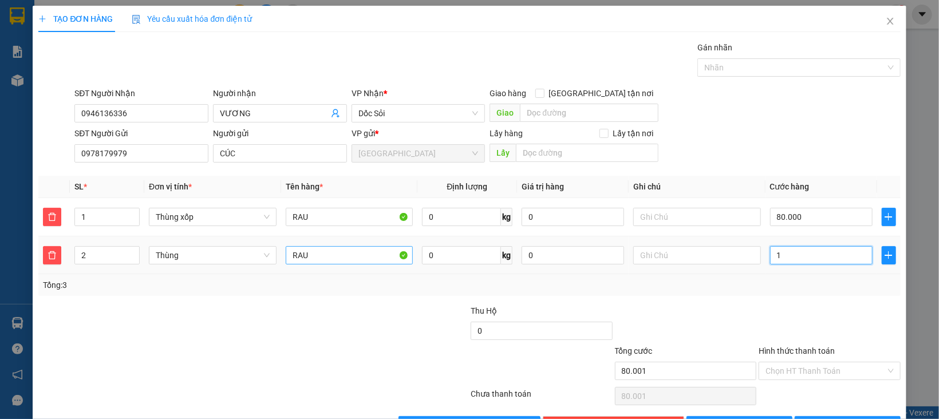
type input "80.016"
type input "16"
type input "80.160"
type input "160"
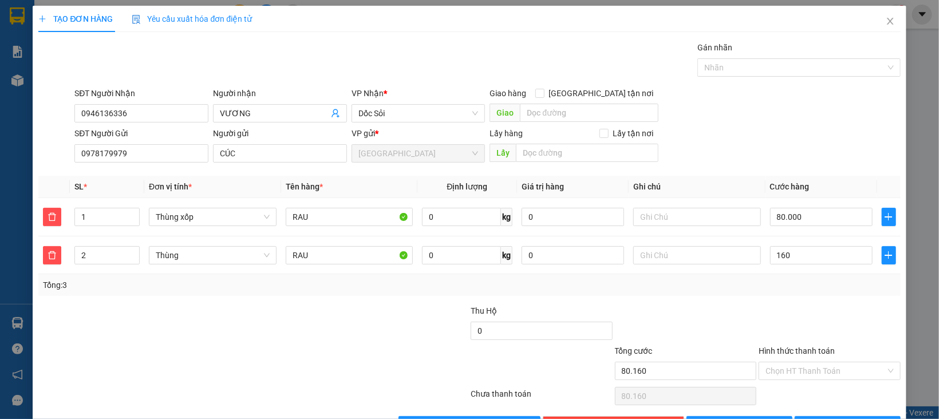
type input "240.000"
type input "160.000"
click at [858, 291] on div "Tổng: 3" at bounding box center [469, 285] width 853 height 13
click at [837, 362] on input "Hình thức thanh toán" at bounding box center [826, 370] width 120 height 17
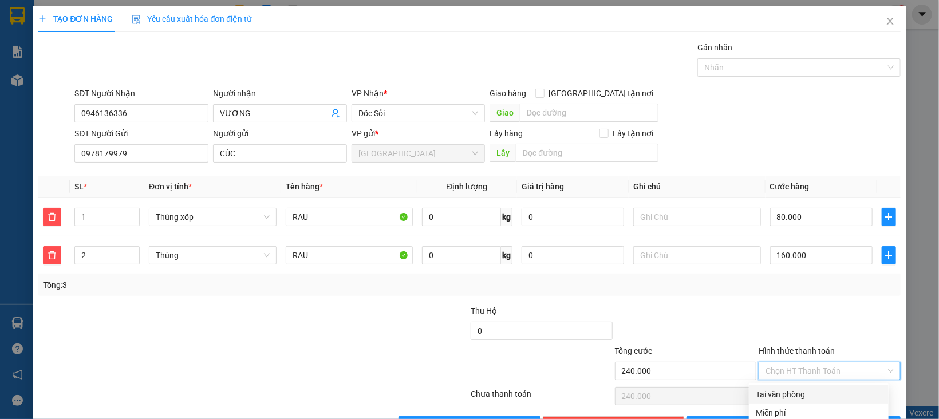
click at [831, 388] on div "Tại văn phòng" at bounding box center [819, 394] width 126 height 13
click at [811, 416] on button "[PERSON_NAME] và In" at bounding box center [848, 425] width 106 height 18
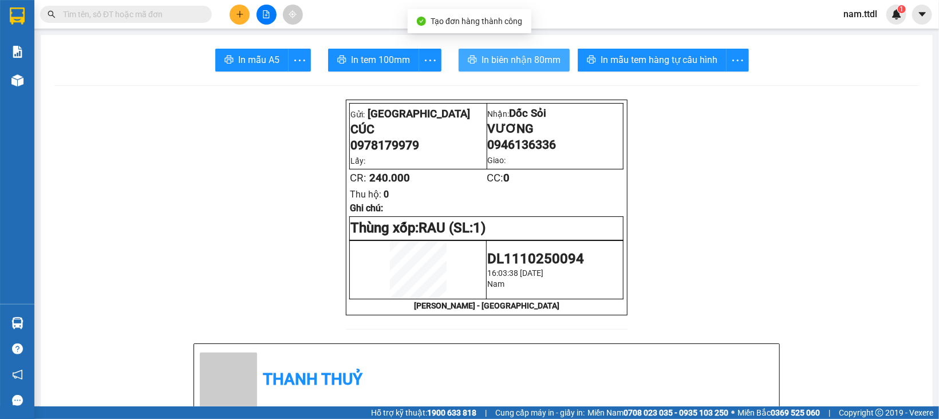
click at [487, 64] on span "In biên nhận 80mm" at bounding box center [521, 60] width 79 height 14
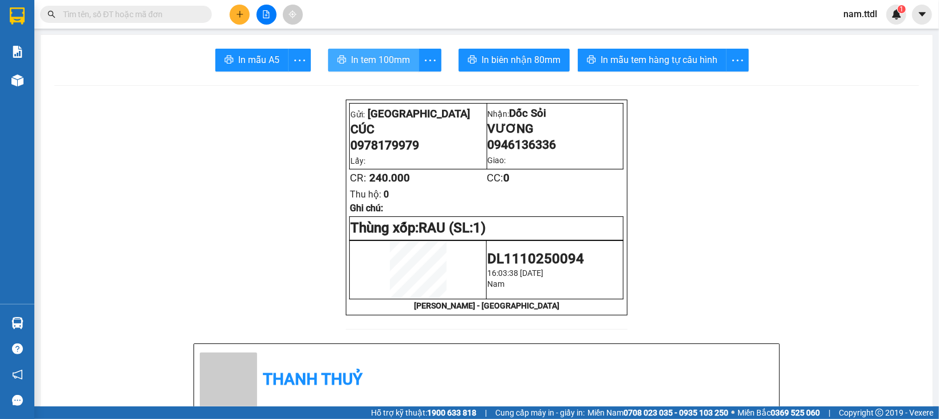
click at [370, 63] on span "In tem 100mm" at bounding box center [380, 60] width 59 height 14
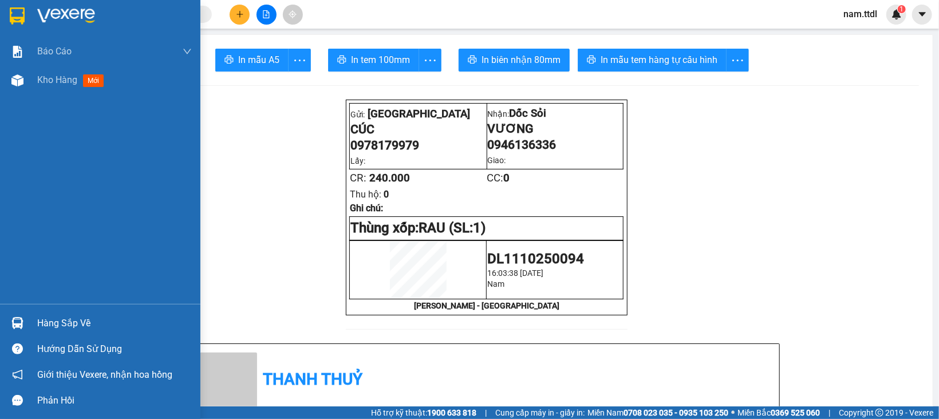
click at [20, 18] on img at bounding box center [17, 15] width 15 height 17
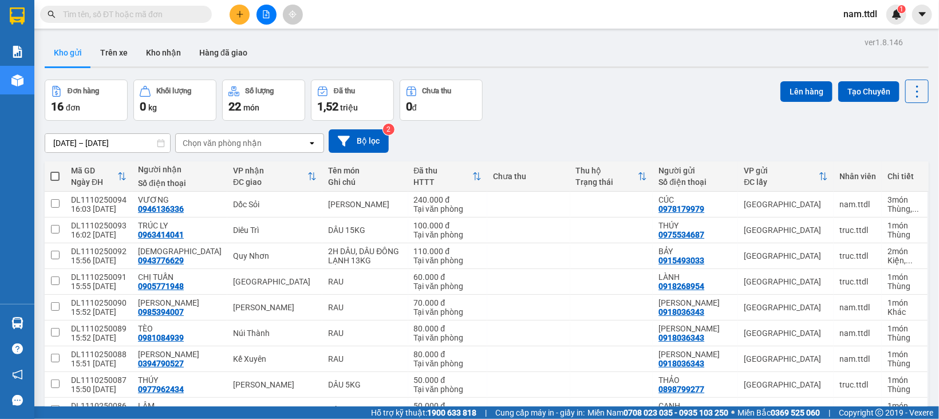
click at [240, 17] on icon "plus" at bounding box center [240, 14] width 8 height 8
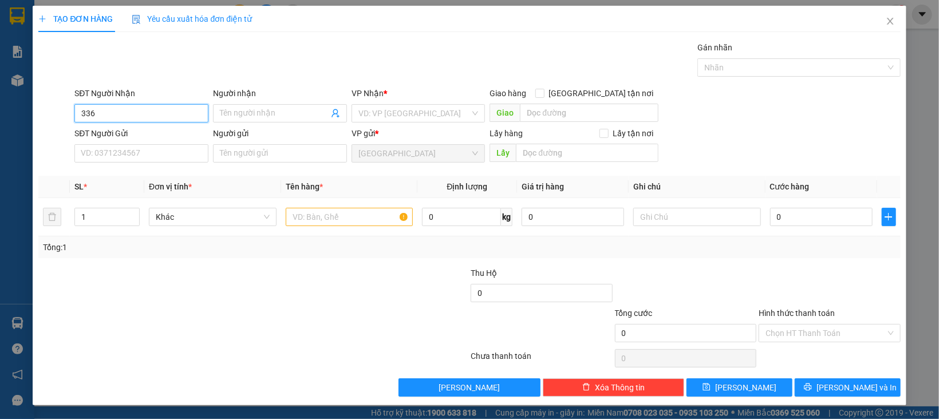
click at [132, 115] on input "336" at bounding box center [141, 113] width 134 height 18
click at [141, 131] on div "0946136336 - VƯƠNG" at bounding box center [140, 137] width 118 height 13
type input "0946136336"
type input "VƯƠNG"
type input "240.000"
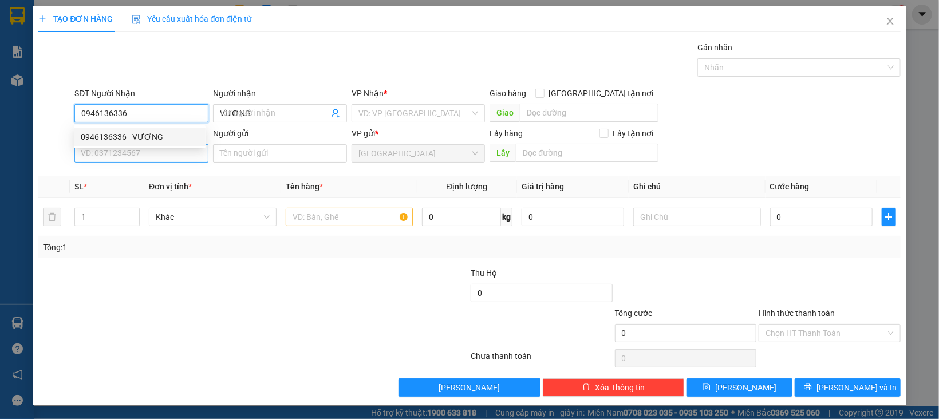
type input "240.000"
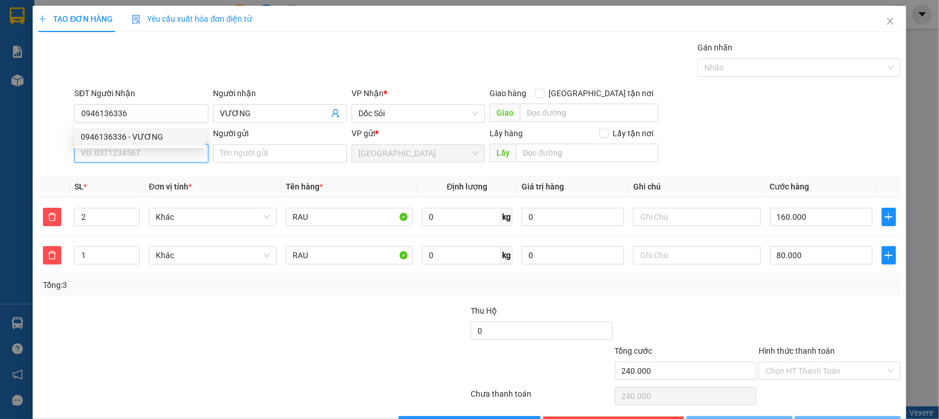
click at [145, 153] on input "SĐT Người Gửi" at bounding box center [141, 153] width 134 height 18
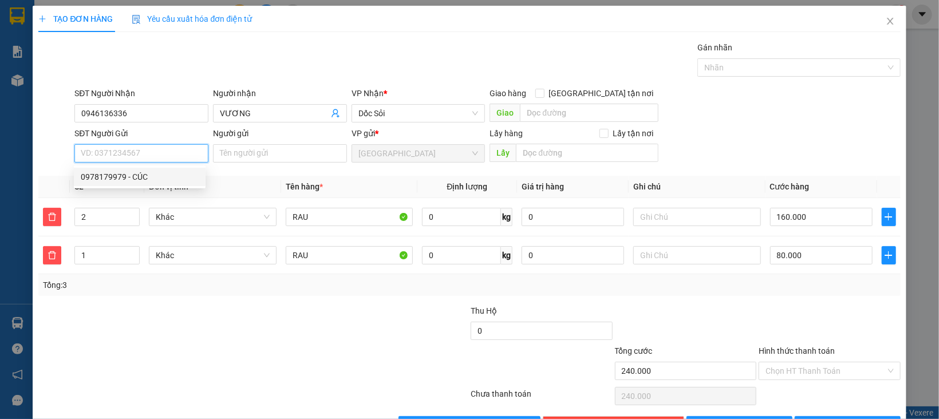
click at [147, 179] on div "0978179979 - CÚC" at bounding box center [140, 177] width 118 height 13
type input "0978179979"
type input "CÚC"
click at [159, 251] on span "Khác" at bounding box center [213, 255] width 114 height 17
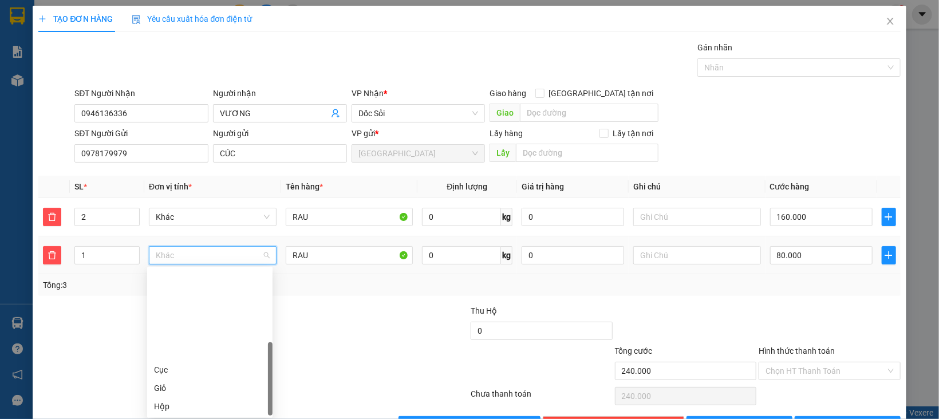
click at [161, 220] on span "Khác" at bounding box center [213, 216] width 114 height 17
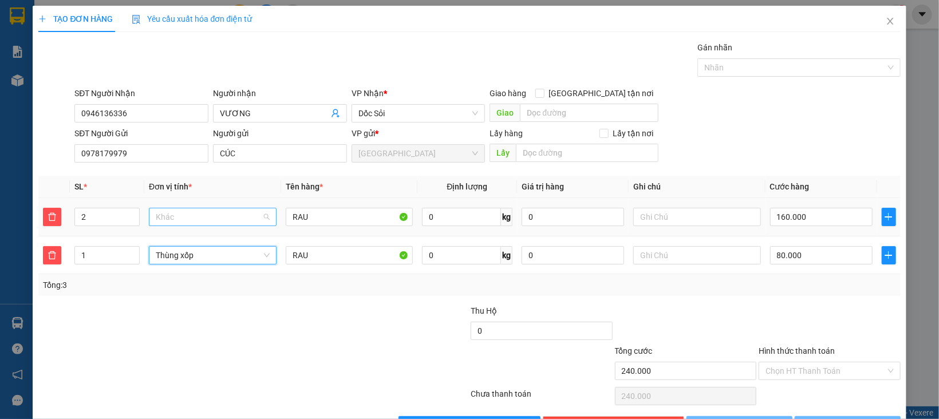
type input "160.000"
type input "0"
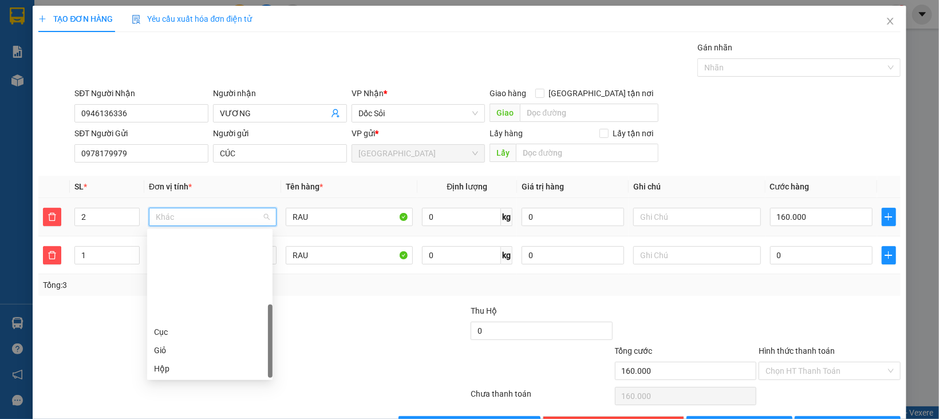
click at [171, 399] on div "Thùng" at bounding box center [210, 405] width 112 height 13
click at [132, 212] on icon "up" at bounding box center [134, 214] width 4 height 4
type input "0"
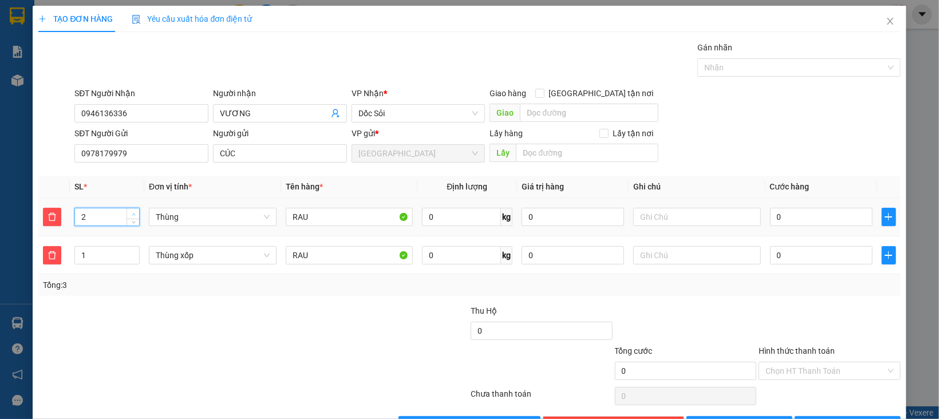
type input "3"
click at [132, 212] on icon "up" at bounding box center [134, 214] width 4 height 4
click at [775, 221] on input "0" at bounding box center [821, 217] width 103 height 18
type input "1"
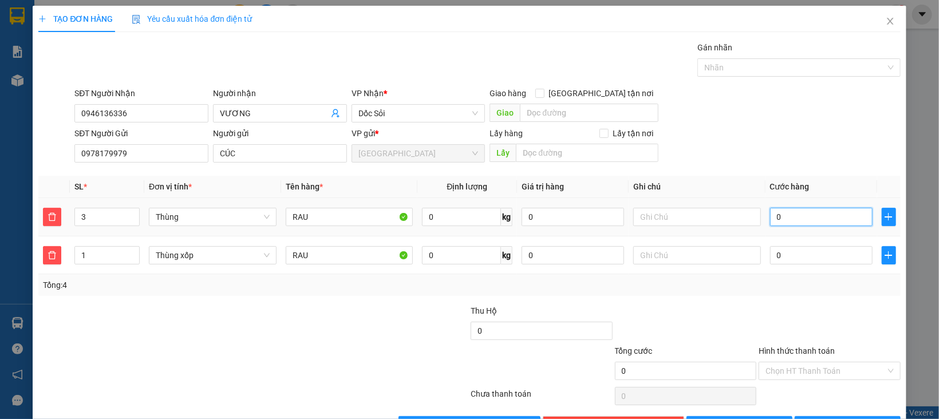
type input "1"
type input "18"
type input "180"
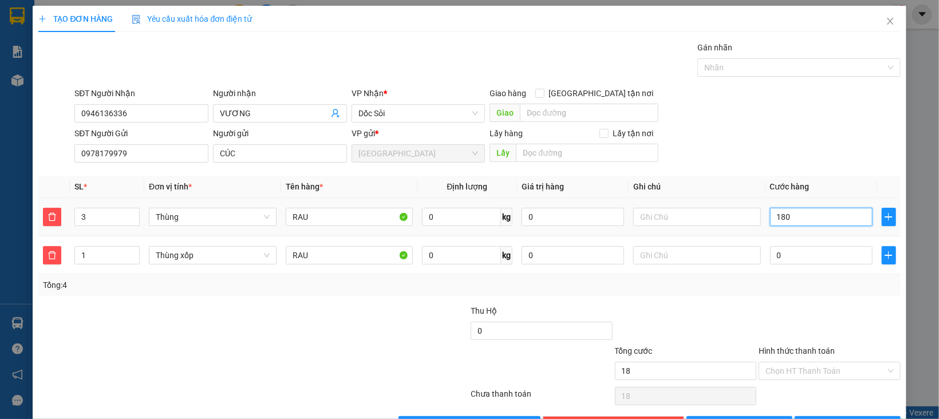
type input "180"
type input "180.000"
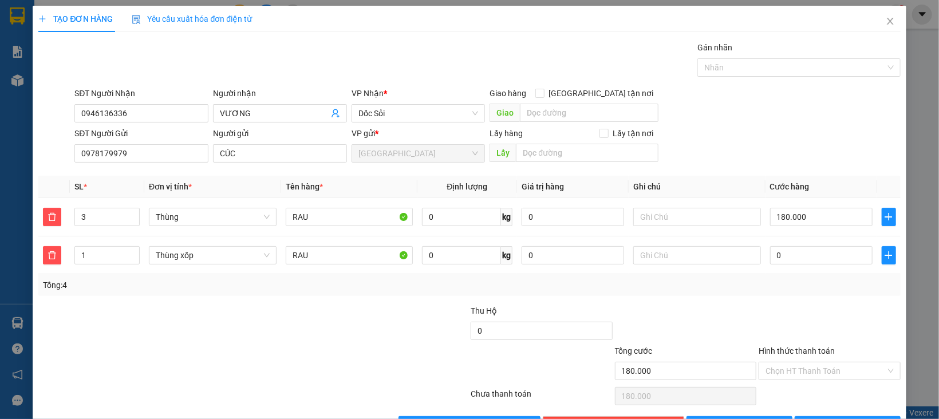
click at [758, 305] on div at bounding box center [830, 325] width 144 height 40
click at [208, 251] on span "Thùng xốp" at bounding box center [213, 255] width 114 height 17
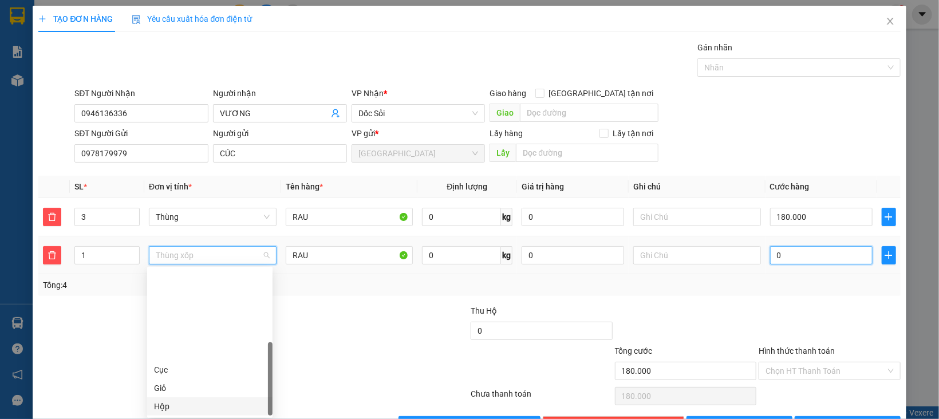
click at [796, 246] on input "0" at bounding box center [821, 255] width 103 height 18
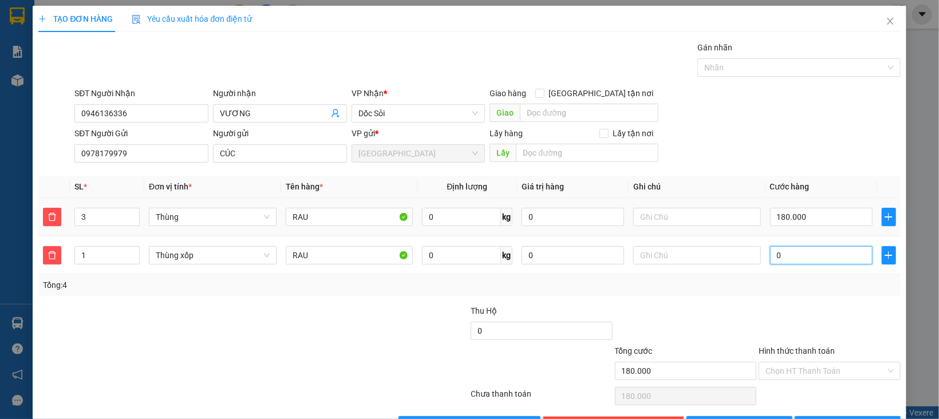
type input "180.001"
type input "1"
type input "180.010"
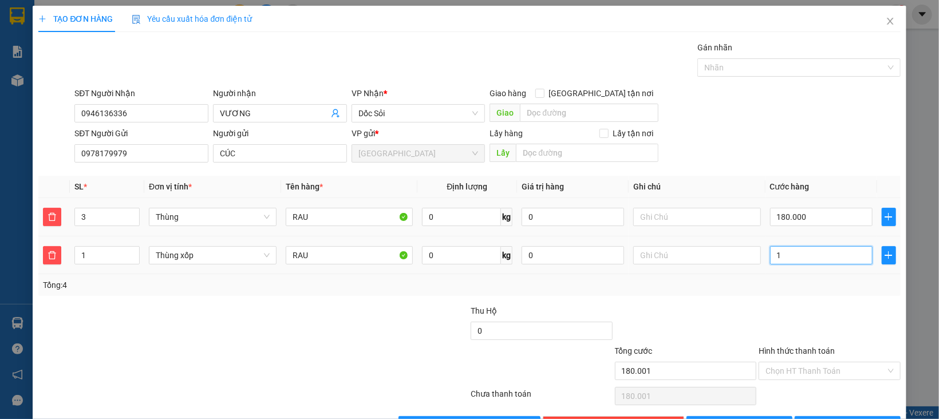
type input "10"
type input "180.100"
type input "100"
type input "280.000"
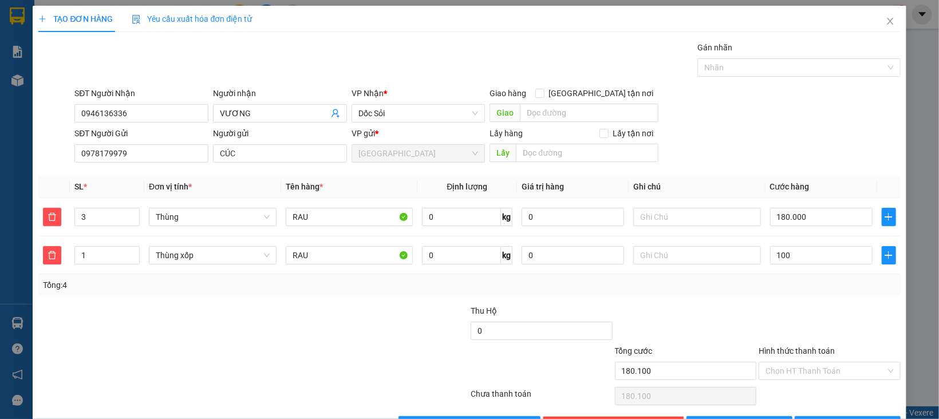
type input "280.000"
type input "100.000"
click at [805, 324] on div at bounding box center [830, 325] width 144 height 40
click at [806, 362] on input "Hình thức thanh toán" at bounding box center [826, 370] width 120 height 17
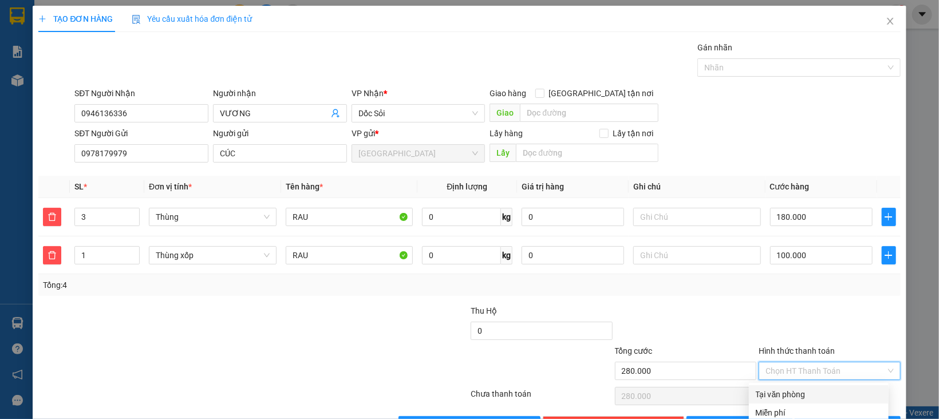
click at [803, 388] on div "Tại văn phòng" at bounding box center [819, 394] width 126 height 13
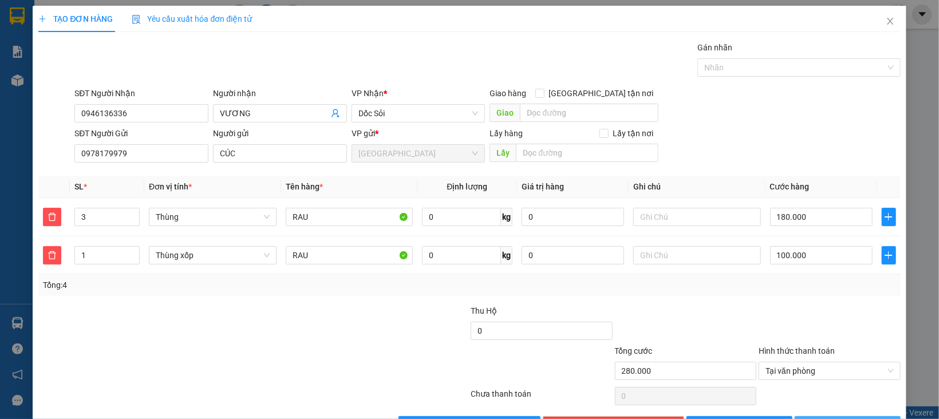
click at [811, 416] on button "[PERSON_NAME] và In" at bounding box center [848, 425] width 106 height 18
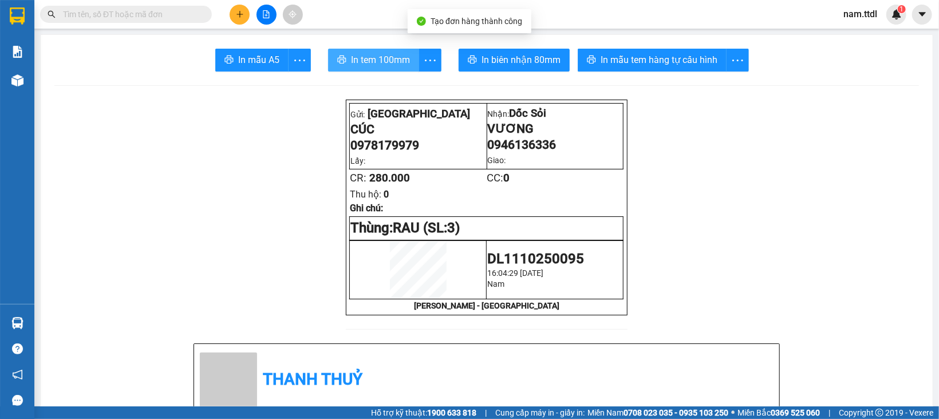
click at [384, 63] on span "In tem 100mm" at bounding box center [380, 60] width 59 height 14
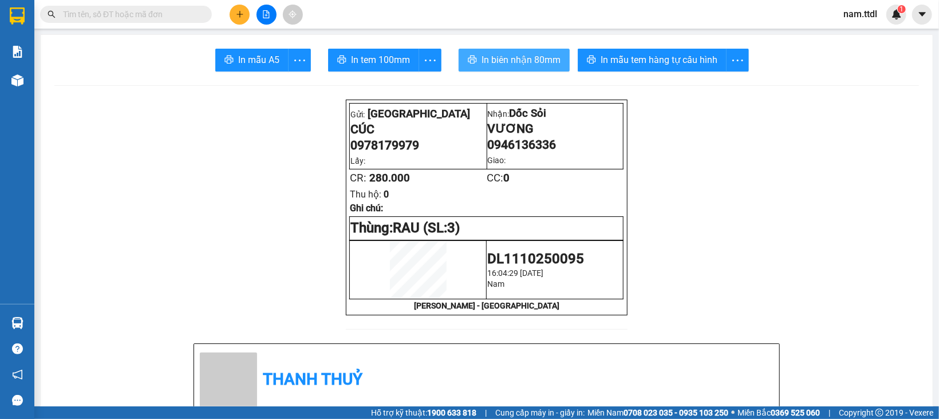
click at [528, 58] on span "In biên nhận 80mm" at bounding box center [521, 60] width 79 height 14
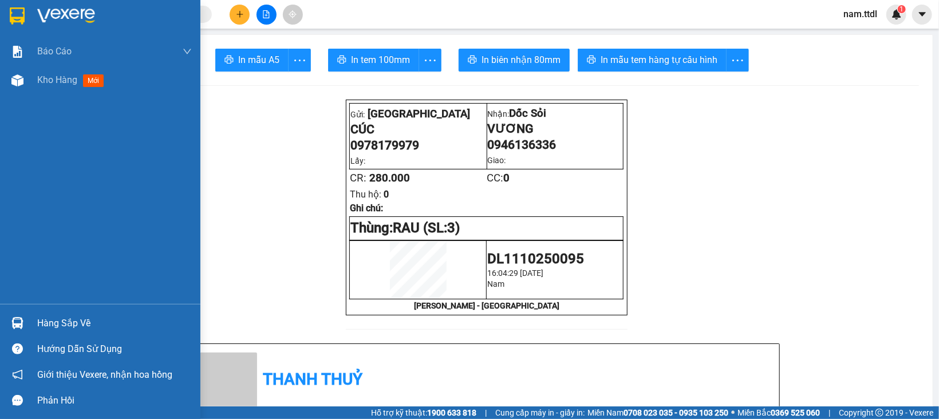
click at [23, 17] on img at bounding box center [17, 15] width 15 height 17
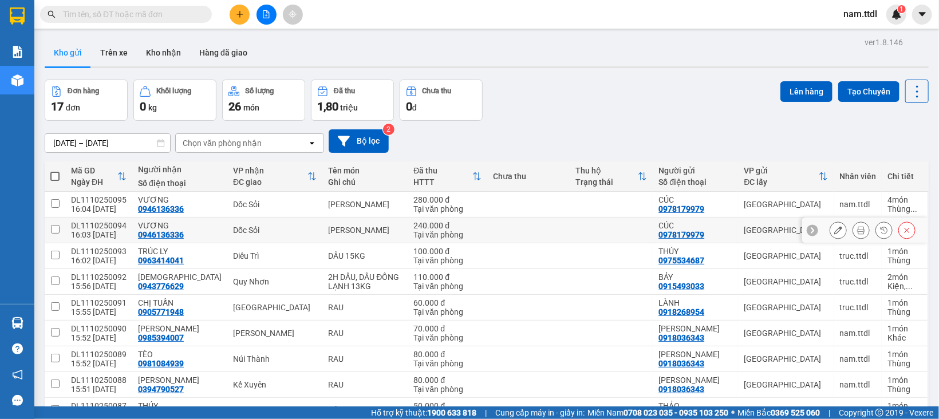
click at [903, 228] on icon at bounding box center [907, 230] width 8 height 8
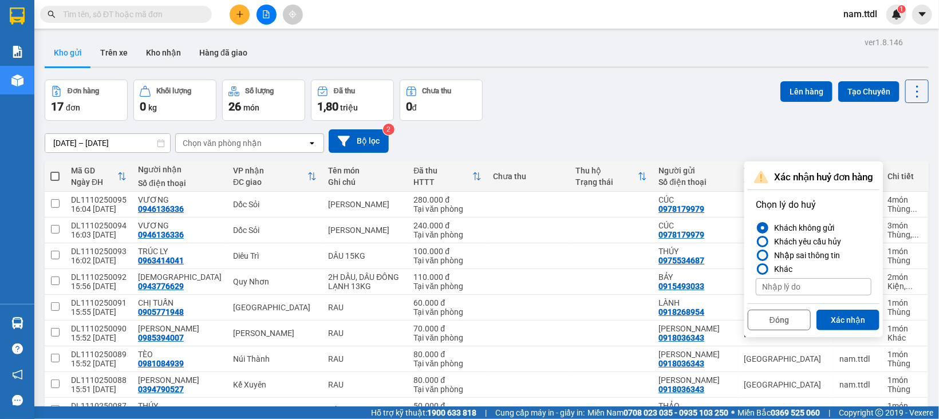
click at [850, 255] on label "Nhập sai thông tin" at bounding box center [814, 256] width 116 height 14
click at [756, 255] on input "Nhập sai thông tin" at bounding box center [756, 255] width 0 height 0
click at [849, 312] on button "Xác nhận" at bounding box center [848, 320] width 63 height 21
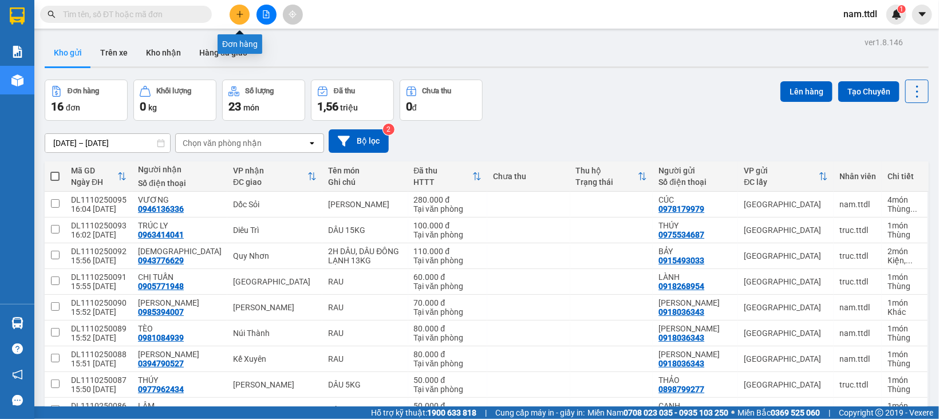
click at [236, 17] on icon "plus" at bounding box center [240, 14] width 8 height 8
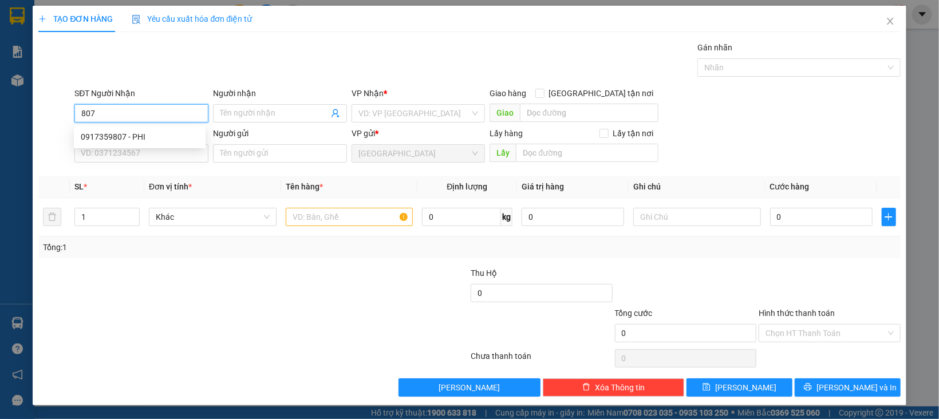
click at [129, 113] on input "807" at bounding box center [141, 113] width 134 height 18
click at [143, 131] on div "0917359807 - PHI" at bounding box center [140, 137] width 118 height 13
type input "0917359807"
type input "PHI"
type input "220.000"
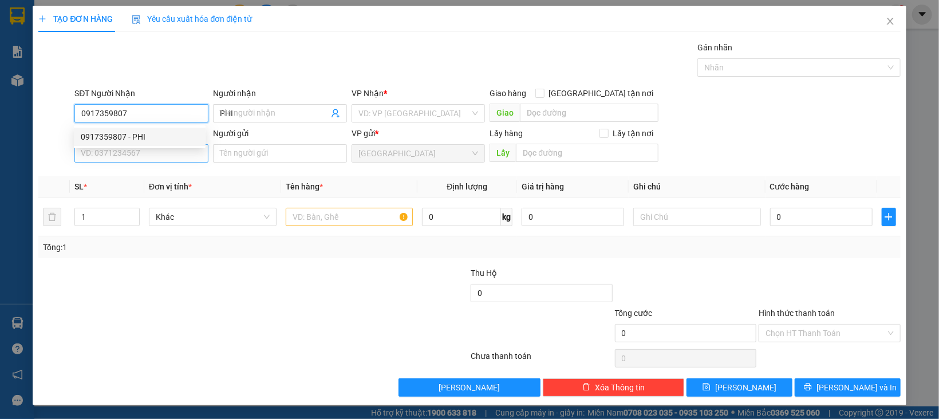
type input "220.000"
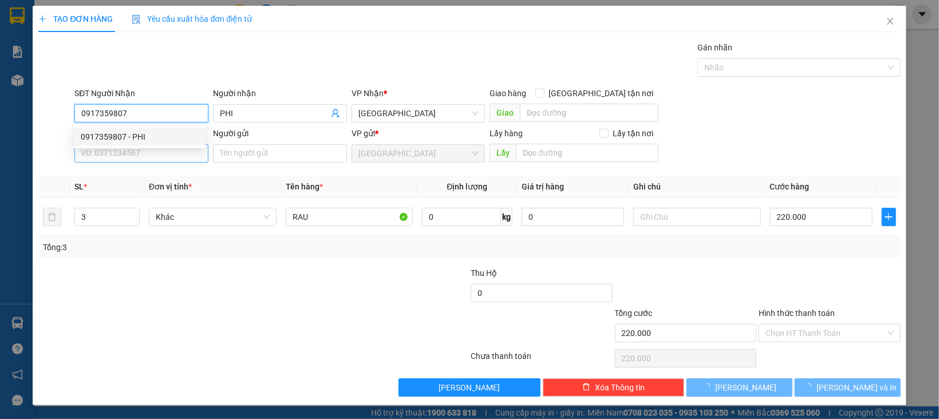
type input "0917359807"
click at [139, 152] on input "SĐT Người Gửi" at bounding box center [141, 153] width 134 height 18
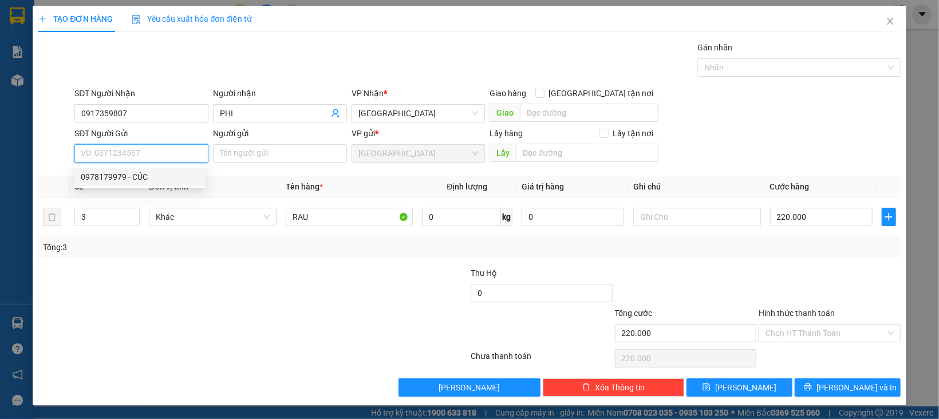
click at [157, 180] on div "0978179979 - CÚC" at bounding box center [140, 177] width 118 height 13
click at [182, 216] on span "Khác" at bounding box center [213, 216] width 114 height 17
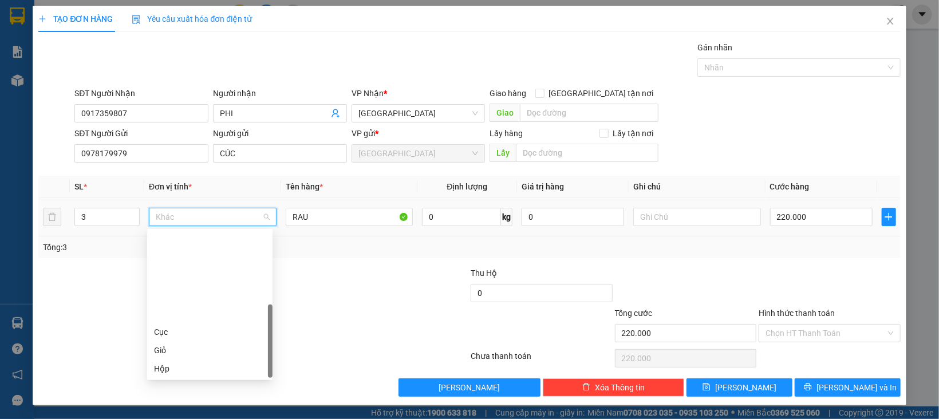
click at [181, 399] on div "Thùng" at bounding box center [210, 405] width 112 height 13
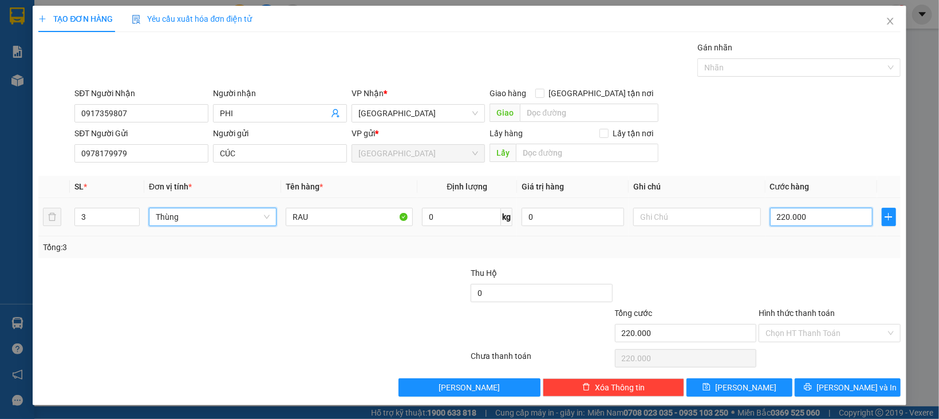
click at [799, 218] on input "220.000" at bounding box center [821, 217] width 103 height 18
click at [816, 282] on div at bounding box center [830, 287] width 144 height 40
click at [794, 332] on input "Hình thức thanh toán" at bounding box center [826, 333] width 120 height 17
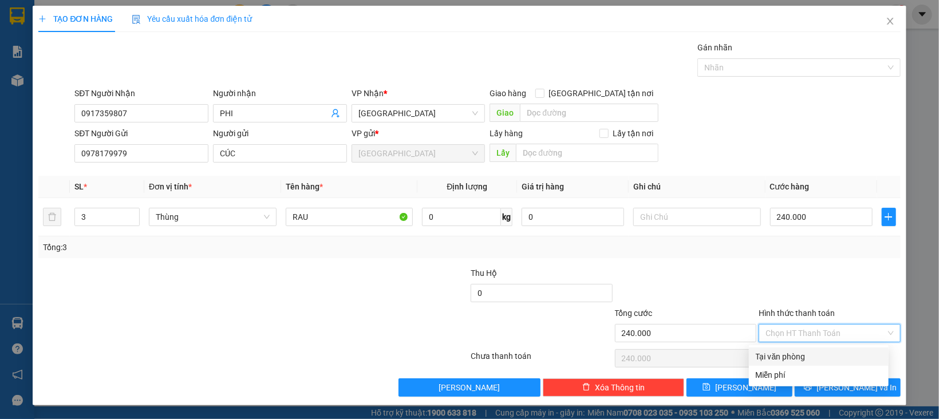
click at [801, 354] on div "Tại văn phòng" at bounding box center [819, 356] width 126 height 13
click at [803, 358] on div "Tại văn phòng" at bounding box center [819, 356] width 126 height 13
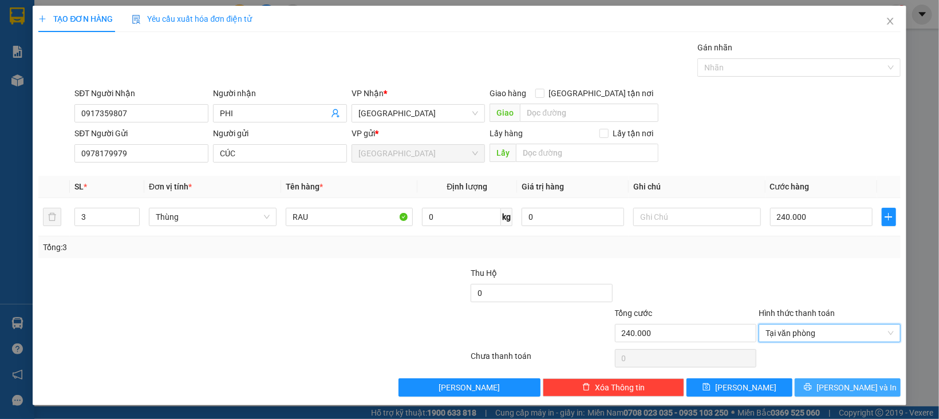
click at [824, 389] on button "[PERSON_NAME] và In" at bounding box center [848, 388] width 106 height 18
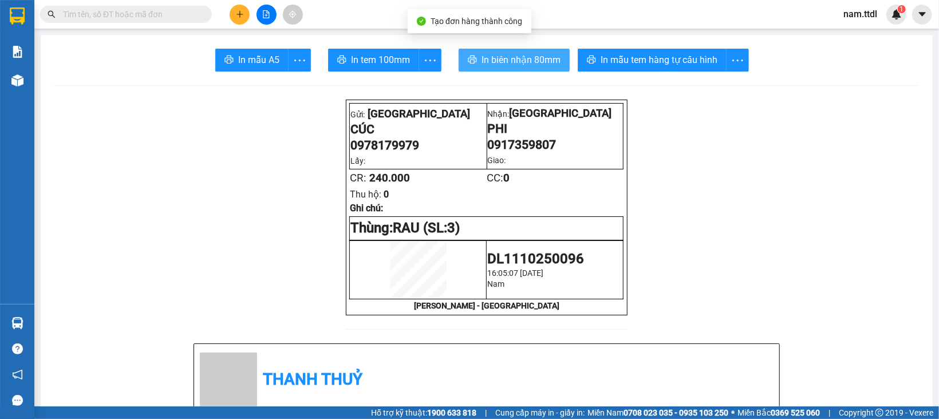
click at [493, 53] on span "In biên nhận 80mm" at bounding box center [521, 60] width 79 height 14
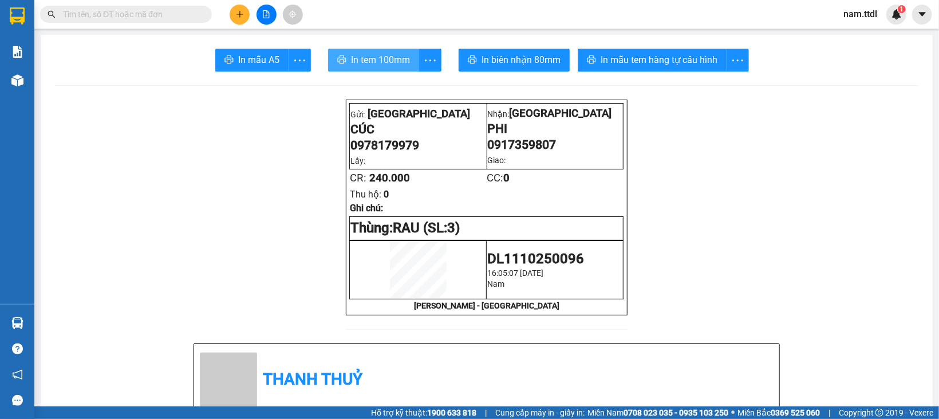
click at [362, 69] on button "In tem 100mm" at bounding box center [373, 60] width 91 height 23
click at [240, 10] on icon "plus" at bounding box center [240, 14] width 8 height 8
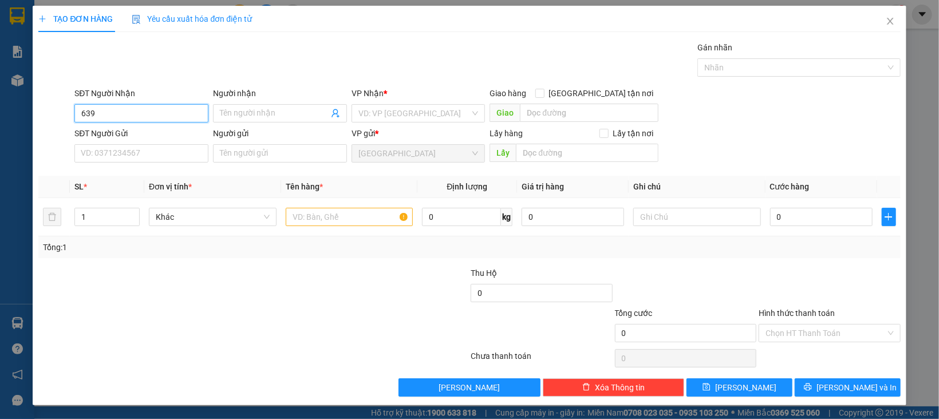
click at [173, 119] on input "639" at bounding box center [141, 113] width 134 height 18
click at [174, 134] on div "0904804639 - TRANG" at bounding box center [140, 137] width 118 height 13
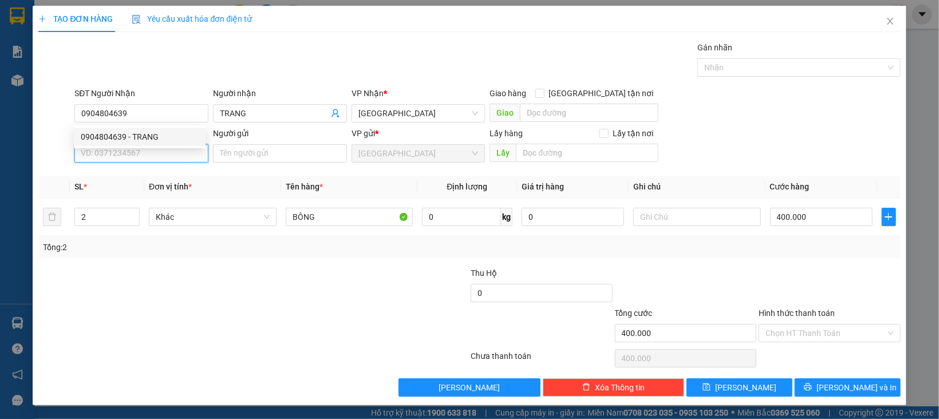
click at [176, 151] on input "SĐT Người Gửi" at bounding box center [141, 153] width 134 height 18
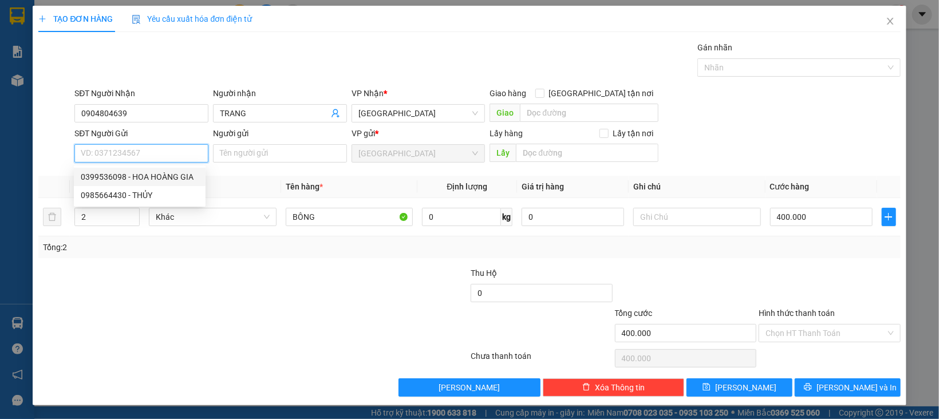
click at [160, 176] on div "0399536098 - HOA HOÀNG GIA" at bounding box center [140, 177] width 118 height 13
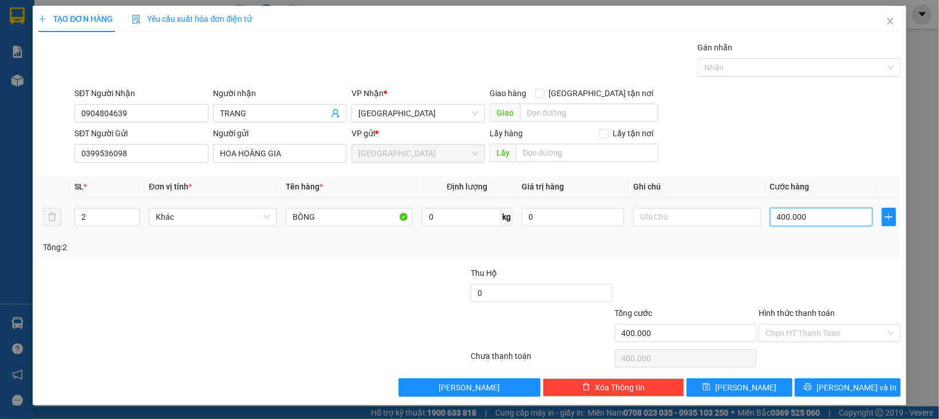
click at [798, 215] on input "400.000" at bounding box center [821, 217] width 103 height 18
click at [829, 272] on div at bounding box center [830, 287] width 144 height 40
click at [190, 208] on span "Khác" at bounding box center [213, 216] width 114 height 17
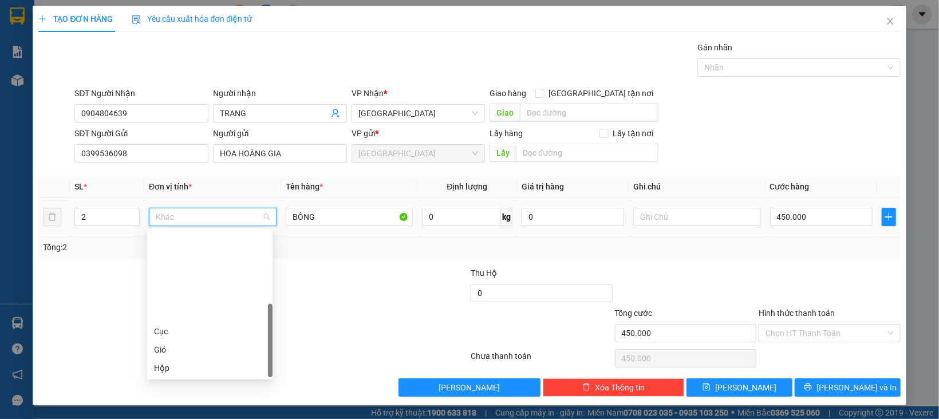
click at [172, 399] on div "Thùng" at bounding box center [210, 405] width 112 height 13
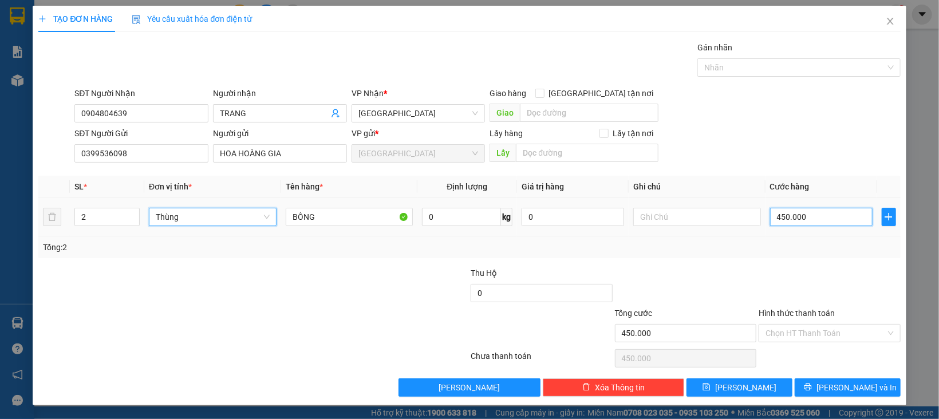
click at [830, 216] on input "450.000" at bounding box center [821, 217] width 103 height 18
click at [775, 259] on div "Transit Pickup Surcharge Ids Transit Deliver Surcharge Ids Transit Deliver Surc…" at bounding box center [469, 219] width 862 height 356
drag, startPoint x: 805, startPoint y: 330, endPoint x: 806, endPoint y: 344, distance: 13.9
click at [805, 330] on input "Hình thức thanh toán" at bounding box center [826, 333] width 120 height 17
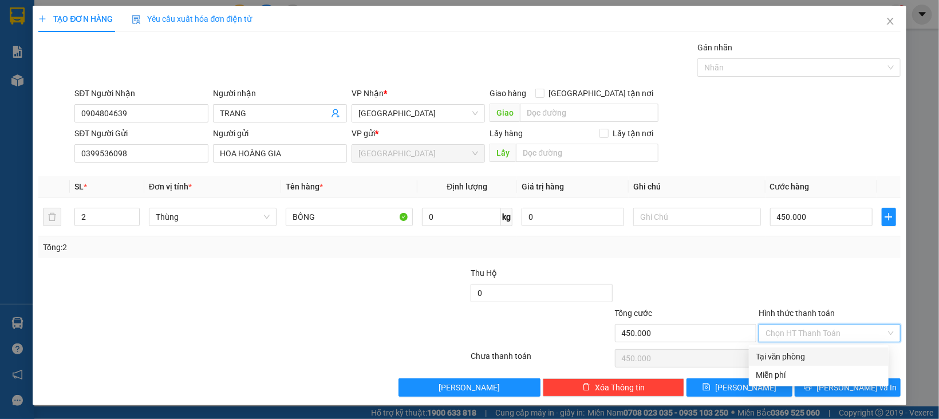
click at [806, 352] on div "Tại văn phòng" at bounding box center [819, 356] width 126 height 13
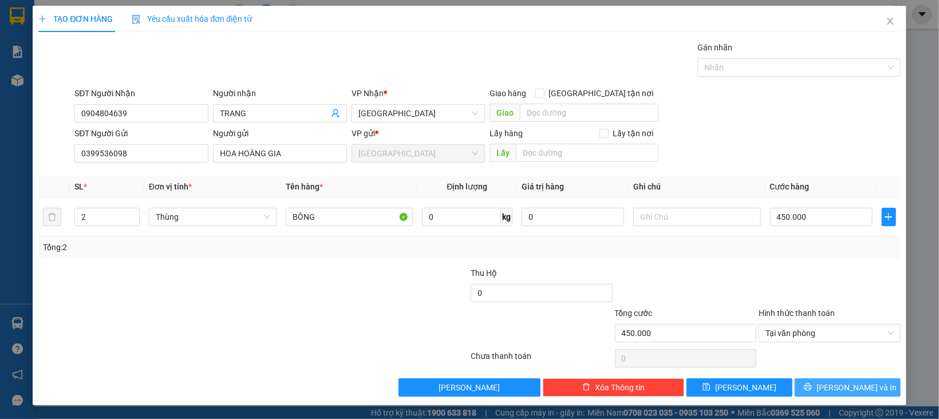
click at [806, 389] on button "[PERSON_NAME] và In" at bounding box center [848, 388] width 106 height 18
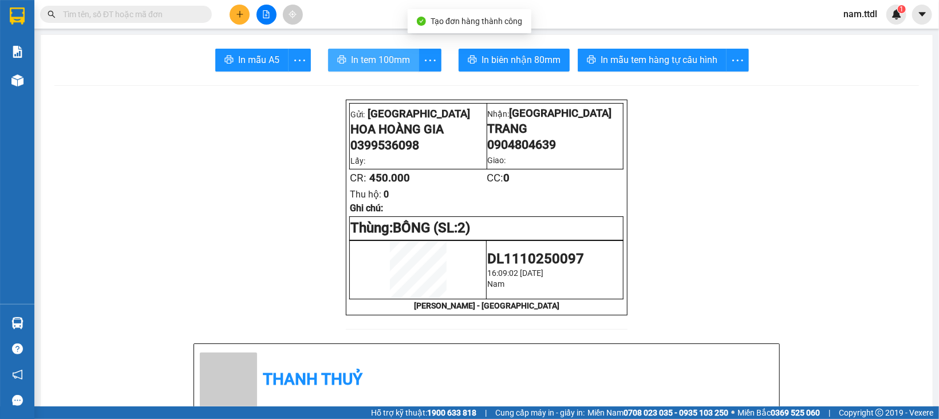
click at [386, 52] on button "In tem 100mm" at bounding box center [373, 60] width 91 height 23
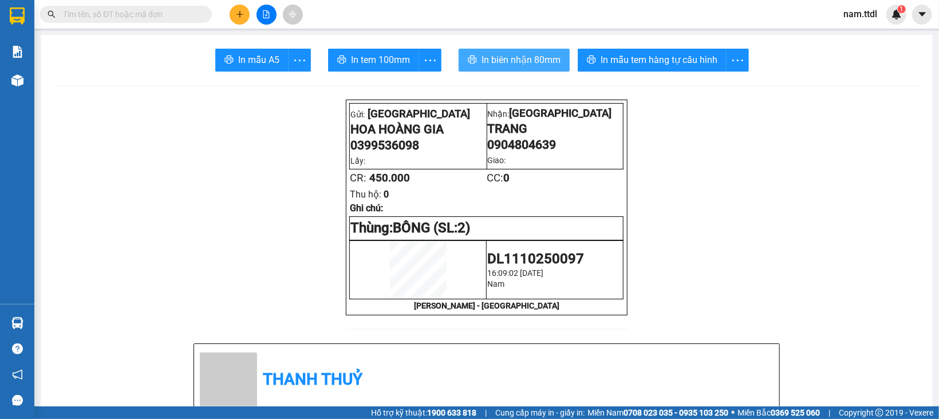
click at [518, 63] on span "In biên nhận 80mm" at bounding box center [521, 60] width 79 height 14
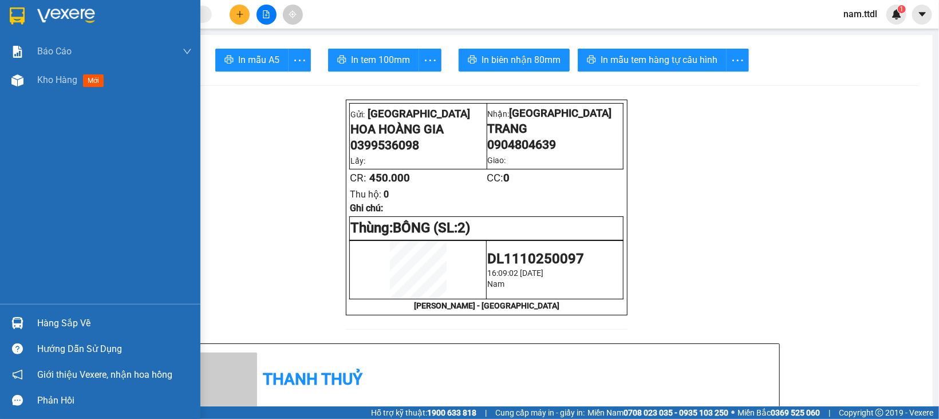
click at [19, 6] on div at bounding box center [17, 16] width 20 height 20
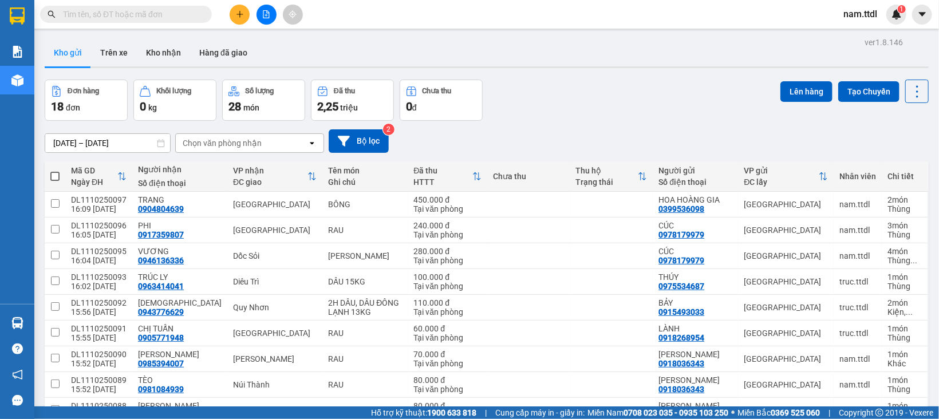
click at [231, 18] on button at bounding box center [240, 15] width 20 height 20
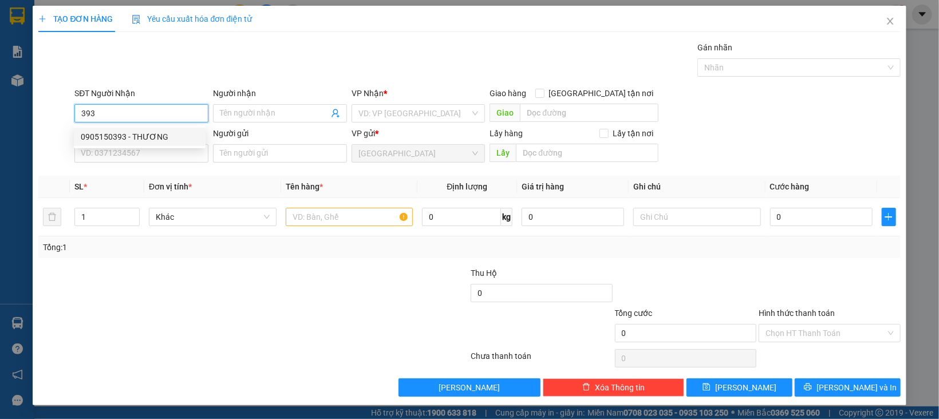
click at [138, 141] on div "0905150393 - THƯƠNG" at bounding box center [140, 137] width 118 height 13
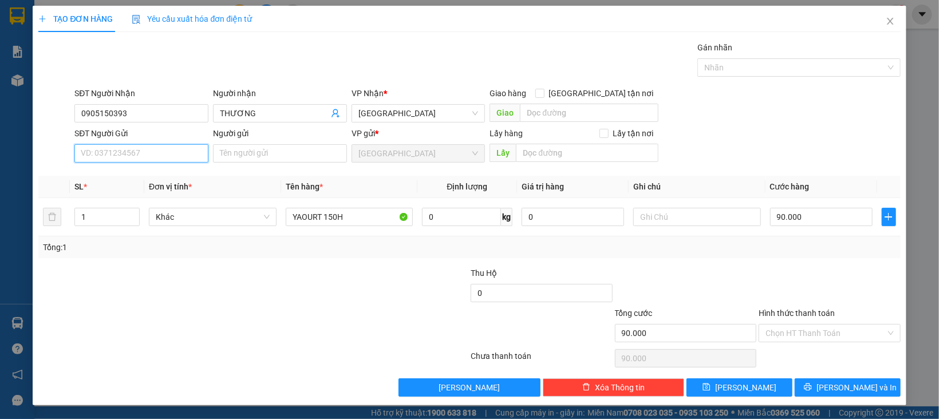
click at [155, 155] on input "SĐT Người Gửi" at bounding box center [141, 153] width 134 height 18
drag, startPoint x: 163, startPoint y: 175, endPoint x: 197, endPoint y: 223, distance: 58.6
click at [163, 176] on div "0976352939 - PHỤNG" at bounding box center [140, 177] width 118 height 13
click at [204, 220] on span "Khác" at bounding box center [213, 216] width 114 height 17
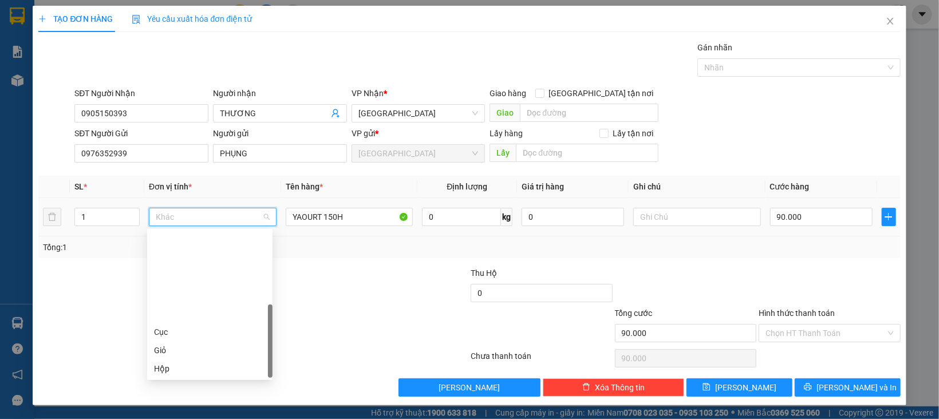
click at [184, 417] on div "Thùng xốp" at bounding box center [210, 423] width 112 height 13
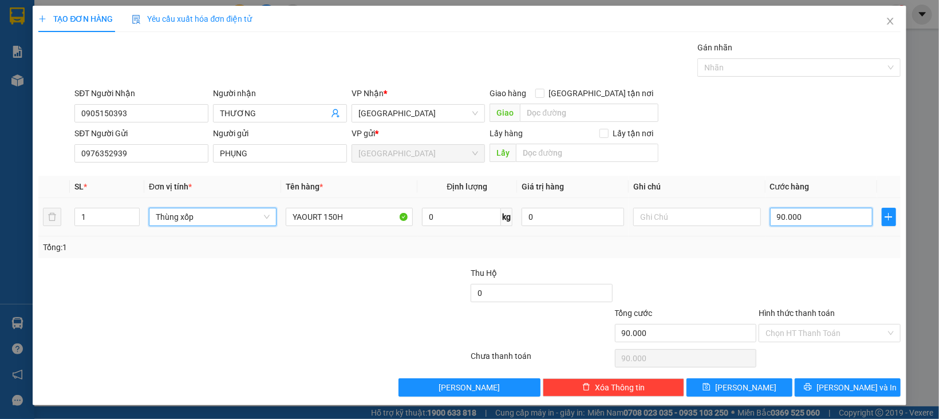
click at [808, 223] on input "90.000" at bounding box center [821, 217] width 103 height 18
click at [798, 317] on label "Hình thức thanh toán" at bounding box center [797, 313] width 76 height 9
click at [798, 325] on input "Hình thức thanh toán" at bounding box center [826, 333] width 120 height 17
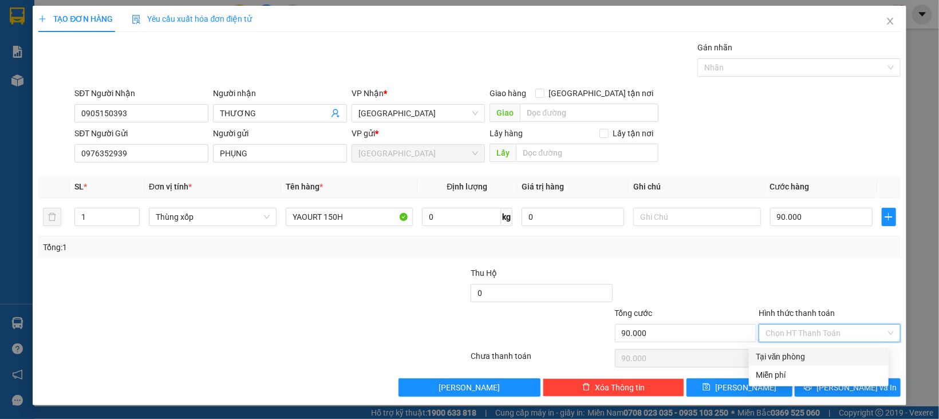
drag, startPoint x: 805, startPoint y: 335, endPoint x: 813, endPoint y: 342, distance: 11.0
click at [805, 335] on input "Hình thức thanh toán" at bounding box center [826, 333] width 120 height 17
drag, startPoint x: 819, startPoint y: 354, endPoint x: 822, endPoint y: 365, distance: 10.7
click at [819, 356] on div "Tại văn phòng" at bounding box center [819, 356] width 126 height 13
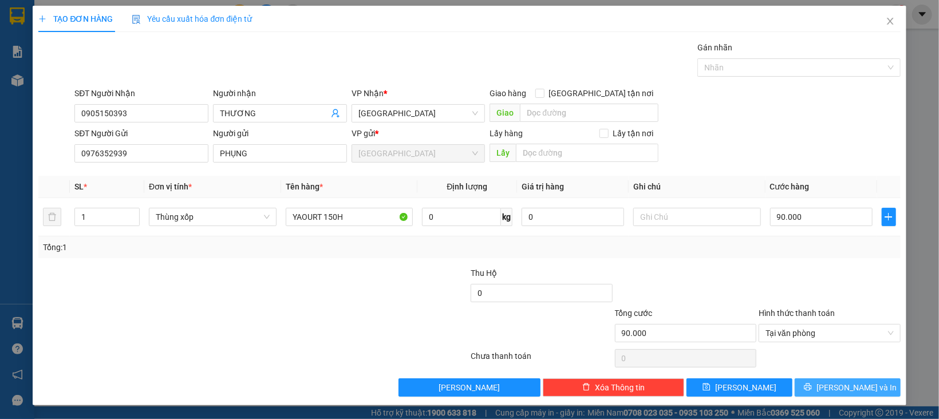
click at [822, 393] on button "[PERSON_NAME] và In" at bounding box center [848, 388] width 106 height 18
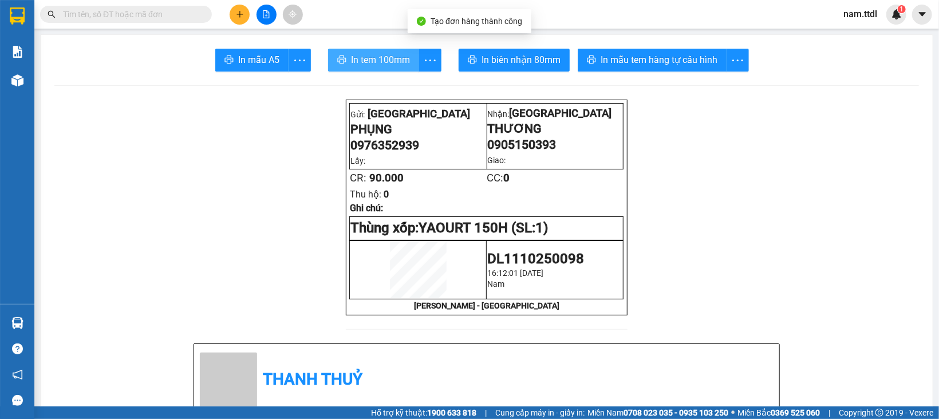
click at [393, 56] on span "In tem 100mm" at bounding box center [380, 60] width 59 height 14
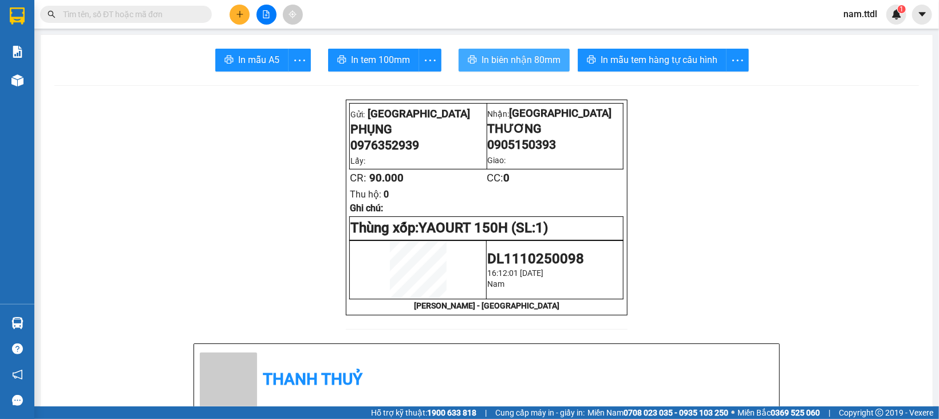
click at [531, 62] on span "In biên nhận 80mm" at bounding box center [521, 60] width 79 height 14
click at [239, 14] on icon "plus" at bounding box center [240, 14] width 8 height 8
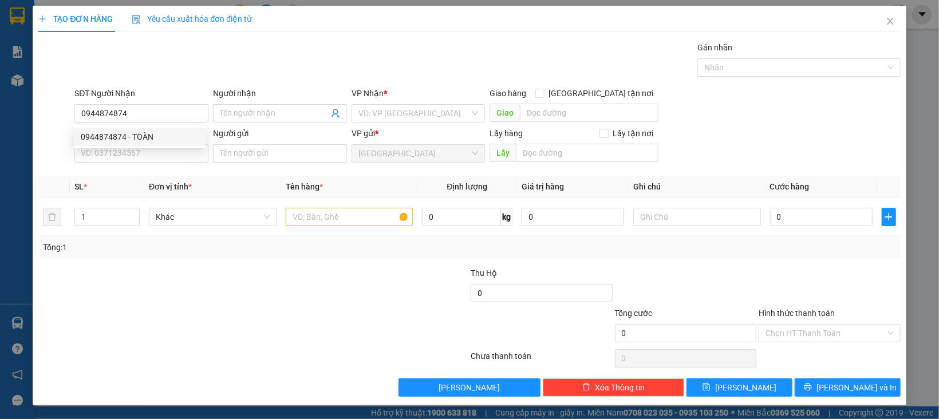
click at [129, 125] on div "0944874874 0944874874 - TOÀN" at bounding box center [140, 136] width 132 height 23
click at [132, 137] on div "SĐT Người Gửi" at bounding box center [141, 133] width 134 height 13
click at [132, 144] on input "SĐT Người Gửi" at bounding box center [141, 153] width 134 height 18
click at [142, 158] on input "SĐT Người Gửi" at bounding box center [141, 153] width 134 height 18
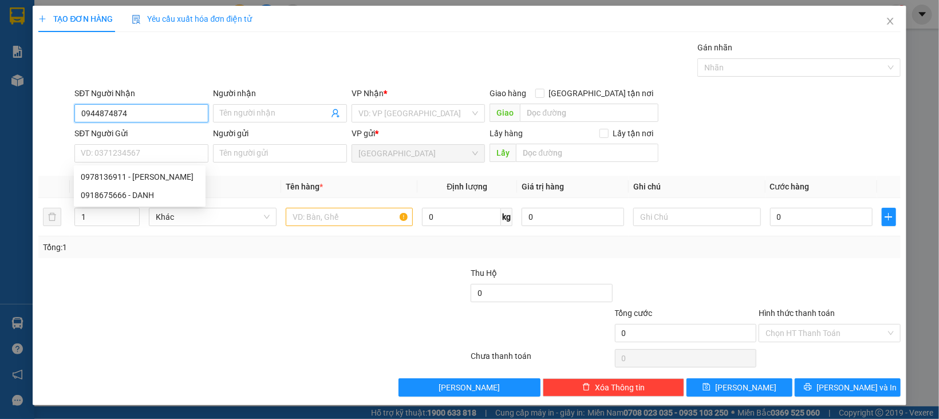
click at [148, 112] on input "0944874874" at bounding box center [141, 113] width 134 height 18
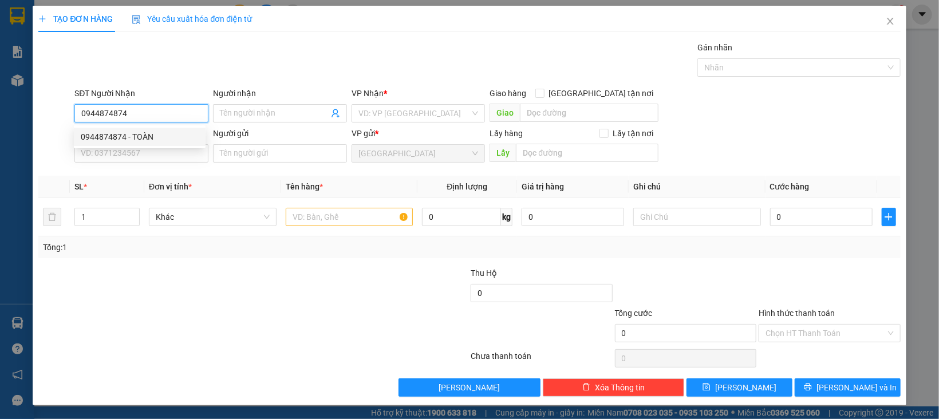
click at [157, 134] on div "0944874874 - TOÀN" at bounding box center [140, 137] width 118 height 13
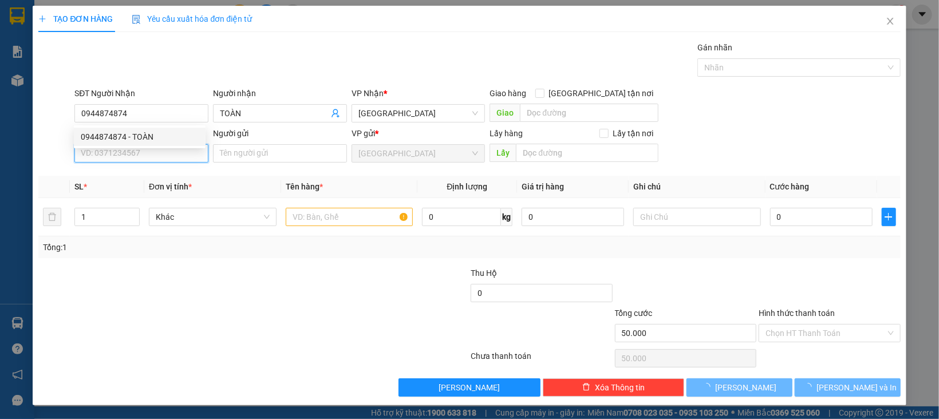
click at [159, 151] on input "SĐT Người Gửi" at bounding box center [141, 153] width 134 height 18
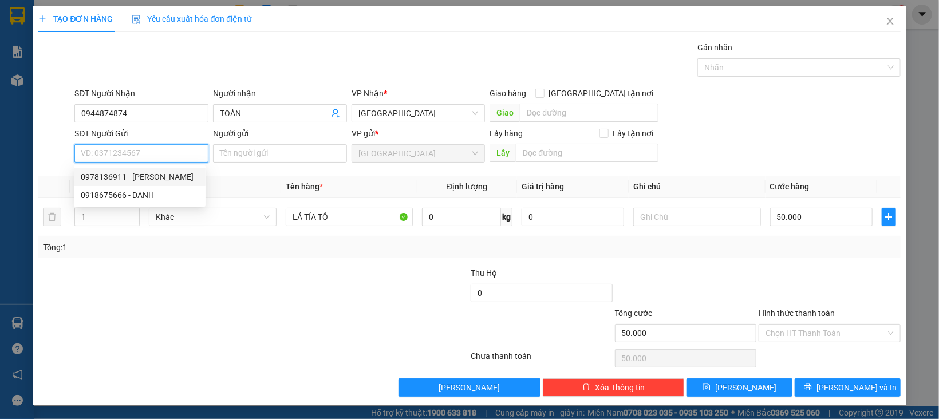
click at [164, 175] on div "0978136911 - [PERSON_NAME]" at bounding box center [140, 177] width 118 height 13
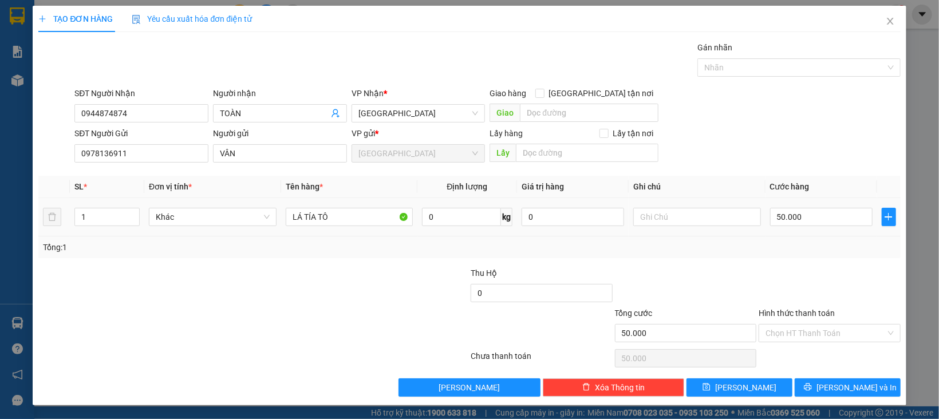
click at [785, 201] on td "50.000" at bounding box center [822, 217] width 112 height 38
click at [790, 213] on input "50.000" at bounding box center [821, 217] width 103 height 18
click at [790, 328] on input "Hình thức thanh toán" at bounding box center [826, 333] width 120 height 17
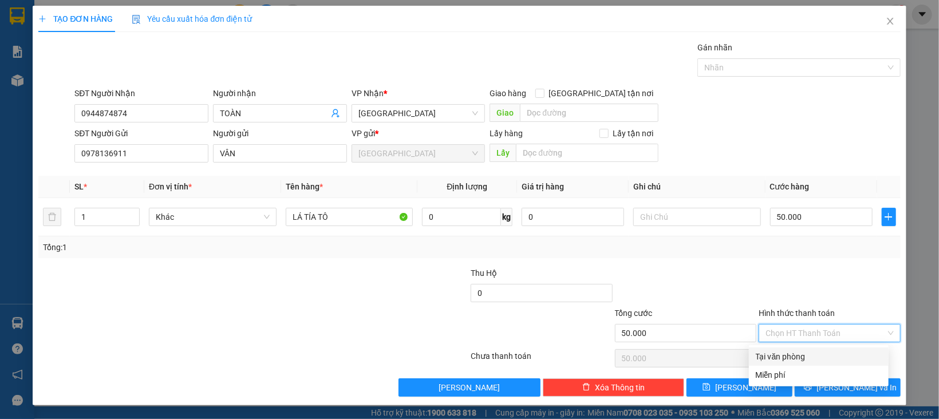
click at [799, 350] on div "Tại văn phòng" at bounding box center [819, 357] width 140 height 18
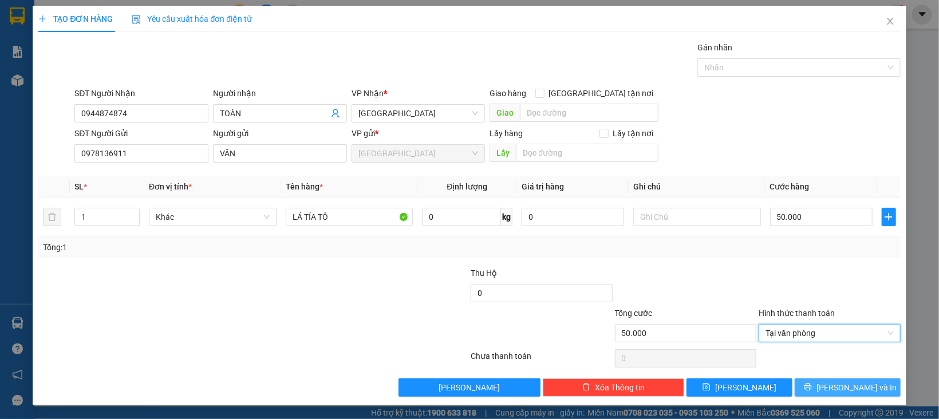
click at [800, 380] on button "[PERSON_NAME] và In" at bounding box center [848, 388] width 106 height 18
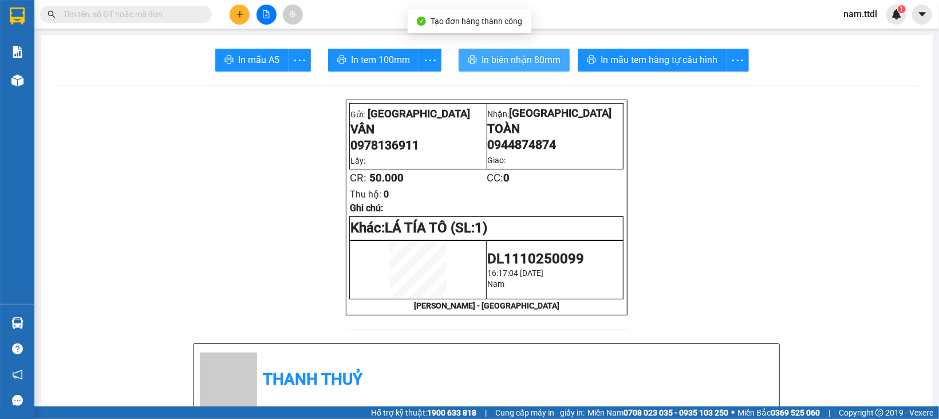
click at [506, 55] on span "In biên nhận 80mm" at bounding box center [521, 60] width 79 height 14
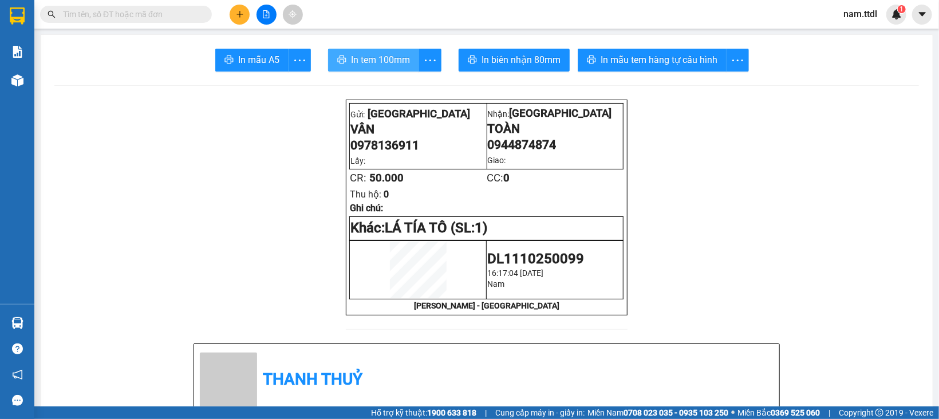
click at [372, 66] on span "In tem 100mm" at bounding box center [380, 60] width 59 height 14
click at [243, 12] on icon "plus" at bounding box center [240, 14] width 8 height 8
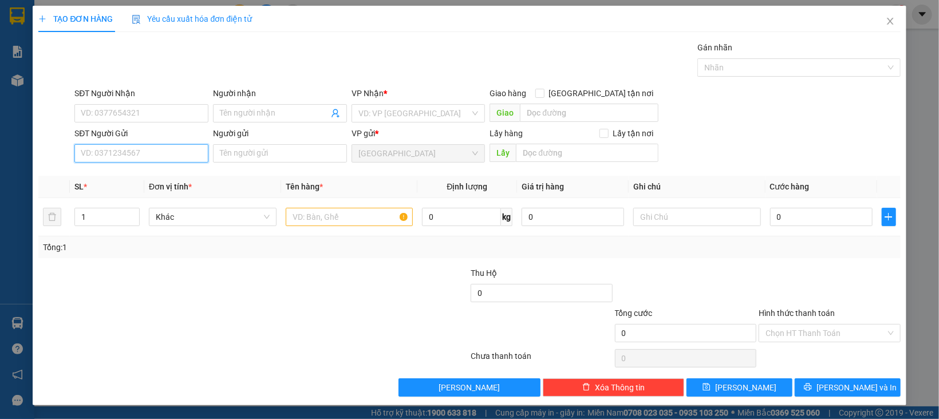
click at [160, 155] on input "SĐT Người Gửi" at bounding box center [141, 153] width 134 height 18
click at [217, 159] on input "Người gửi" at bounding box center [280, 153] width 134 height 18
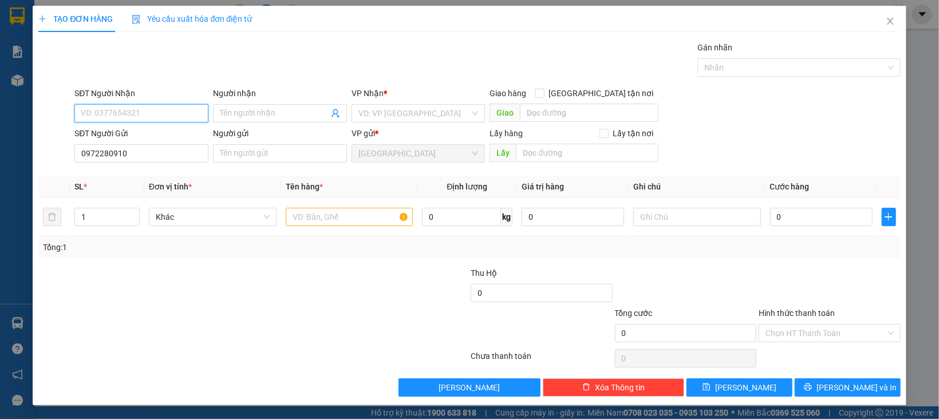
click at [132, 117] on input "SĐT Người Nhận" at bounding box center [141, 113] width 134 height 18
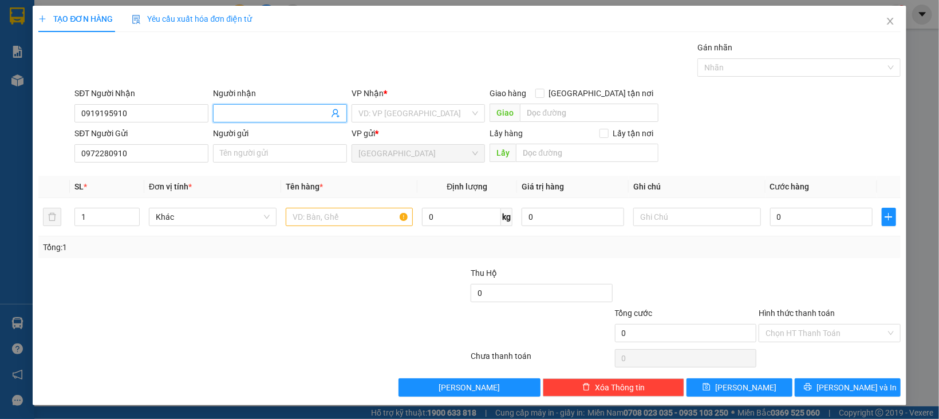
click at [235, 112] on input "Người nhận" at bounding box center [274, 113] width 109 height 13
click at [417, 113] on input "search" at bounding box center [414, 113] width 112 height 17
click at [442, 55] on div "Gói vận chuyển * Tiêu chuẩn Gán nhãn Nhãn" at bounding box center [487, 61] width 830 height 40
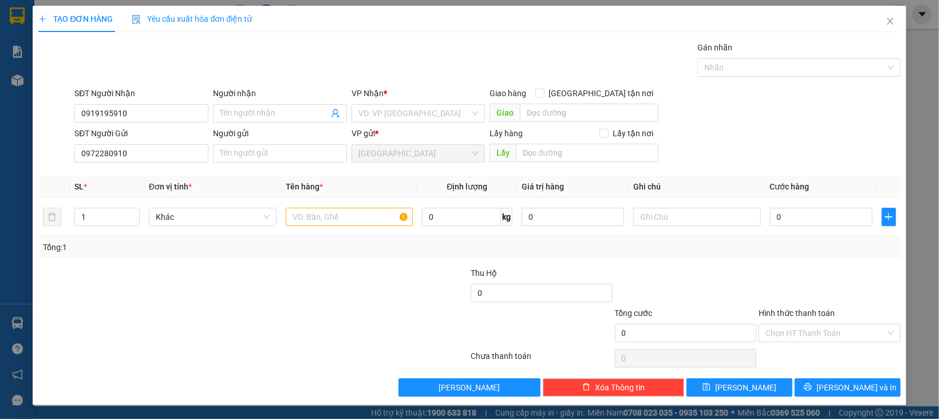
click at [442, 55] on div "Gói vận chuyển * Tiêu chuẩn Gán nhãn Nhãn" at bounding box center [487, 61] width 830 height 40
click at [534, 74] on div "Gói vận chuyển * Tiêu chuẩn Gán nhãn Nhãn" at bounding box center [487, 61] width 830 height 40
click at [220, 223] on span "Khác" at bounding box center [213, 216] width 114 height 17
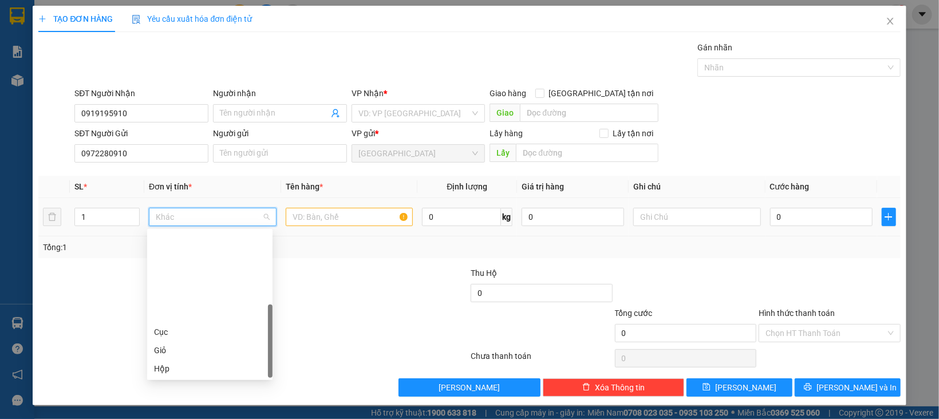
click at [169, 399] on div "Thùng" at bounding box center [210, 405] width 112 height 13
click at [298, 224] on input "text" at bounding box center [350, 217] width 128 height 18
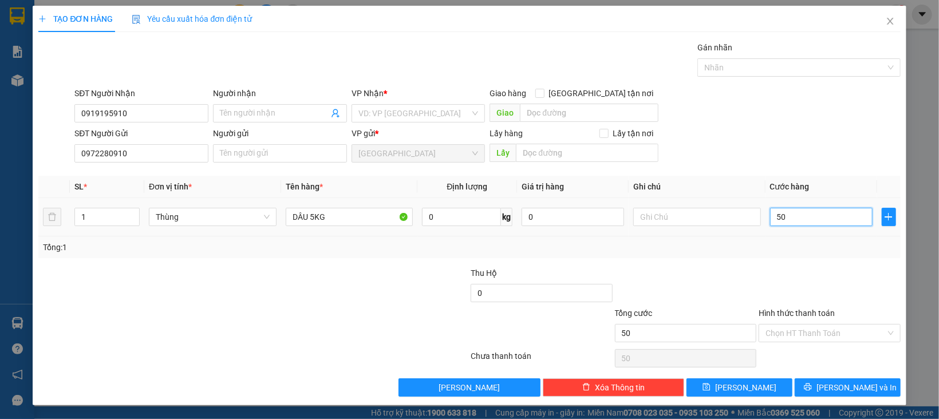
click at [799, 216] on input "50" at bounding box center [821, 217] width 103 height 18
click at [428, 112] on input "search" at bounding box center [414, 113] width 112 height 17
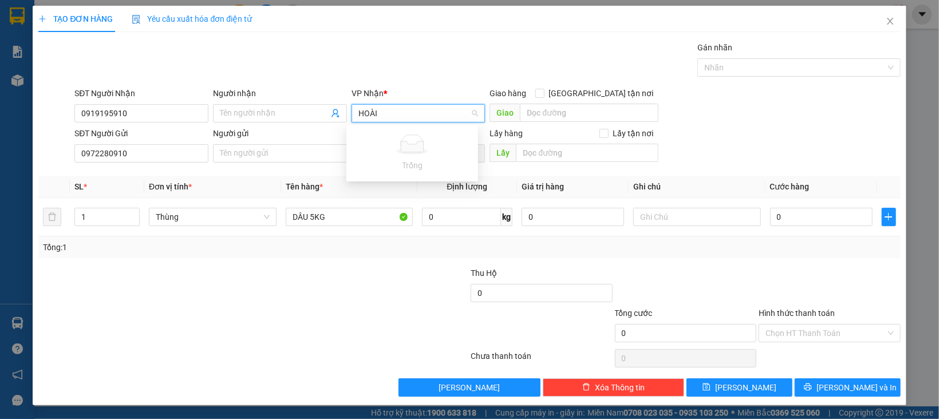
click at [431, 113] on input "HOÀI" at bounding box center [414, 113] width 112 height 17
click at [397, 152] on div "[PERSON_NAME]" at bounding box center [412, 154] width 118 height 13
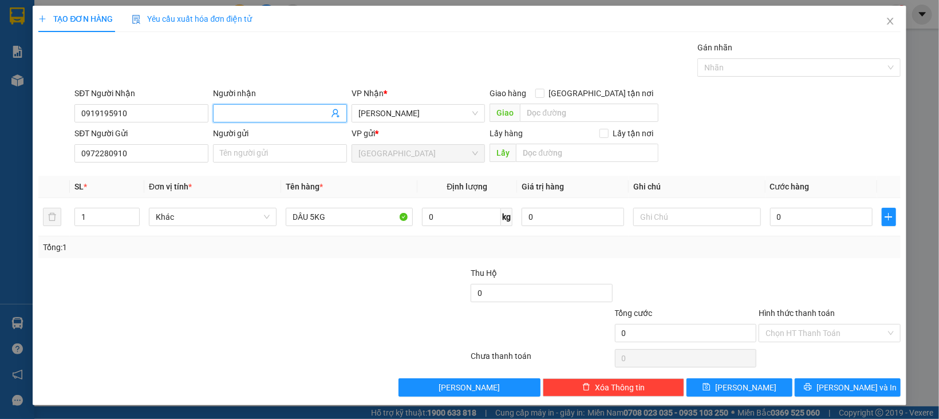
click at [246, 115] on input "Người nhận" at bounding box center [274, 113] width 109 height 13
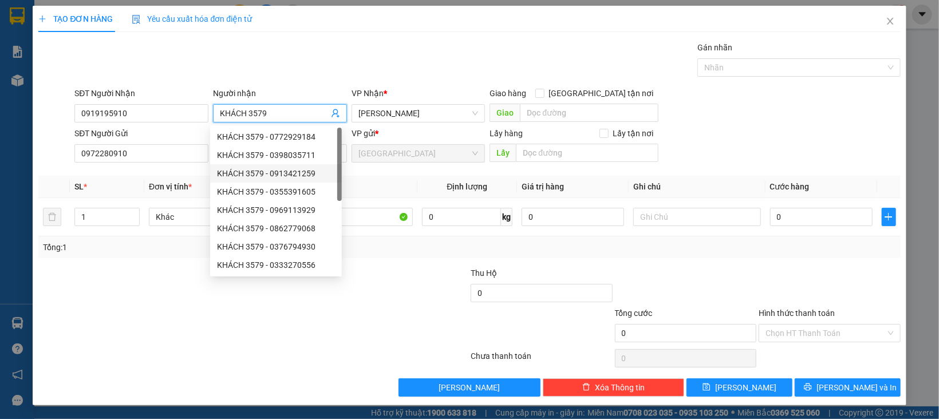
click at [657, 306] on div at bounding box center [686, 287] width 144 height 40
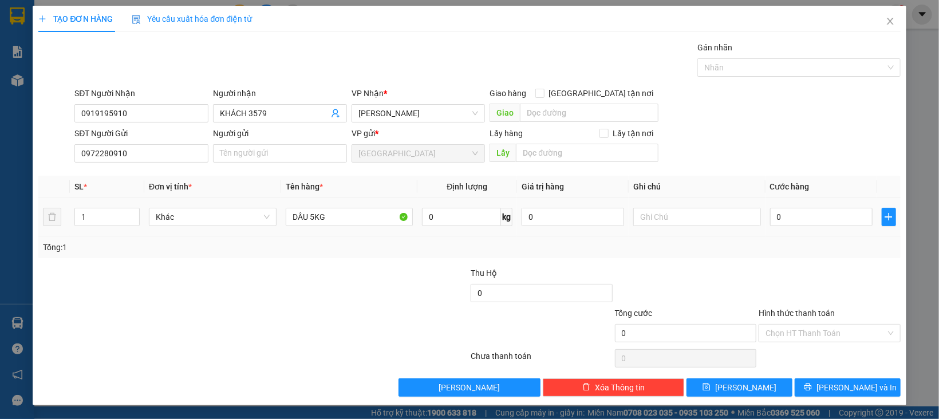
click at [772, 204] on td "0" at bounding box center [822, 217] width 112 height 38
click at [777, 210] on input "0" at bounding box center [821, 217] width 103 height 18
click at [817, 276] on div at bounding box center [830, 287] width 144 height 40
click at [825, 389] on button "[PERSON_NAME] và In" at bounding box center [848, 388] width 106 height 18
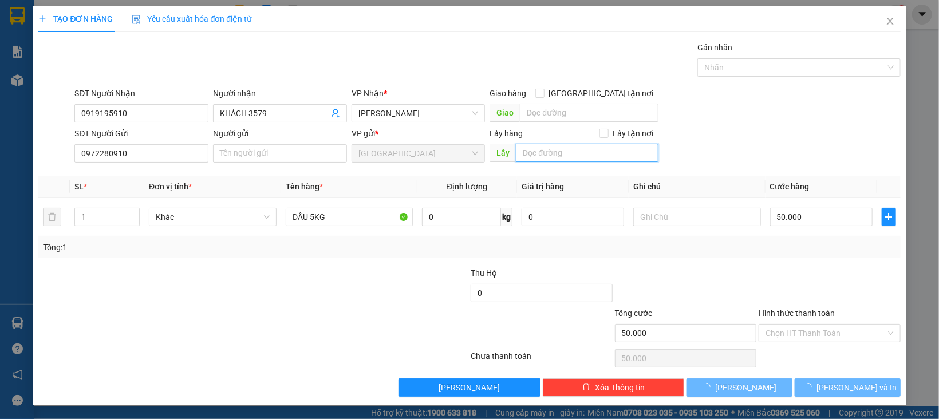
click at [549, 144] on input "text" at bounding box center [587, 153] width 142 height 18
click at [763, 390] on button "[PERSON_NAME]" at bounding box center [740, 388] width 106 height 18
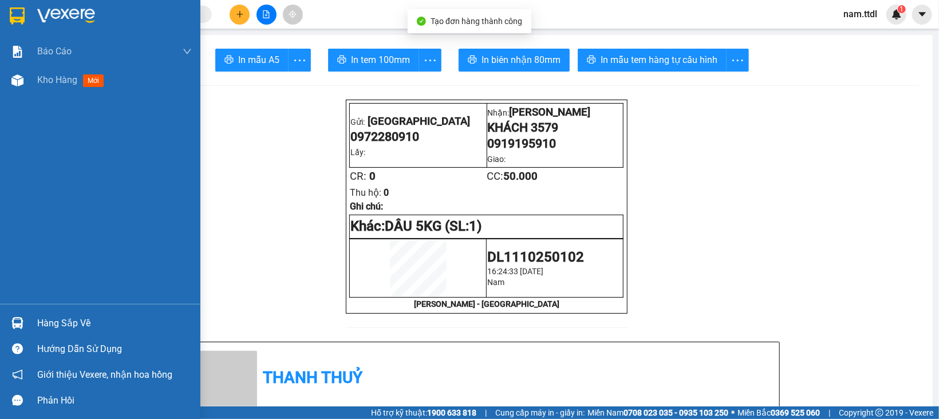
click at [16, 14] on img at bounding box center [17, 15] width 15 height 17
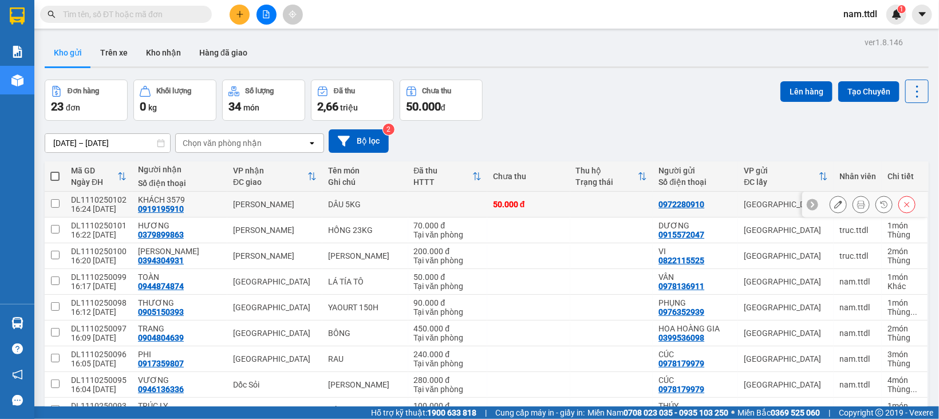
click at [834, 204] on icon at bounding box center [838, 204] width 8 height 8
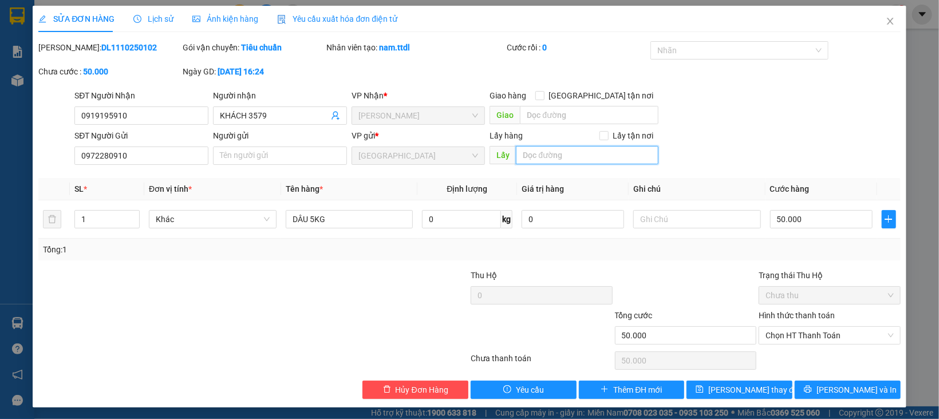
click at [545, 156] on input "text" at bounding box center [587, 155] width 142 height 18
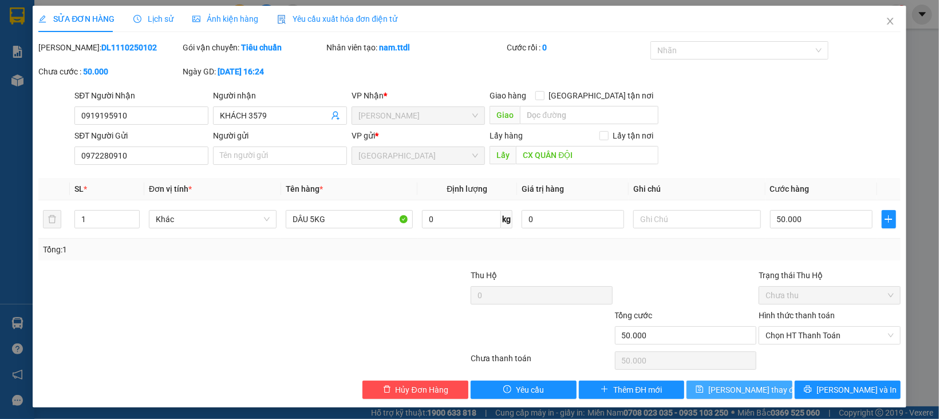
click at [751, 395] on span "[PERSON_NAME] thay đổi" at bounding box center [754, 390] width 92 height 13
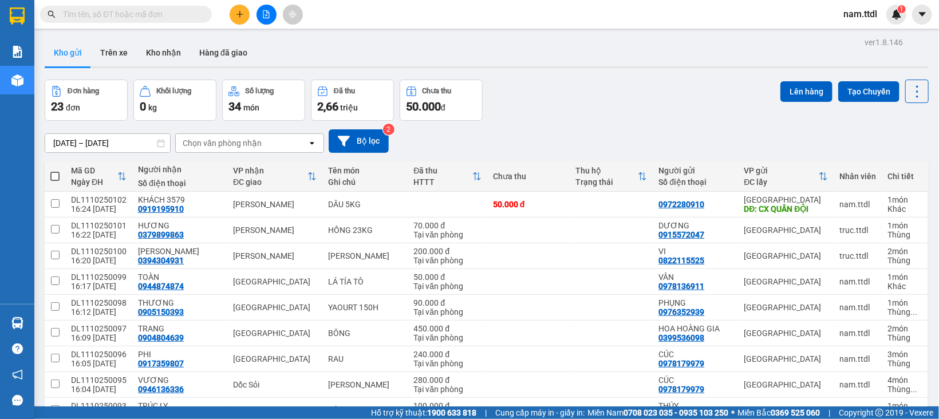
click at [240, 14] on icon "plus" at bounding box center [239, 14] width 6 height 1
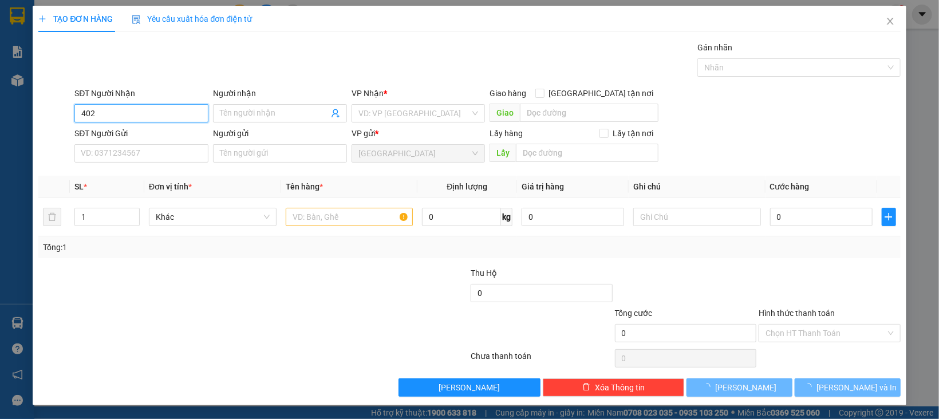
click at [159, 120] on input "402" at bounding box center [141, 113] width 134 height 18
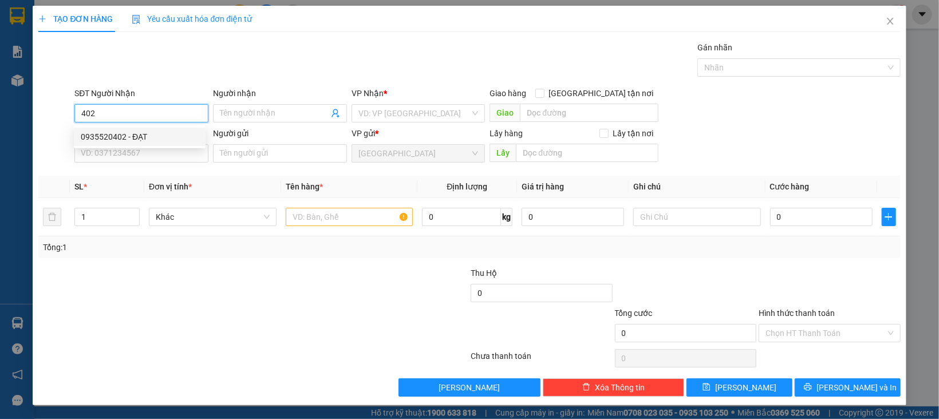
click at [153, 135] on div "0935520402 - ĐẠT" at bounding box center [140, 137] width 118 height 13
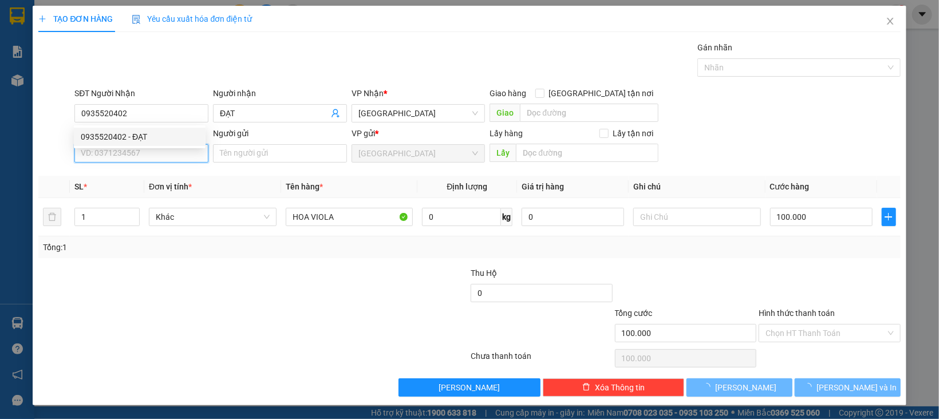
click at [159, 153] on input "SĐT Người Gửi" at bounding box center [141, 153] width 134 height 18
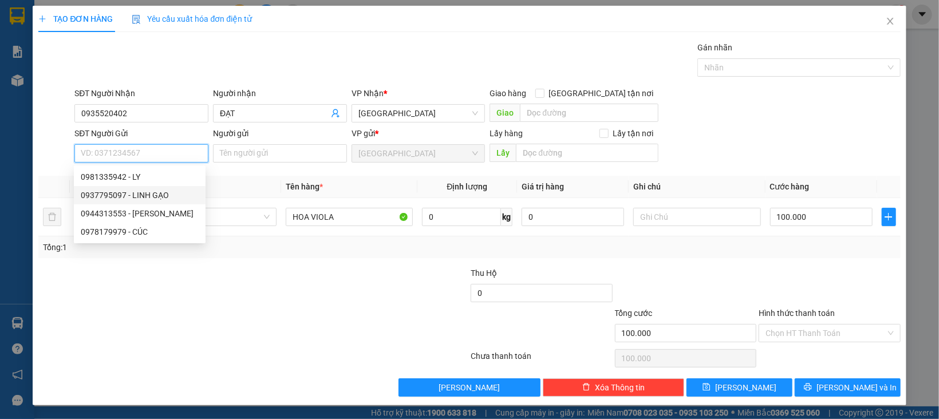
click at [156, 197] on div "0937795097 - LINH GẠO" at bounding box center [140, 195] width 118 height 13
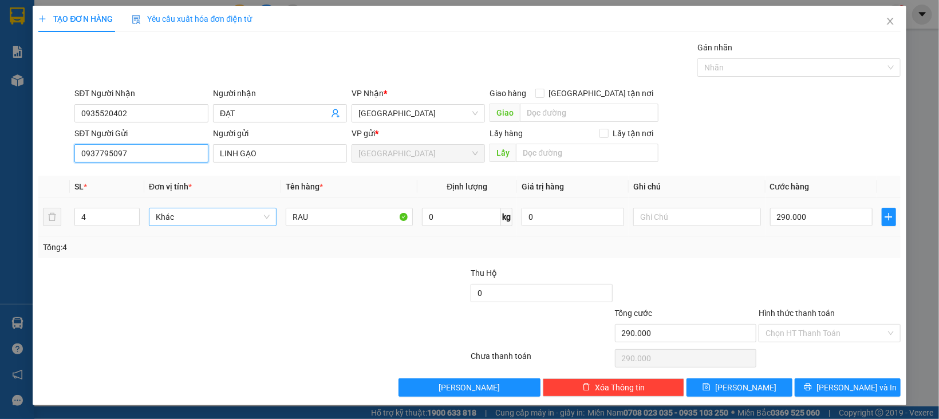
click at [218, 216] on span "Khác" at bounding box center [213, 216] width 114 height 17
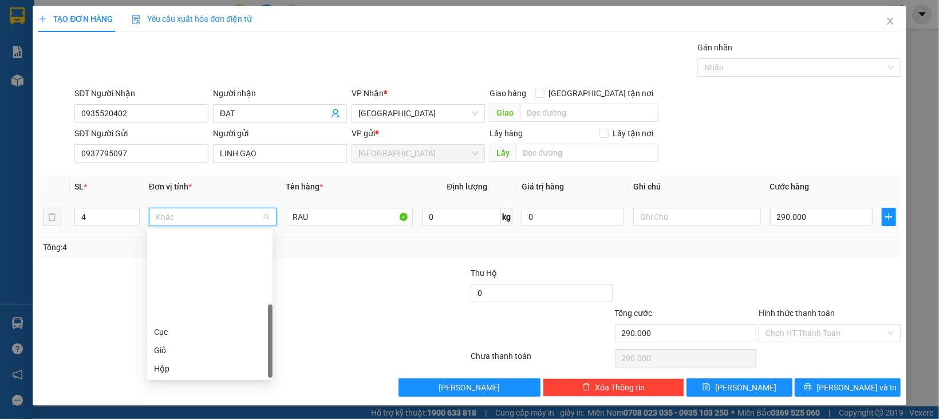
click at [160, 399] on div "Thùng" at bounding box center [210, 405] width 112 height 13
click at [132, 221] on icon "down" at bounding box center [133, 221] width 3 height 2
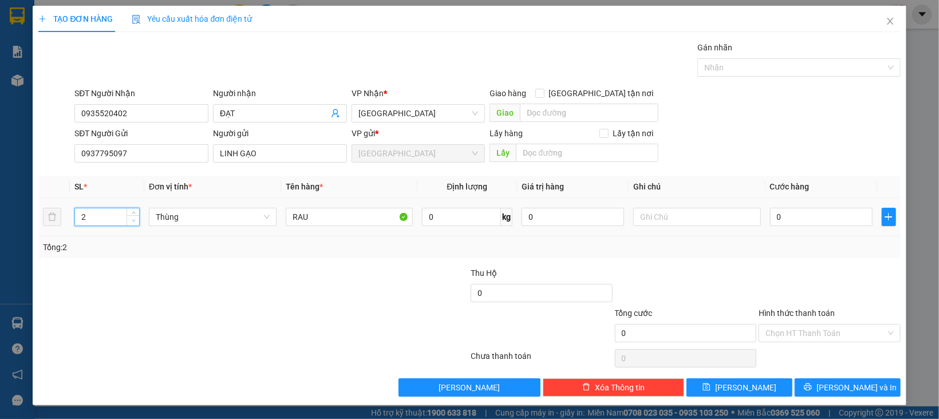
click at [132, 221] on icon "down" at bounding box center [133, 221] width 3 height 2
click at [834, 214] on input "0" at bounding box center [821, 217] width 103 height 18
click at [808, 271] on div at bounding box center [830, 287] width 144 height 40
click at [776, 341] on input "Hình thức thanh toán" at bounding box center [826, 333] width 120 height 17
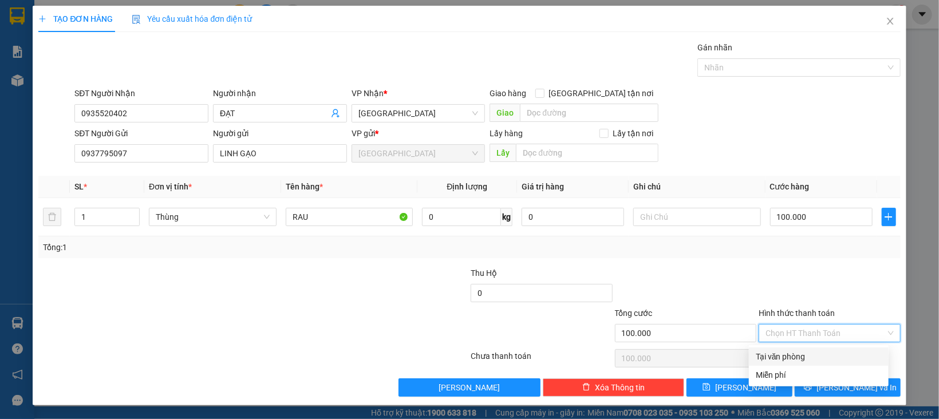
drag, startPoint x: 782, startPoint y: 347, endPoint x: 799, endPoint y: 368, distance: 26.8
click at [786, 352] on div "Tại văn phòng" at bounding box center [819, 357] width 140 height 18
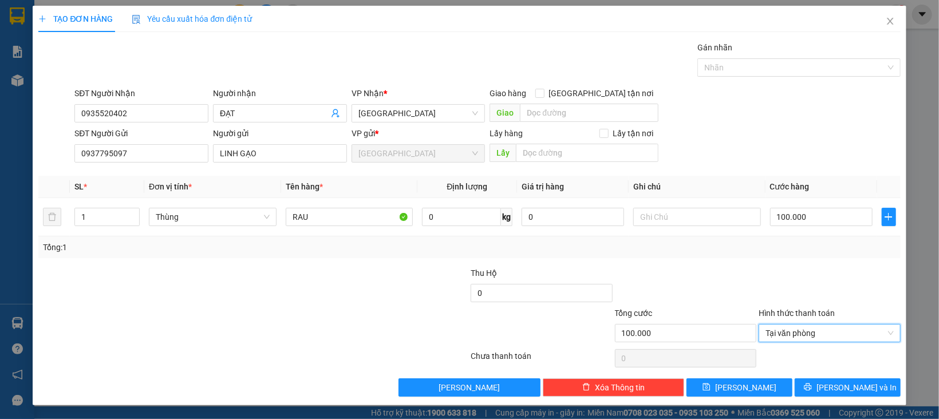
click at [813, 376] on div "Transit Pickup Surcharge Ids Transit Deliver Surcharge Ids Transit Deliver Surc…" at bounding box center [469, 219] width 862 height 356
click at [810, 383] on button "[PERSON_NAME] và In" at bounding box center [848, 388] width 106 height 18
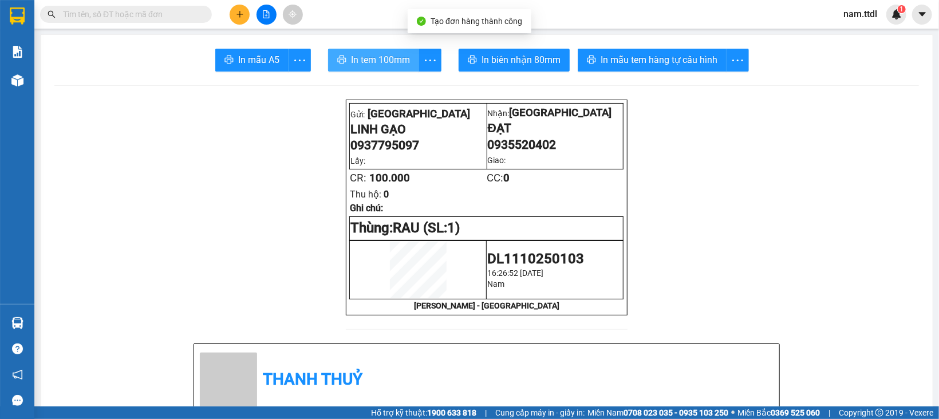
click at [373, 69] on button "In tem 100mm" at bounding box center [373, 60] width 91 height 23
click at [240, 18] on icon "plus" at bounding box center [240, 14] width 8 height 8
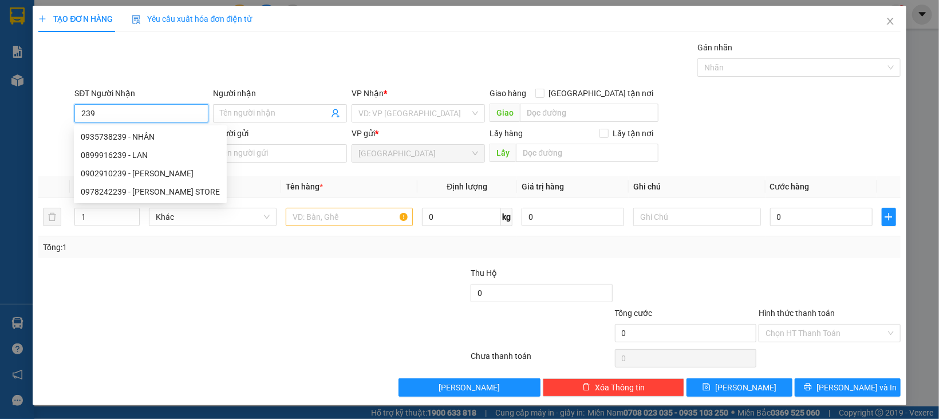
click at [125, 108] on input "239" at bounding box center [141, 113] width 134 height 18
click at [156, 194] on div "0978242239 - [PERSON_NAME] STORE" at bounding box center [150, 192] width 139 height 13
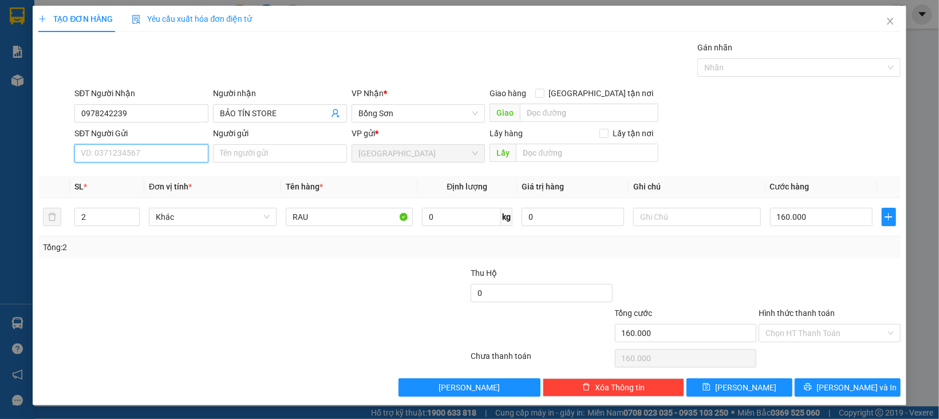
drag, startPoint x: 159, startPoint y: 161, endPoint x: 164, endPoint y: 179, distance: 19.0
click at [159, 164] on div "SĐT Người Gửi VD: 0371234567" at bounding box center [141, 147] width 134 height 40
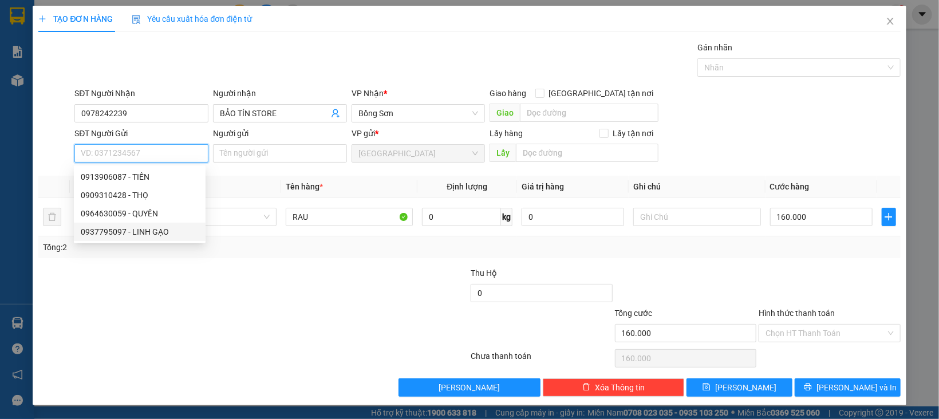
click at [160, 233] on div "0937795097 - LINH GẠO" at bounding box center [140, 232] width 118 height 13
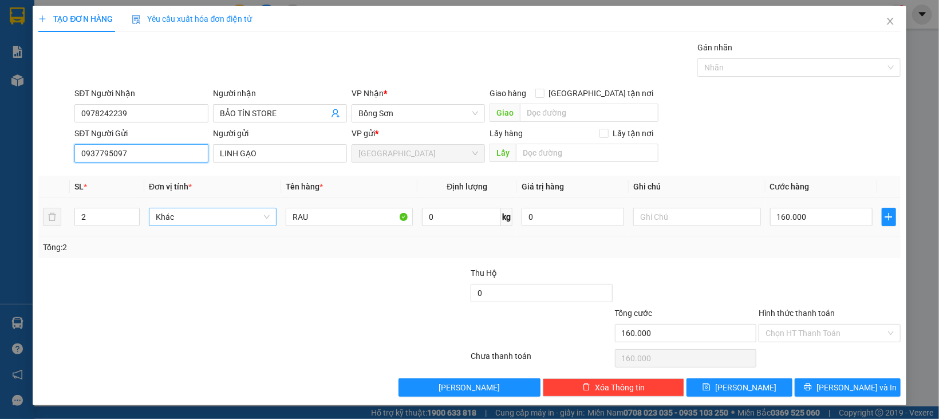
click at [245, 214] on span "Khác" at bounding box center [213, 216] width 114 height 17
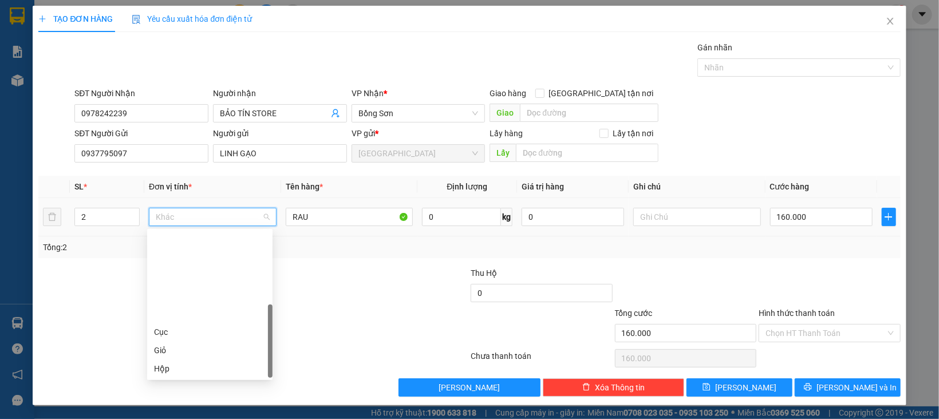
click at [187, 417] on div "Thùng xốp" at bounding box center [210, 423] width 112 height 13
click at [132, 220] on icon "down" at bounding box center [133, 221] width 3 height 2
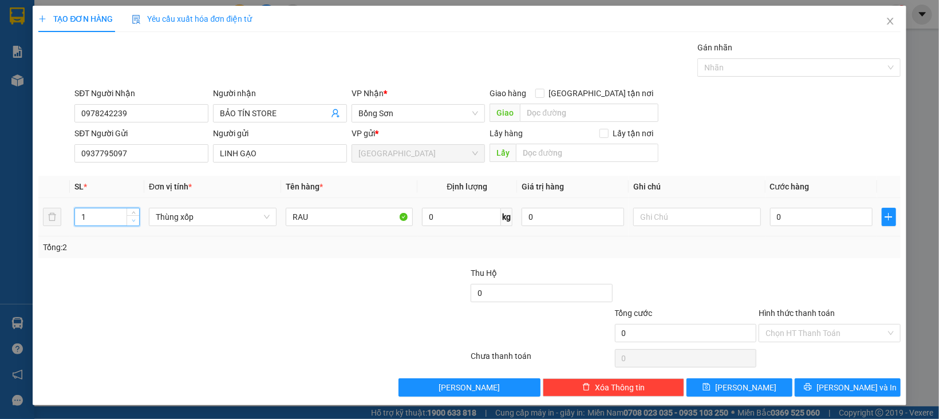
click at [132, 220] on icon "down" at bounding box center [133, 221] width 3 height 2
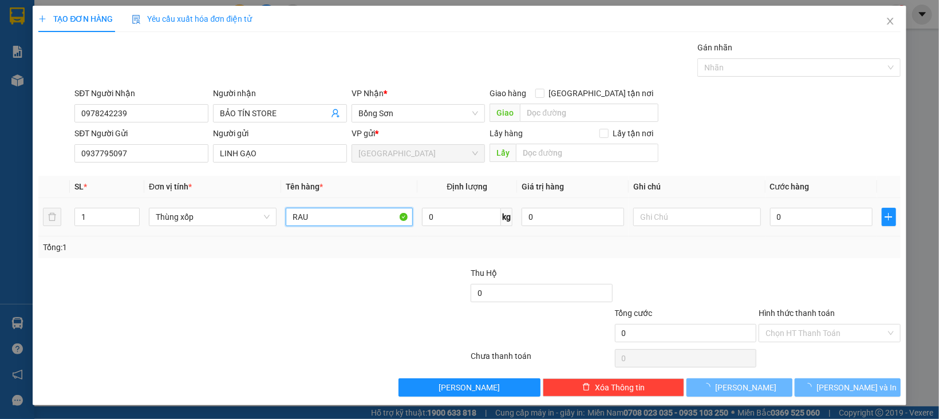
click at [341, 223] on input "RAU" at bounding box center [350, 217] width 128 height 18
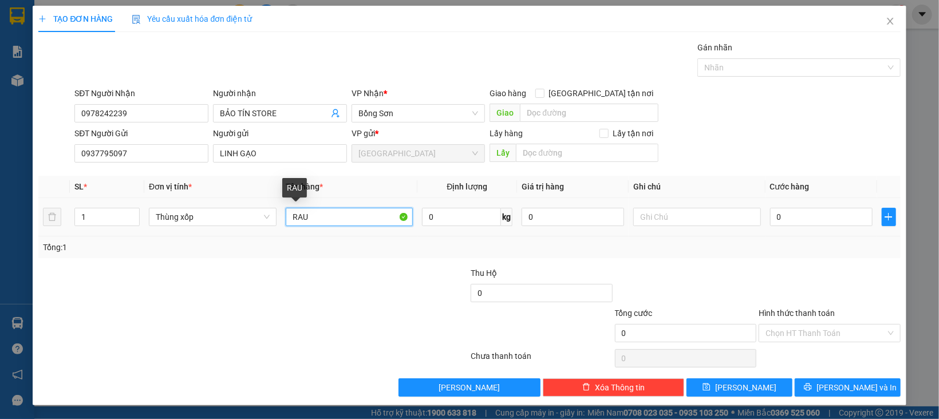
click at [341, 223] on input "RAU" at bounding box center [350, 217] width 128 height 18
click at [865, 316] on div "Hình thức thanh toán" at bounding box center [830, 315] width 142 height 17
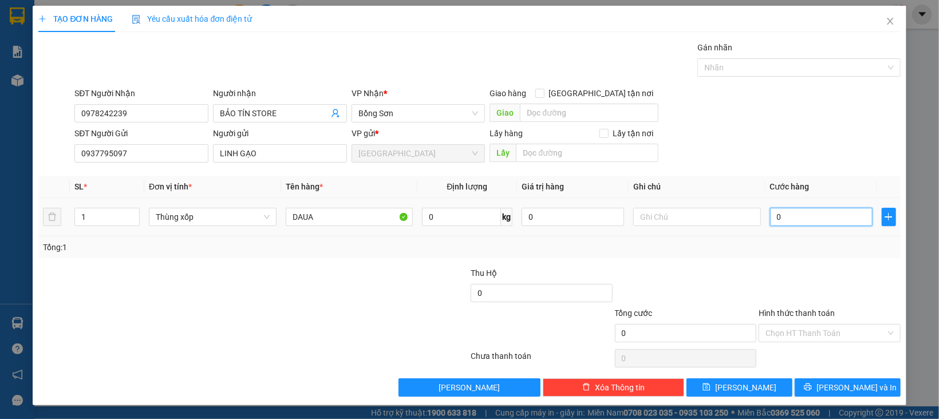
click at [788, 218] on input "0" at bounding box center [821, 217] width 103 height 18
click at [852, 307] on div "Hình thức thanh toán" at bounding box center [830, 315] width 142 height 17
click at [818, 334] on input "Hình thức thanh toán" at bounding box center [826, 333] width 120 height 17
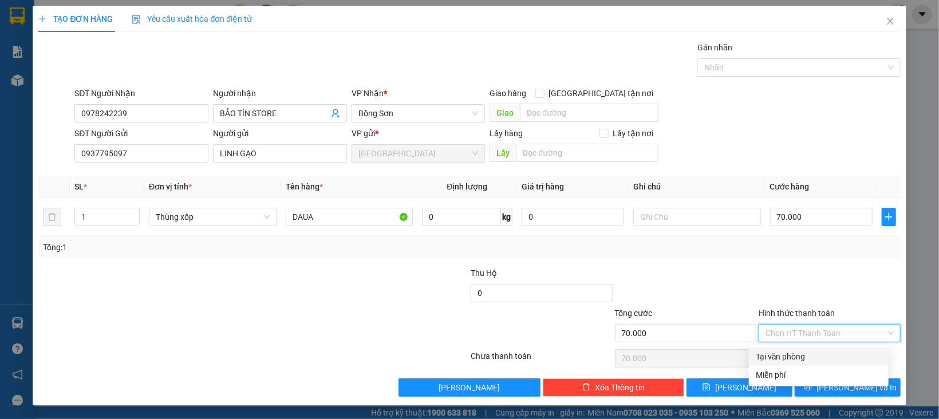
drag, startPoint x: 817, startPoint y: 349, endPoint x: 817, endPoint y: 375, distance: 25.8
click at [817, 353] on div "Tại văn phòng" at bounding box center [819, 357] width 140 height 18
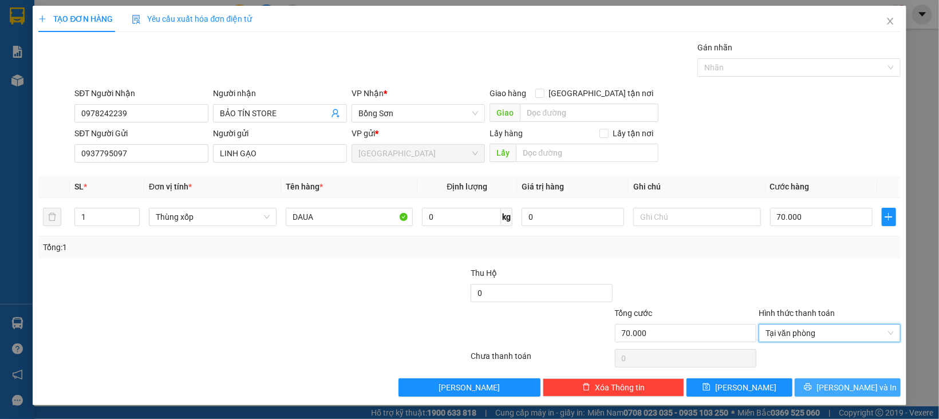
click at [817, 380] on button "[PERSON_NAME] và In" at bounding box center [848, 388] width 106 height 18
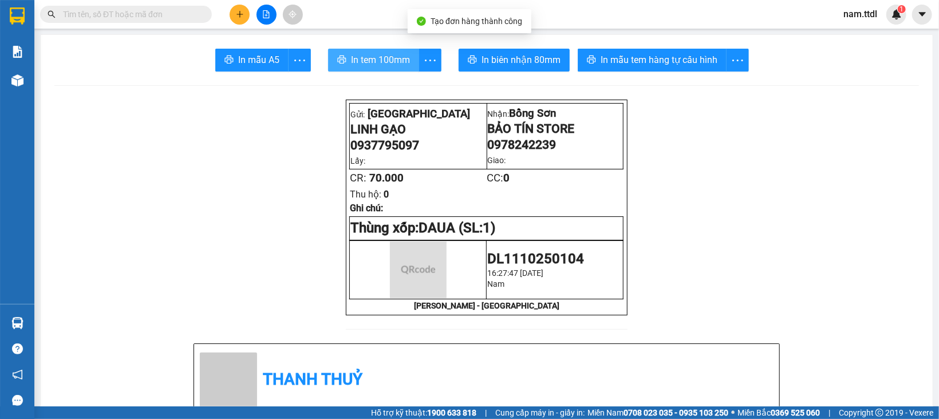
click at [381, 67] on span "In tem 100mm" at bounding box center [380, 60] width 59 height 14
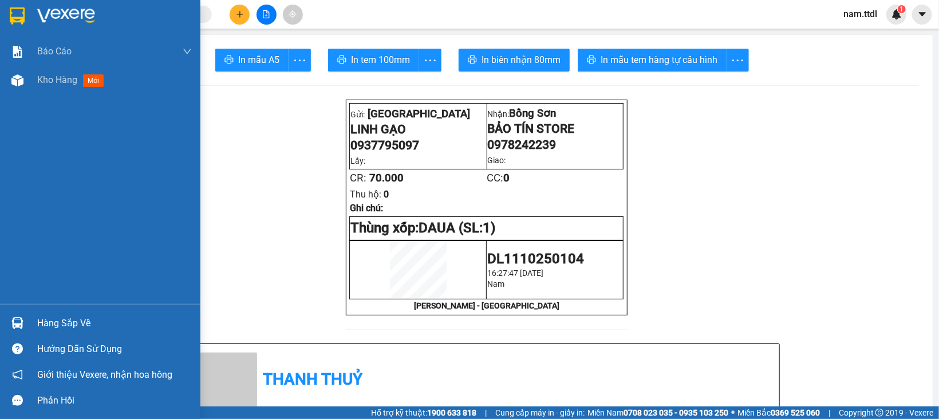
click at [25, 11] on div at bounding box center [17, 16] width 20 height 20
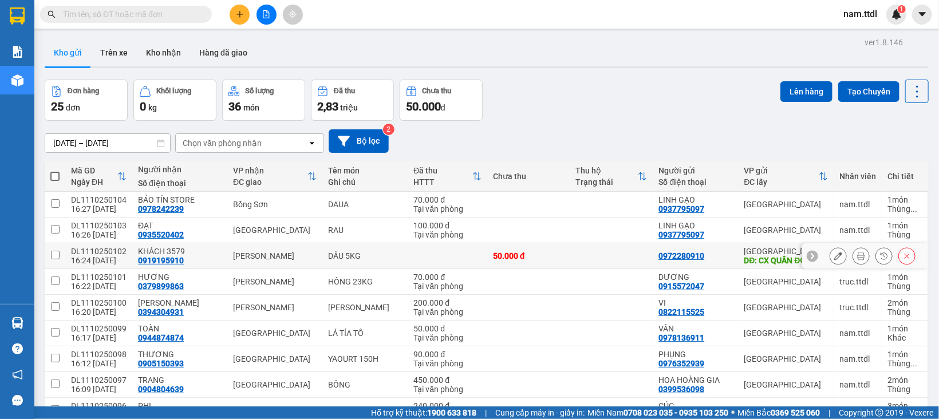
click at [834, 255] on icon at bounding box center [838, 256] width 8 height 8
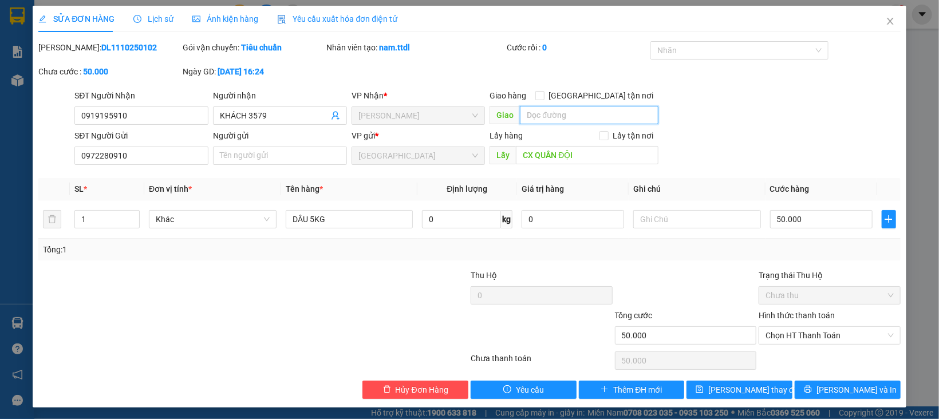
click at [545, 122] on input "text" at bounding box center [589, 115] width 138 height 18
click at [912, 67] on div "SỬA ĐƠN HÀNG Lịch sử Ảnh kiện hàng Yêu cầu xuất hóa đơn điện tử Total Paid Fee …" at bounding box center [469, 209] width 939 height 419
click at [559, 117] on input "text" at bounding box center [589, 115] width 138 height 18
click at [545, 100] on span at bounding box center [539, 95] width 9 height 9
click at [543, 99] on input "[GEOGRAPHIC_DATA] tận nơi" at bounding box center [539, 95] width 8 height 8
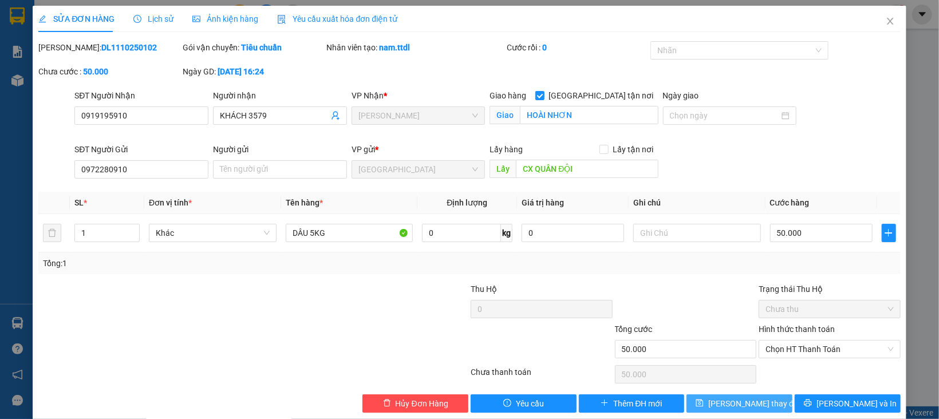
click at [720, 397] on span "[PERSON_NAME] thay đổi" at bounding box center [754, 403] width 92 height 13
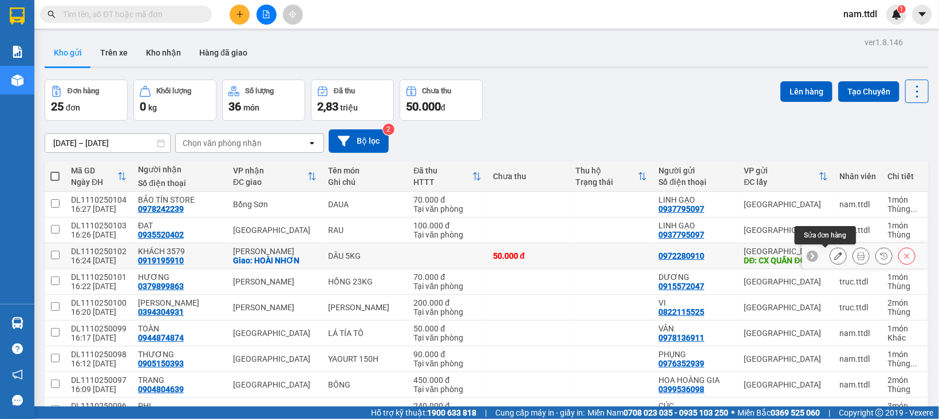
click at [834, 252] on icon at bounding box center [838, 256] width 8 height 8
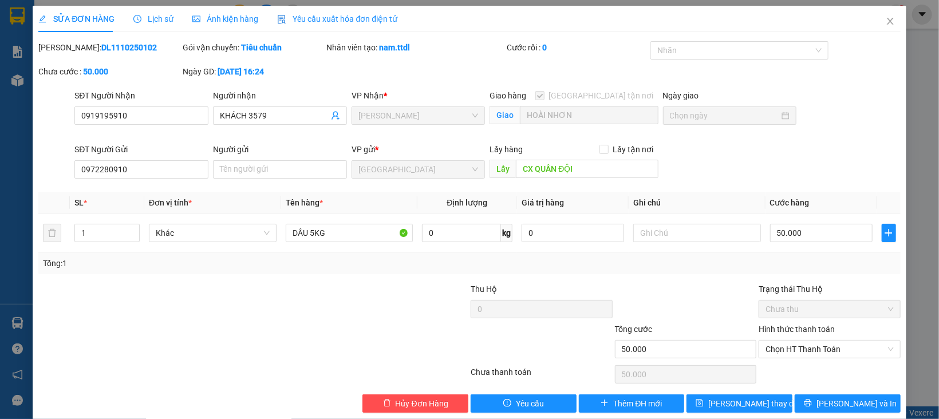
click at [700, 175] on div "SĐT Người Gửi 0972280910 Người gửi Tên người gửi VP gửi * [GEOGRAPHIC_DATA] Lấy…" at bounding box center [487, 163] width 830 height 40
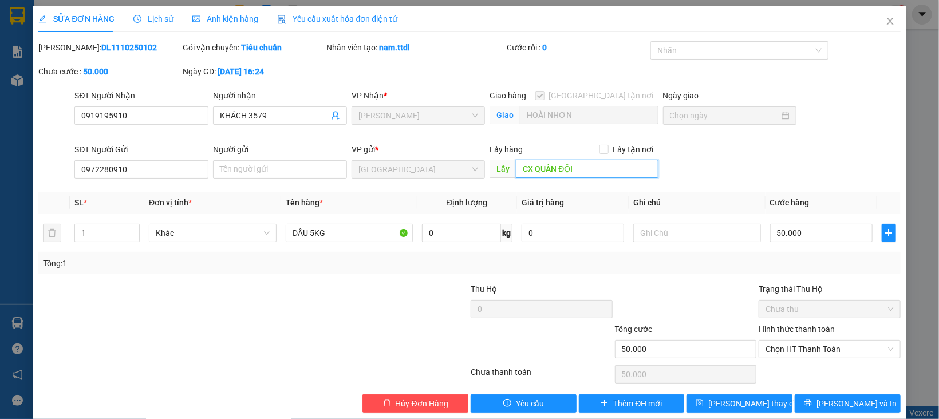
click at [625, 173] on input "CX QUÂN ĐỘI" at bounding box center [587, 169] width 142 height 18
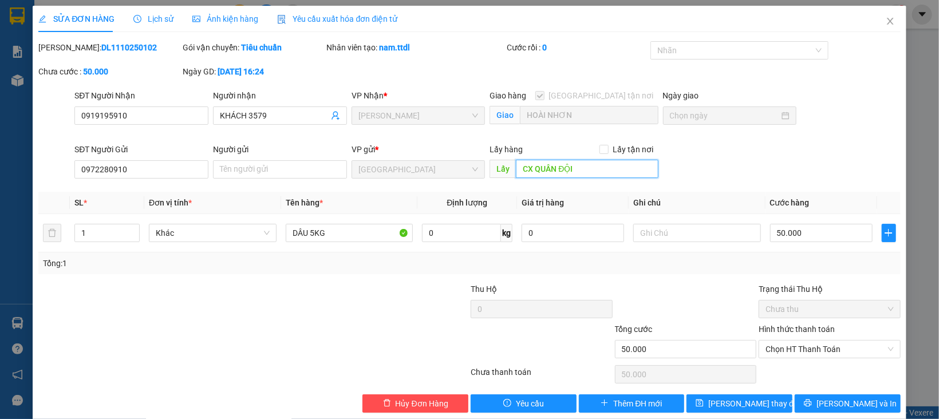
click at [625, 173] on input "CX QUÂN ĐỘI" at bounding box center [587, 169] width 142 height 18
click at [645, 171] on input "CX QUÂN ĐỘI" at bounding box center [587, 169] width 142 height 18
click at [692, 168] on div "SĐT Người Gửi 0972280910 Người gửi Tên người gửi VP gửi * [GEOGRAPHIC_DATA] Lấy…" at bounding box center [487, 163] width 830 height 40
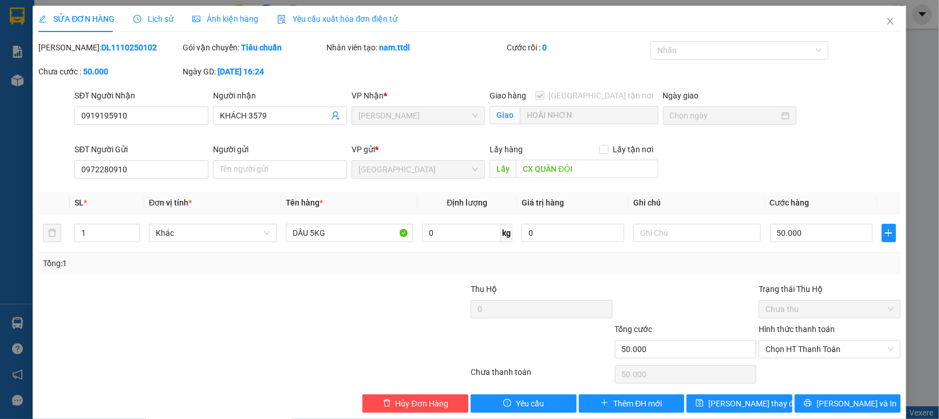
click at [692, 168] on div "SĐT Người Gửi 0972280910 Người gửi Tên người gửi VP gửi * [GEOGRAPHIC_DATA] Lấy…" at bounding box center [487, 163] width 830 height 40
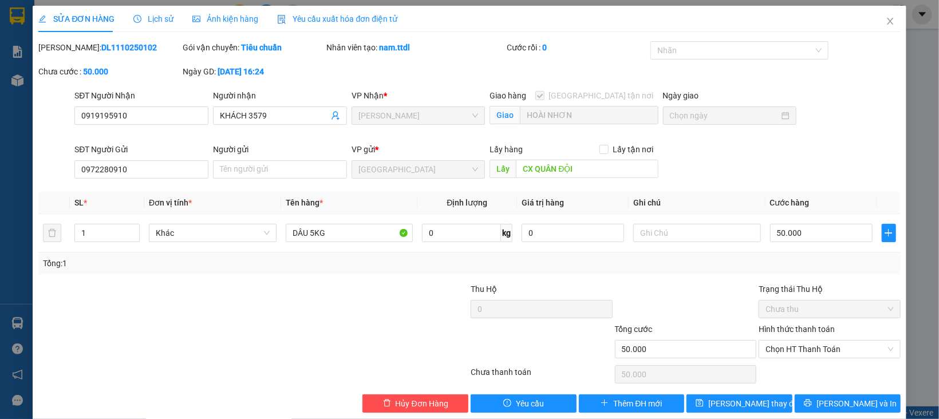
click at [695, 168] on div "SĐT Người Gửi 0972280910 Người gửi Tên người gửi VP gửi * [GEOGRAPHIC_DATA] Lấy…" at bounding box center [487, 163] width 830 height 40
click at [699, 175] on div "SĐT Người Gửi 0972280910 Người gửi Tên người gửi VP gửi * [GEOGRAPHIC_DATA] Lấy…" at bounding box center [487, 163] width 830 height 40
click at [618, 168] on input "CX QUÂN ĐỘI" at bounding box center [587, 169] width 142 height 18
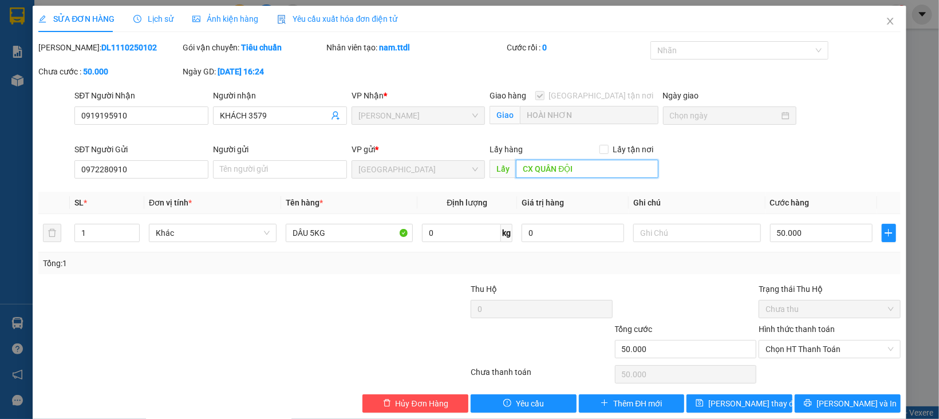
click at [618, 168] on input "CX QUÂN ĐỘI" at bounding box center [587, 169] width 142 height 18
click at [623, 168] on input "CX QUÂN ĐỘI" at bounding box center [587, 169] width 142 height 18
click at [667, 174] on div "SĐT Người Gửi 0972280910 Người gửi Tên người gửi VP gửi * [GEOGRAPHIC_DATA] Lấy…" at bounding box center [487, 163] width 830 height 40
click at [641, 172] on input "CX QUÂN ĐỘI" at bounding box center [587, 169] width 142 height 18
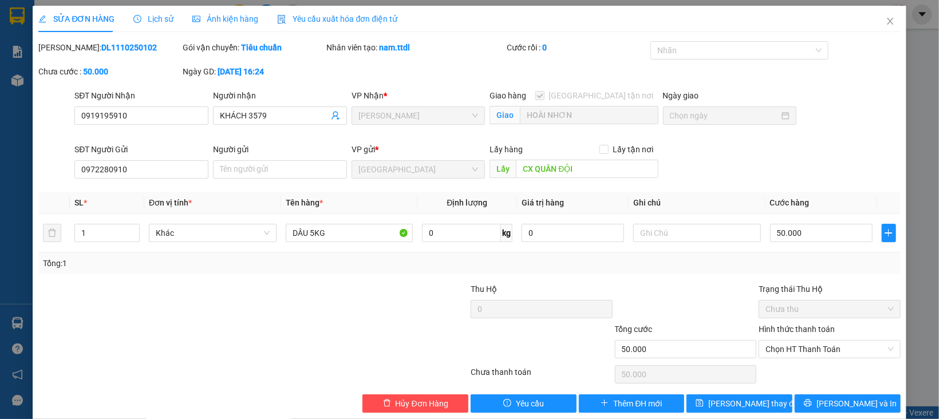
click at [709, 174] on div "SĐT Người Gửi 0972280910 Người gửi Tên người gửi VP gửi * [GEOGRAPHIC_DATA] Lấy…" at bounding box center [487, 163] width 830 height 40
click at [695, 169] on div "SĐT Người Gửi 0972280910 Người gửi Tên người gửi VP gửi * [GEOGRAPHIC_DATA] Lấy…" at bounding box center [487, 163] width 830 height 40
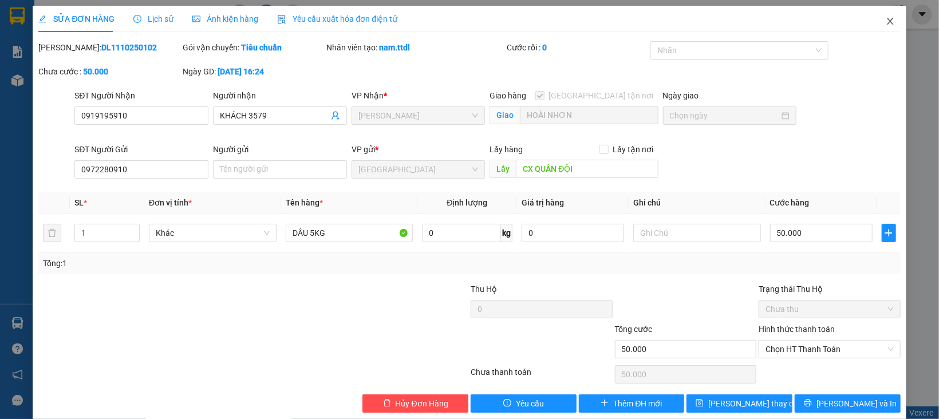
click at [886, 24] on icon "close" at bounding box center [890, 21] width 9 height 9
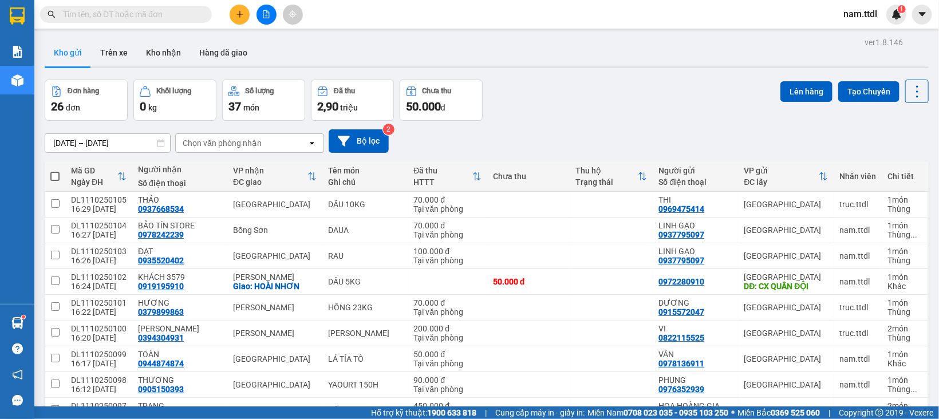
click at [245, 12] on button at bounding box center [240, 15] width 20 height 20
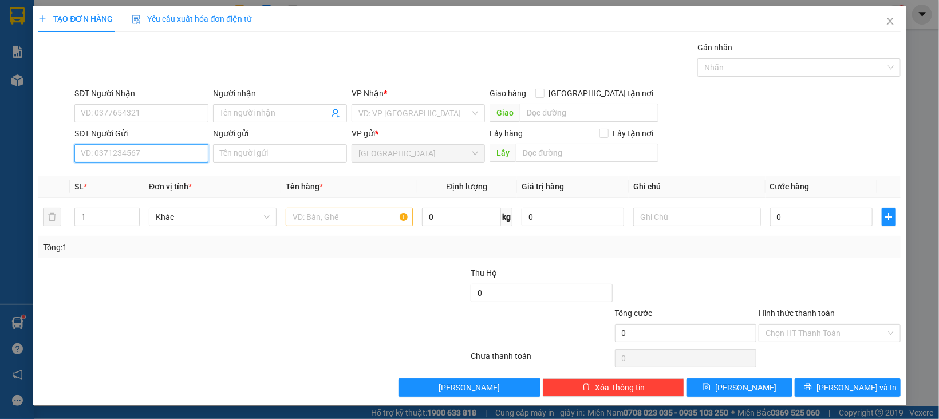
click at [160, 149] on input "SĐT Người Gửi" at bounding box center [141, 153] width 134 height 18
click at [143, 149] on input "2323" at bounding box center [141, 153] width 134 height 18
click at [145, 175] on div "0948972323 - TIÊN" at bounding box center [140, 177] width 118 height 13
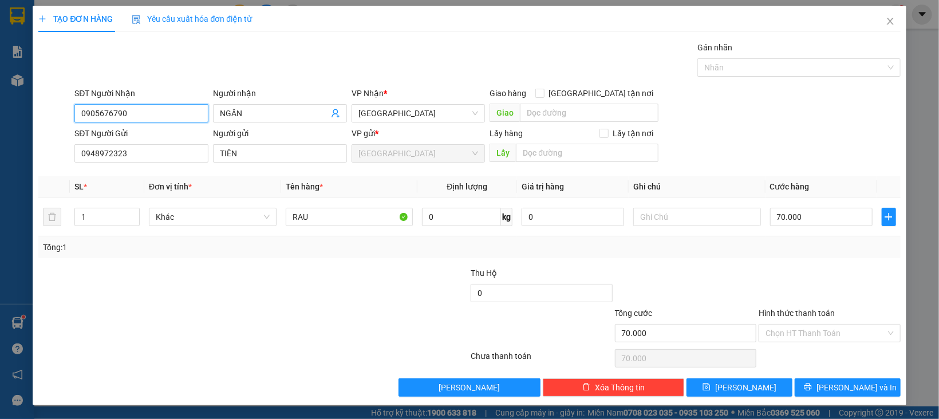
click at [159, 112] on input "0905676790" at bounding box center [141, 113] width 134 height 18
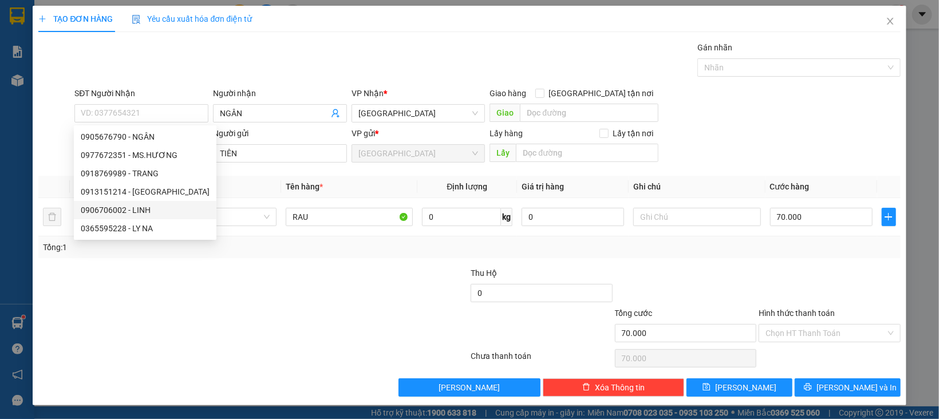
click at [214, 270] on div at bounding box center [181, 287] width 288 height 40
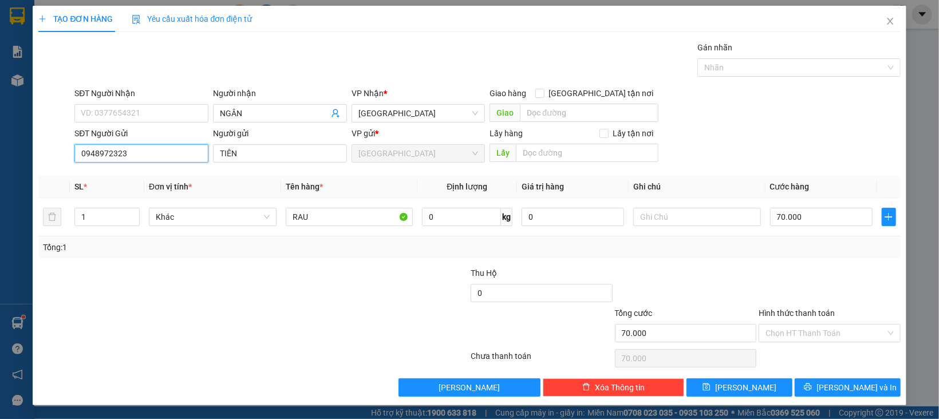
click at [160, 151] on input "0948972323" at bounding box center [141, 153] width 134 height 18
click at [160, 151] on input "440" at bounding box center [141, 153] width 134 height 18
click at [154, 172] on div "0989940440 - TIÊN" at bounding box center [140, 177] width 118 height 13
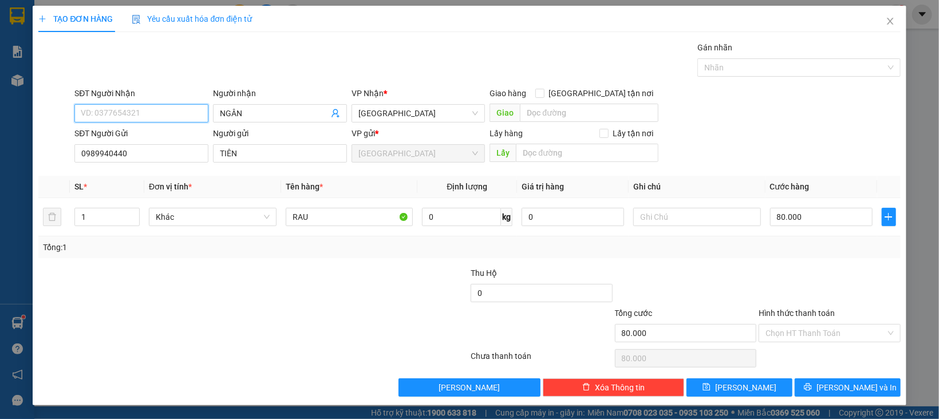
click at [155, 104] on input "SĐT Người Nhận" at bounding box center [141, 113] width 134 height 18
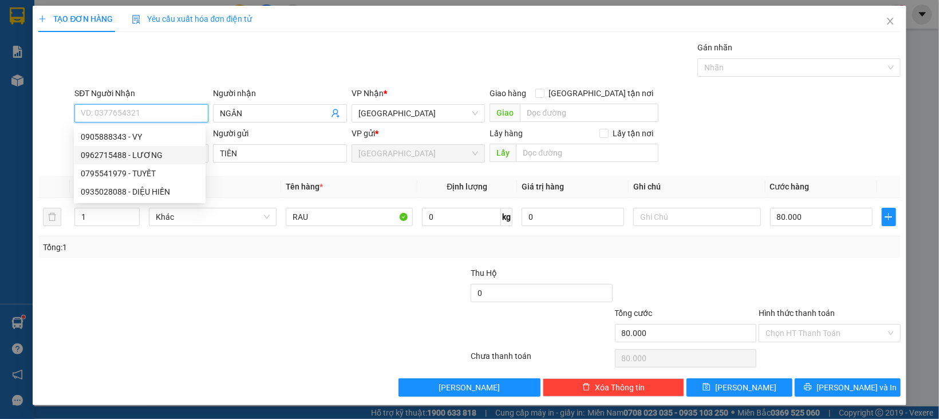
click at [159, 149] on div "0962715488 - LƯƠNG" at bounding box center [140, 155] width 118 height 13
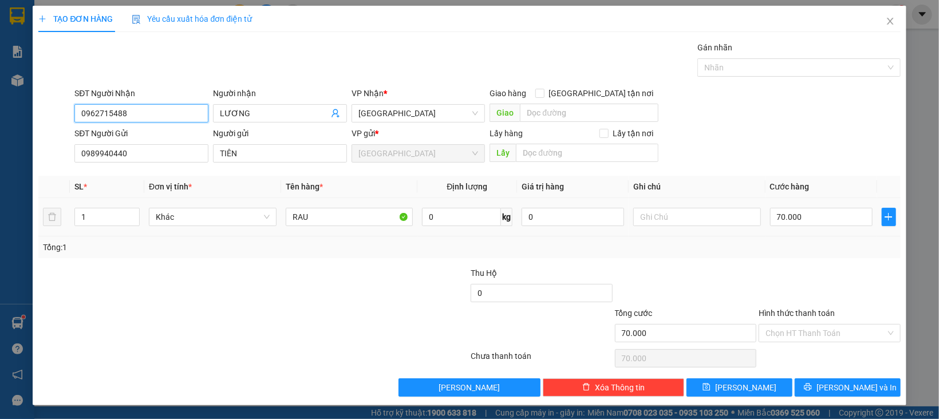
drag, startPoint x: 188, startPoint y: 210, endPoint x: 192, endPoint y: 227, distance: 18.1
click at [190, 210] on span "Khác" at bounding box center [213, 216] width 114 height 17
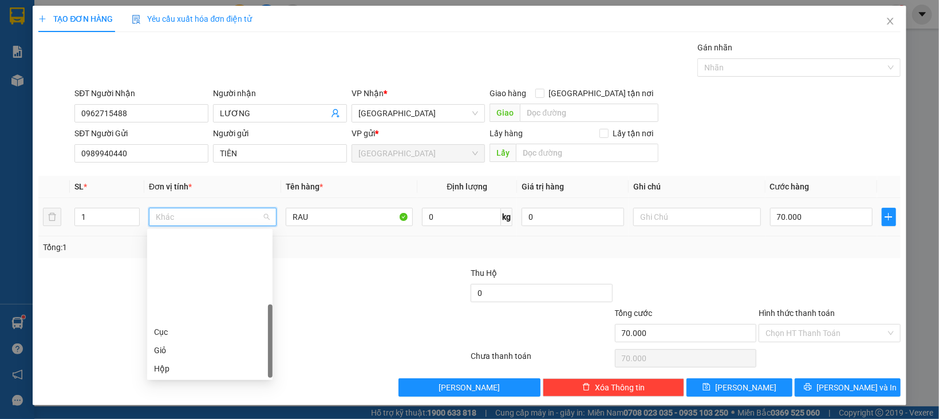
click at [187, 399] on div "Thùng" at bounding box center [210, 405] width 112 height 13
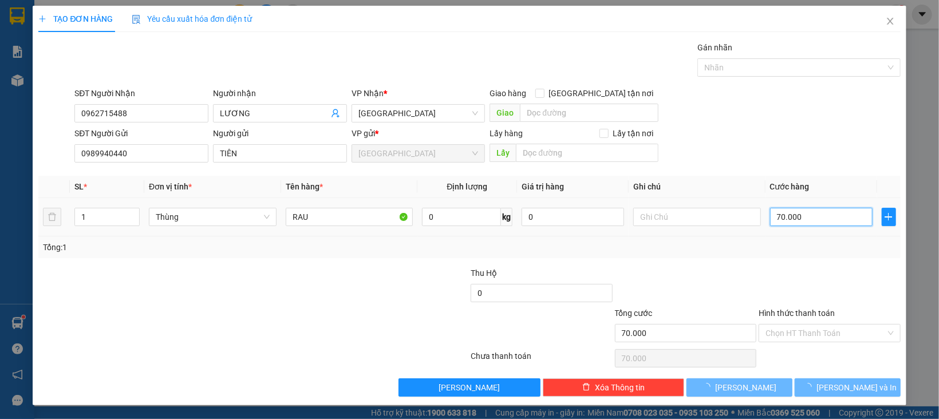
click at [826, 219] on input "70.000" at bounding box center [821, 217] width 103 height 18
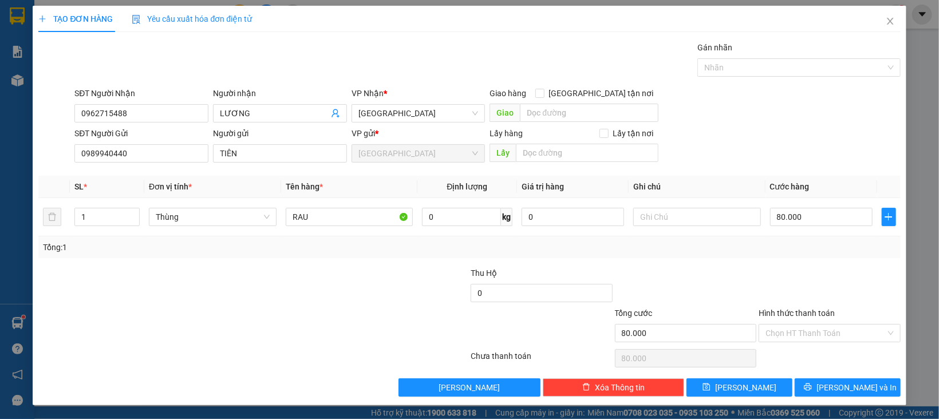
click at [817, 280] on div at bounding box center [830, 287] width 144 height 40
click at [816, 333] on input "Hình thức thanh toán" at bounding box center [826, 333] width 120 height 17
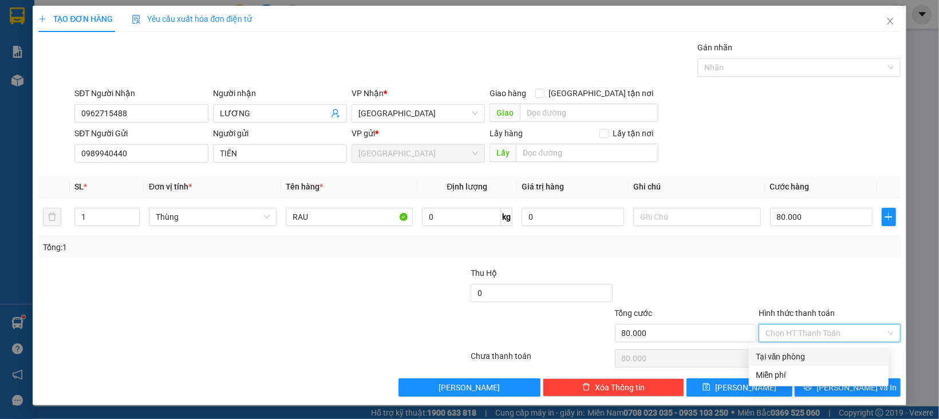
click at [813, 361] on div "Tại văn phòng" at bounding box center [819, 356] width 126 height 13
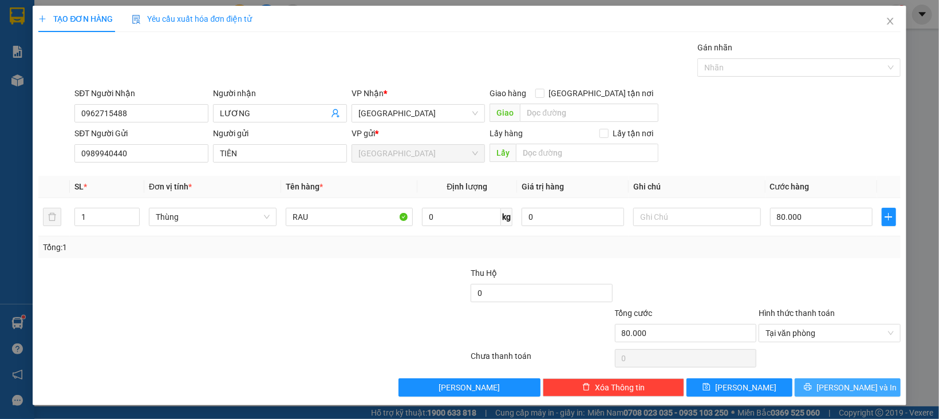
click at [813, 384] on button "[PERSON_NAME] và In" at bounding box center [848, 388] width 106 height 18
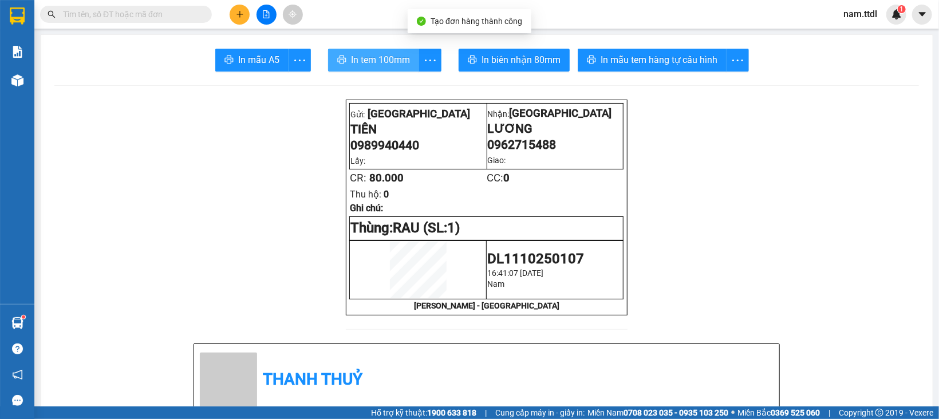
click at [353, 67] on button "In tem 100mm" at bounding box center [373, 60] width 91 height 23
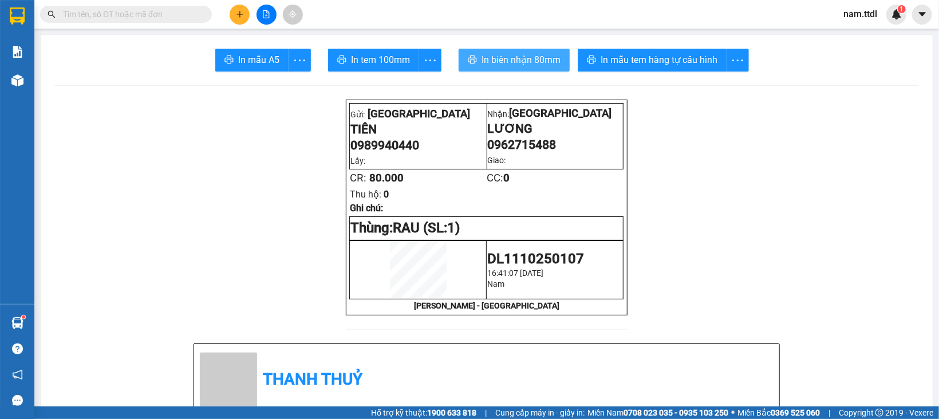
click at [489, 52] on button "In biên nhận 80mm" at bounding box center [514, 60] width 111 height 23
